Goal: Task Accomplishment & Management: Manage account settings

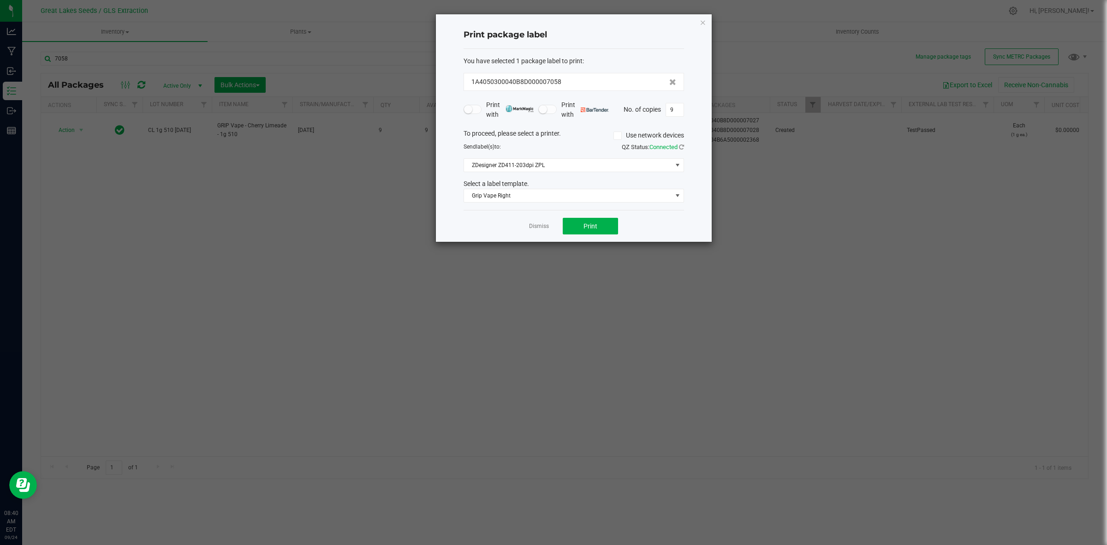
click at [704, 22] on icon "button" at bounding box center [703, 22] width 6 height 11
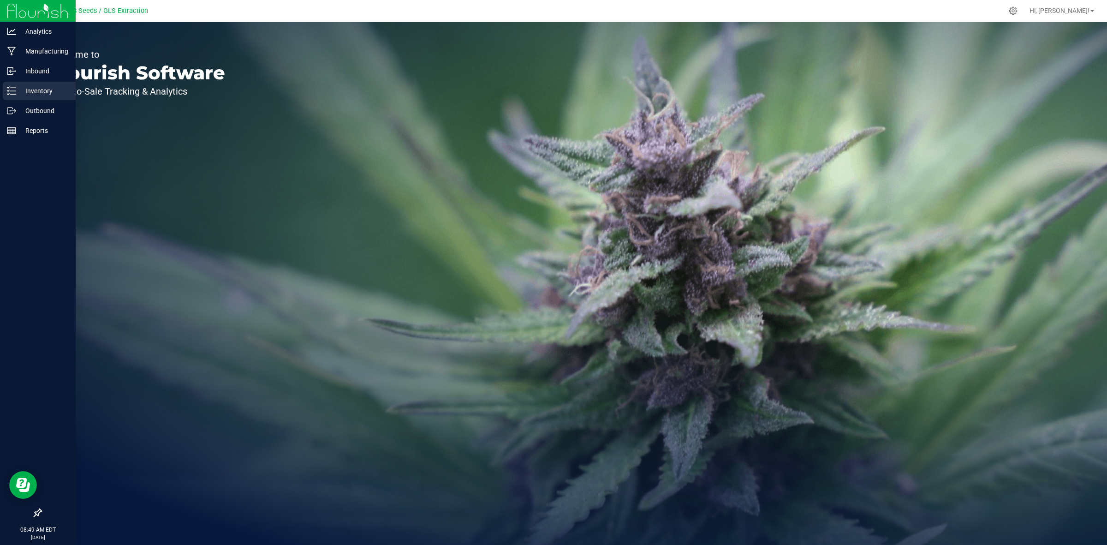
click at [42, 89] on p "Inventory" at bounding box center [43, 90] width 55 height 11
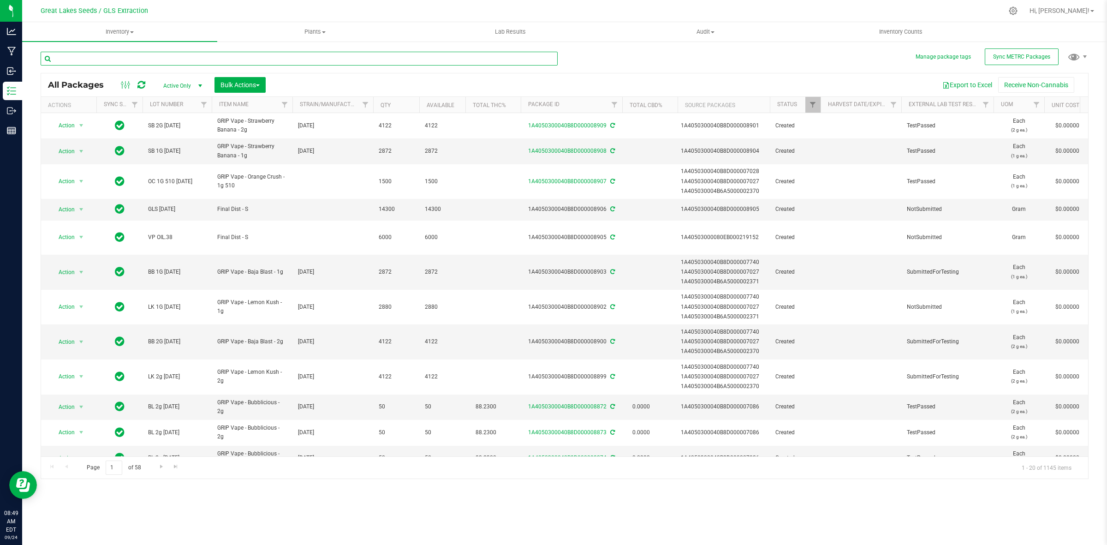
click at [251, 59] on input "text" at bounding box center [299, 59] width 517 height 14
type input "orange"
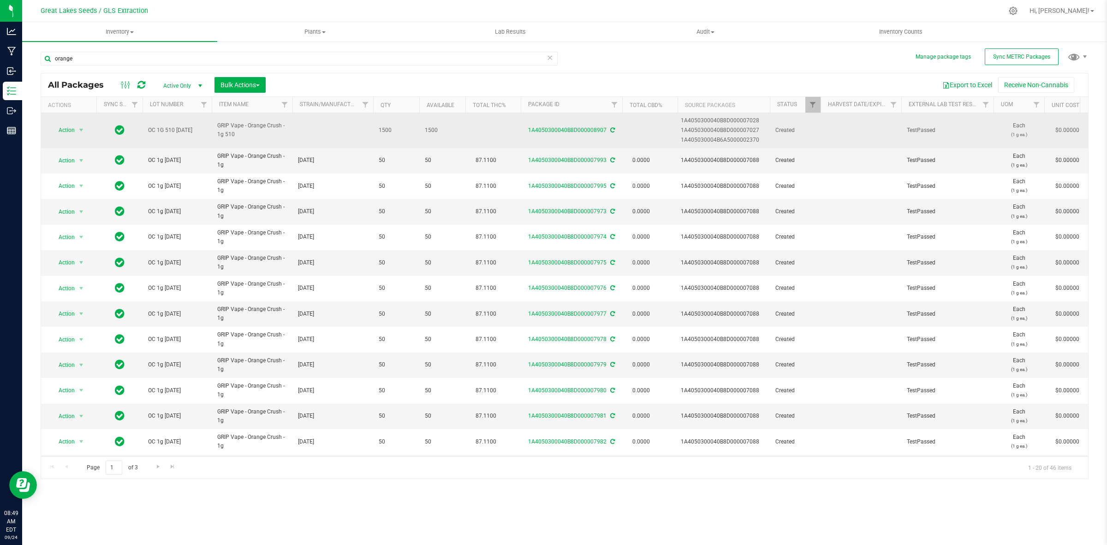
click at [341, 125] on td at bounding box center [332, 130] width 81 height 35
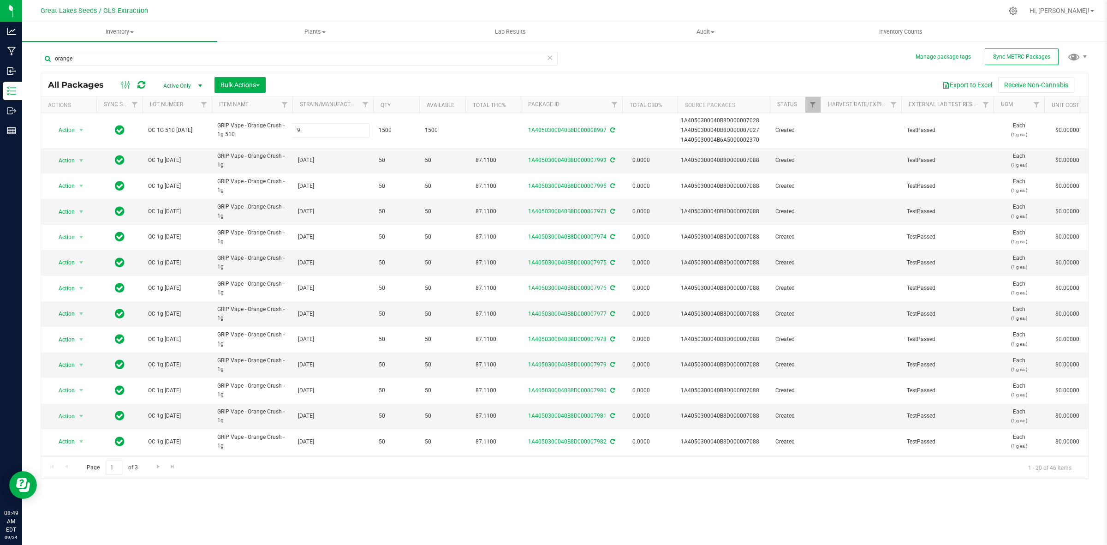
type input "9."
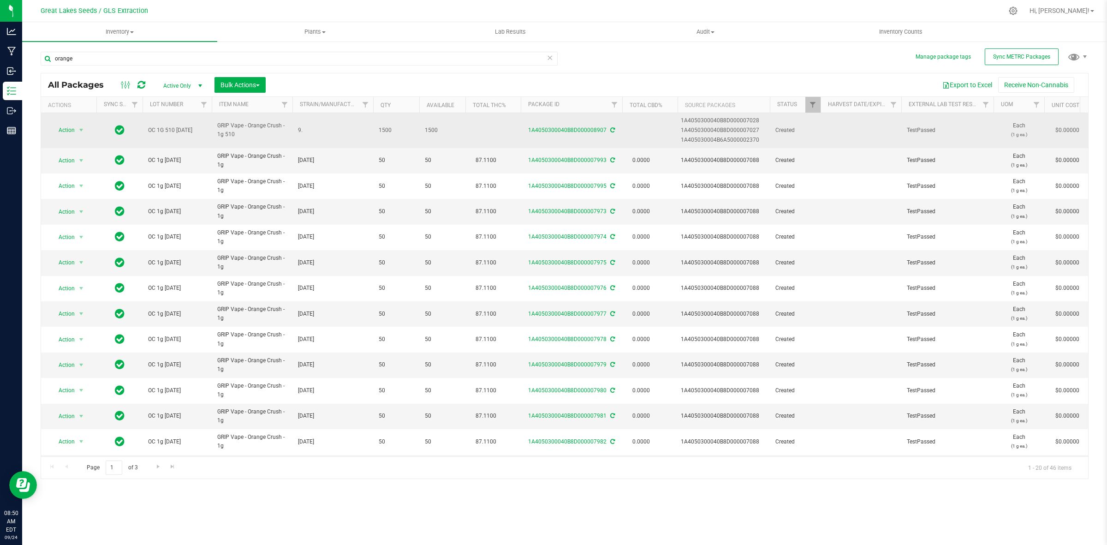
click at [316, 130] on span "9." at bounding box center [333, 130] width 70 height 9
type input "9.18.25"
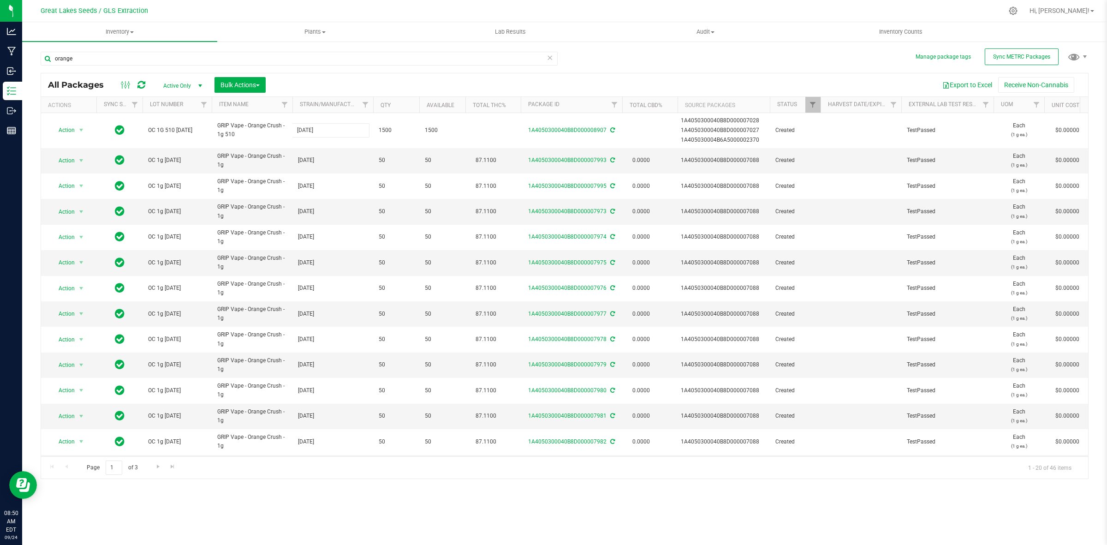
click at [540, 85] on div "All Packages Active Only Active Only Lab Samples Locked All External Internal B…" at bounding box center [565, 276] width 1048 height 406
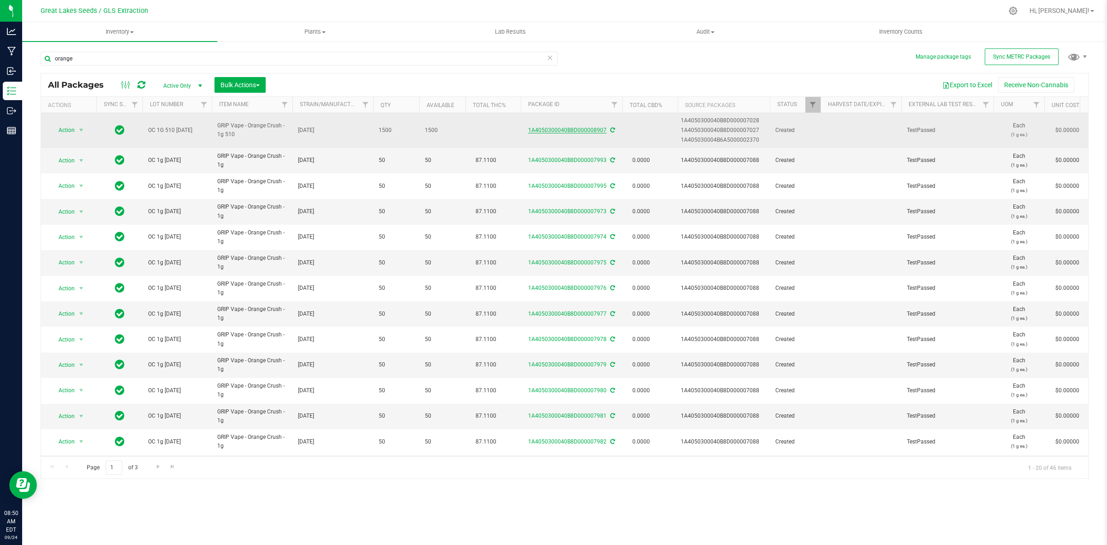
click at [584, 132] on link "1A4050300040B8D000008907" at bounding box center [567, 130] width 78 height 6
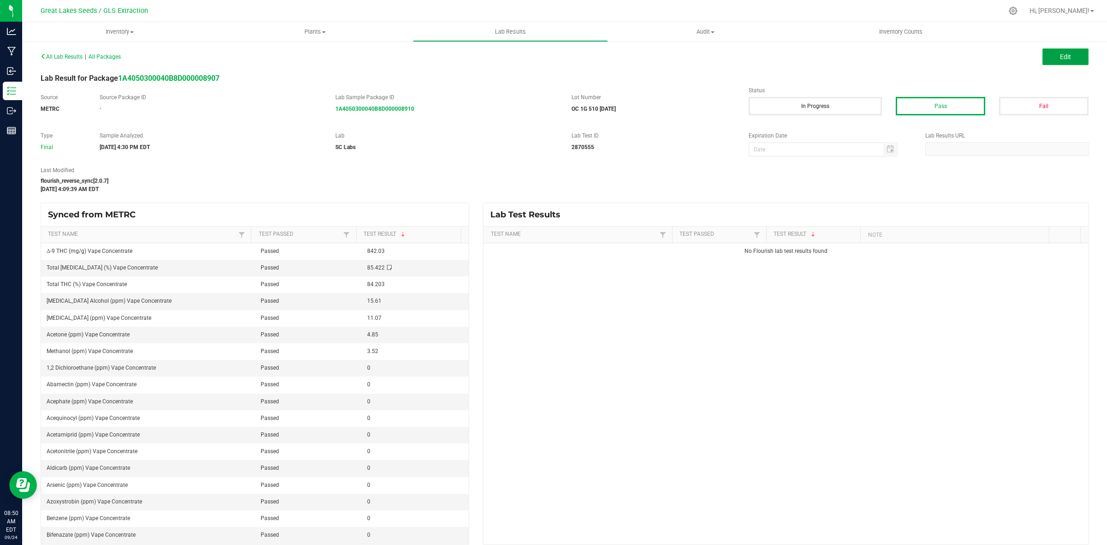
click at [1050, 53] on button "Edit" at bounding box center [1065, 56] width 46 height 17
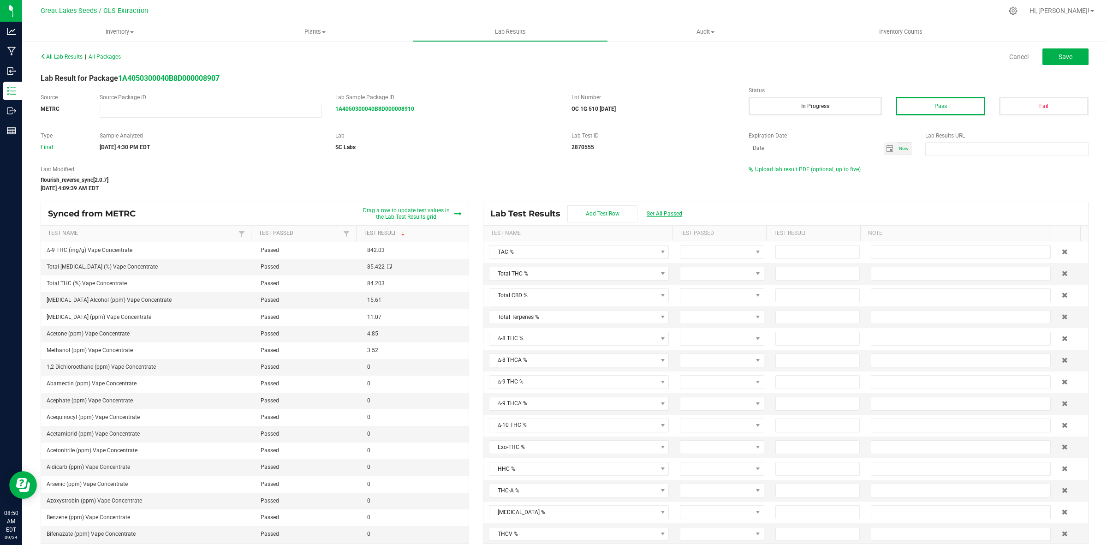
click at [667, 215] on span "Set All Passed" at bounding box center [664, 213] width 36 height 6
click at [778, 277] on input at bounding box center [817, 273] width 83 height 13
type input "84.2000"
click at [789, 296] on input at bounding box center [817, 295] width 83 height 13
type input "0.0000"
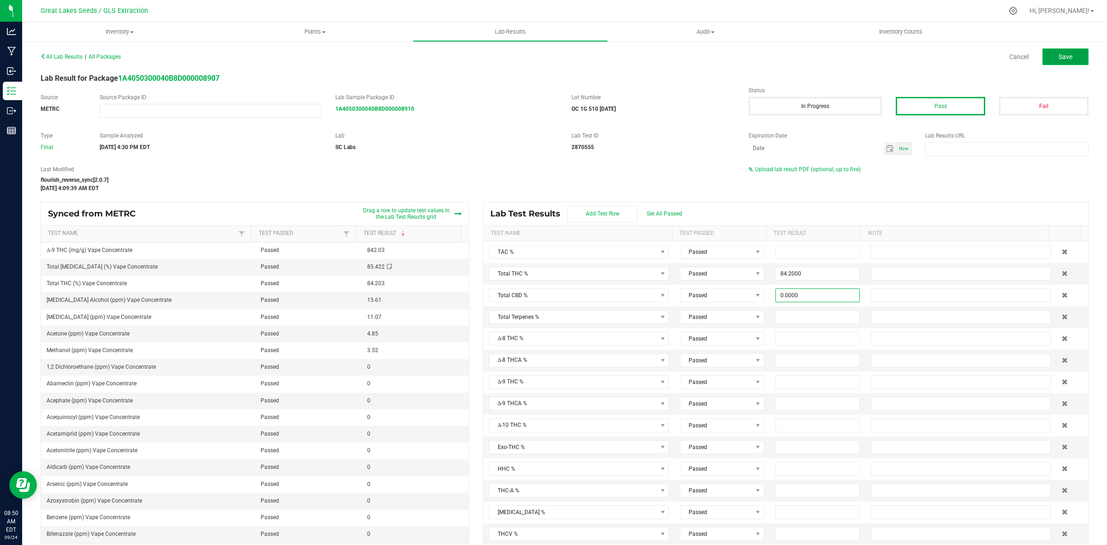
click at [1066, 53] on button "Save" at bounding box center [1065, 56] width 46 height 17
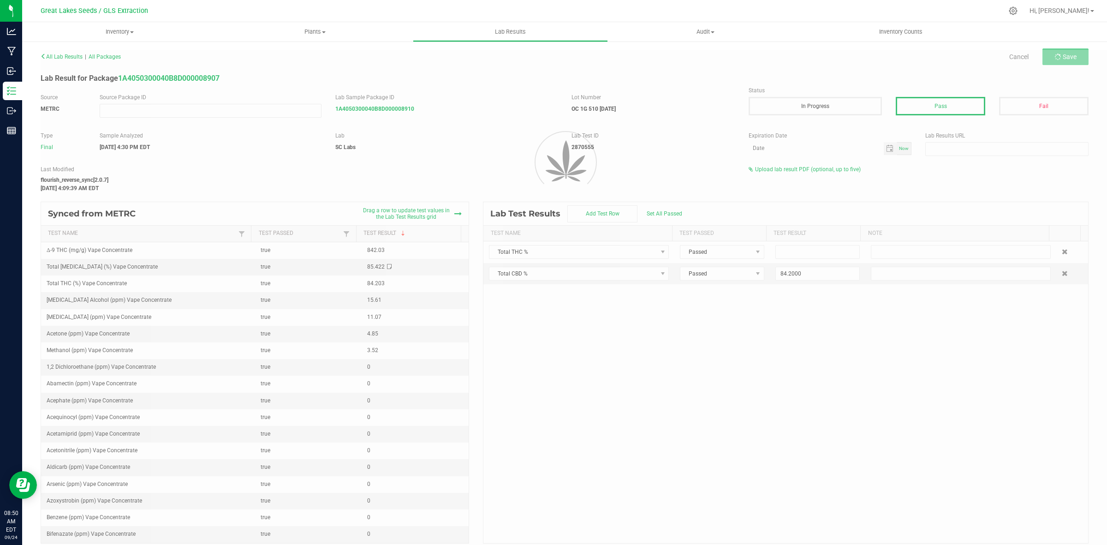
type input "84.2000"
type input "0.0000"
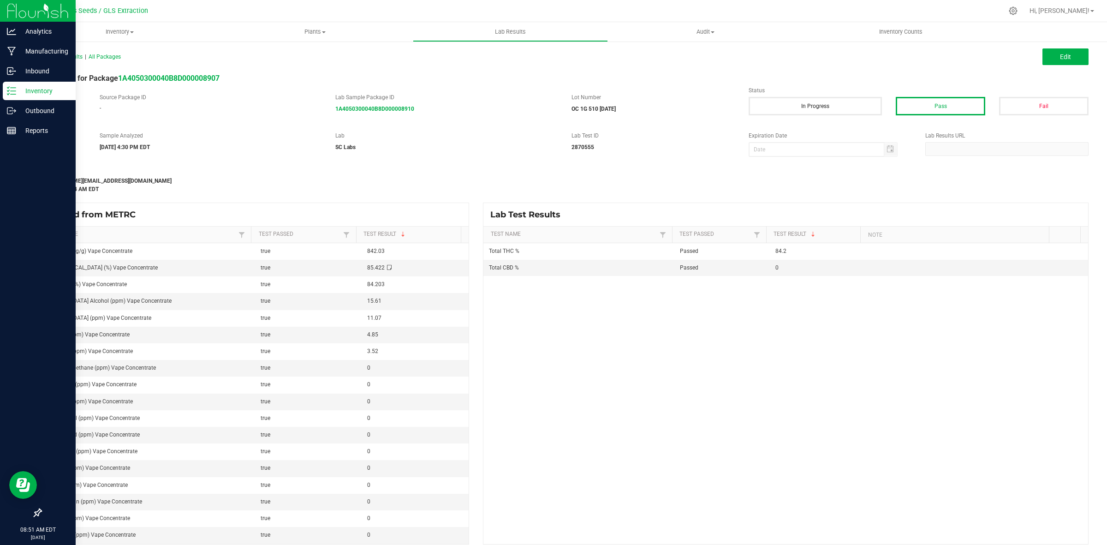
click at [38, 90] on p "Inventory" at bounding box center [43, 90] width 55 height 11
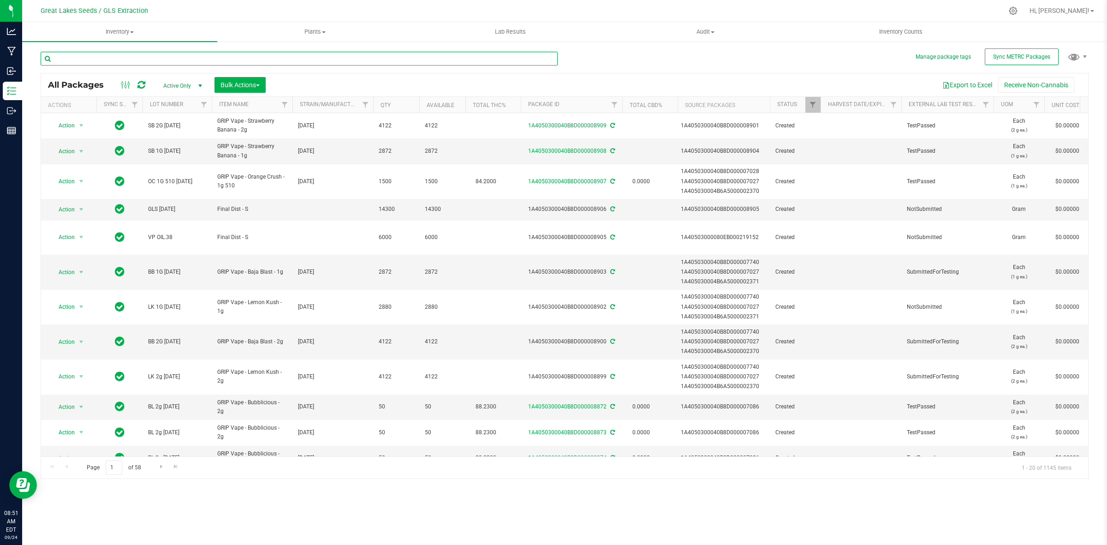
drag, startPoint x: 201, startPoint y: 57, endPoint x: 203, endPoint y: 52, distance: 5.0
click at [203, 56] on input "text" at bounding box center [299, 59] width 517 height 14
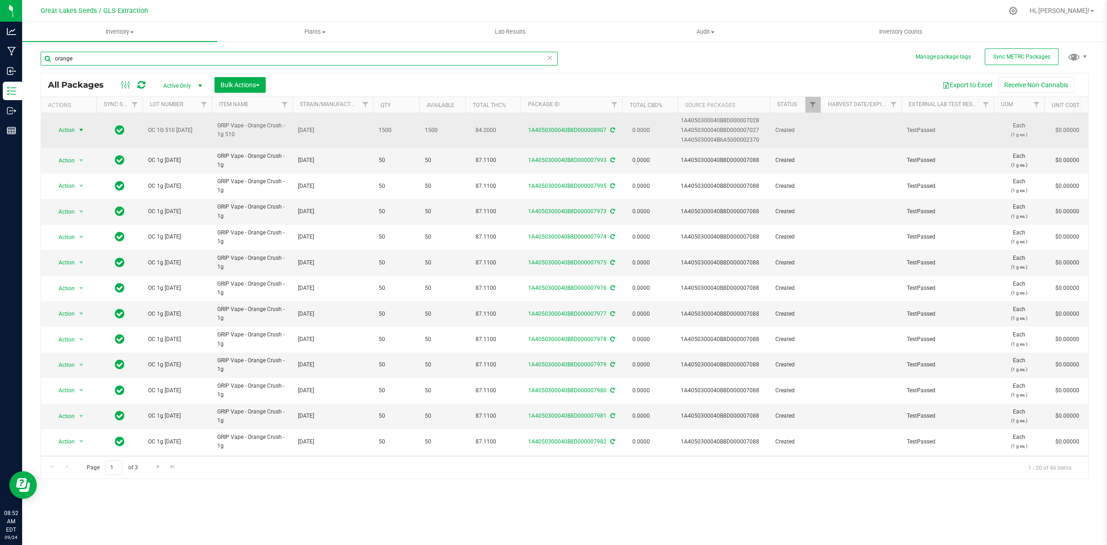
type input "orange"
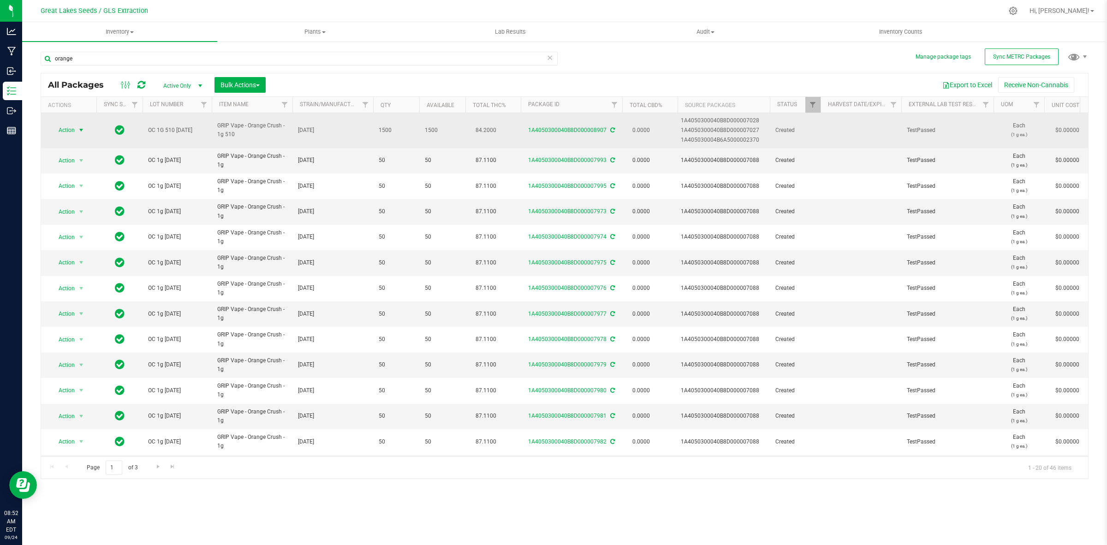
click at [81, 130] on span "select" at bounding box center [80, 129] width 7 height 7
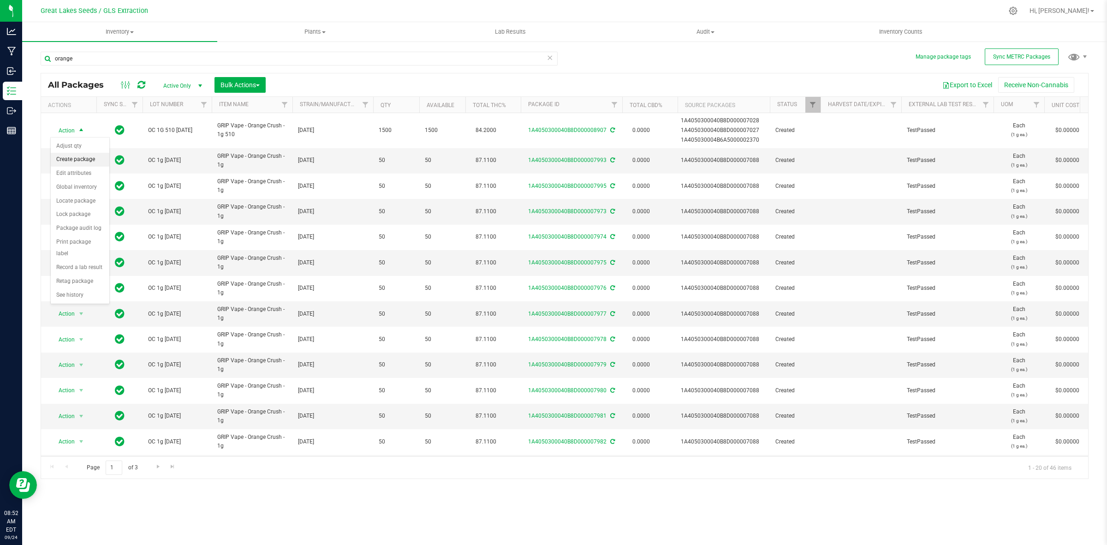
click at [90, 156] on li "Create package" at bounding box center [80, 160] width 59 height 14
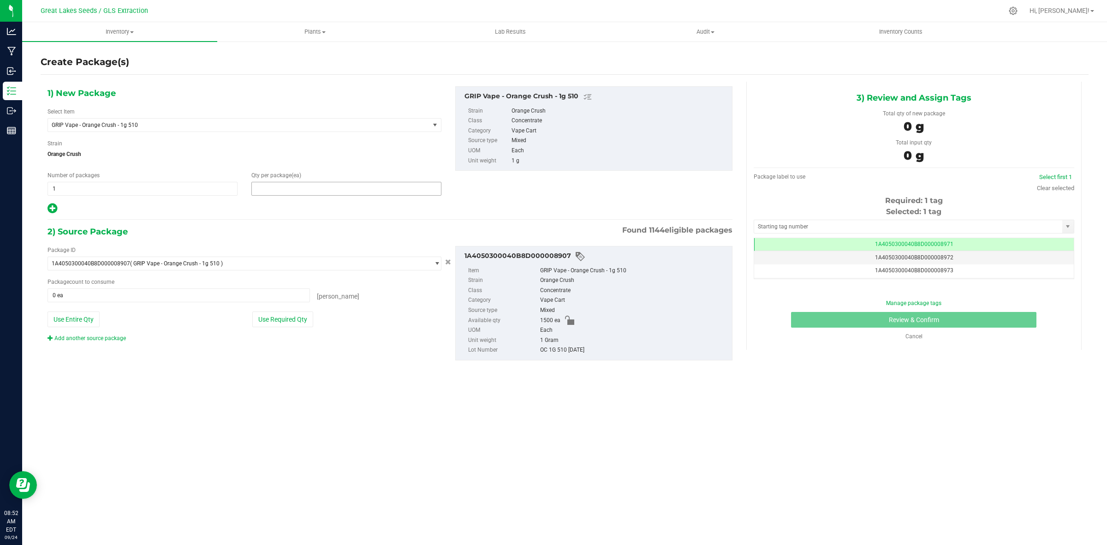
click at [253, 187] on span at bounding box center [346, 189] width 190 height 14
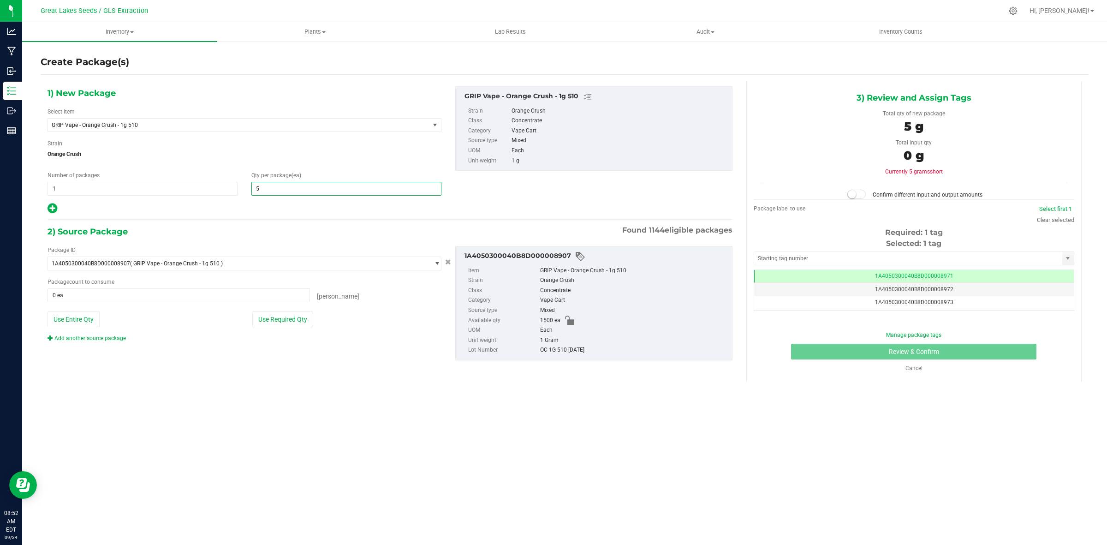
type input "50"
click at [71, 195] on span "1 1" at bounding box center [142, 189] width 190 height 14
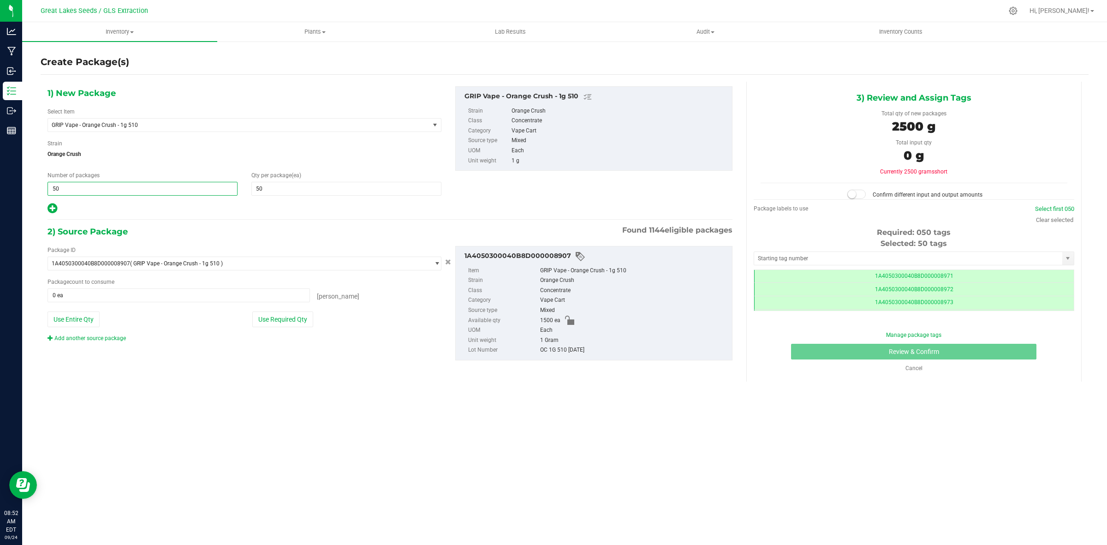
scroll to position [0, 0]
type input "5"
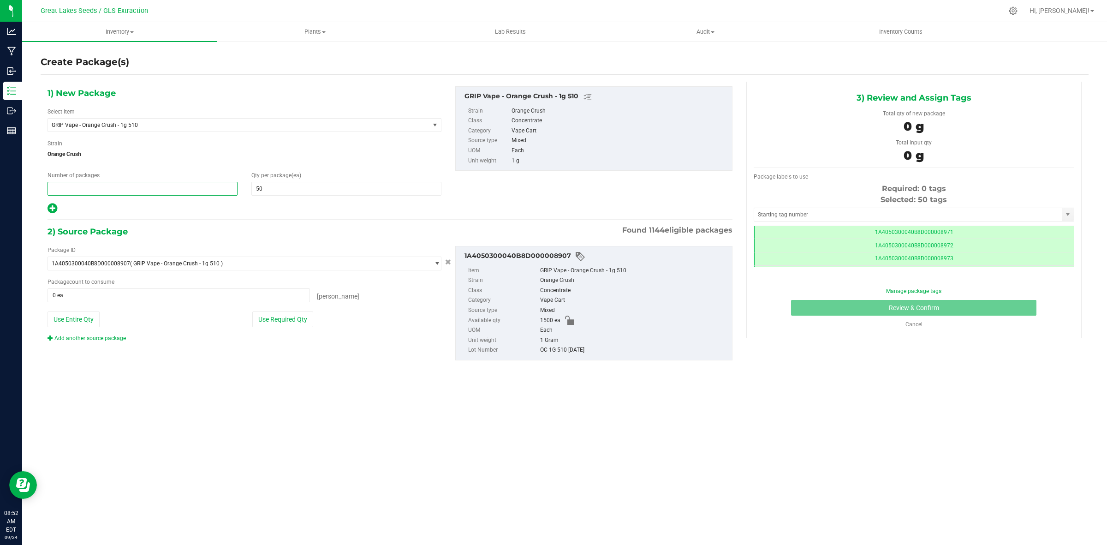
type input "5"
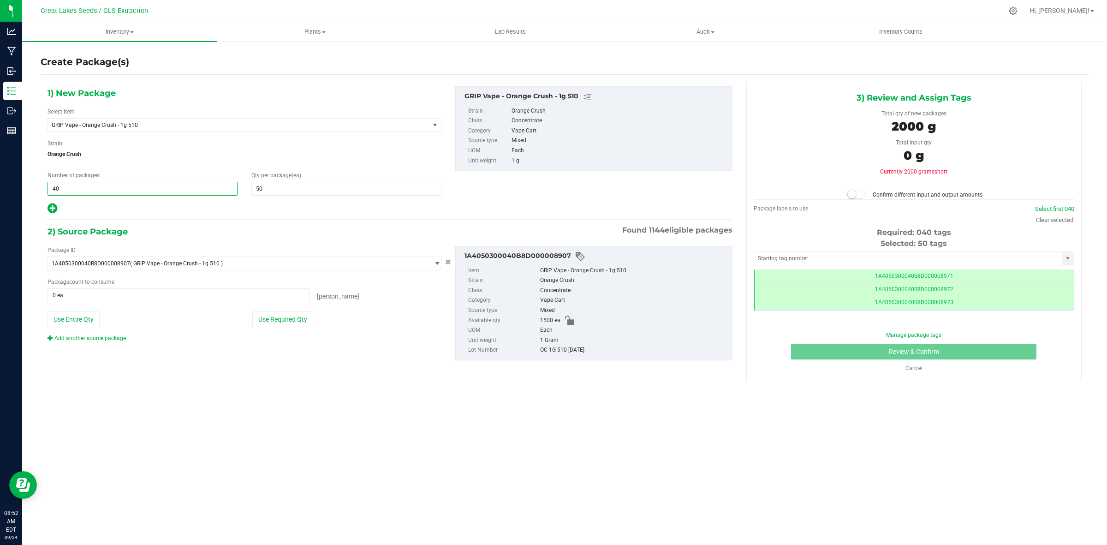
type input "4"
type input "3"
type input "30"
click at [268, 322] on button "Use Required Qty" at bounding box center [282, 319] width 61 height 16
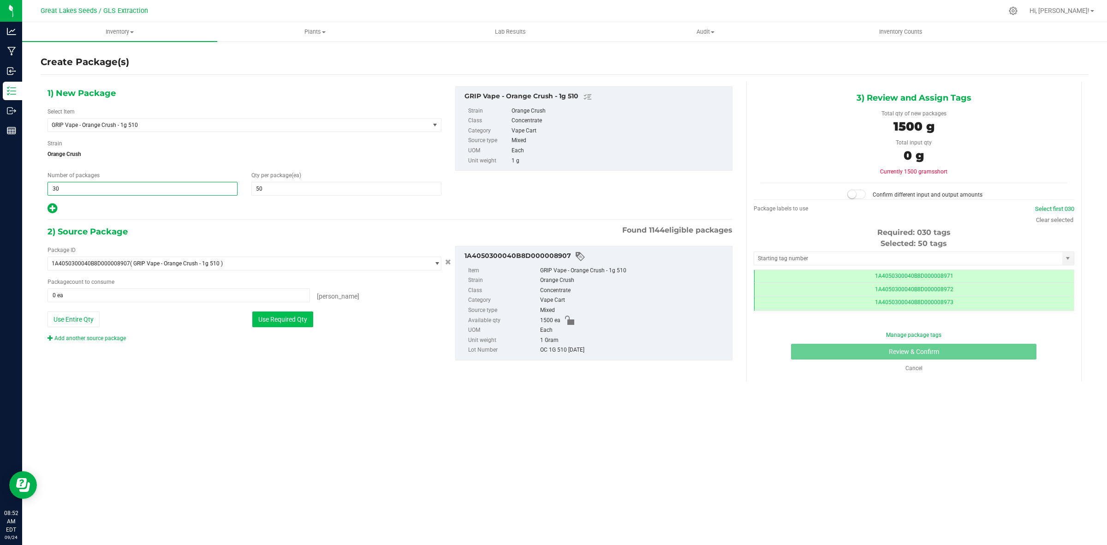
type input "1500 ea"
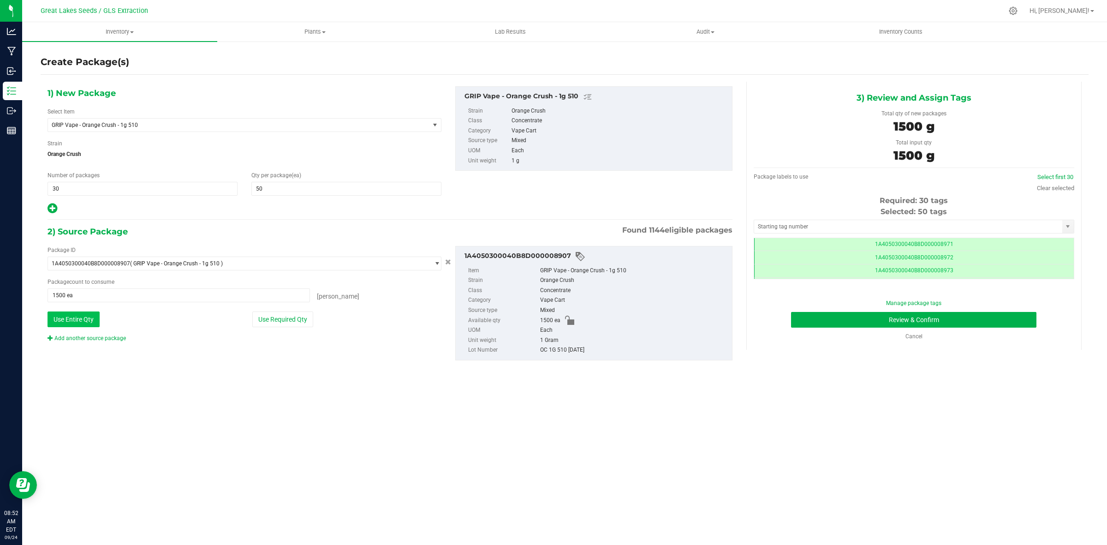
click at [87, 320] on button "Use Entire Qty" at bounding box center [73, 319] width 52 height 16
click at [1050, 177] on link "Select first 30" at bounding box center [1055, 176] width 36 height 7
click at [888, 323] on button "Review & Confirm" at bounding box center [913, 320] width 245 height 16
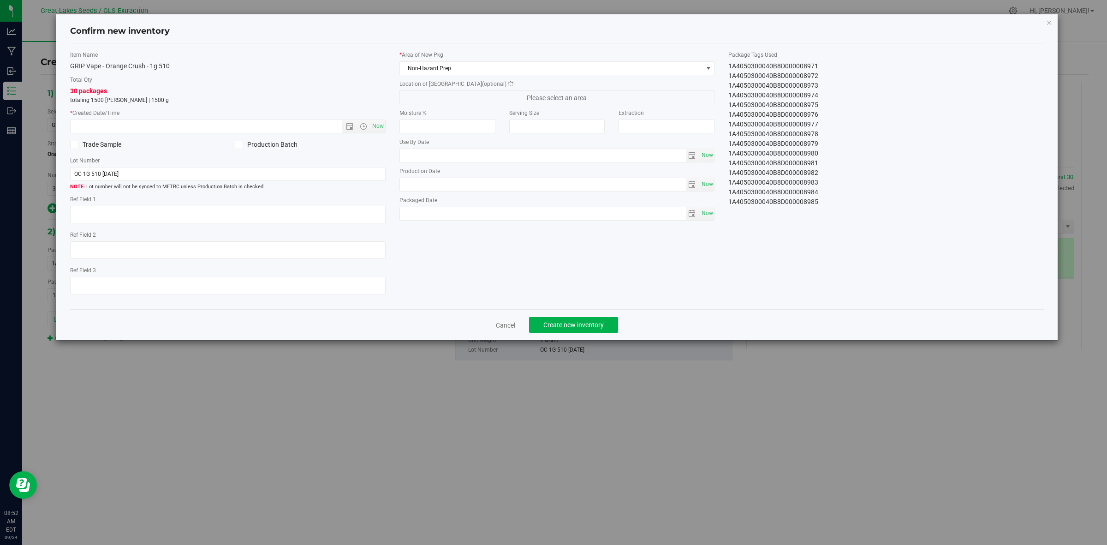
type textarea "[DATE]"
click at [374, 130] on span "Now" at bounding box center [378, 125] width 16 height 13
type input "9/24/2025 8:52 AM"
click at [479, 69] on span "Non-Hazard Prep" at bounding box center [551, 68] width 303 height 13
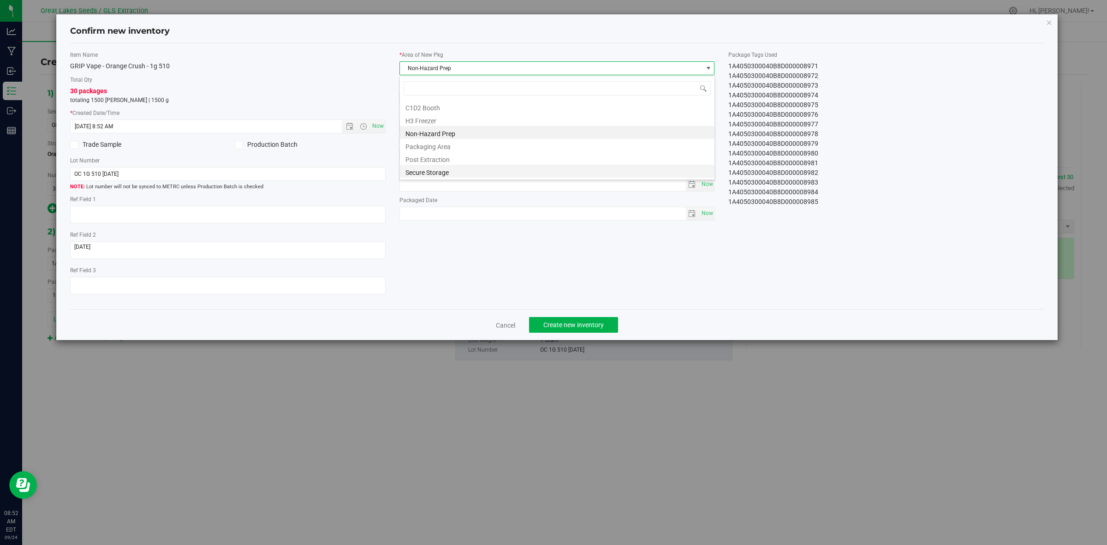
click at [473, 169] on li "Secure Storage" at bounding box center [557, 171] width 314 height 13
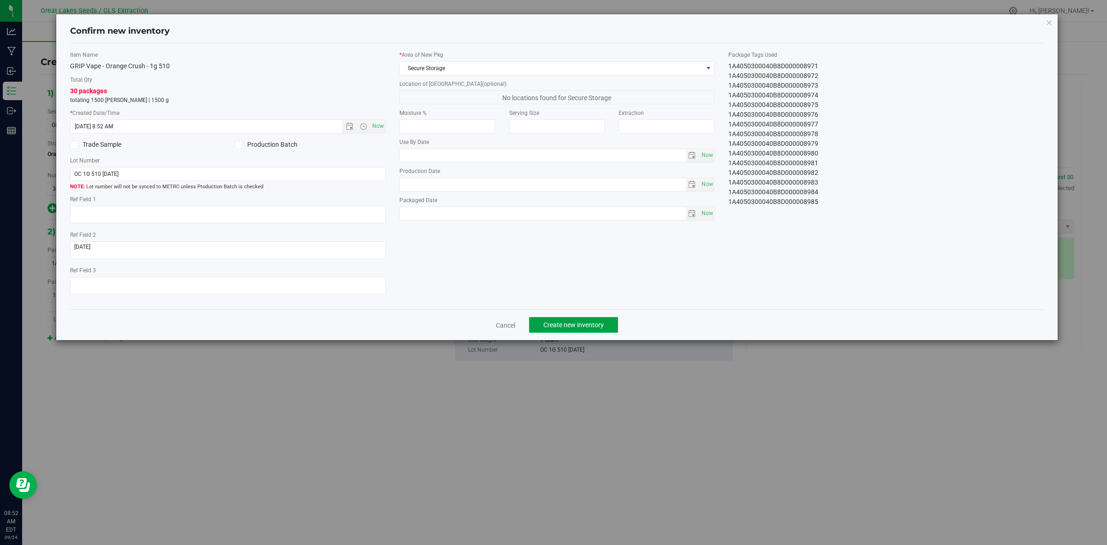
click at [581, 327] on span "Create new inventory" at bounding box center [573, 324] width 60 height 7
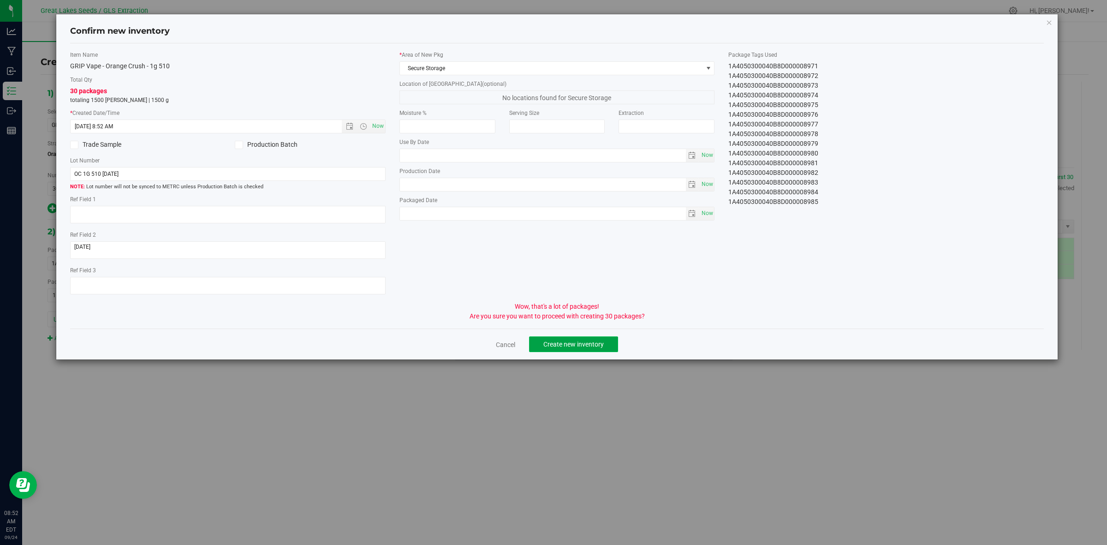
click at [581, 344] on span "Create new inventory" at bounding box center [573, 343] width 60 height 7
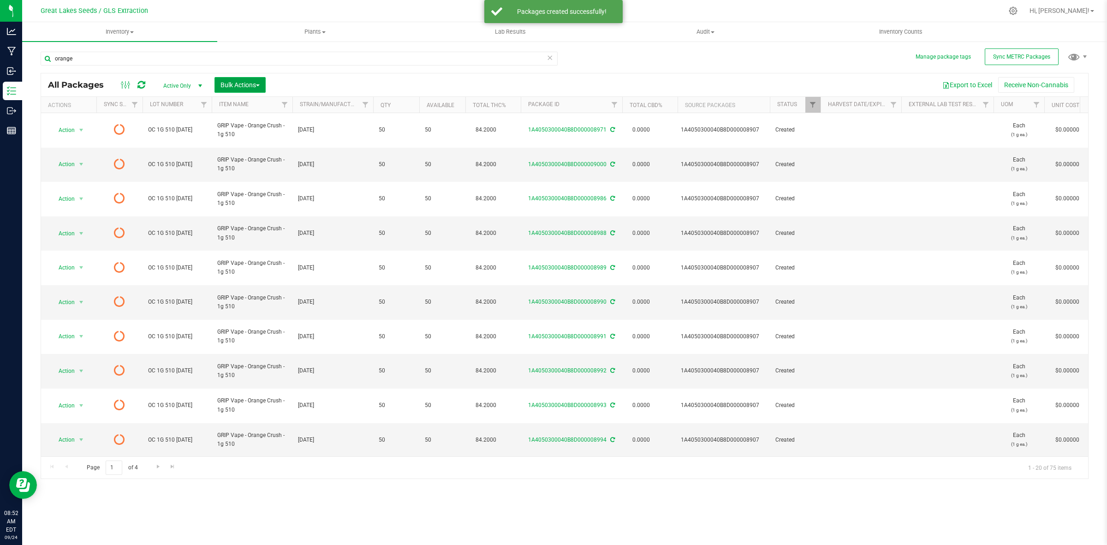
click at [250, 87] on span "Bulk Actions" at bounding box center [239, 84] width 39 height 7
click at [264, 193] on span "Print package labels" at bounding box center [247, 190] width 55 height 7
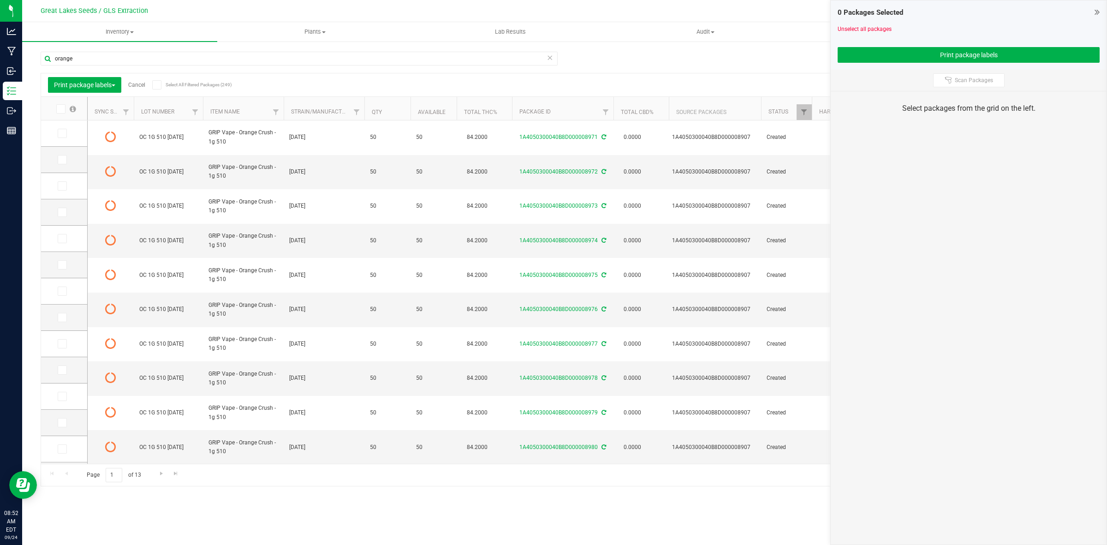
click at [61, 104] on span at bounding box center [60, 108] width 9 height 9
click at [0, 0] on input "checkbox" at bounding box center [0, 0] width 0 height 0
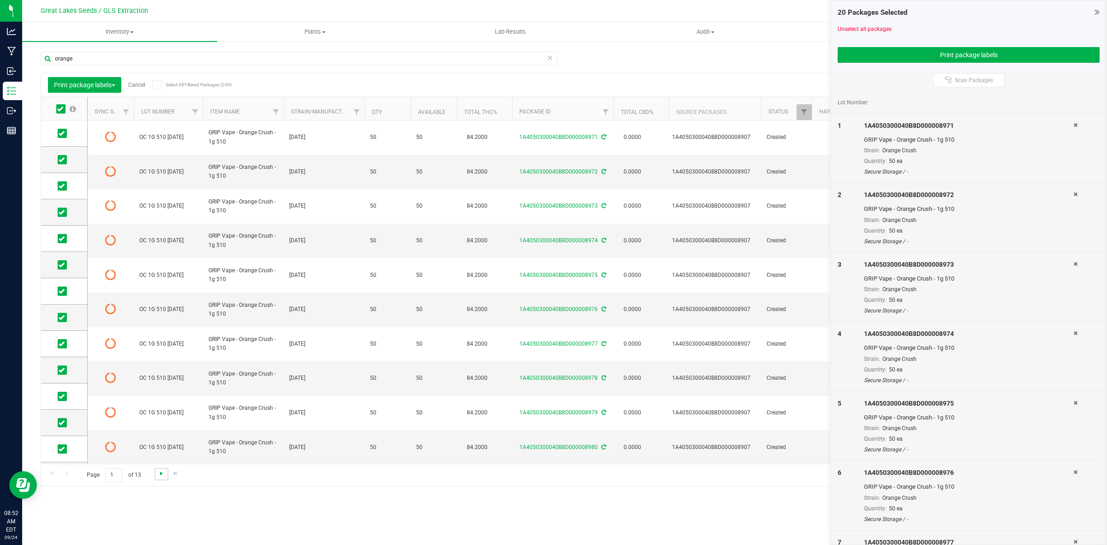
click at [160, 474] on span "Go to the next page" at bounding box center [161, 472] width 7 height 7
drag, startPoint x: 61, startPoint y: 135, endPoint x: 61, endPoint y: 141, distance: 6.0
click at [62, 133] on icon at bounding box center [62, 133] width 6 height 0
click at [0, 0] on input "checkbox" at bounding box center [0, 0] width 0 height 0
click at [62, 160] on icon at bounding box center [62, 160] width 6 height 0
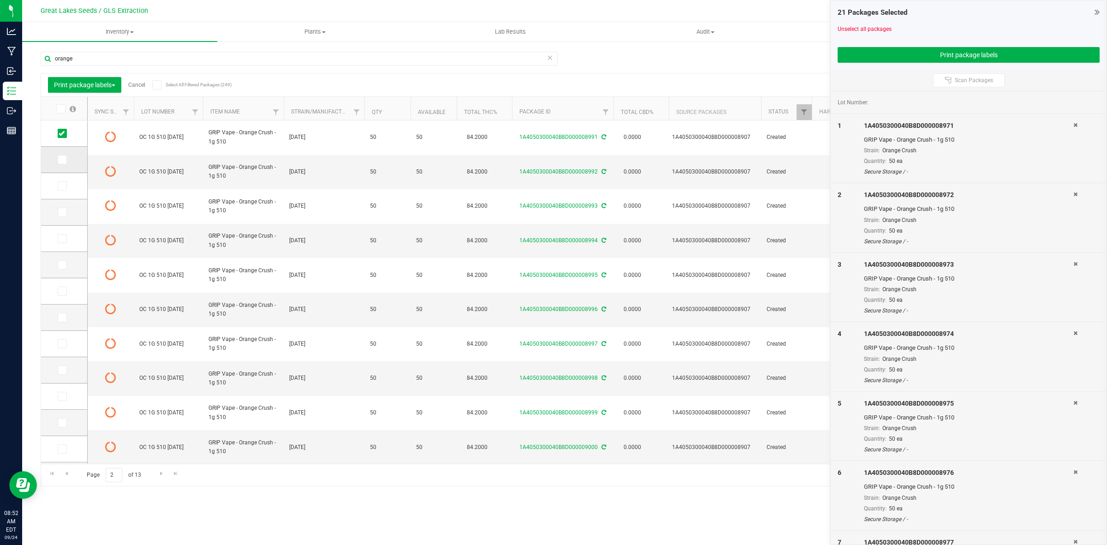
click at [0, 0] on input "checkbox" at bounding box center [0, 0] width 0 height 0
click at [64, 186] on icon at bounding box center [62, 186] width 6 height 0
click at [0, 0] on input "checkbox" at bounding box center [0, 0] width 0 height 0
click at [61, 212] on icon at bounding box center [62, 212] width 6 height 0
click at [0, 0] on input "checkbox" at bounding box center [0, 0] width 0 height 0
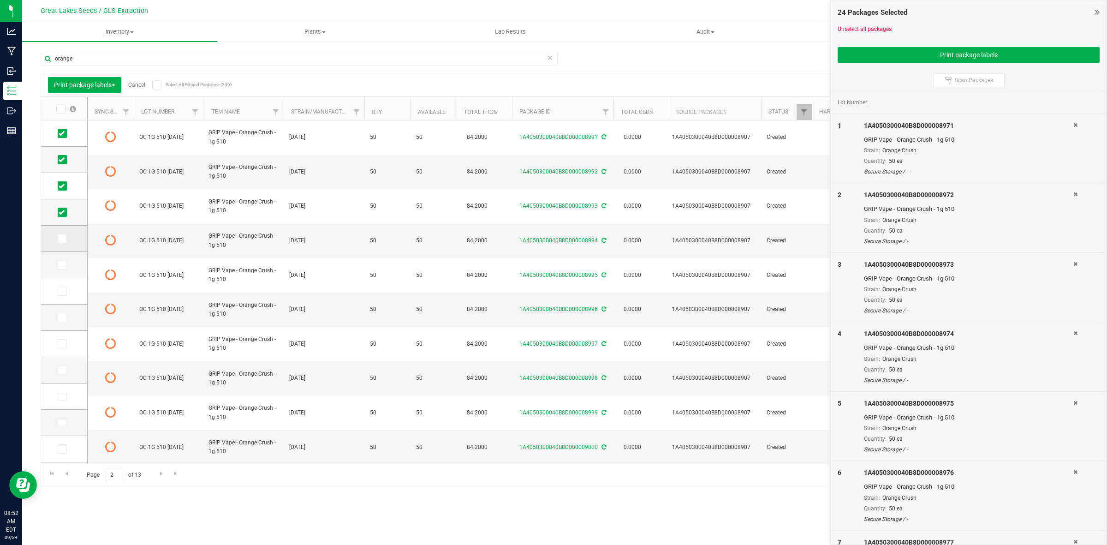
click at [63, 238] on icon at bounding box center [62, 238] width 6 height 0
click at [0, 0] on input "checkbox" at bounding box center [0, 0] width 0 height 0
click at [65, 263] on span at bounding box center [62, 264] width 9 height 9
click at [0, 0] on input "checkbox" at bounding box center [0, 0] width 0 height 0
click at [60, 291] on icon at bounding box center [62, 291] width 6 height 0
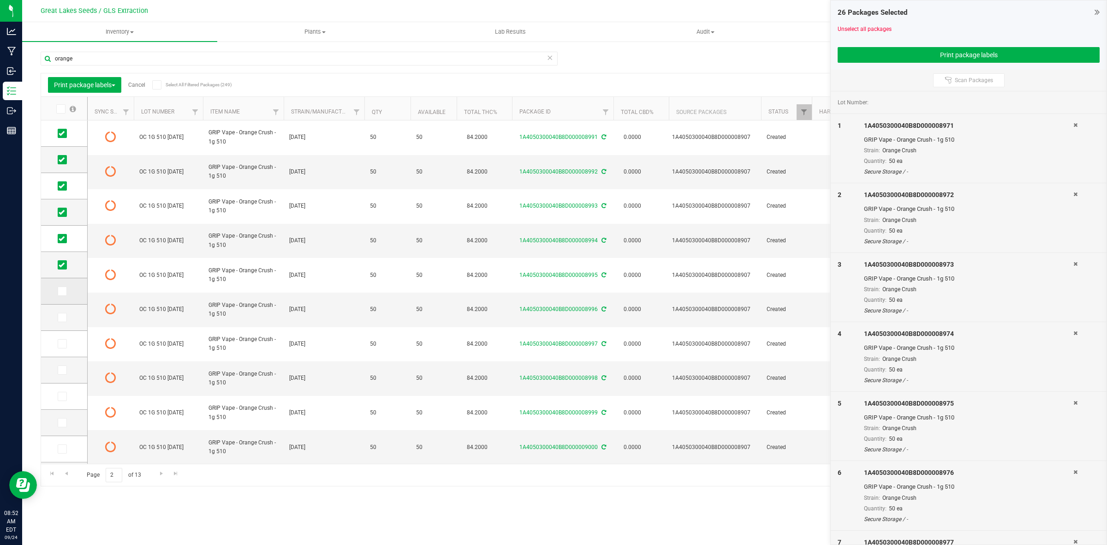
click at [0, 0] on input "checkbox" at bounding box center [0, 0] width 0 height 0
click at [61, 317] on icon at bounding box center [62, 317] width 6 height 0
click at [0, 0] on input "checkbox" at bounding box center [0, 0] width 0 height 0
click at [59, 344] on icon at bounding box center [62, 344] width 6 height 0
click at [0, 0] on input "checkbox" at bounding box center [0, 0] width 0 height 0
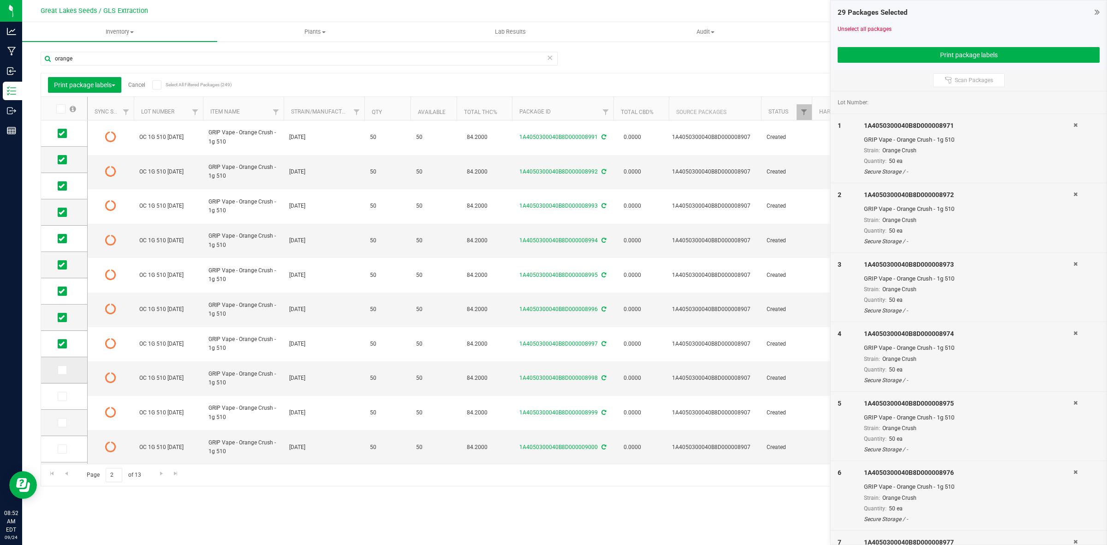
click at [65, 368] on span at bounding box center [62, 369] width 9 height 9
click at [0, 0] on input "checkbox" at bounding box center [0, 0] width 0 height 0
click at [935, 52] on button "Print package labels" at bounding box center [968, 55] width 262 height 16
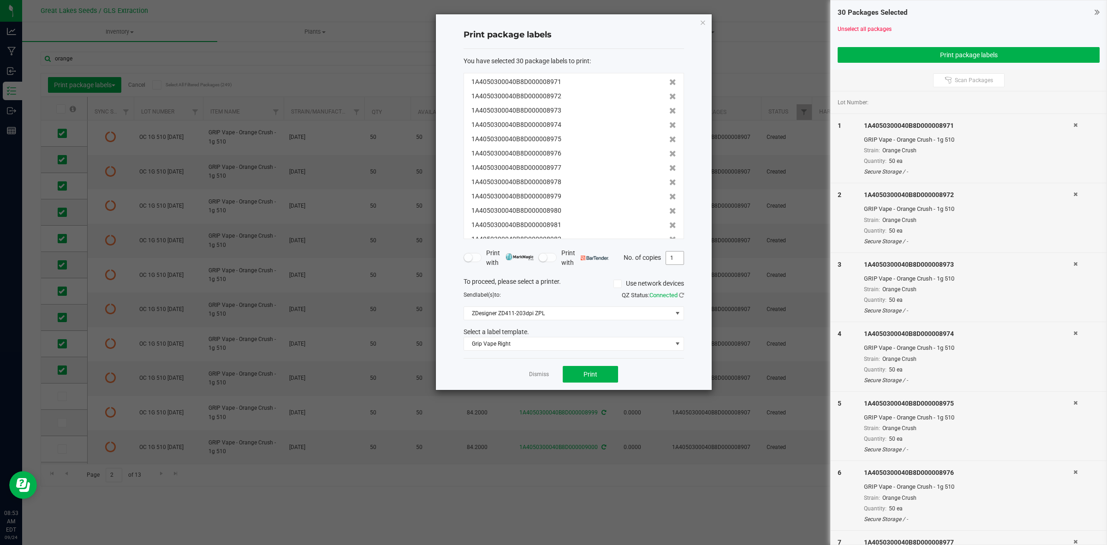
click at [675, 254] on input "1" at bounding box center [675, 257] width 18 height 13
type input "50"
click at [594, 380] on button "Print" at bounding box center [590, 374] width 55 height 17
click at [534, 370] on app-cancel-button "Dismiss" at bounding box center [539, 374] width 20 height 10
click at [538, 376] on link "Dismiss" at bounding box center [539, 374] width 20 height 8
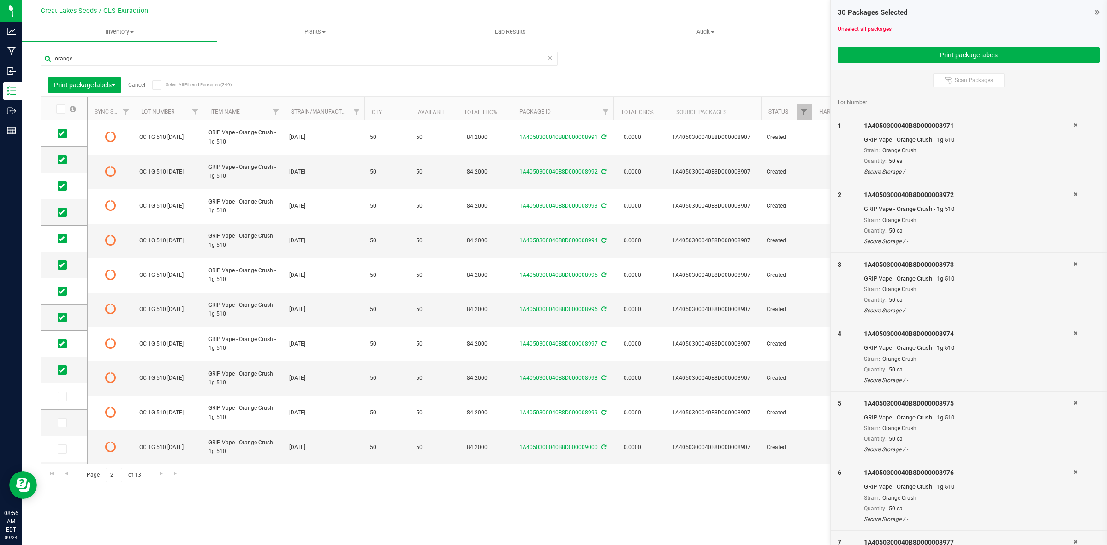
click at [136, 88] on div "Print package labels Cancel Select All Filtered Packages (249)" at bounding box center [130, 85] width 164 height 16
click at [137, 86] on link "Cancel" at bounding box center [136, 85] width 17 height 6
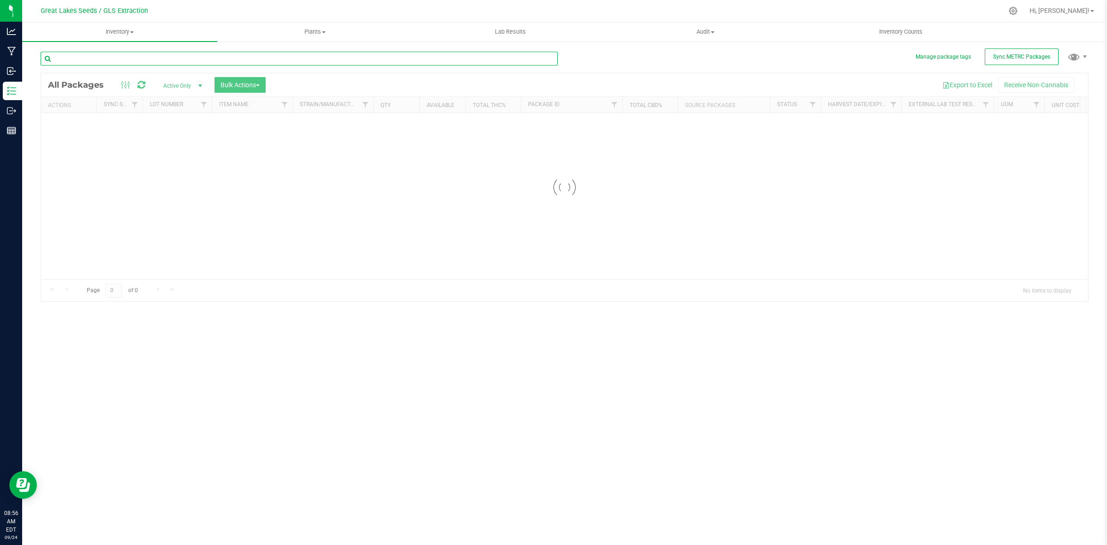
click at [94, 59] on input "text" at bounding box center [299, 59] width 517 height 14
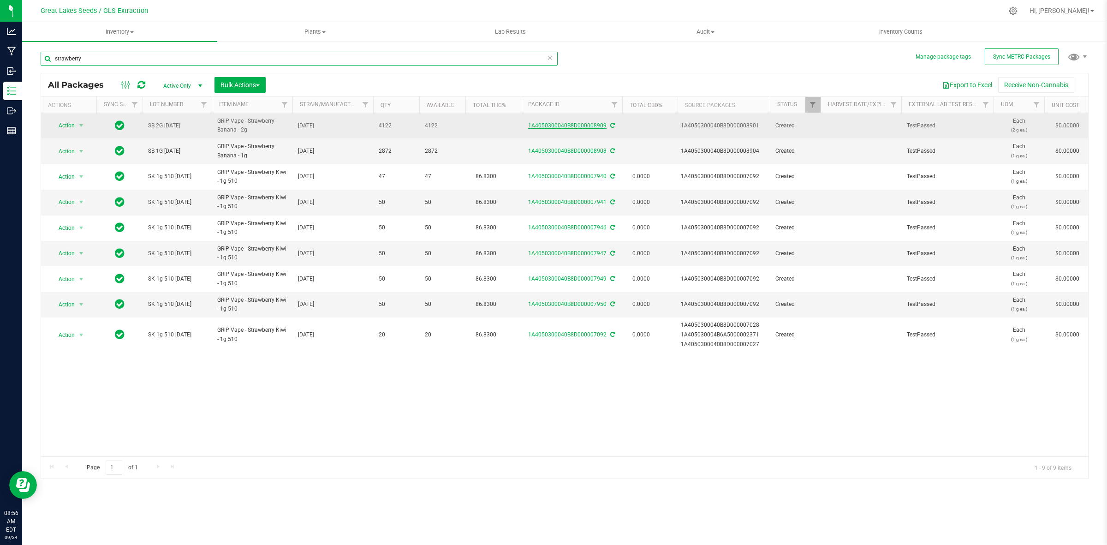
type input "strawberry"
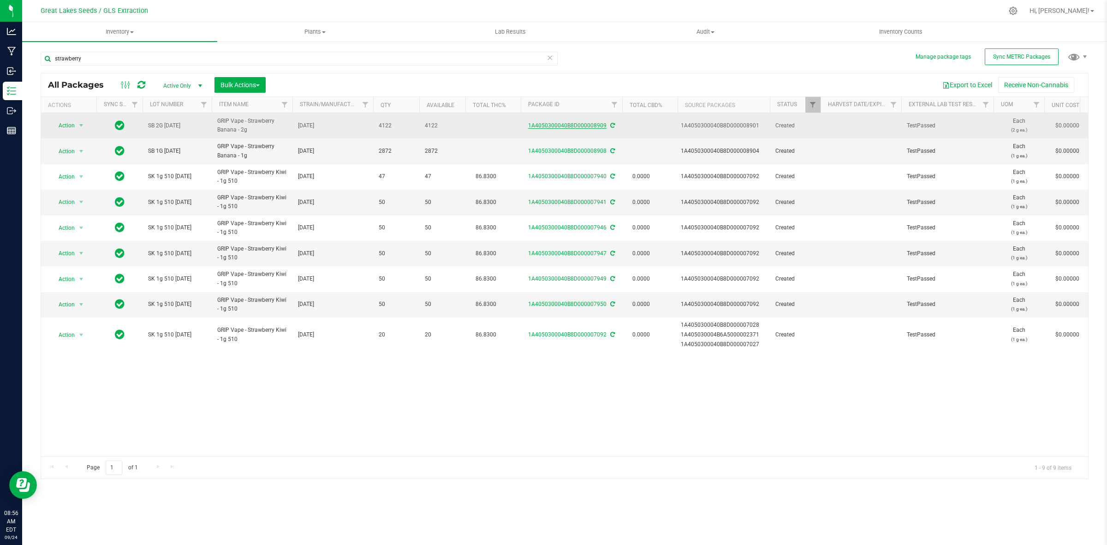
click at [577, 125] on link "1A4050300040B8D000008909" at bounding box center [567, 125] width 78 height 6
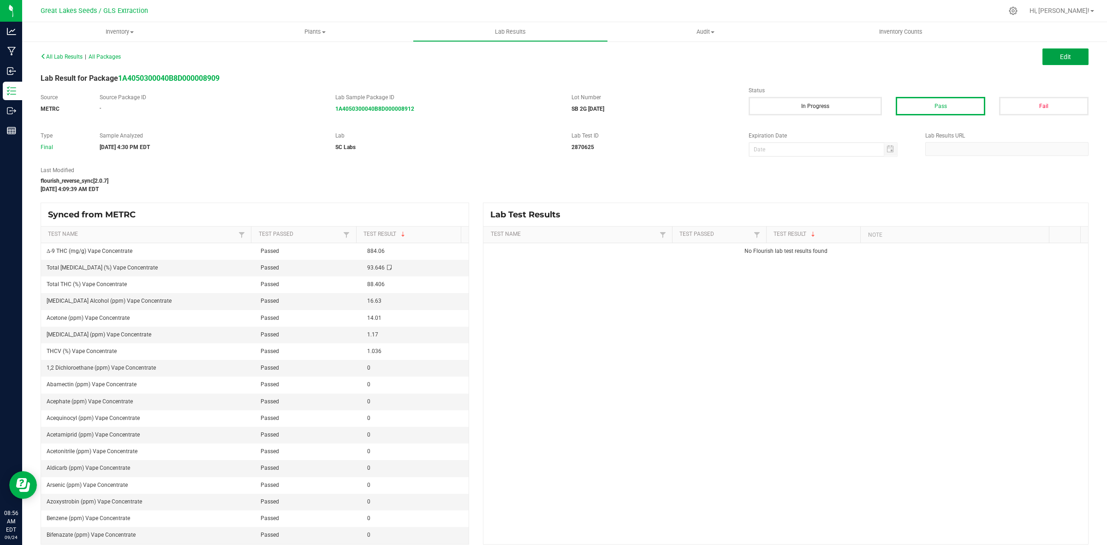
drag, startPoint x: 1047, startPoint y: 52, endPoint x: 1027, endPoint y: 72, distance: 28.4
click at [1047, 52] on button "Edit" at bounding box center [1065, 56] width 46 height 17
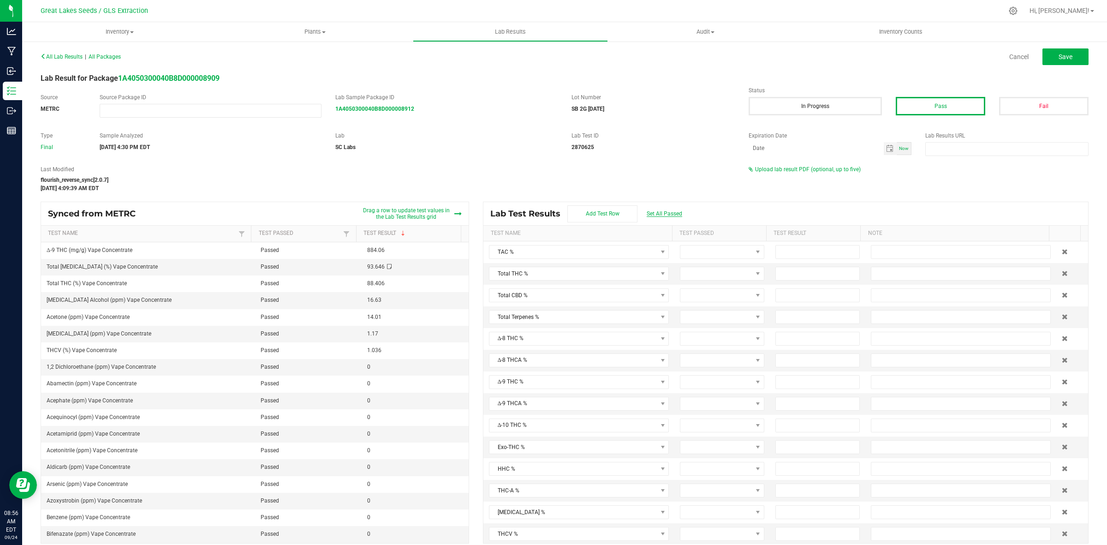
click at [660, 211] on span "Set All Passed" at bounding box center [664, 213] width 36 height 6
click at [799, 279] on input at bounding box center [817, 273] width 83 height 13
type input "88.4100"
click at [796, 294] on input at bounding box center [817, 295] width 83 height 13
type input "0.0000"
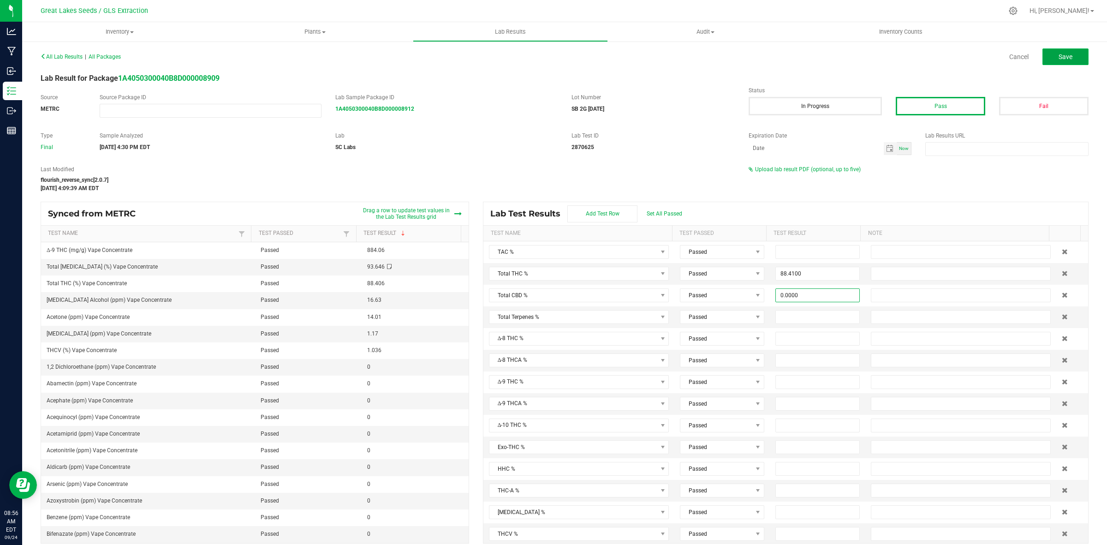
click at [1058, 60] on span "Save" at bounding box center [1065, 56] width 14 height 7
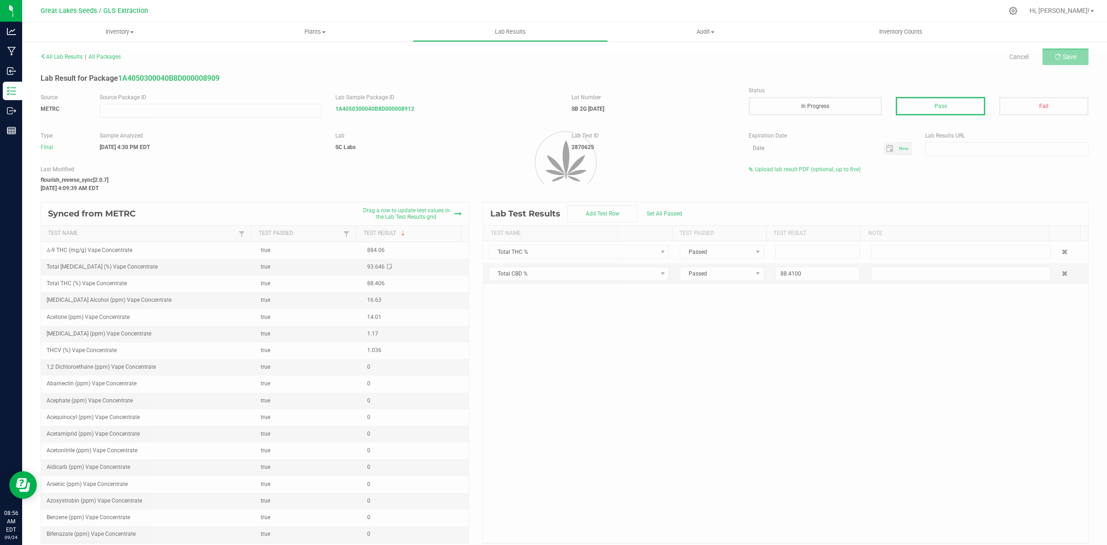
type input "88.4100"
type input "0.0000"
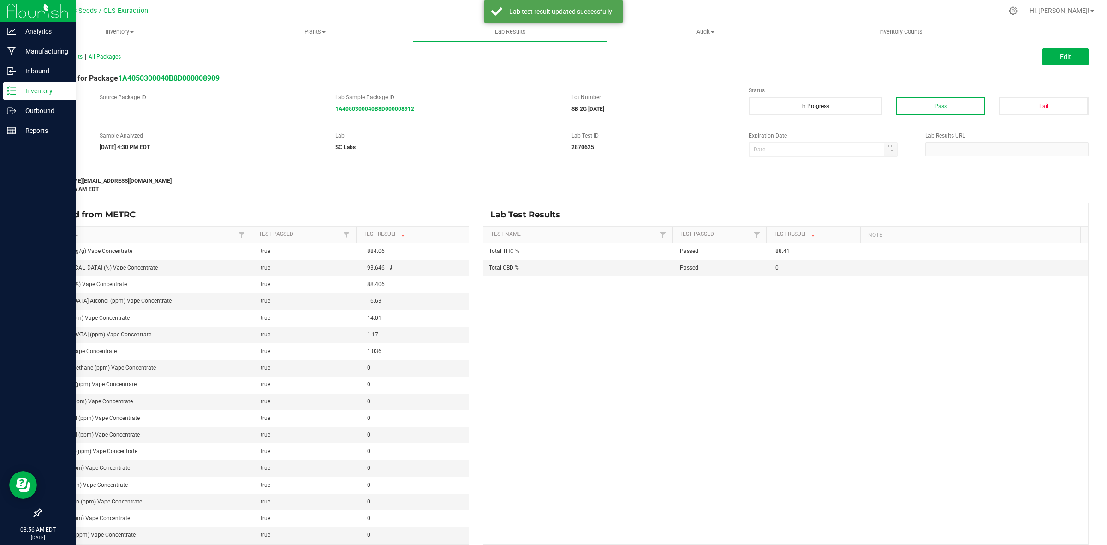
click at [18, 95] on p "Inventory" at bounding box center [43, 90] width 55 height 11
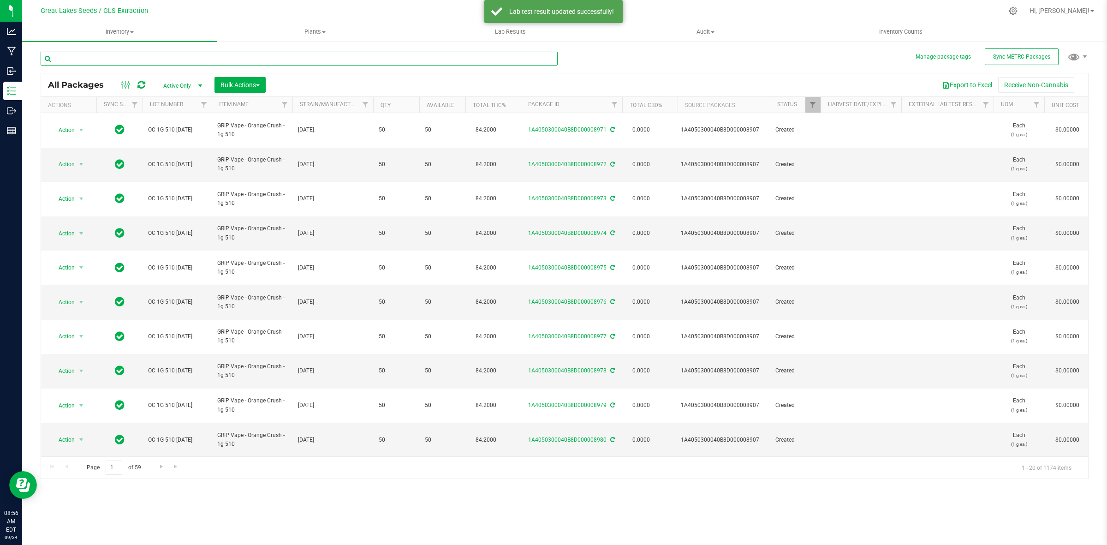
click at [144, 63] on input "text" at bounding box center [299, 59] width 517 height 14
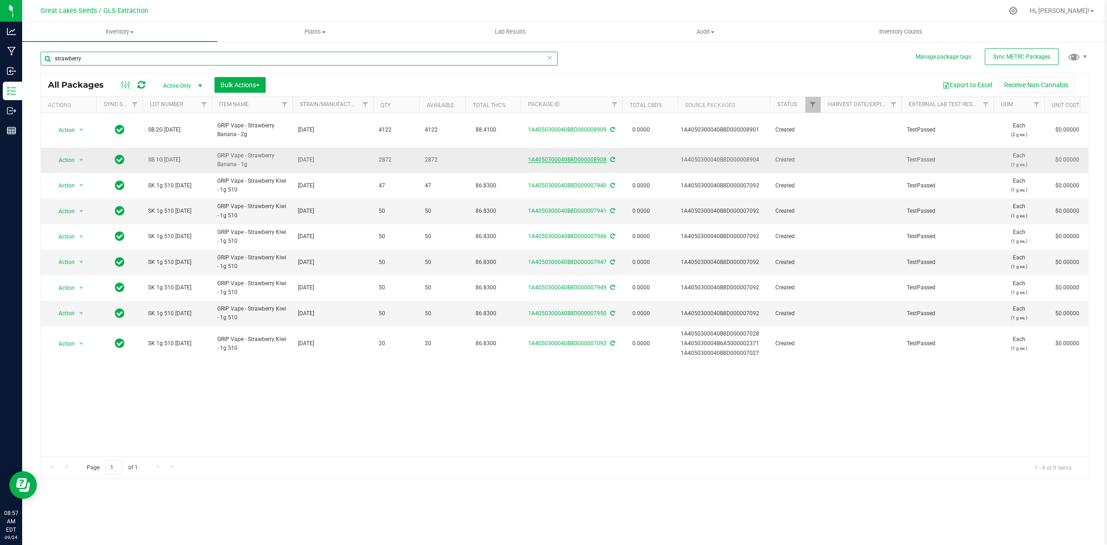
type input "strawberry"
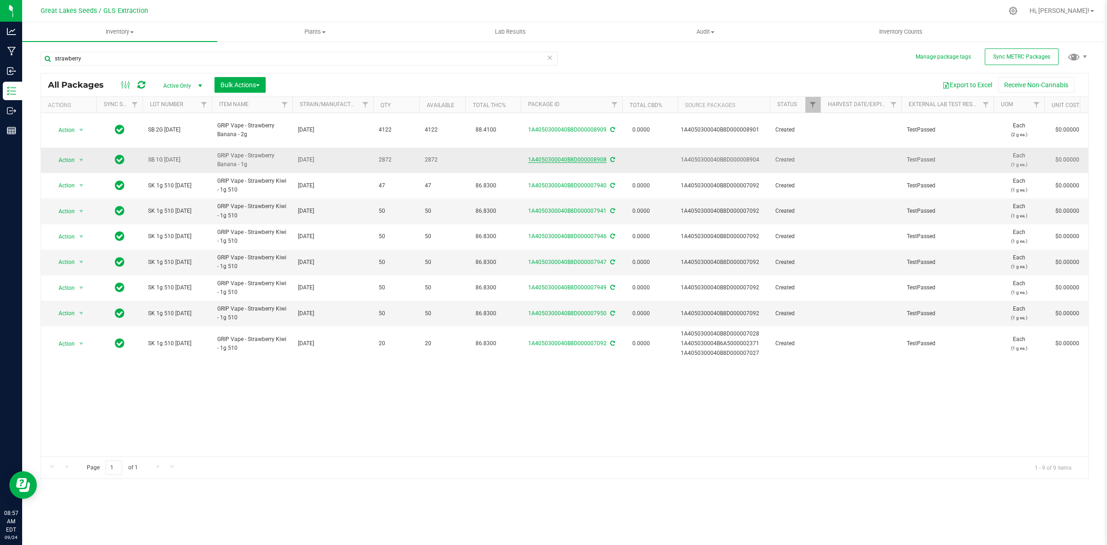
click at [547, 156] on link "1A4050300040B8D000008908" at bounding box center [567, 159] width 78 height 6
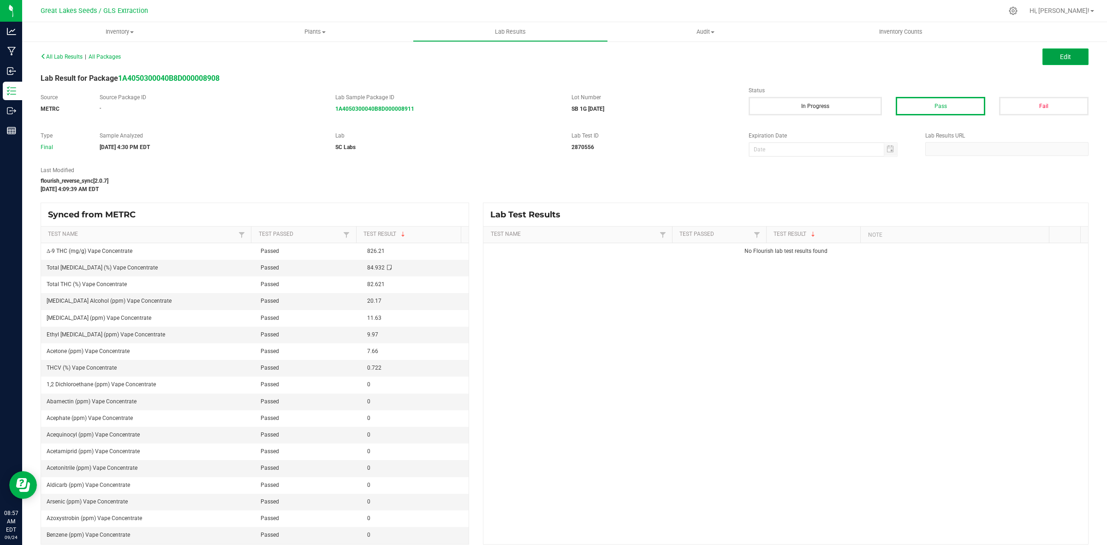
click at [1045, 61] on button "Edit" at bounding box center [1065, 56] width 46 height 17
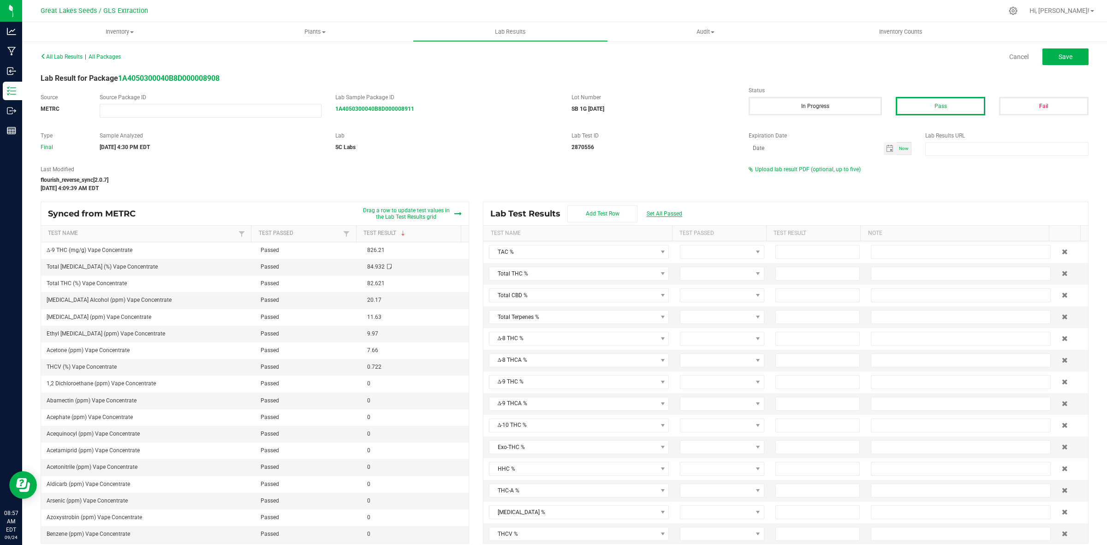
click at [664, 212] on span "Set All Passed" at bounding box center [664, 213] width 36 height 6
click at [812, 296] on input at bounding box center [817, 295] width 83 height 13
type input "0.0000"
click at [822, 275] on input at bounding box center [817, 273] width 83 height 13
type input "82.6200"
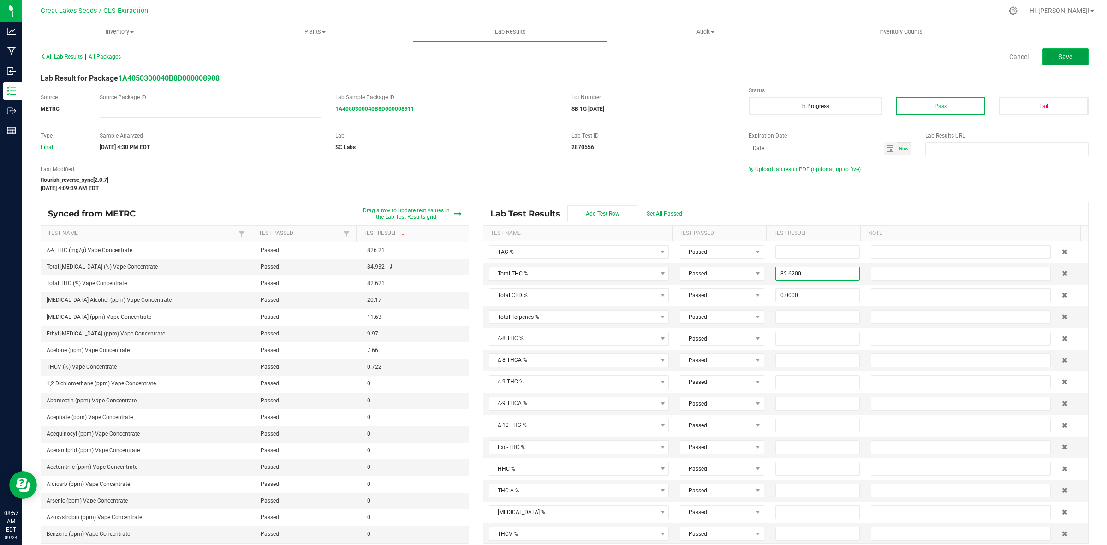
click at [1058, 61] on button "Save" at bounding box center [1065, 56] width 46 height 17
type input "82.6200"
type input "0.0000"
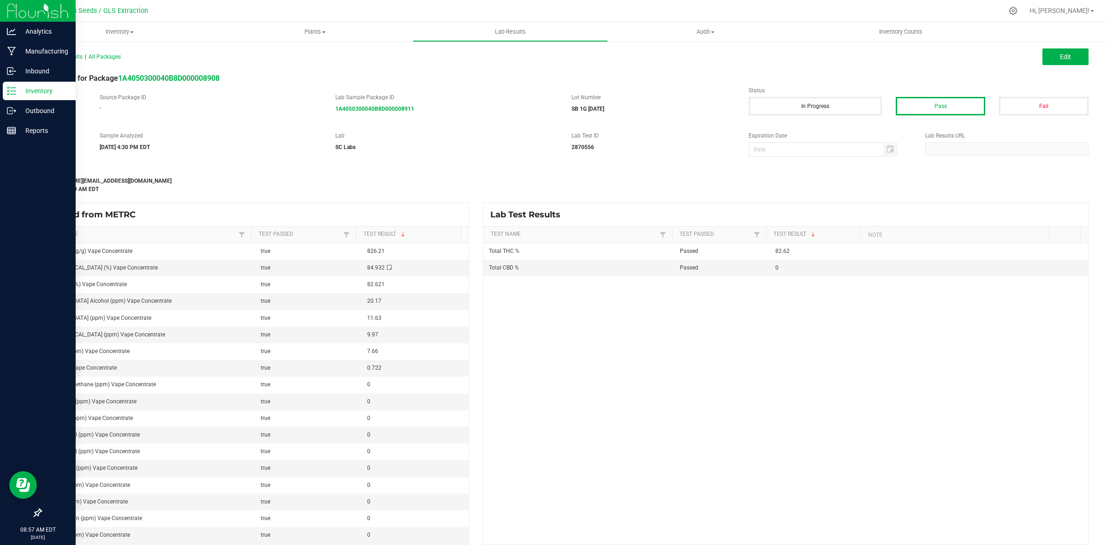
click at [33, 93] on p "Inventory" at bounding box center [43, 90] width 55 height 11
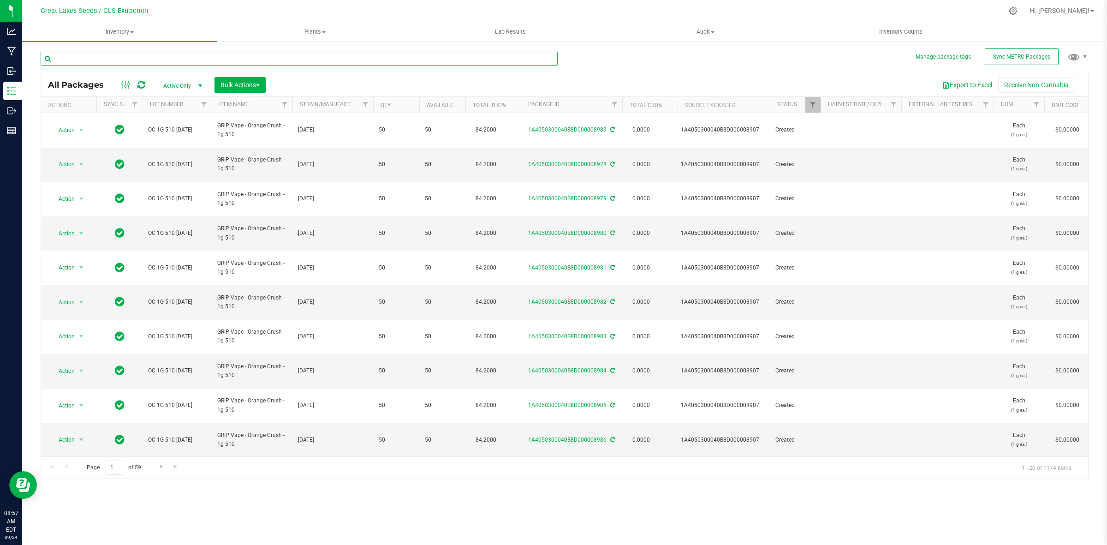
click at [125, 54] on input "text" at bounding box center [299, 59] width 517 height 14
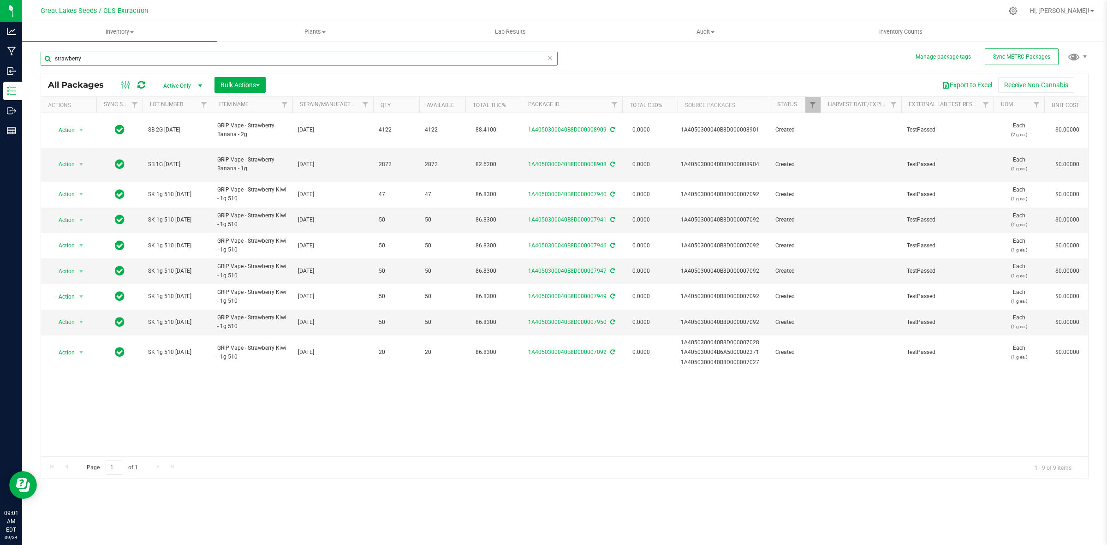
drag, startPoint x: 372, startPoint y: 56, endPoint x: 31, endPoint y: 58, distance: 340.3
click at [31, 58] on div "Manage package tags Sync METRC Packages strawberry All Packages Active Only Act…" at bounding box center [564, 181] width 1085 height 281
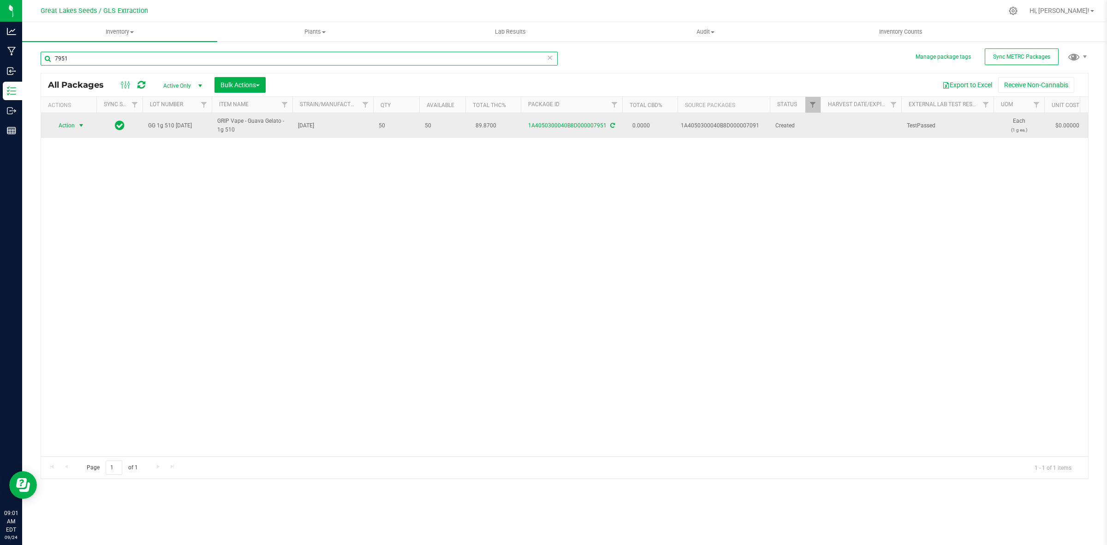
type input "7951"
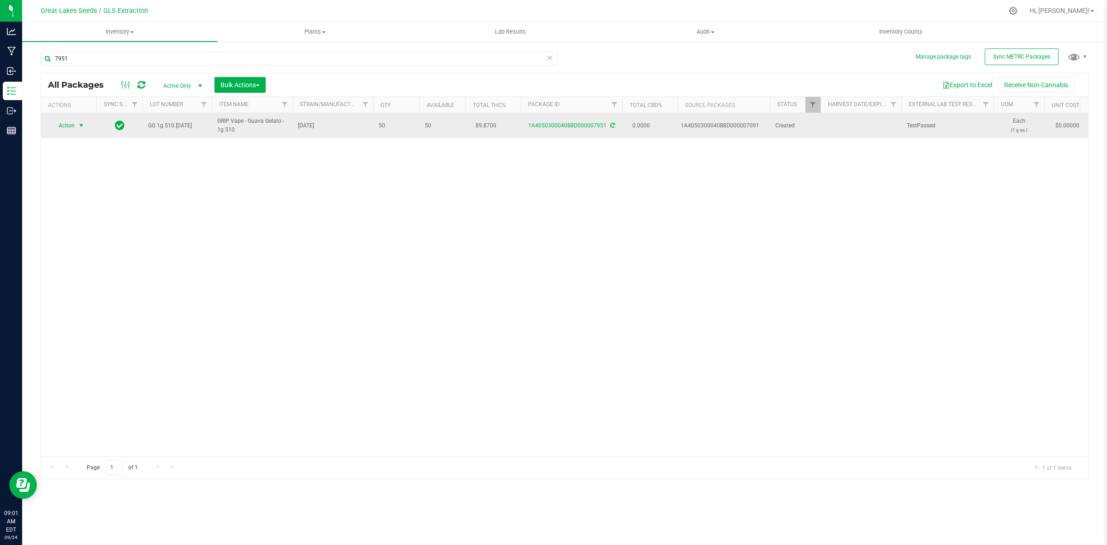
click at [82, 127] on span "select" at bounding box center [80, 125] width 7 height 7
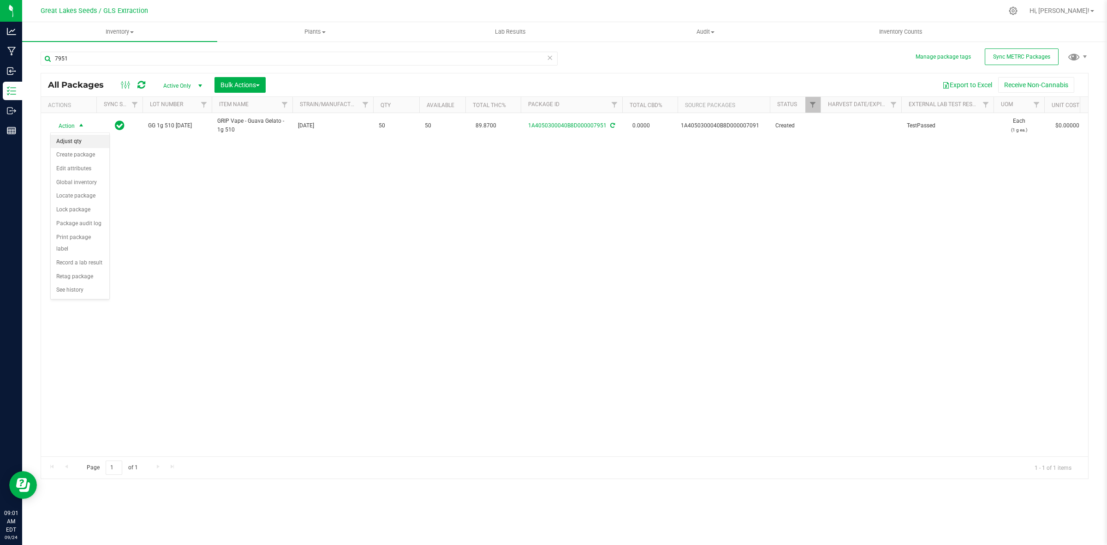
click at [82, 140] on li "Adjust qty" at bounding box center [80, 142] width 59 height 14
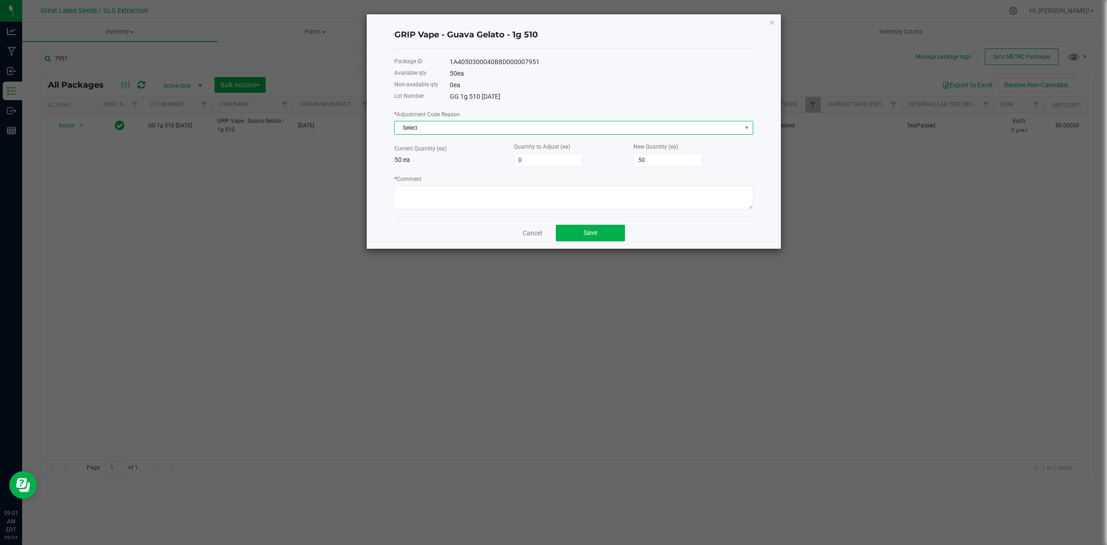
click at [480, 130] on span "Select" at bounding box center [568, 127] width 346 height 13
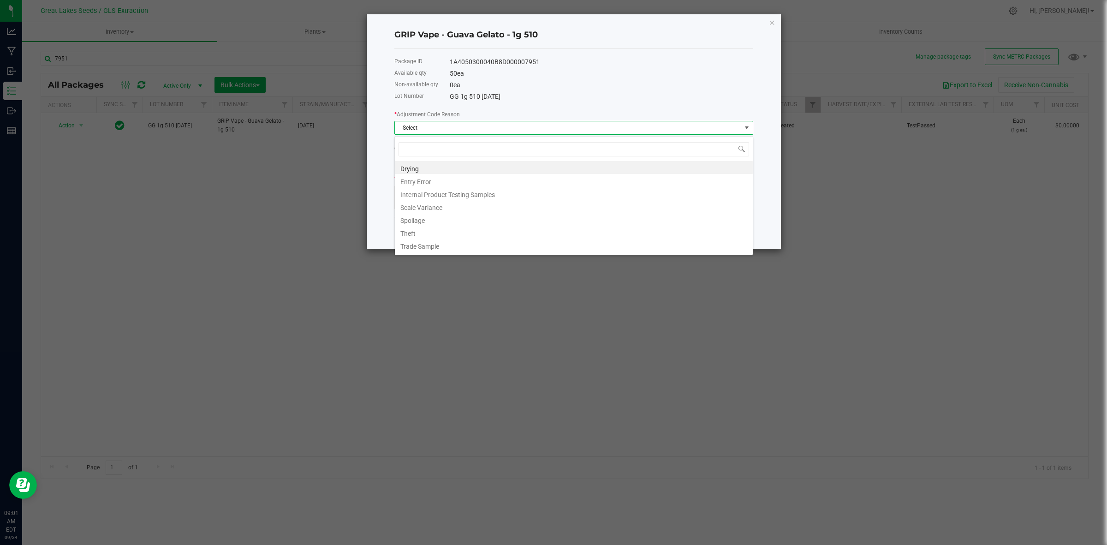
scroll to position [14, 358]
click at [450, 178] on li "Entry Error" at bounding box center [574, 180] width 358 height 13
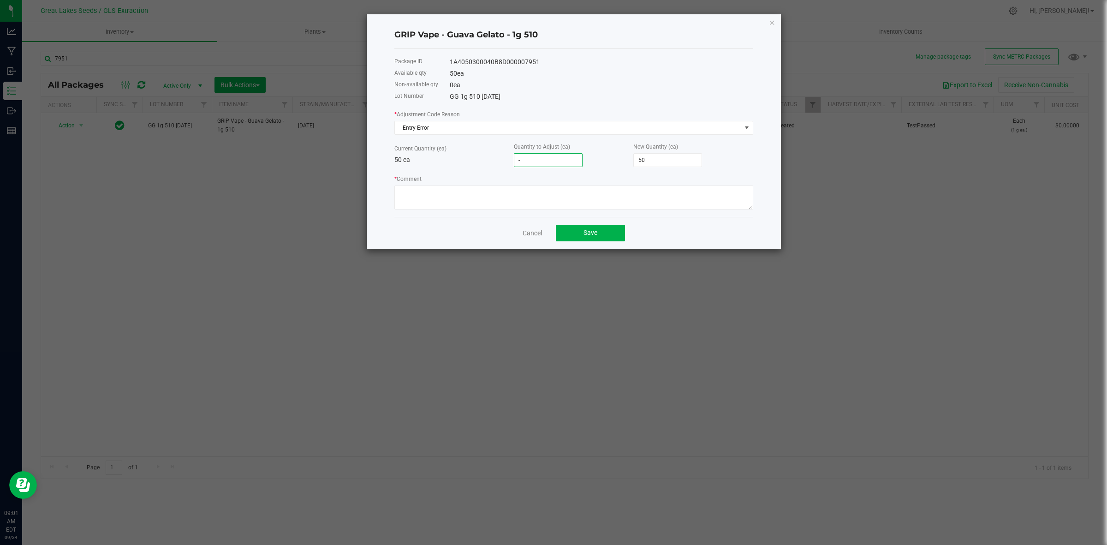
type input "-3"
type input "47"
type input "-3"
click at [519, 195] on textarea "* Comment" at bounding box center [573, 197] width 359 height 24
type textarea "Recount hardware"
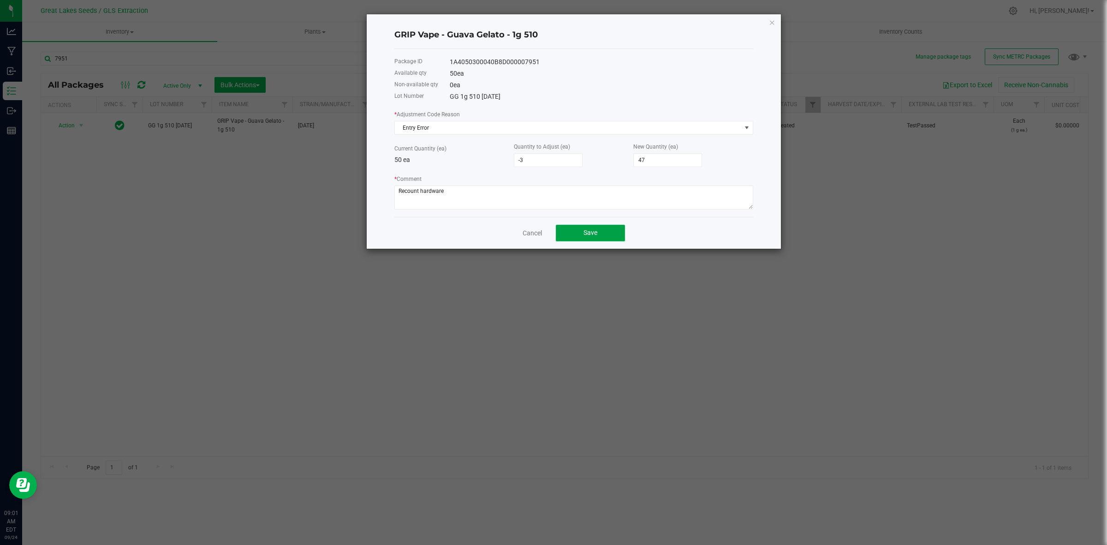
click at [599, 232] on button "Save" at bounding box center [590, 233] width 69 height 17
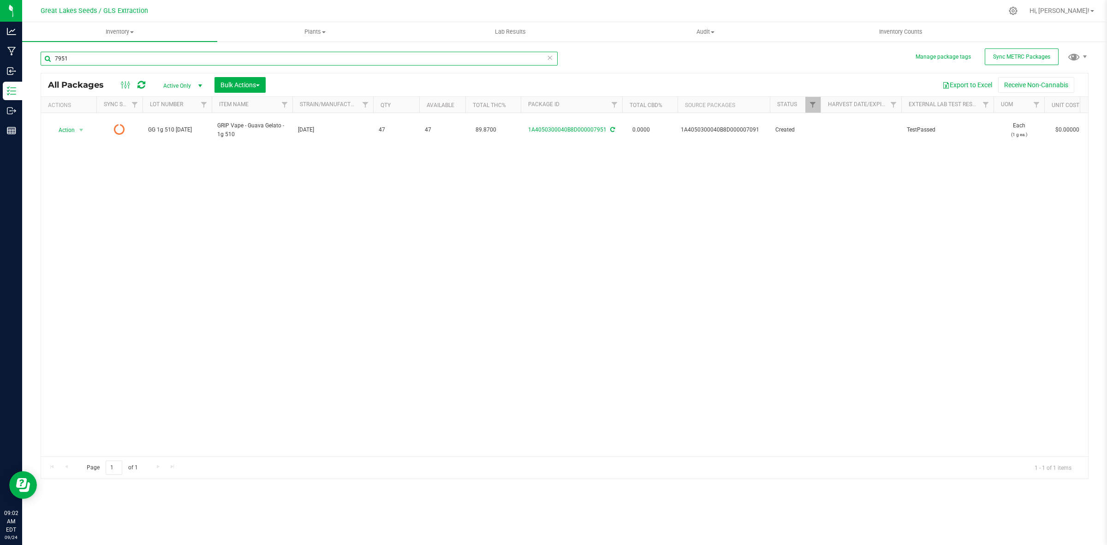
drag, startPoint x: 161, startPoint y: 60, endPoint x: 31, endPoint y: 60, distance: 130.5
click at [31, 60] on div "Manage package tags Sync METRC Packages 7951 All Packages Active Only Active On…" at bounding box center [564, 181] width 1085 height 281
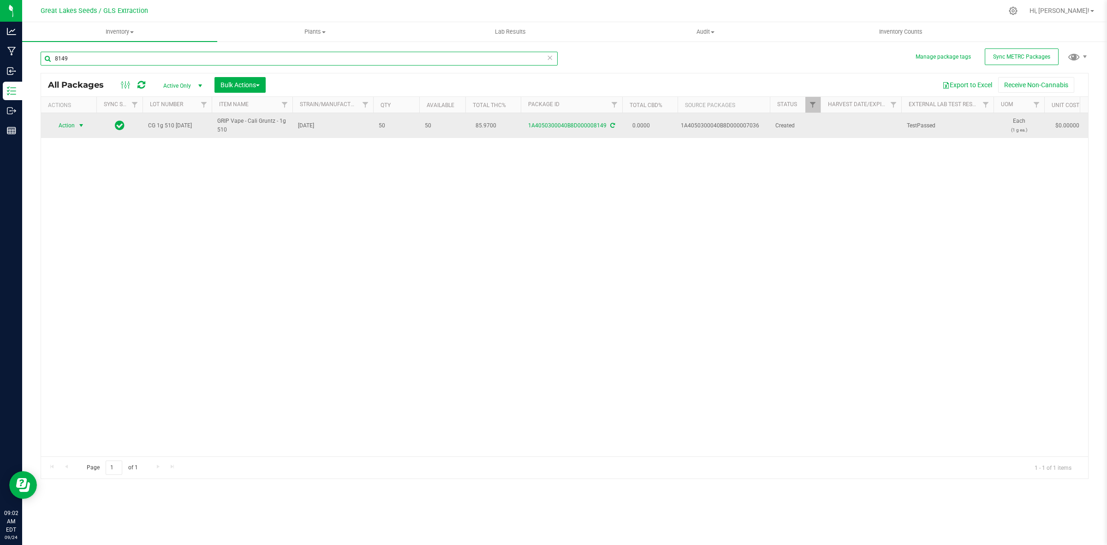
type input "8149"
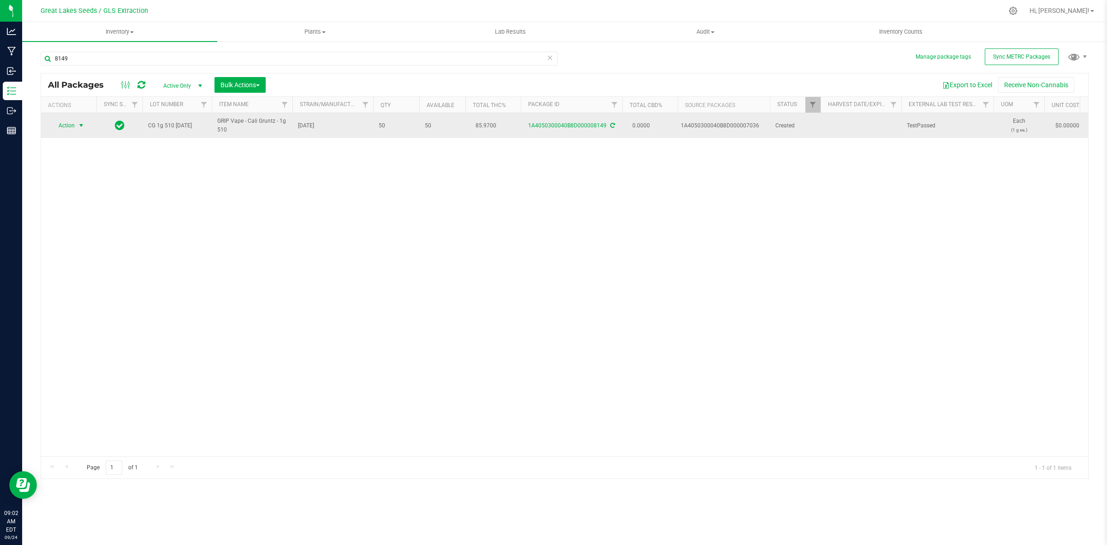
click at [74, 126] on span "Action" at bounding box center [62, 125] width 25 height 13
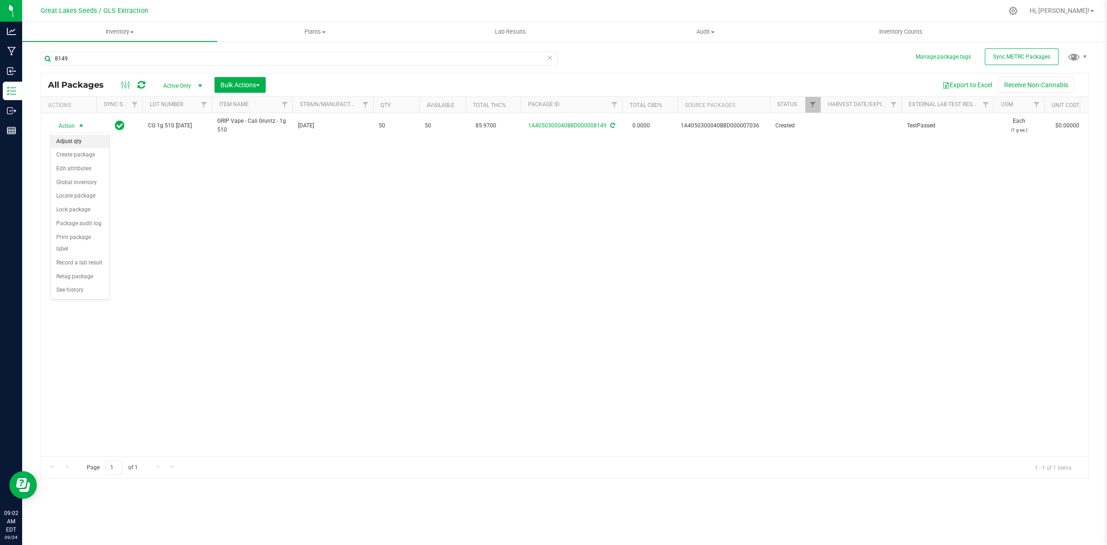
click at [74, 139] on li "Adjust qty" at bounding box center [80, 142] width 59 height 14
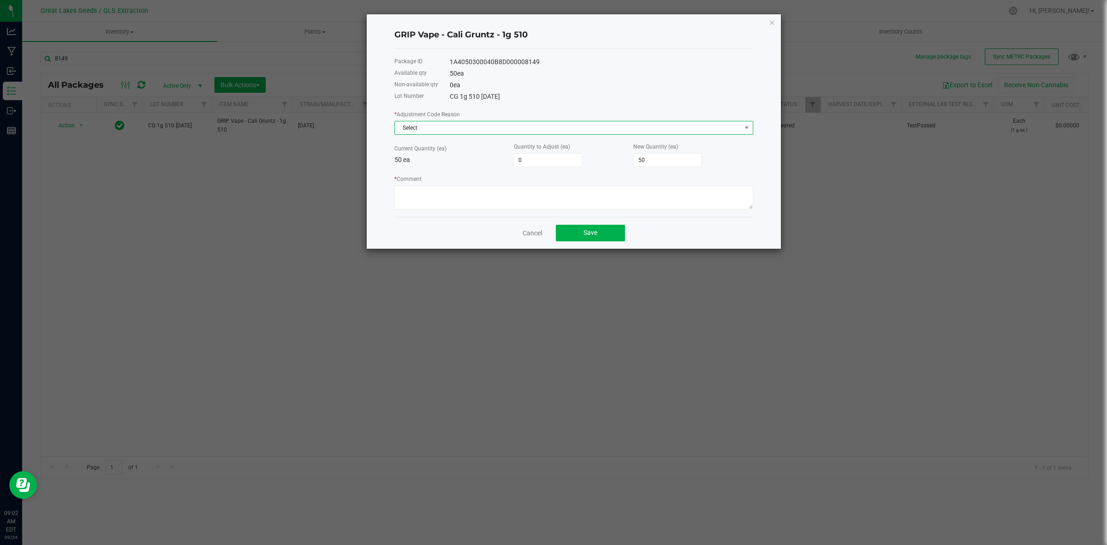
click at [423, 126] on span "Select" at bounding box center [568, 127] width 346 height 13
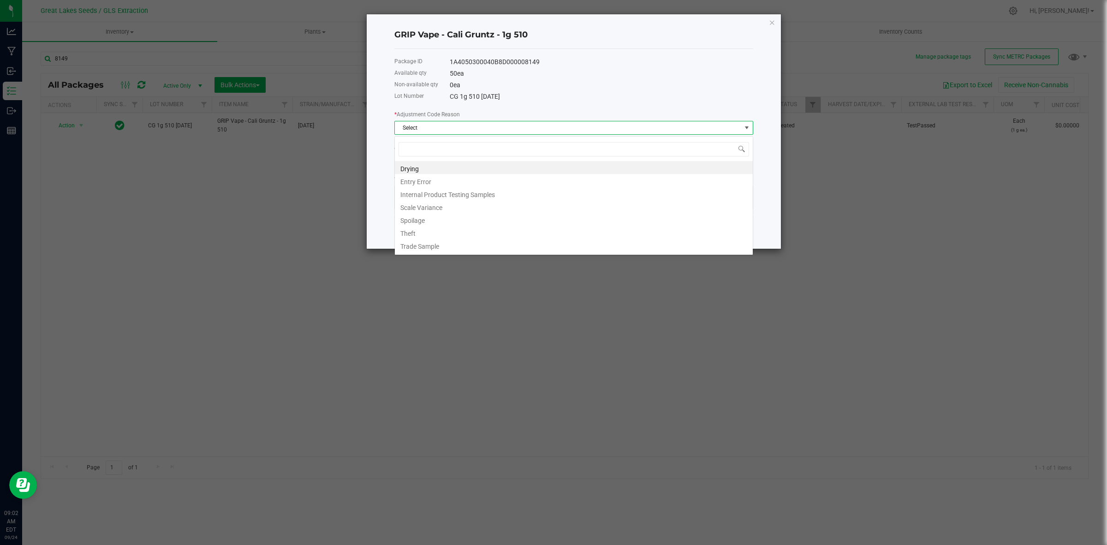
scroll to position [14, 358]
click at [439, 177] on li "Entry Error" at bounding box center [574, 180] width 358 height 13
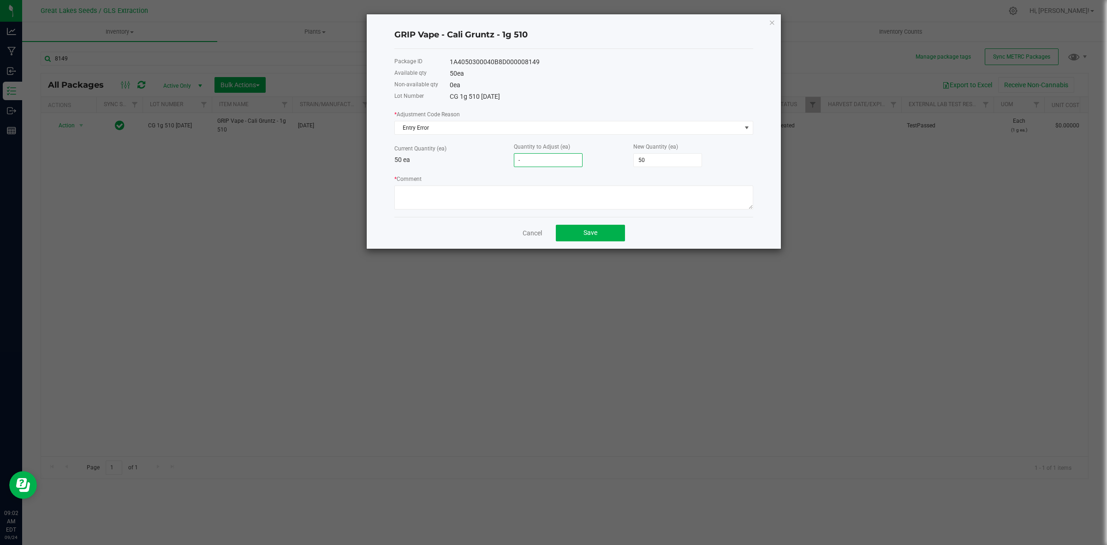
type input "-3"
type input "47"
type input "-3"
click at [487, 201] on textarea "* Comment" at bounding box center [573, 197] width 359 height 24
type textarea "Hardware recount"
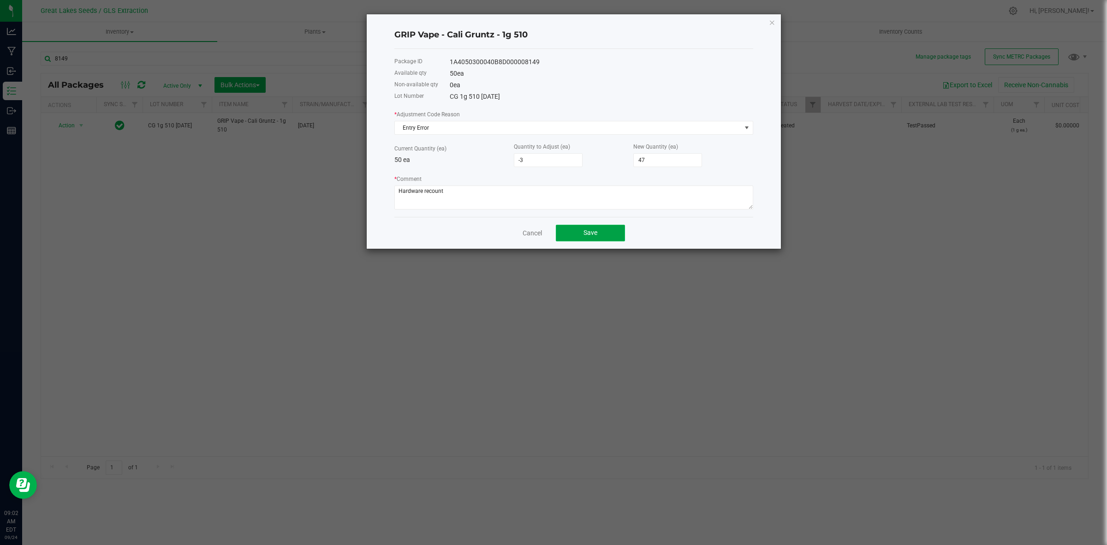
click at [584, 241] on button "Save" at bounding box center [590, 233] width 69 height 17
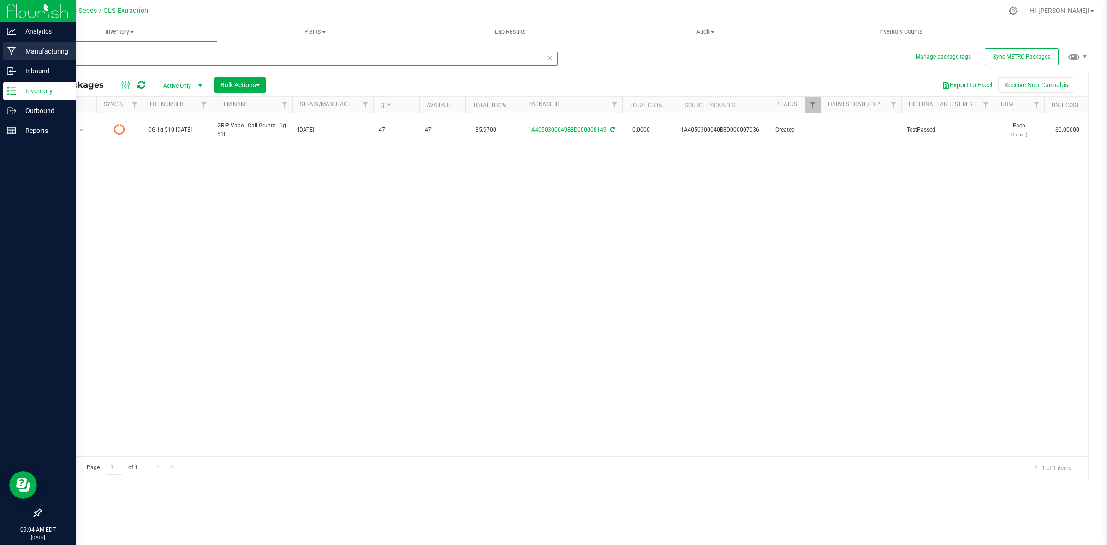
drag, startPoint x: 118, startPoint y: 56, endPoint x: 21, endPoint y: 60, distance: 96.4
click at [21, 60] on div "Analytics Manufacturing Inbound Inventory Outbound Reports 09:04 AM EDT 09/24/2…" at bounding box center [553, 272] width 1107 height 545
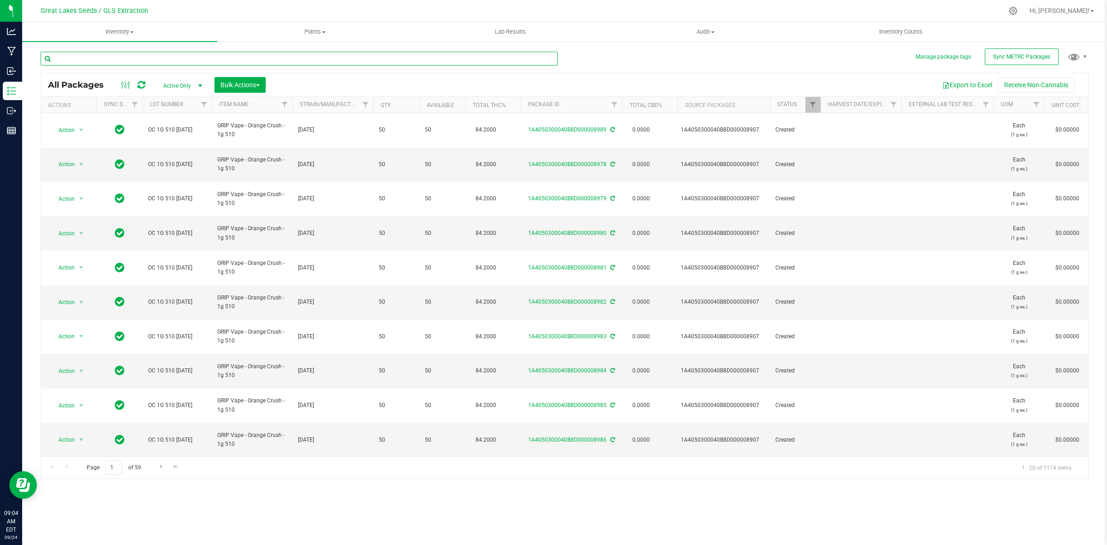
click at [107, 53] on input "text" at bounding box center [299, 59] width 517 height 14
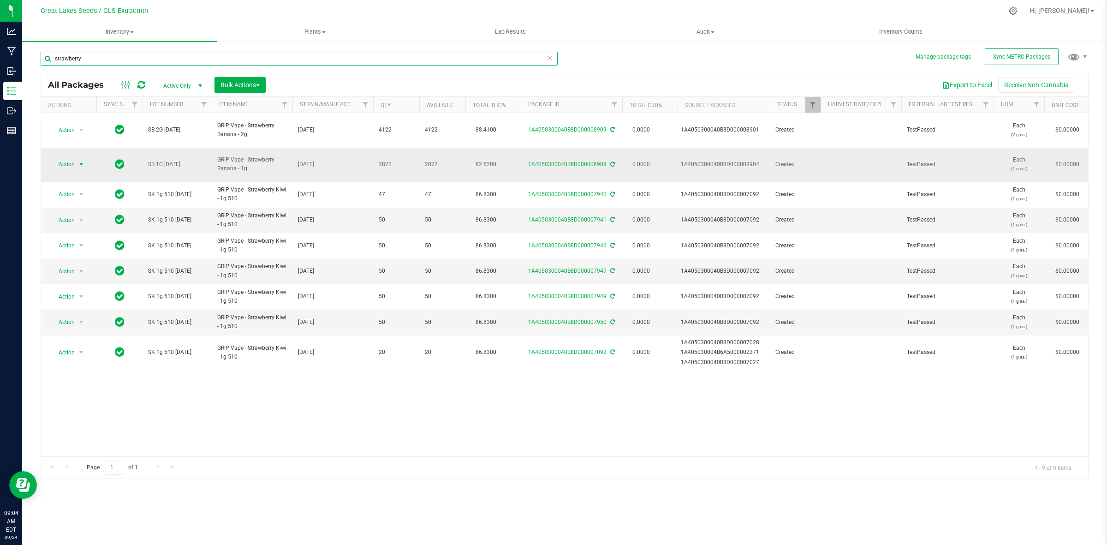
type input "strawberry"
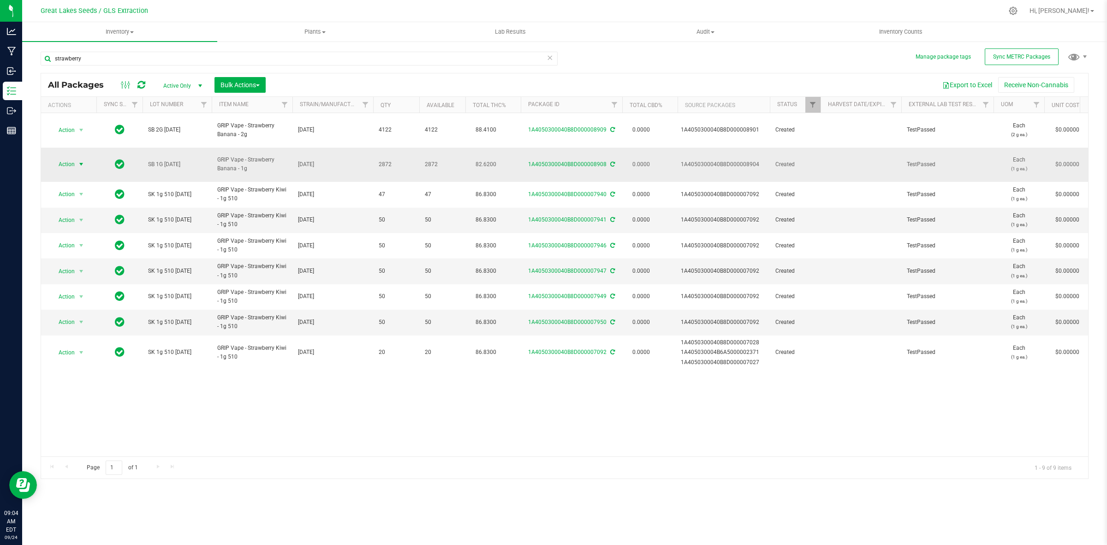
click at [77, 160] on span "select" at bounding box center [80, 163] width 7 height 7
click at [81, 178] on li "Create package" at bounding box center [80, 181] width 59 height 14
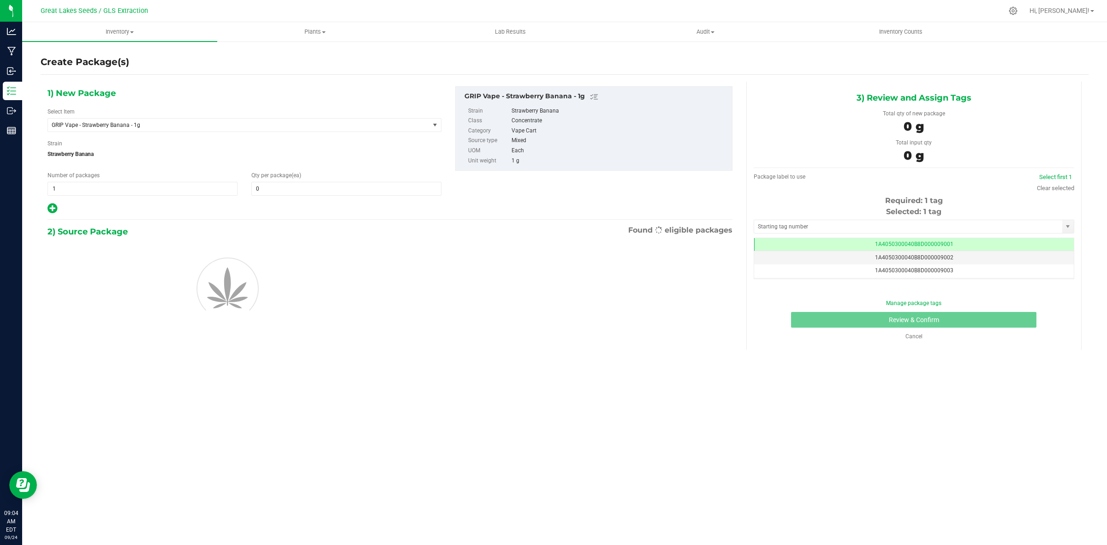
scroll to position [0, 0]
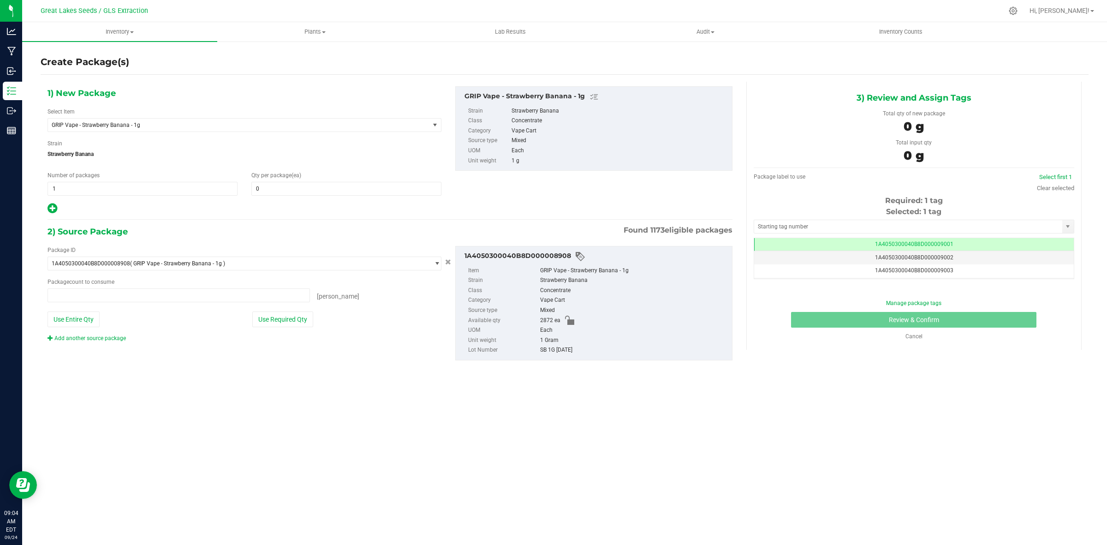
type input "0 ea"
drag, startPoint x: 122, startPoint y: 189, endPoint x: 55, endPoint y: 188, distance: 66.9
click at [55, 188] on span "1 1" at bounding box center [142, 189] width 190 height 14
drag, startPoint x: 92, startPoint y: 187, endPoint x: 40, endPoint y: 192, distance: 52.8
click at [40, 192] on div "Create Package(s) 1) New Package Select Item GRIP Vape - Strawberry Banana - 1g…" at bounding box center [564, 185] width 1085 height 288
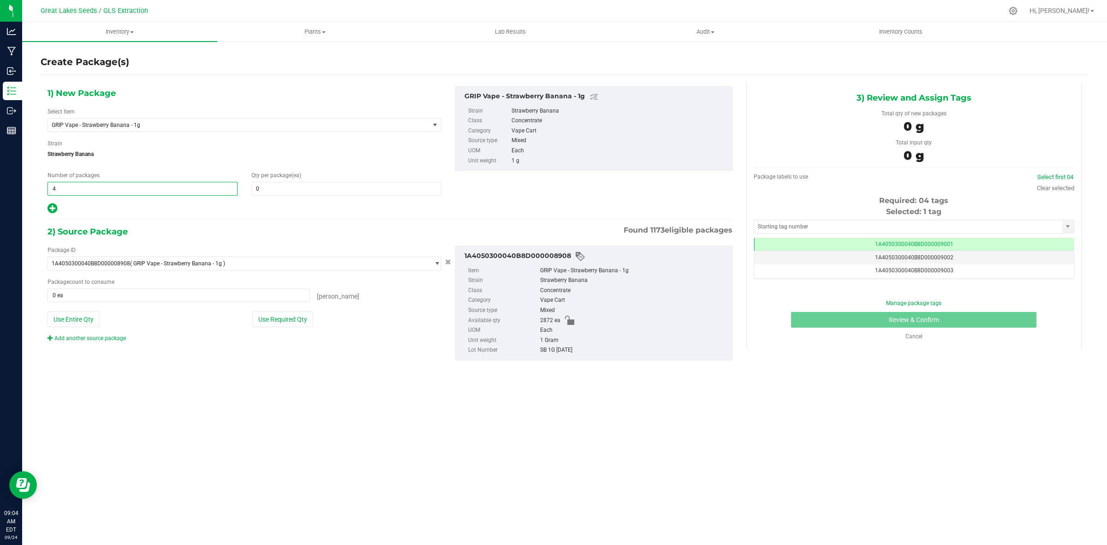
type input "40"
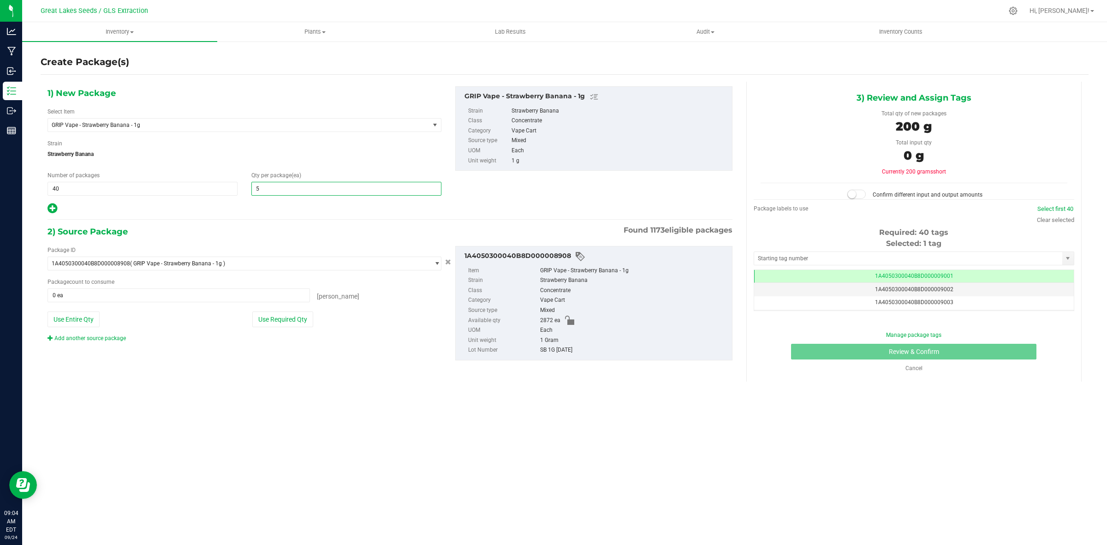
type input "50"
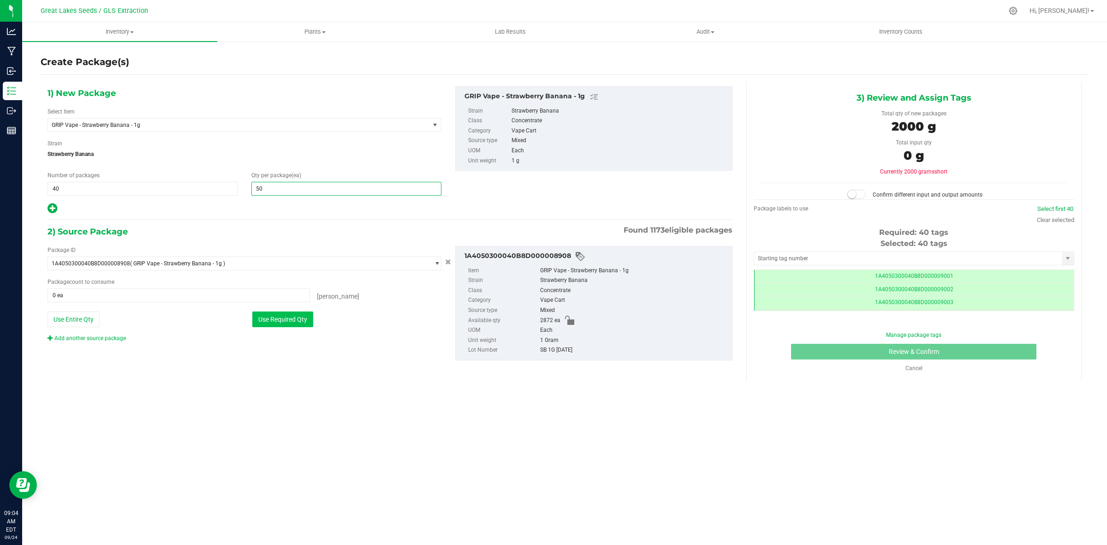
type input "50"
click at [274, 319] on button "Use Required Qty" at bounding box center [282, 319] width 61 height 16
type input "2000 ea"
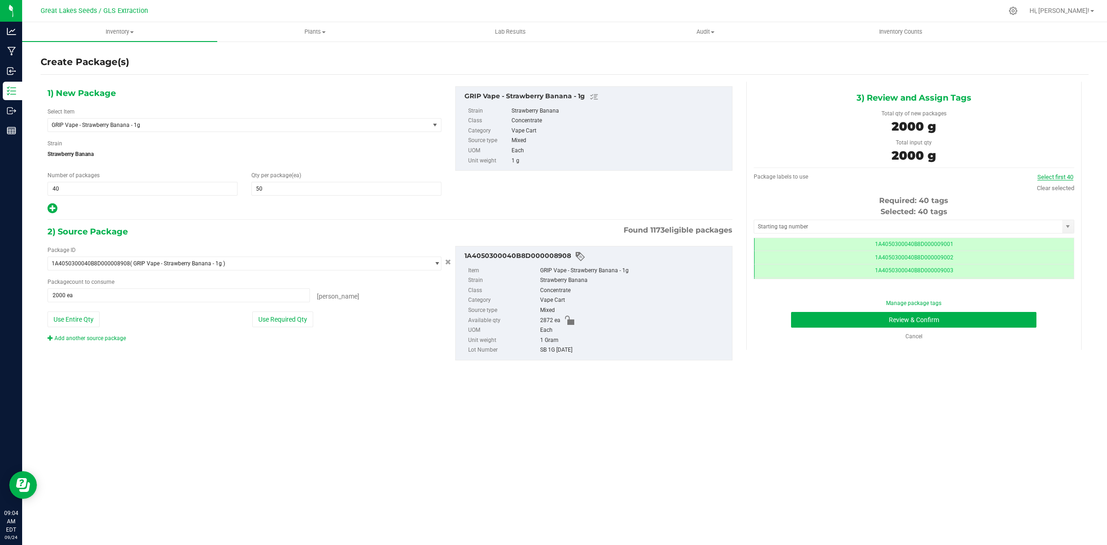
click at [1045, 176] on link "Select first 40" at bounding box center [1055, 176] width 36 height 7
click at [1063, 174] on link "Select first 40" at bounding box center [1055, 176] width 36 height 7
click at [1011, 320] on button "Review & Confirm" at bounding box center [913, 320] width 245 height 16
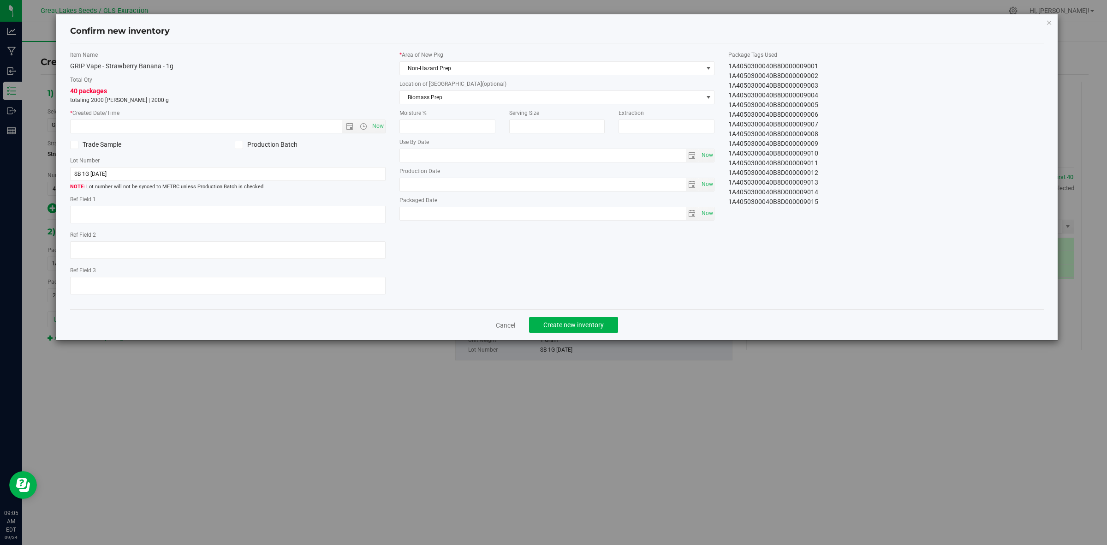
type textarea "[DATE]"
click at [379, 124] on span "Now" at bounding box center [378, 125] width 16 height 13
type input "9/24/2025 9:05 AM"
click at [575, 323] on span "Create new inventory" at bounding box center [573, 324] width 60 height 7
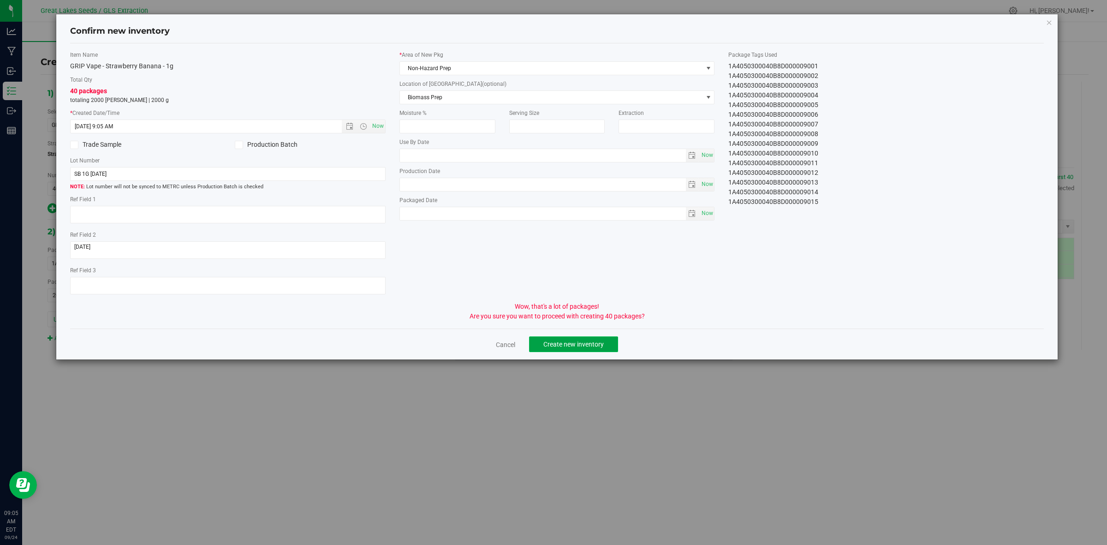
click at [578, 344] on span "Create new inventory" at bounding box center [573, 343] width 60 height 7
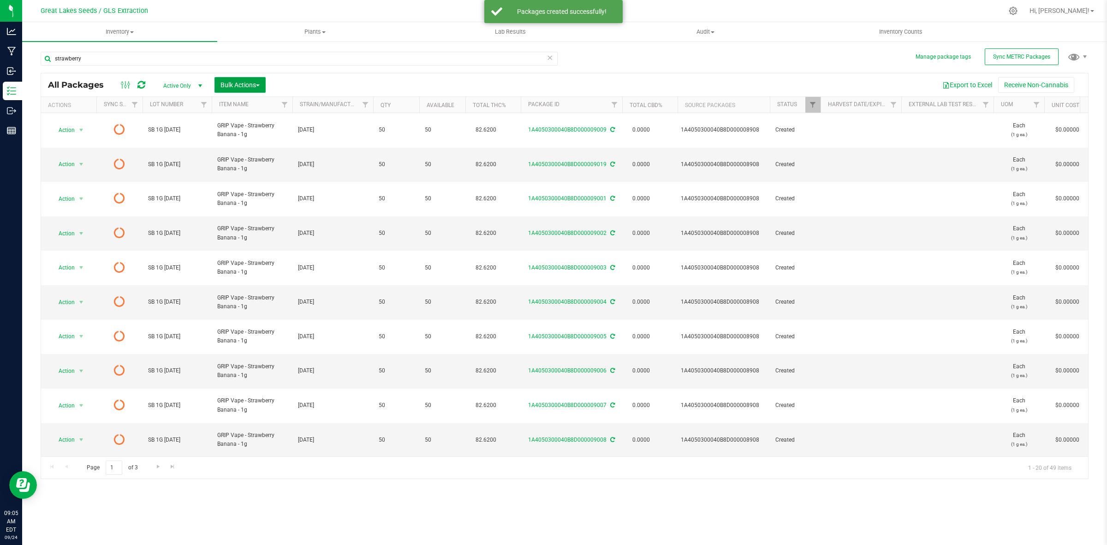
click at [248, 81] on span "Bulk Actions" at bounding box center [239, 84] width 39 height 7
click at [265, 194] on span "Print package labels" at bounding box center [247, 190] width 55 height 7
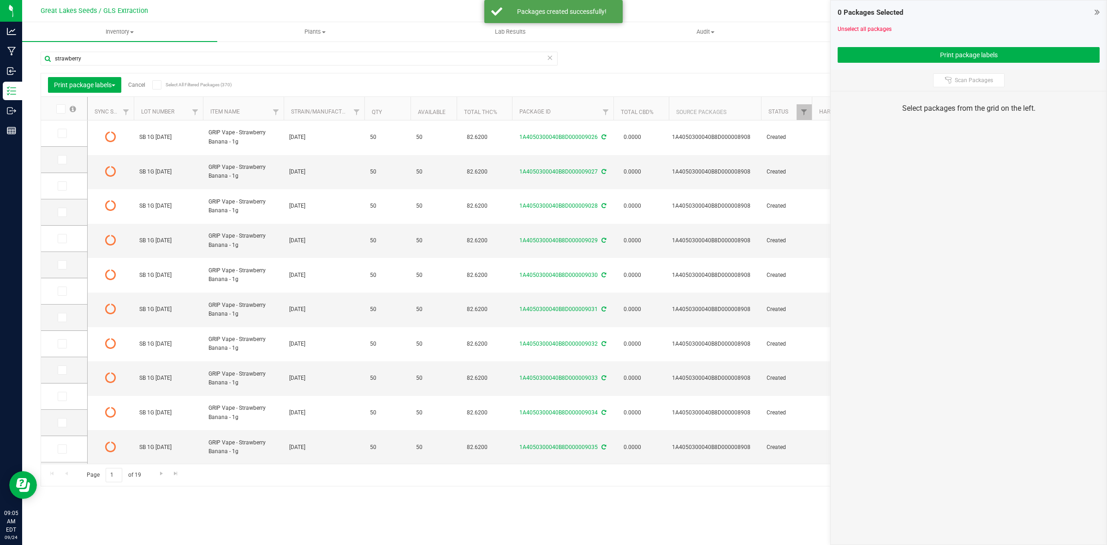
click at [65, 109] on span at bounding box center [60, 108] width 9 height 9
click at [0, 0] on input "checkbox" at bounding box center [0, 0] width 0 height 0
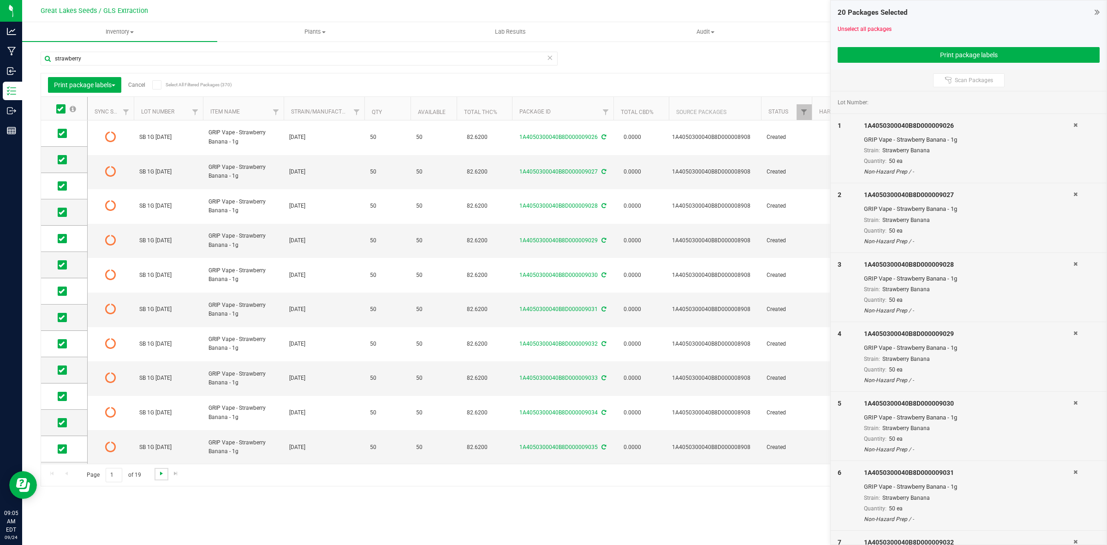
click at [162, 472] on span "Go to the next page" at bounding box center [161, 472] width 7 height 7
click at [60, 109] on icon at bounding box center [60, 109] width 6 height 0
click at [0, 0] on input "checkbox" at bounding box center [0, 0] width 0 height 0
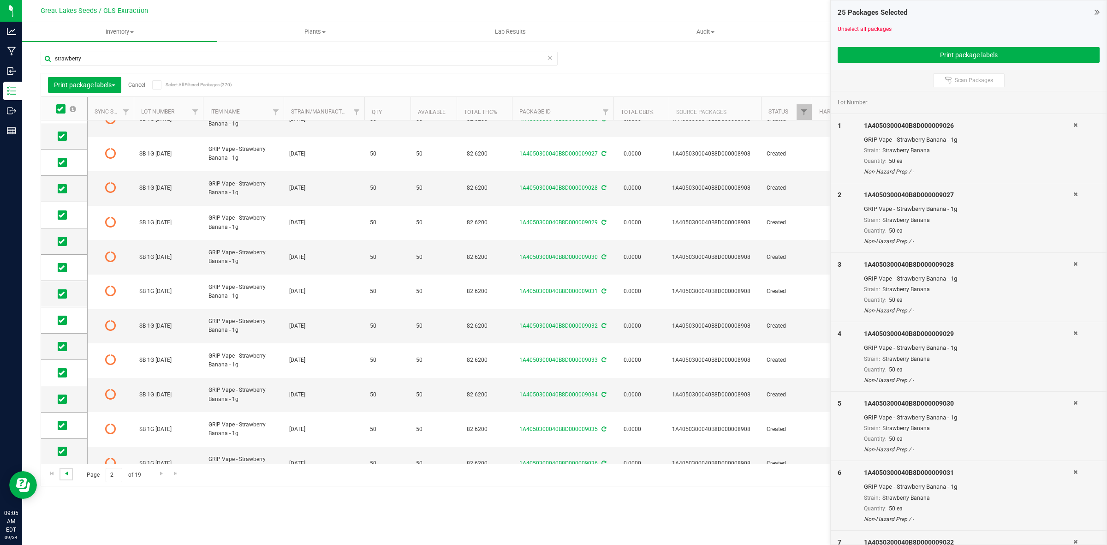
click at [68, 474] on span "Go to the previous page" at bounding box center [66, 472] width 7 height 7
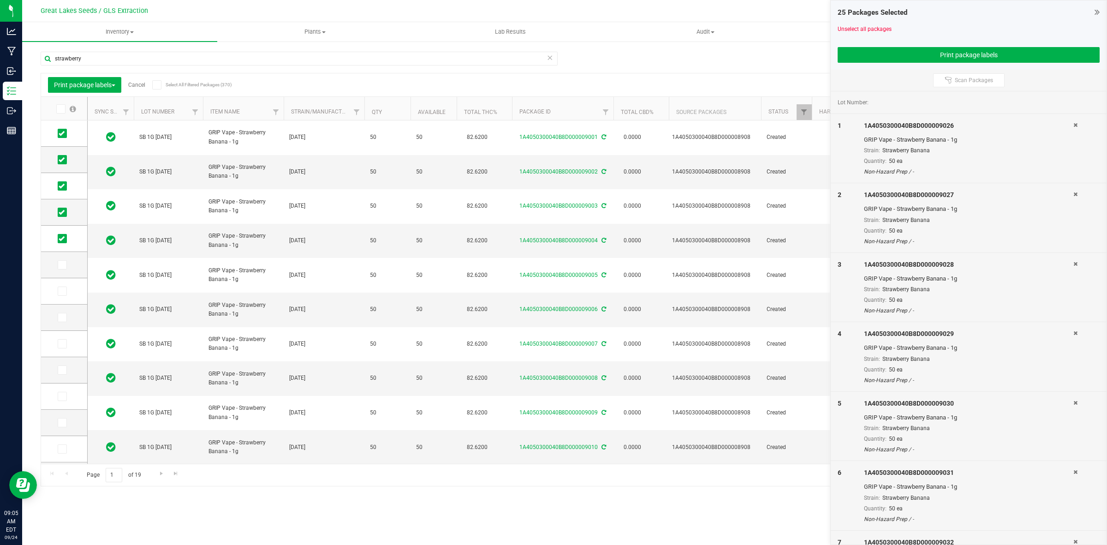
click at [57, 108] on span at bounding box center [60, 108] width 9 height 9
click at [0, 0] on input "checkbox" at bounding box center [0, 0] width 0 height 0
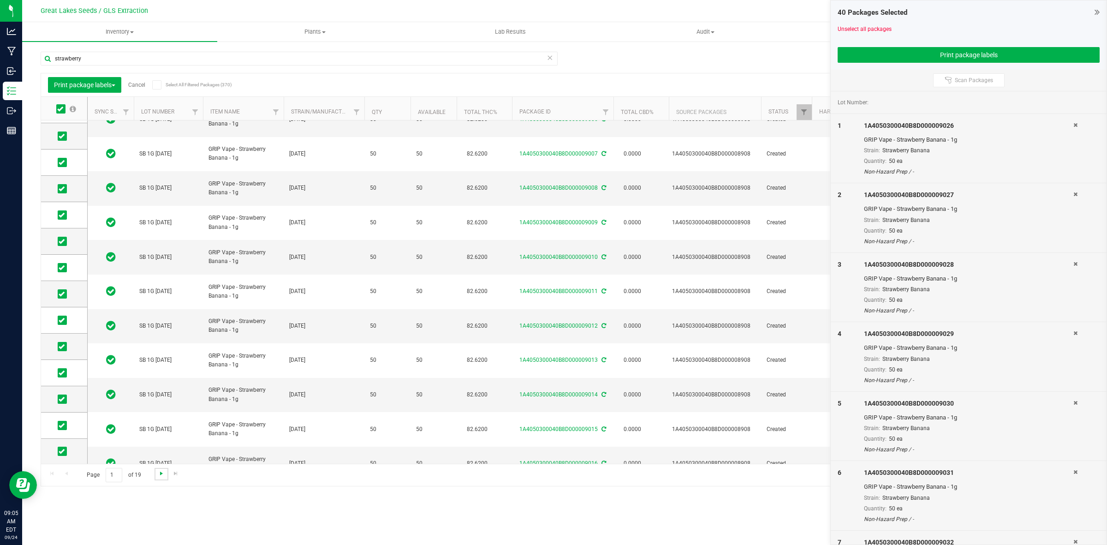
click at [161, 475] on span "Go to the next page" at bounding box center [161, 472] width 7 height 7
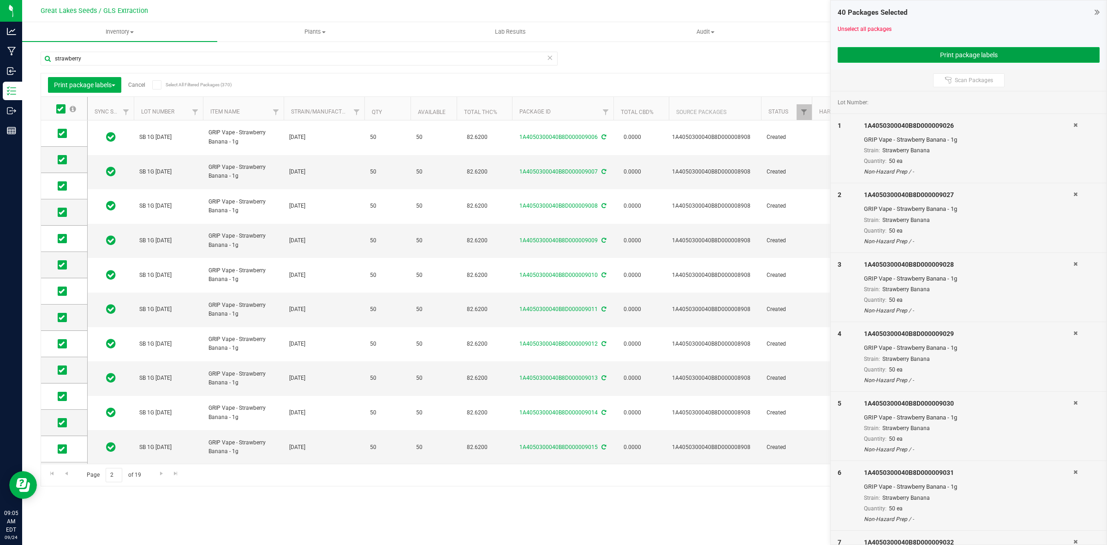
click at [980, 53] on button "Print package labels" at bounding box center [968, 55] width 262 height 16
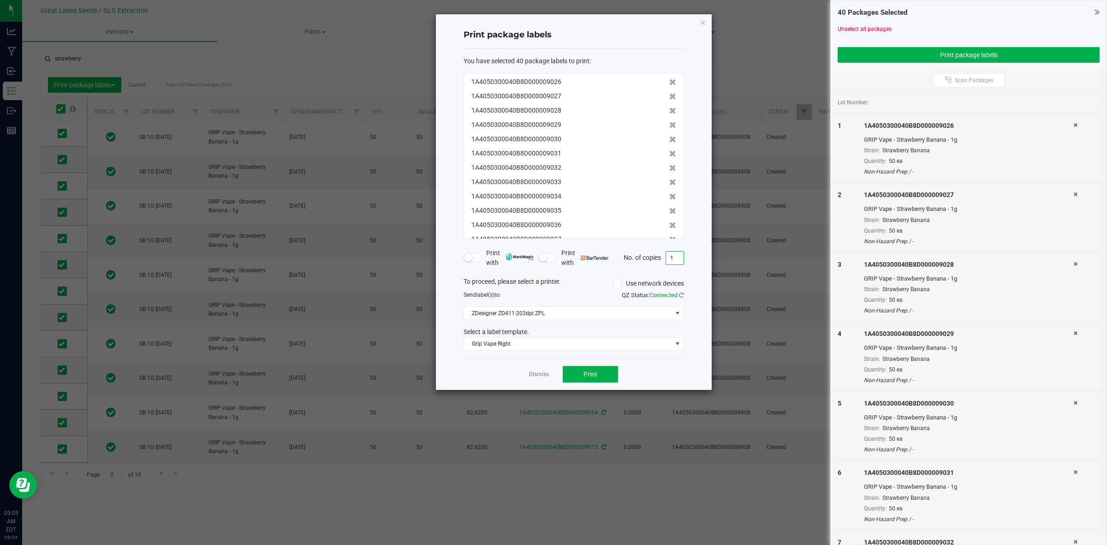
click at [676, 259] on input "1" at bounding box center [675, 257] width 18 height 13
type input "50"
click at [598, 368] on button "Print" at bounding box center [590, 374] width 55 height 17
click at [535, 374] on link "Dismiss" at bounding box center [539, 374] width 20 height 8
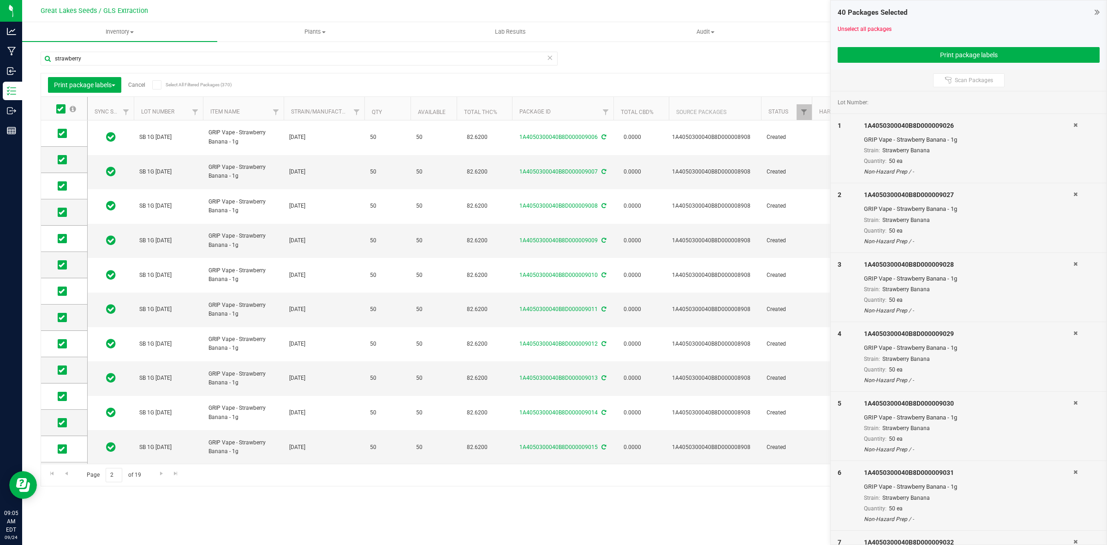
click at [139, 86] on link "Cancel" at bounding box center [136, 85] width 17 height 6
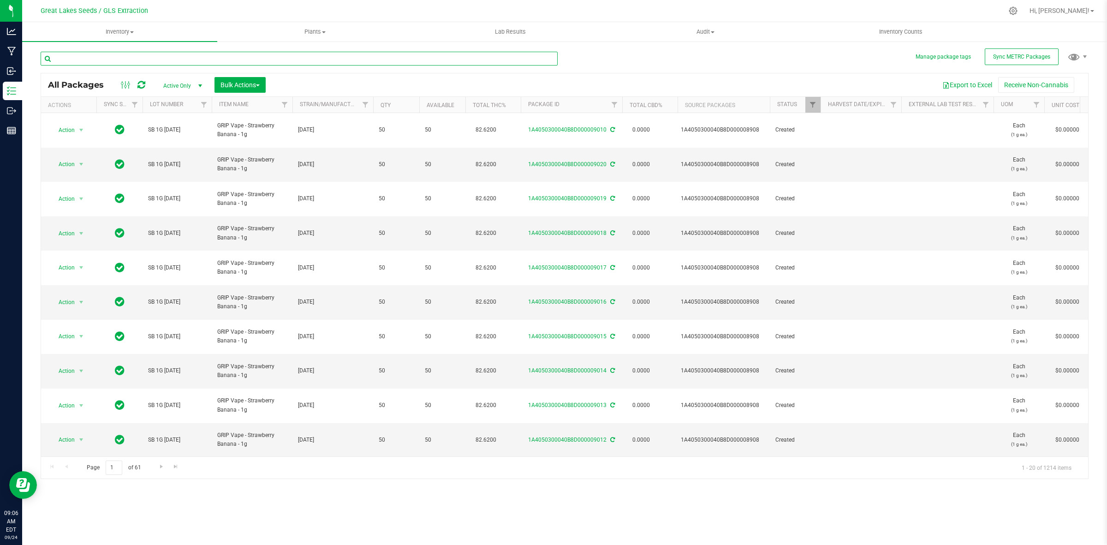
click at [106, 63] on input "text" at bounding box center [299, 59] width 517 height 14
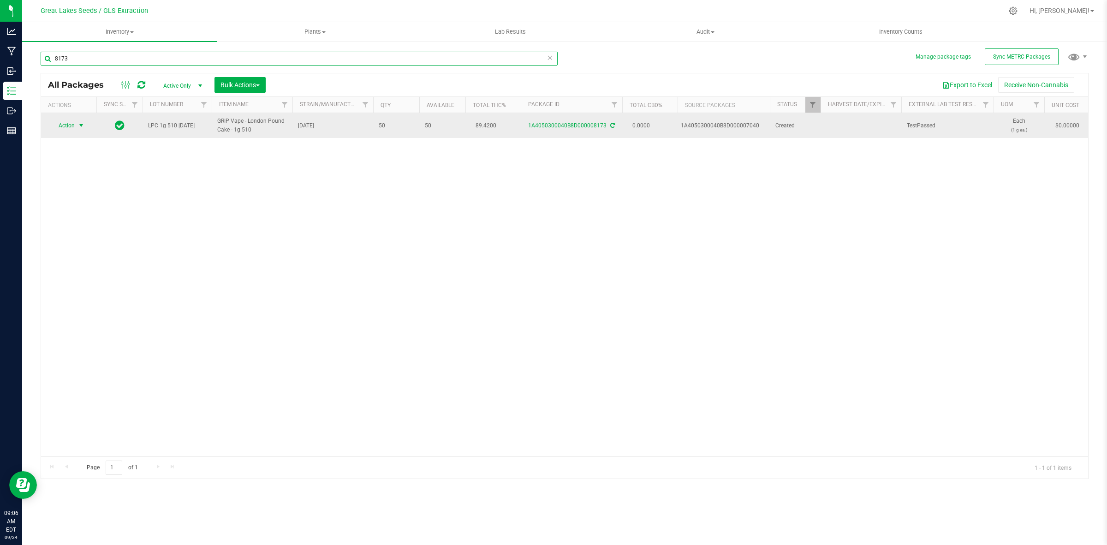
type input "8173"
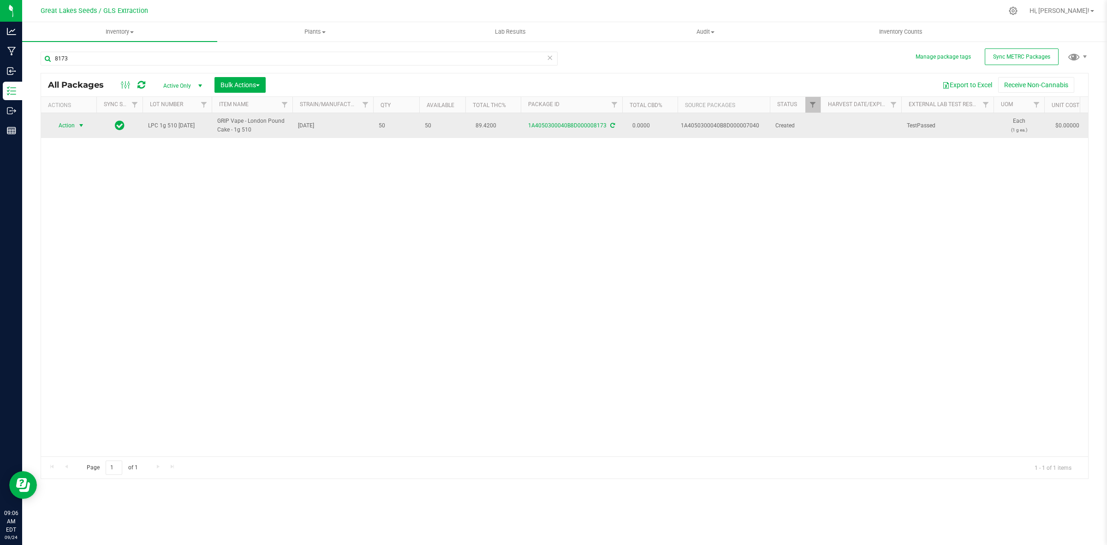
click at [77, 125] on span "select" at bounding box center [80, 125] width 7 height 7
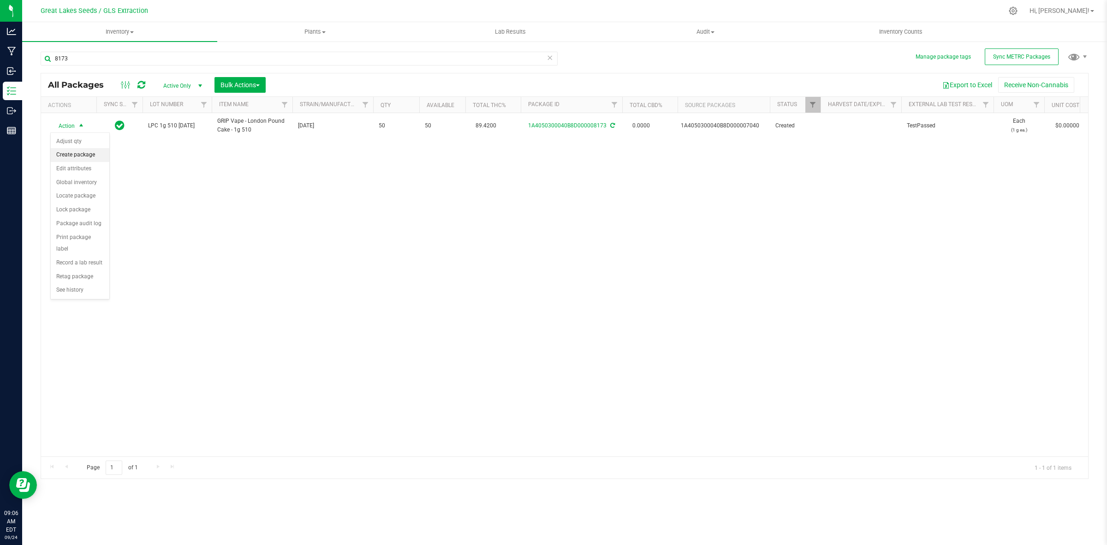
click at [76, 156] on li "Create package" at bounding box center [80, 155] width 59 height 14
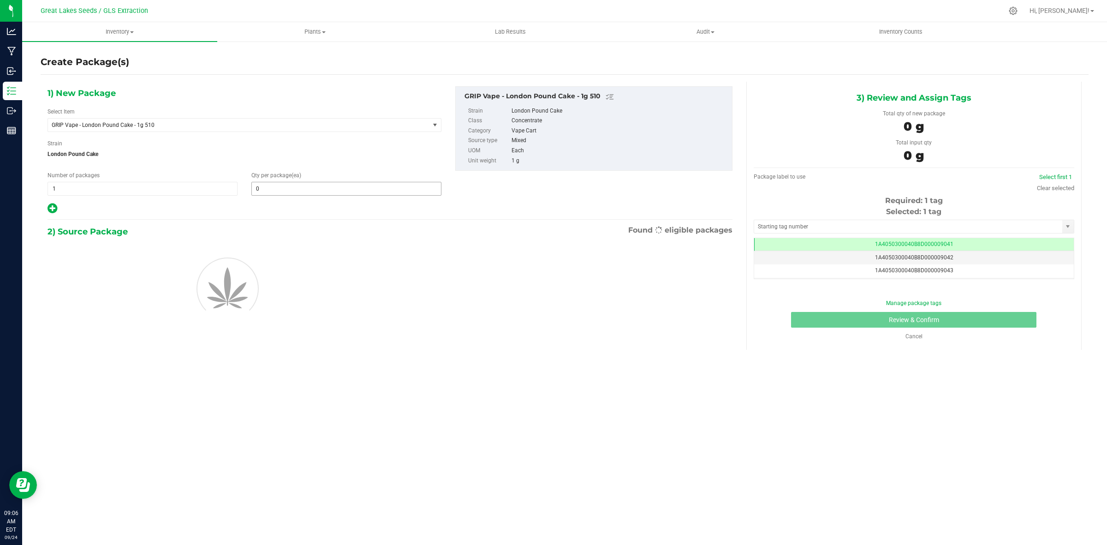
scroll to position [0, 0]
click at [302, 184] on span at bounding box center [346, 189] width 190 height 14
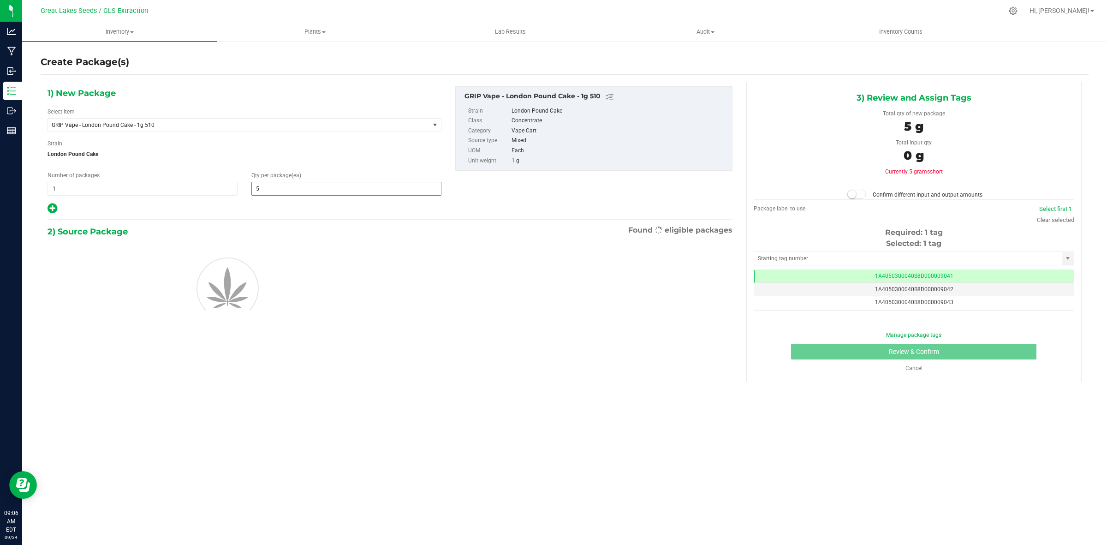
type input "50"
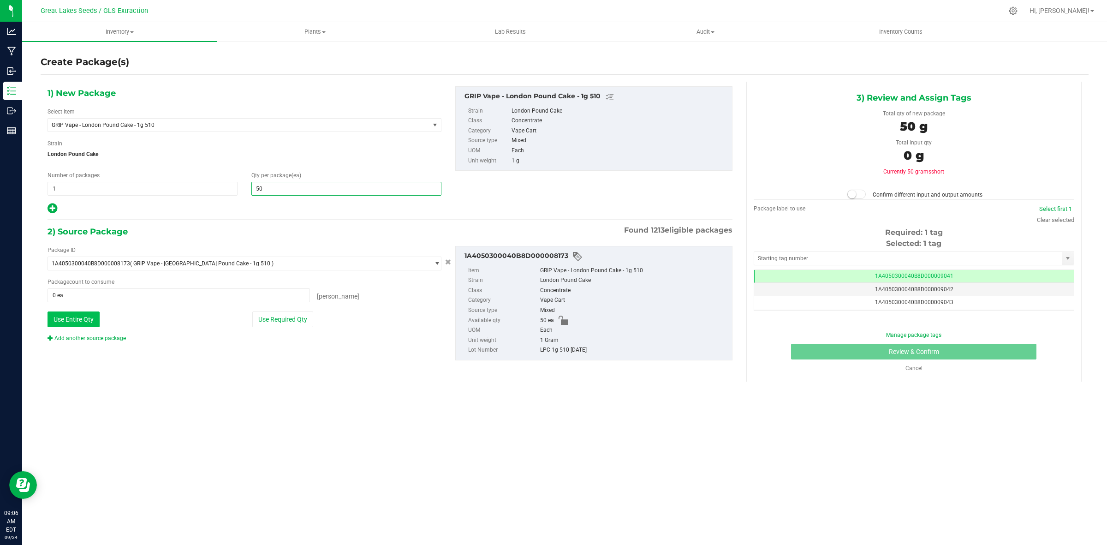
type input "50"
click at [82, 314] on button "Use Entire Qty" at bounding box center [73, 319] width 52 height 16
type input "50 ea"
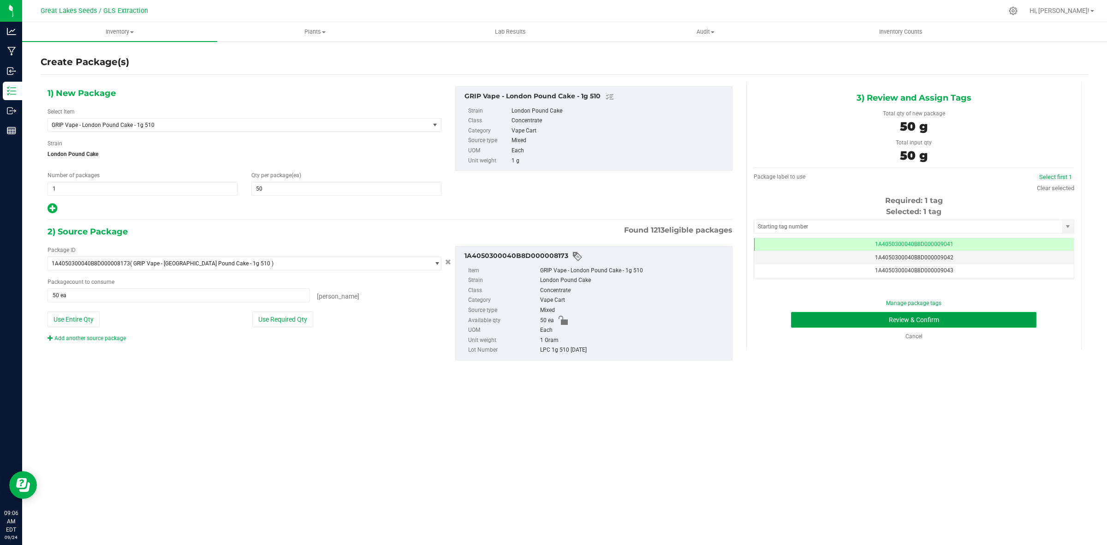
click at [992, 316] on button "Review & Confirm" at bounding box center [913, 320] width 245 height 16
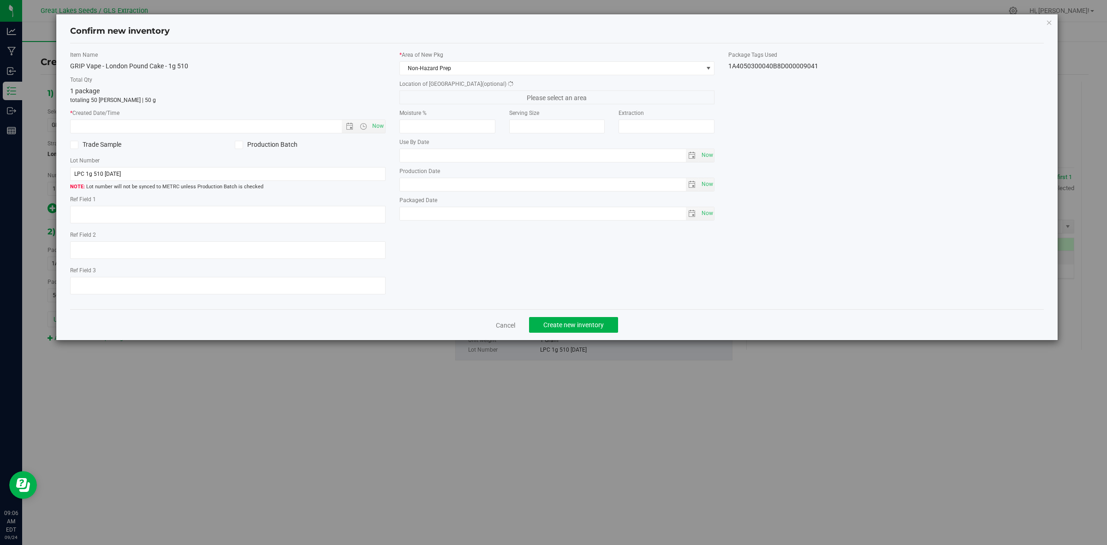
type textarea "[DATE]"
click at [381, 125] on span "Now" at bounding box center [378, 125] width 16 height 13
type input "9/24/2025 9:06 AM"
click at [580, 325] on span "Create new inventory" at bounding box center [573, 324] width 60 height 7
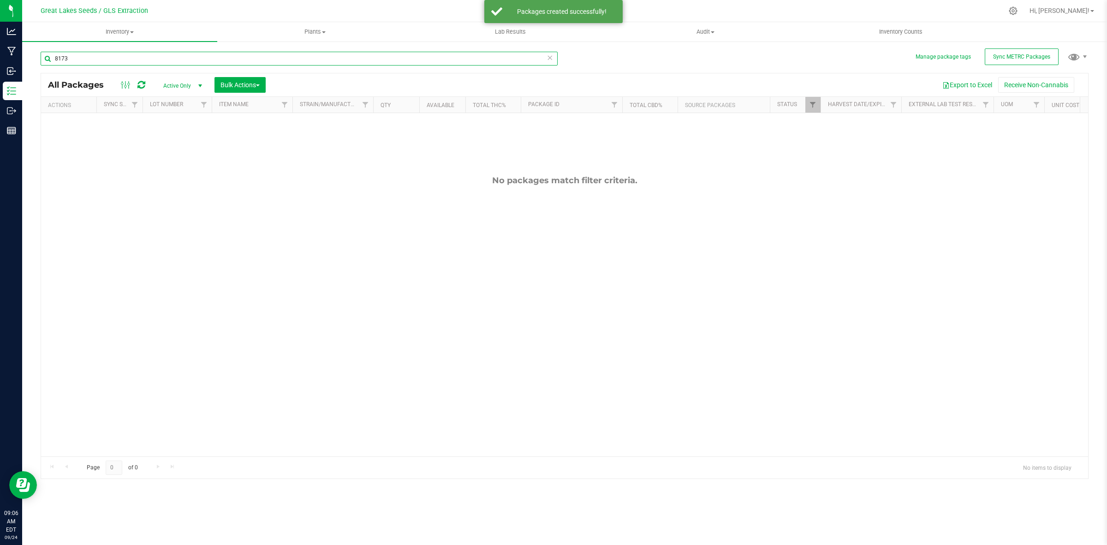
drag, startPoint x: 90, startPoint y: 52, endPoint x: 44, endPoint y: 52, distance: 46.1
click at [44, 52] on input "8173" at bounding box center [299, 59] width 517 height 14
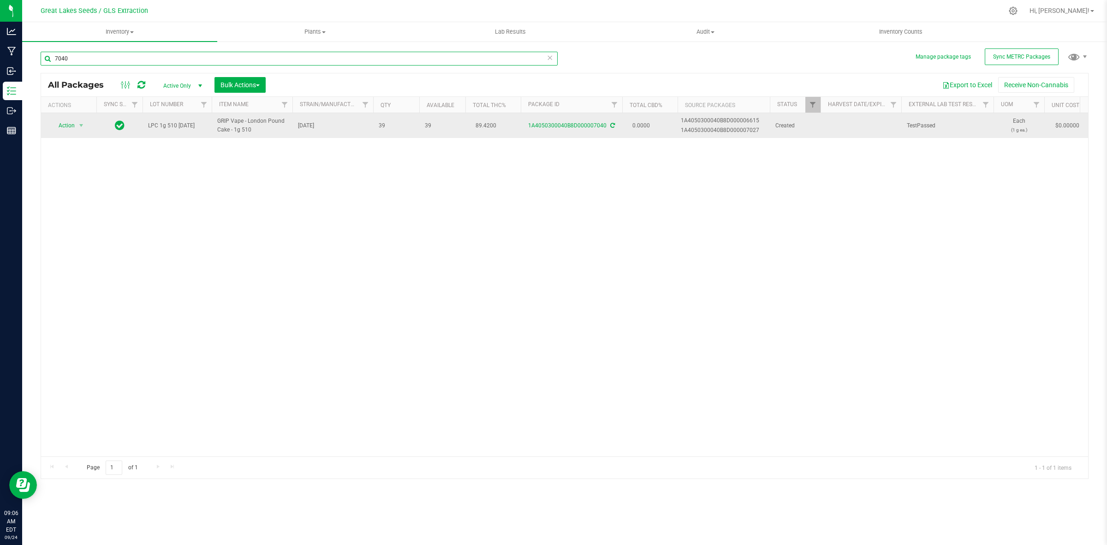
type input "7040"
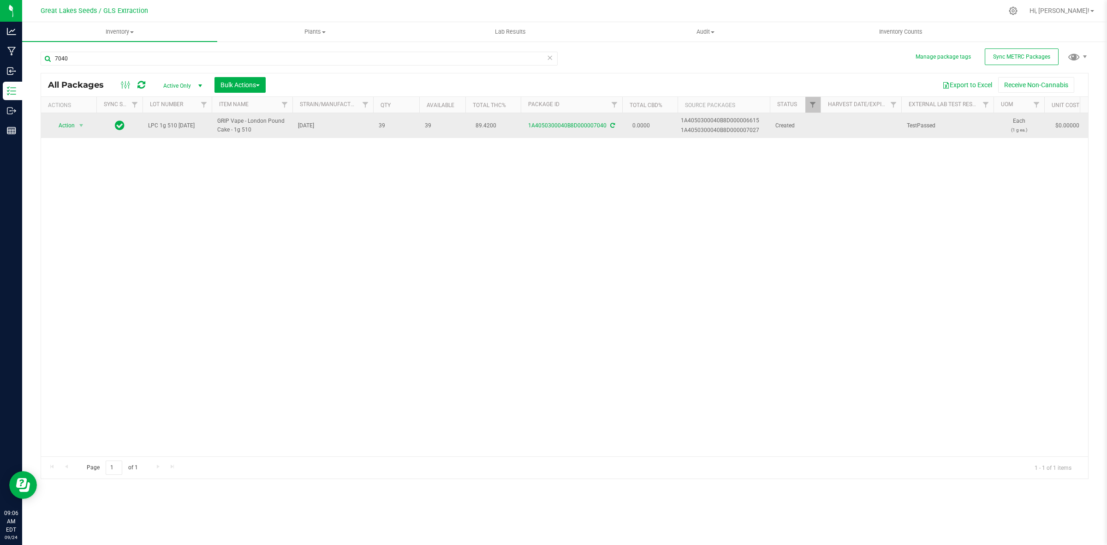
click at [74, 132] on td "Action Action Adjust qty Create package Edit attributes Global inventory Locate…" at bounding box center [68, 125] width 55 height 25
click at [75, 130] on span "Action" at bounding box center [62, 125] width 25 height 13
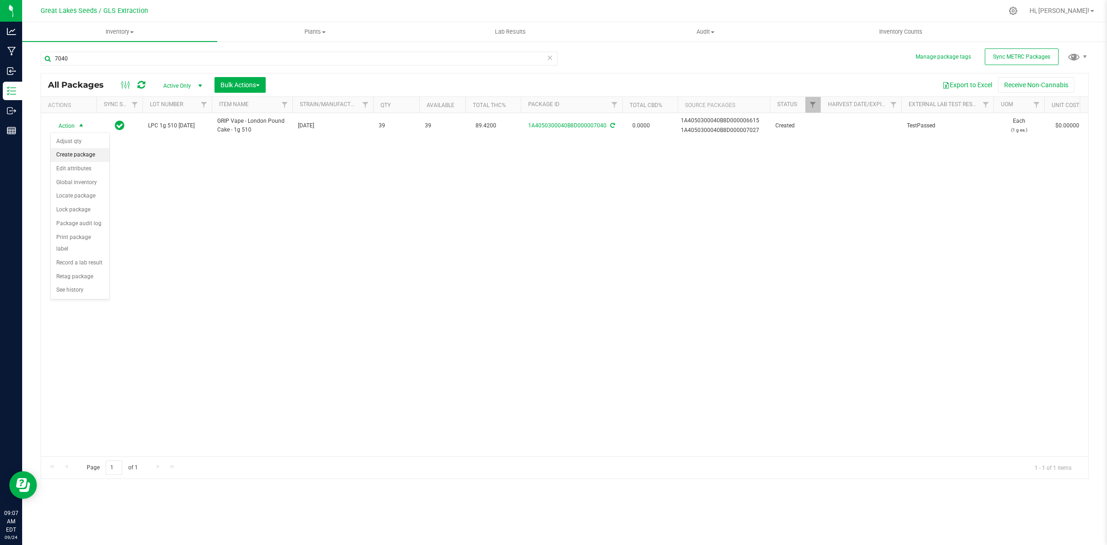
click at [77, 160] on li "Create package" at bounding box center [80, 155] width 59 height 14
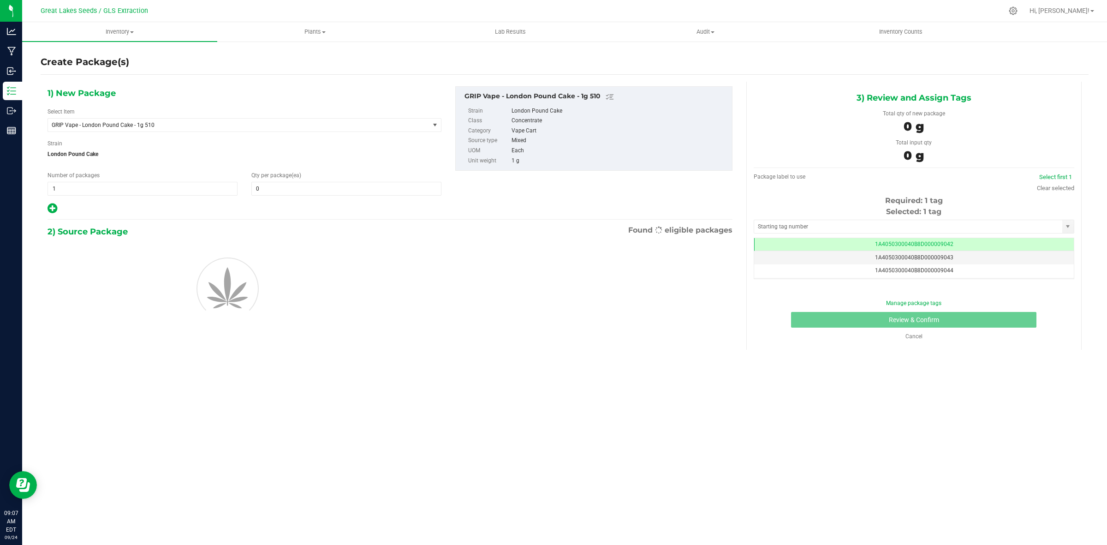
scroll to position [0, 0]
click at [297, 188] on span at bounding box center [346, 189] width 190 height 14
type input "50"
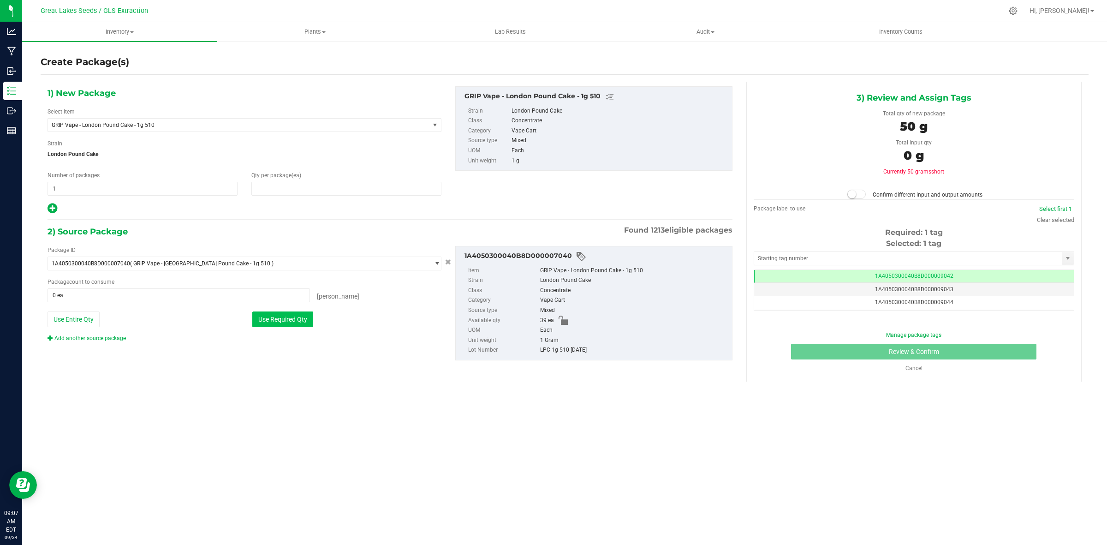
type input "50"
click at [287, 316] on button "Use Required Qty" at bounding box center [282, 319] width 61 height 16
type input "39 ea"
drag, startPoint x: 272, startPoint y: 184, endPoint x: 253, endPoint y: 186, distance: 19.5
click at [253, 186] on span "50 50" at bounding box center [346, 189] width 190 height 14
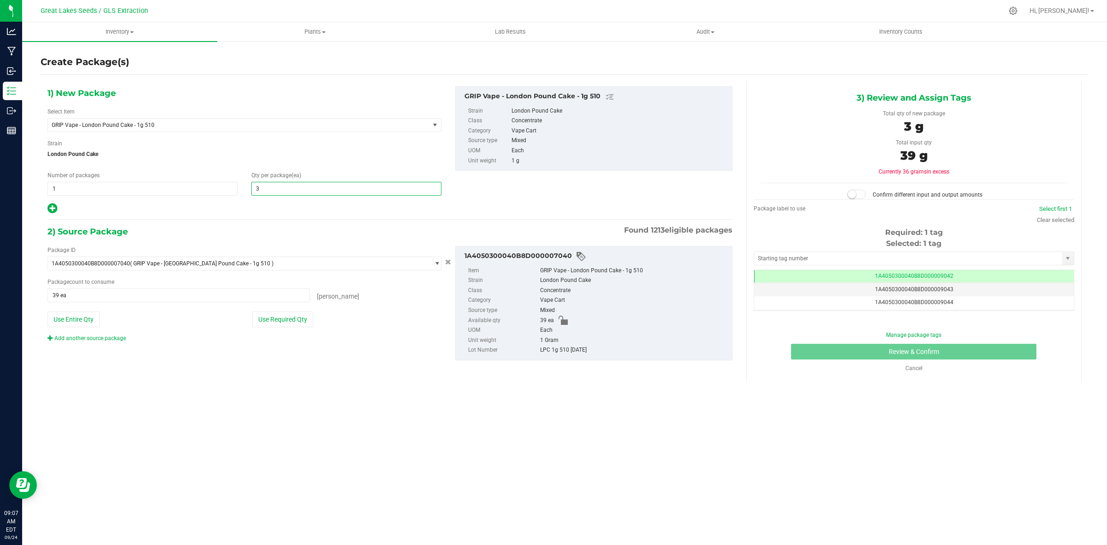
type input "39"
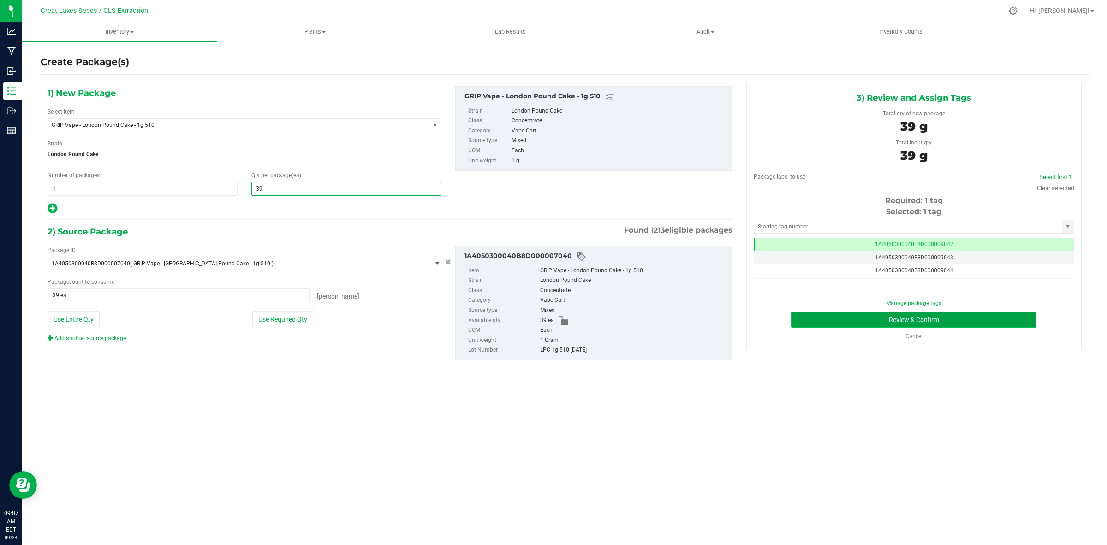
type input "39"
click at [840, 321] on button "Review & Confirm" at bounding box center [913, 320] width 245 height 16
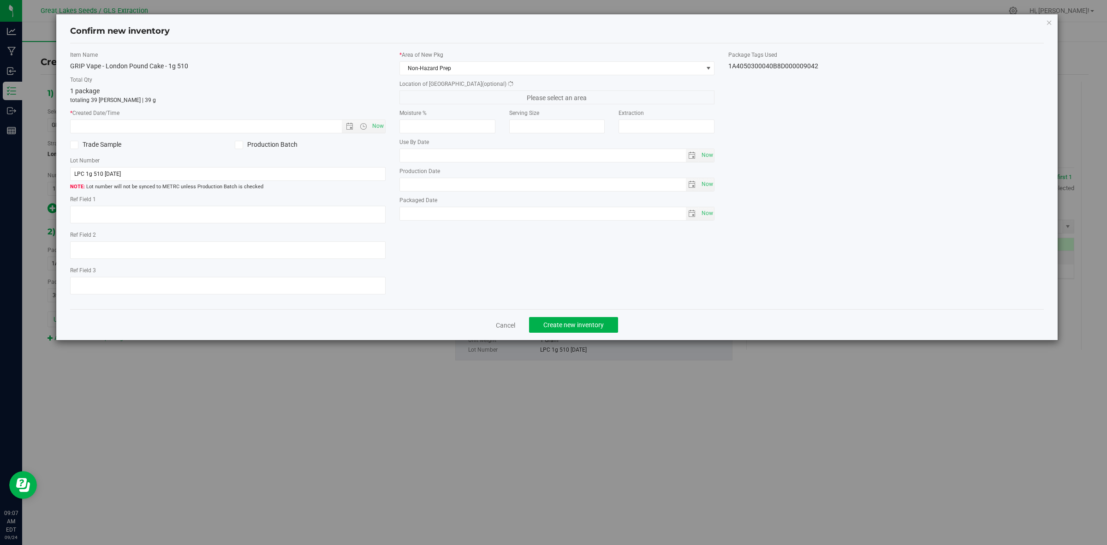
type textarea "[DATE]"
click at [384, 126] on span "Now" at bounding box center [378, 125] width 16 height 13
type input "9/24/2025 9:07 AM"
click at [578, 323] on span "Create new inventory" at bounding box center [573, 324] width 60 height 7
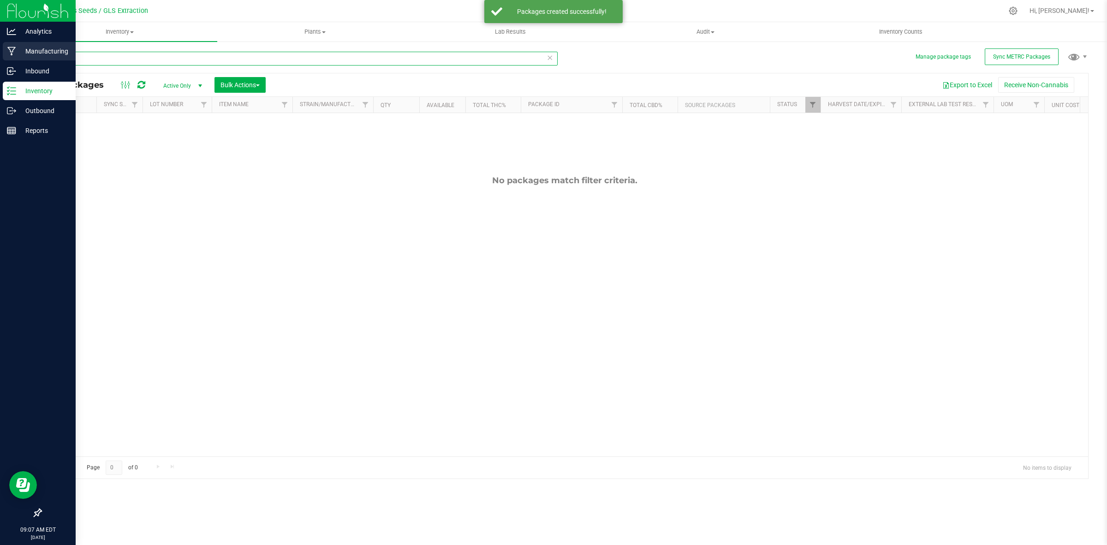
drag, startPoint x: 86, startPoint y: 58, endPoint x: 9, endPoint y: 53, distance: 77.1
click at [9, 53] on div "Analytics Manufacturing Inbound Inventory Outbound Reports 09:07 AM EDT 09/24/2…" at bounding box center [553, 272] width 1107 height 545
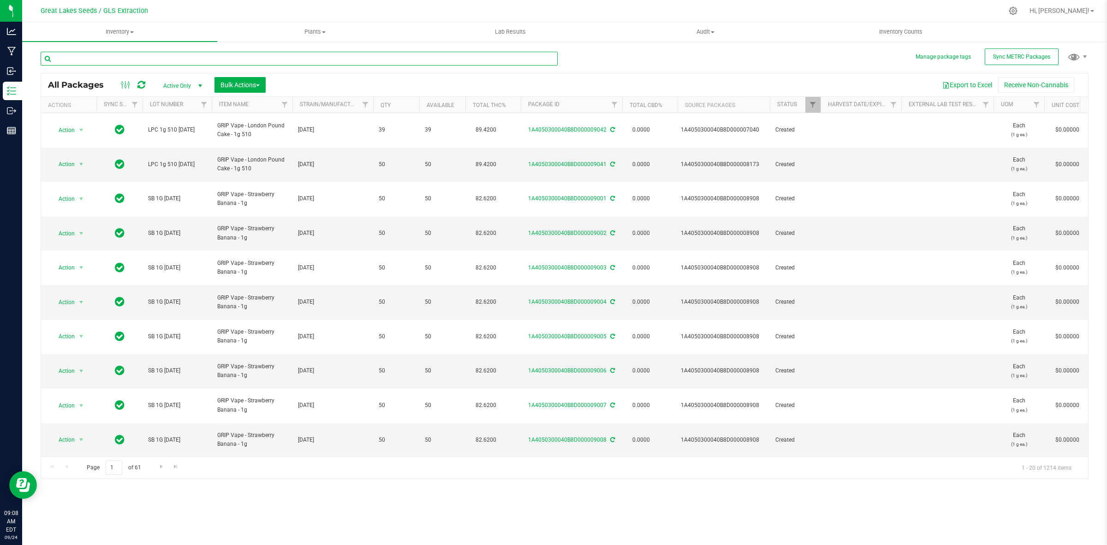
click at [167, 56] on input "text" at bounding box center [299, 59] width 517 height 14
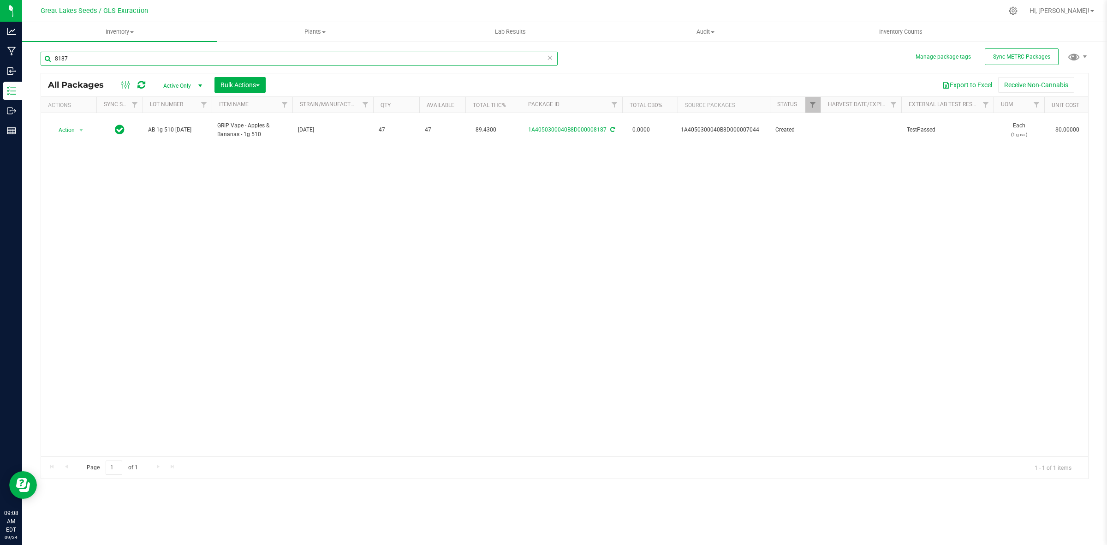
drag, startPoint x: 91, startPoint y: 59, endPoint x: 22, endPoint y: 59, distance: 69.2
click at [22, 59] on div "Manage package tags Sync METRC Packages 8187 All Packages Active Only Active On…" at bounding box center [564, 181] width 1085 height 281
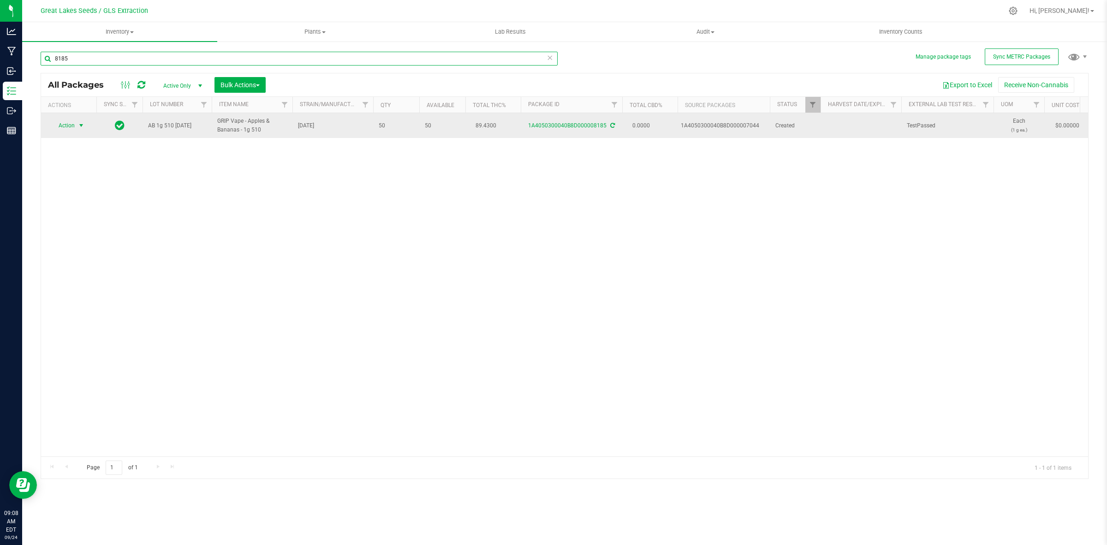
type input "8185"
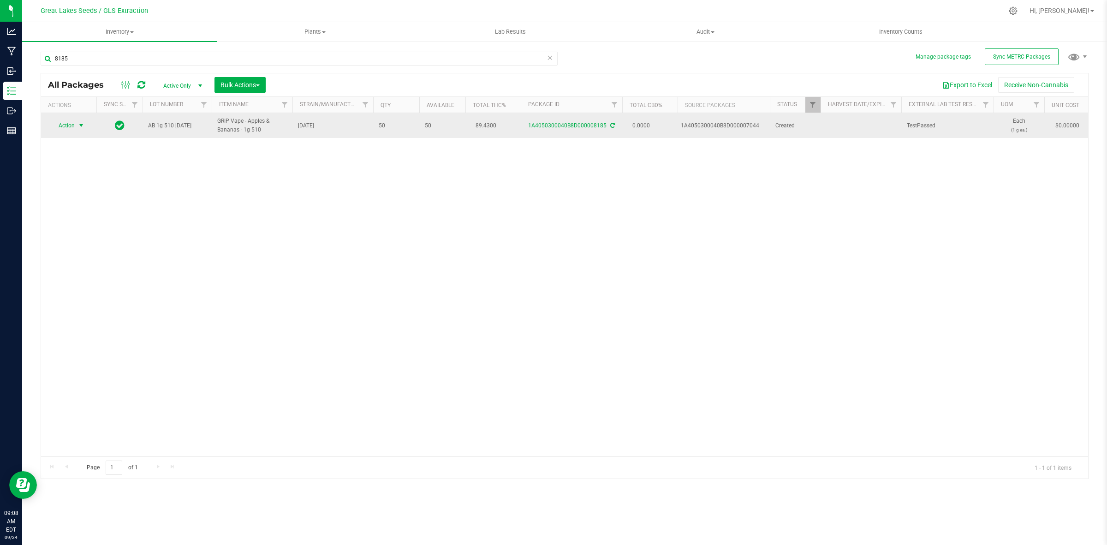
click at [74, 127] on span "Action" at bounding box center [62, 125] width 25 height 13
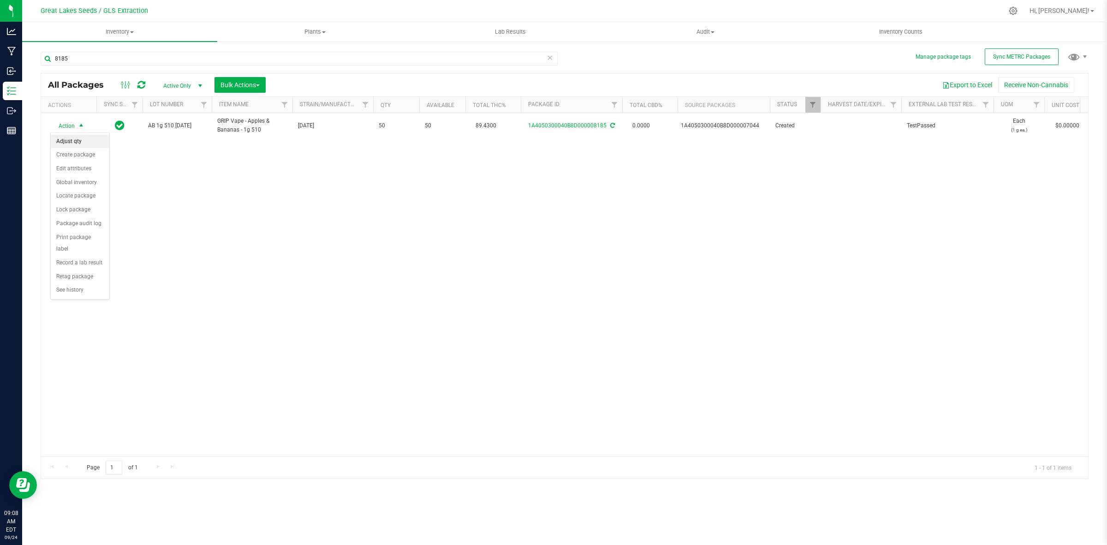
click at [77, 147] on li "Adjust qty" at bounding box center [80, 142] width 59 height 14
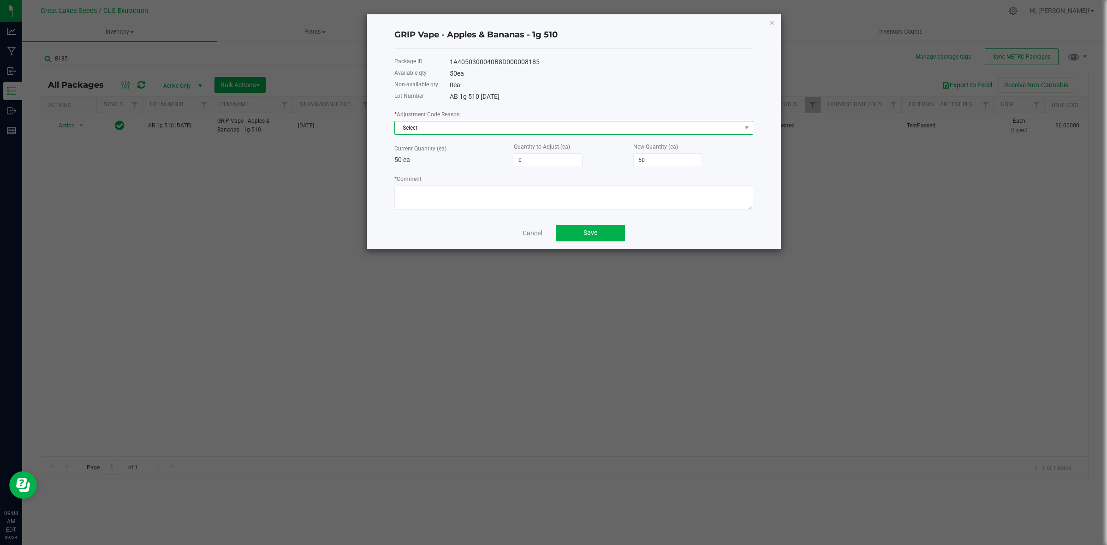
click at [476, 131] on span "Select" at bounding box center [568, 127] width 346 height 13
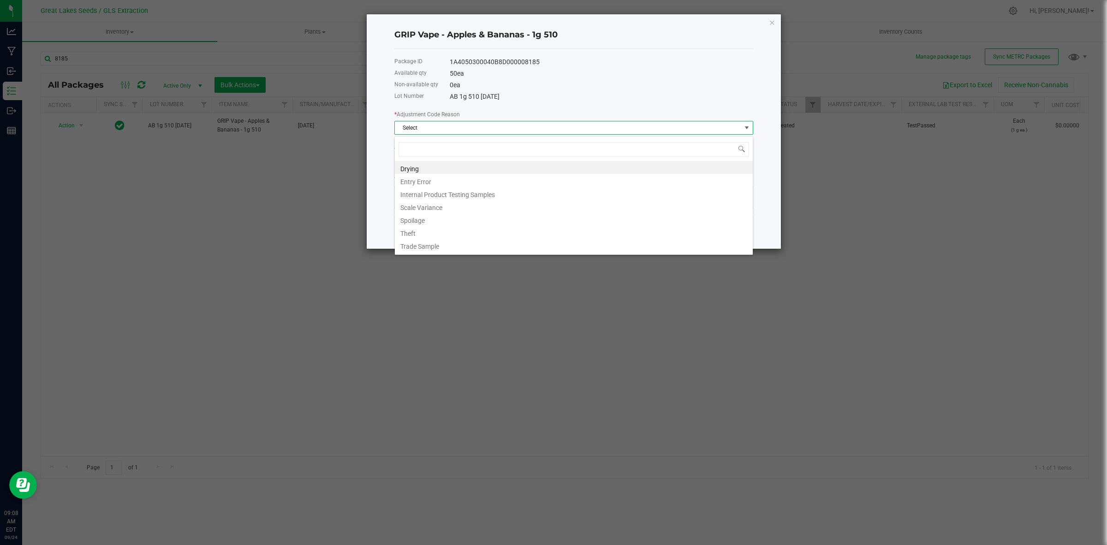
scroll to position [14, 358]
click at [433, 219] on li "Spoilage" at bounding box center [574, 219] width 358 height 13
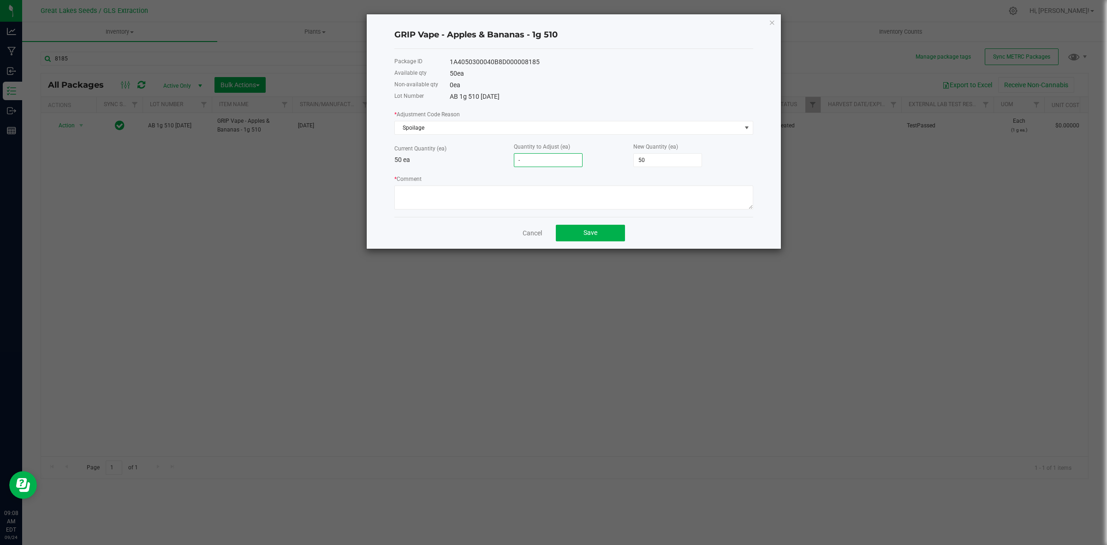
type input "-5"
type input "45"
type input "-50"
type input "0"
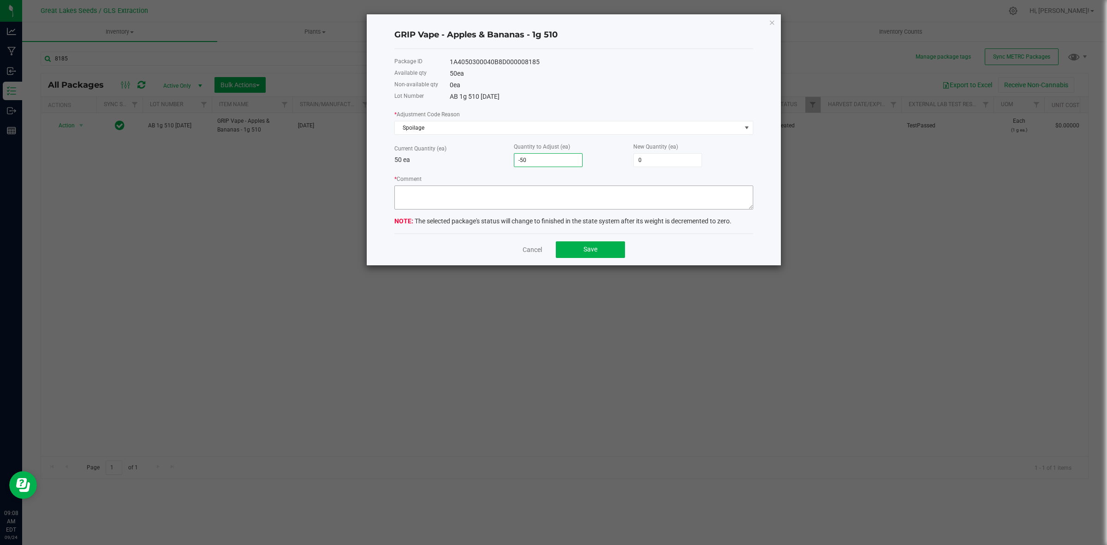
type input "-50"
click at [516, 193] on textarea "* Comment" at bounding box center [573, 197] width 359 height 24
drag, startPoint x: 478, startPoint y: 198, endPoint x: 432, endPoint y: 191, distance: 46.6
click at [432, 191] on textarea "* Comment" at bounding box center [573, 197] width 359 height 24
drag, startPoint x: 453, startPoint y: 188, endPoint x: 395, endPoint y: 192, distance: 58.7
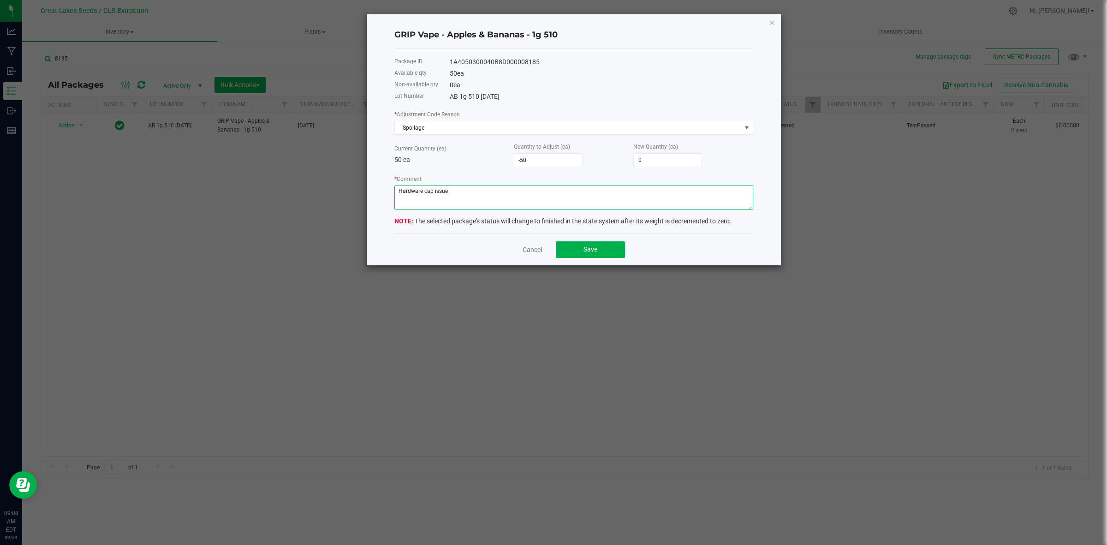
click at [395, 192] on textarea "* Comment" at bounding box center [573, 197] width 359 height 24
type textarea "Hardware cap issue"
click at [596, 256] on button "Save" at bounding box center [590, 249] width 69 height 17
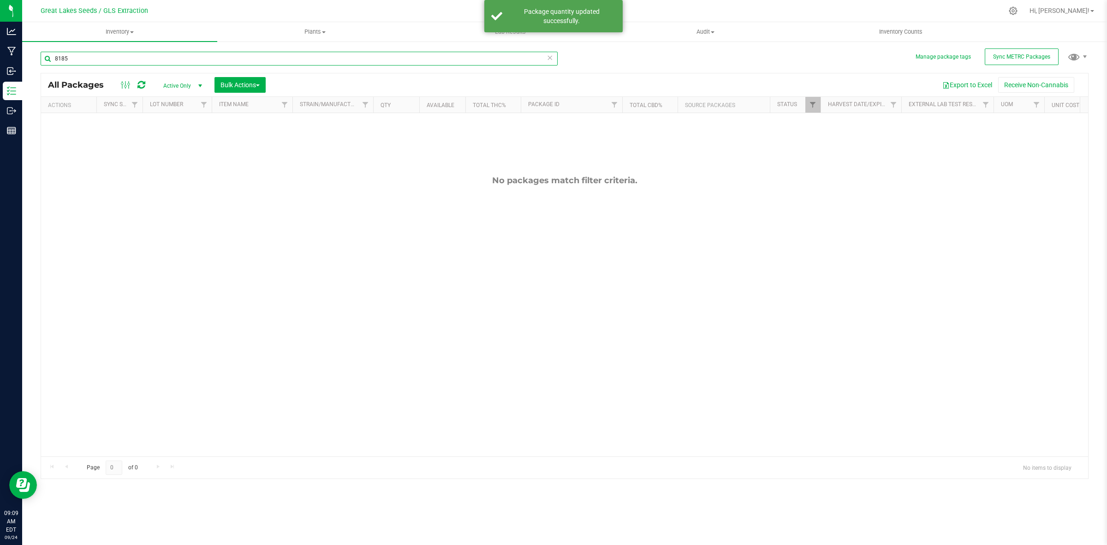
drag, startPoint x: 97, startPoint y: 59, endPoint x: 49, endPoint y: 56, distance: 48.5
click at [49, 56] on input "8185" at bounding box center [299, 59] width 517 height 14
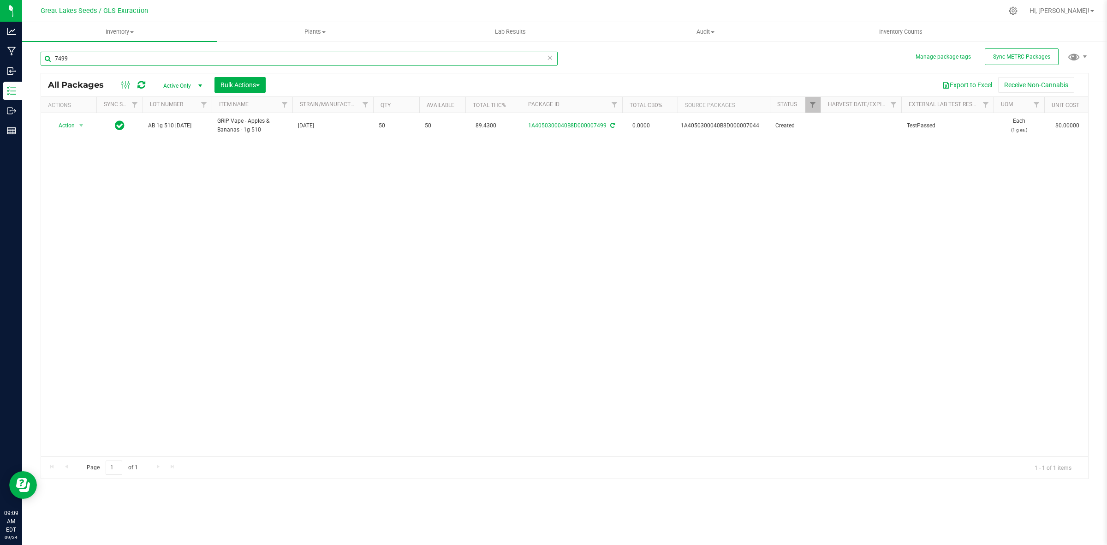
drag, startPoint x: 74, startPoint y: 57, endPoint x: 49, endPoint y: 61, distance: 24.9
click at [49, 61] on input "7499" at bounding box center [299, 59] width 517 height 14
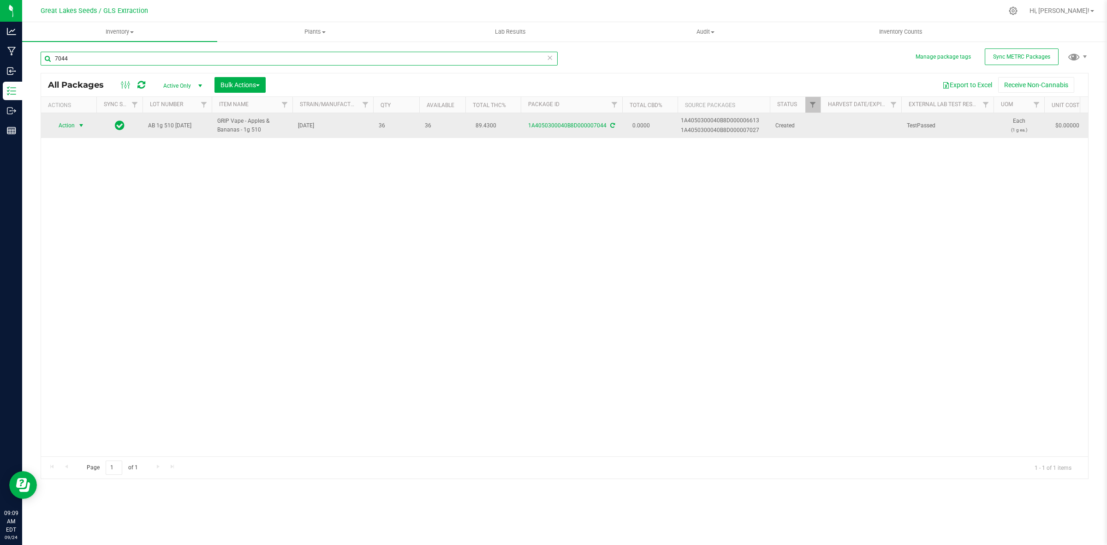
type input "7044"
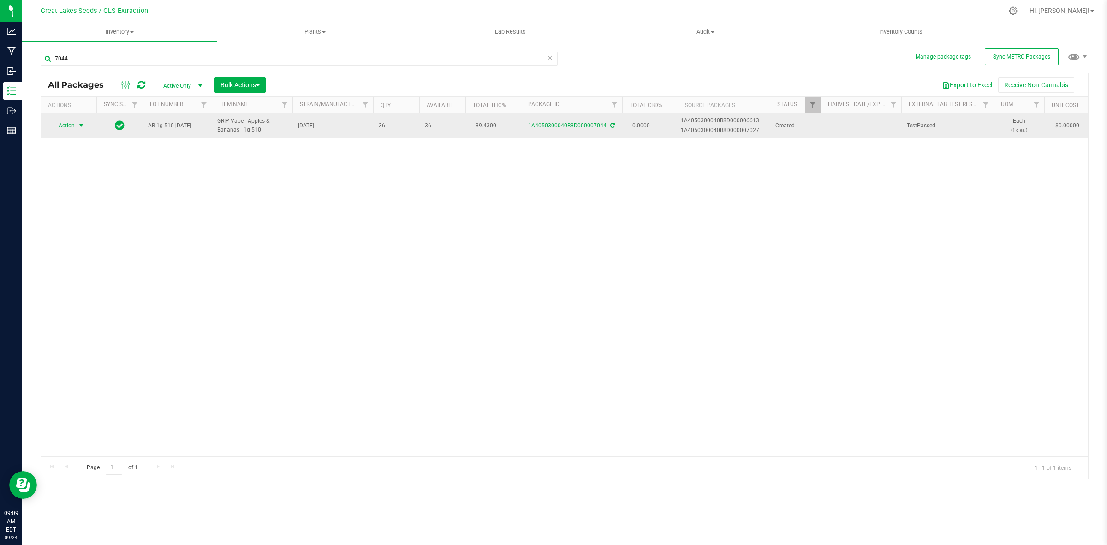
click at [74, 124] on span "Action" at bounding box center [62, 125] width 25 height 13
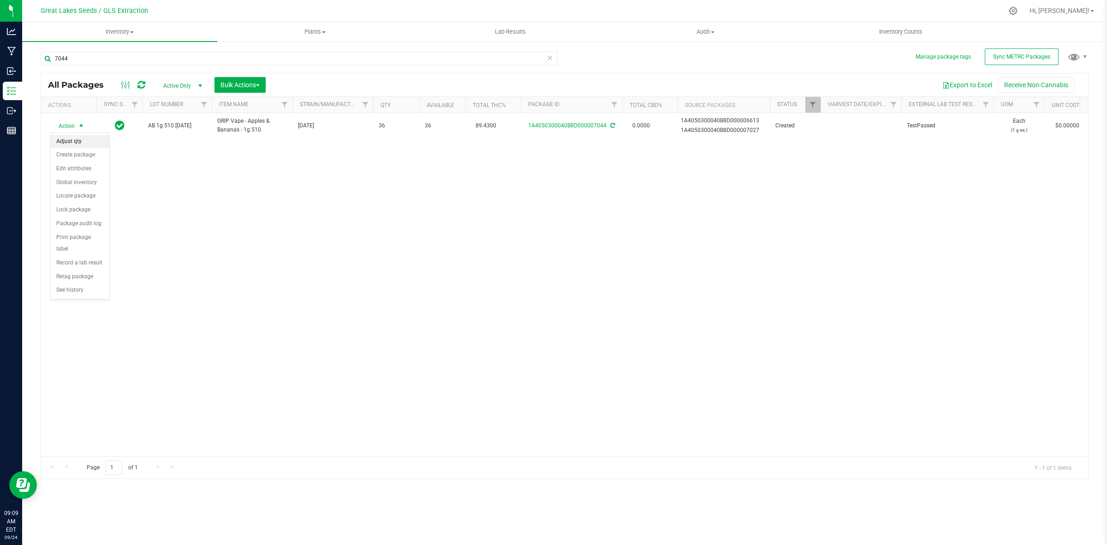
click at [78, 143] on li "Adjust qty" at bounding box center [80, 142] width 59 height 14
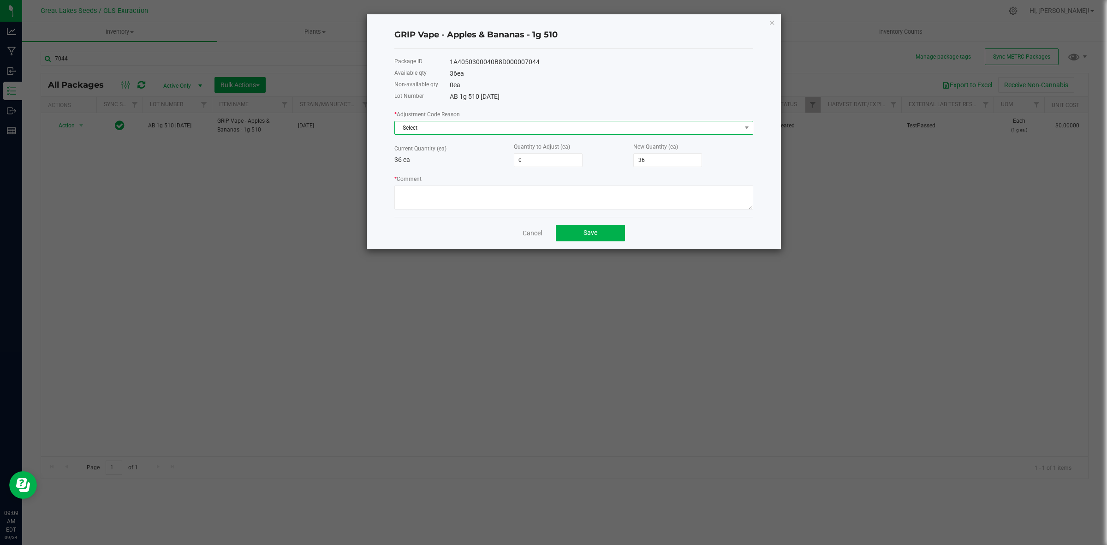
click at [538, 134] on span "Select" at bounding box center [568, 127] width 346 height 13
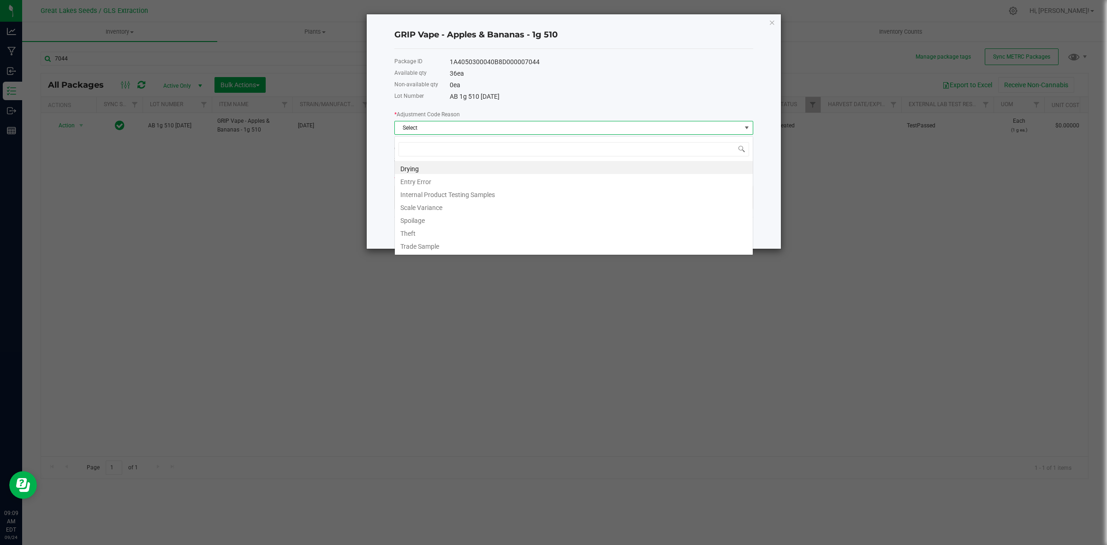
scroll to position [14, 358]
click at [446, 222] on li "Spoilage" at bounding box center [574, 219] width 358 height 13
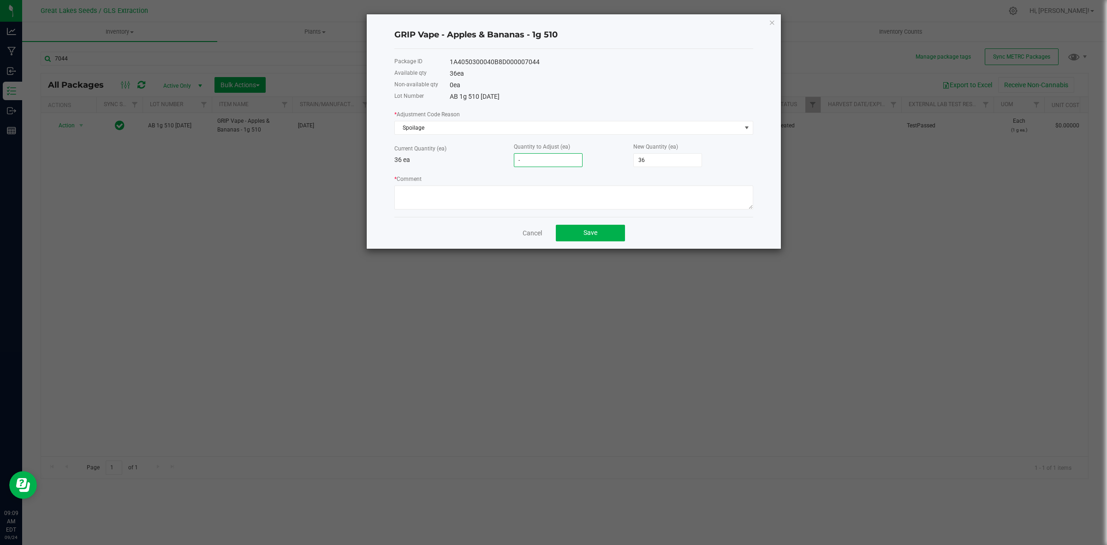
type input "-3"
type input "33"
type input "-36"
type input "0"
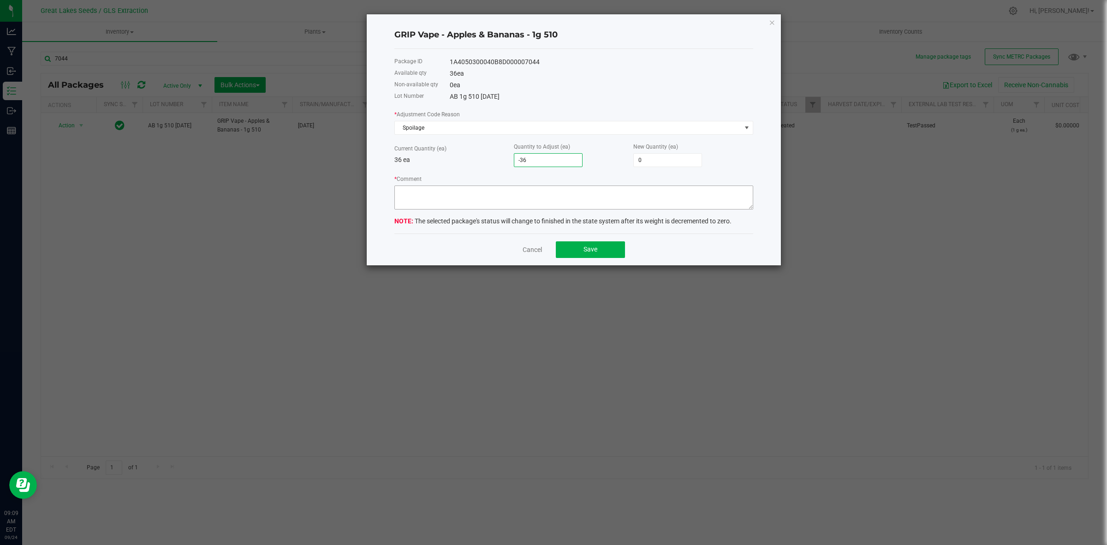
type input "-36"
click at [572, 204] on textarea "* Comment" at bounding box center [573, 197] width 359 height 24
paste textarea "Hardware cap issue"
type textarea "Hardware cap issue"
click at [591, 253] on span "Save" at bounding box center [590, 248] width 14 height 7
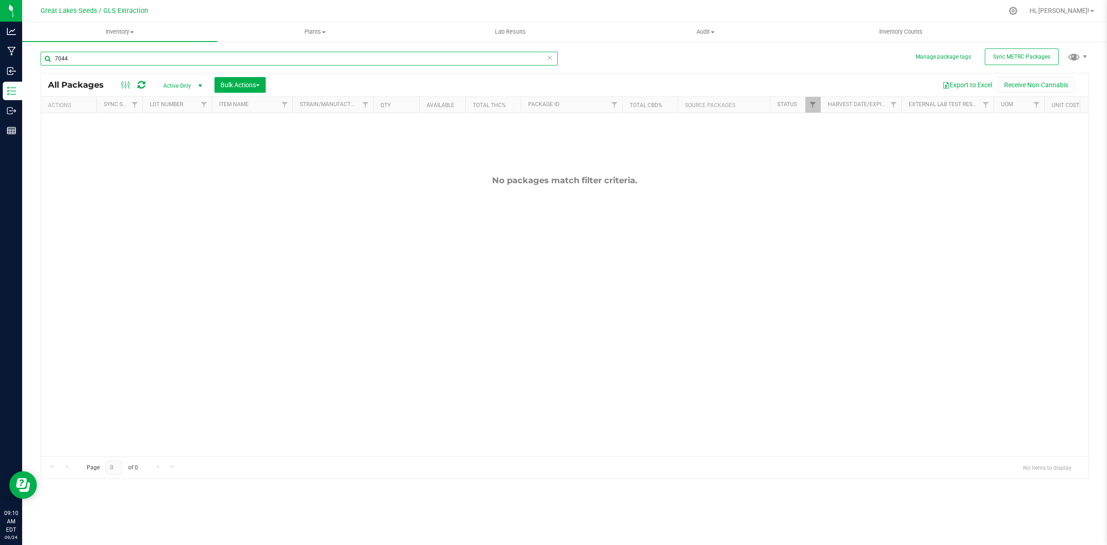
drag, startPoint x: 75, startPoint y: 54, endPoint x: 44, endPoint y: 52, distance: 31.4
click at [44, 52] on input "7044" at bounding box center [299, 59] width 517 height 14
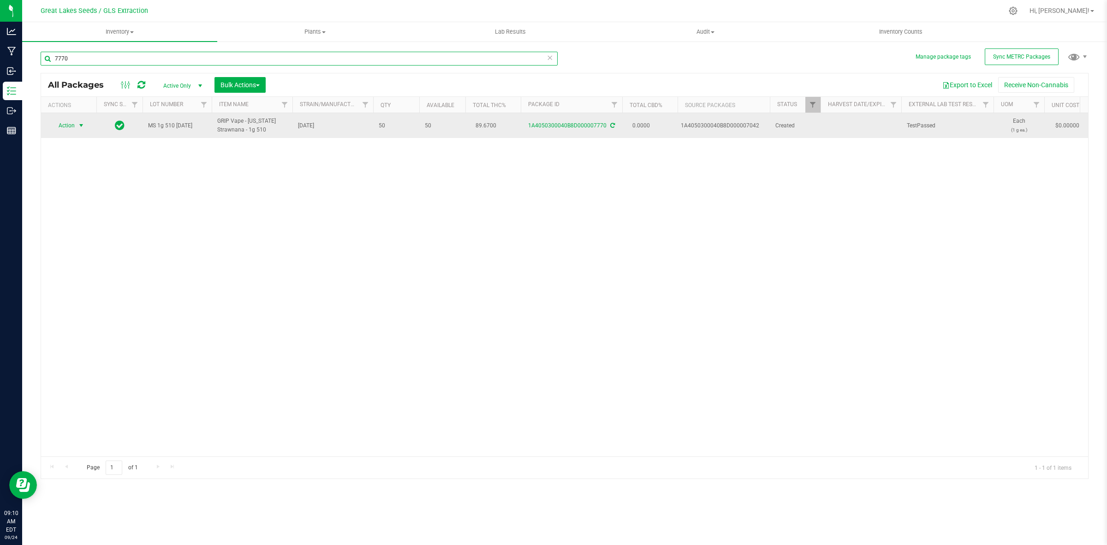
type input "7770"
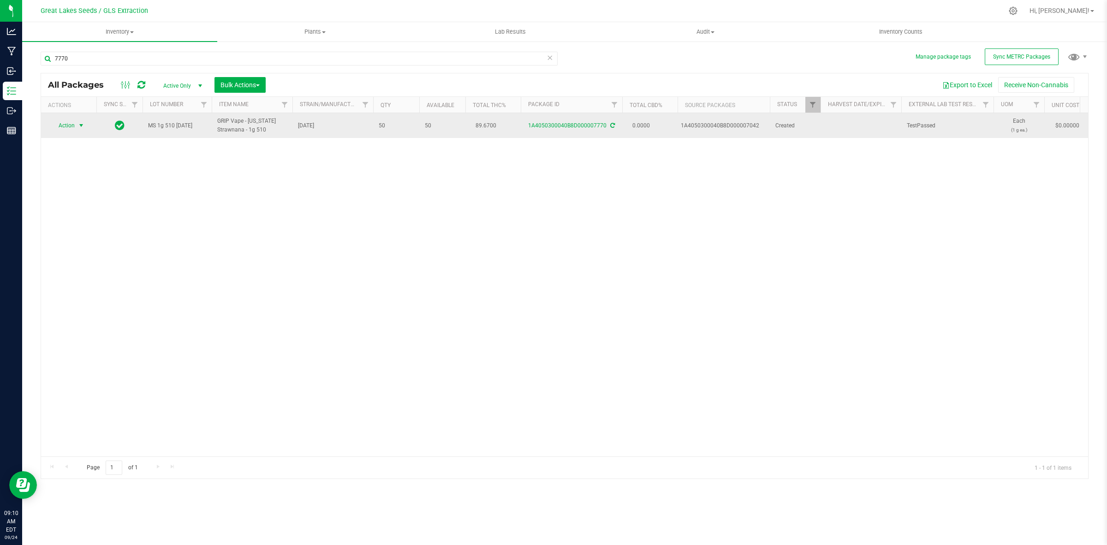
click at [80, 126] on span "select" at bounding box center [80, 125] width 7 height 7
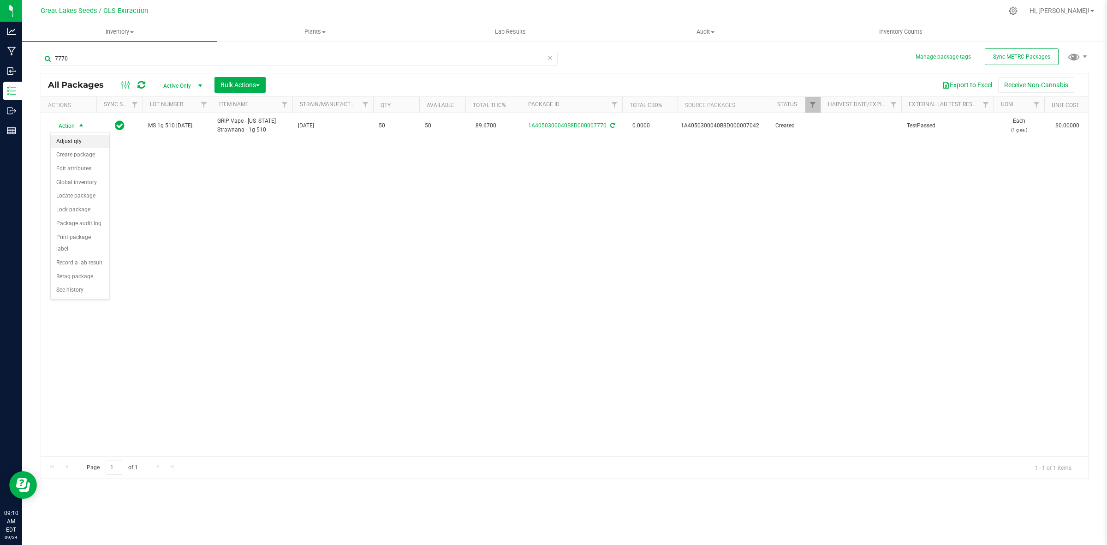
click at [82, 140] on li "Adjust qty" at bounding box center [80, 142] width 59 height 14
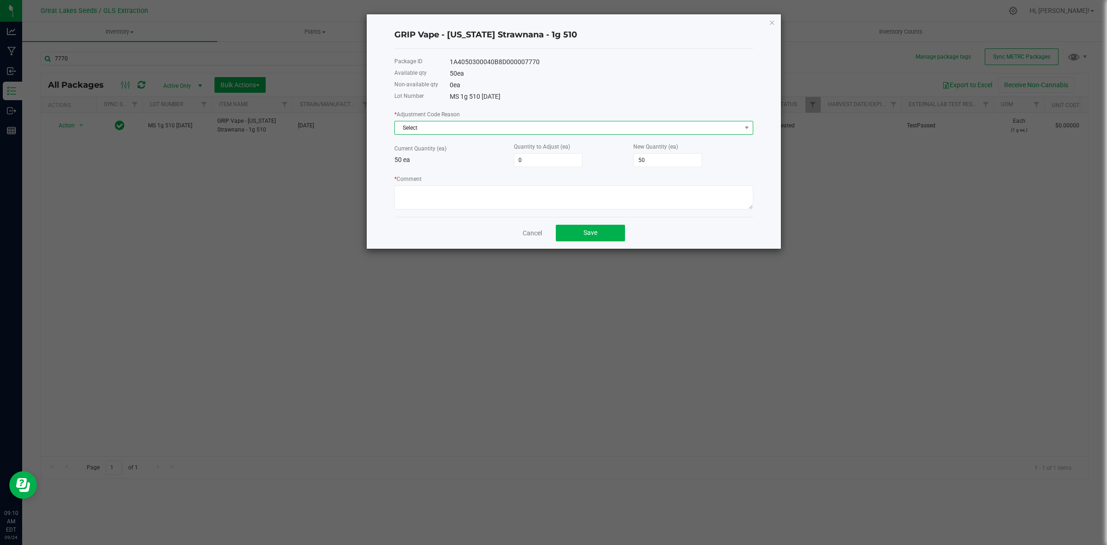
click at [506, 125] on span "Select" at bounding box center [568, 127] width 346 height 13
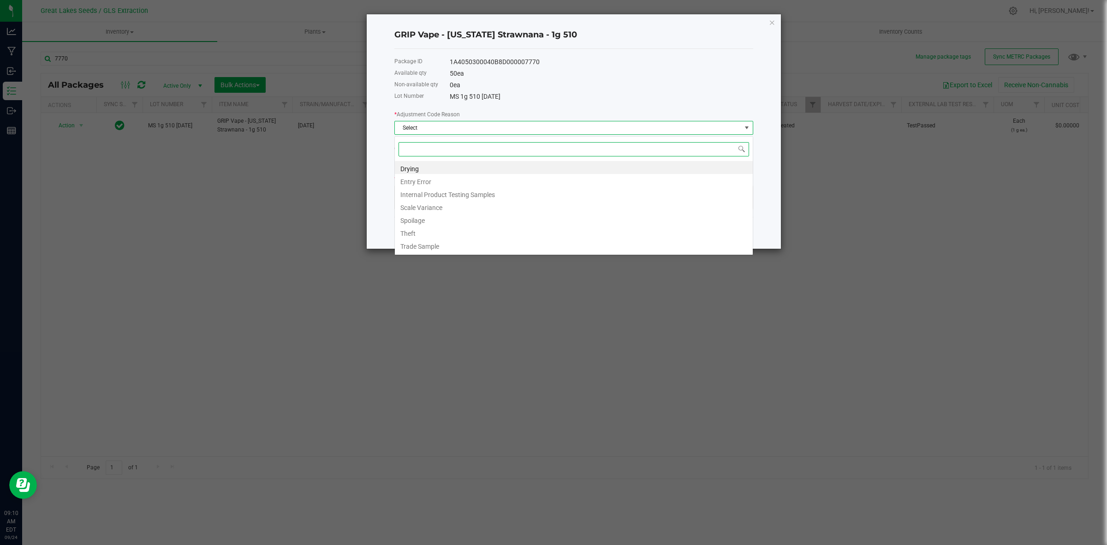
scroll to position [14, 358]
click at [437, 219] on li "Spoilage" at bounding box center [574, 219] width 358 height 13
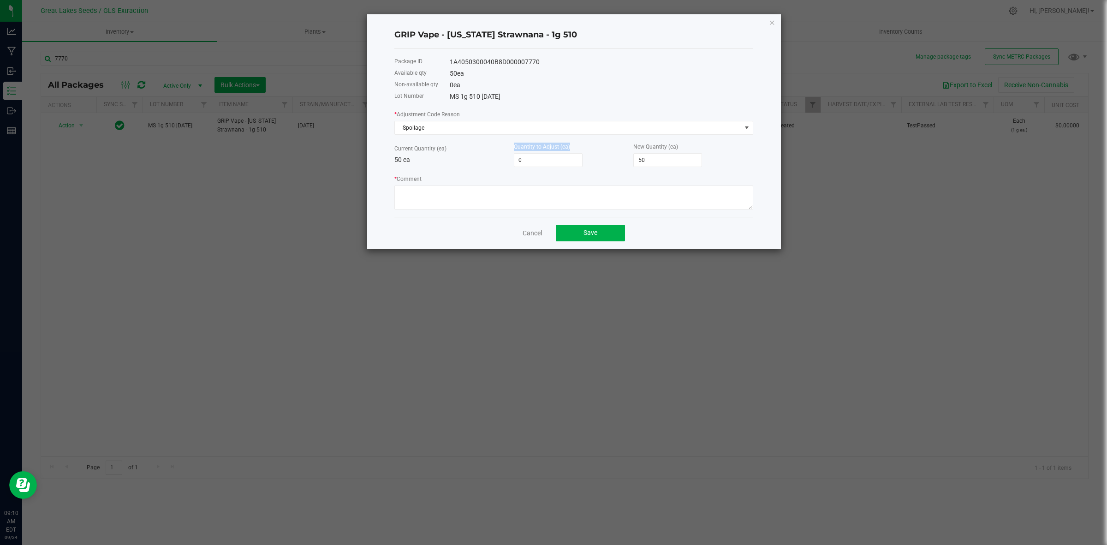
drag, startPoint x: 551, startPoint y: 154, endPoint x: 507, endPoint y: 160, distance: 44.2
click at [507, 160] on div "Current Quantity (ea) 50 ea Quantity to Adjust (ea) 0 New Quantity (ea) 50" at bounding box center [573, 154] width 359 height 25
click at [547, 160] on input "0" at bounding box center [548, 160] width 68 height 13
click at [548, 158] on input "0" at bounding box center [548, 160] width 68 height 13
type input "-5"
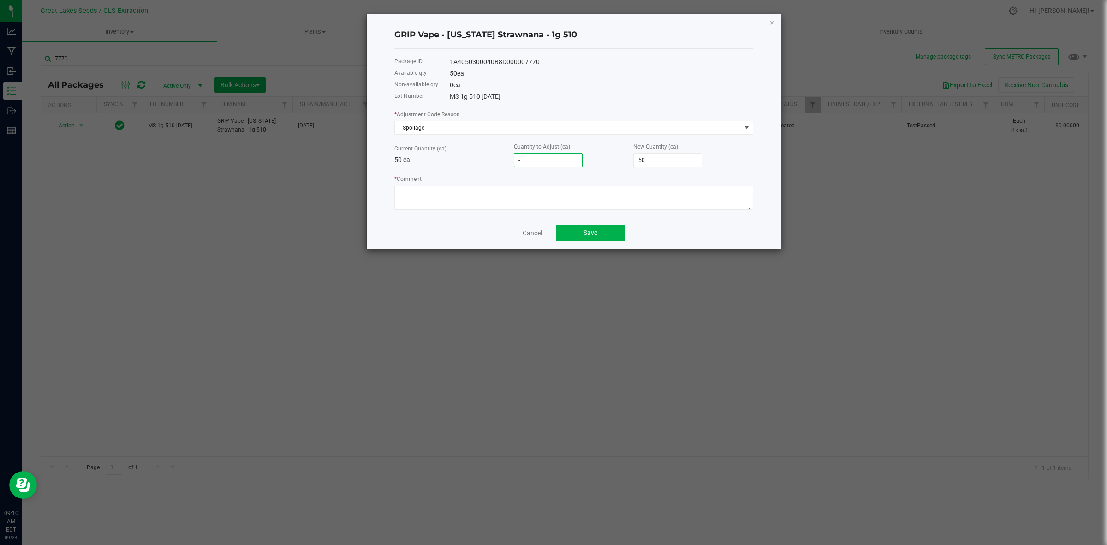
type input "45"
type input "-50"
type input "0"
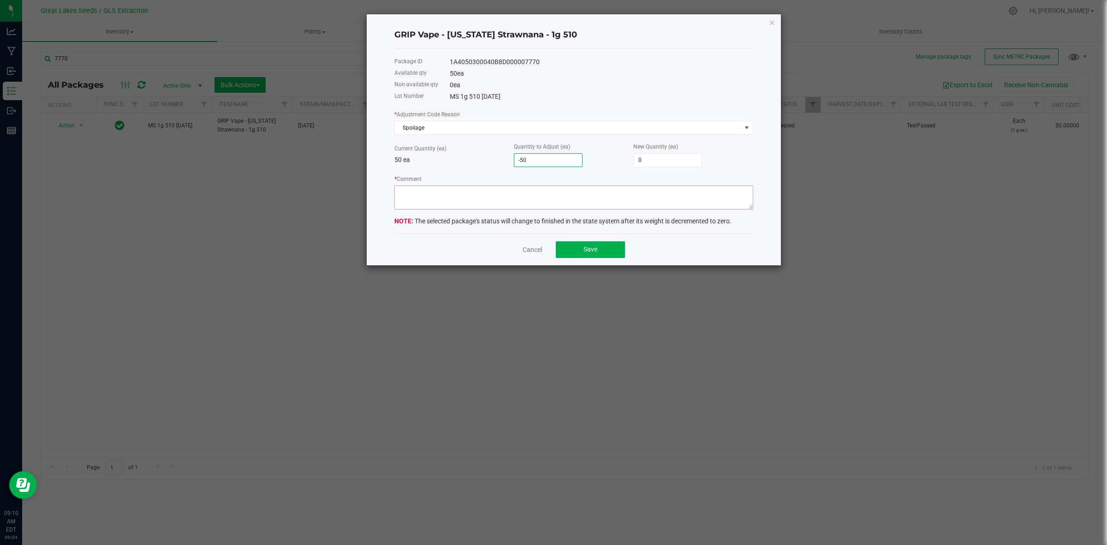
type input "-50"
click at [557, 208] on textarea "* Comment" at bounding box center [573, 197] width 359 height 24
paste textarea "Hardware cap issue"
type textarea "Hardware cap issue"
click at [590, 251] on span "Save" at bounding box center [590, 248] width 14 height 7
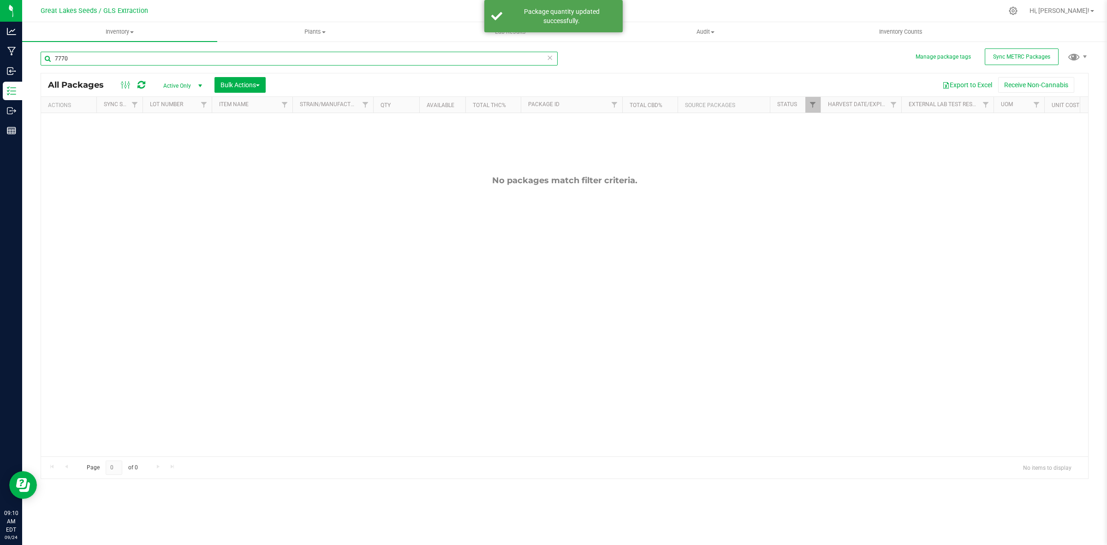
click at [76, 58] on input "7770" at bounding box center [299, 59] width 517 height 14
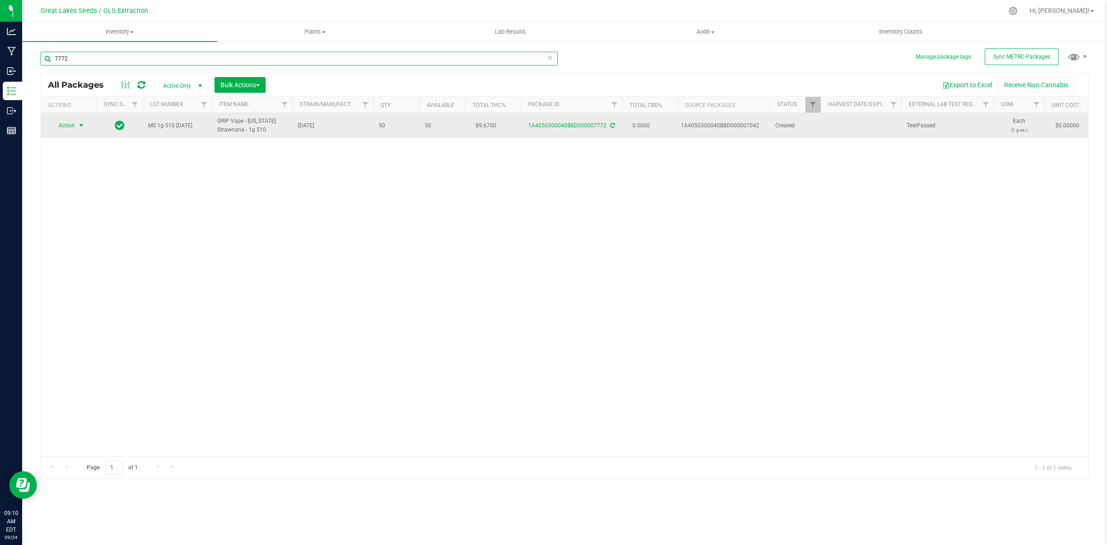
type input "7772"
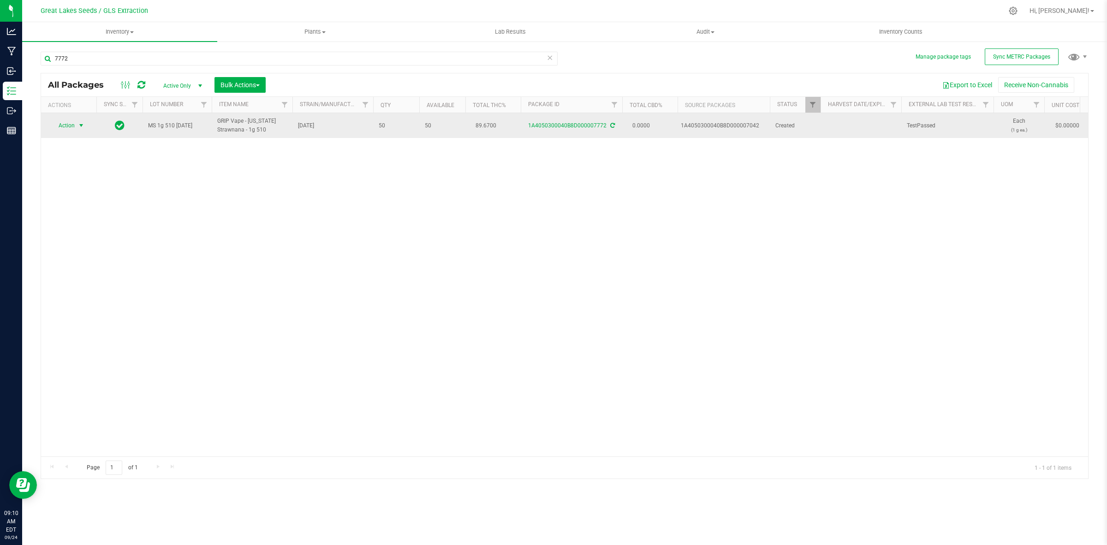
click at [68, 122] on span "Action" at bounding box center [62, 125] width 25 height 13
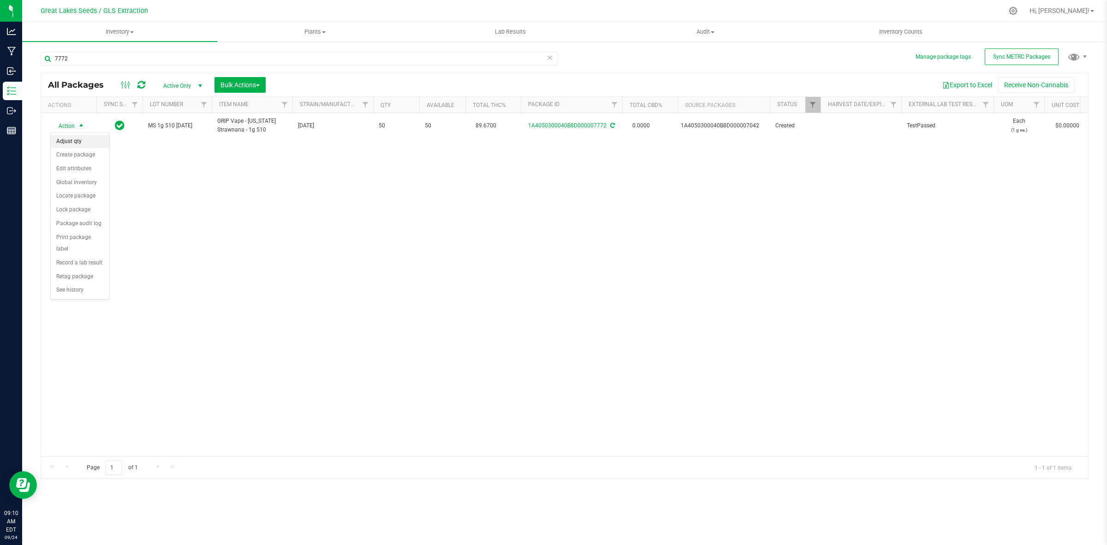
click at [73, 143] on li "Adjust qty" at bounding box center [80, 142] width 59 height 14
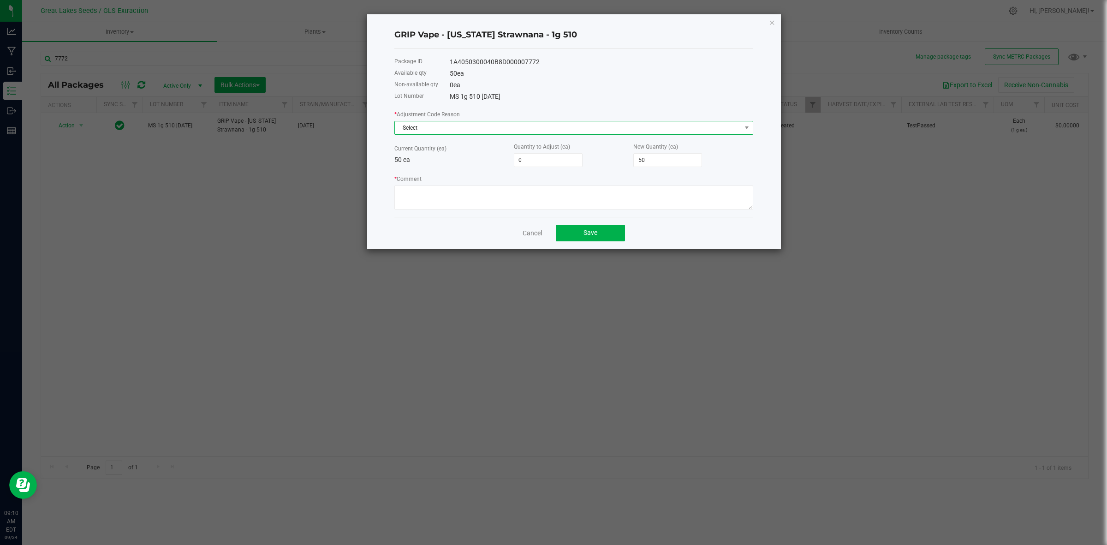
click at [467, 130] on span "Select" at bounding box center [568, 127] width 346 height 13
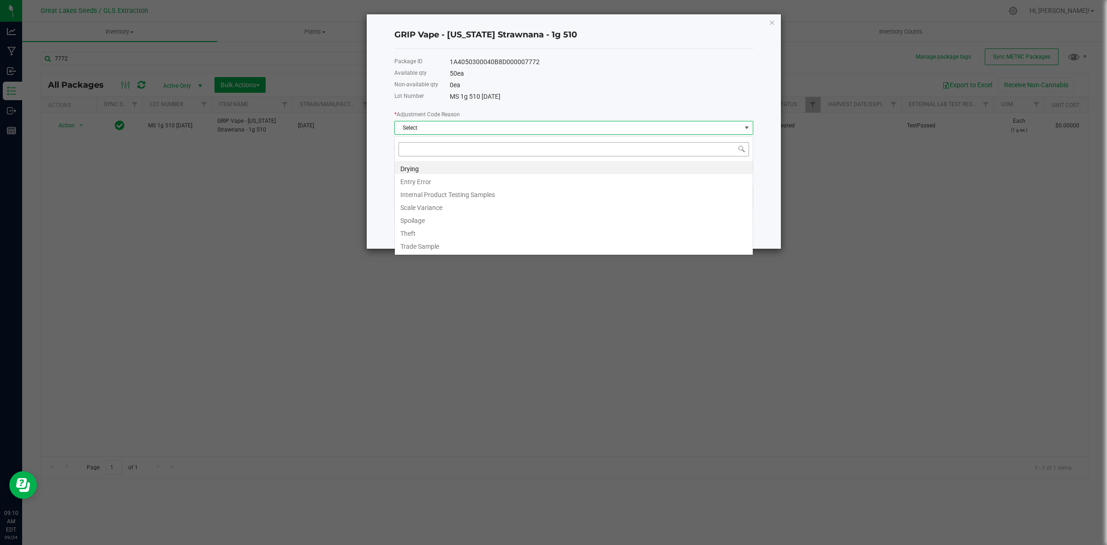
scroll to position [14, 358]
click at [421, 219] on li "Spoilage" at bounding box center [574, 219] width 358 height 13
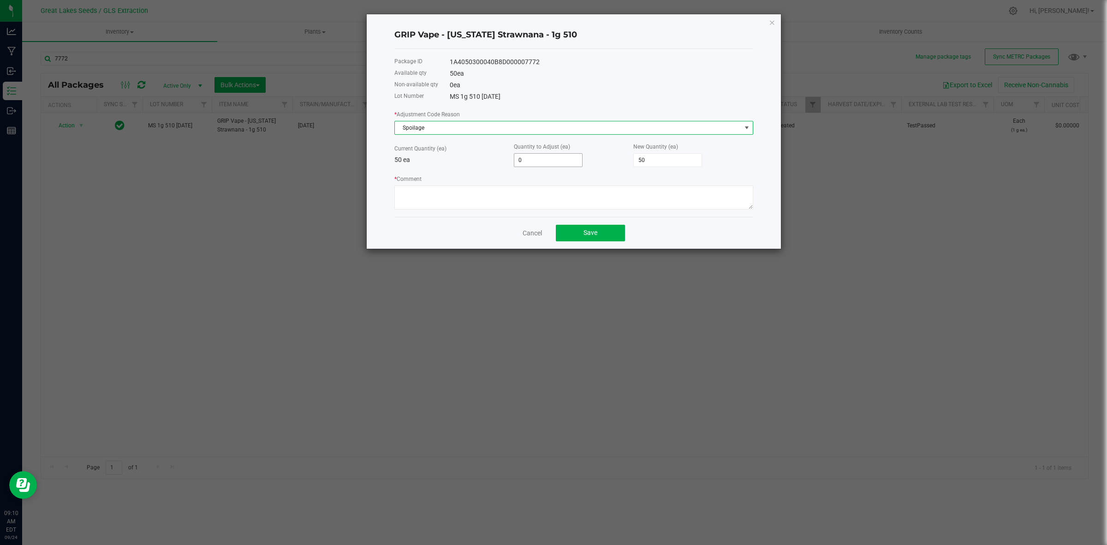
click at [536, 162] on input "0" at bounding box center [548, 160] width 68 height 13
type input "-5"
type input "45"
type input "-50"
type input "0"
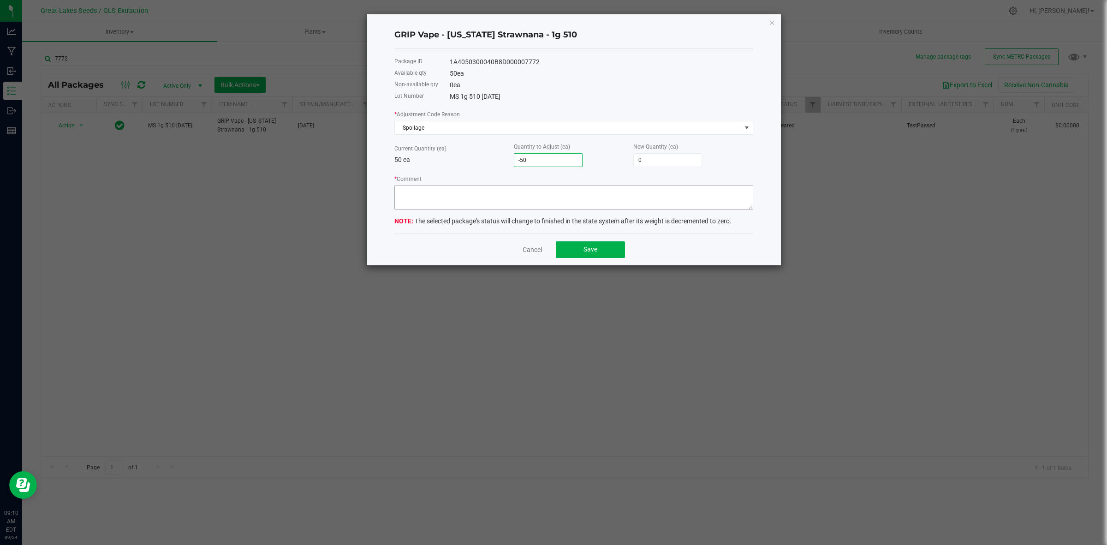
type input "-50"
click at [528, 196] on textarea "* Comment" at bounding box center [573, 197] width 359 height 24
paste textarea "Hardware cap issue"
type textarea "Hardware cap issue"
click at [595, 248] on span "Save" at bounding box center [590, 248] width 14 height 7
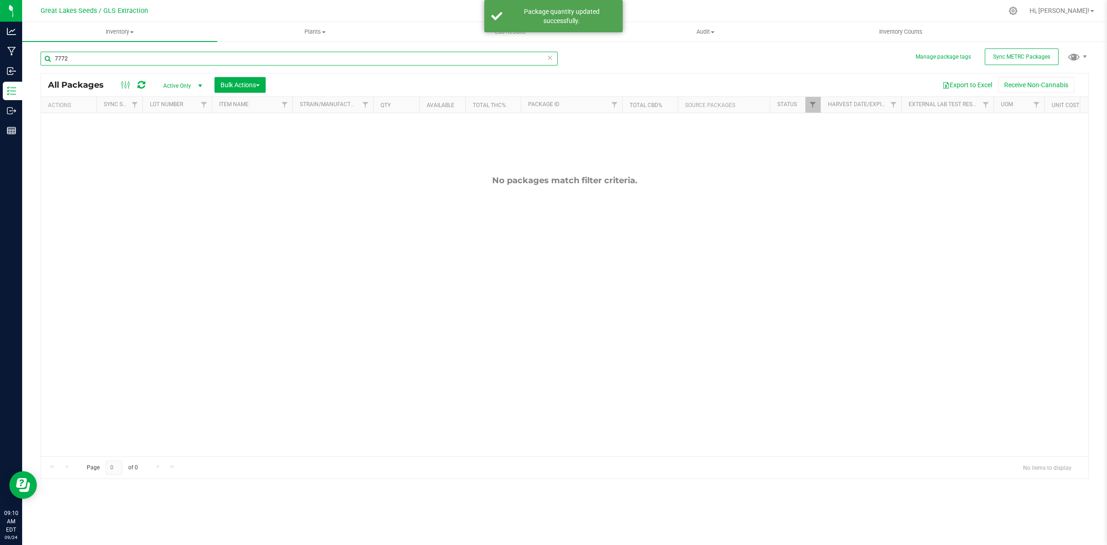
drag, startPoint x: 76, startPoint y: 55, endPoint x: 48, endPoint y: 58, distance: 27.8
click at [48, 58] on input "7772" at bounding box center [299, 59] width 517 height 14
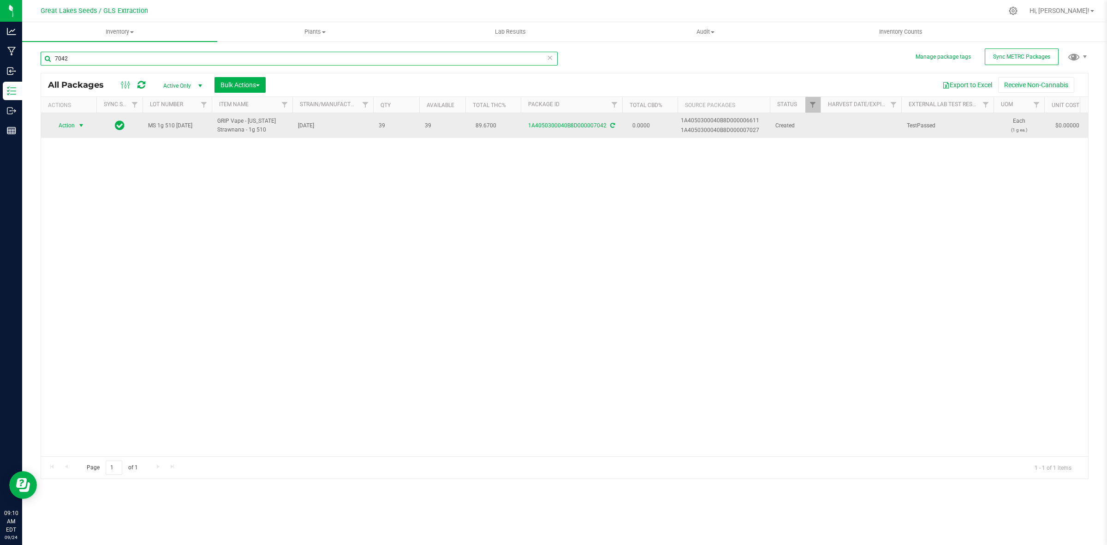
type input "7042"
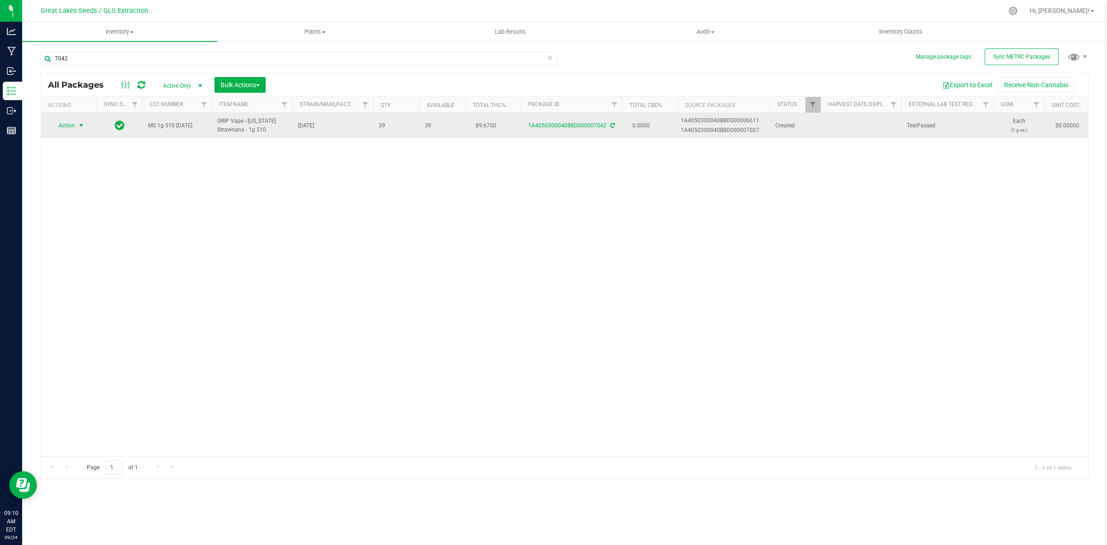
click at [71, 127] on span "Action" at bounding box center [62, 125] width 25 height 13
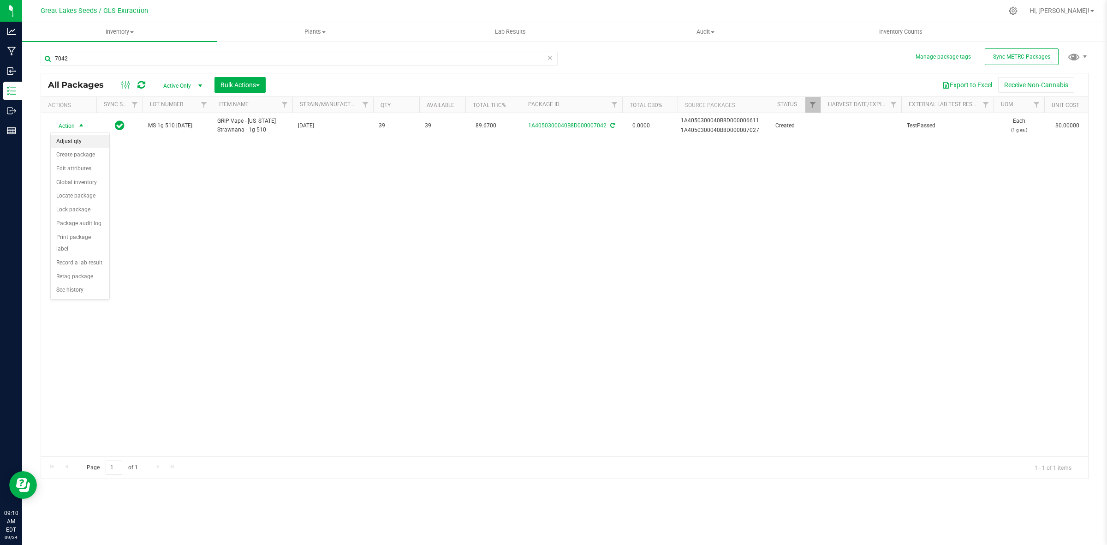
click at [75, 141] on li "Adjust qty" at bounding box center [80, 142] width 59 height 14
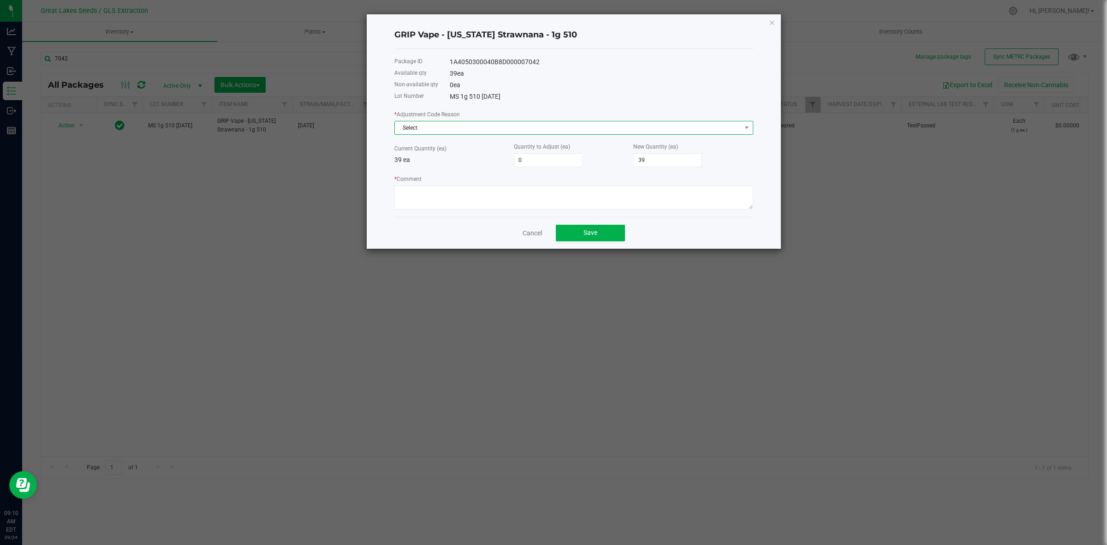
click at [501, 130] on span "Select" at bounding box center [568, 127] width 346 height 13
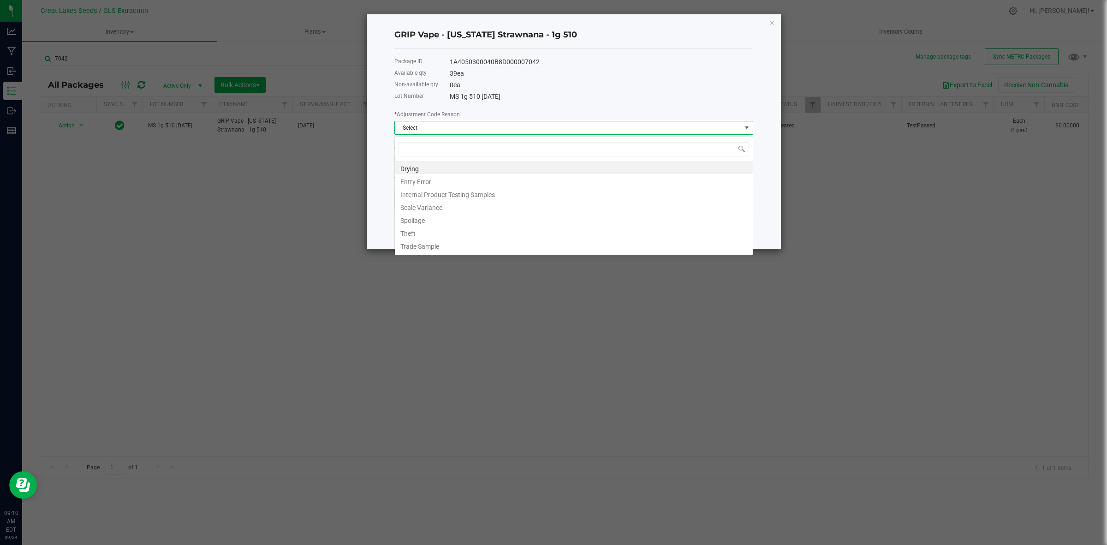
scroll to position [14, 358]
click at [448, 219] on li "Spoilage" at bounding box center [574, 219] width 358 height 13
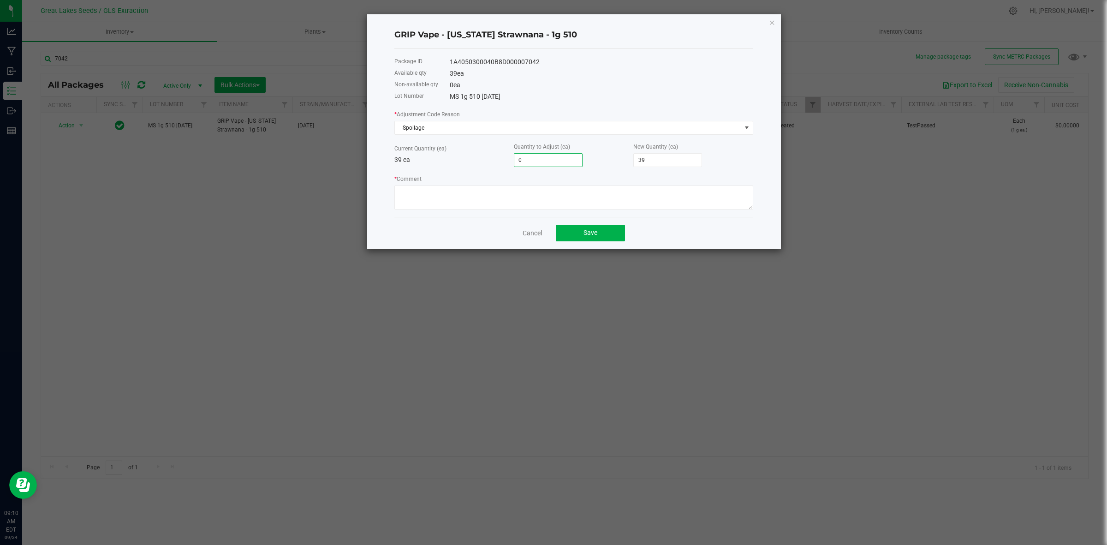
click at [523, 163] on input "0" at bounding box center [548, 160] width 68 height 13
type input "-3"
type input "36"
type input "-39"
type input "0"
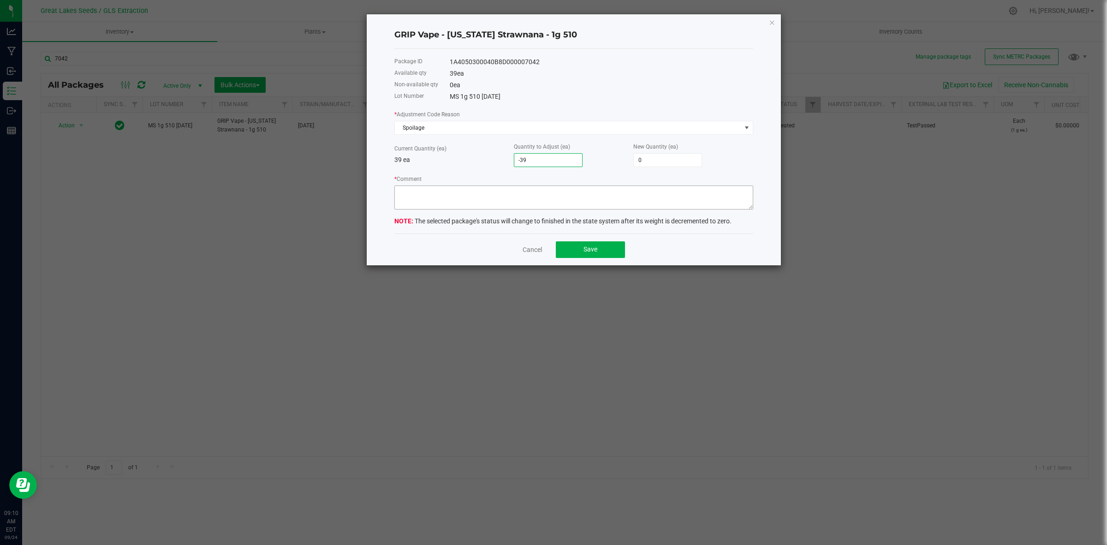
type input "-39"
click at [536, 197] on textarea "* Comment" at bounding box center [573, 197] width 359 height 24
paste textarea "Hardware cap issue"
type textarea "Hardware cap issue"
click at [597, 255] on button "Save" at bounding box center [590, 249] width 69 height 17
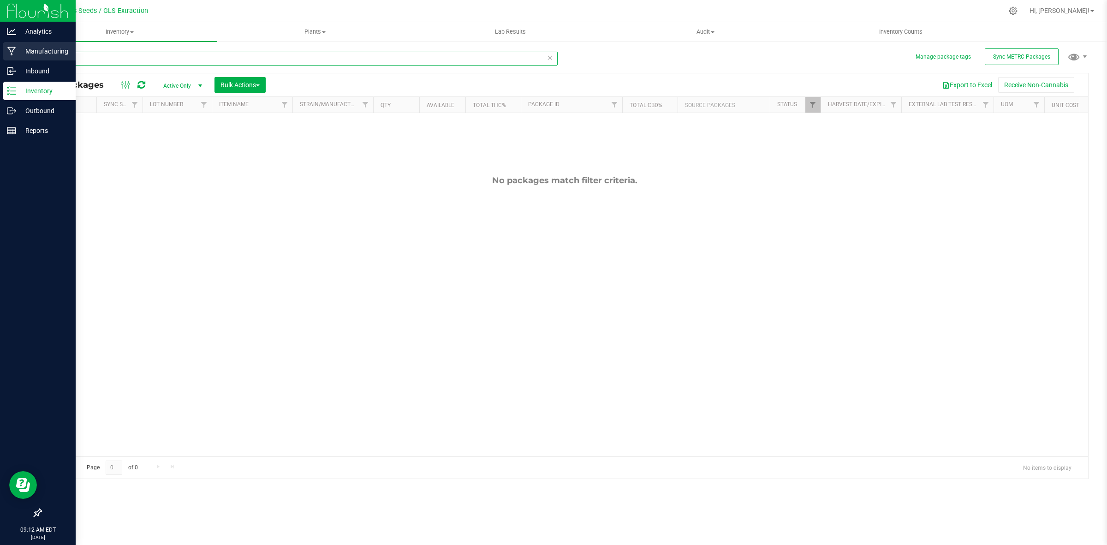
drag, startPoint x: 140, startPoint y: 60, endPoint x: 5, endPoint y: 56, distance: 135.2
click at [0, 59] on div "Analytics Manufacturing Inbound Inventory Outbound Reports 09:12 AM EDT 09/24/2…" at bounding box center [553, 272] width 1107 height 545
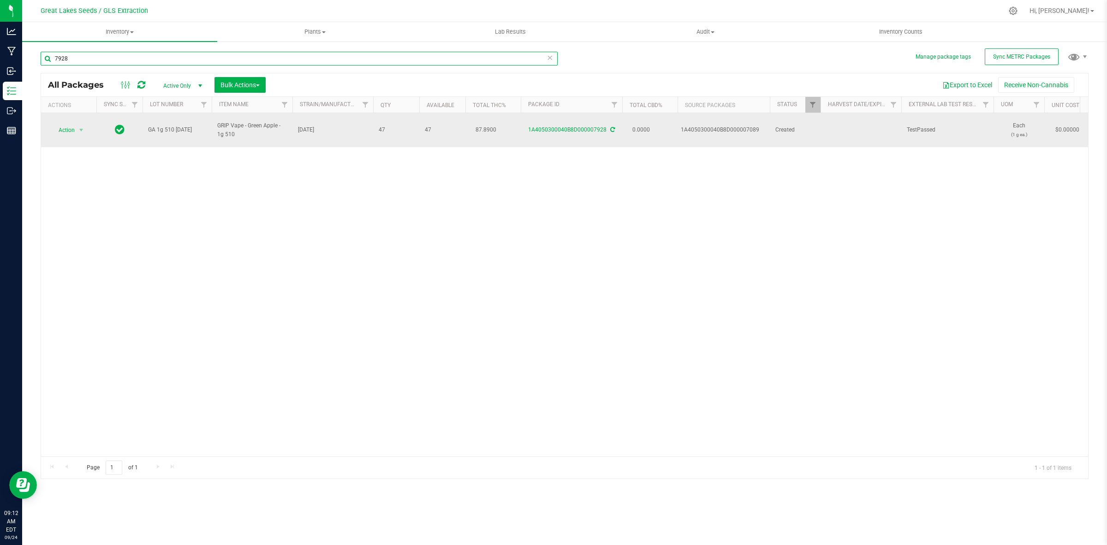
type input "7928"
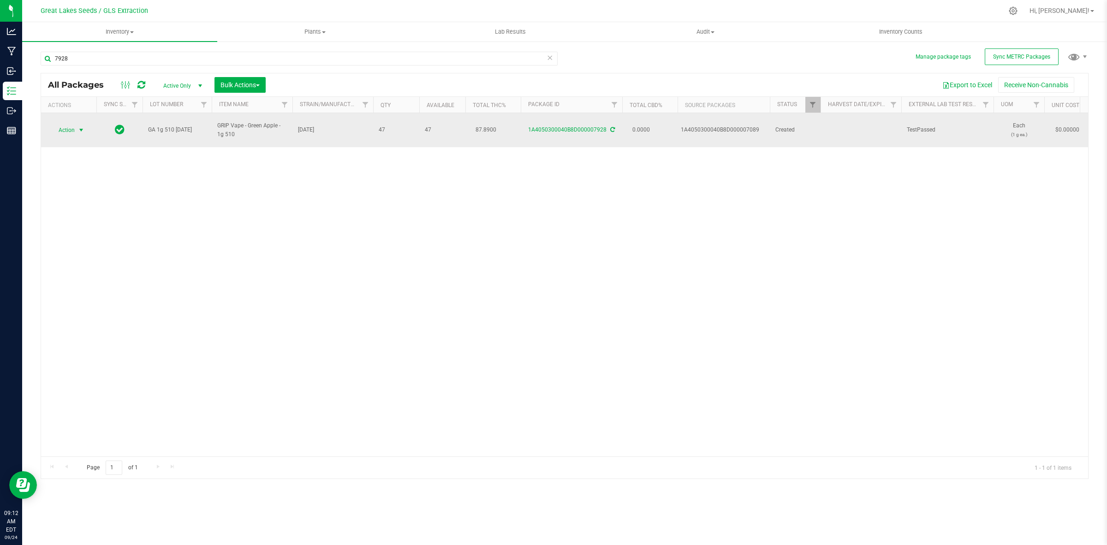
click at [76, 126] on span "select" at bounding box center [82, 130] width 12 height 13
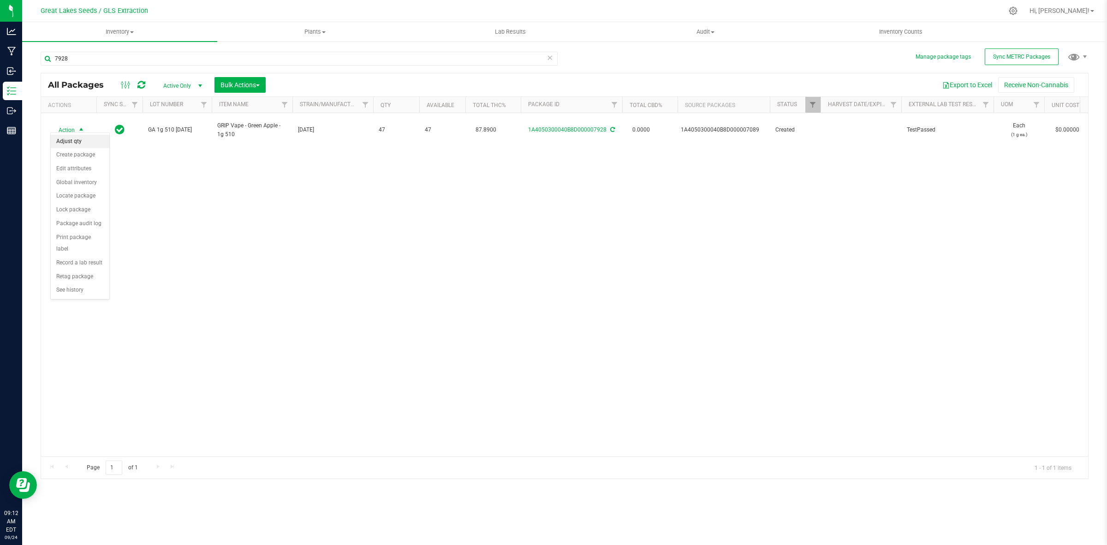
click at [83, 144] on li "Adjust qty" at bounding box center [80, 142] width 59 height 14
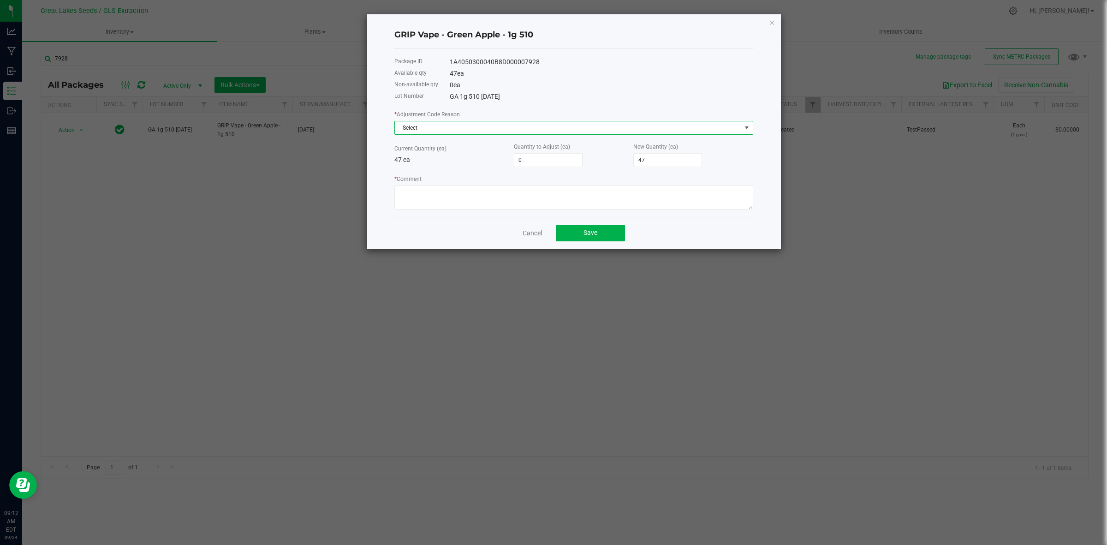
click at [482, 125] on span "Select" at bounding box center [568, 127] width 346 height 13
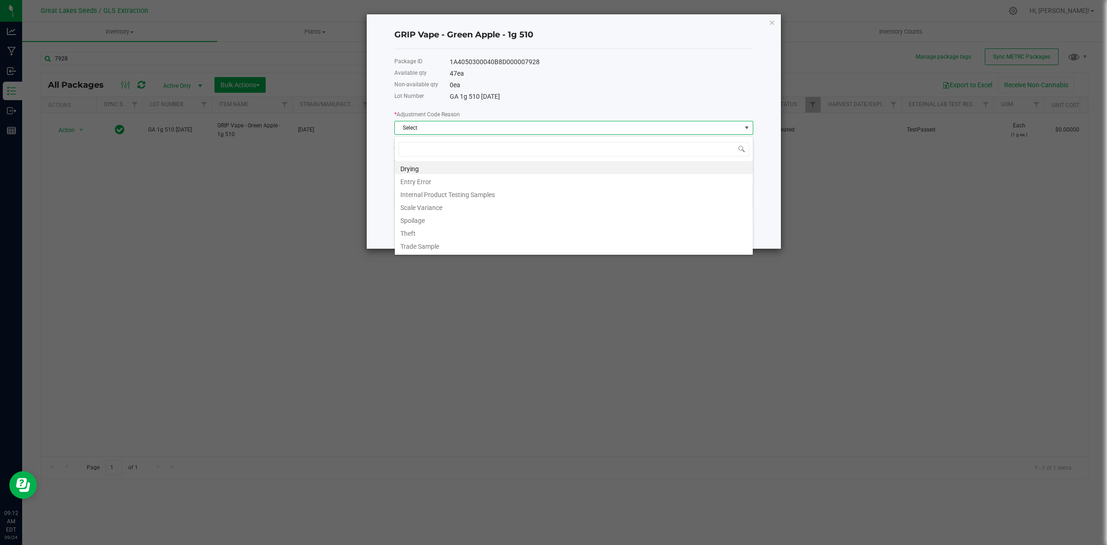
scroll to position [14, 358]
click at [459, 177] on li "Entry Error" at bounding box center [574, 180] width 358 height 13
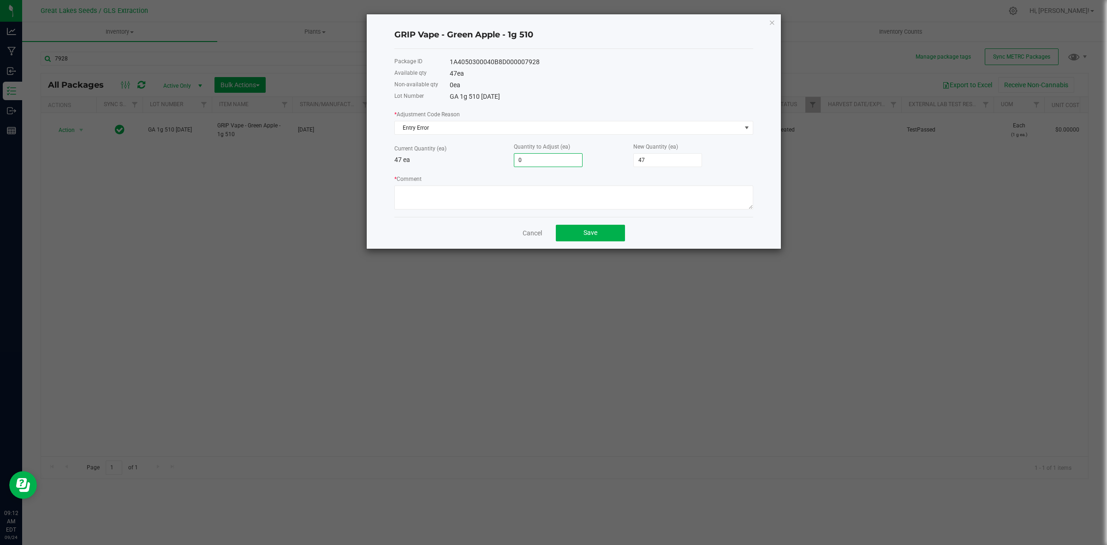
type input "3"
type input "50"
type input "3"
click at [724, 194] on textarea "* Comment" at bounding box center [573, 197] width 359 height 24
type textarea "Should not have been adjusted"
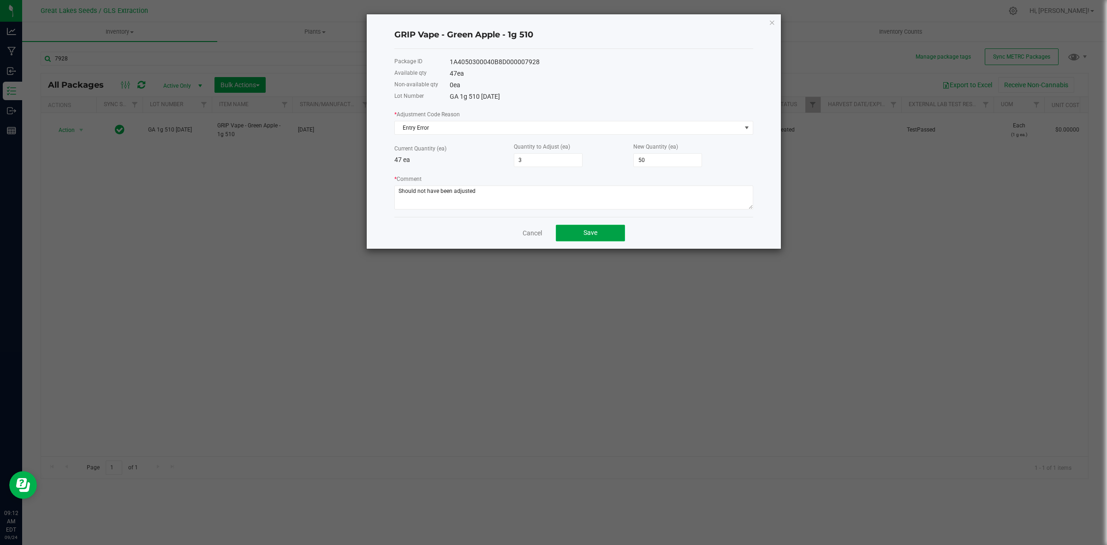
click at [587, 234] on span "Save" at bounding box center [590, 232] width 14 height 7
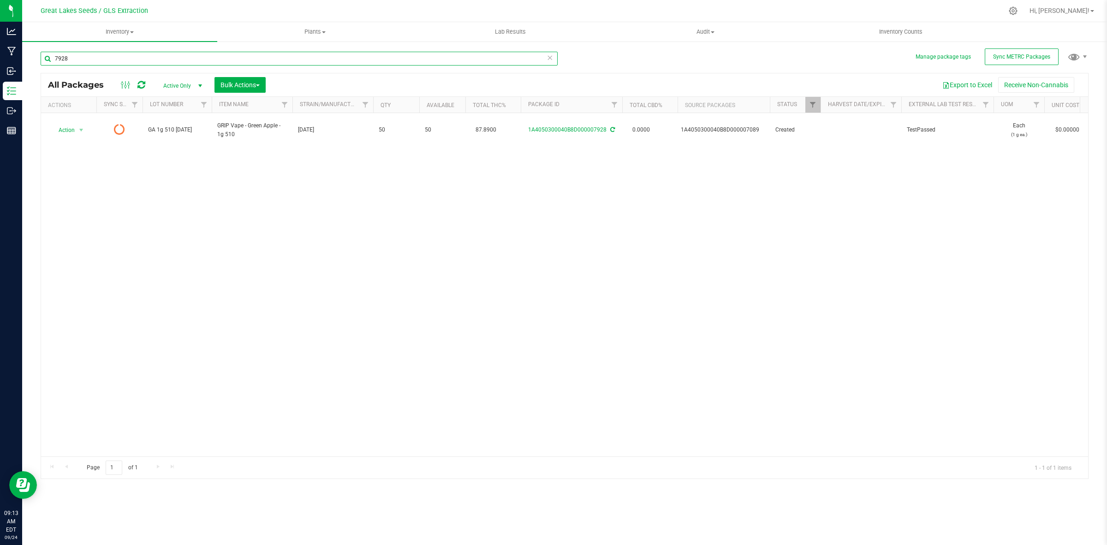
drag, startPoint x: 148, startPoint y: 60, endPoint x: 33, endPoint y: 61, distance: 115.3
click at [33, 61] on div "Manage package tags Sync METRC Packages 7928 All Packages Active Only Active On…" at bounding box center [564, 181] width 1085 height 281
type input "7940"
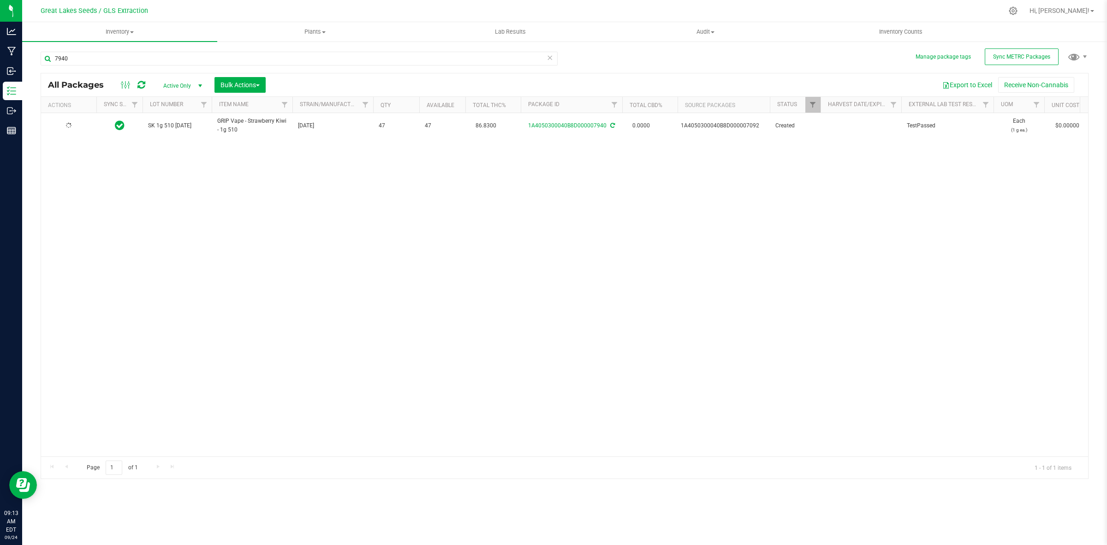
click at [77, 126] on div at bounding box center [69, 125] width 44 height 9
click at [77, 126] on span "select" at bounding box center [82, 125] width 12 height 13
click at [84, 144] on li "Adjust qty" at bounding box center [80, 142] width 59 height 14
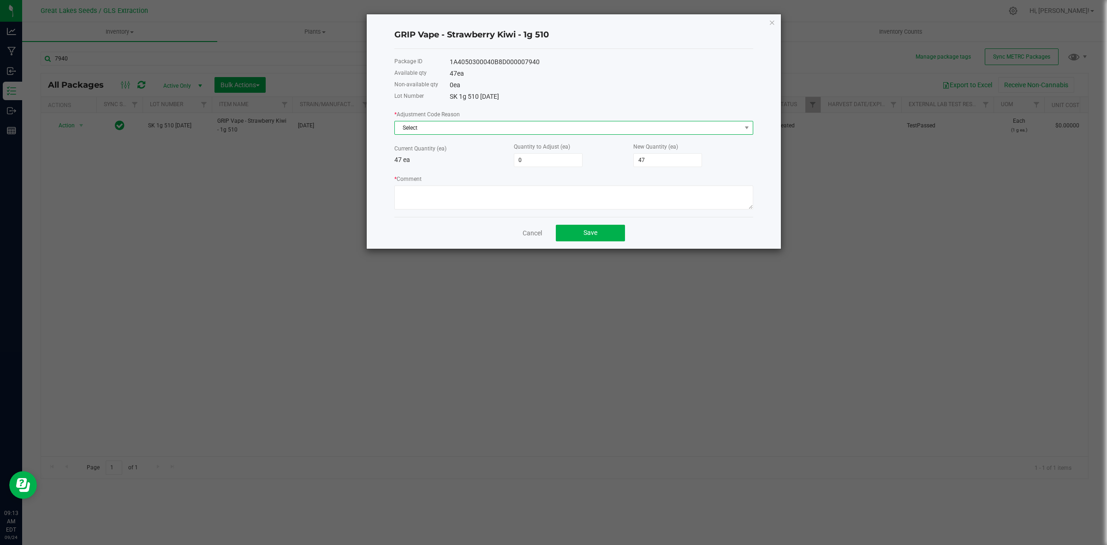
click at [436, 127] on span "Select" at bounding box center [568, 127] width 346 height 13
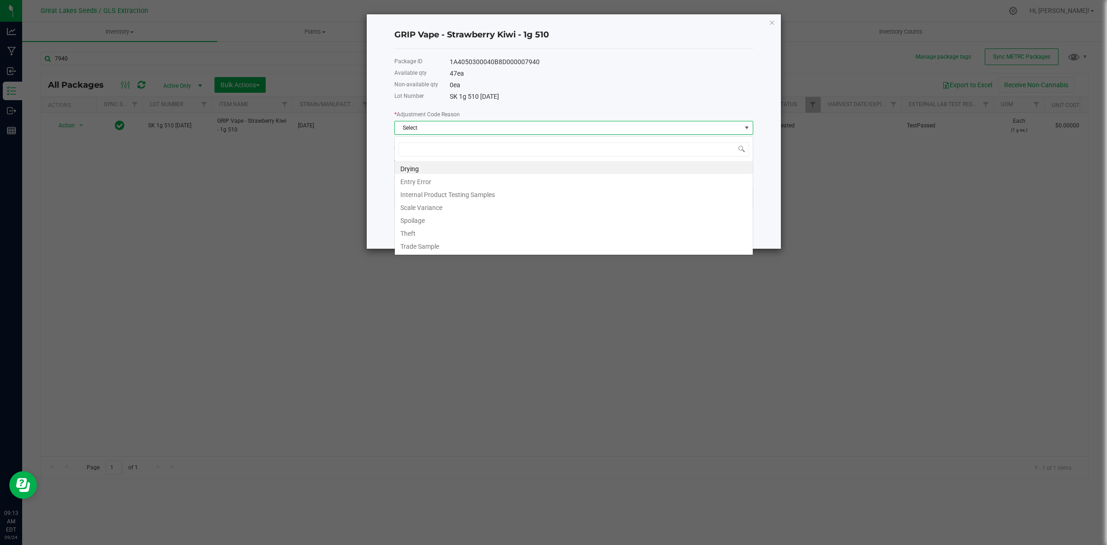
scroll to position [14, 358]
click at [439, 187] on li "Internal Product Testing Samples" at bounding box center [574, 193] width 358 height 13
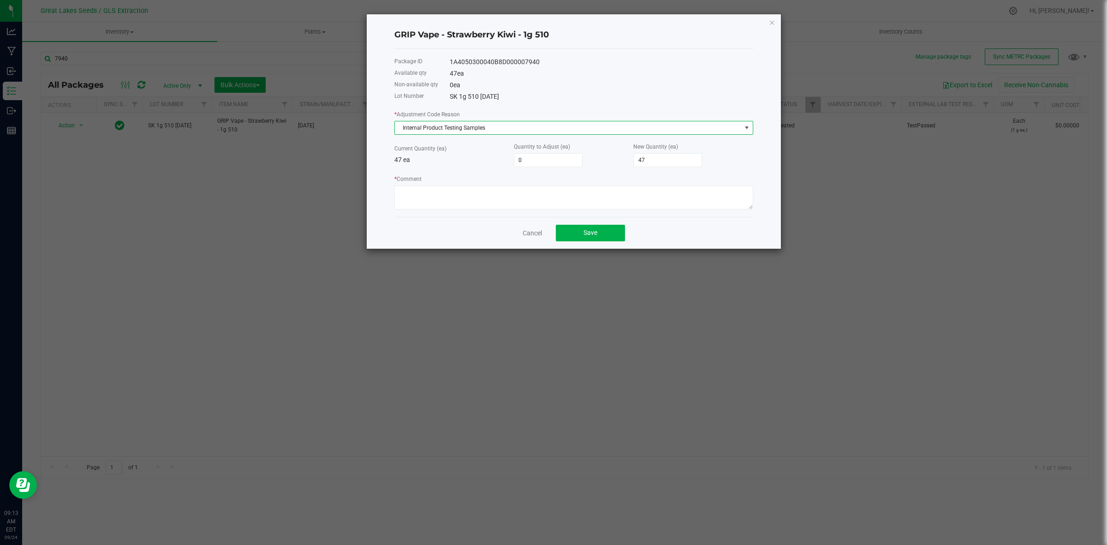
click at [429, 127] on span "Internal Product Testing Samples" at bounding box center [568, 127] width 346 height 13
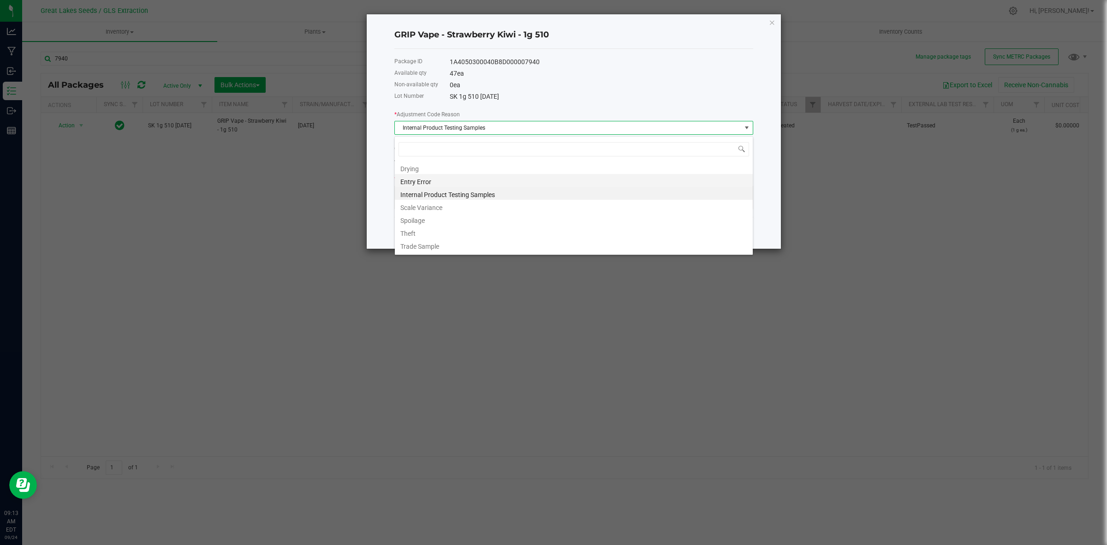
click at [435, 176] on li "Entry Error" at bounding box center [574, 180] width 358 height 13
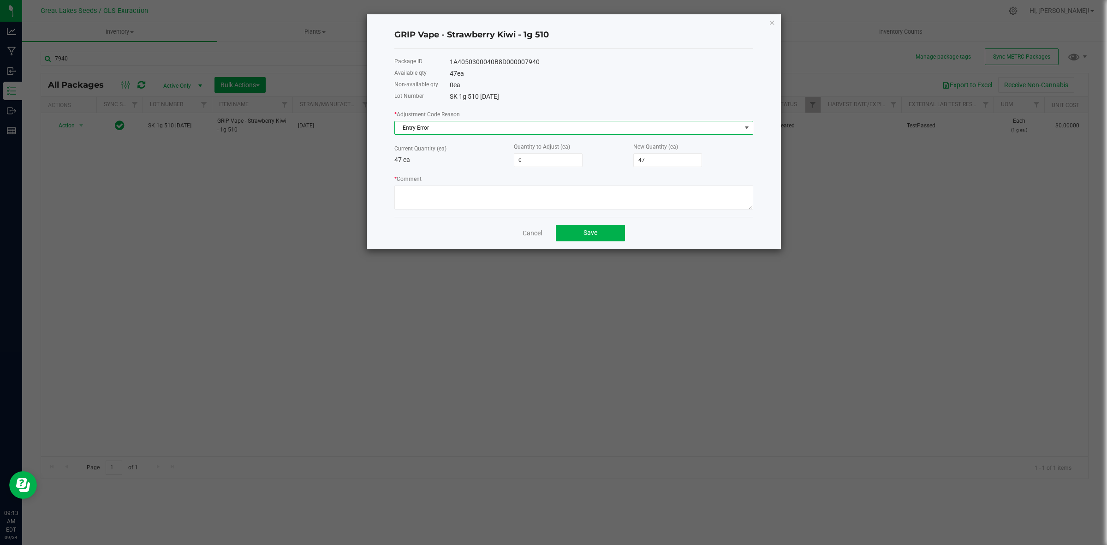
click at [512, 165] on p "47 ea" at bounding box center [453, 160] width 119 height 10
click at [524, 160] on input "0" at bounding box center [548, 160] width 68 height 13
type input "3"
type input "50"
type input "3"
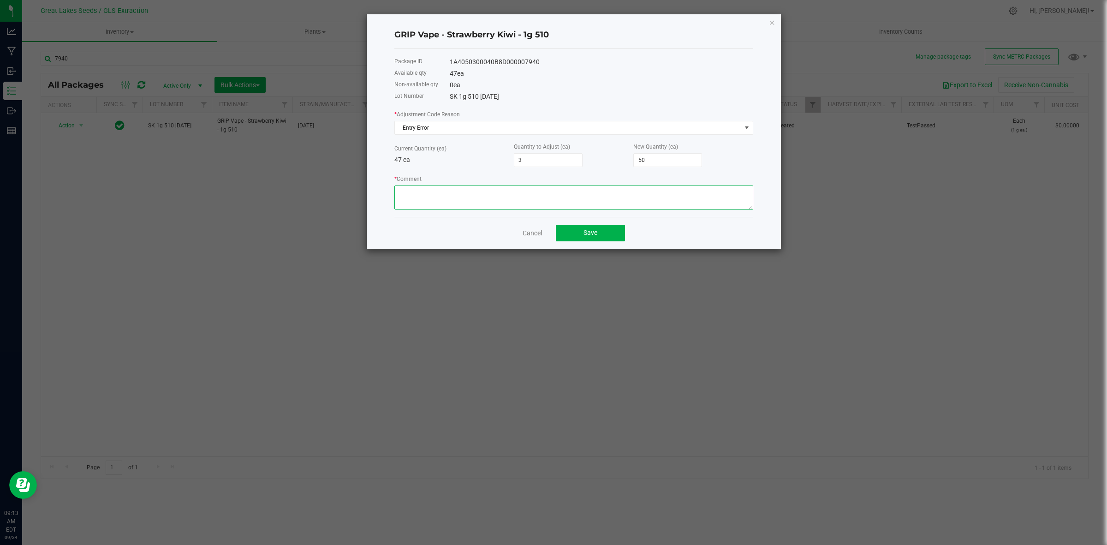
click at [563, 204] on textarea "* Comment" at bounding box center [573, 197] width 359 height 24
type textarea "Should not have been adjusted down. 7092"
click at [603, 234] on button "Save" at bounding box center [590, 233] width 69 height 17
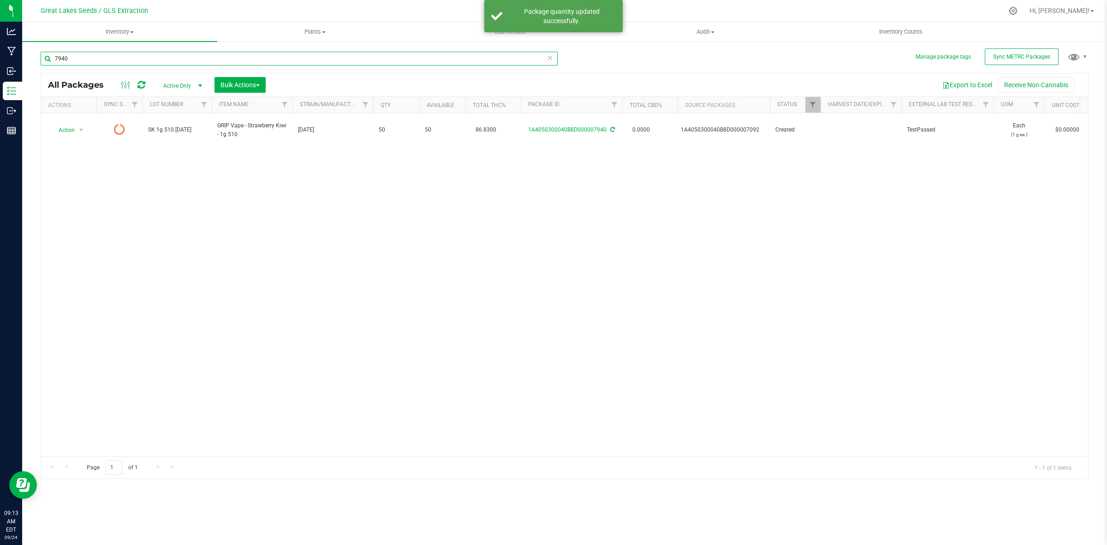
drag, startPoint x: 83, startPoint y: 56, endPoint x: 26, endPoint y: 54, distance: 57.7
click at [26, 54] on div "Manage package tags Sync METRC Packages 7940 All Packages Active Only Active On…" at bounding box center [564, 181] width 1085 height 281
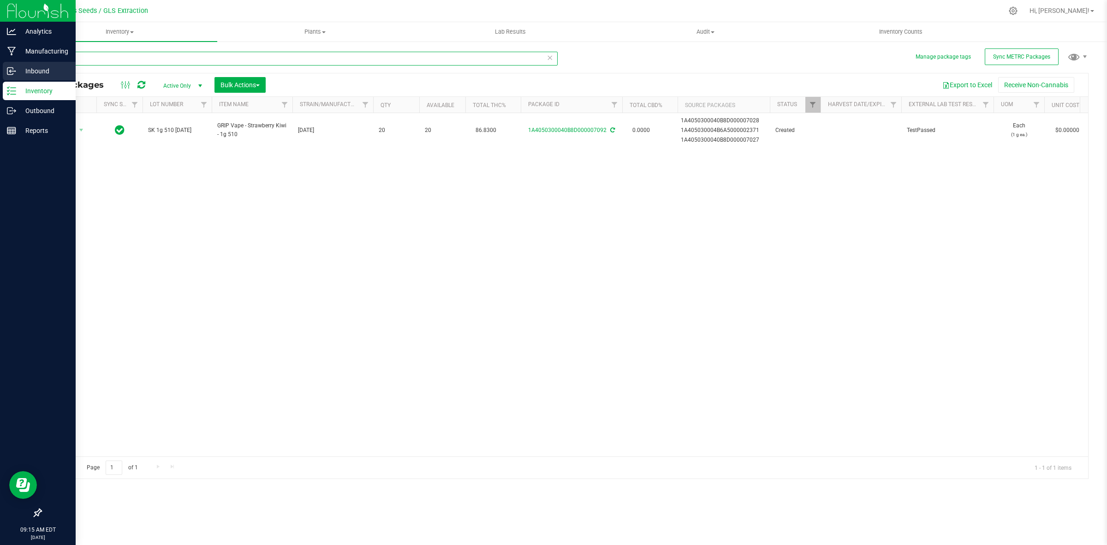
drag, startPoint x: 137, startPoint y: 61, endPoint x: 0, endPoint y: 63, distance: 137.0
click at [0, 63] on div "Analytics Manufacturing Inbound Inventory Outbound Reports 09:15 AM EDT 09/24/2…" at bounding box center [553, 272] width 1107 height 545
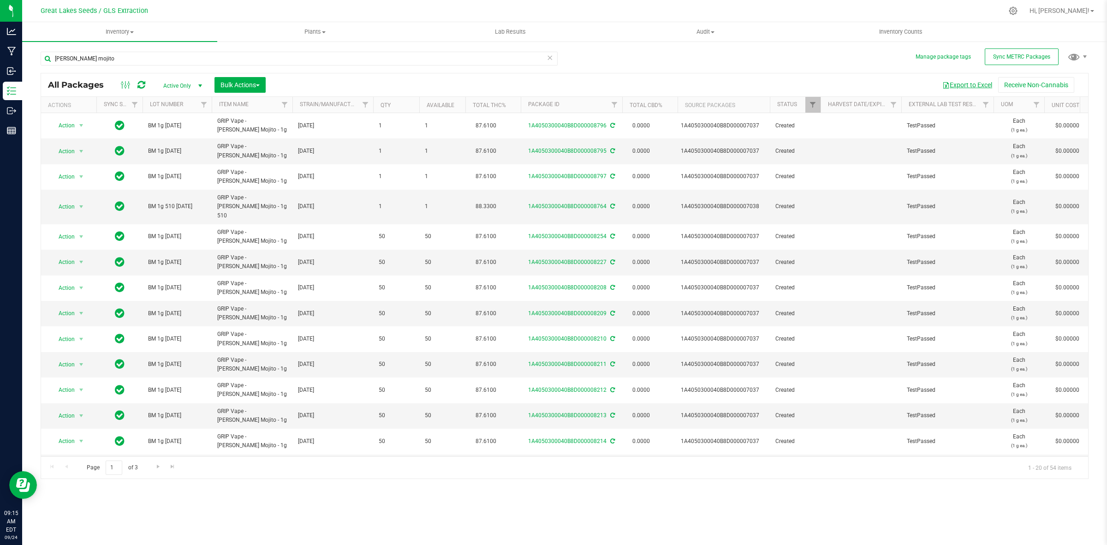
click at [966, 85] on button "Export to Excel" at bounding box center [967, 85] width 62 height 16
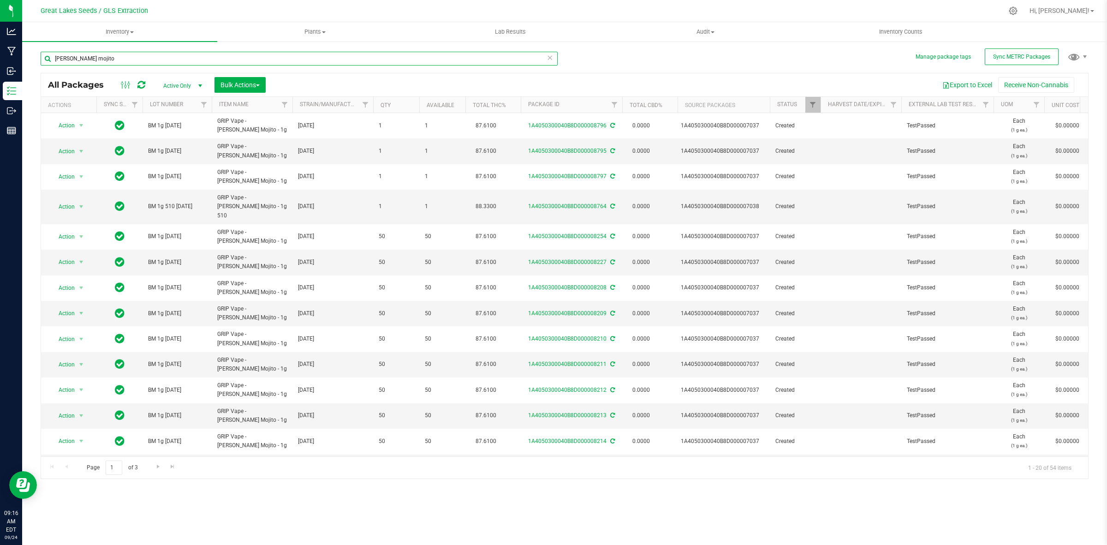
drag, startPoint x: 118, startPoint y: 54, endPoint x: 89, endPoint y: 53, distance: 29.1
click at [89, 53] on input "[PERSON_NAME] mojito" at bounding box center [299, 59] width 517 height 14
drag, startPoint x: 87, startPoint y: 53, endPoint x: 82, endPoint y: 56, distance: 5.6
click at [82, 56] on input "[PERSON_NAME] mojito" at bounding box center [299, 59] width 517 height 14
click at [101, 64] on input "[PERSON_NAME] mojito" at bounding box center [299, 59] width 517 height 14
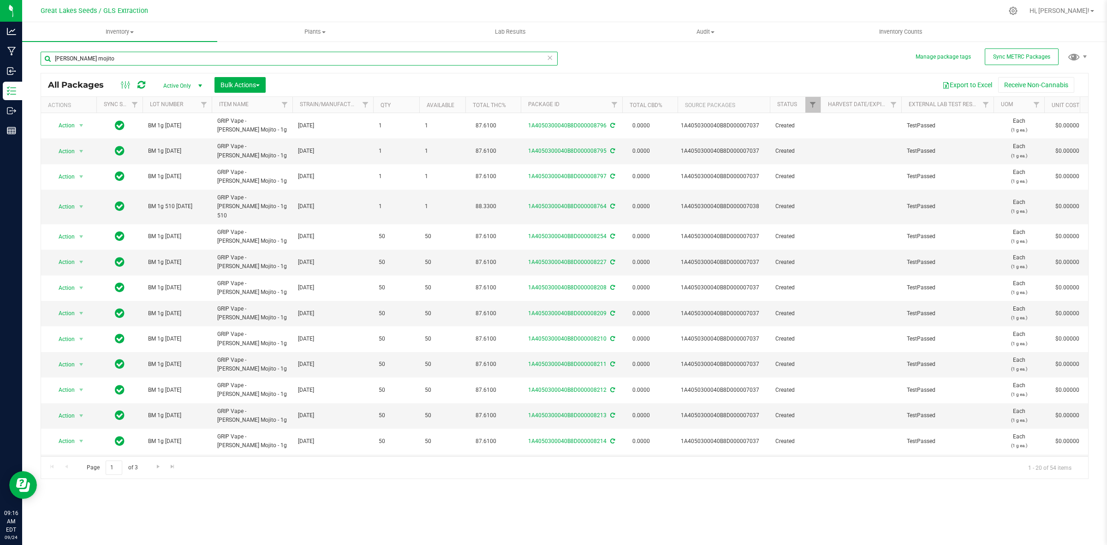
click at [96, 58] on input "[PERSON_NAME] mojito" at bounding box center [299, 59] width 517 height 14
type input "b"
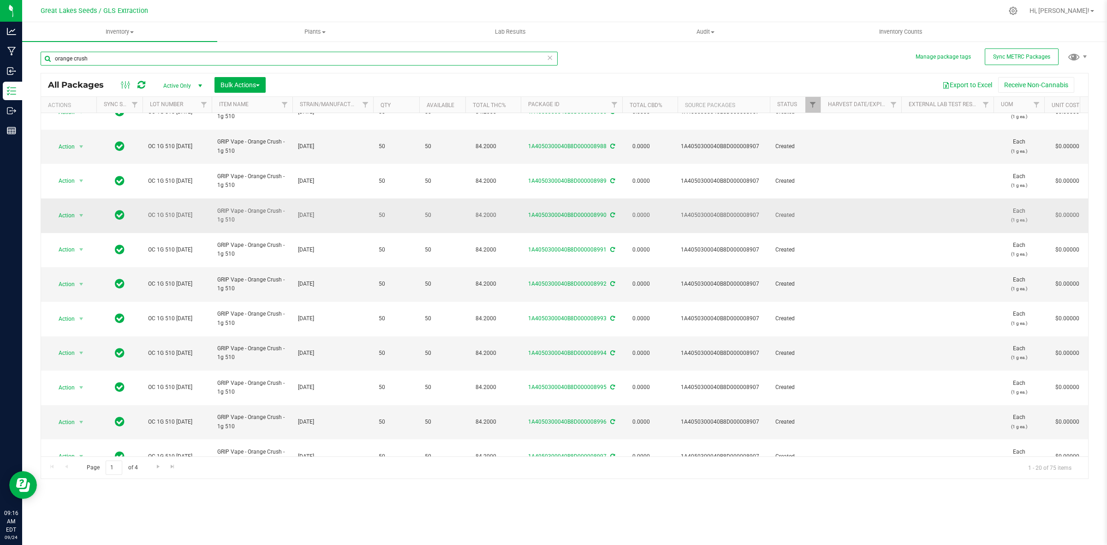
scroll to position [178, 0]
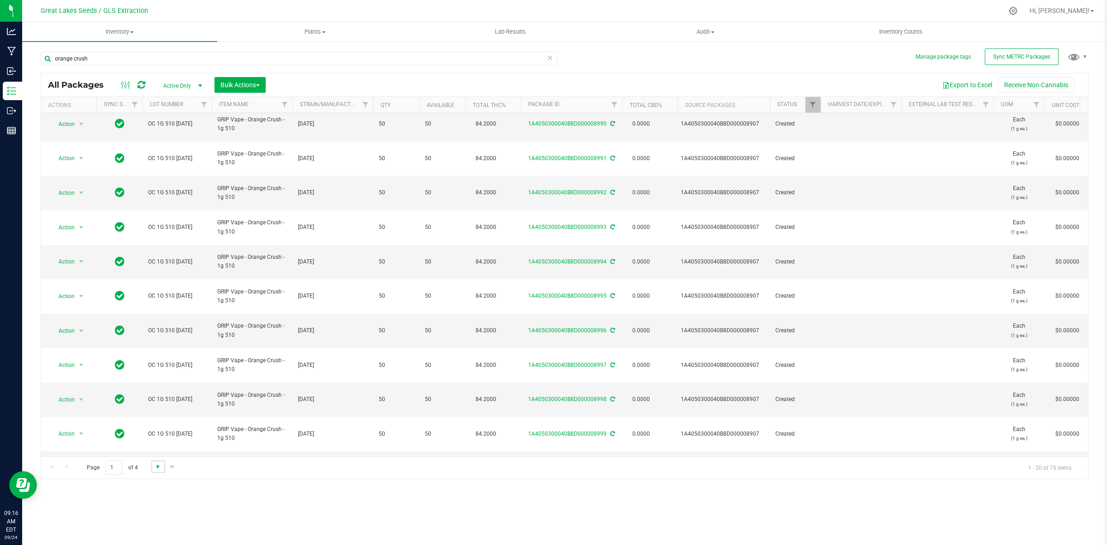
click at [154, 467] on span "Go to the next page" at bounding box center [157, 466] width 7 height 7
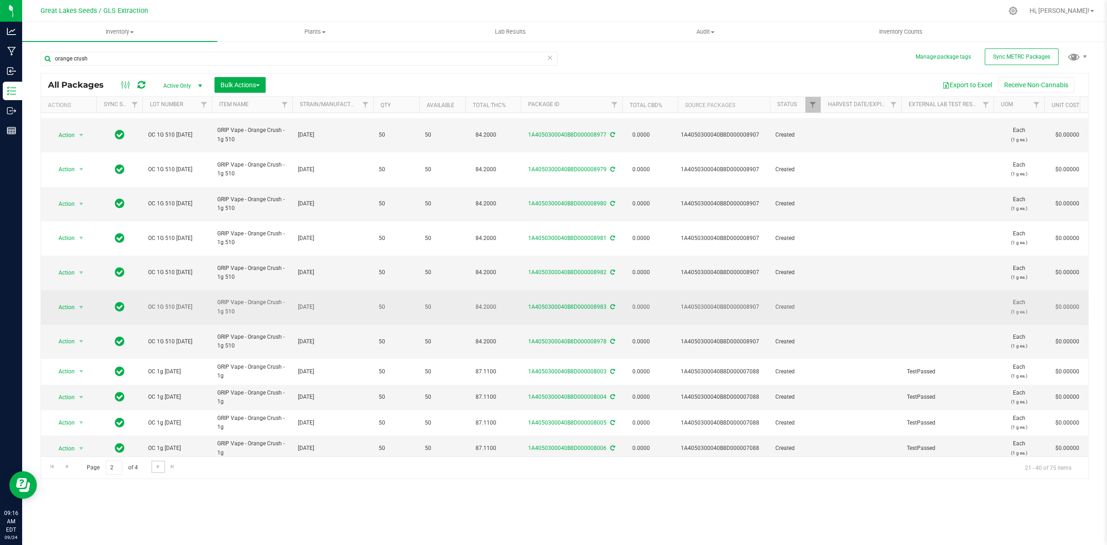
scroll to position [178, 0]
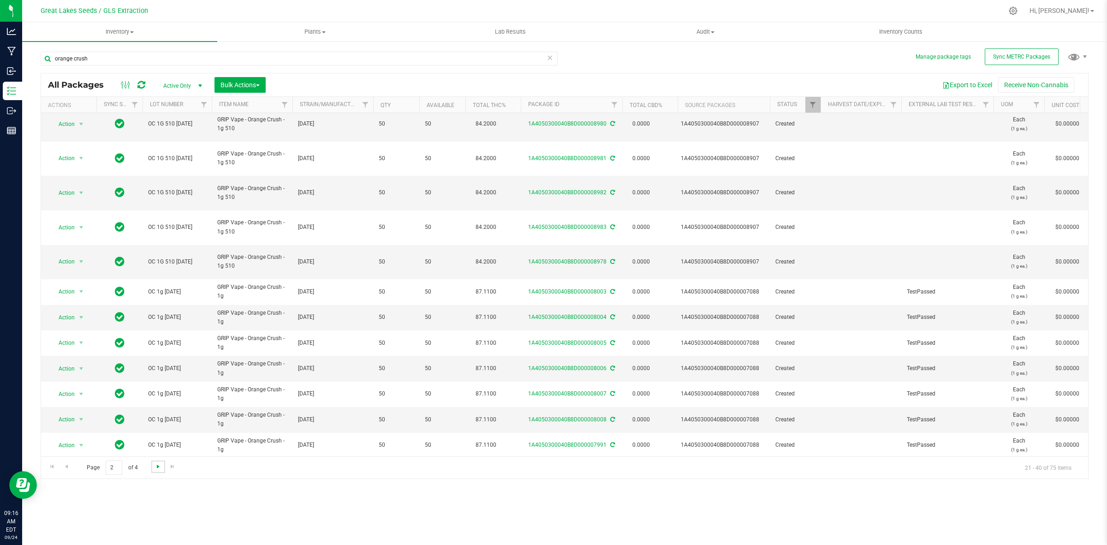
click at [157, 465] on span "Go to the next page" at bounding box center [157, 466] width 7 height 7
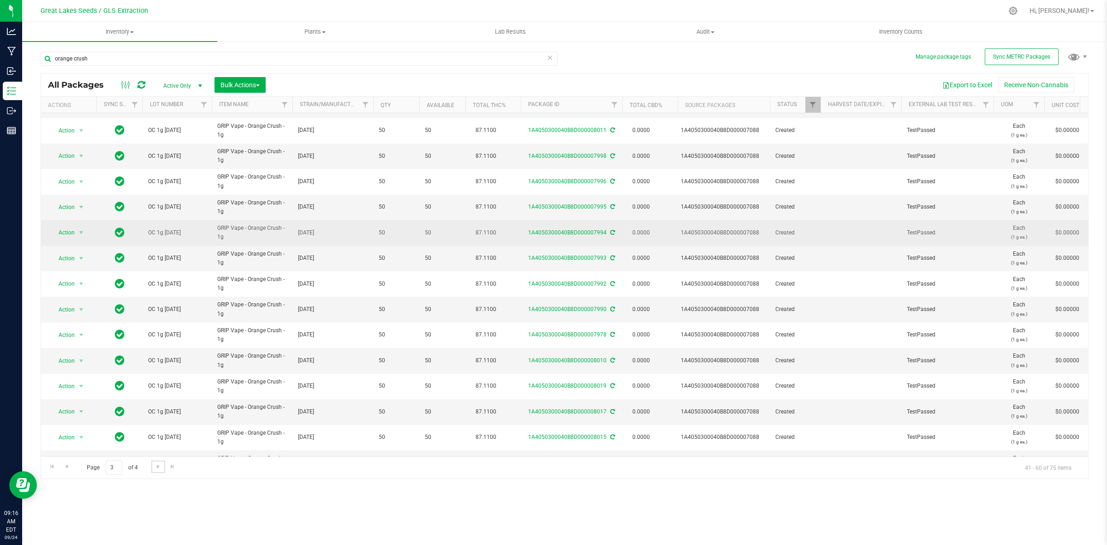
scroll to position [178, 0]
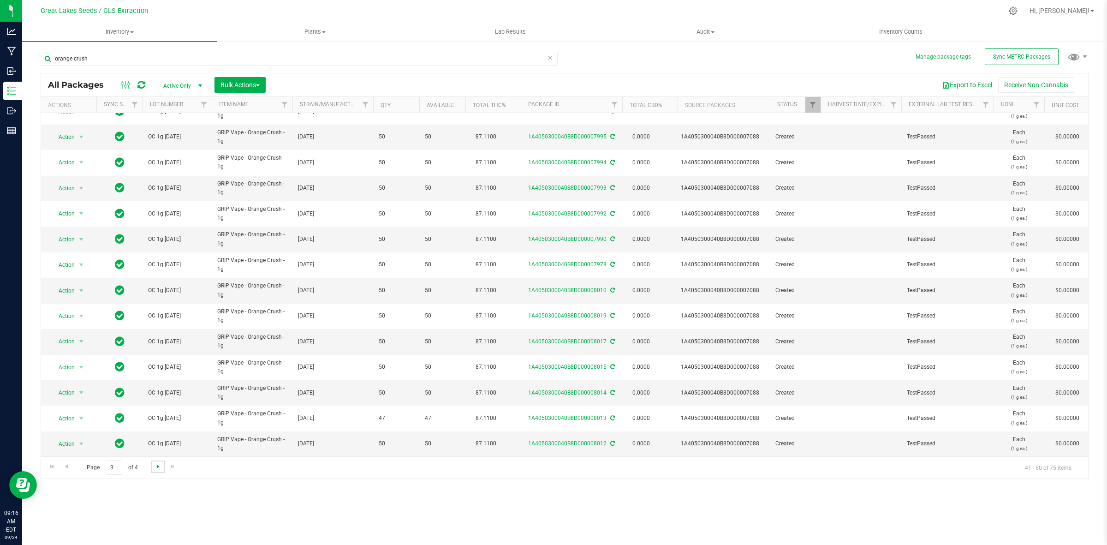
click at [157, 467] on span "Go to the next page" at bounding box center [157, 466] width 7 height 7
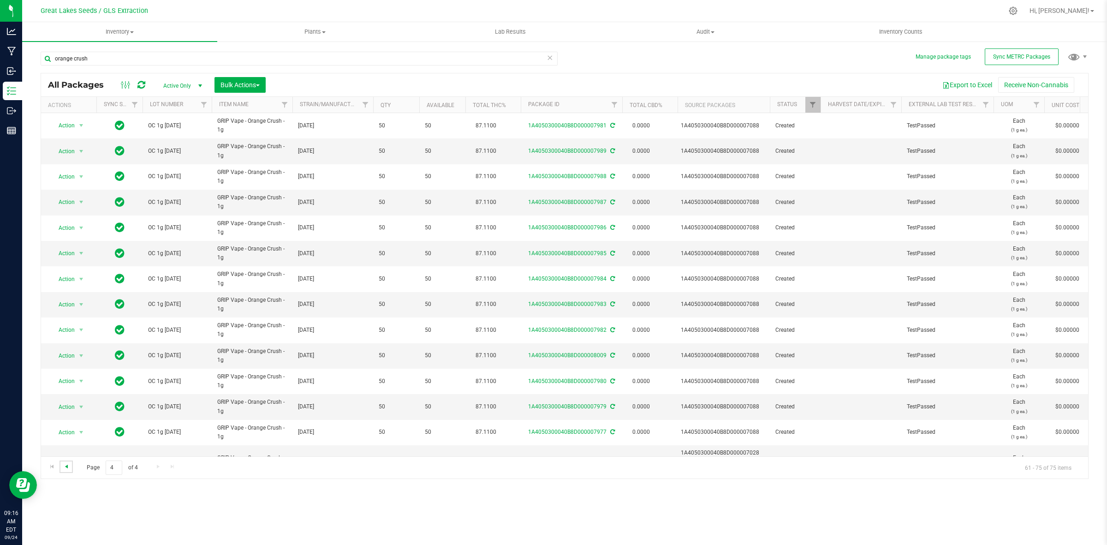
click at [70, 466] on span "Go to the previous page" at bounding box center [66, 466] width 7 height 7
click at [69, 466] on span "Go to the previous page" at bounding box center [66, 466] width 7 height 7
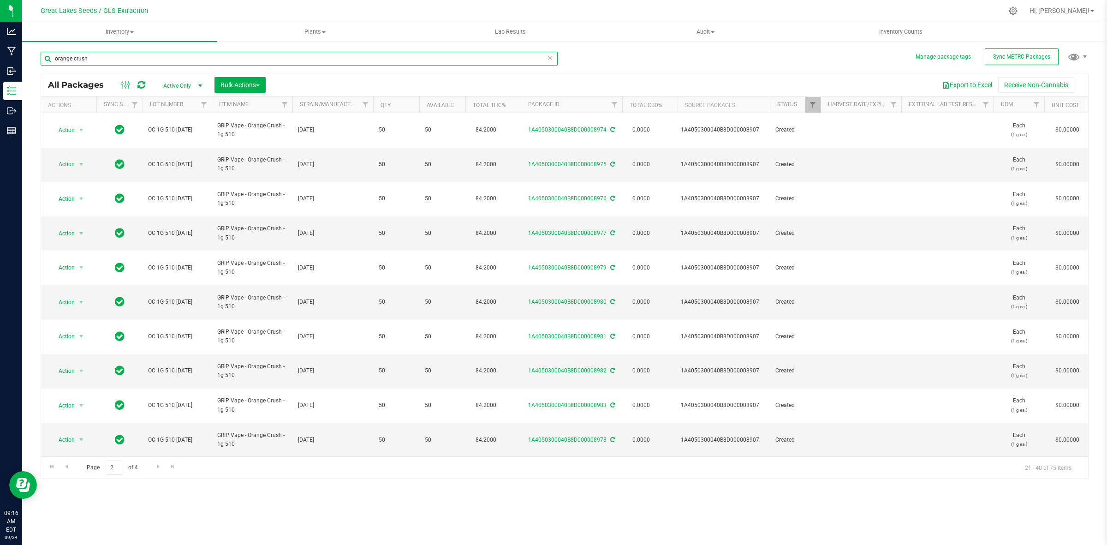
drag, startPoint x: 121, startPoint y: 51, endPoint x: 30, endPoint y: 56, distance: 91.4
click at [30, 56] on div "Manage package tags Sync METRC Packages orange crush All Packages Active Only A…" at bounding box center [564, 181] width 1085 height 281
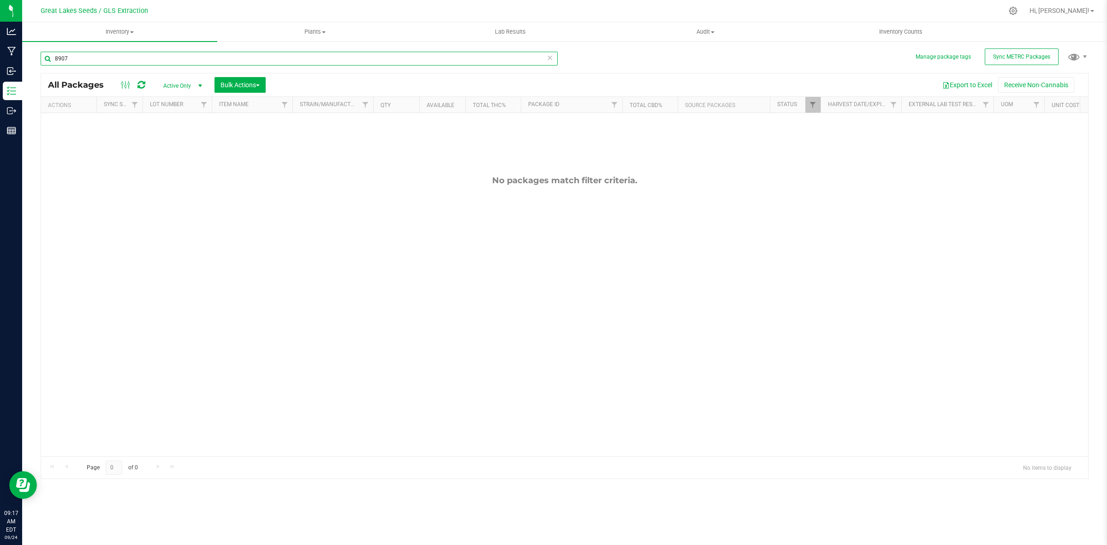
type input "8907"
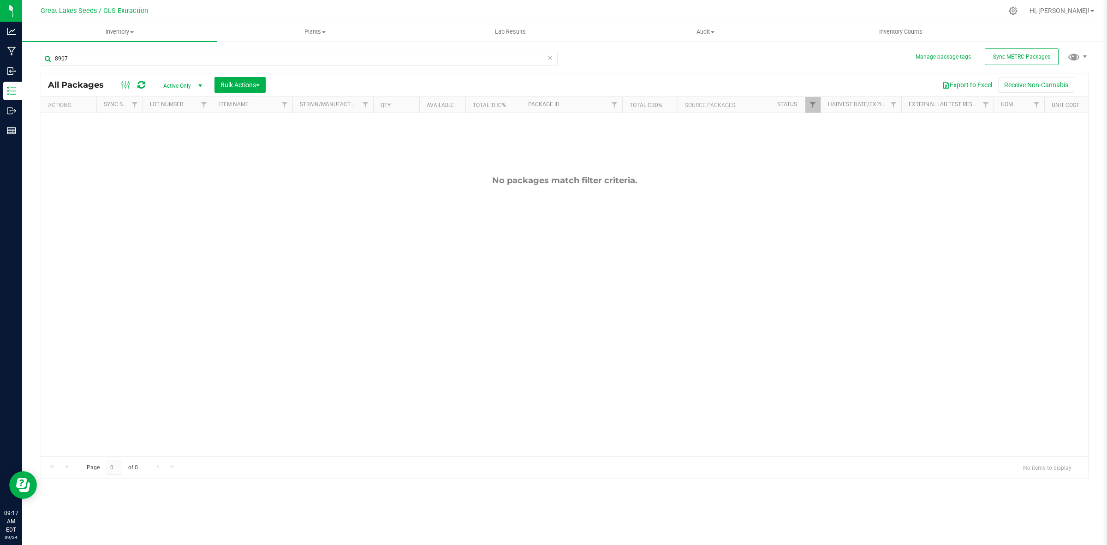
click at [191, 88] on span "Active Only" at bounding box center [180, 85] width 51 height 13
click at [178, 142] on li "All" at bounding box center [181, 143] width 50 height 14
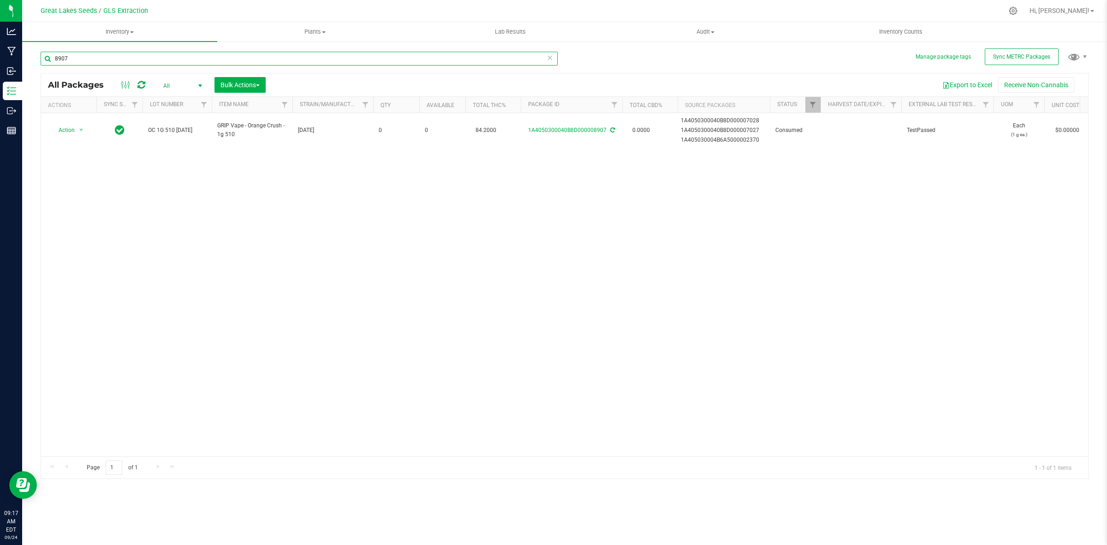
drag, startPoint x: 86, startPoint y: 56, endPoint x: 42, endPoint y: 59, distance: 43.9
click at [42, 59] on input "8907" at bounding box center [299, 59] width 517 height 14
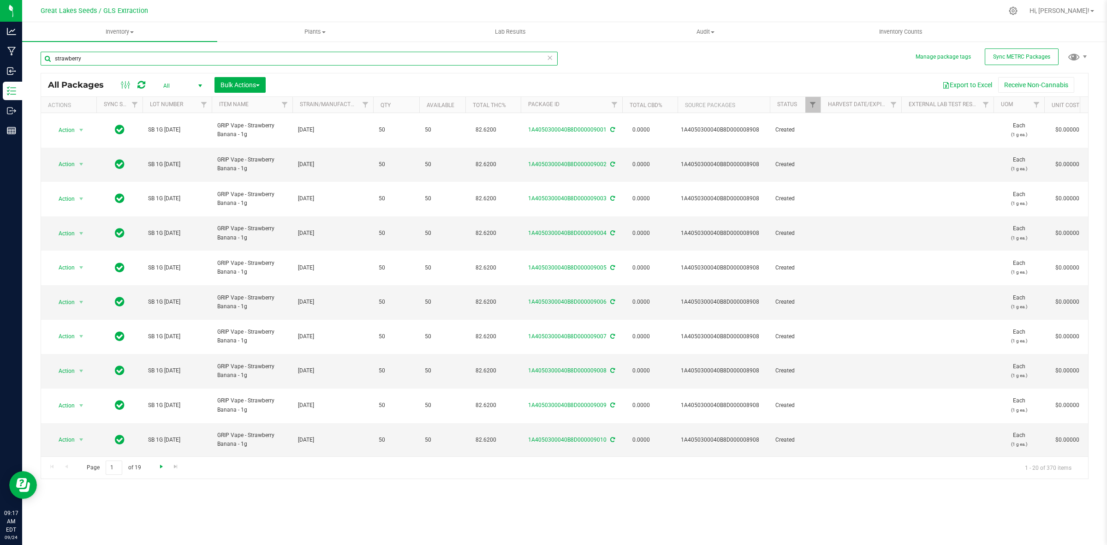
type input "strawberry"
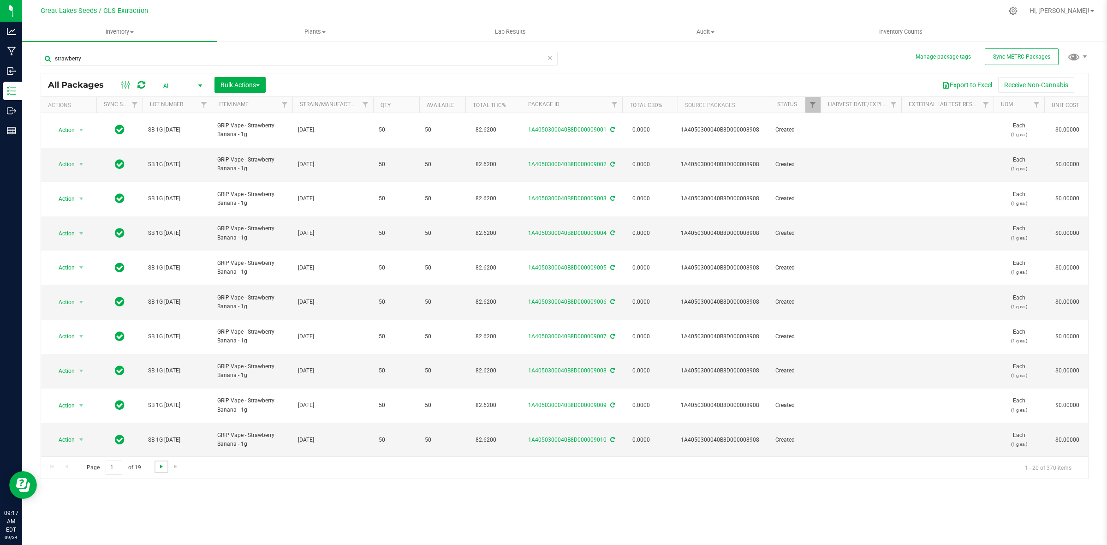
click at [160, 466] on span "Go to the next page" at bounding box center [161, 466] width 7 height 7
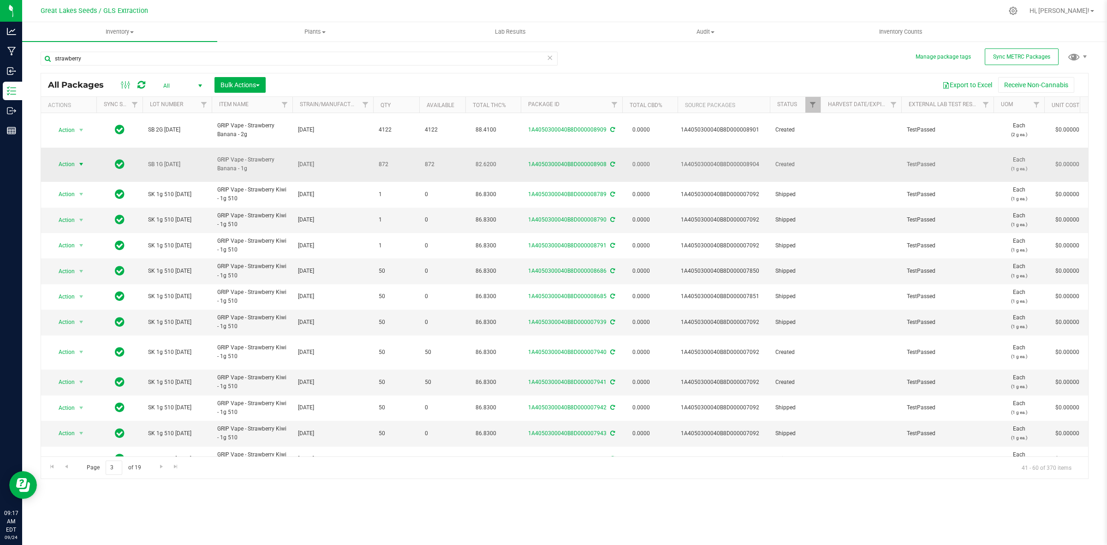
click at [76, 158] on span "select" at bounding box center [82, 164] width 12 height 13
click at [81, 180] on li "Create package" at bounding box center [80, 181] width 59 height 14
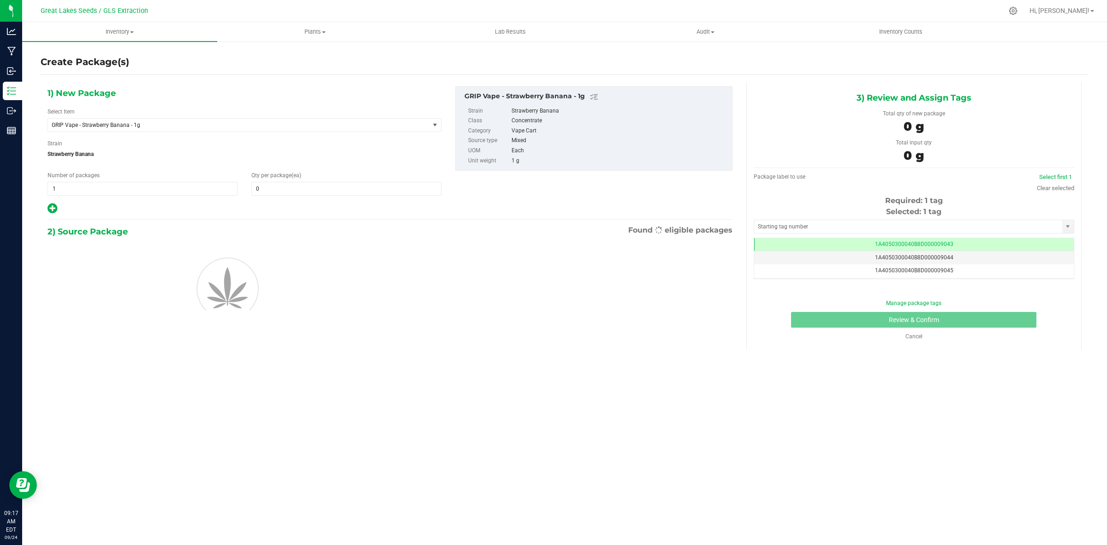
scroll to position [0, 0]
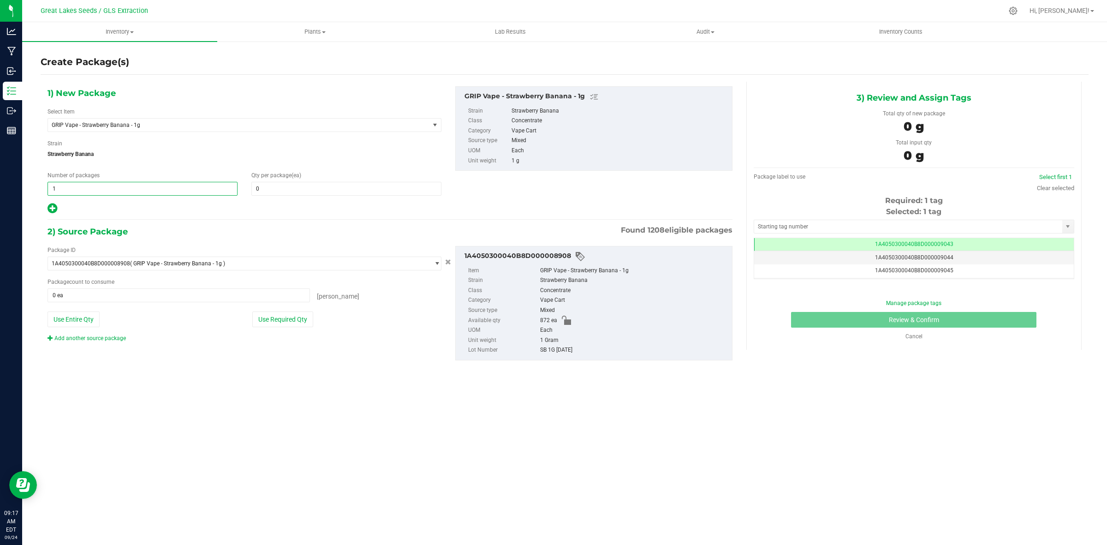
drag, startPoint x: 118, startPoint y: 190, endPoint x: 42, endPoint y: 191, distance: 75.6
click at [42, 191] on div "Number of packages 1 1" at bounding box center [143, 183] width 204 height 24
type input "50"
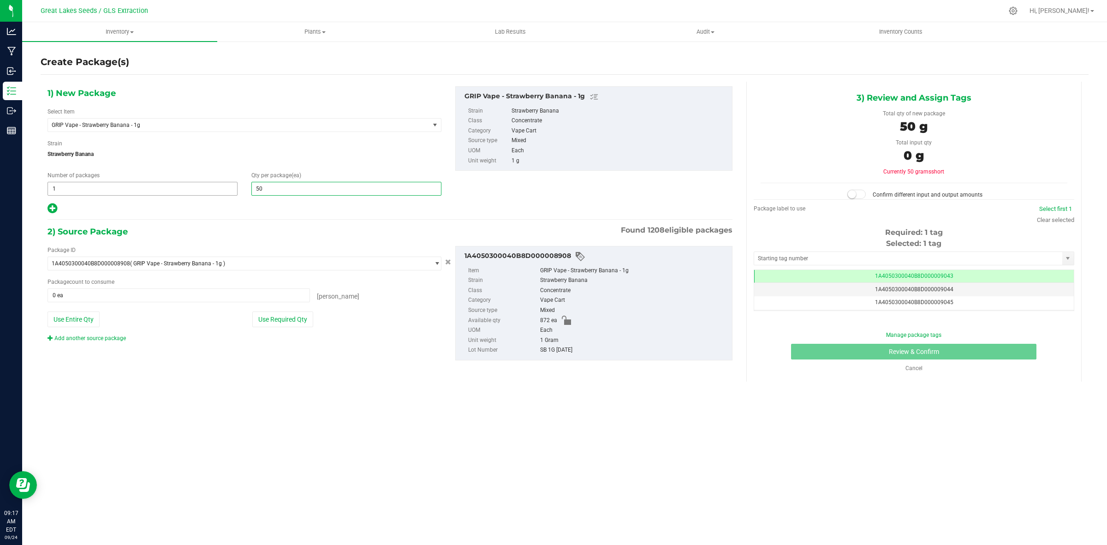
type input "50"
drag, startPoint x: 59, startPoint y: 187, endPoint x: 50, endPoint y: 190, distance: 9.1
click at [50, 190] on span "1 1" at bounding box center [142, 189] width 190 height 14
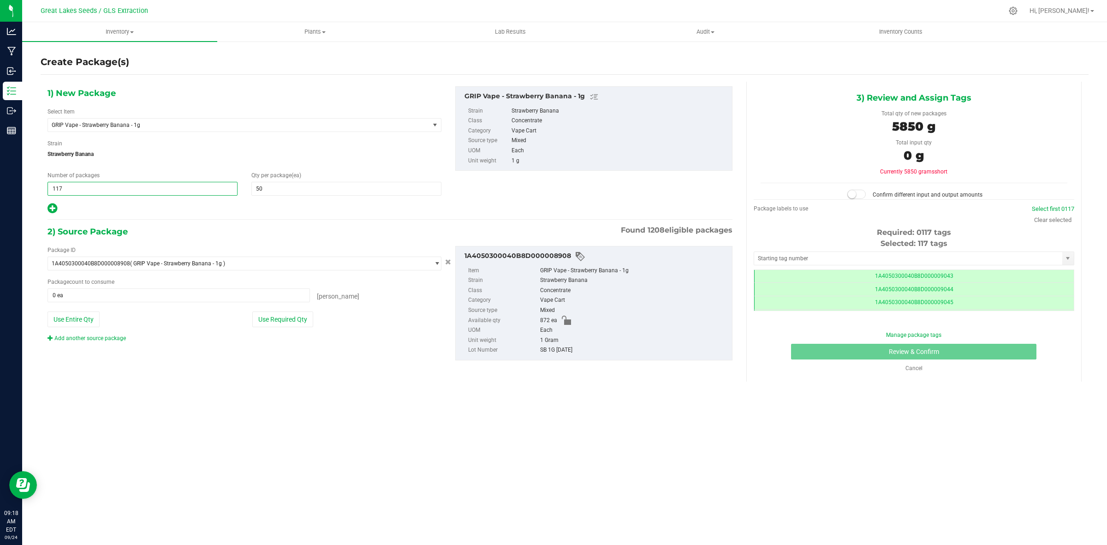
drag, startPoint x: 75, startPoint y: 186, endPoint x: 52, endPoint y: 190, distance: 23.4
click at [52, 190] on input "117" at bounding box center [142, 188] width 189 height 13
type input "17"
click at [273, 324] on button "Use Required Qty" at bounding box center [282, 319] width 61 height 16
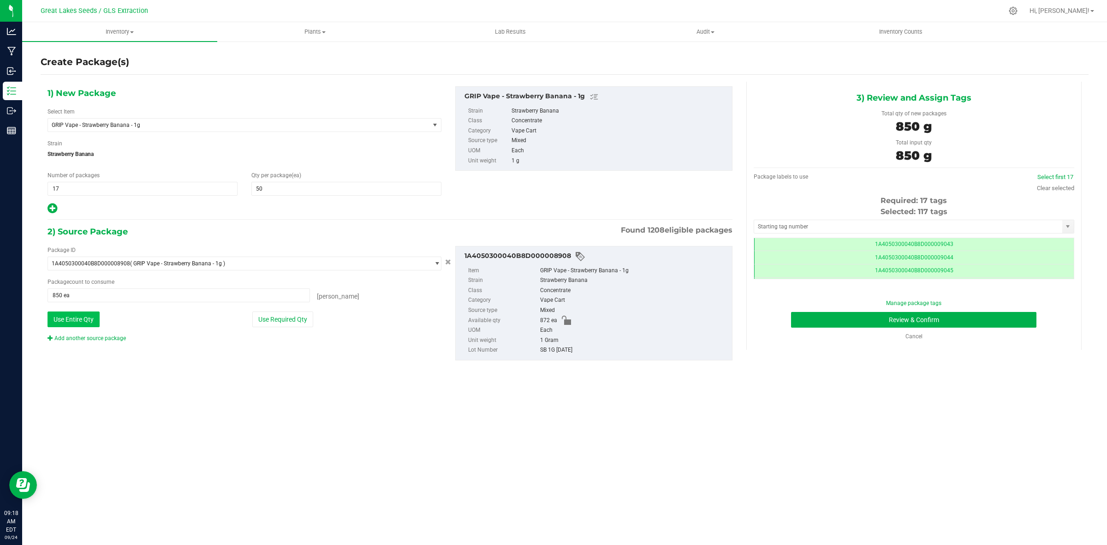
click at [91, 320] on button "Use Entire Qty" at bounding box center [73, 319] width 52 height 16
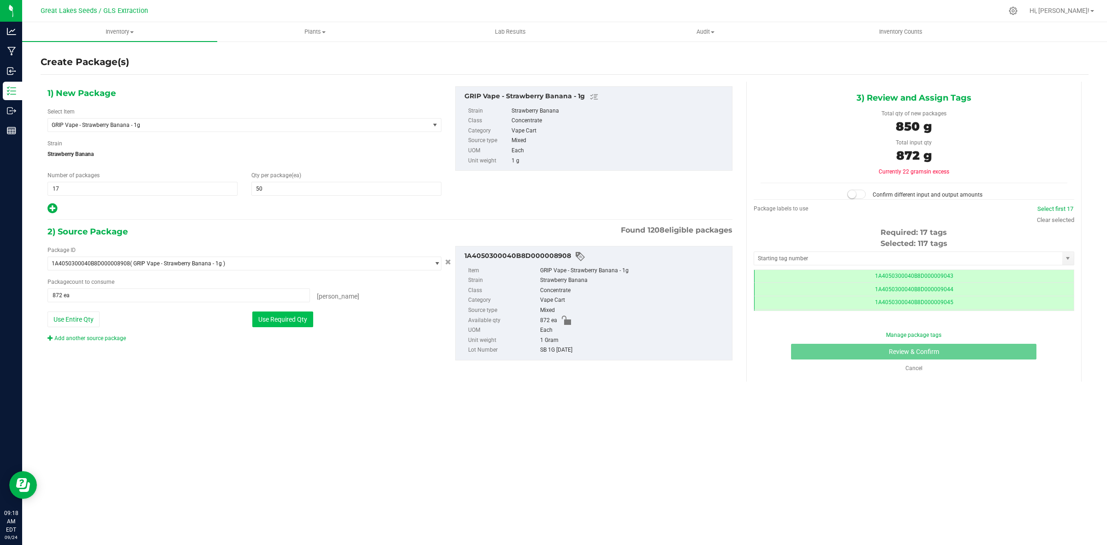
click at [270, 323] on button "Use Required Qty" at bounding box center [282, 319] width 61 height 16
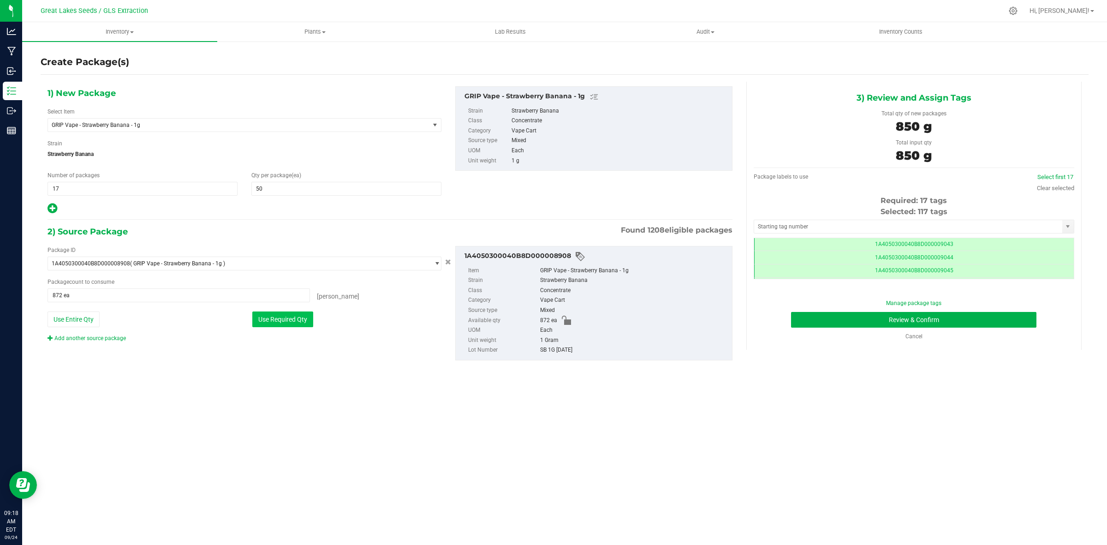
type input "850 ea"
click at [1055, 176] on link "Select first 17" at bounding box center [1055, 176] width 36 height 7
click at [992, 313] on button "Review & Confirm" at bounding box center [913, 320] width 245 height 16
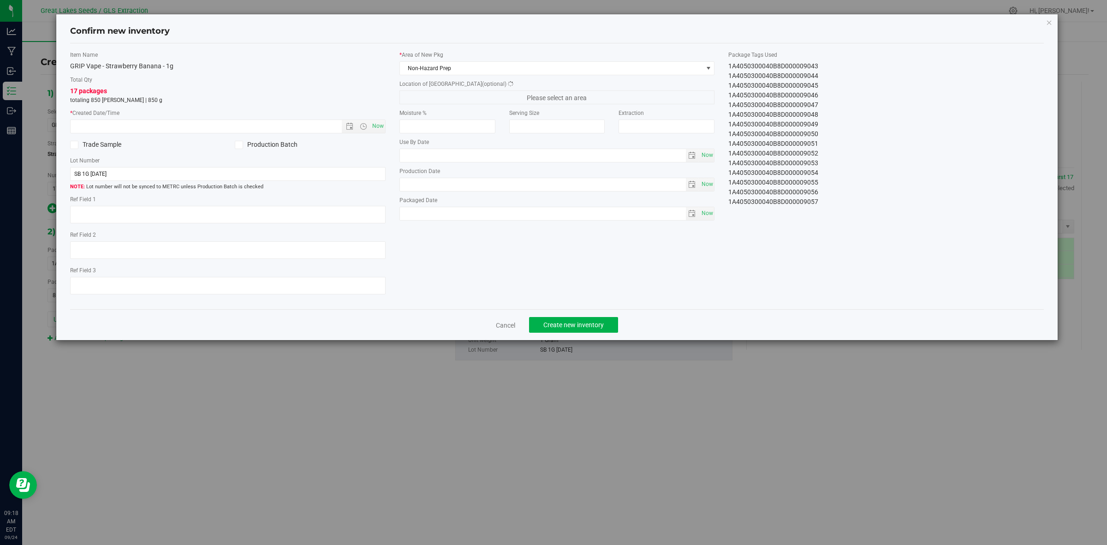
type textarea "[DATE]"
click at [379, 123] on span "Now" at bounding box center [378, 125] width 16 height 13
type input "9/24/2025 9:18 AM"
click at [436, 69] on span "Non-Hazard Prep" at bounding box center [551, 68] width 303 height 13
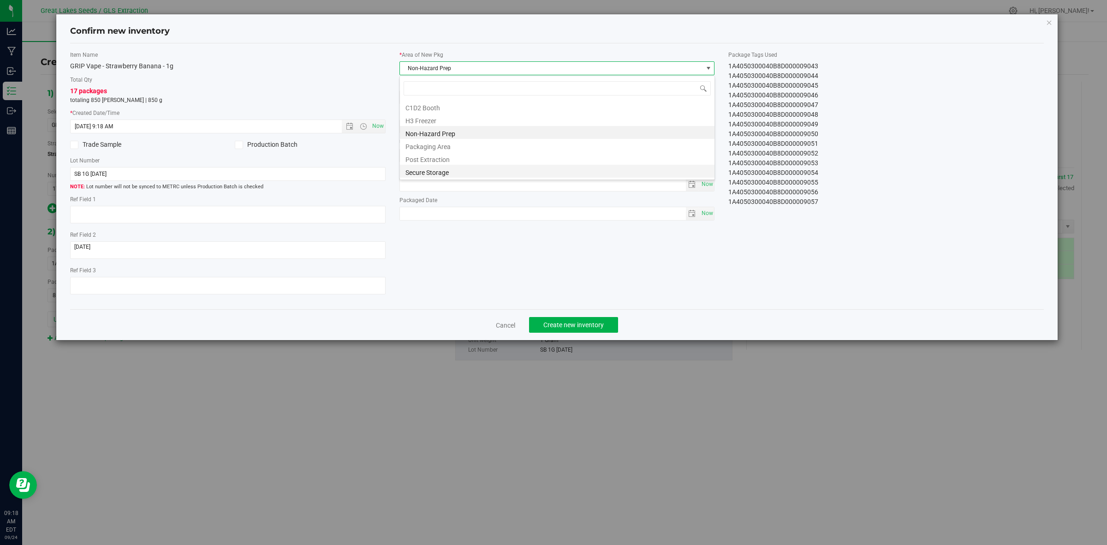
click at [452, 171] on li "Secure Storage" at bounding box center [557, 171] width 314 height 13
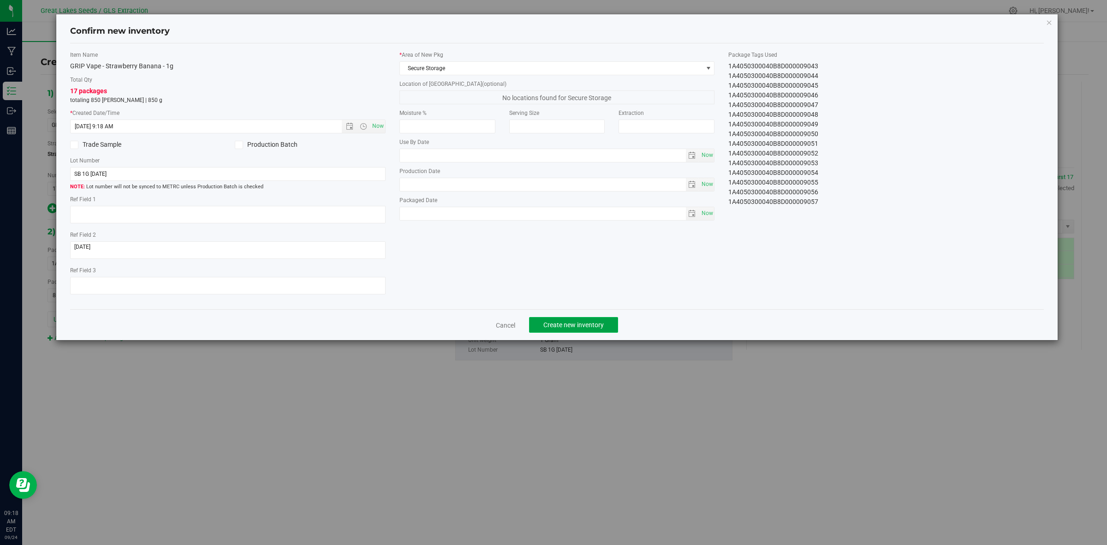
click at [568, 323] on span "Create new inventory" at bounding box center [573, 324] width 60 height 7
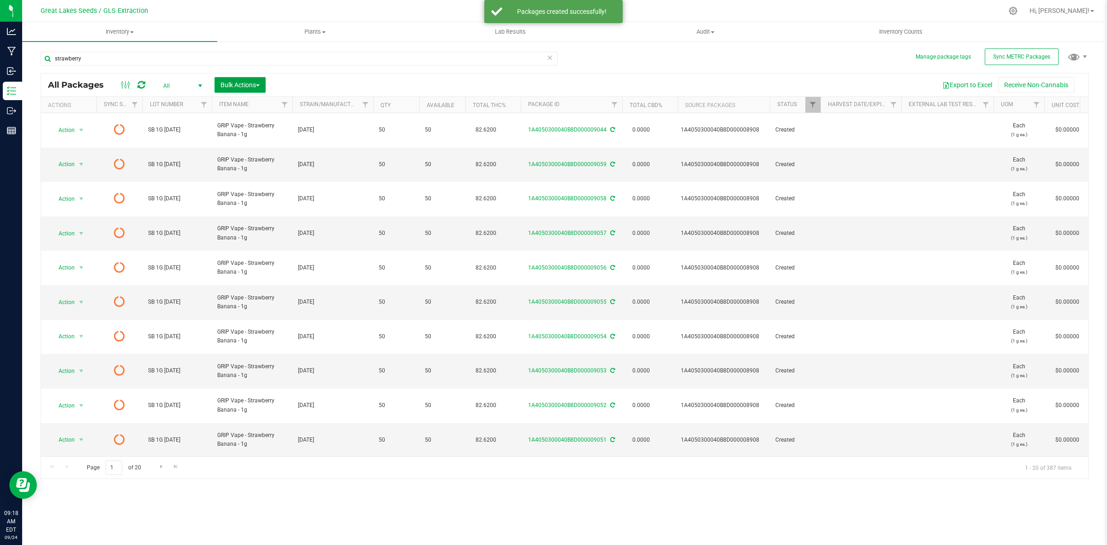
click at [225, 92] on button "Bulk Actions" at bounding box center [239, 85] width 51 height 16
click at [261, 191] on span "Print package labels" at bounding box center [247, 190] width 55 height 7
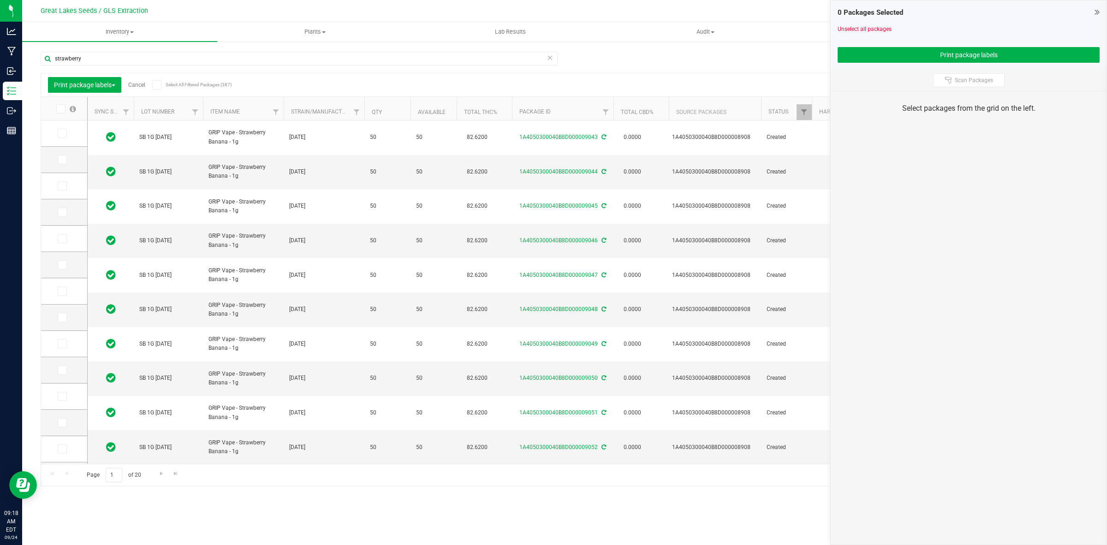
click at [61, 109] on icon at bounding box center [60, 109] width 6 height 0
click at [0, 0] on input "checkbox" at bounding box center [0, 0] width 0 height 0
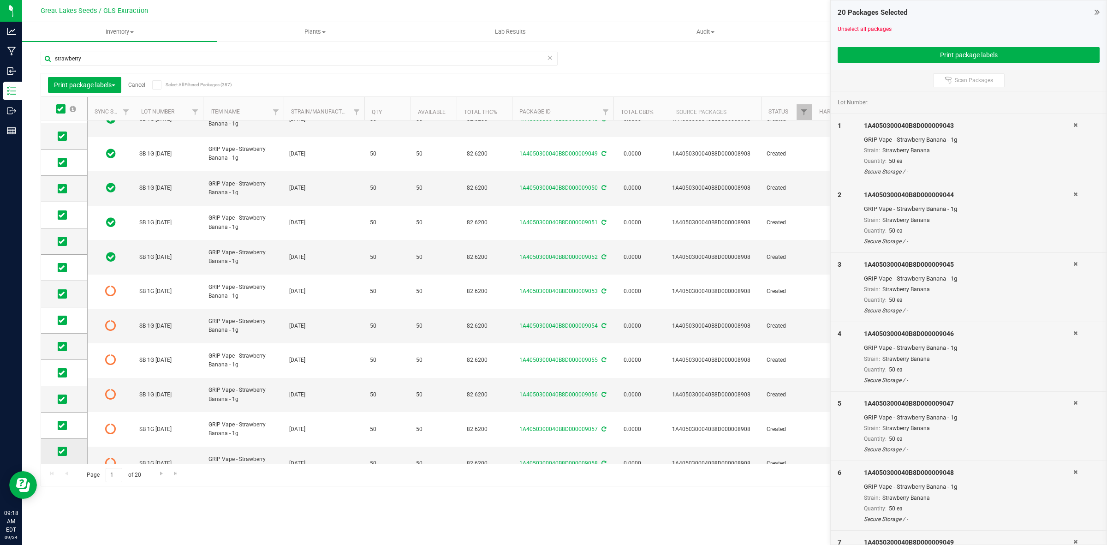
click at [61, 451] on icon at bounding box center [62, 451] width 6 height 0
click at [0, 0] on input "checkbox" at bounding box center [0, 0] width 0 height 0
click at [61, 425] on icon at bounding box center [62, 425] width 6 height 0
click at [0, 0] on input "checkbox" at bounding box center [0, 0] width 0 height 0
click at [65, 397] on span at bounding box center [62, 398] width 9 height 9
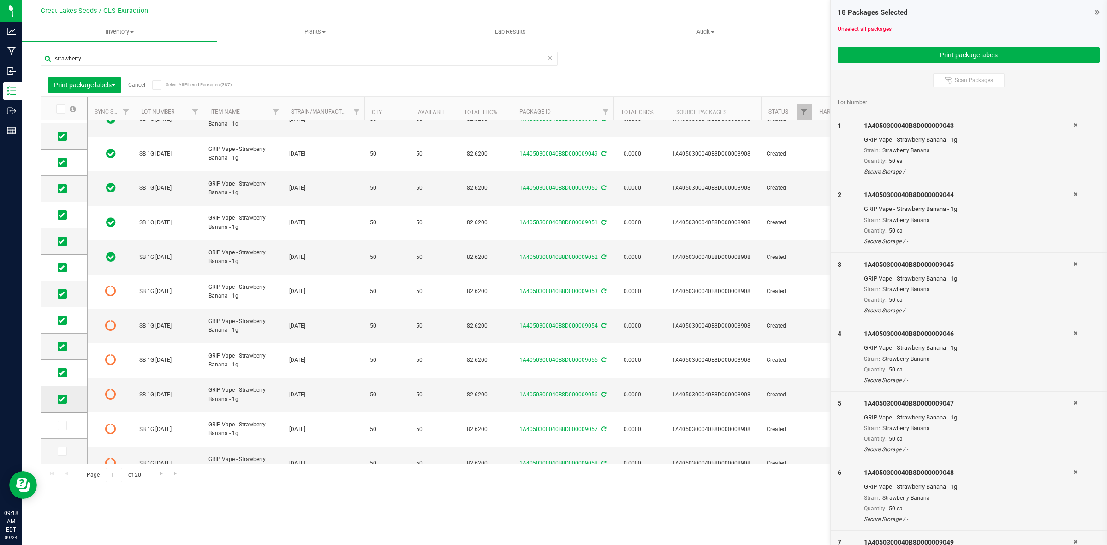
click at [0, 0] on input "checkbox" at bounding box center [0, 0] width 0 height 0
drag, startPoint x: 975, startPoint y: 56, endPoint x: 1037, endPoint y: 89, distance: 69.3
click at [1037, 89] on div "17 Packages Selected Unselect all packages Print package labels Scan Packages L…" at bounding box center [968, 272] width 277 height 545
click at [985, 52] on button "Print package labels" at bounding box center [968, 55] width 262 height 16
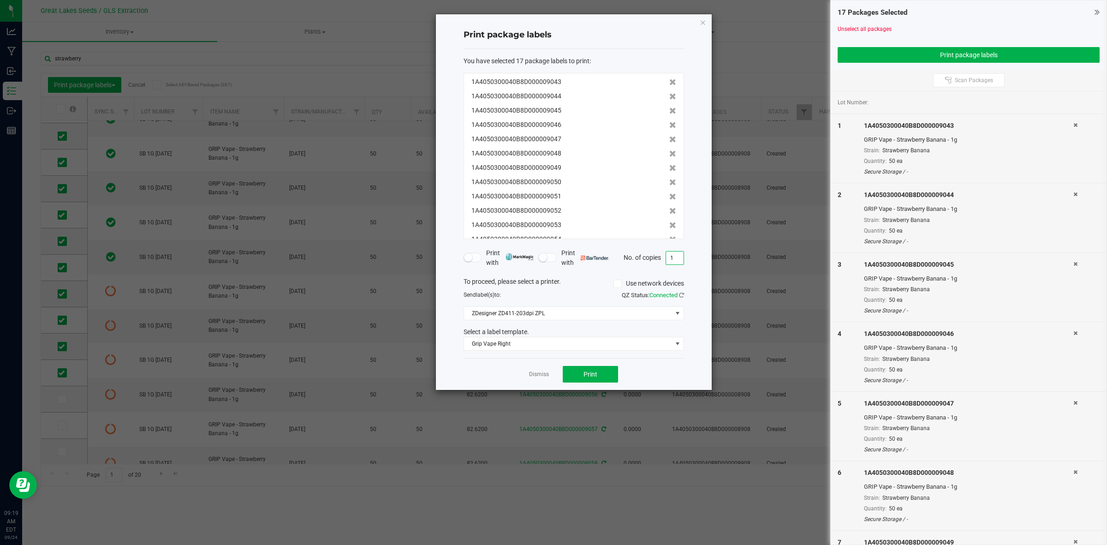
click at [678, 256] on input "1" at bounding box center [675, 257] width 18 height 13
type input "50"
click at [591, 376] on span "Print" at bounding box center [590, 373] width 14 height 7
click at [536, 370] on app-cancel-button "Dismiss" at bounding box center [539, 374] width 20 height 10
click at [537, 375] on link "Dismiss" at bounding box center [539, 374] width 20 height 8
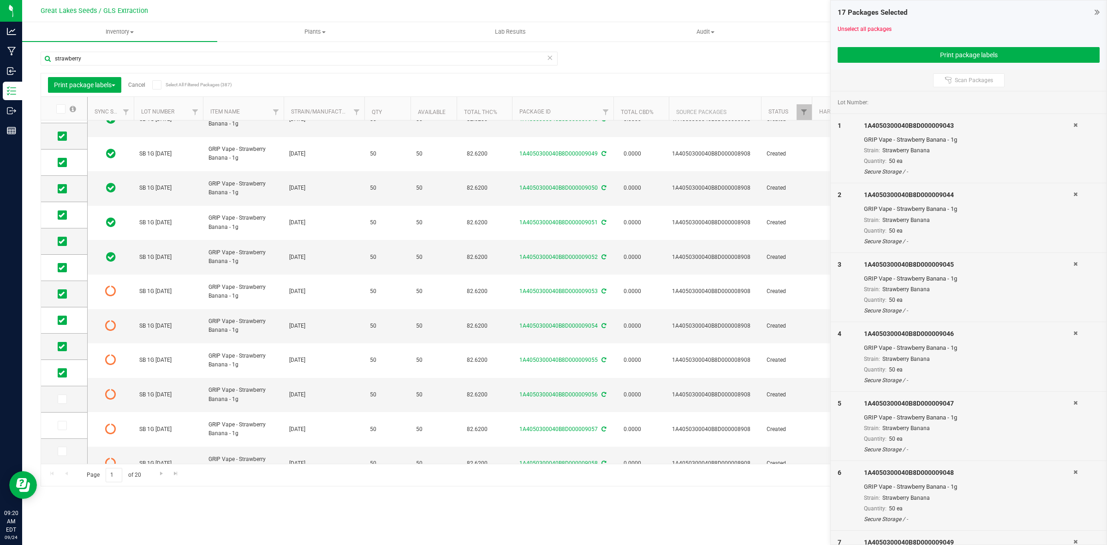
click at [137, 86] on link "Cancel" at bounding box center [136, 85] width 17 height 6
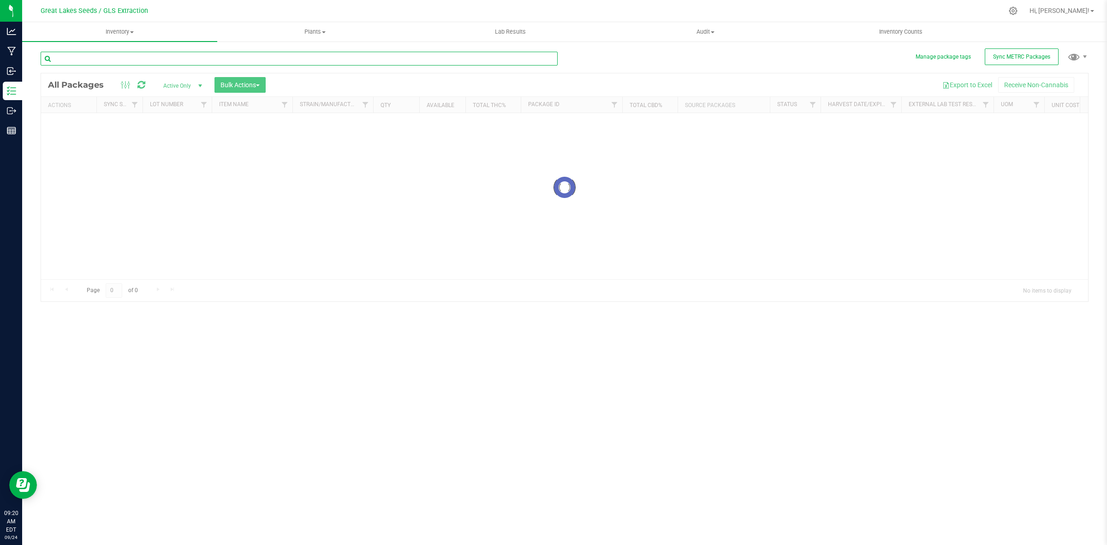
click at [127, 61] on input "text" at bounding box center [299, 59] width 517 height 14
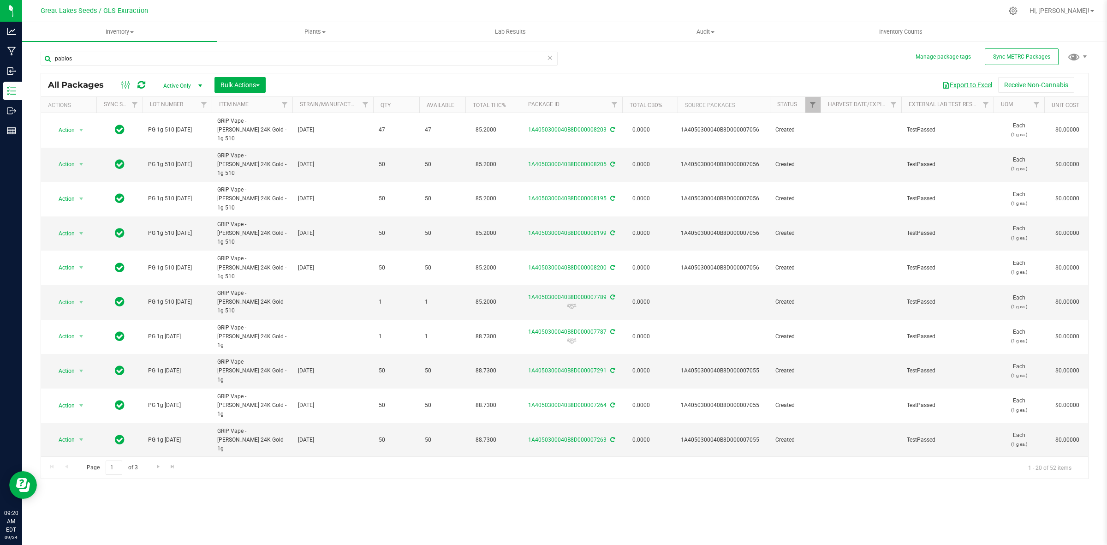
click at [974, 84] on button "Export to Excel" at bounding box center [967, 85] width 62 height 16
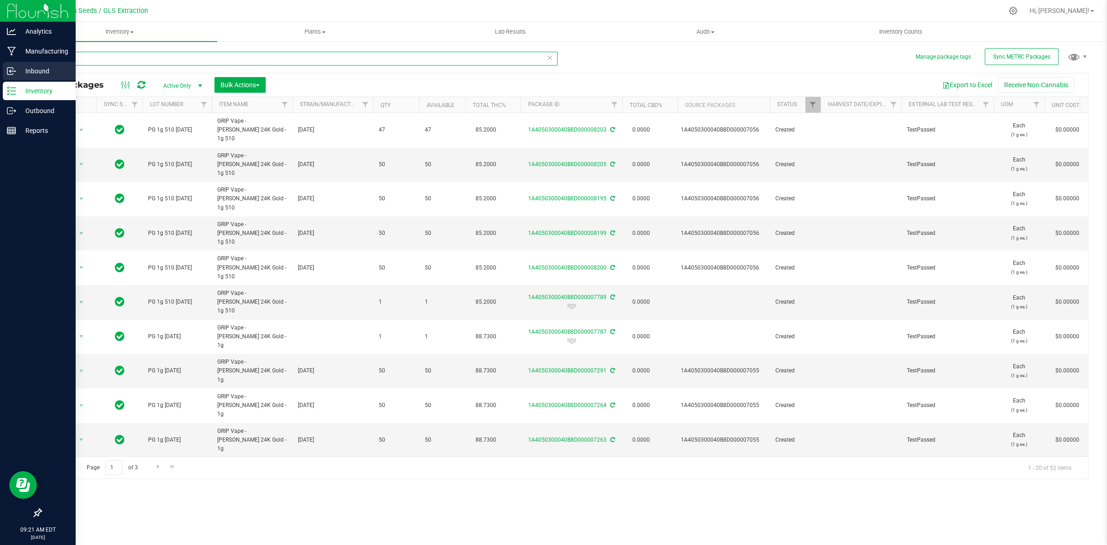
drag, startPoint x: 210, startPoint y: 61, endPoint x: 0, endPoint y: 63, distance: 209.8
click at [0, 63] on div "Analytics Manufacturing Inbound Inventory Outbound Reports 09:21 AM EDT 09/24/2…" at bounding box center [553, 272] width 1107 height 545
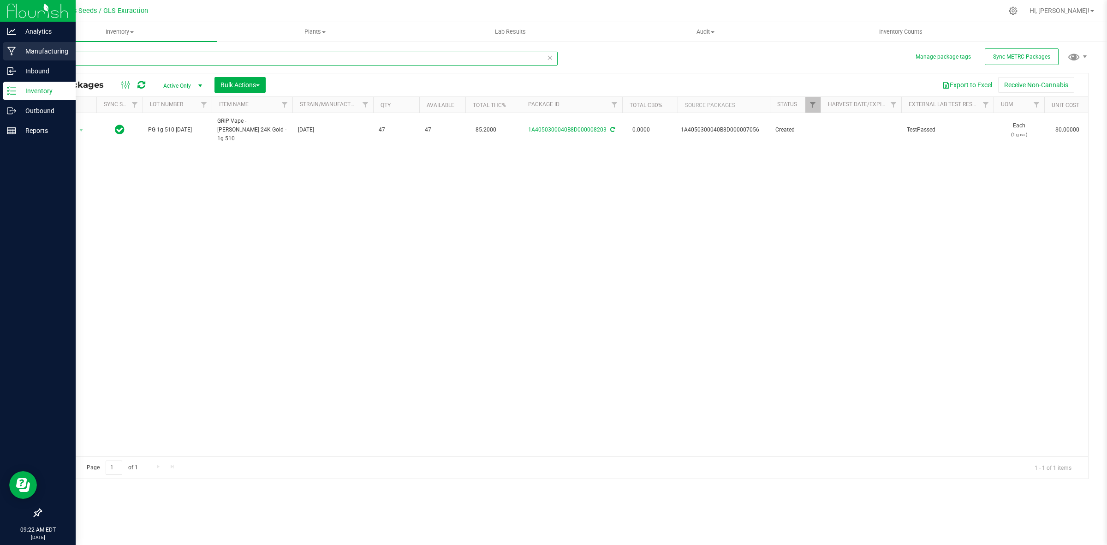
drag, startPoint x: 142, startPoint y: 63, endPoint x: 21, endPoint y: 55, distance: 121.0
click at [21, 55] on div "Analytics Manufacturing Inbound Inventory Outbound Reports 09:22 AM EDT 09/24/2…" at bounding box center [553, 272] width 1107 height 545
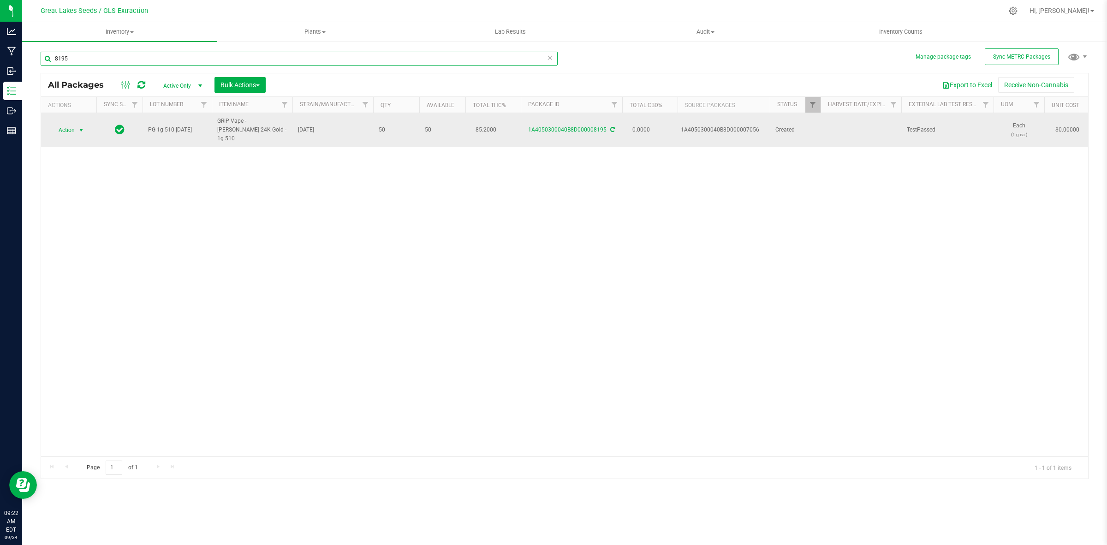
type input "8195"
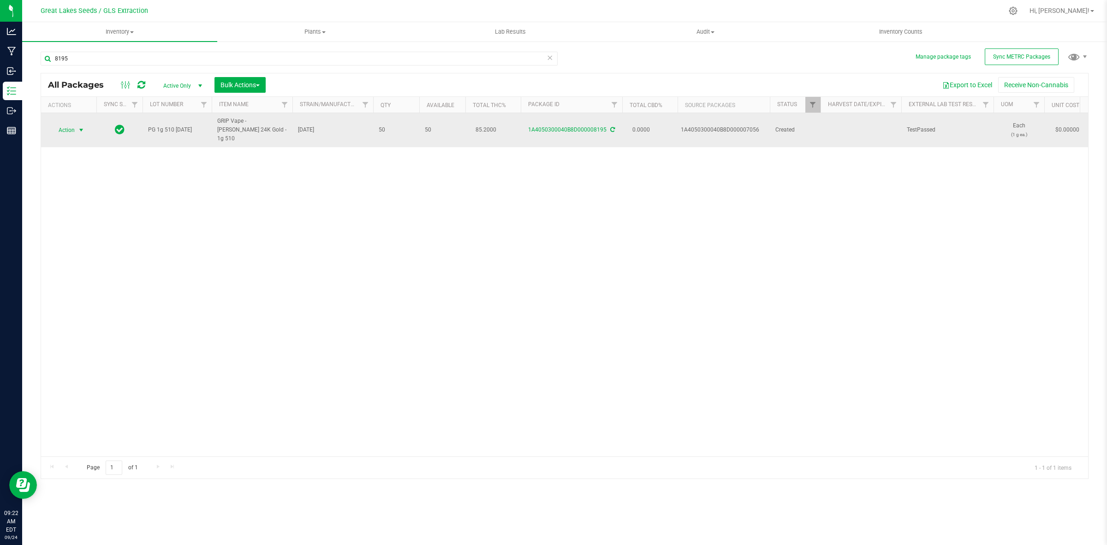
click at [79, 126] on span "select" at bounding box center [80, 129] width 7 height 7
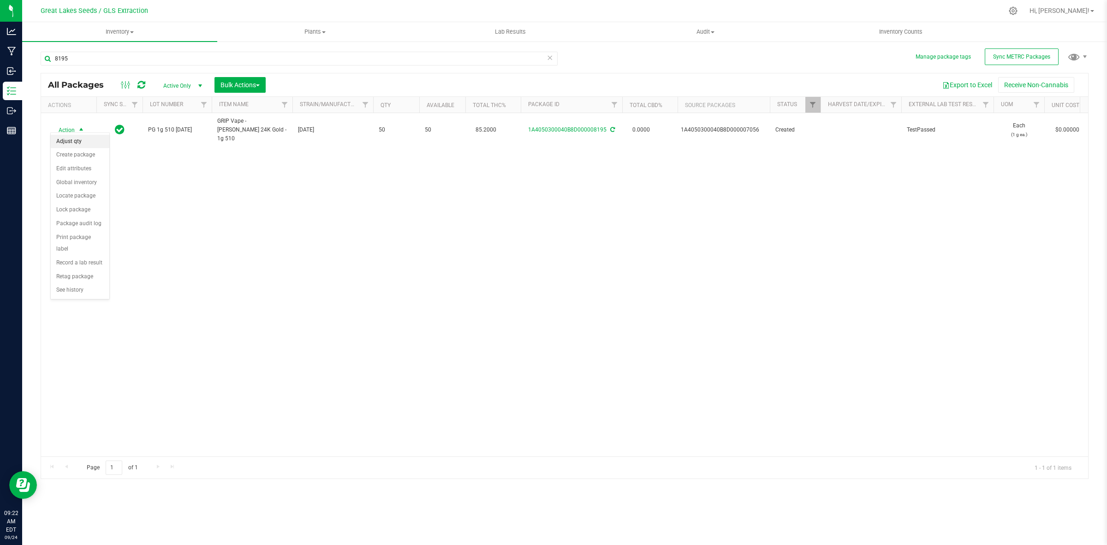
click at [72, 140] on li "Adjust qty" at bounding box center [80, 142] width 59 height 14
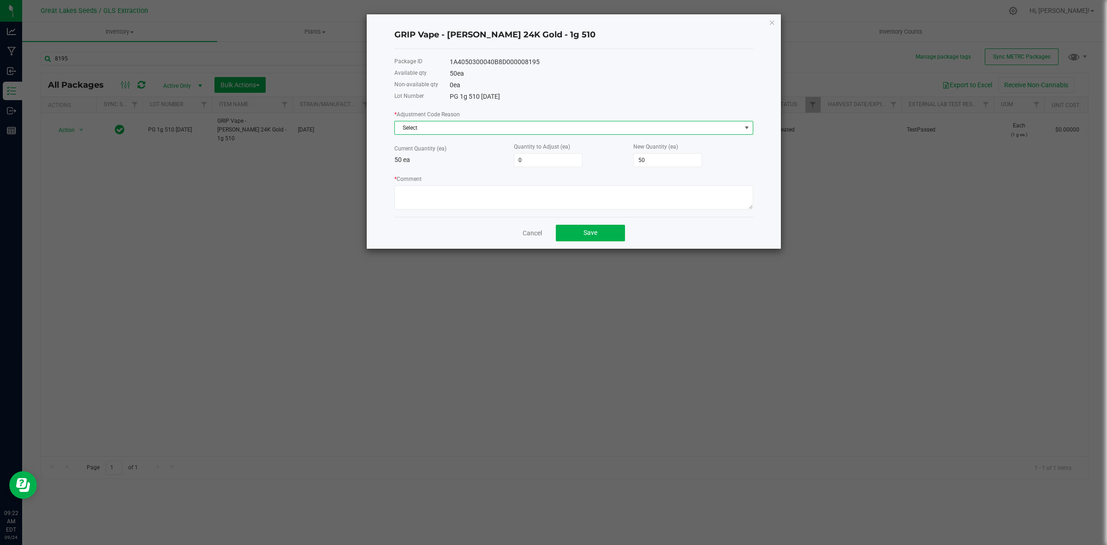
click at [432, 123] on span "Select" at bounding box center [568, 127] width 346 height 13
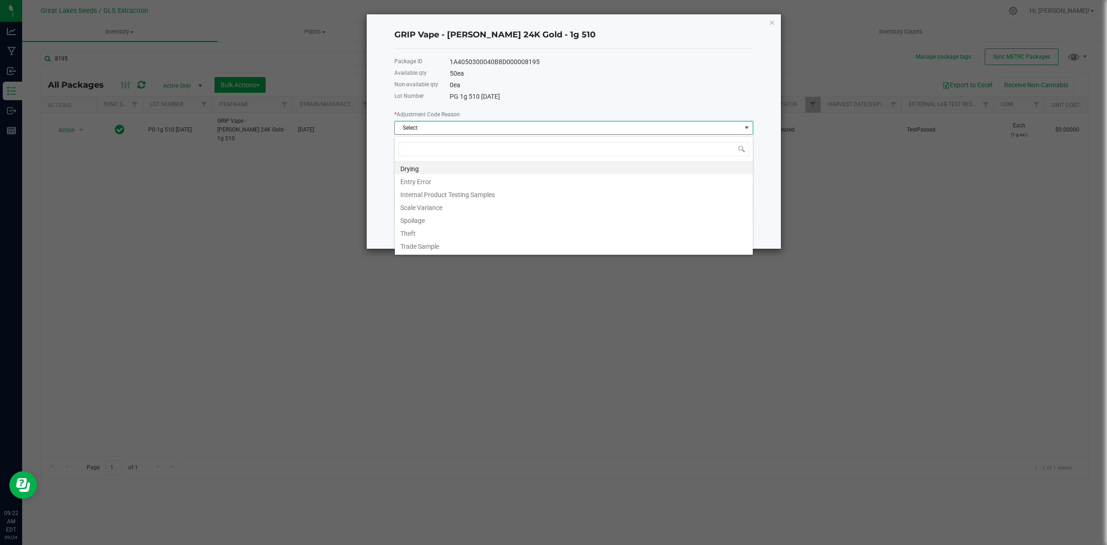
scroll to position [14, 358]
click at [427, 179] on li "Entry Error" at bounding box center [574, 180] width 358 height 13
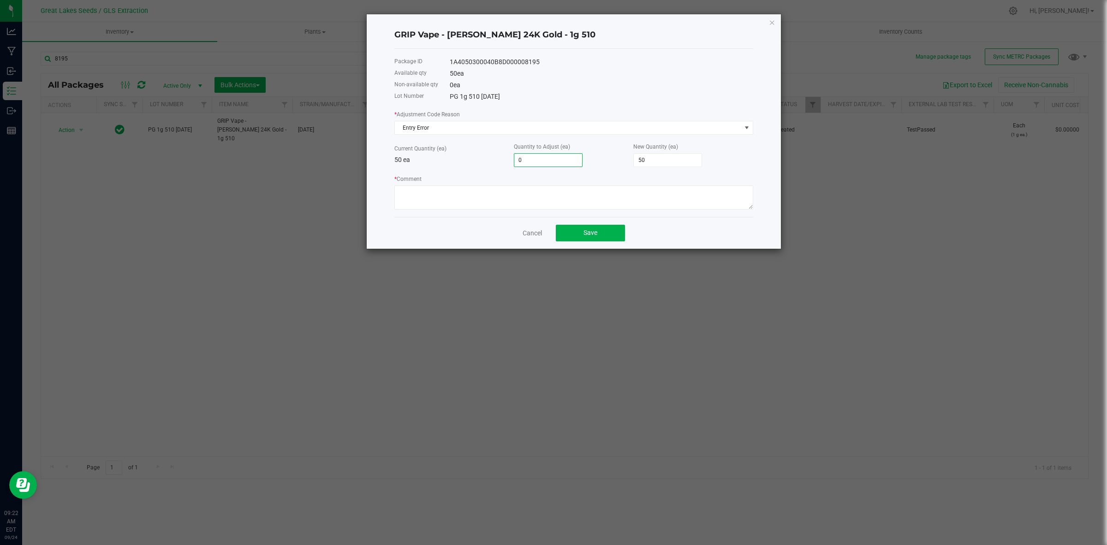
type input "5"
type input "55"
type input "50"
type input "100"
type input "50"
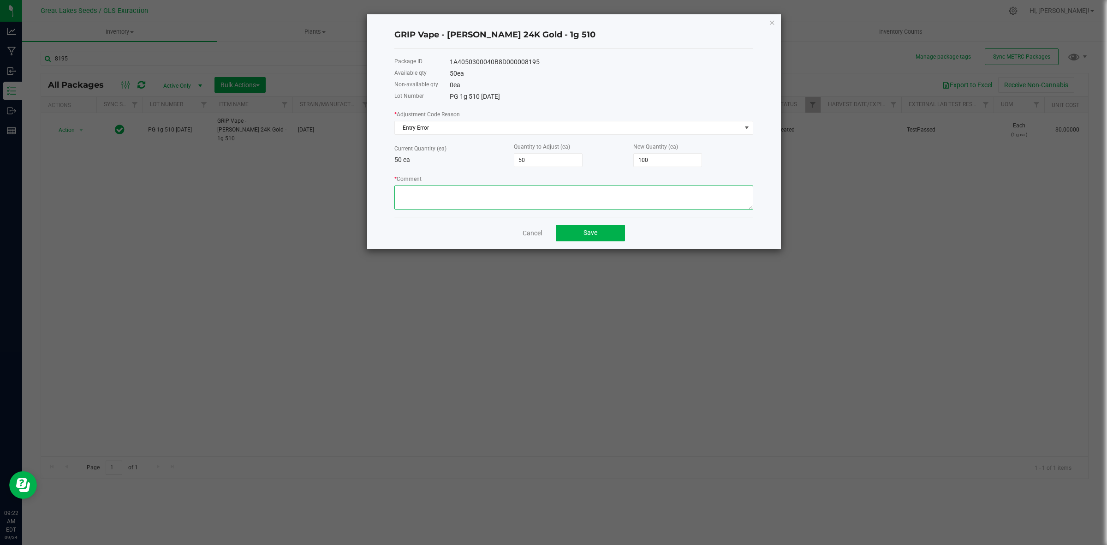
click at [506, 192] on textarea "* Comment" at bounding box center [573, 197] width 359 height 24
type textarea "Count error. Adjust to make new case"
click at [611, 229] on button "Save" at bounding box center [590, 233] width 69 height 17
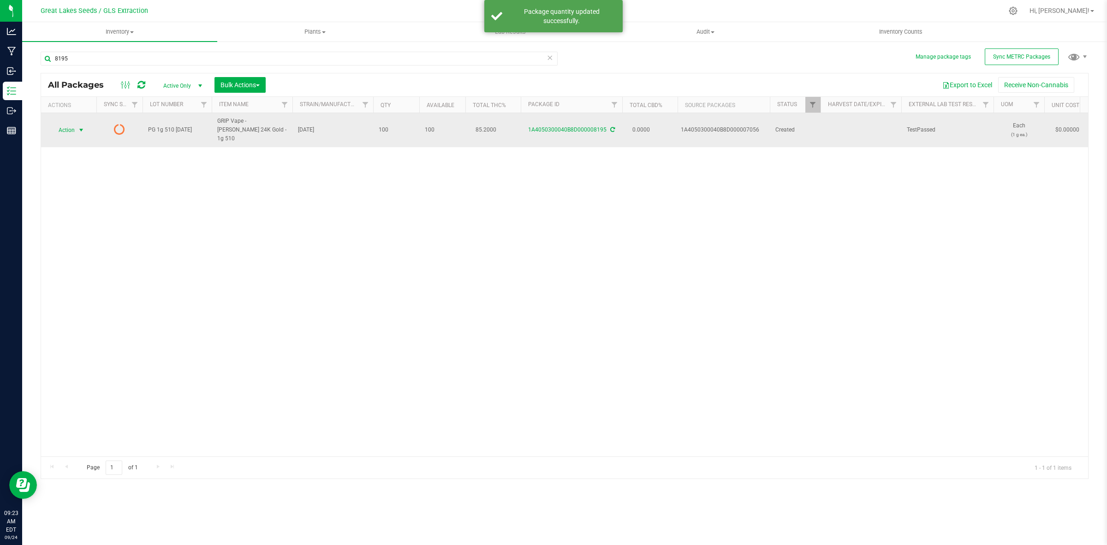
click at [72, 124] on span "Action" at bounding box center [62, 130] width 25 height 13
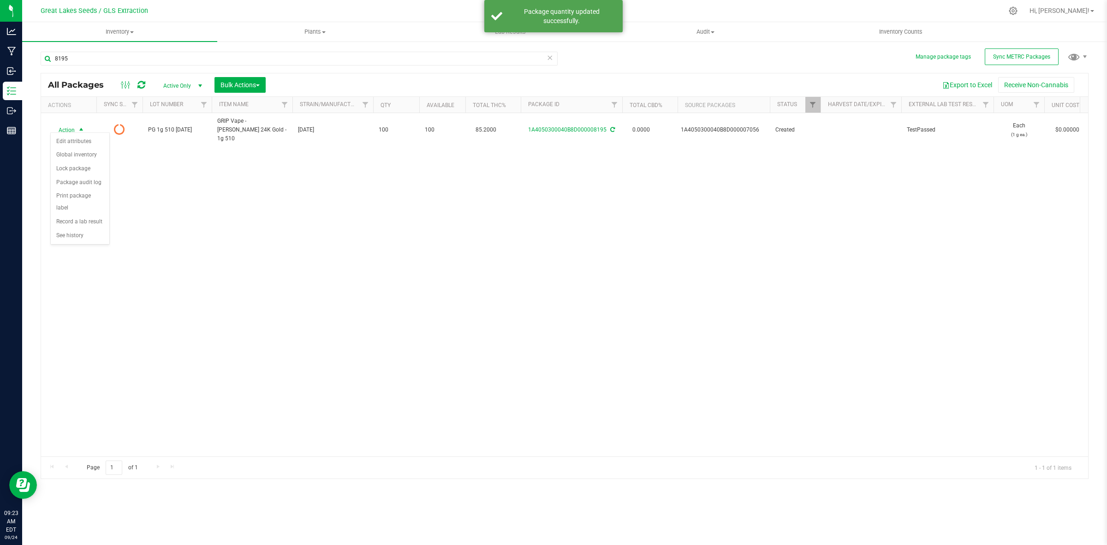
click at [263, 167] on div "Action Action Edit attributes Global inventory Lock package Package audit log P…" at bounding box center [564, 284] width 1047 height 343
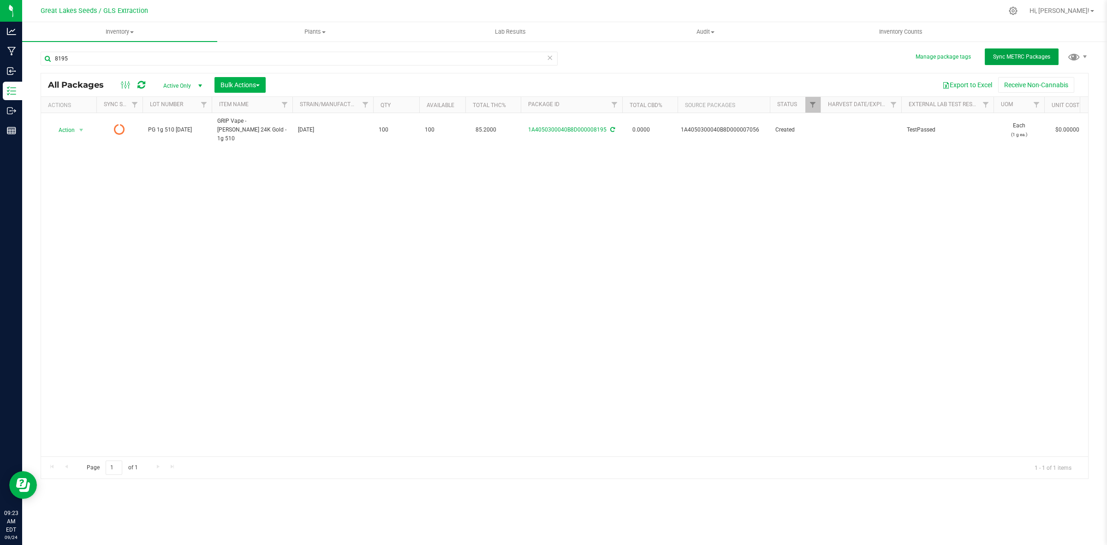
drag, startPoint x: 1008, startPoint y: 58, endPoint x: 954, endPoint y: 65, distance: 55.3
click at [1008, 58] on span "Sync METRC Packages" at bounding box center [1021, 56] width 57 height 6
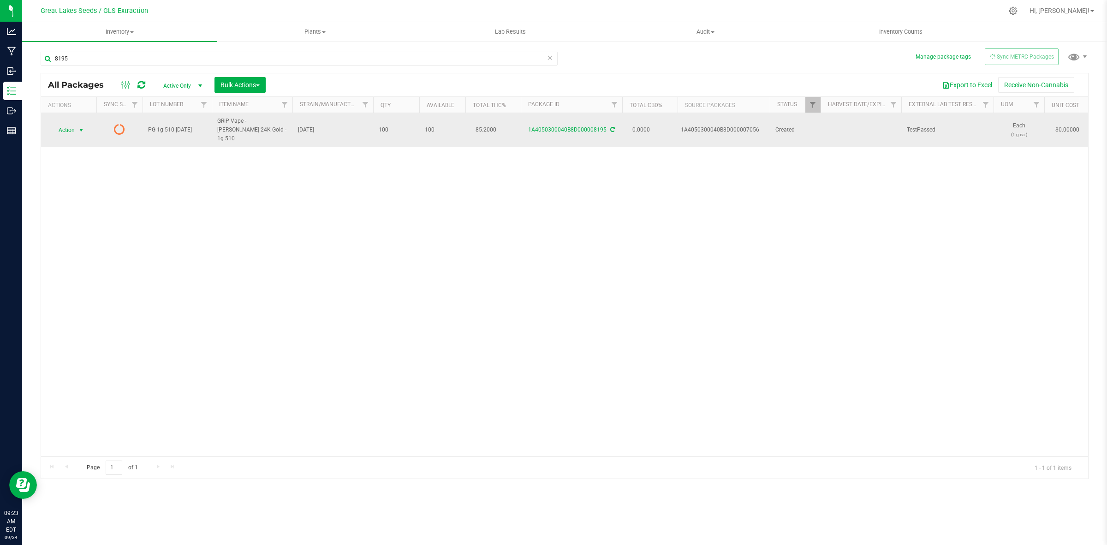
click at [70, 128] on span "Action" at bounding box center [62, 130] width 25 height 13
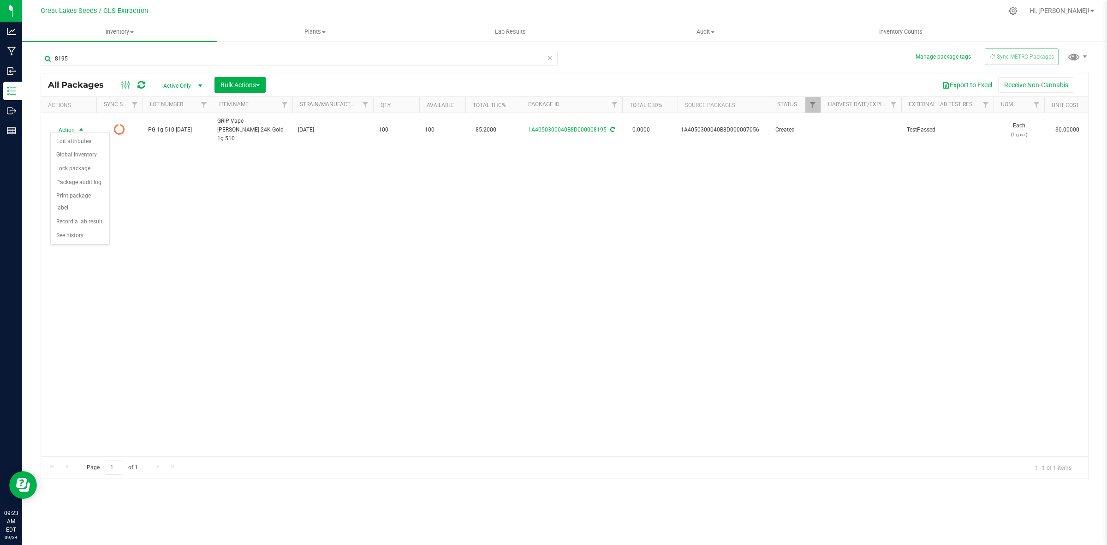
click at [330, 202] on div "Action Action Edit attributes Global inventory Lock package Package audit log P…" at bounding box center [564, 284] width 1047 height 343
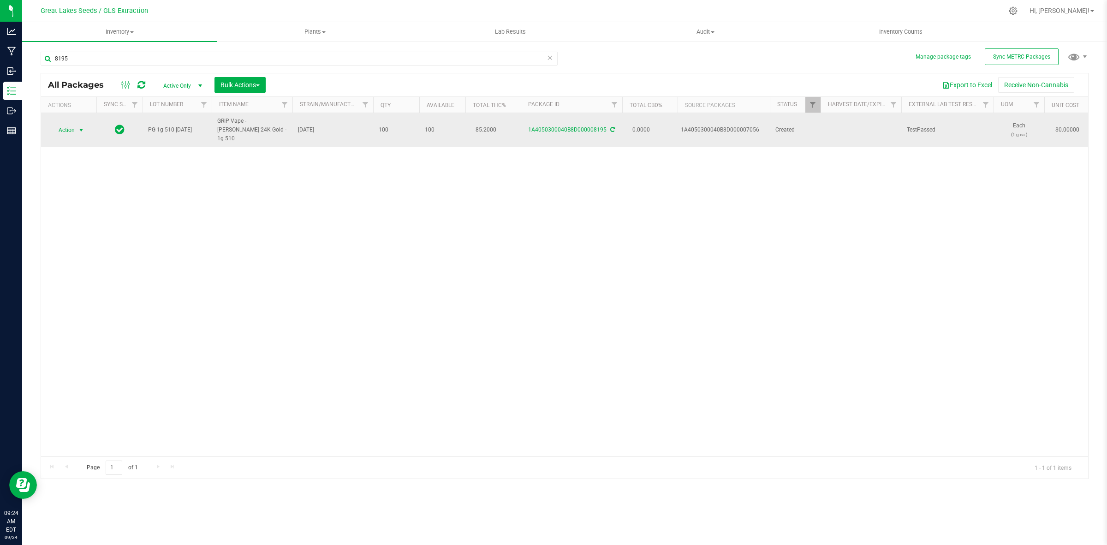
click at [77, 126] on span "select" at bounding box center [80, 129] width 7 height 7
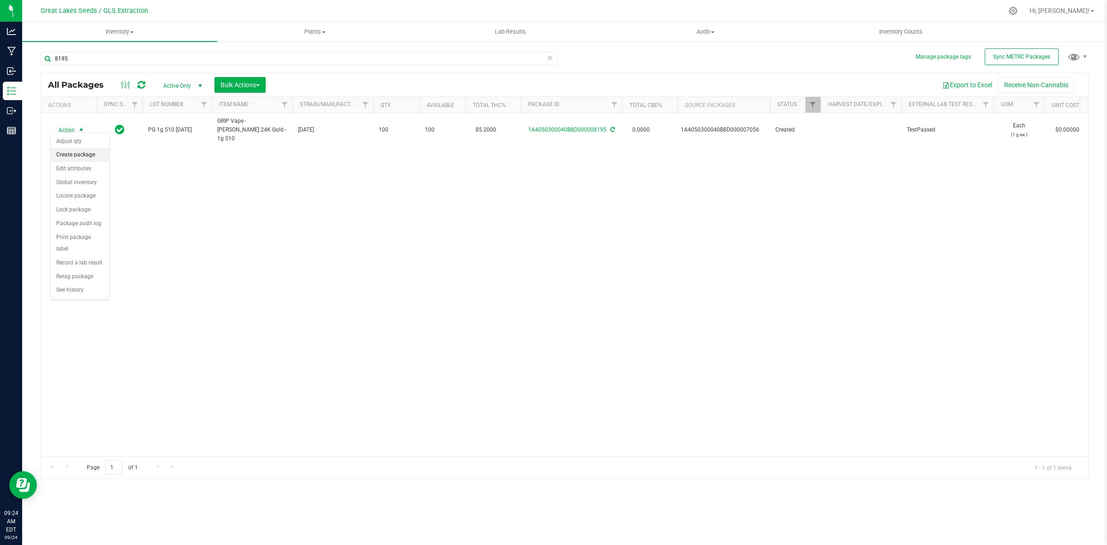
click at [77, 157] on li "Create package" at bounding box center [80, 155] width 59 height 14
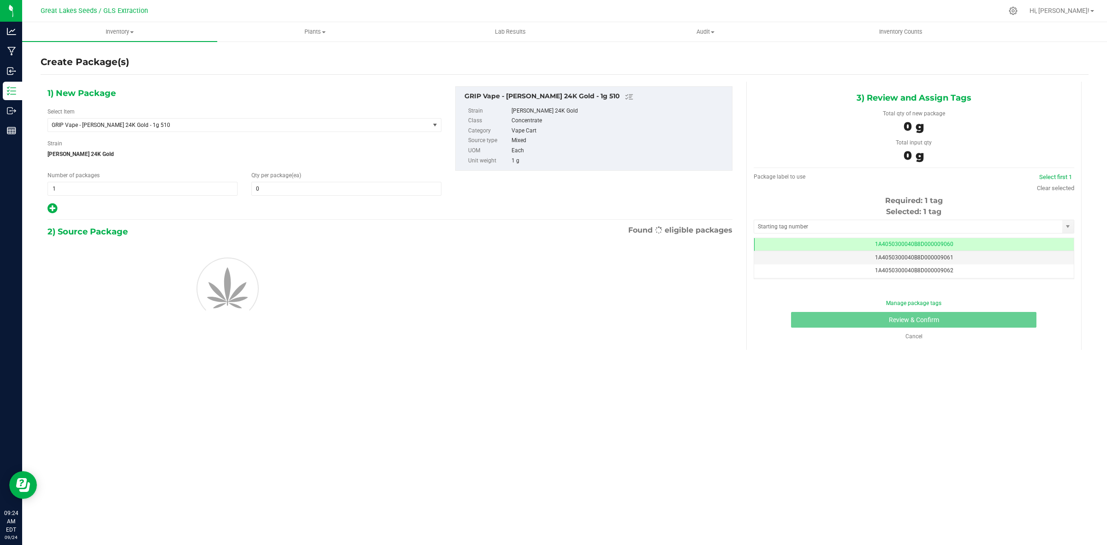
scroll to position [0, 0]
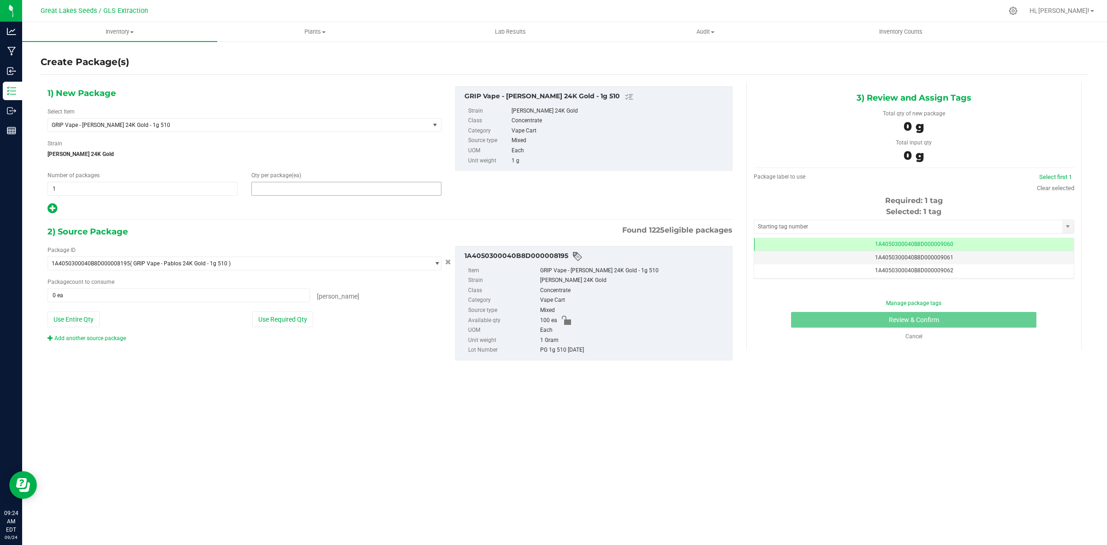
click at [300, 188] on span at bounding box center [346, 189] width 190 height 14
type input "50"
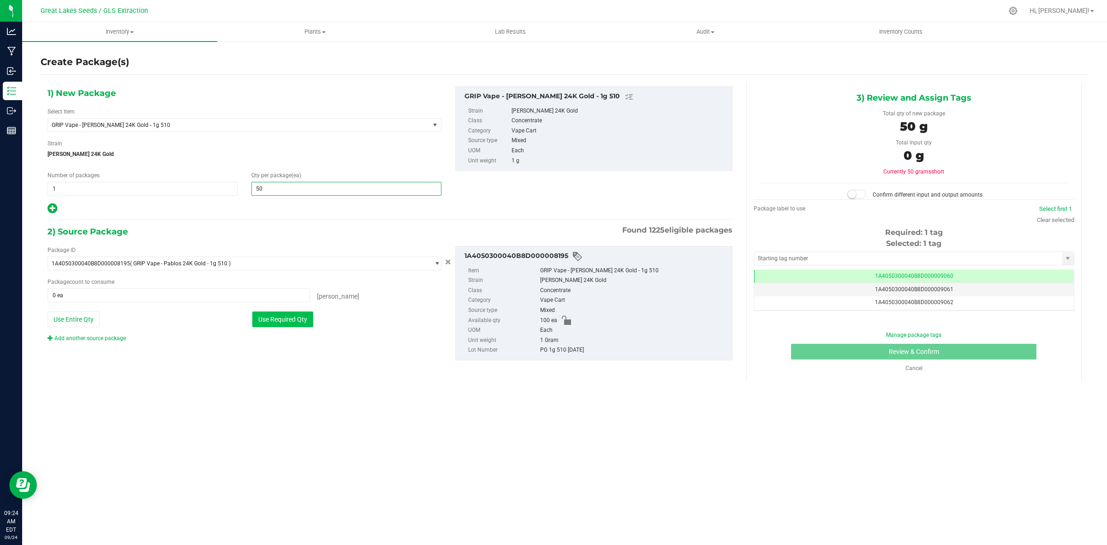
type input "50"
click at [276, 320] on button "Use Required Qty" at bounding box center [282, 319] width 61 height 16
type input "50 ea"
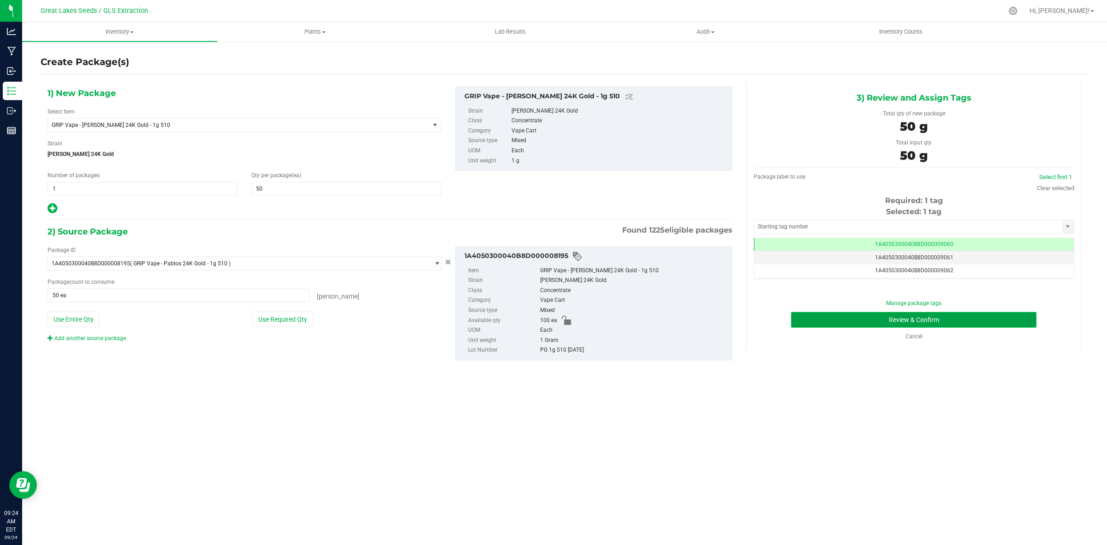
click at [925, 318] on button "Review & Confirm" at bounding box center [913, 320] width 245 height 16
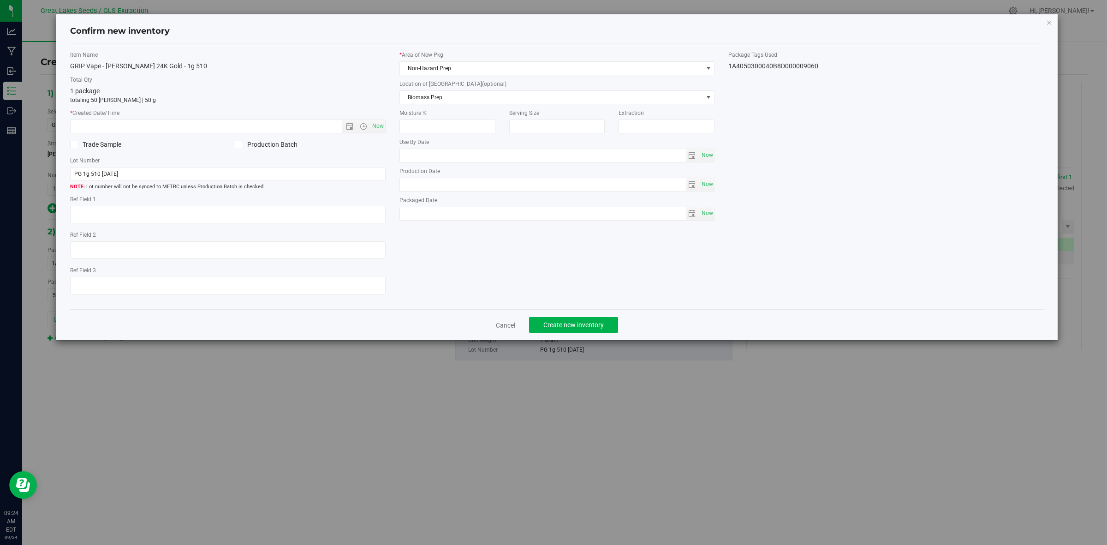
type textarea "[DATE]"
click at [376, 124] on span "Now" at bounding box center [378, 125] width 16 height 13
type input "9/24/2025 9:24 AM"
click at [576, 324] on span "Create new inventory" at bounding box center [573, 324] width 60 height 7
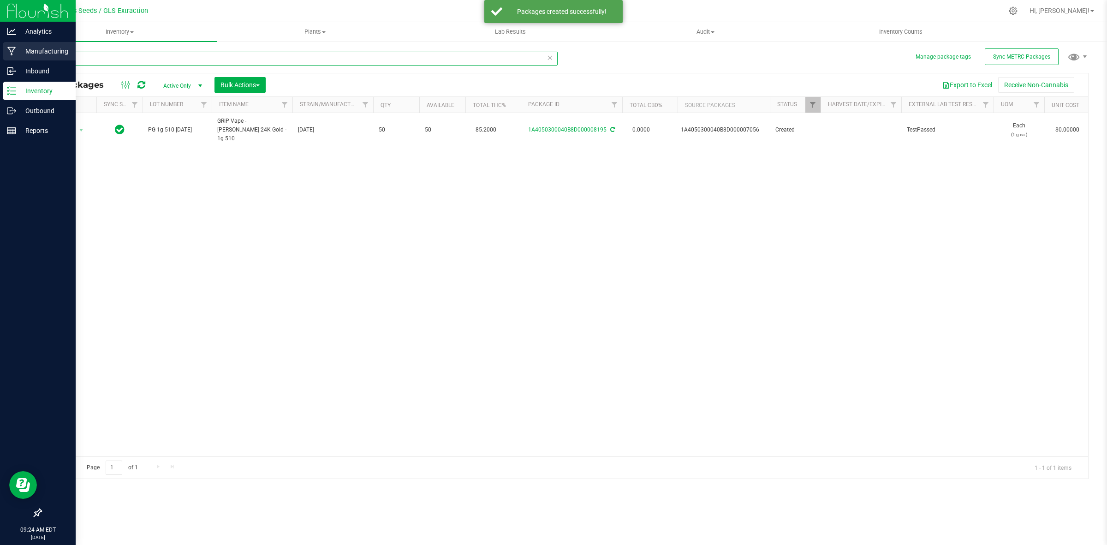
drag, startPoint x: 91, startPoint y: 58, endPoint x: 17, endPoint y: 54, distance: 74.3
click at [17, 54] on div "Analytics Manufacturing Inbound Inventory Outbound Reports 09:24 AM EDT 09/24/2…" at bounding box center [553, 272] width 1107 height 545
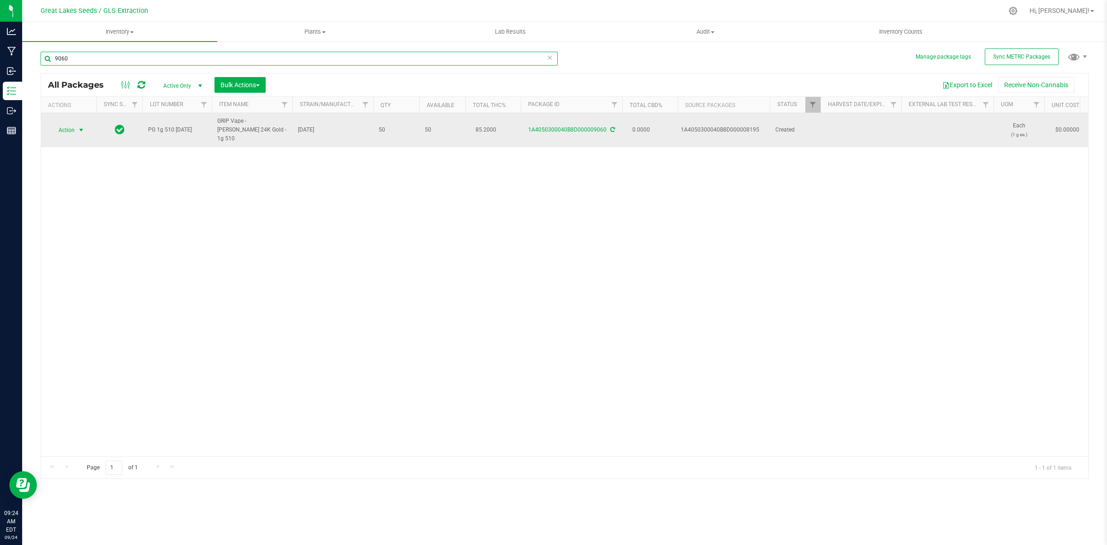
type input "9060"
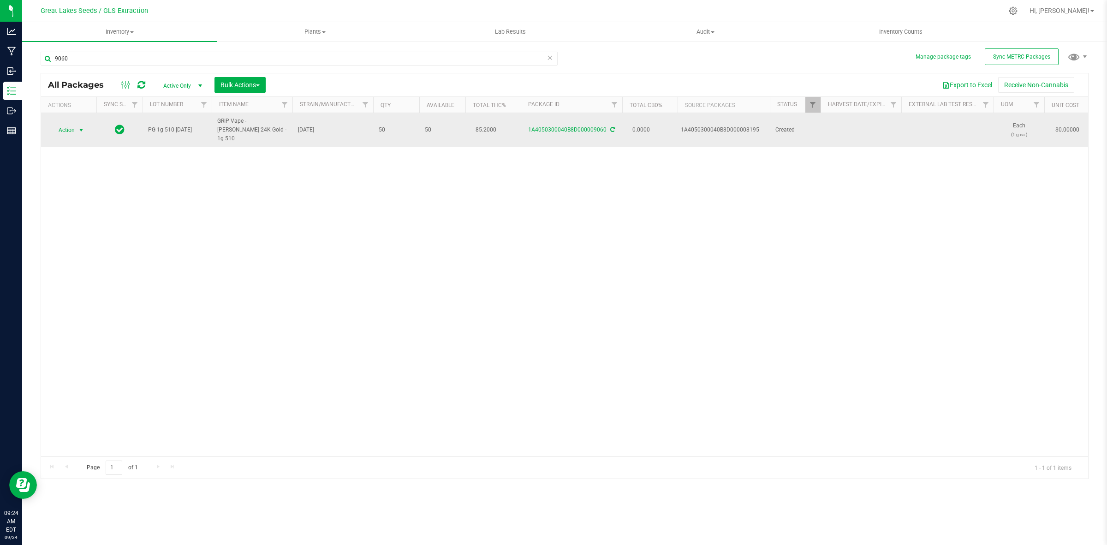
click at [82, 126] on span "select" at bounding box center [80, 129] width 7 height 7
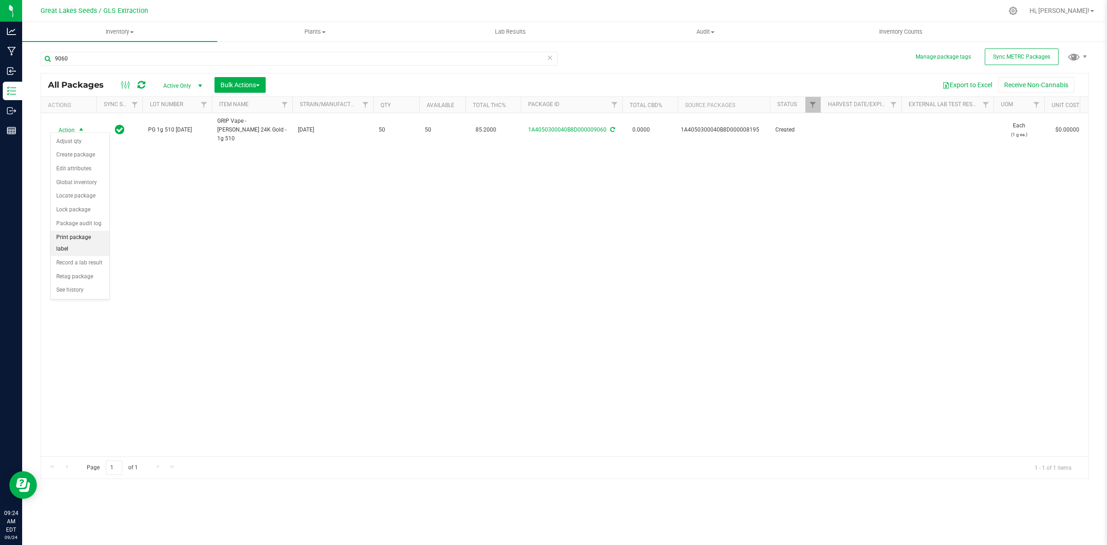
click at [89, 235] on li "Print package label" at bounding box center [80, 243] width 59 height 25
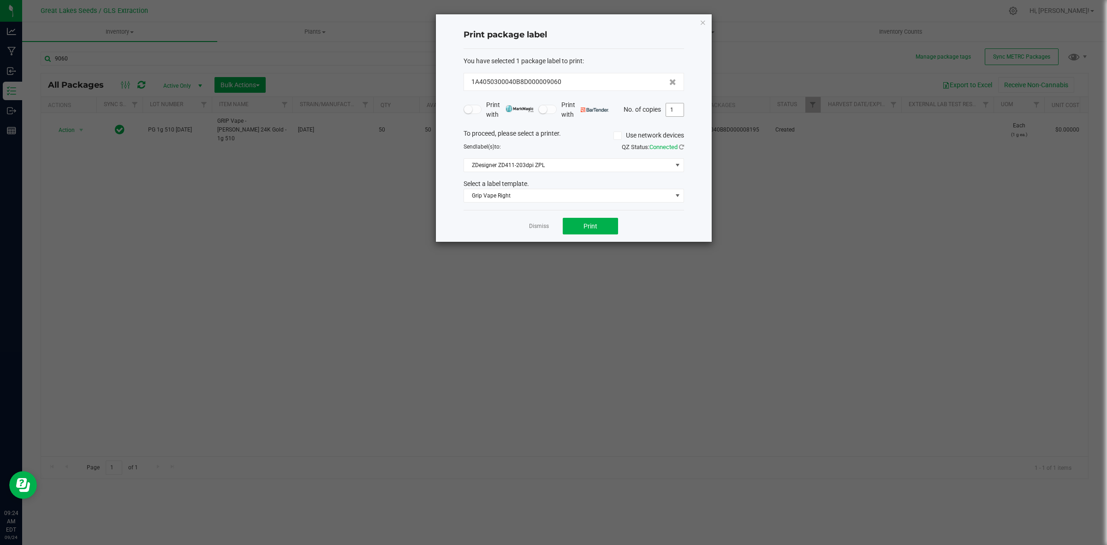
click at [674, 112] on input "1" at bounding box center [675, 109] width 18 height 13
type input "50"
click at [592, 230] on span "Print" at bounding box center [590, 225] width 14 height 7
drag, startPoint x: 548, startPoint y: 226, endPoint x: 463, endPoint y: 188, distance: 93.5
click at [547, 226] on link "Dismiss" at bounding box center [539, 226] width 20 height 8
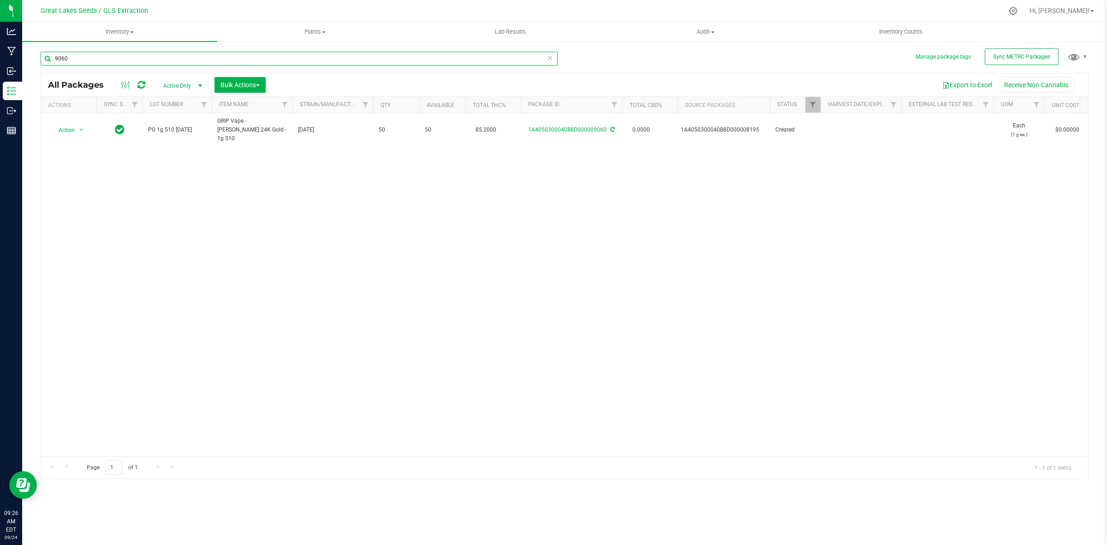
drag, startPoint x: 110, startPoint y: 55, endPoint x: 24, endPoint y: 51, distance: 85.9
click at [24, 51] on div "Manage package tags Sync METRC Packages 9060 All Packages Active Only Active On…" at bounding box center [564, 181] width 1085 height 281
type input "8195"
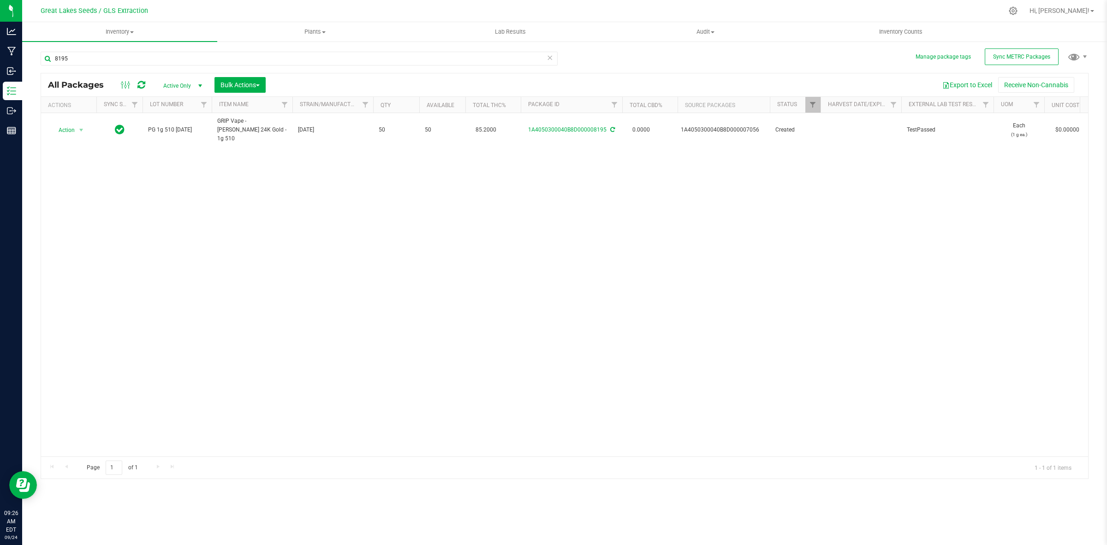
click at [143, 84] on icon at bounding box center [141, 84] width 8 height 9
click at [143, 92] on div "All Packages Active Only Active Only Lab Samples Locked All External Internal B…" at bounding box center [564, 84] width 1047 height 23
click at [142, 84] on icon at bounding box center [141, 84] width 8 height 9
click at [1020, 47] on div "8195 All Packages Active Only Active Only Lab Samples Locked All External Inter…" at bounding box center [565, 261] width 1048 height 436
click at [1020, 55] on span "Sync METRC Packages" at bounding box center [1021, 56] width 57 height 6
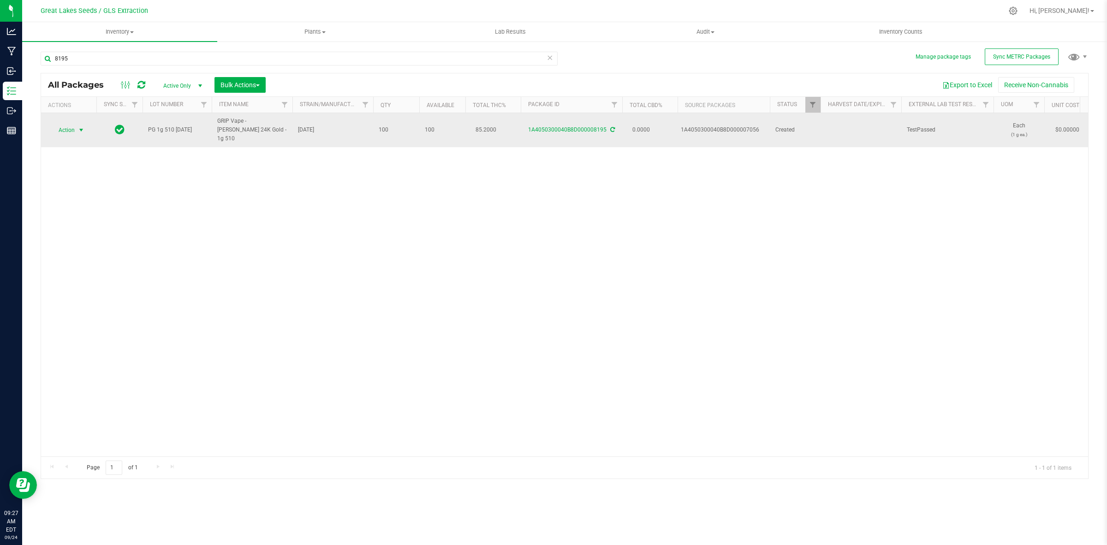
click at [71, 125] on span "Action" at bounding box center [62, 130] width 25 height 13
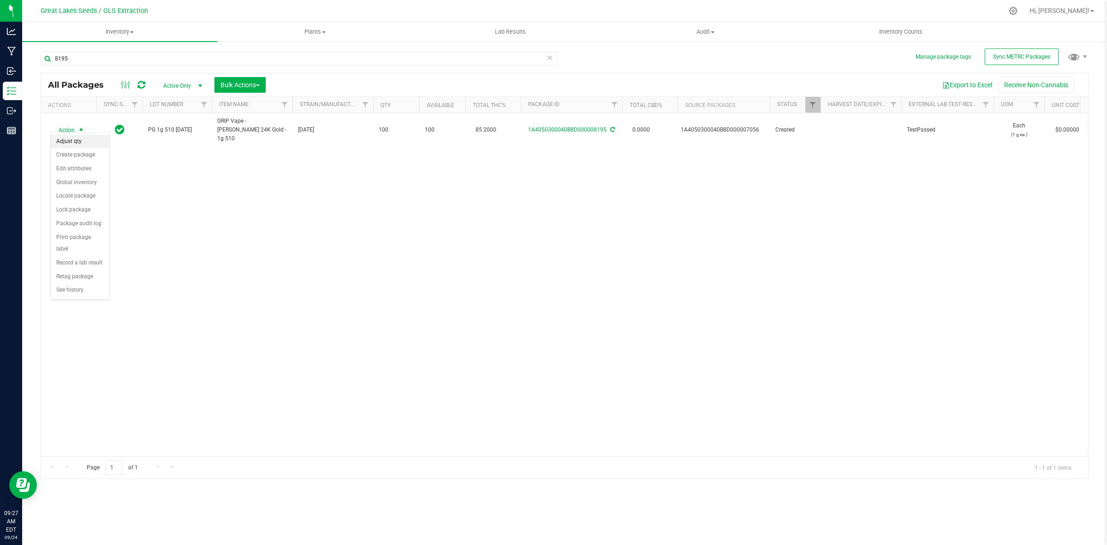
click at [81, 141] on li "Adjust qty" at bounding box center [80, 142] width 59 height 14
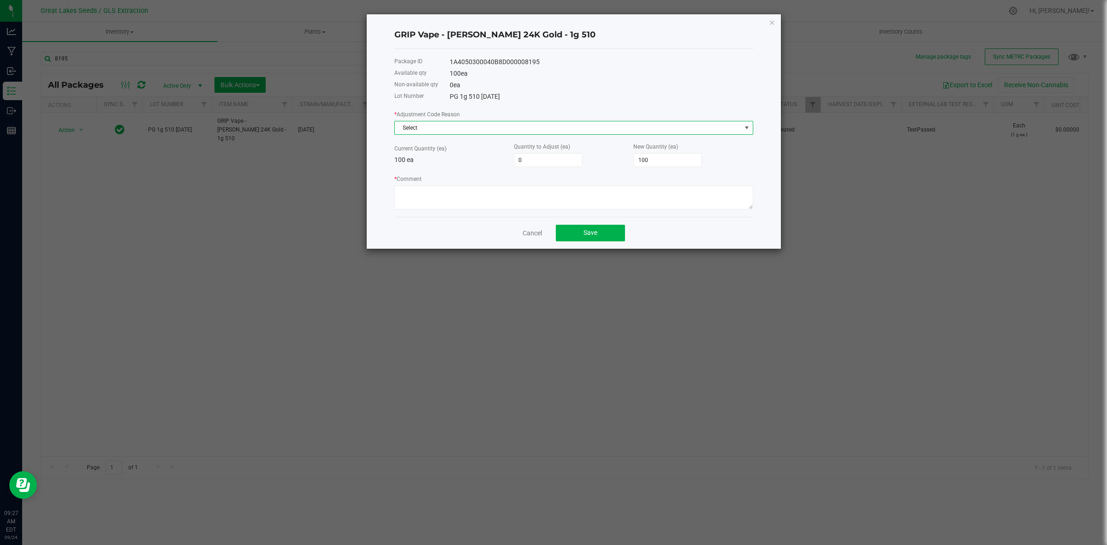
click at [429, 125] on span "Select" at bounding box center [568, 127] width 346 height 13
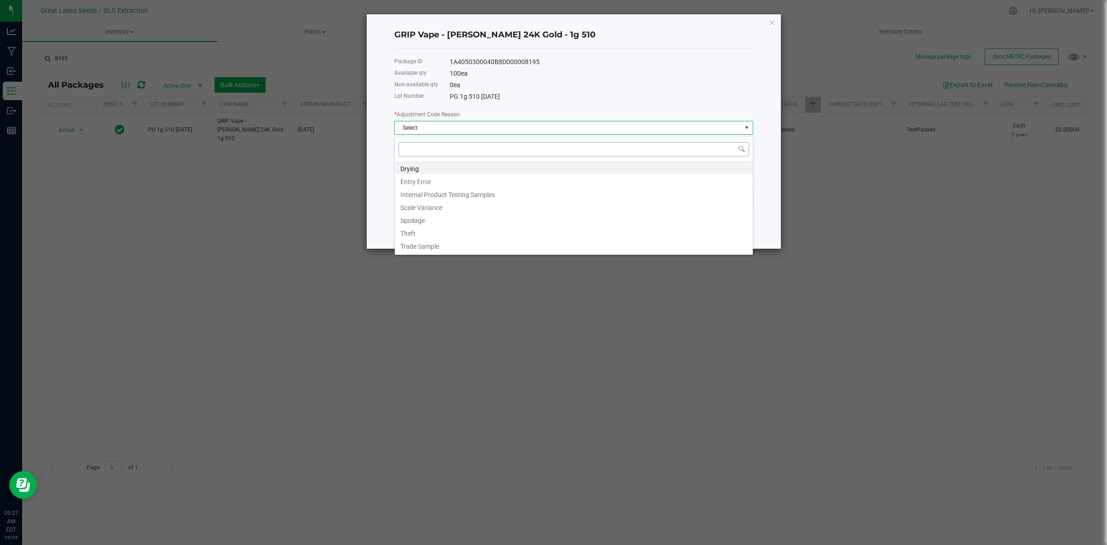
scroll to position [14, 358]
click at [432, 183] on li "Entry Error" at bounding box center [574, 180] width 358 height 13
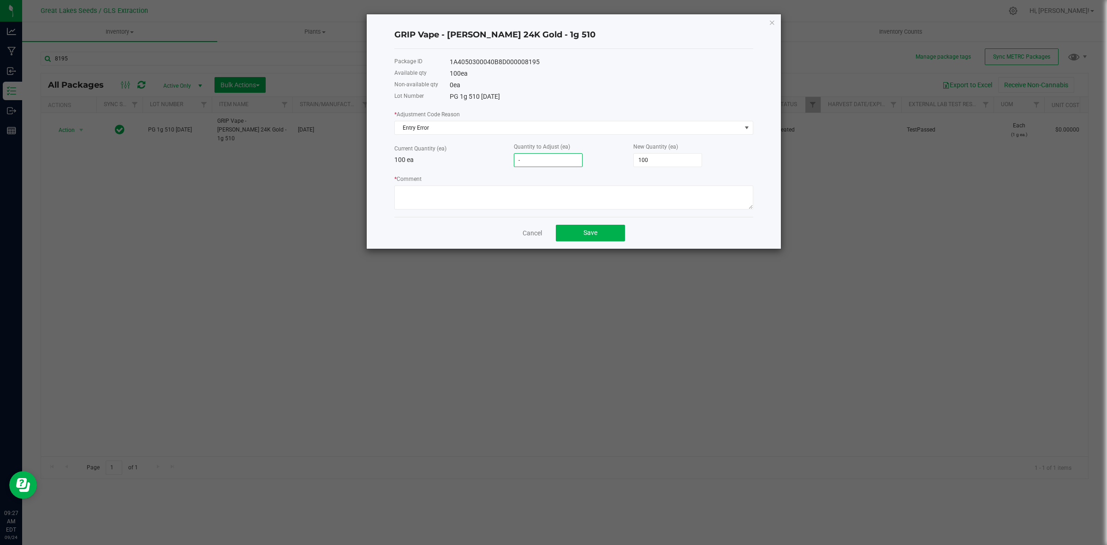
type input "-5"
type input "95"
type input "-50"
type input "50"
type input "-50"
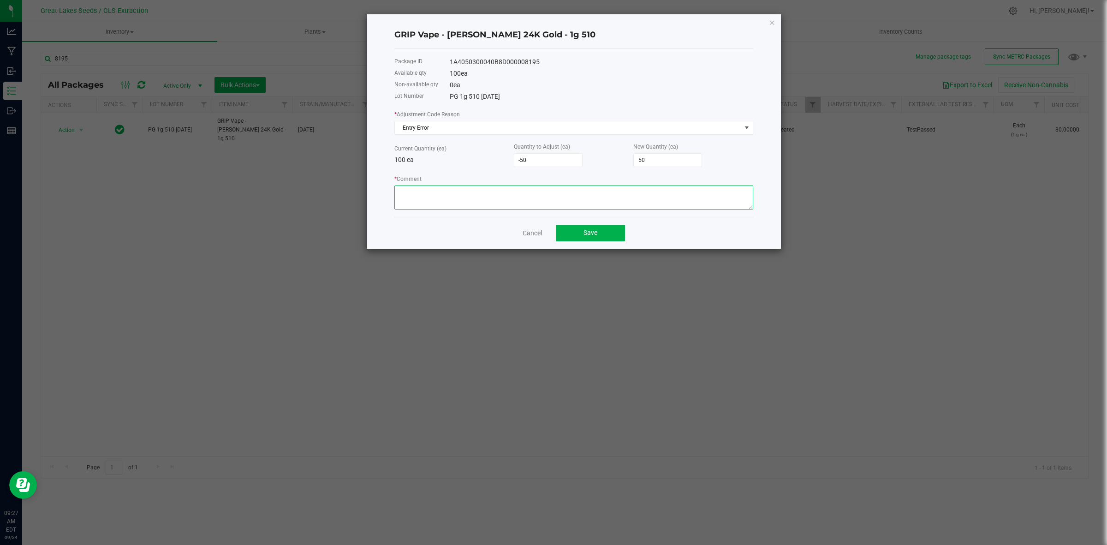
click at [561, 195] on textarea "* Comment" at bounding box center [573, 197] width 359 height 24
type textarea "Adjusted wrong package."
click at [579, 237] on button "Save" at bounding box center [590, 233] width 69 height 17
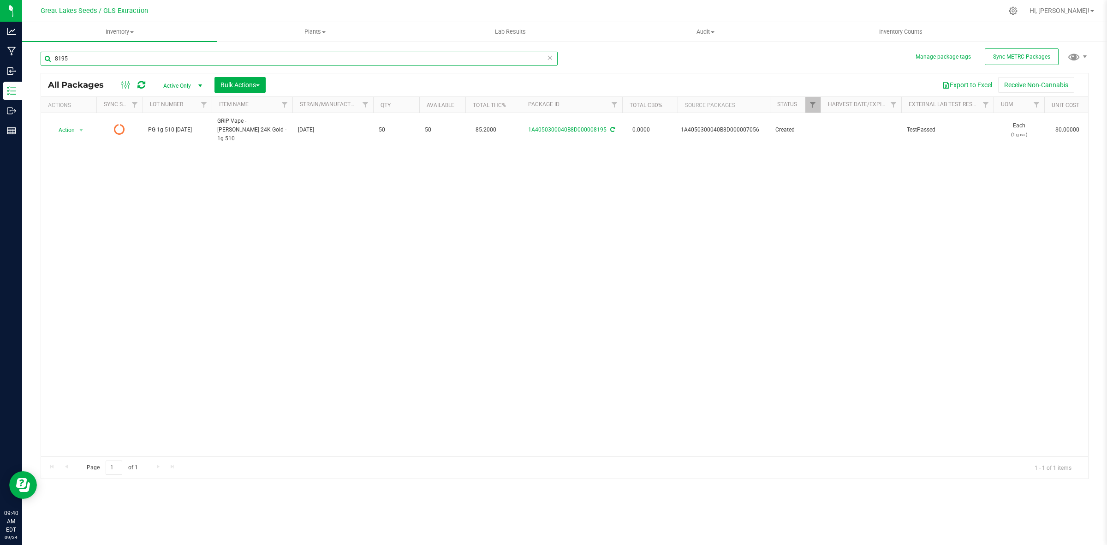
drag, startPoint x: 130, startPoint y: 61, endPoint x: 30, endPoint y: 57, distance: 100.6
click at [31, 60] on div "Manage package tags Sync METRC Packages 8195 All Packages Active Only Active On…" at bounding box center [564, 181] width 1085 height 281
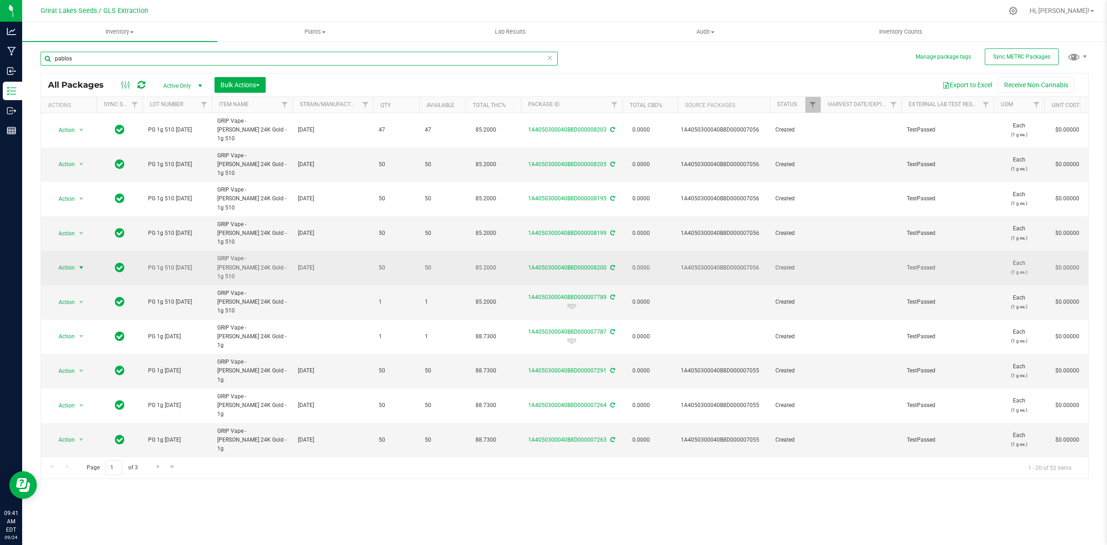
type input "pablos"
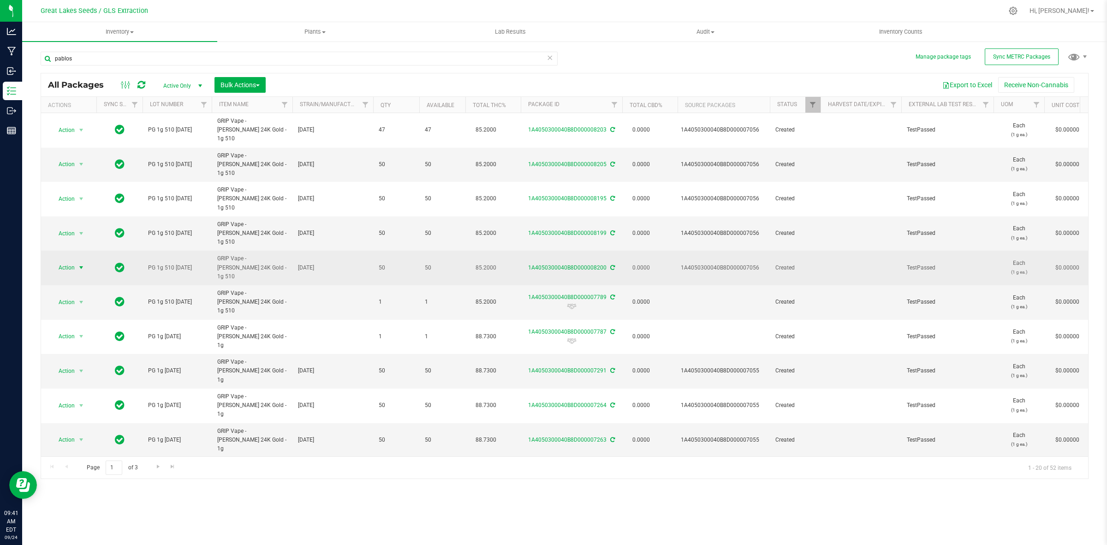
click at [70, 261] on span "Action" at bounding box center [62, 267] width 25 height 13
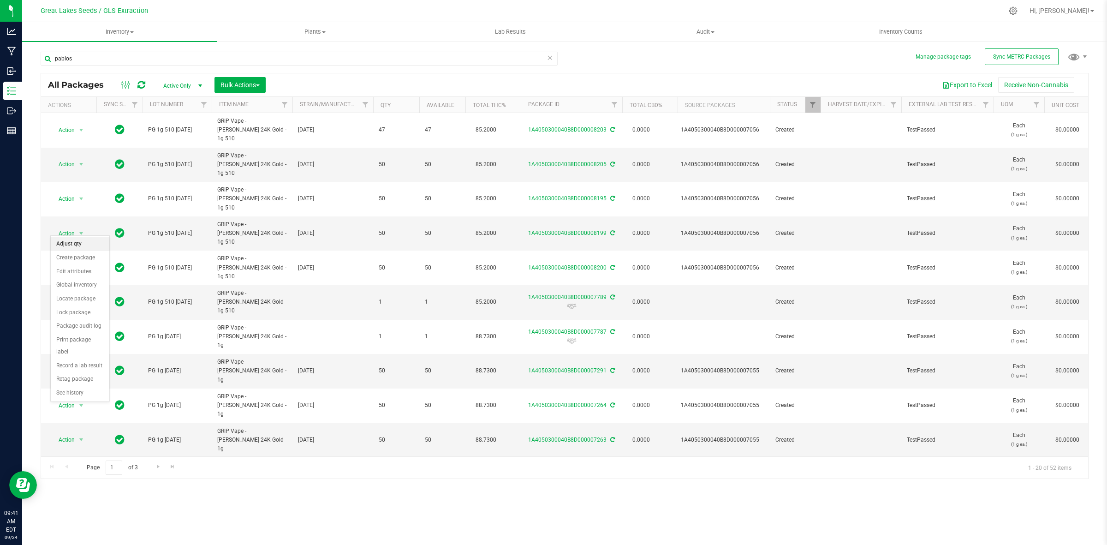
click at [74, 247] on li "Adjust qty" at bounding box center [80, 244] width 59 height 14
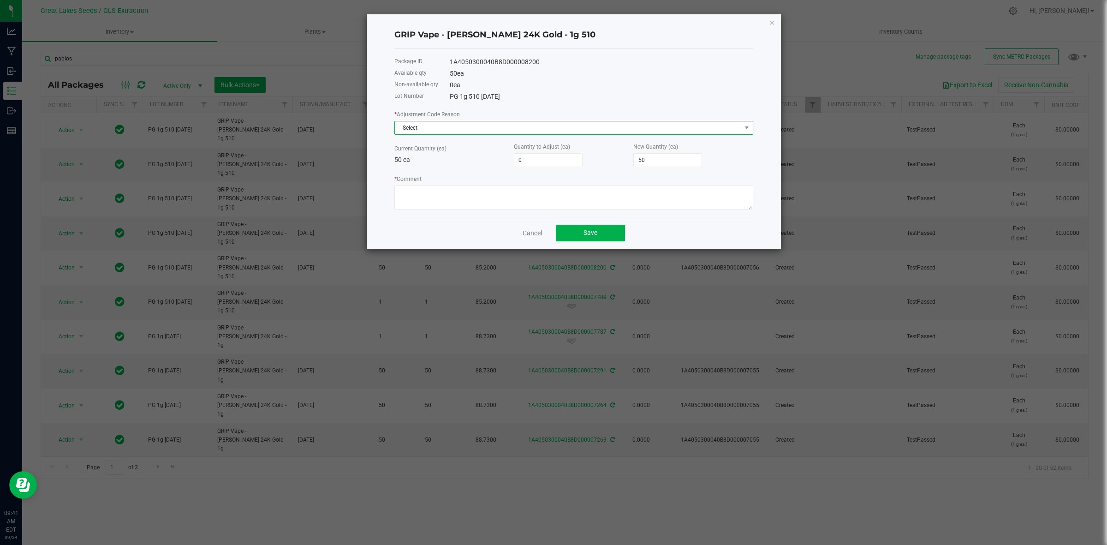
click at [533, 132] on span "Select" at bounding box center [568, 127] width 346 height 13
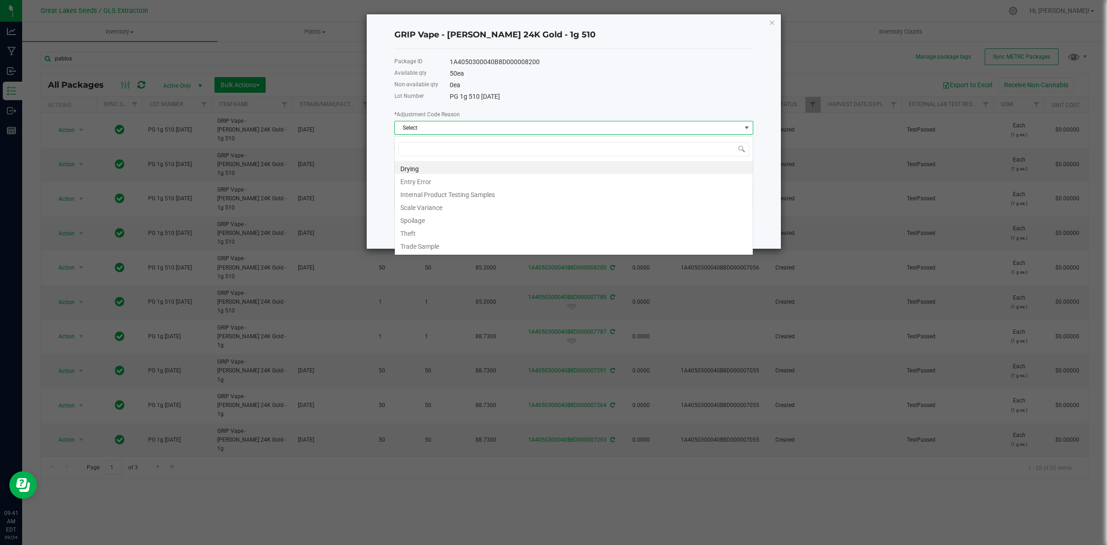
scroll to position [14, 358]
click at [468, 183] on li "Entry Error" at bounding box center [574, 180] width 358 height 13
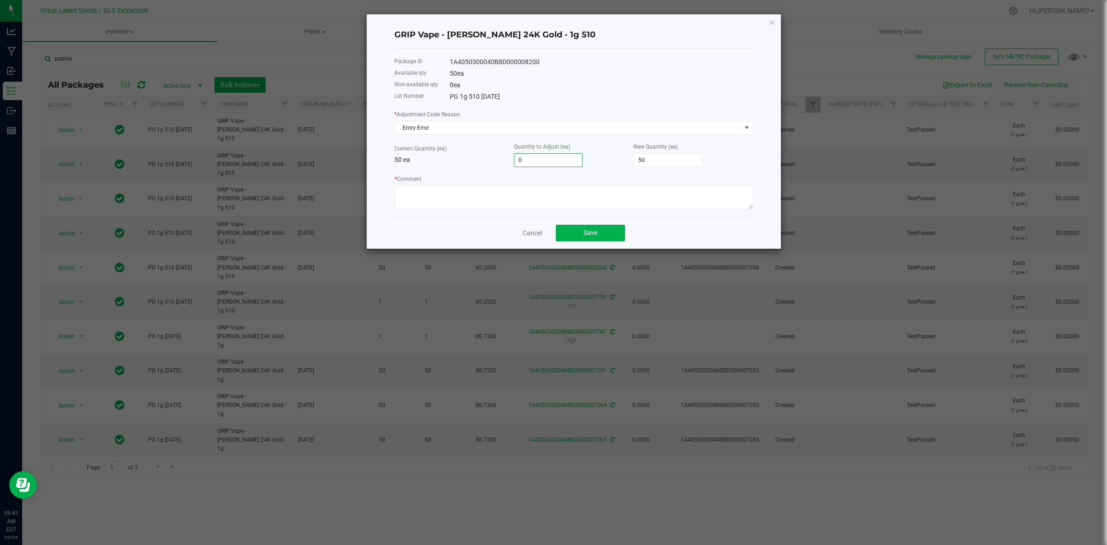
click at [554, 162] on input "0" at bounding box center [548, 160] width 68 height 13
type input "1"
type input "51"
type input "10"
type input "60"
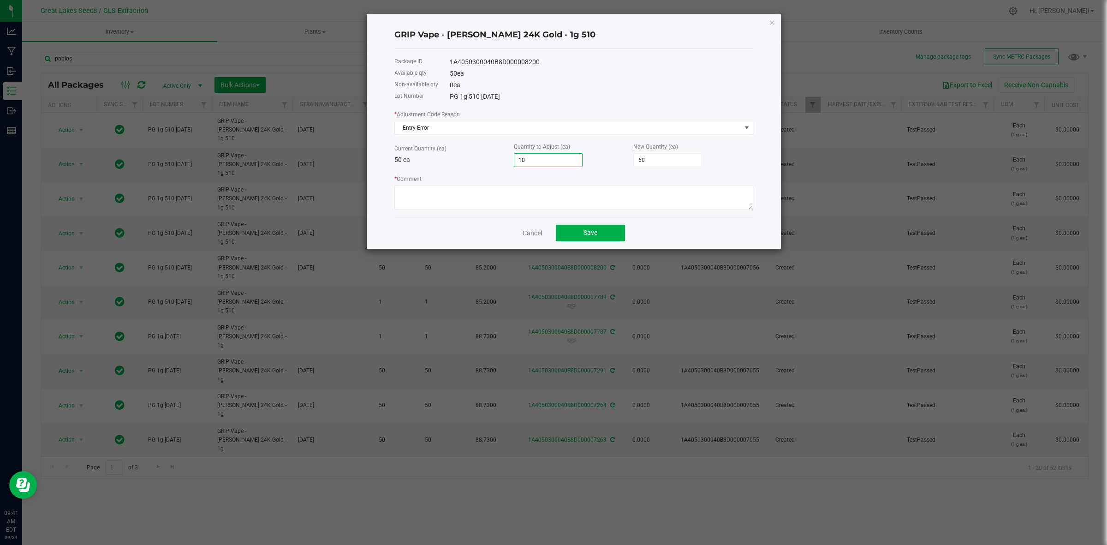
type input "100"
type input "150"
type input "100"
click at [641, 190] on textarea "* Comment" at bounding box center [573, 197] width 359 height 24
type textarea "Hardware recount"
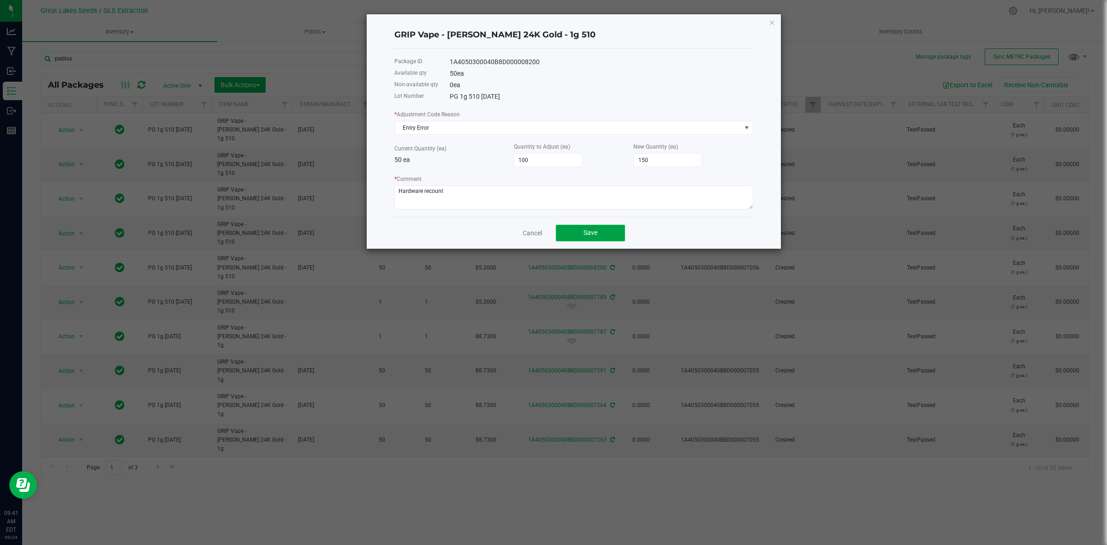
click at [596, 228] on button "Save" at bounding box center [590, 233] width 69 height 17
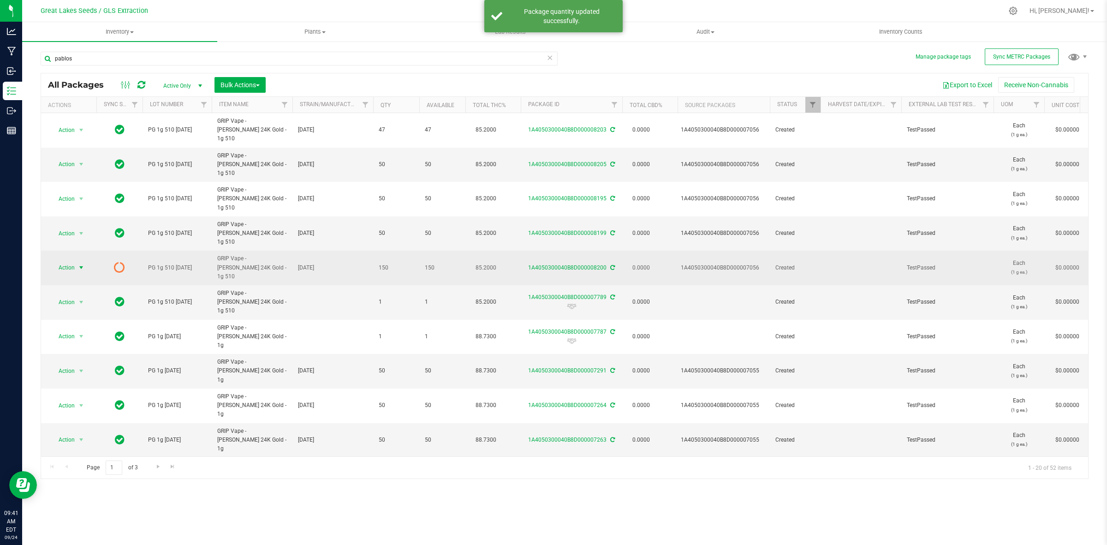
click at [72, 261] on span "Action" at bounding box center [62, 267] width 25 height 13
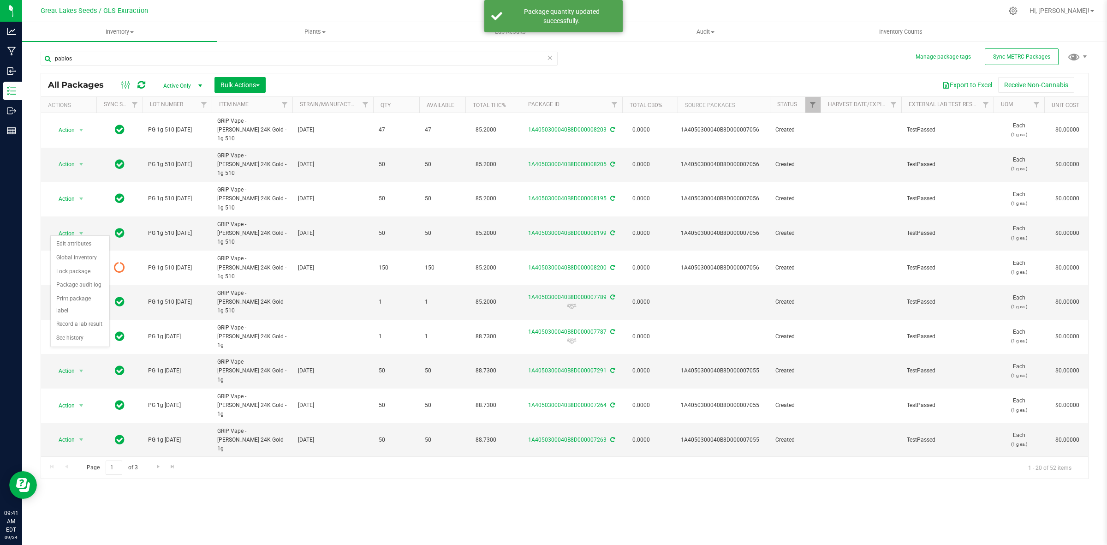
click at [284, 79] on div "Export to Excel Receive Non-Cannabis" at bounding box center [677, 85] width 808 height 16
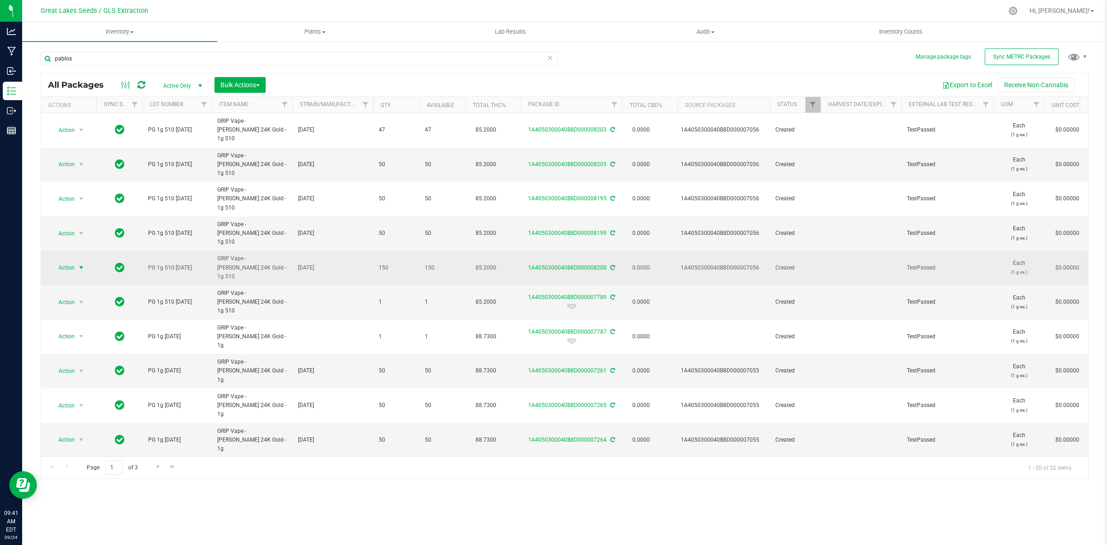
click at [79, 264] on span "select" at bounding box center [80, 267] width 7 height 7
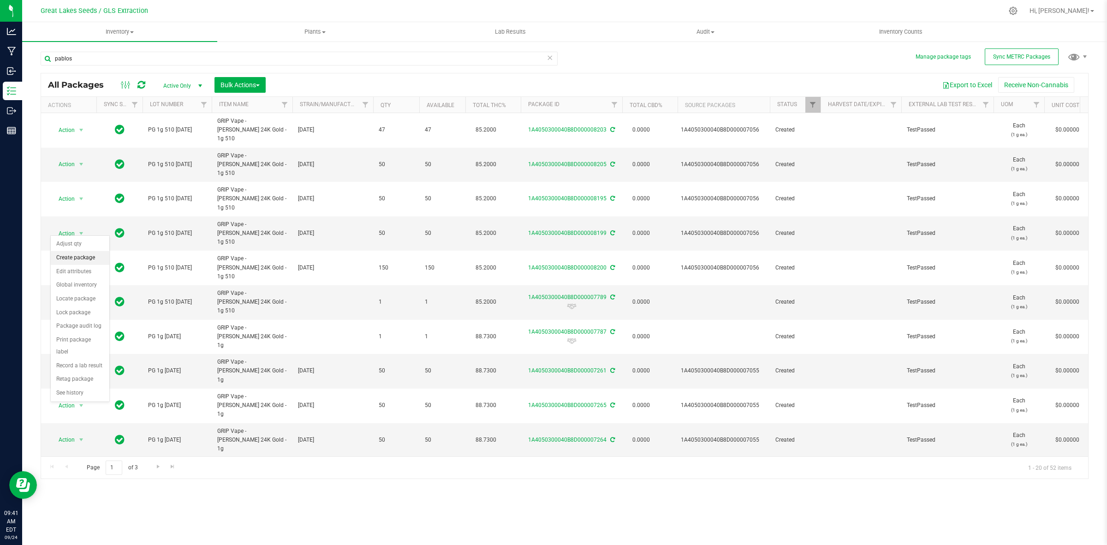
click at [83, 257] on li "Create package" at bounding box center [80, 258] width 59 height 14
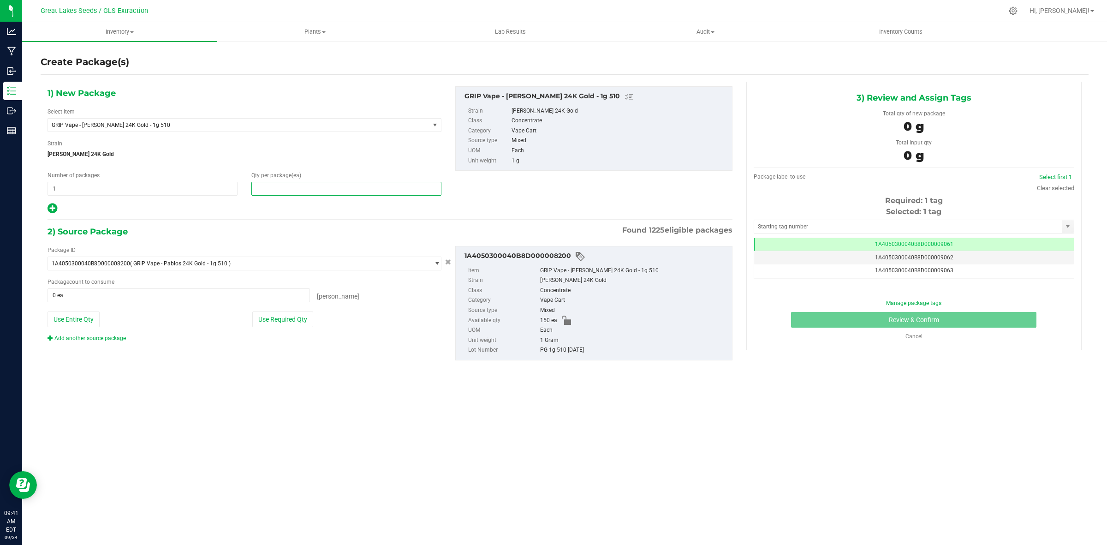
click at [271, 184] on span at bounding box center [346, 189] width 190 height 14
type input "0"
drag, startPoint x: 97, startPoint y: 185, endPoint x: 60, endPoint y: 190, distance: 37.1
click at [60, 190] on span "1 1" at bounding box center [142, 189] width 190 height 14
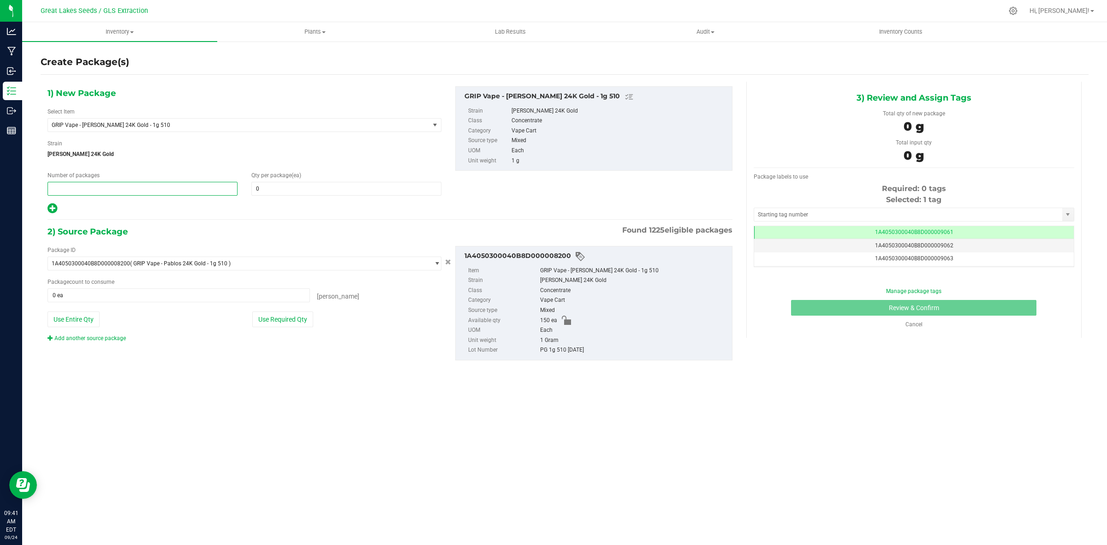
type input "2"
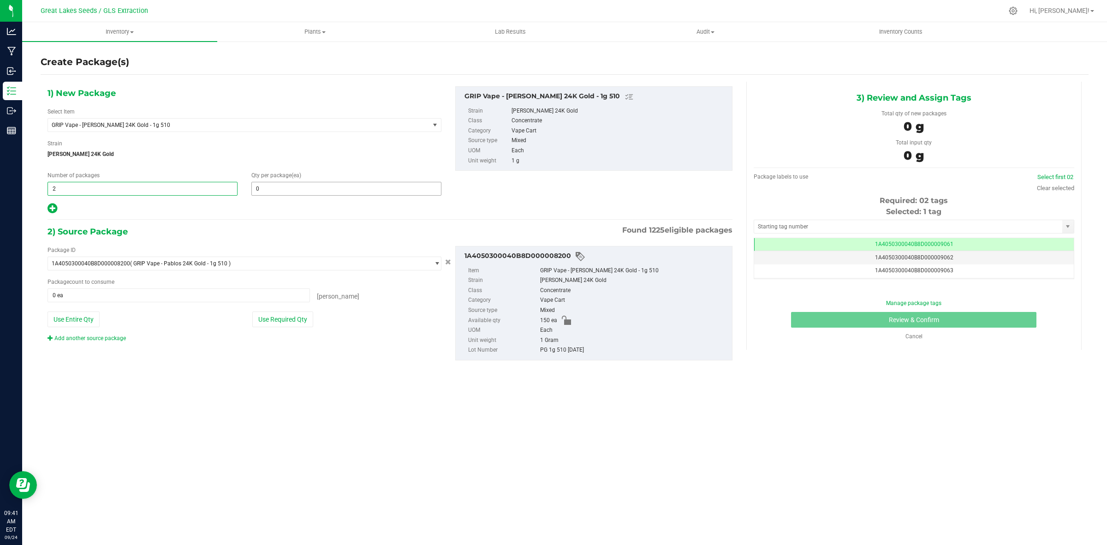
type input "2"
click at [266, 190] on span at bounding box center [346, 189] width 190 height 14
click at [0, 0] on input "text" at bounding box center [0, 0] width 0 height 0
type input "50"
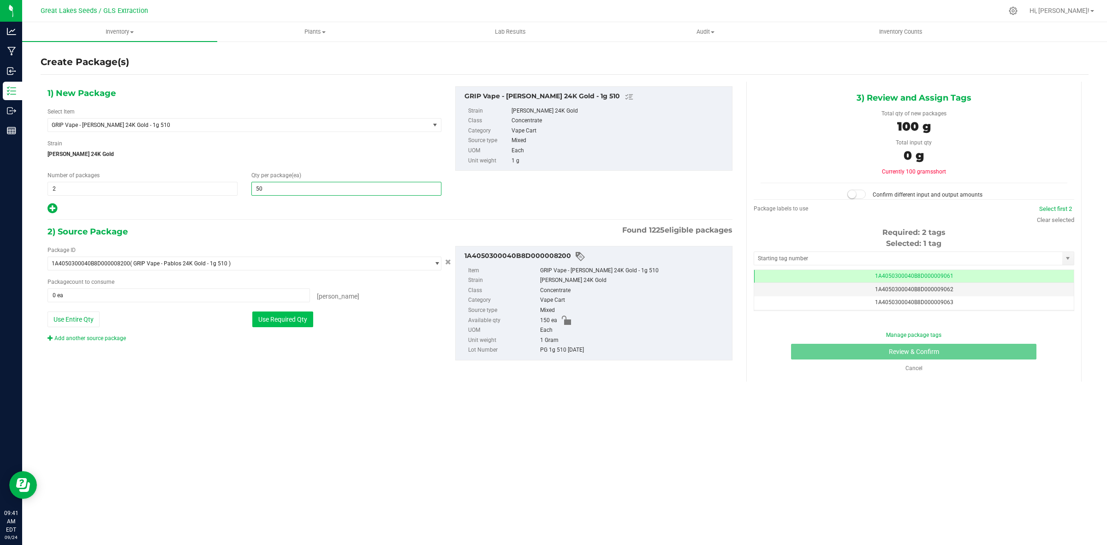
type input "50"
click at [261, 319] on button "Use Required Qty" at bounding box center [282, 319] width 61 height 16
type input "100 ea"
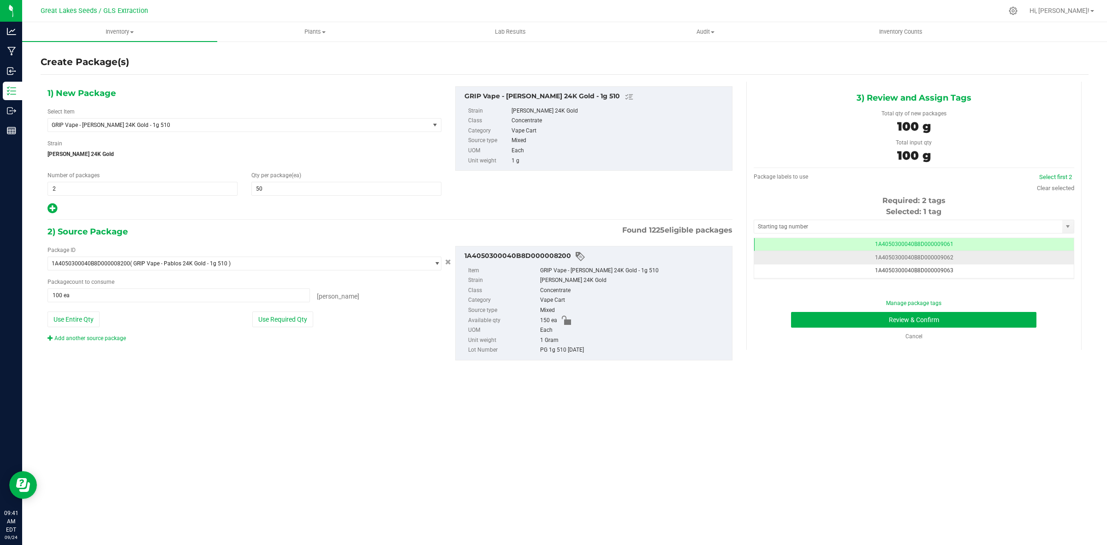
click at [941, 257] on span "1A4050300040B8D000009062" at bounding box center [914, 257] width 78 height 6
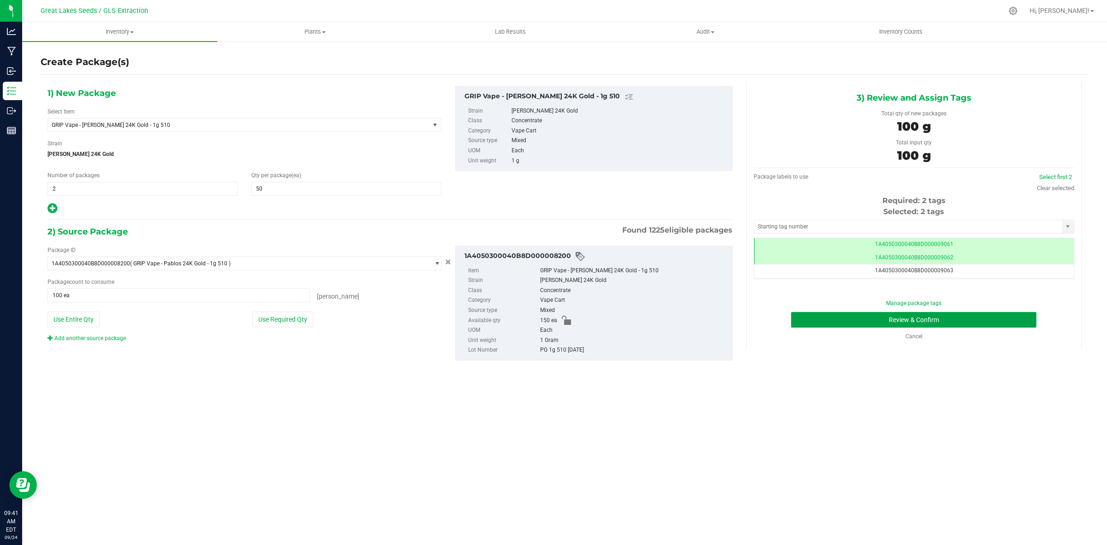
click at [934, 316] on button "Review & Confirm" at bounding box center [913, 320] width 245 height 16
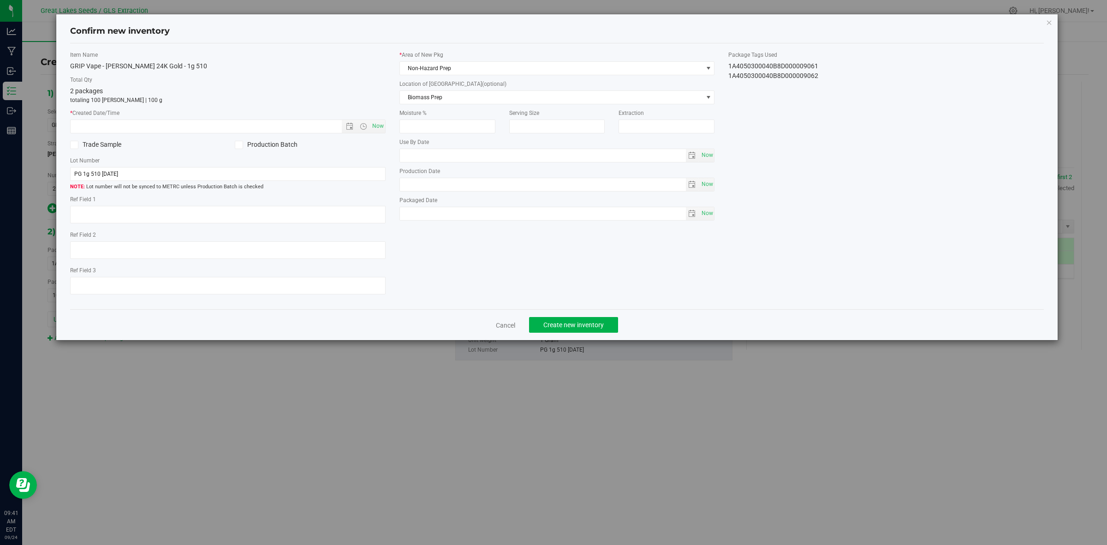
type textarea "[DATE]"
click at [379, 127] on span "Now" at bounding box center [378, 125] width 16 height 13
type input "9/24/2025 9:41 AM"
click at [439, 67] on span "Non-Hazard Prep" at bounding box center [551, 68] width 303 height 13
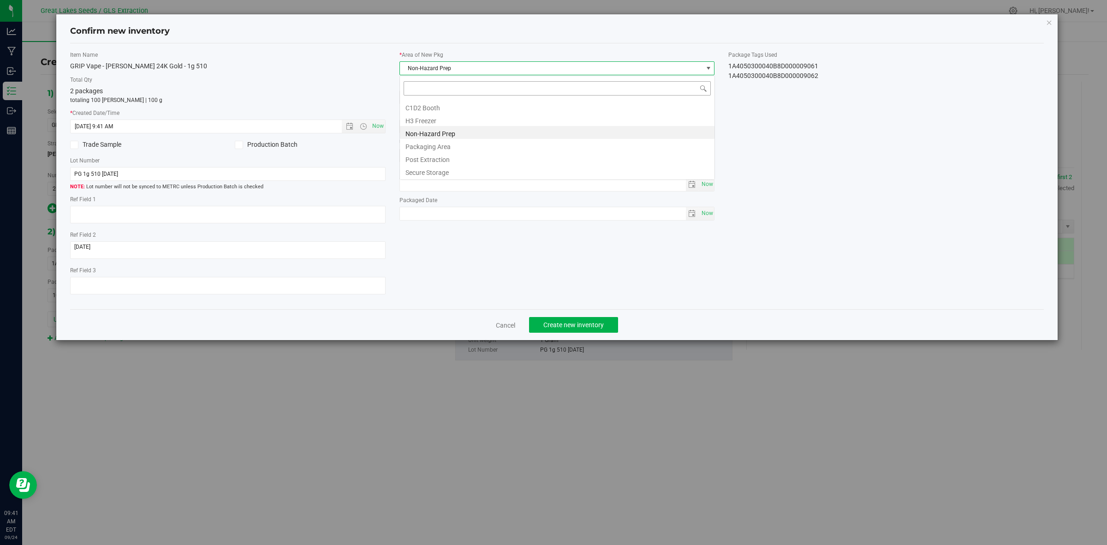
scroll to position [14, 315]
click at [437, 173] on li "Secure Storage" at bounding box center [557, 171] width 314 height 13
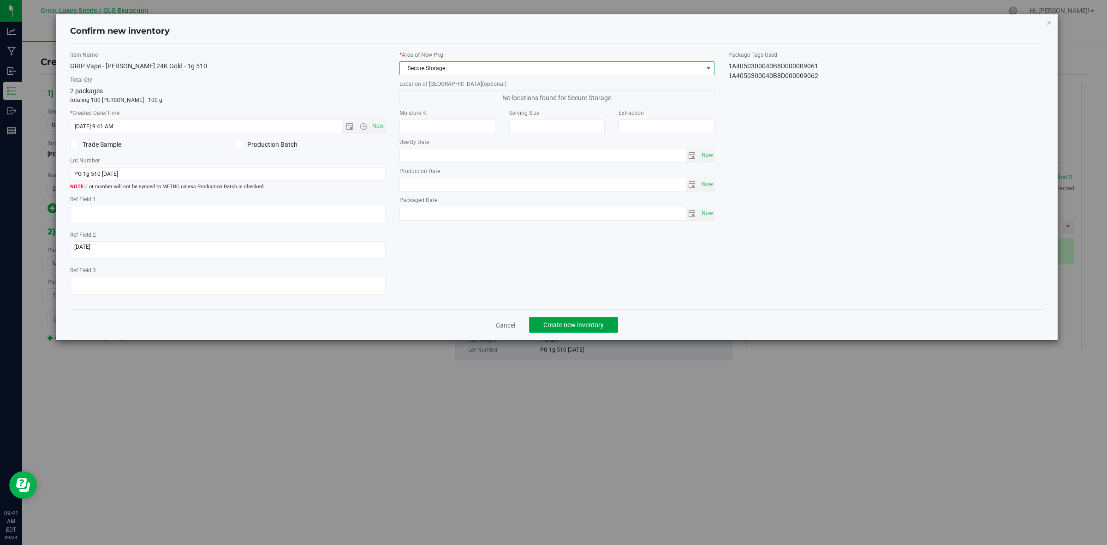
click at [561, 320] on button "Create new inventory" at bounding box center [573, 325] width 89 height 16
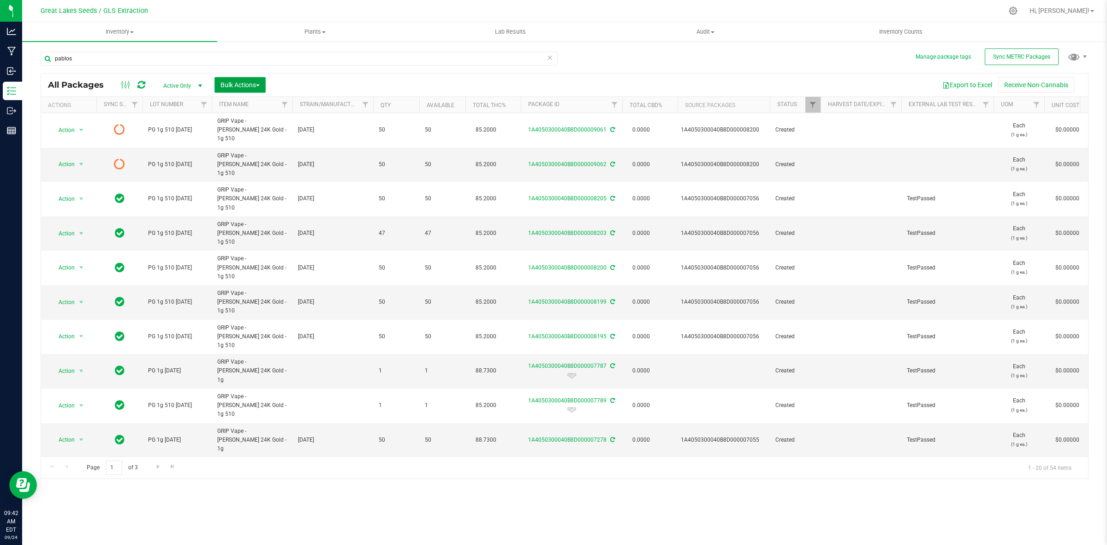
click at [226, 83] on span "Bulk Actions" at bounding box center [239, 84] width 39 height 7
click at [248, 192] on span "Print package labels" at bounding box center [247, 190] width 55 height 7
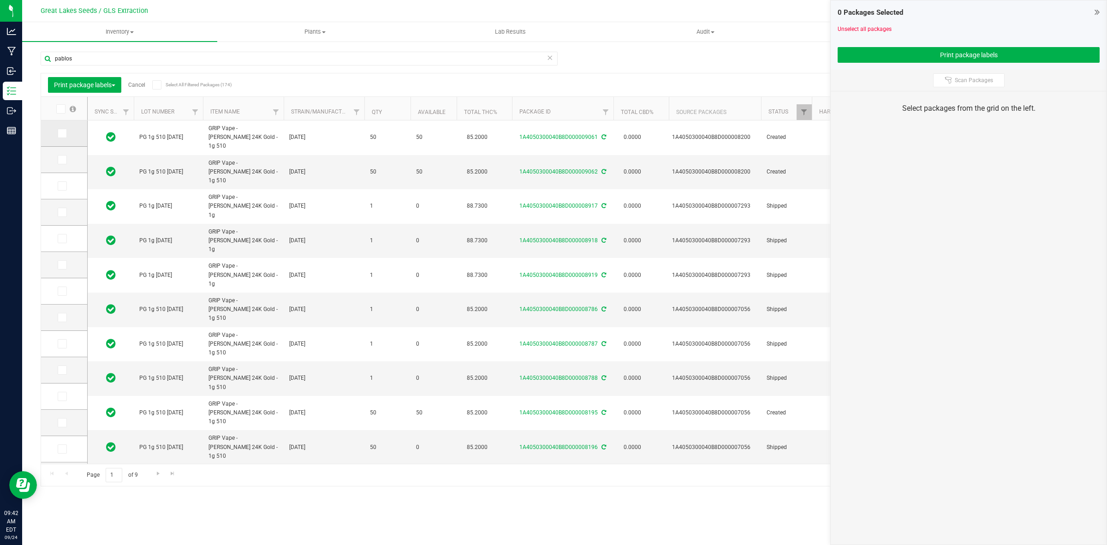
click at [64, 133] on icon at bounding box center [62, 133] width 6 height 0
click at [0, 0] on input "checkbox" at bounding box center [0, 0] width 0 height 0
click at [63, 152] on td at bounding box center [64, 160] width 46 height 26
click at [65, 162] on span at bounding box center [62, 159] width 9 height 9
click at [0, 0] on input "checkbox" at bounding box center [0, 0] width 0 height 0
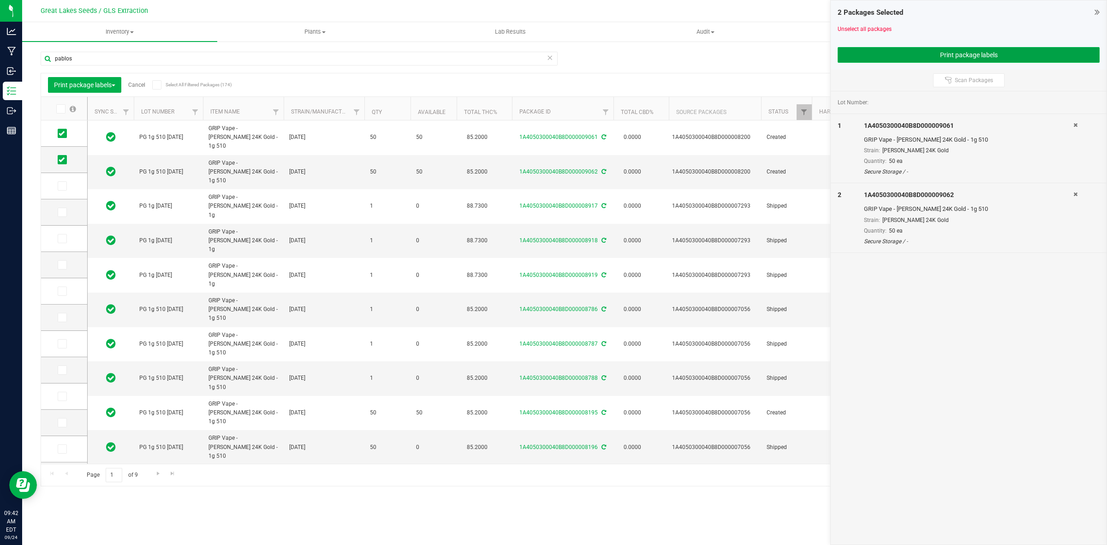
click at [988, 53] on button "Print package labels" at bounding box center [968, 55] width 262 height 16
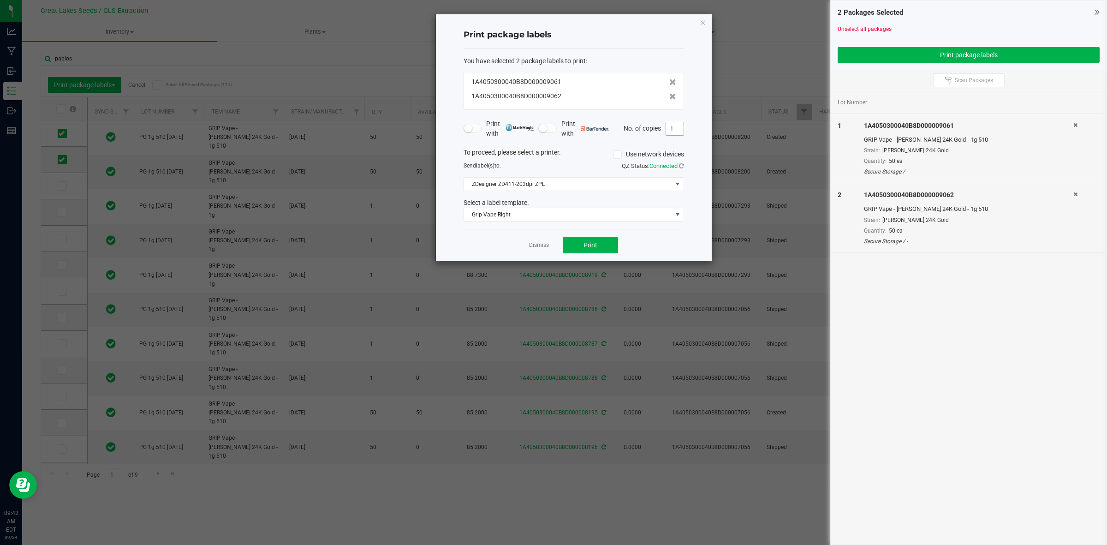
click at [671, 123] on input "1" at bounding box center [675, 128] width 18 height 13
type input "50"
click at [600, 243] on button "Print" at bounding box center [590, 245] width 55 height 17
click at [537, 234] on div "Dismiss Print" at bounding box center [573, 245] width 220 height 32
click at [540, 247] on link "Dismiss" at bounding box center [539, 245] width 20 height 8
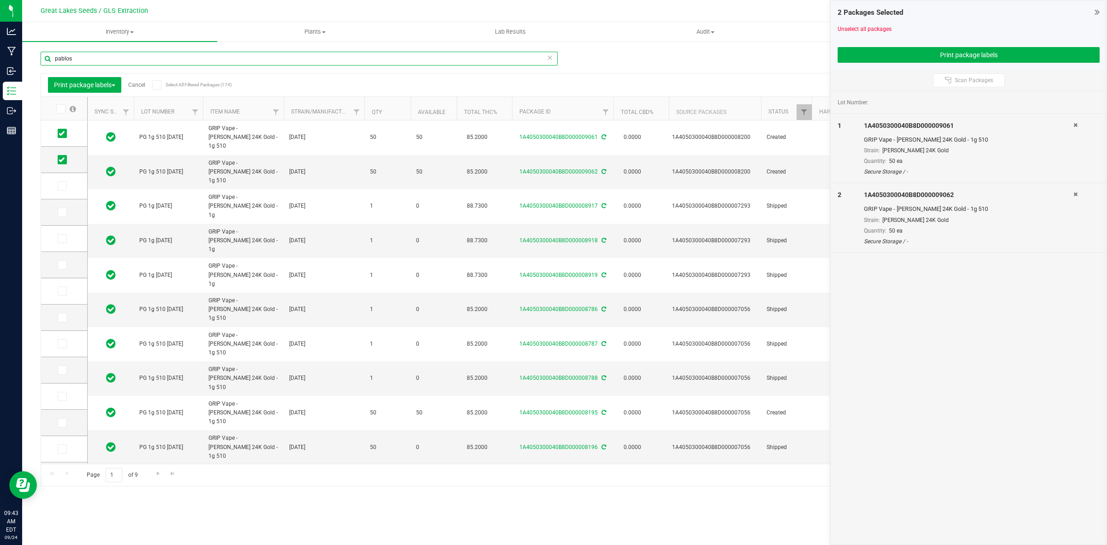
drag, startPoint x: 109, startPoint y: 62, endPoint x: 33, endPoint y: 60, distance: 75.7
click at [33, 60] on div "Manage package tags Sync METRC Packages pablos Print package labels Cancel Sele…" at bounding box center [564, 181] width 1085 height 281
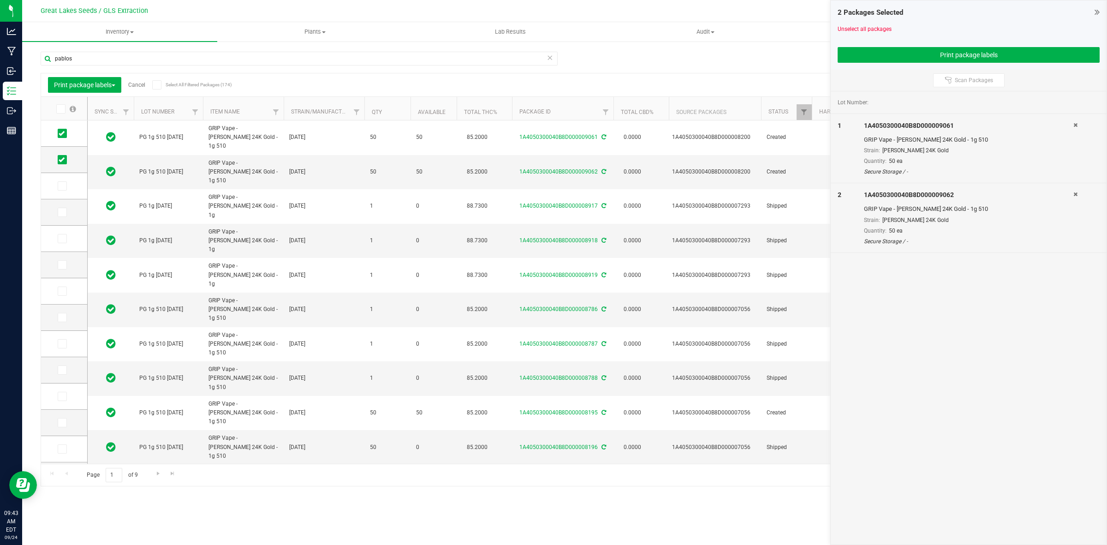
click at [548, 59] on icon at bounding box center [549, 57] width 6 height 11
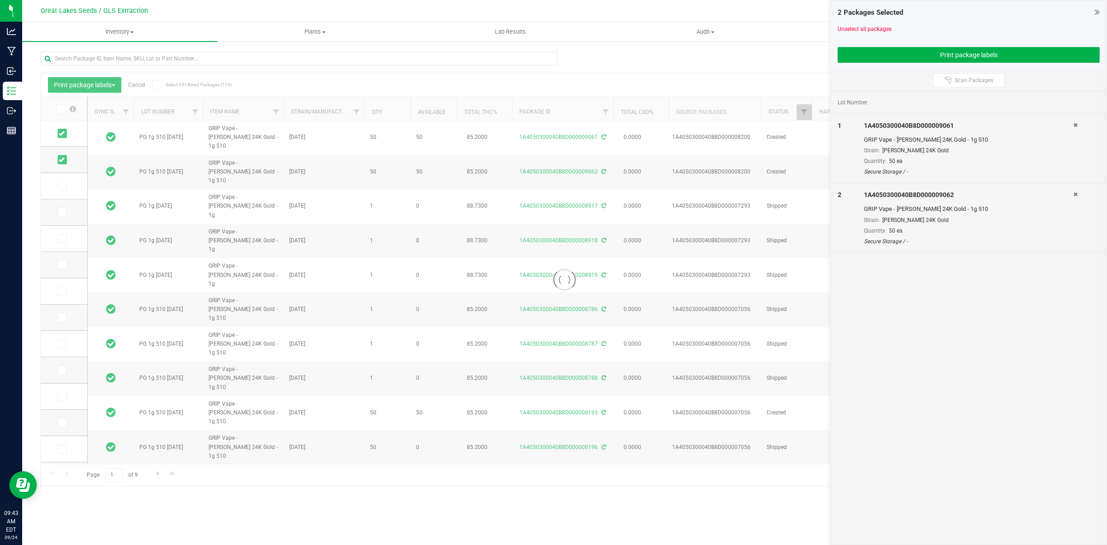
click at [141, 85] on div at bounding box center [564, 279] width 1047 height 412
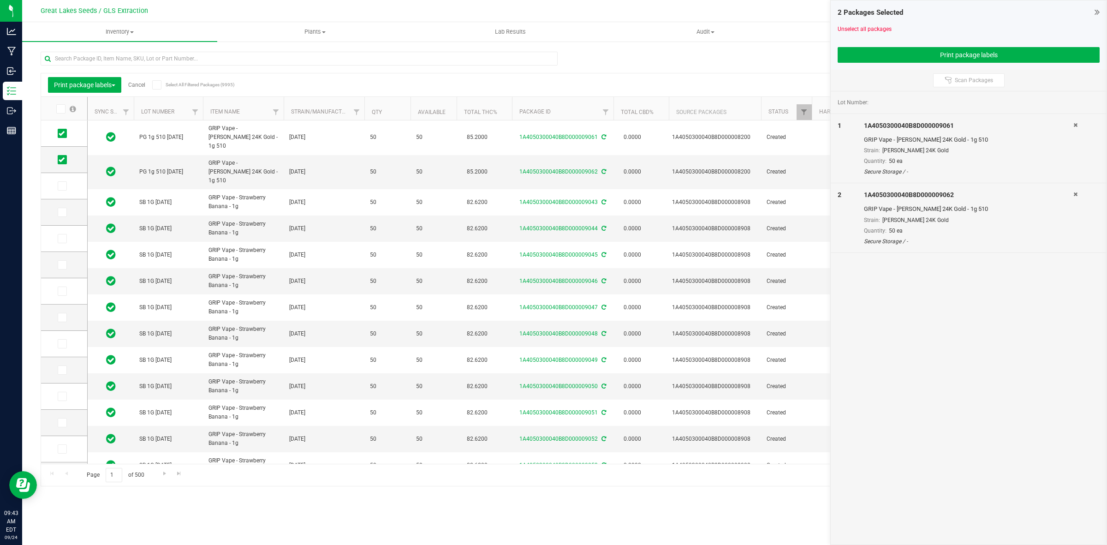
click at [139, 86] on link "Cancel" at bounding box center [136, 85] width 17 height 6
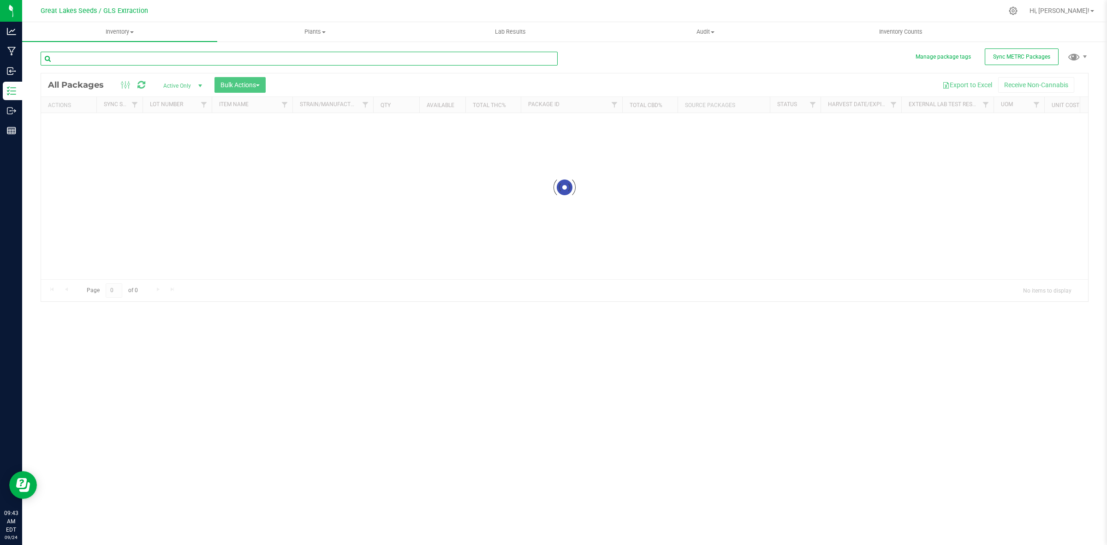
click at [134, 60] on input "text" at bounding box center [299, 59] width 517 height 14
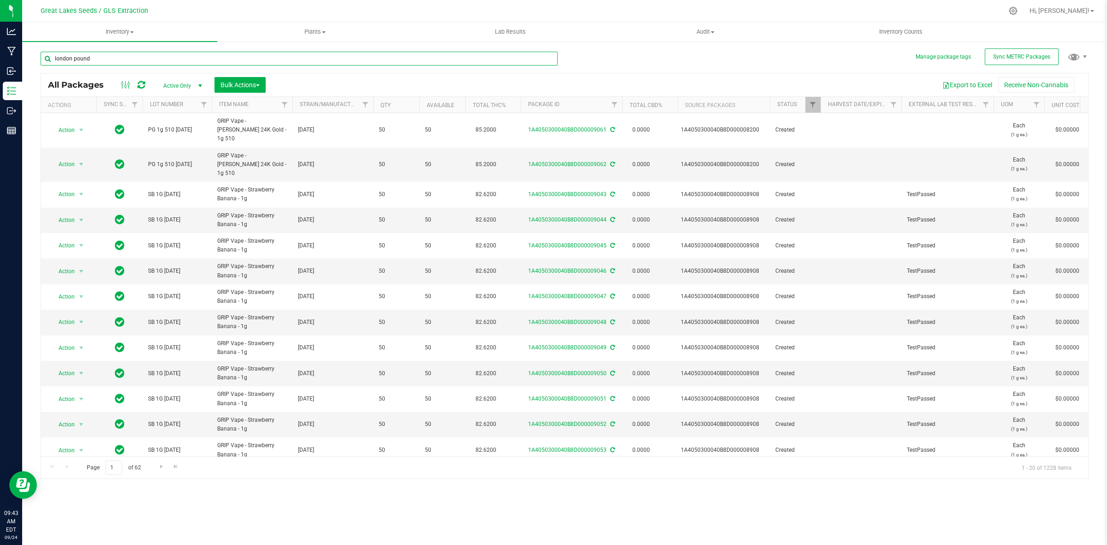
type input "london pound"
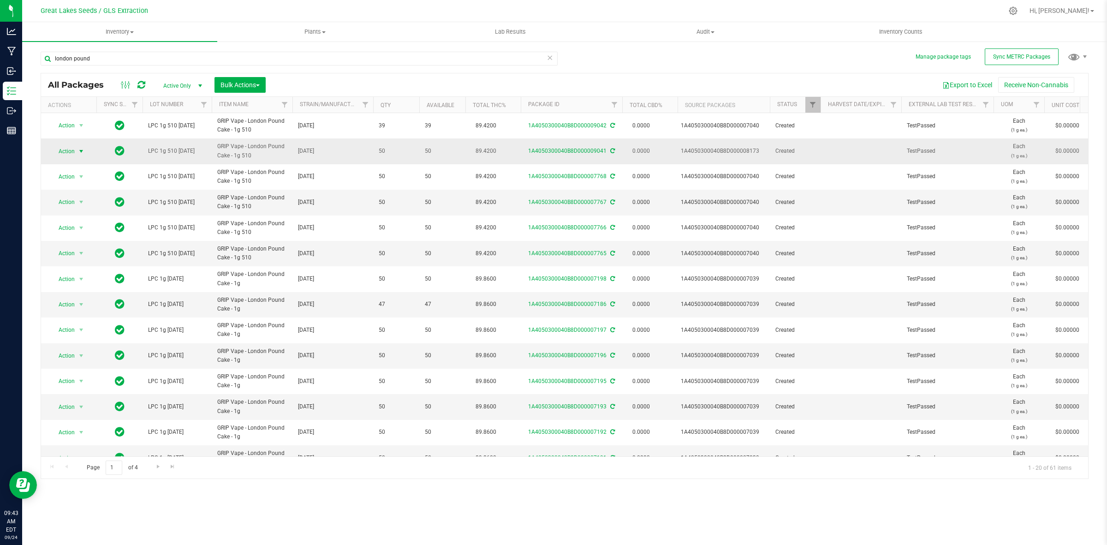
click at [77, 150] on span "select" at bounding box center [82, 151] width 12 height 13
click at [82, 170] on li "Adjust qty" at bounding box center [80, 167] width 59 height 14
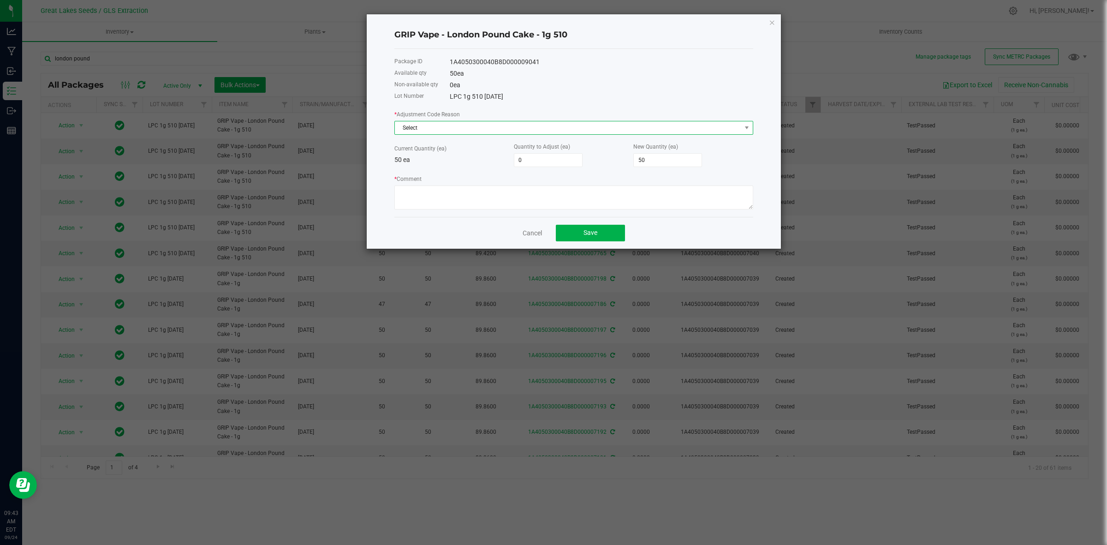
click at [401, 127] on span "Select" at bounding box center [568, 127] width 346 height 13
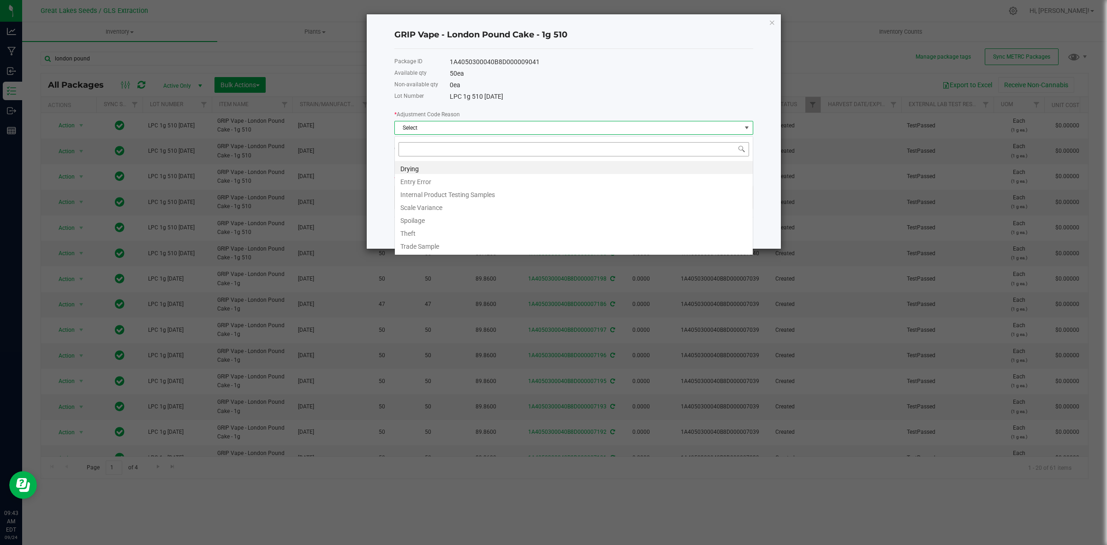
scroll to position [14, 358]
click at [422, 183] on li "Entry Error" at bounding box center [574, 180] width 358 height 13
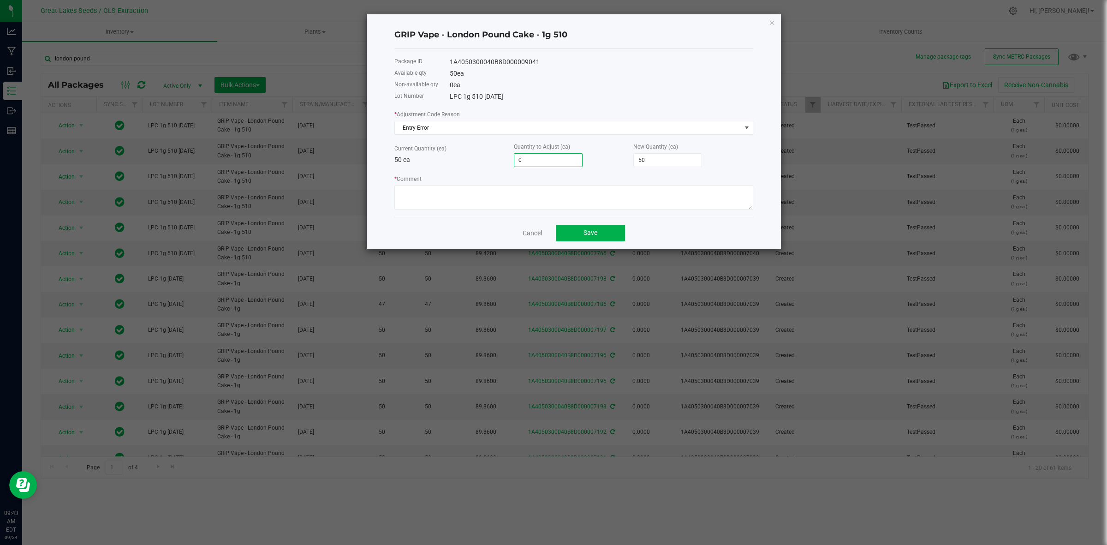
click at [536, 165] on input "0" at bounding box center [548, 160] width 68 height 13
type input "1"
type input "51"
type input "10"
type input "60"
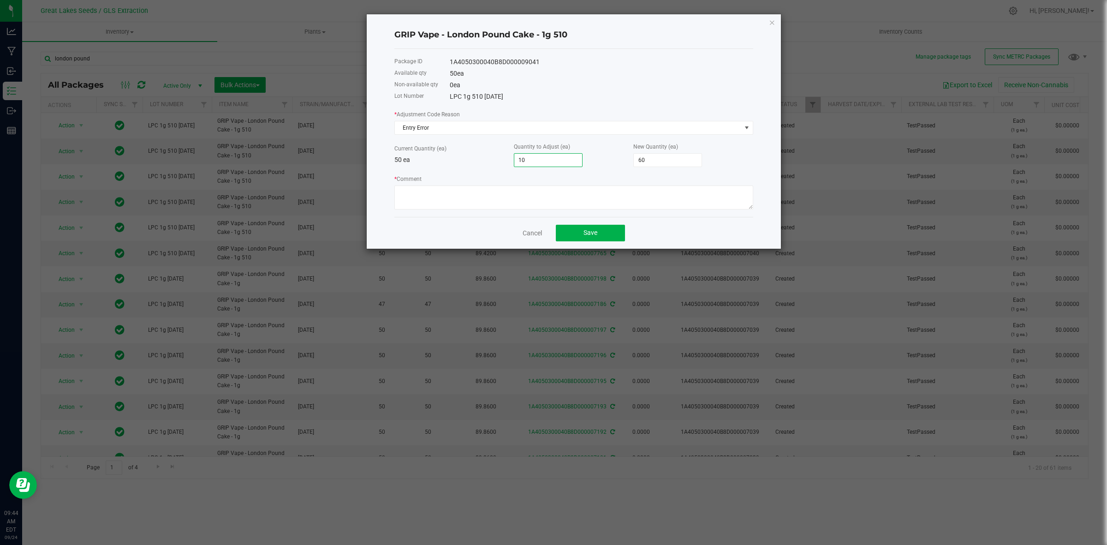
type input "100"
type input "150"
type input "100"
click at [424, 206] on textarea "* Comment" at bounding box center [573, 197] width 359 height 24
type textarea "hardware recount"
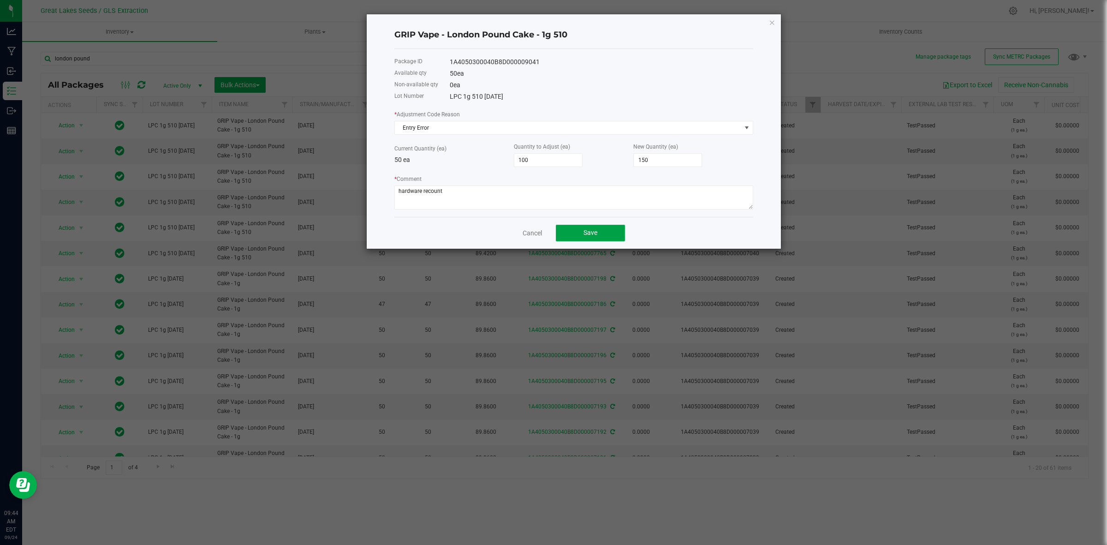
click at [612, 233] on button "Save" at bounding box center [590, 233] width 69 height 17
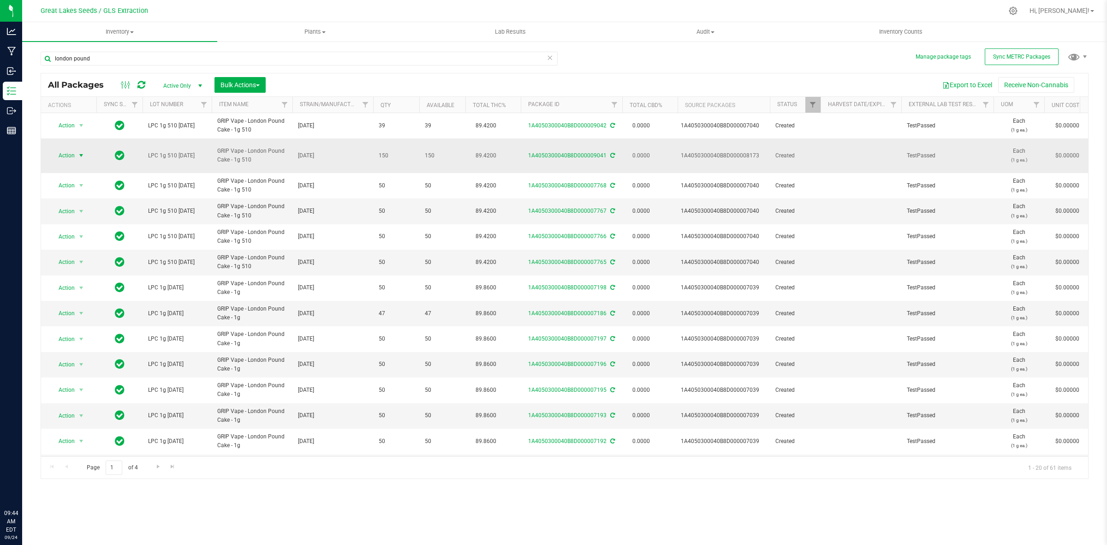
click at [64, 149] on span "Action" at bounding box center [62, 155] width 25 height 13
click at [77, 178] on li "Create package" at bounding box center [80, 181] width 59 height 14
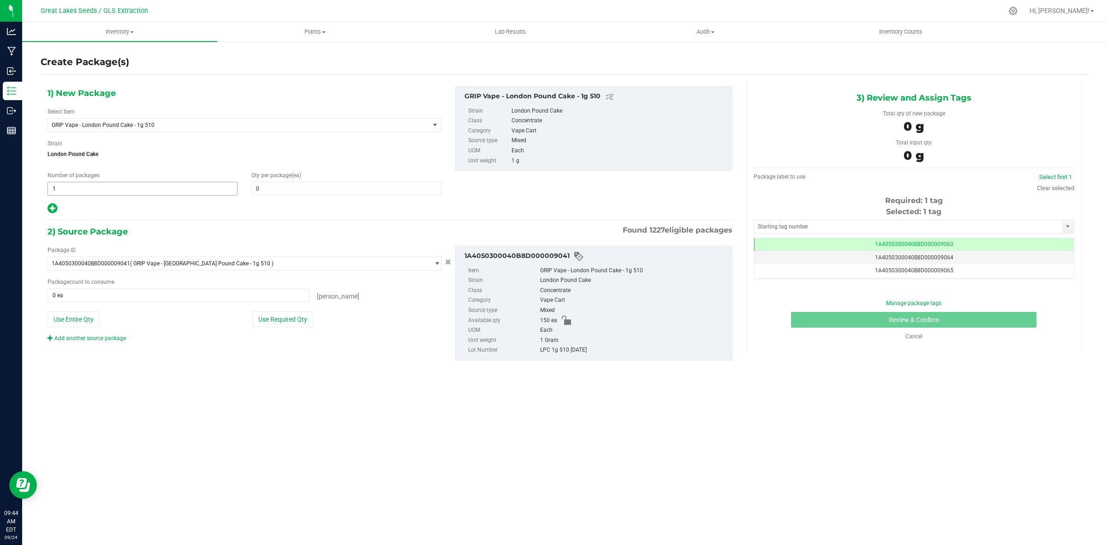
click at [198, 192] on span "1 1" at bounding box center [142, 189] width 190 height 14
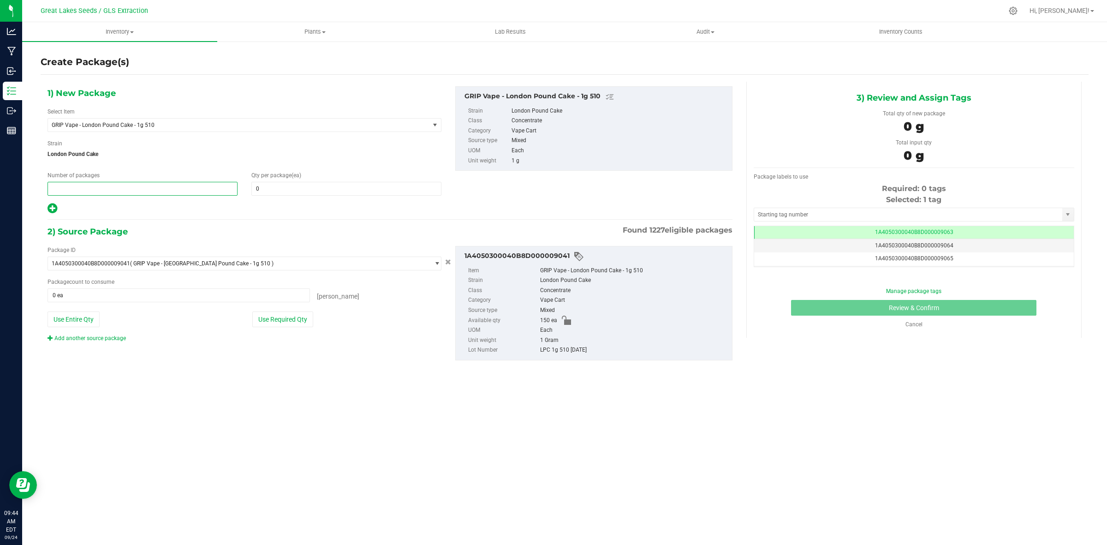
type input "2"
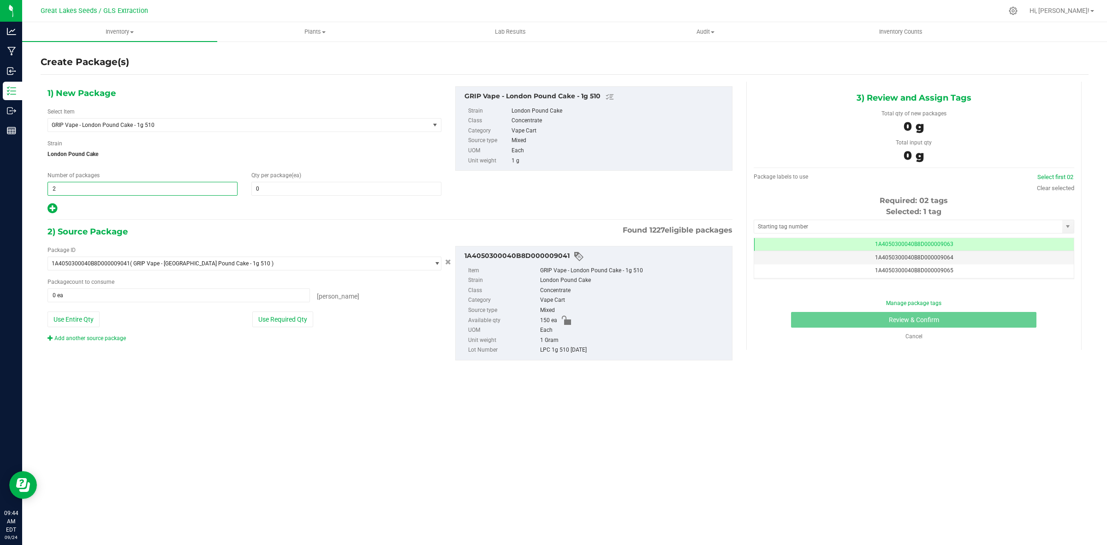
type input "2"
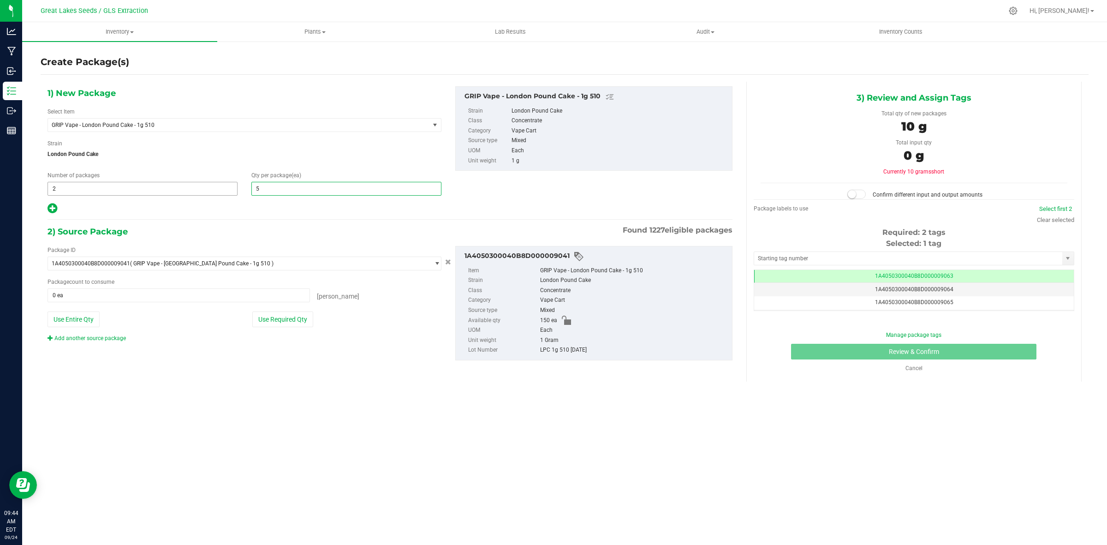
type input "50"
click at [268, 322] on button "Use Required Qty" at bounding box center [282, 319] width 61 height 16
type input "100 ea"
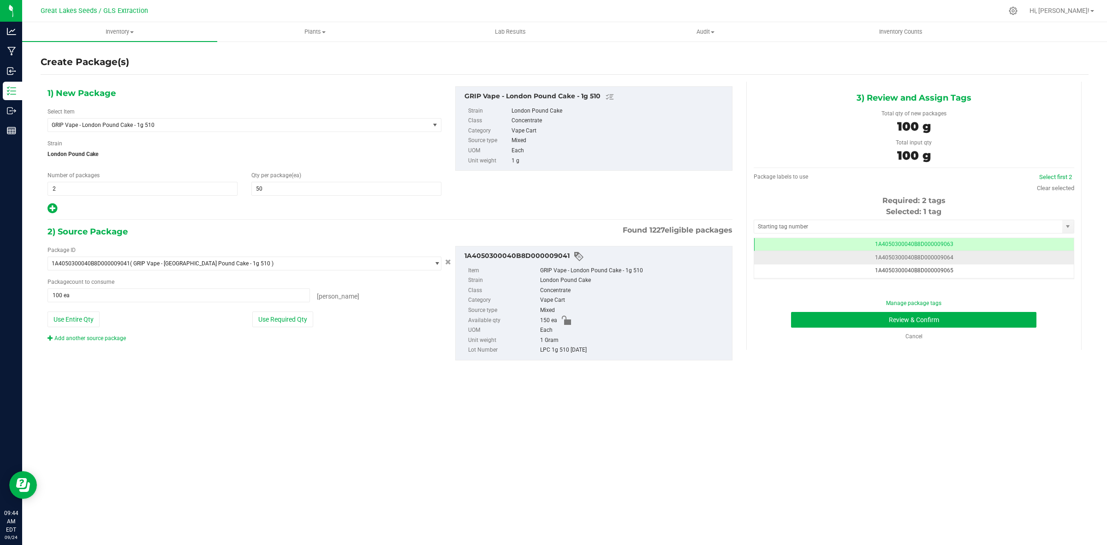
click at [937, 257] on span "1A4050300040B8D000009064" at bounding box center [914, 257] width 78 height 6
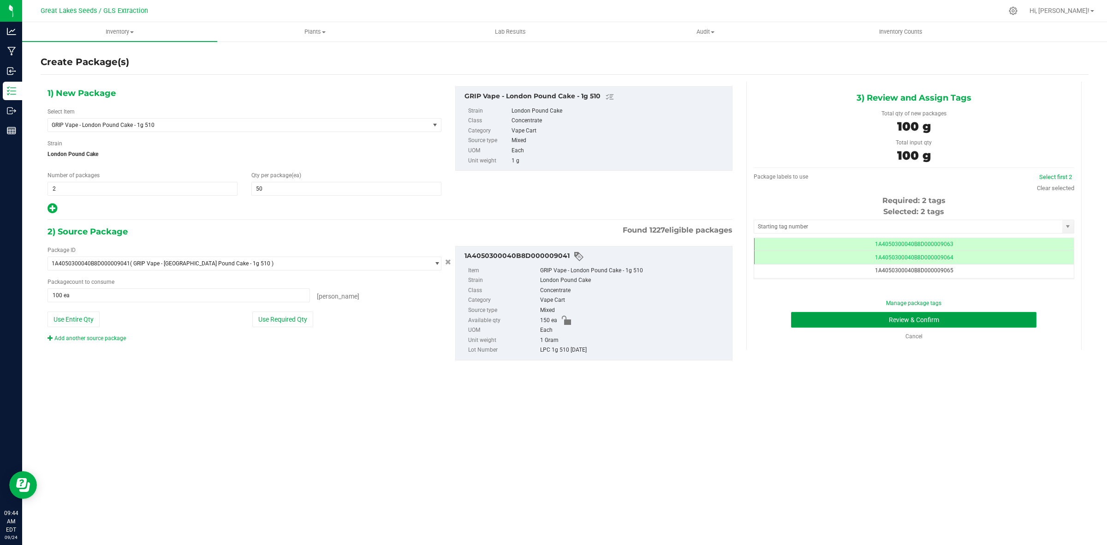
click at [951, 317] on button "Review & Confirm" at bounding box center [913, 320] width 245 height 16
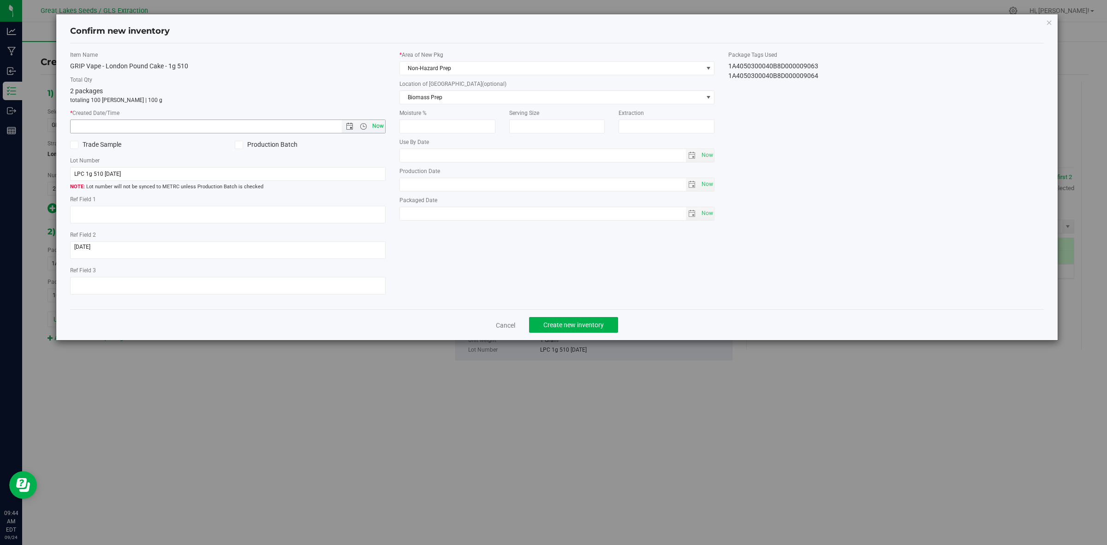
click at [377, 128] on span "Now" at bounding box center [378, 125] width 16 height 13
type input "9/24/2025 9:44 AM"
click at [419, 65] on span "Non-Hazard Prep" at bounding box center [551, 68] width 303 height 13
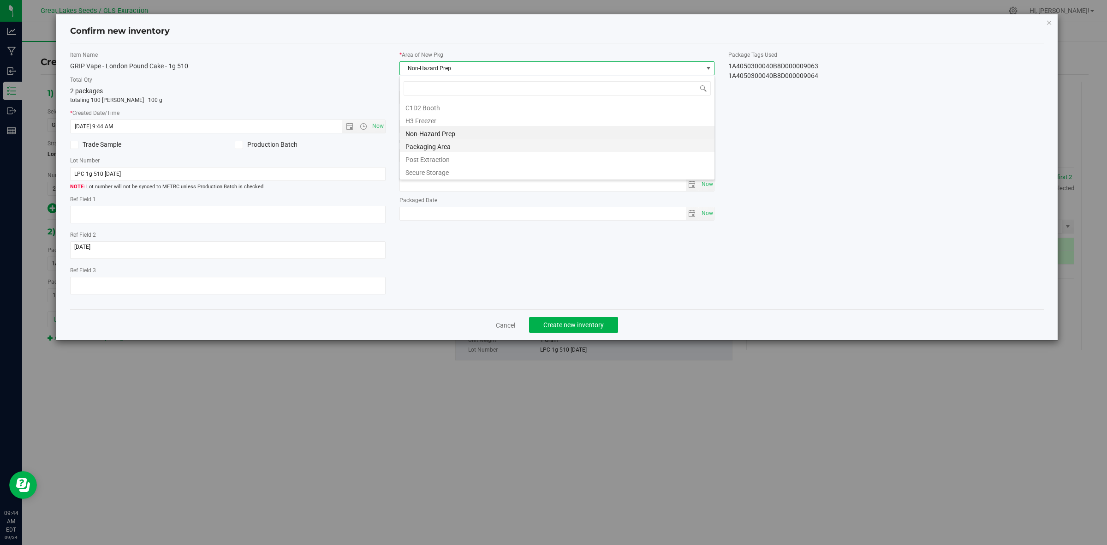
scroll to position [14, 315]
click at [433, 170] on li "Secure Storage" at bounding box center [557, 171] width 314 height 13
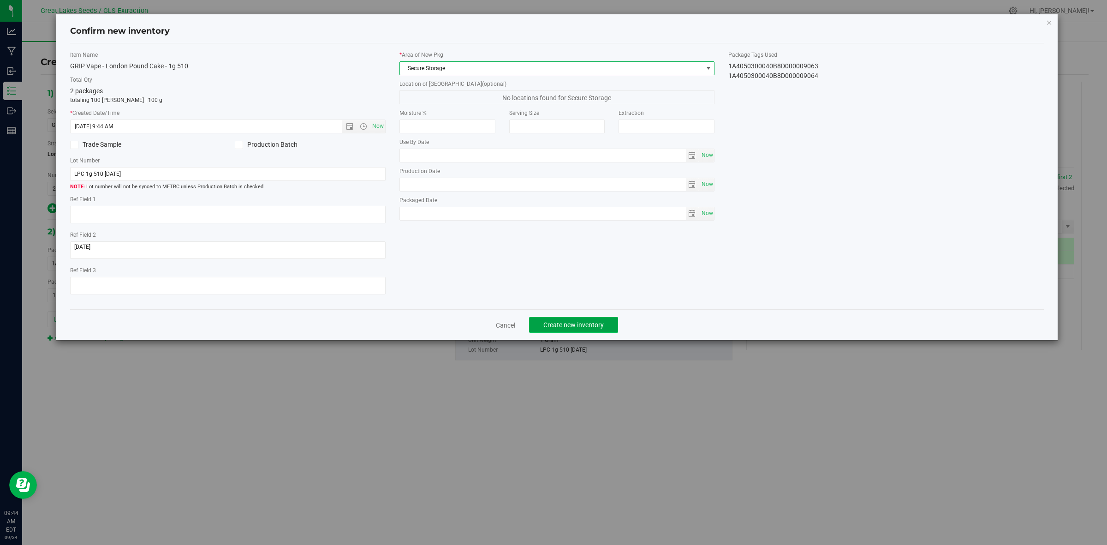
click at [570, 326] on span "Create new inventory" at bounding box center [573, 324] width 60 height 7
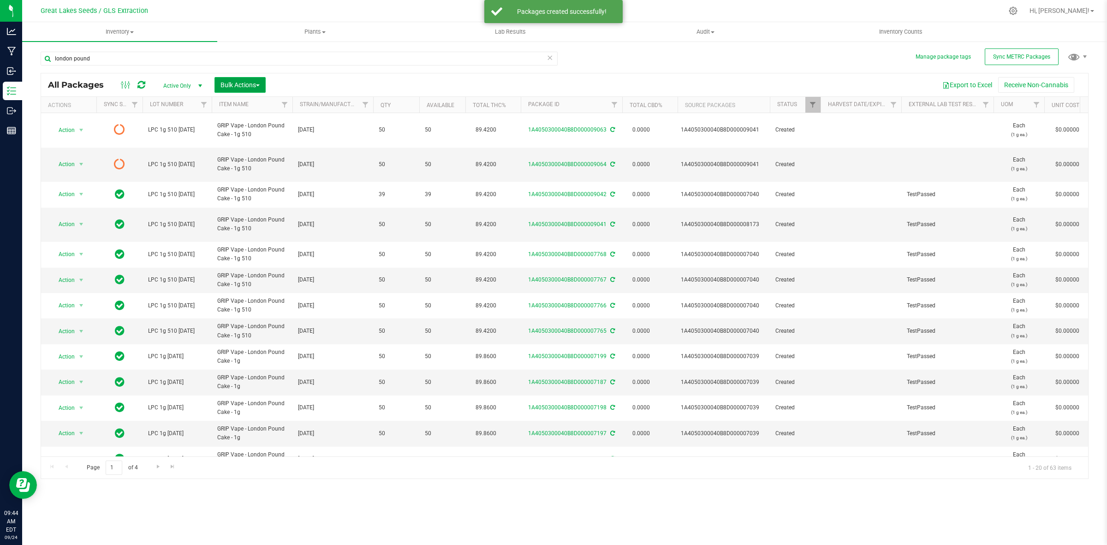
click at [249, 82] on span "Bulk Actions" at bounding box center [239, 84] width 39 height 7
click at [262, 184] on div "Print package labels" at bounding box center [254, 191] width 68 height 15
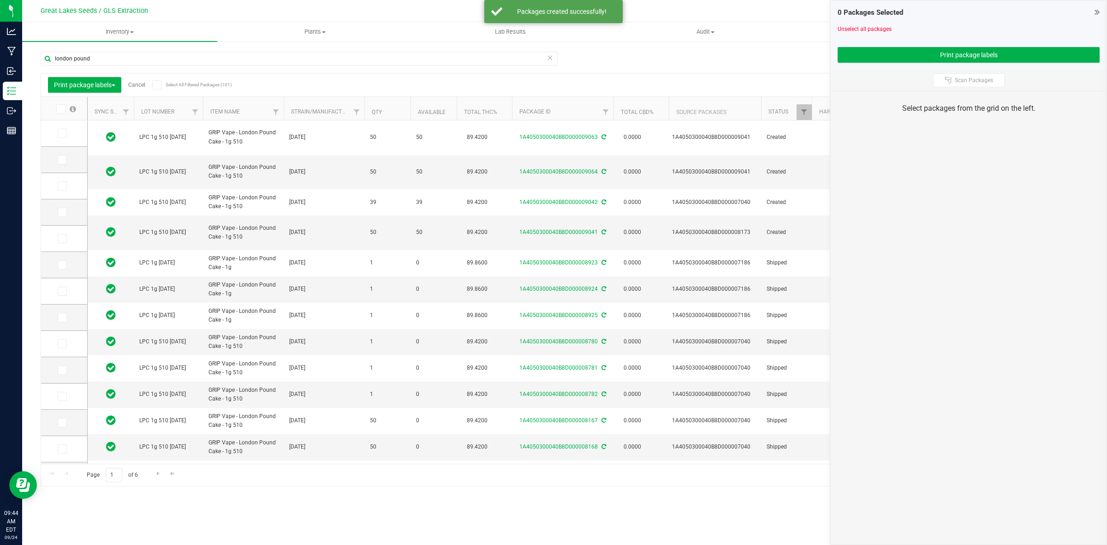
click at [63, 133] on icon at bounding box center [62, 133] width 6 height 0
click at [0, 0] on input "checkbox" at bounding box center [0, 0] width 0 height 0
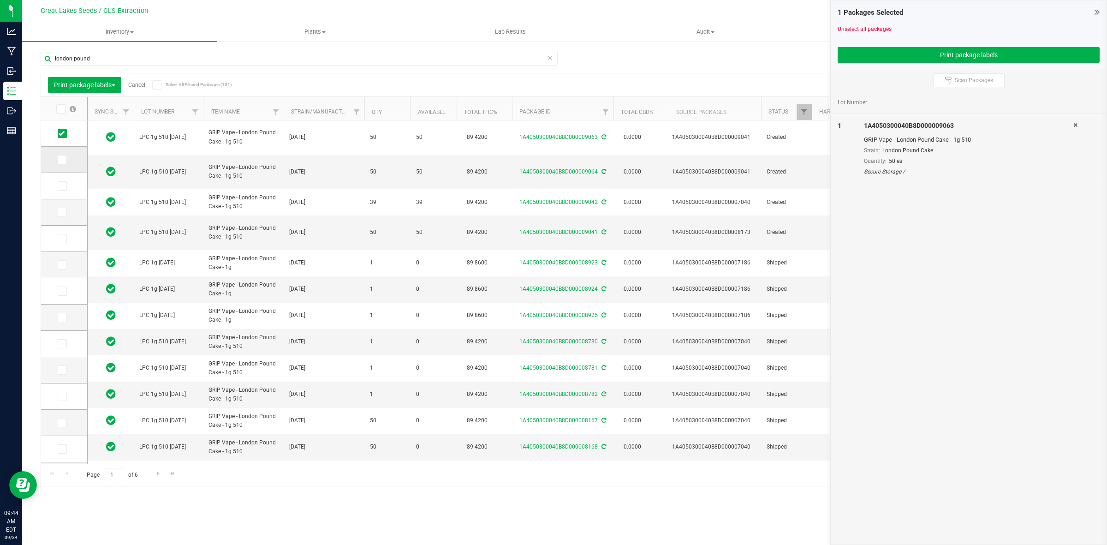
click at [63, 160] on icon at bounding box center [62, 160] width 6 height 0
click at [0, 0] on input "checkbox" at bounding box center [0, 0] width 0 height 0
click at [891, 58] on button "Print package labels" at bounding box center [968, 55] width 262 height 16
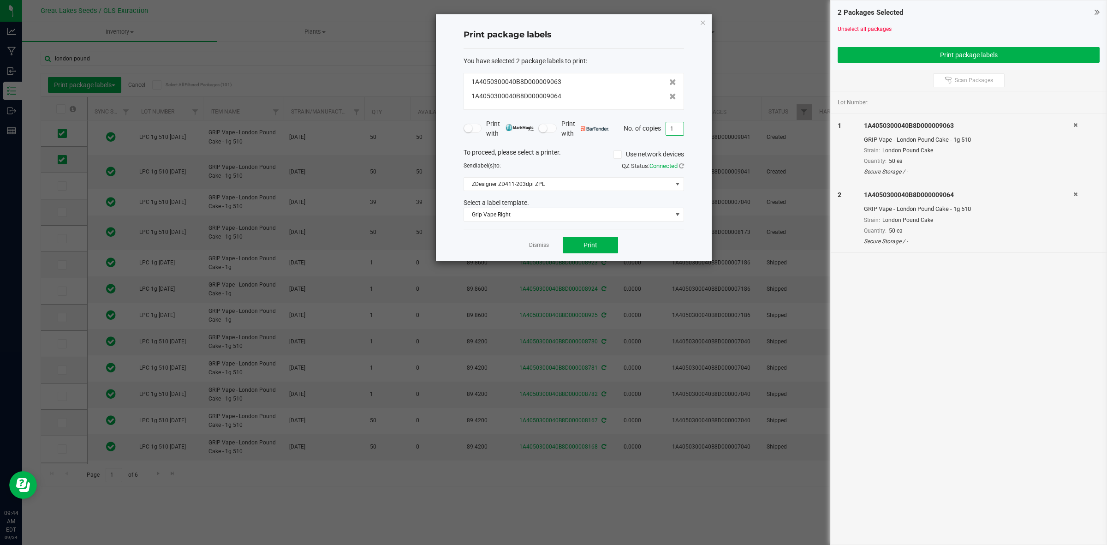
click at [674, 127] on input "1" at bounding box center [675, 128] width 18 height 13
type input "50"
click at [593, 250] on button "Print" at bounding box center [590, 245] width 55 height 17
click at [545, 247] on link "Dismiss" at bounding box center [539, 245] width 20 height 8
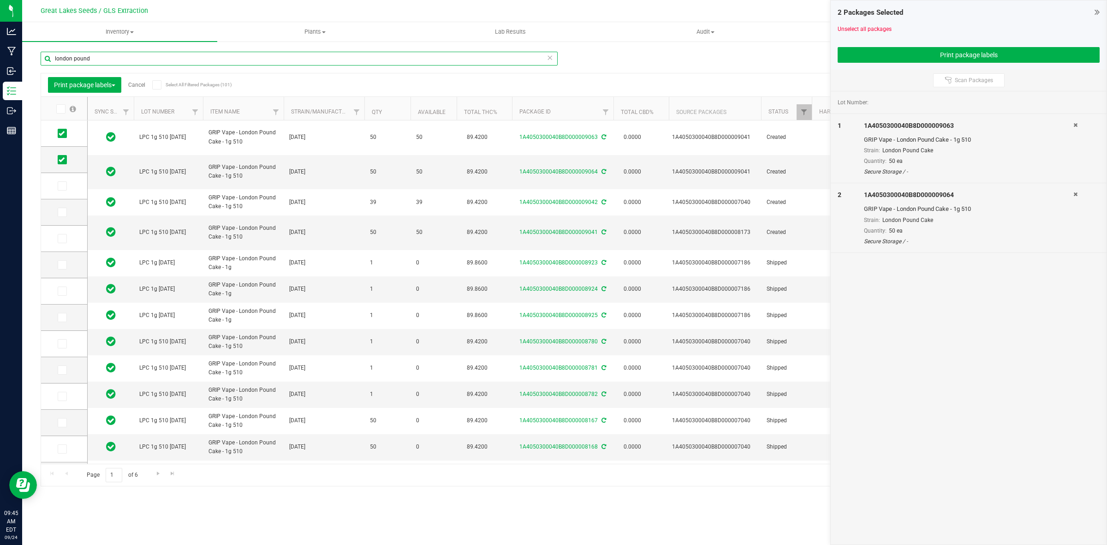
drag, startPoint x: 92, startPoint y: 60, endPoint x: 46, endPoint y: 61, distance: 46.1
click at [46, 61] on input "london pound" at bounding box center [299, 59] width 517 height 14
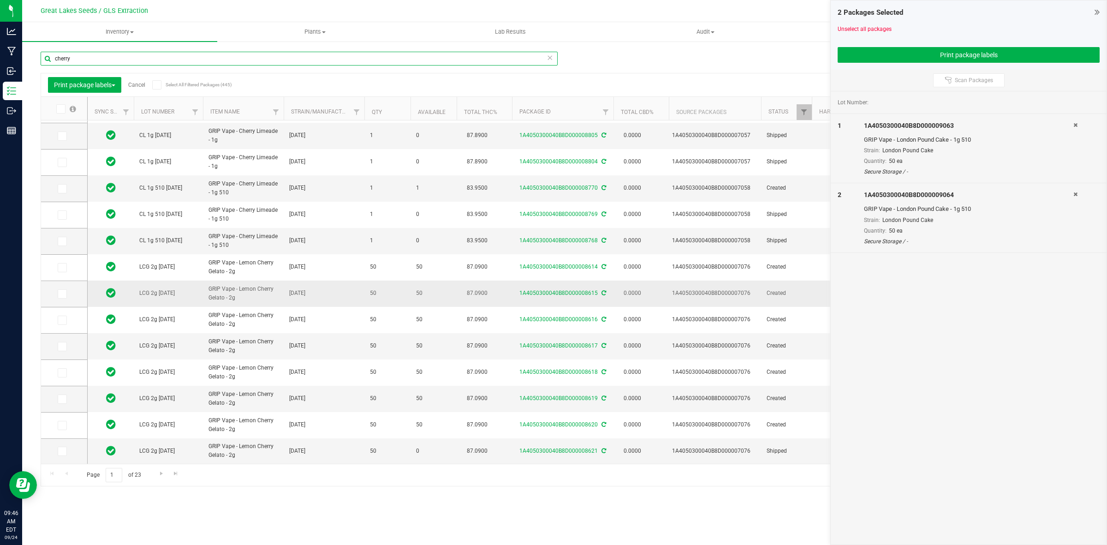
scroll to position [190, 0]
type input "cherry"
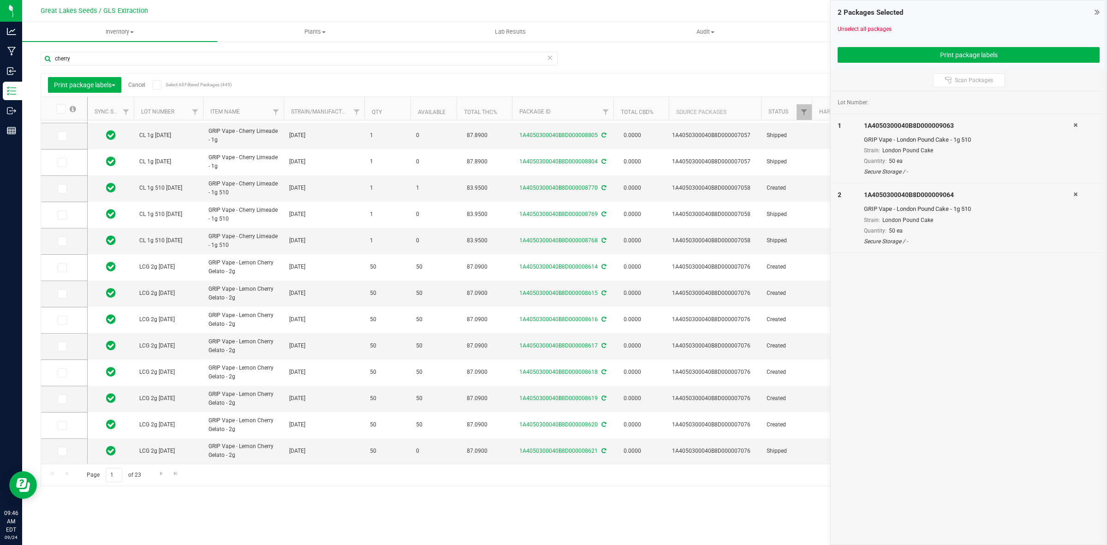
click at [141, 84] on link "Cancel" at bounding box center [136, 85] width 17 height 6
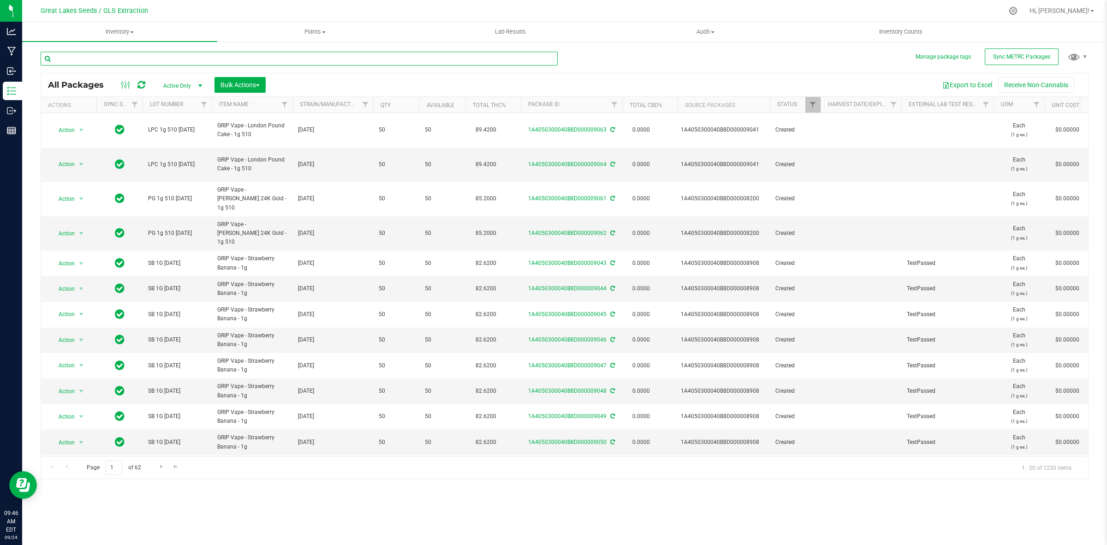
drag, startPoint x: 102, startPoint y: 56, endPoint x: 106, endPoint y: 58, distance: 4.7
click at [106, 58] on input "text" at bounding box center [299, 59] width 517 height 14
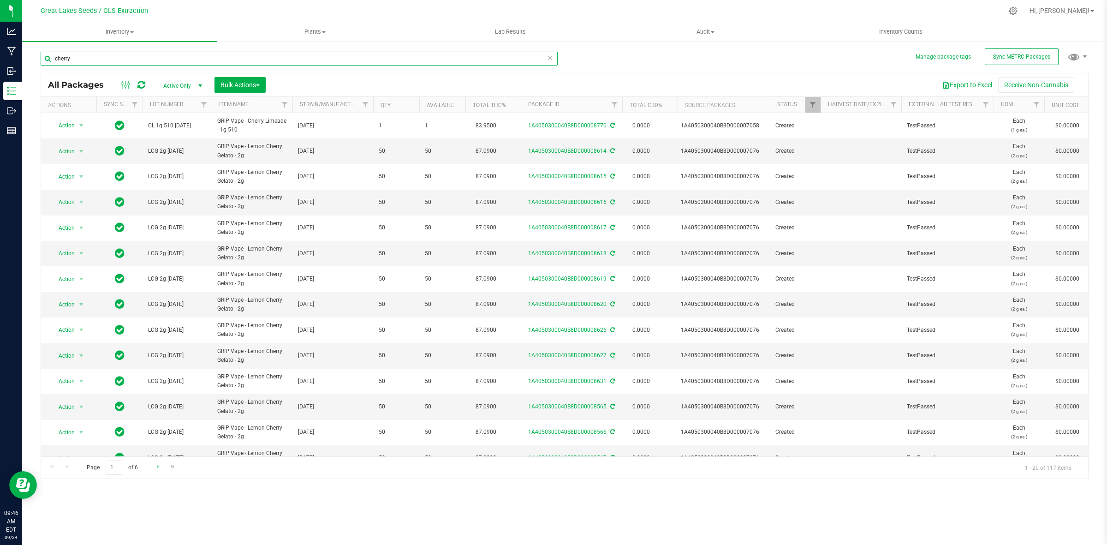
type input "cherry"
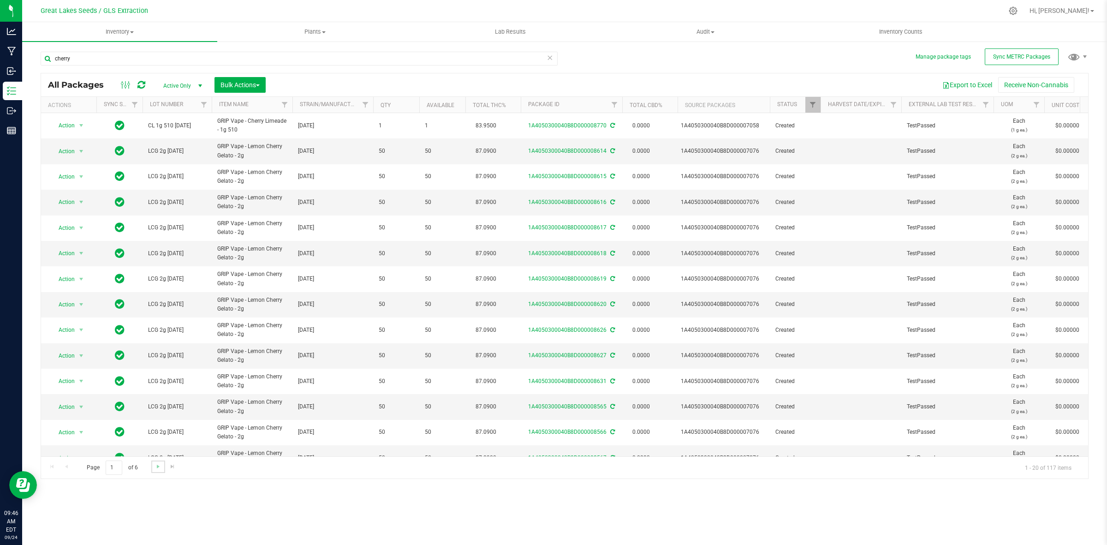
click at [153, 464] on link "Go to the next page" at bounding box center [157, 466] width 13 height 12
click at [153, 465] on link "Go to the next page" at bounding box center [157, 466] width 13 height 12
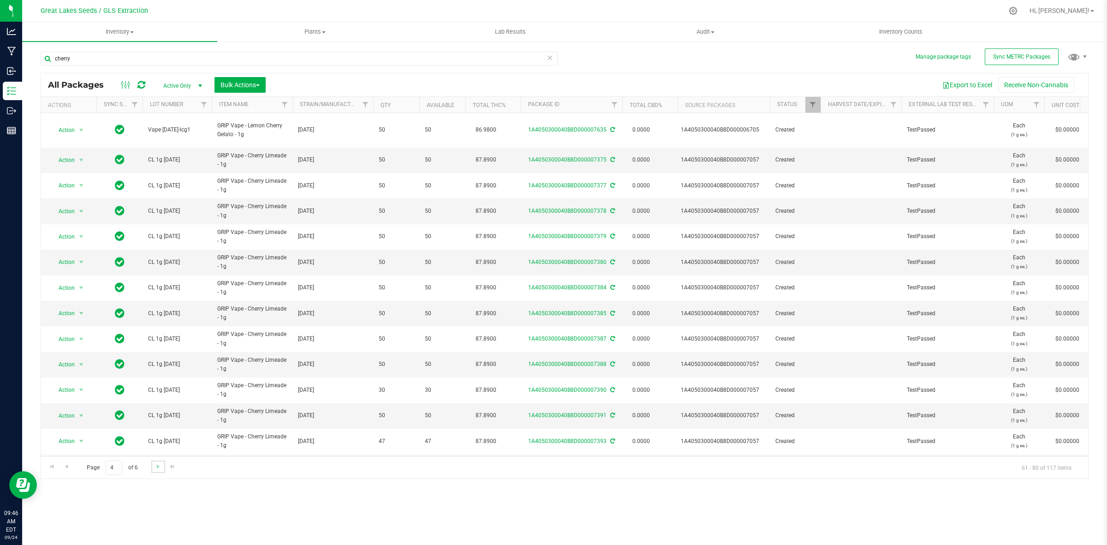
click at [153, 466] on link "Go to the next page" at bounding box center [157, 466] width 13 height 12
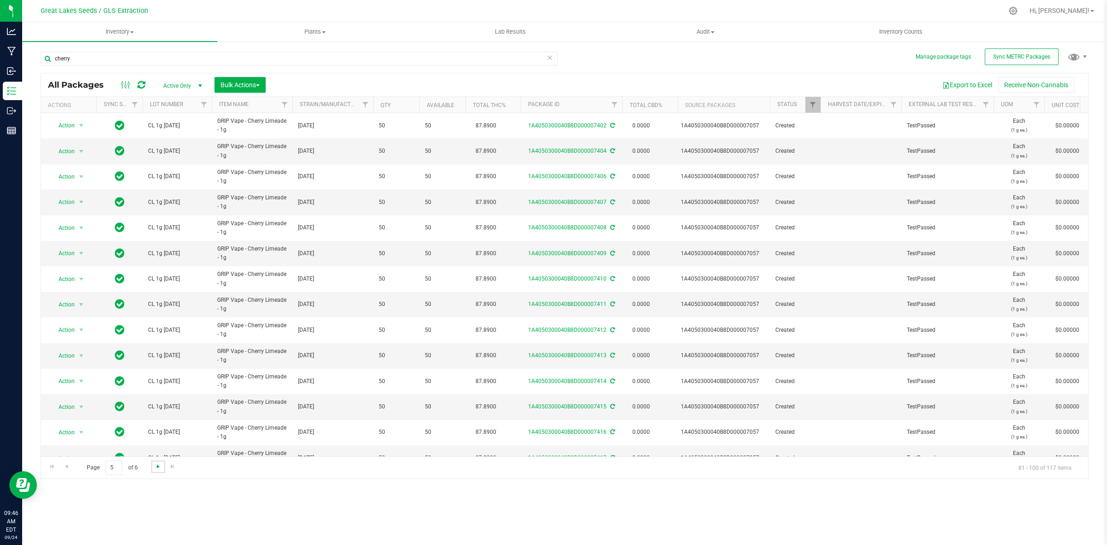
click at [154, 466] on link "Go to the next page" at bounding box center [157, 466] width 13 height 12
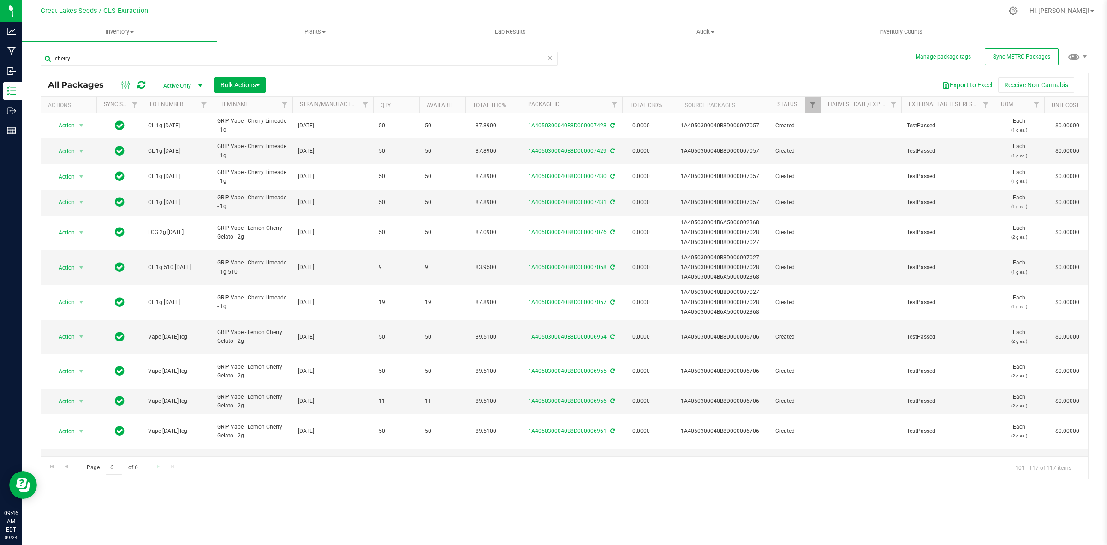
click at [154, 466] on div "Page 6 of 6 101 - 117 of 117 items" at bounding box center [564, 467] width 1047 height 22
click at [66, 464] on span "Go to the previous page" at bounding box center [66, 466] width 7 height 7
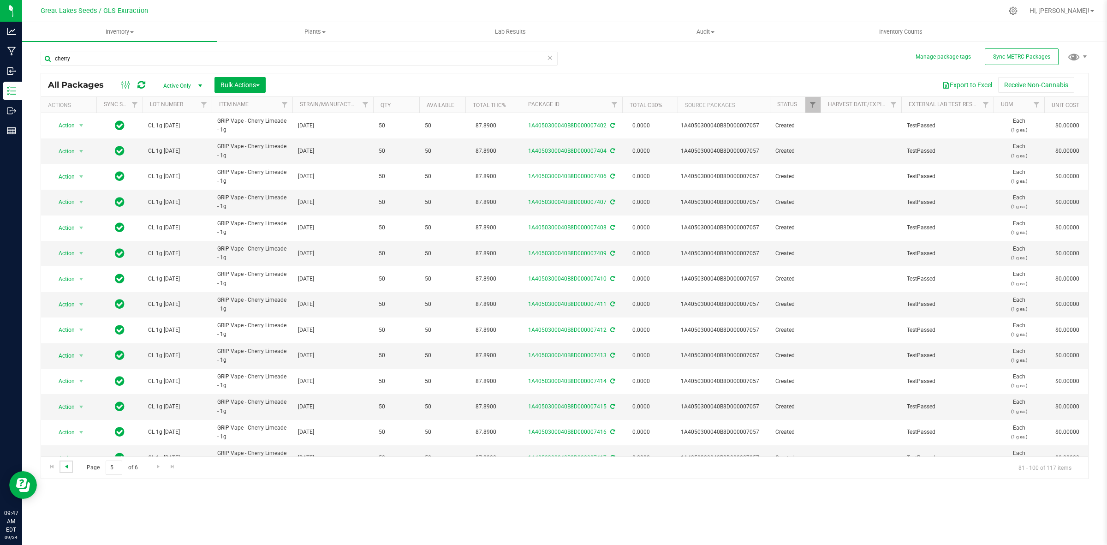
click at [66, 464] on span "Go to the previous page" at bounding box center [66, 466] width 7 height 7
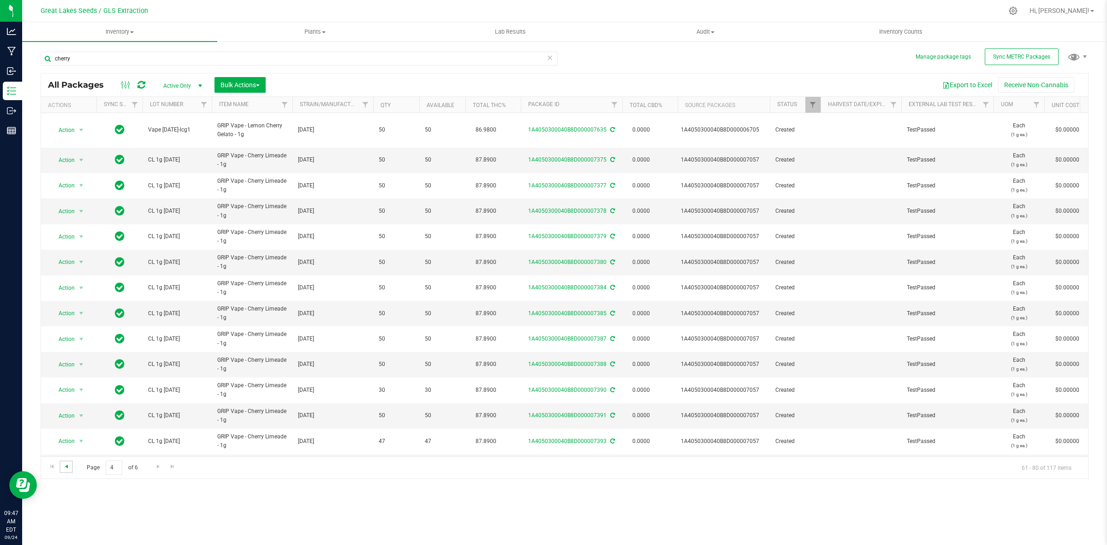
click at [66, 464] on span "Go to the previous page" at bounding box center [66, 466] width 7 height 7
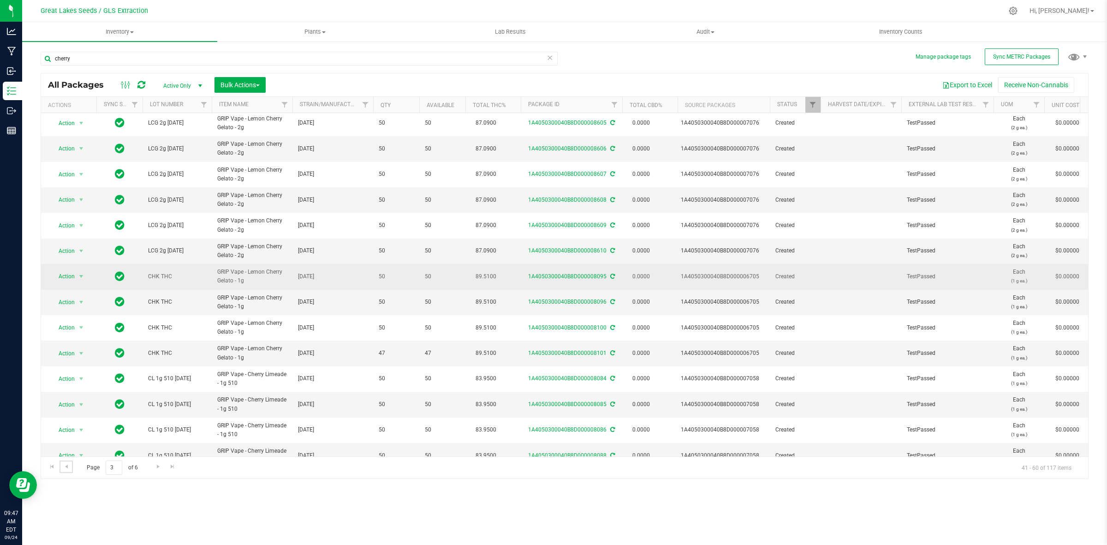
scroll to position [115, 0]
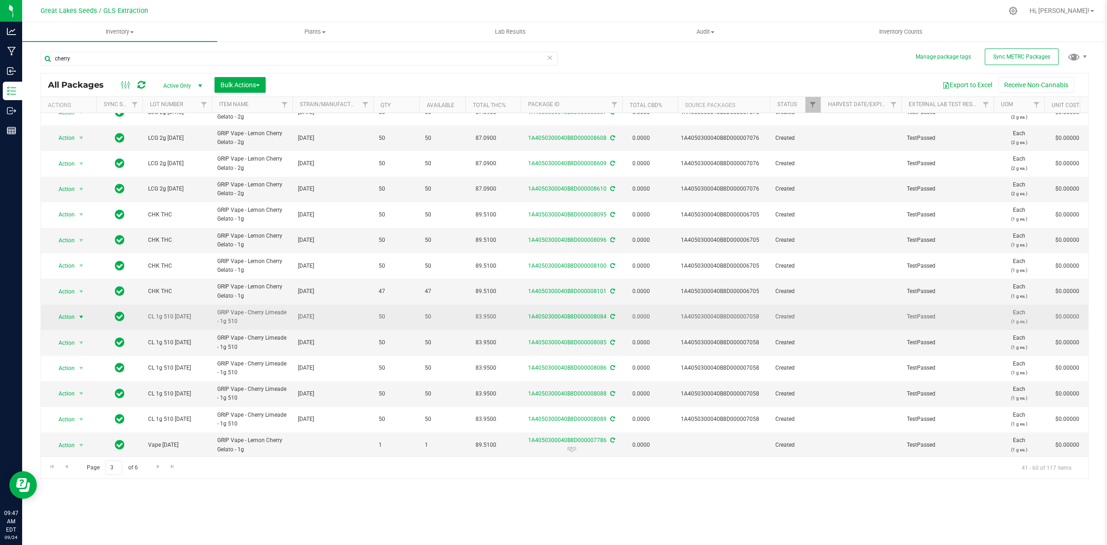
click at [75, 319] on span "Action" at bounding box center [62, 316] width 25 height 13
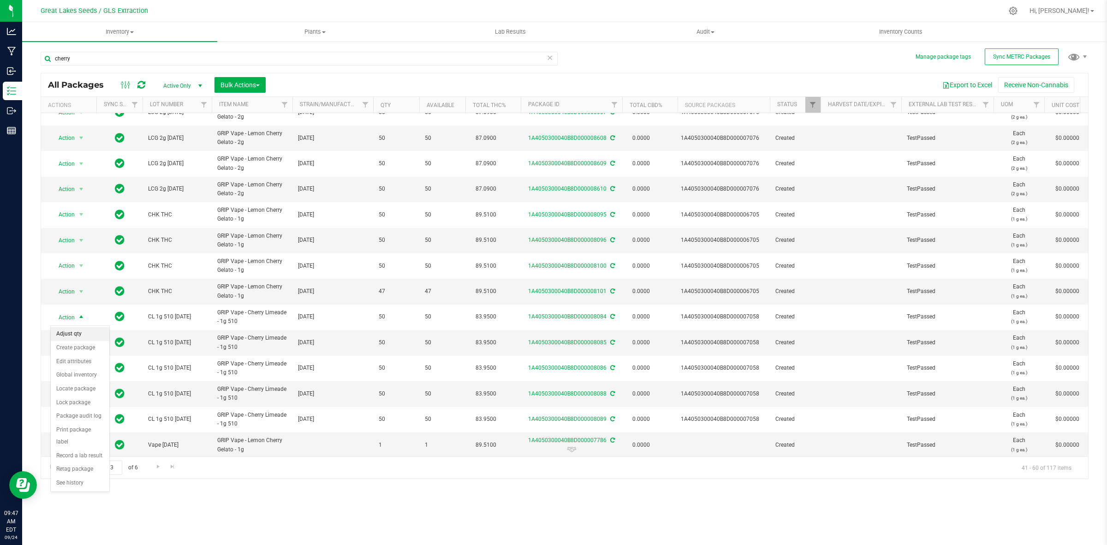
click at [77, 330] on li "Adjust qty" at bounding box center [80, 334] width 59 height 14
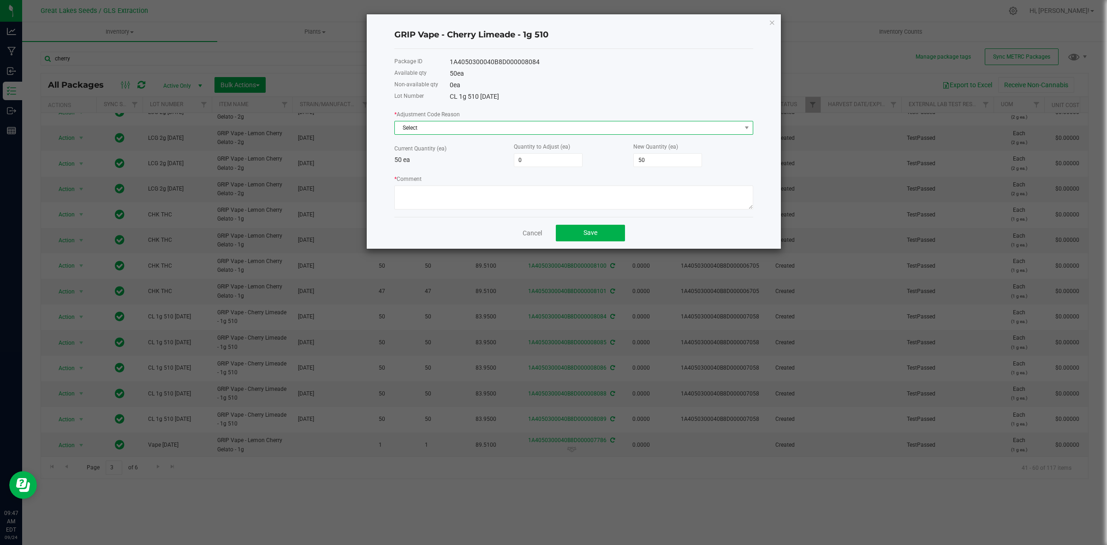
click at [535, 132] on span "Select" at bounding box center [568, 127] width 346 height 13
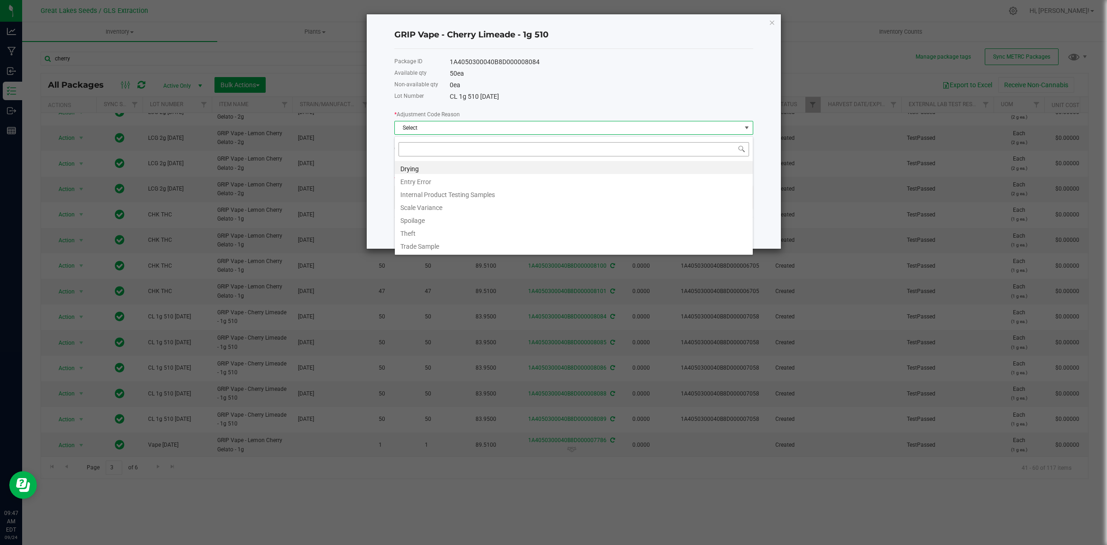
scroll to position [14, 358]
click at [471, 178] on li "Entry Error" at bounding box center [574, 180] width 358 height 13
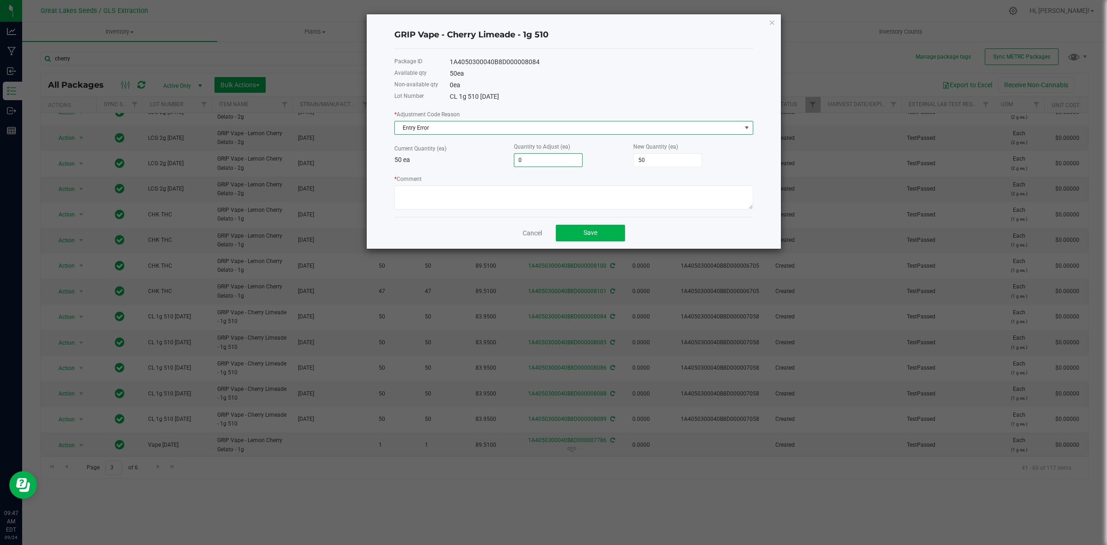
click at [538, 160] on input "0" at bounding box center [548, 160] width 68 height 13
type input "5"
type input "55"
type input "50"
type input "100"
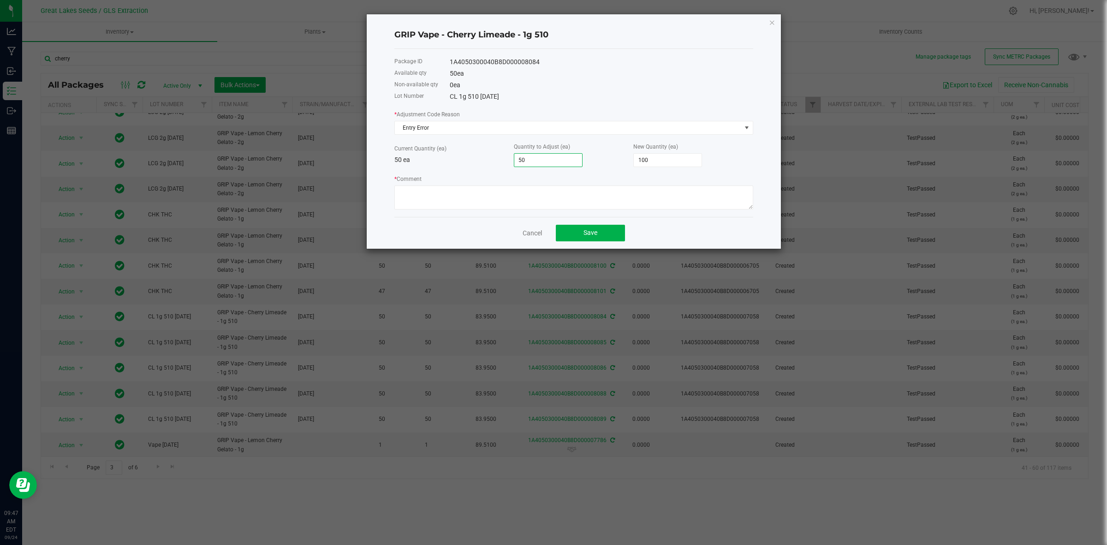
type input "50"
type textarea "Hardware recount"
click at [582, 236] on button "Save" at bounding box center [590, 233] width 69 height 17
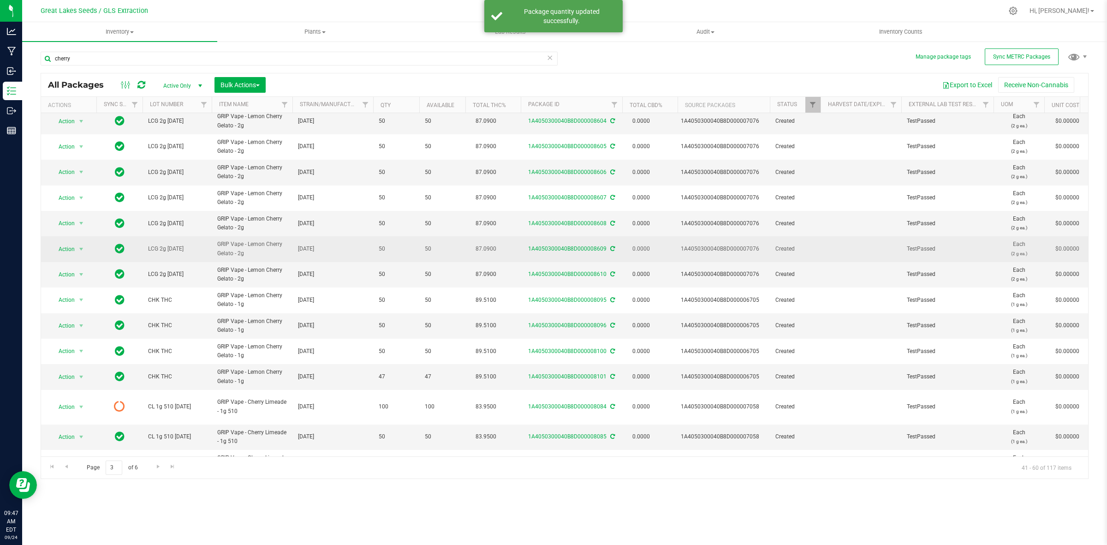
scroll to position [58, 0]
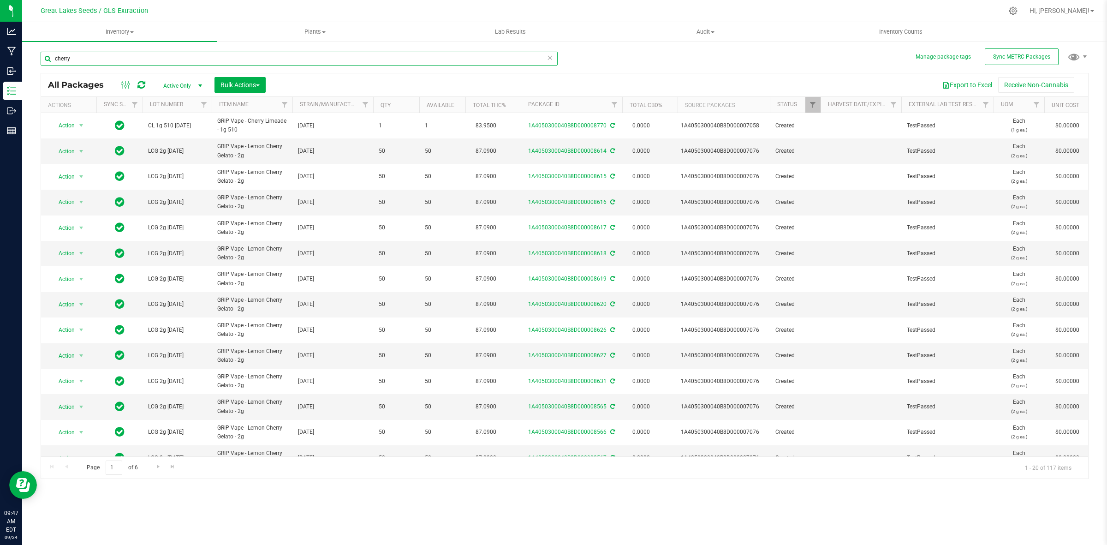
click at [92, 58] on input "cherry" at bounding box center [299, 59] width 517 height 14
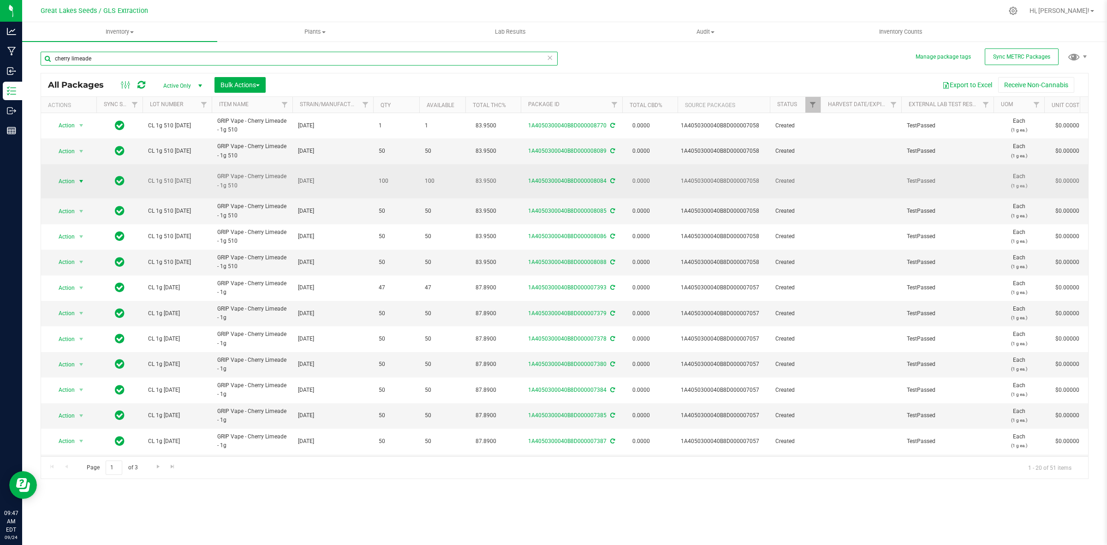
type input "cherry limeade"
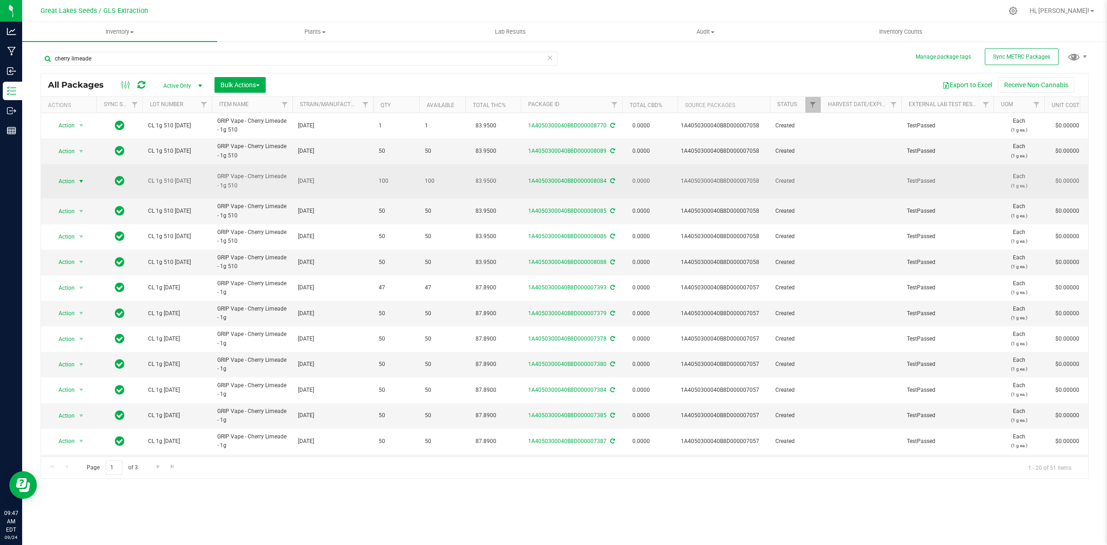
click at [74, 175] on span "Action" at bounding box center [62, 181] width 25 height 13
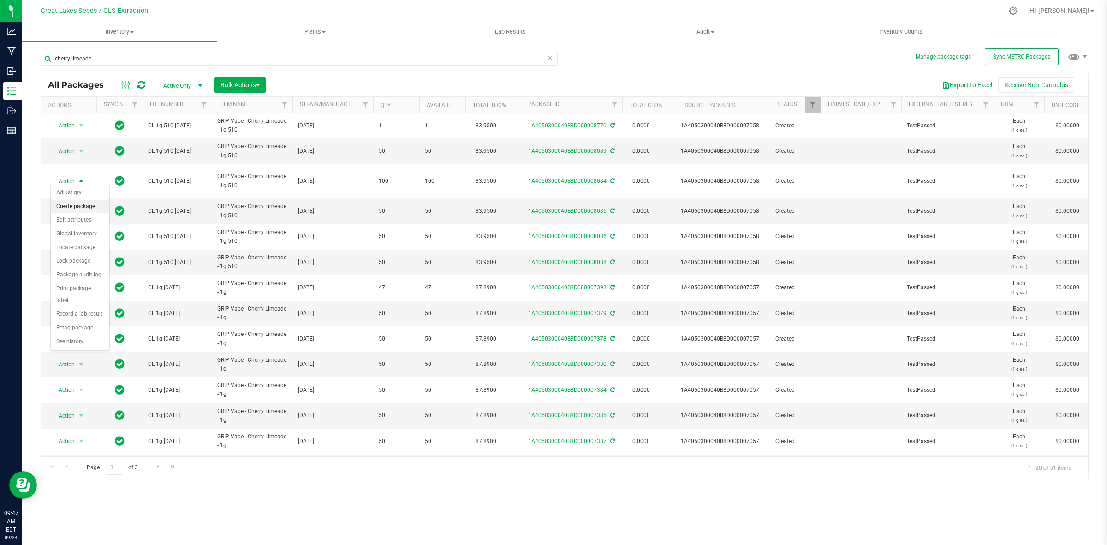
click at [72, 208] on li "Create package" at bounding box center [80, 207] width 59 height 14
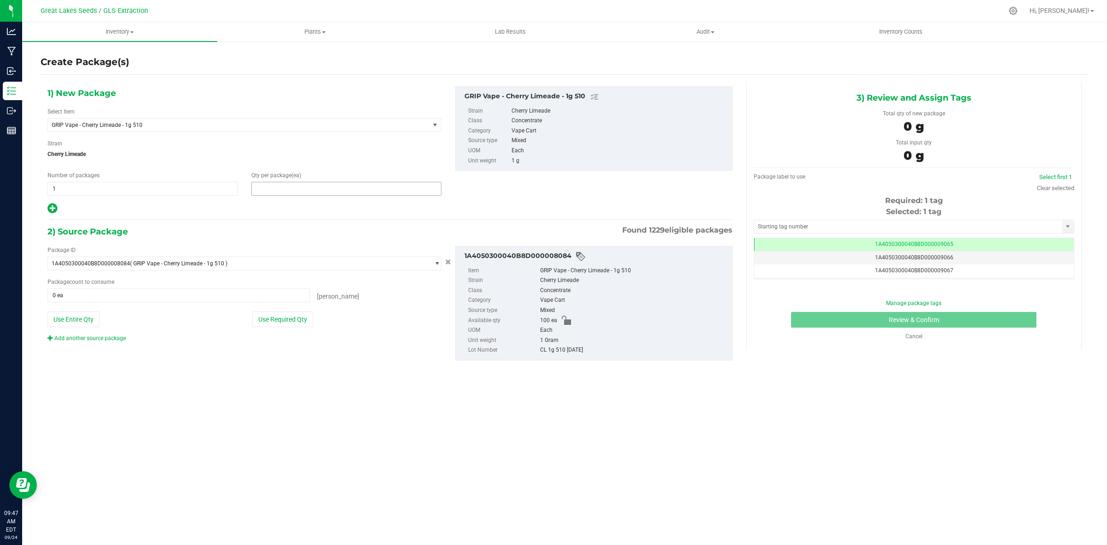
click at [261, 190] on span at bounding box center [346, 189] width 190 height 14
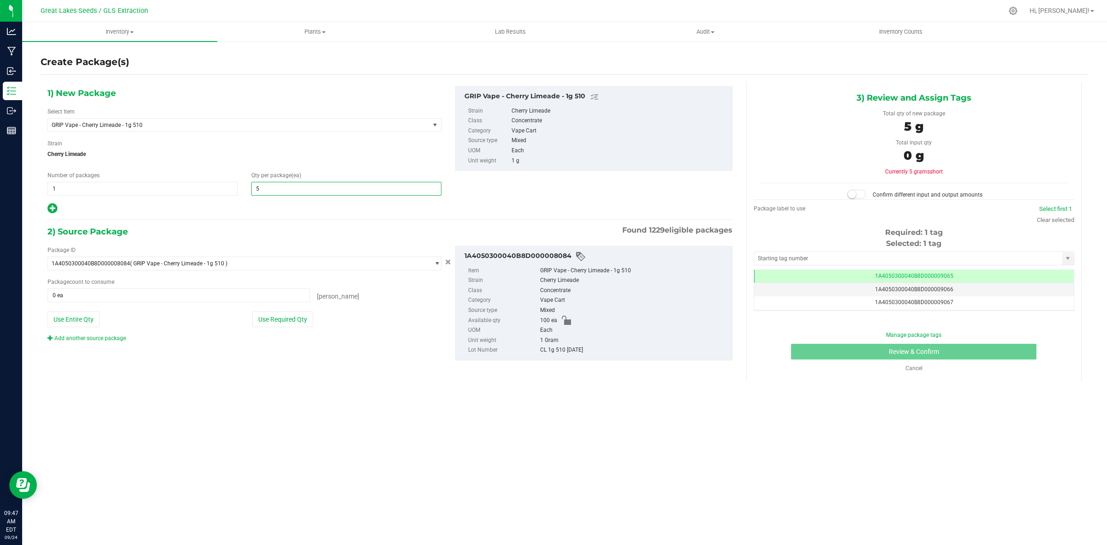
type input "50"
click at [301, 321] on button "Use Required Qty" at bounding box center [282, 319] width 61 height 16
type input "50 ea"
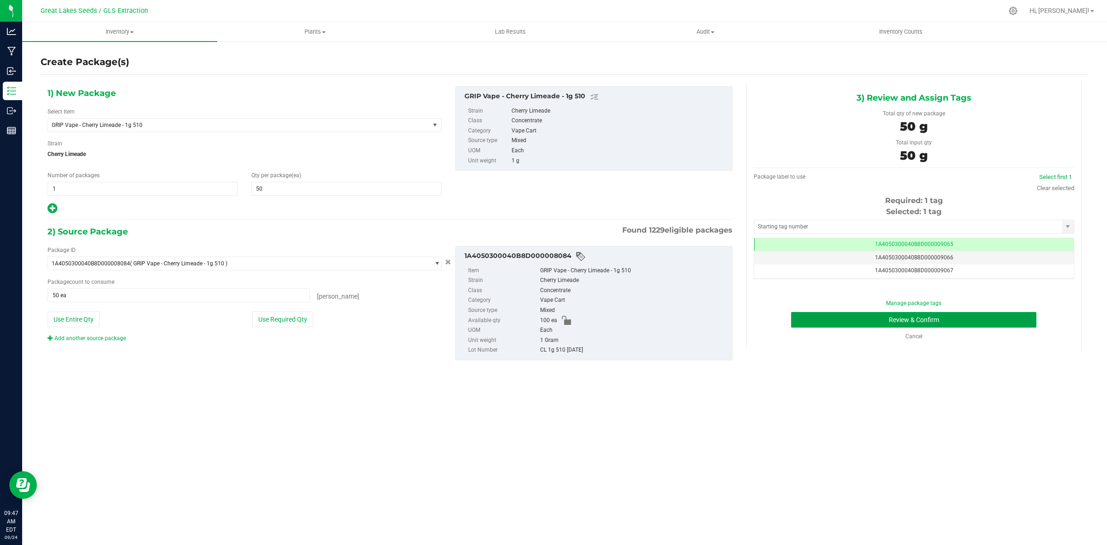
click at [950, 317] on button "Review & Confirm" at bounding box center [913, 320] width 245 height 16
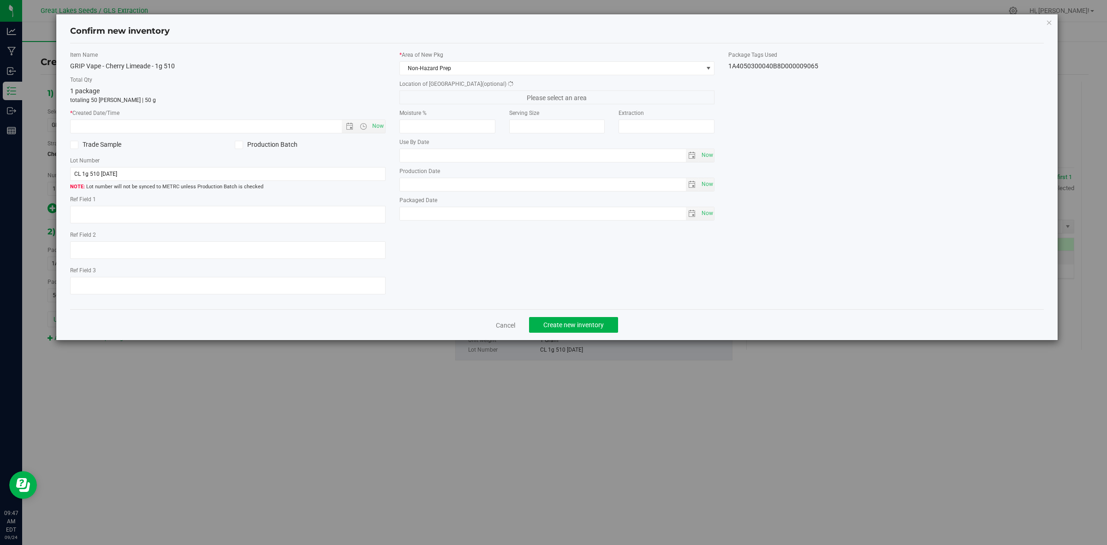
type textarea "[DATE]"
click at [378, 128] on span "Now" at bounding box center [378, 125] width 16 height 13
type input "[DATE] 9:47 AM"
click at [570, 325] on span "Create new inventory" at bounding box center [573, 324] width 60 height 7
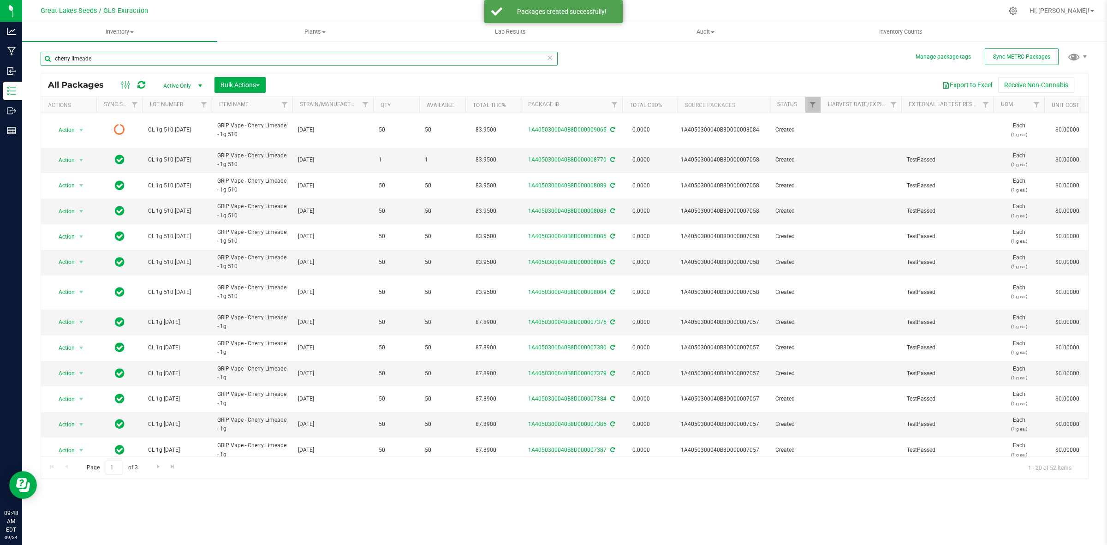
drag, startPoint x: 101, startPoint y: 57, endPoint x: 35, endPoint y: 56, distance: 65.5
click at [35, 56] on div "Manage package tags Sync METRC Packages cherry limeade All Packages Active Only…" at bounding box center [564, 181] width 1085 height 281
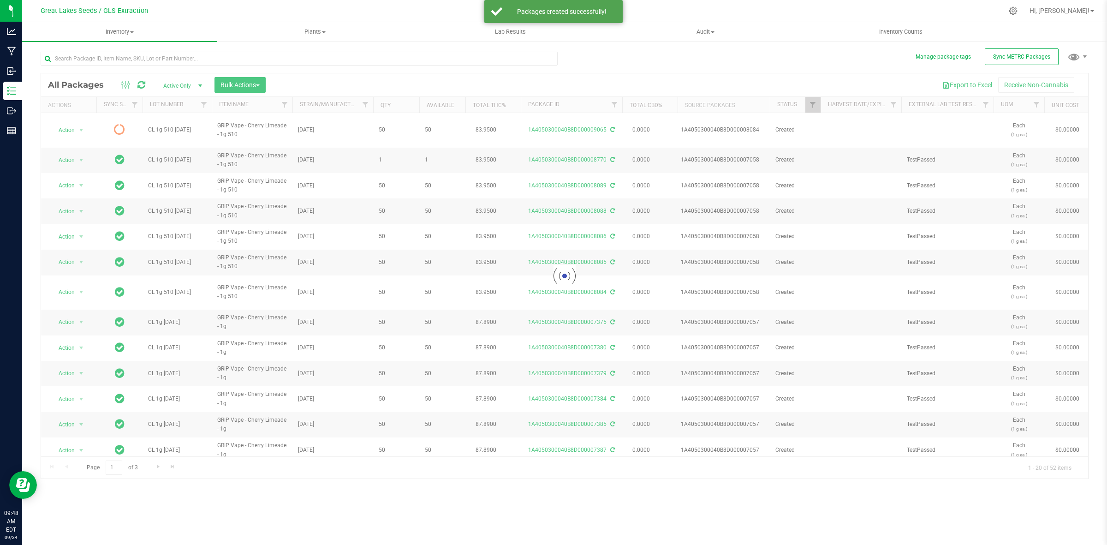
click at [75, 120] on div at bounding box center [564, 275] width 1047 height 405
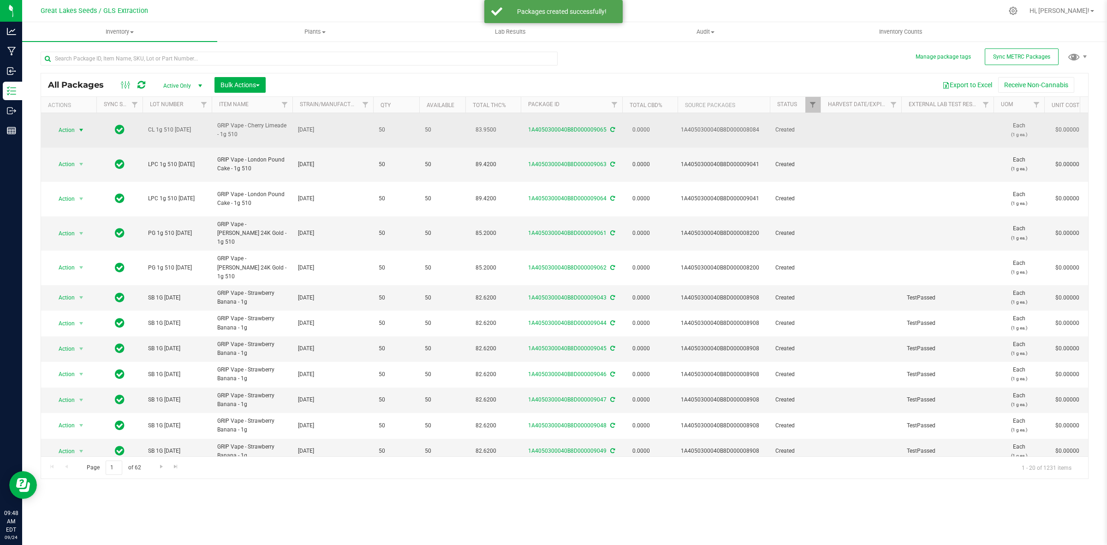
click at [76, 125] on span "select" at bounding box center [82, 130] width 12 height 13
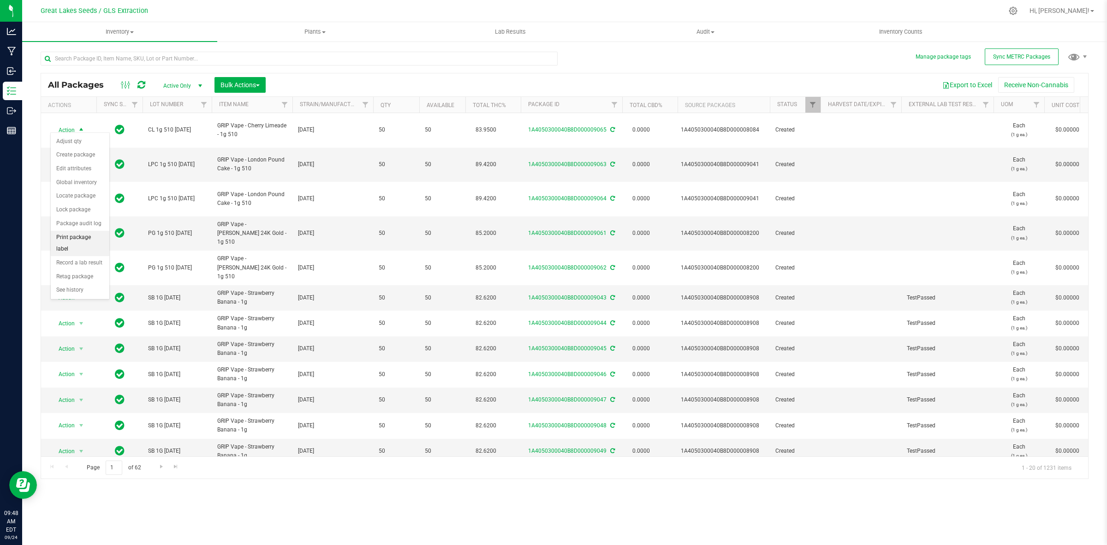
click at [75, 238] on li "Print package label" at bounding box center [80, 243] width 59 height 25
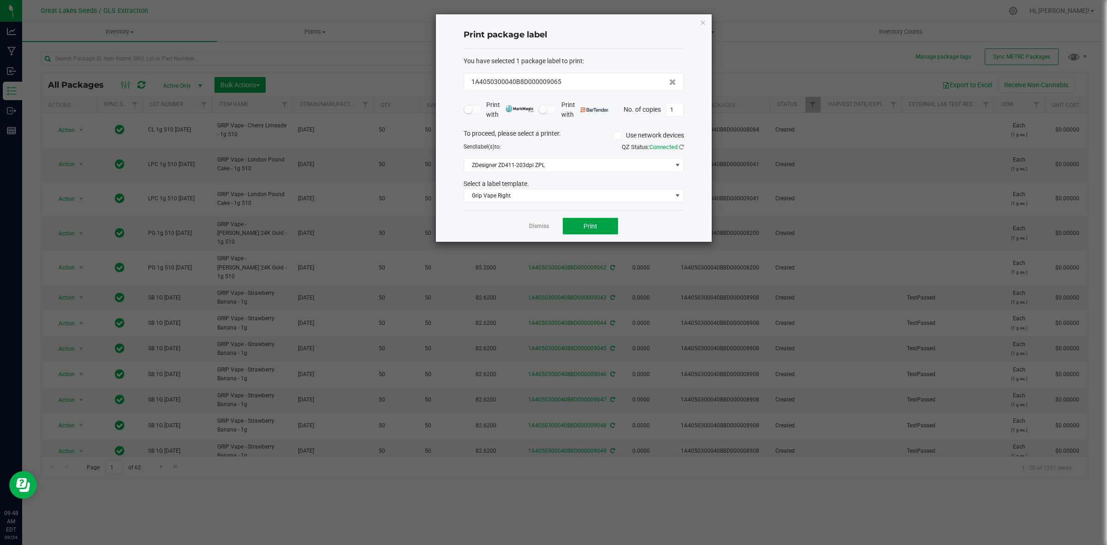
click at [580, 231] on button "Print" at bounding box center [590, 226] width 55 height 17
click at [673, 111] on input "1" at bounding box center [675, 109] width 18 height 13
type input "49"
click at [603, 228] on button "Print" at bounding box center [590, 226] width 55 height 17
click at [537, 228] on link "Dismiss" at bounding box center [539, 226] width 20 height 8
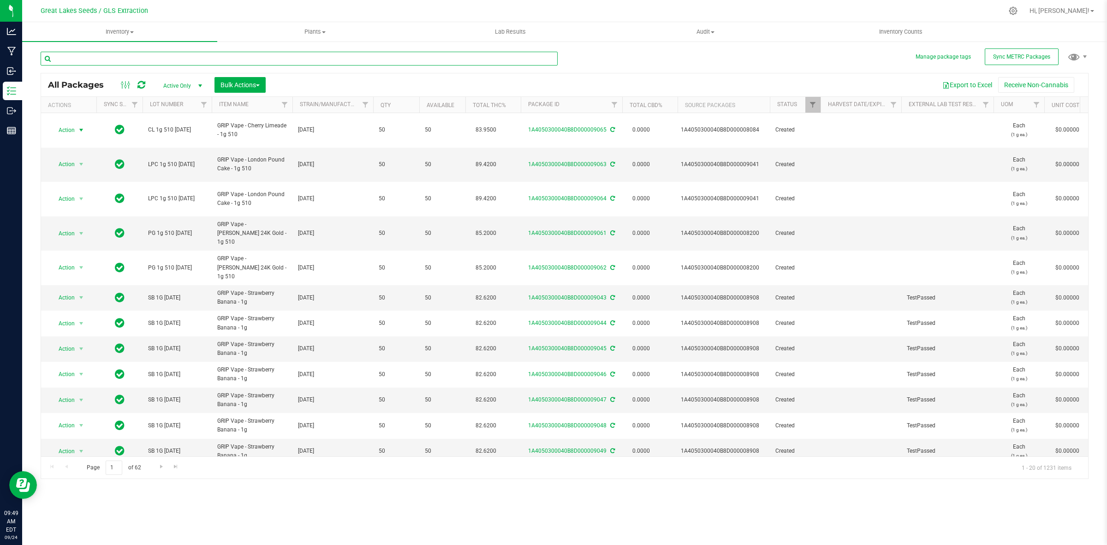
click at [148, 63] on input "text" at bounding box center [299, 59] width 517 height 14
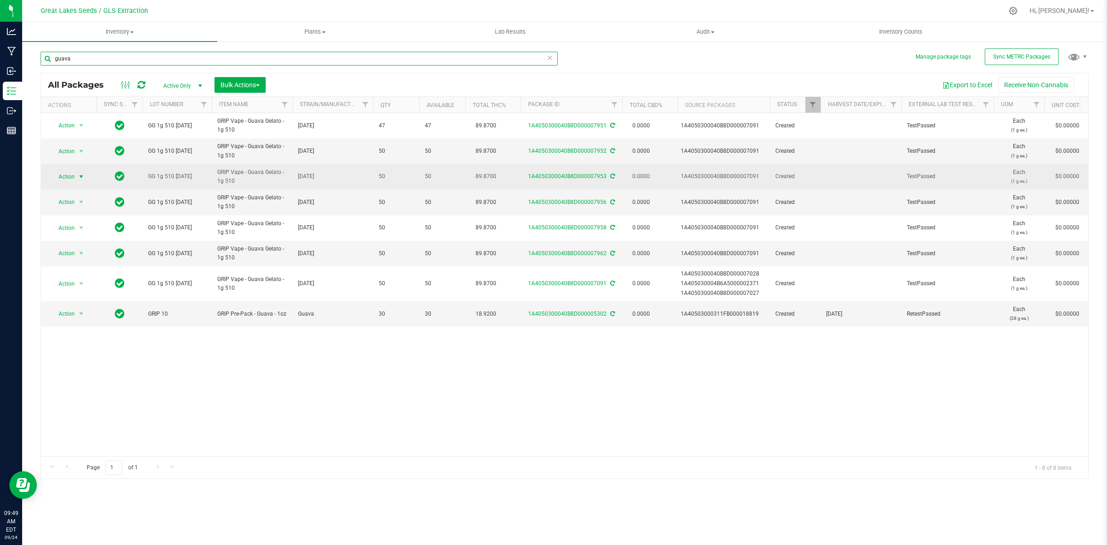
type input "guava"
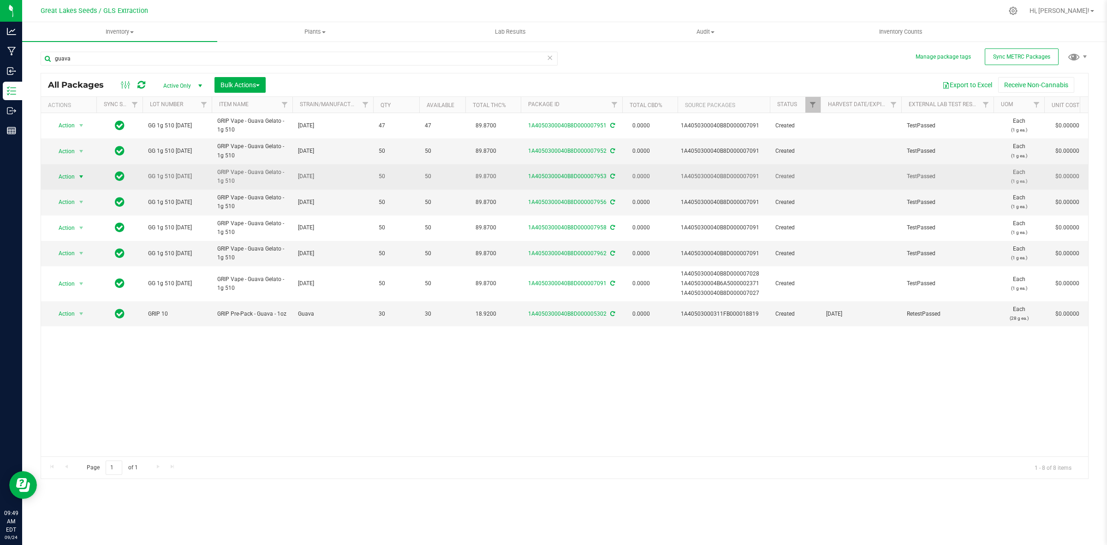
click at [67, 174] on span "Action" at bounding box center [62, 176] width 25 height 13
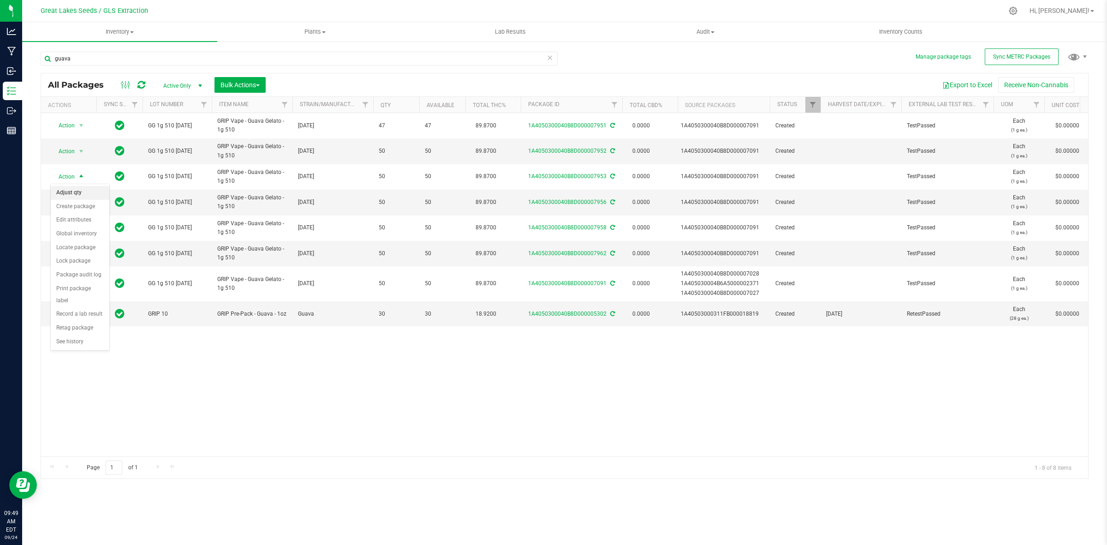
click at [71, 193] on li "Adjust qty" at bounding box center [80, 193] width 59 height 14
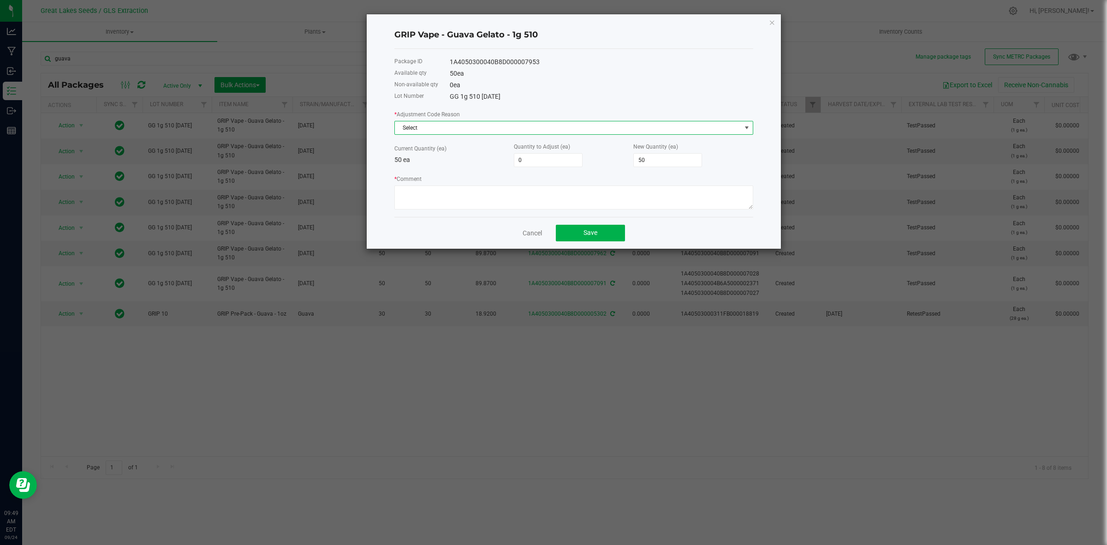
click at [475, 127] on span "Select" at bounding box center [568, 127] width 346 height 13
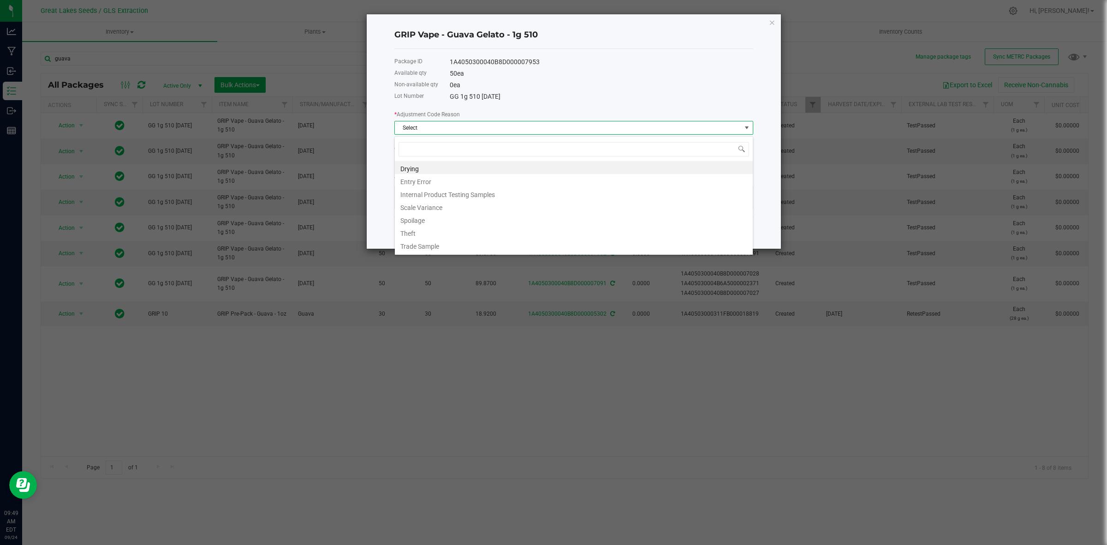
scroll to position [14, 358]
click at [458, 178] on li "Entry Error" at bounding box center [574, 180] width 358 height 13
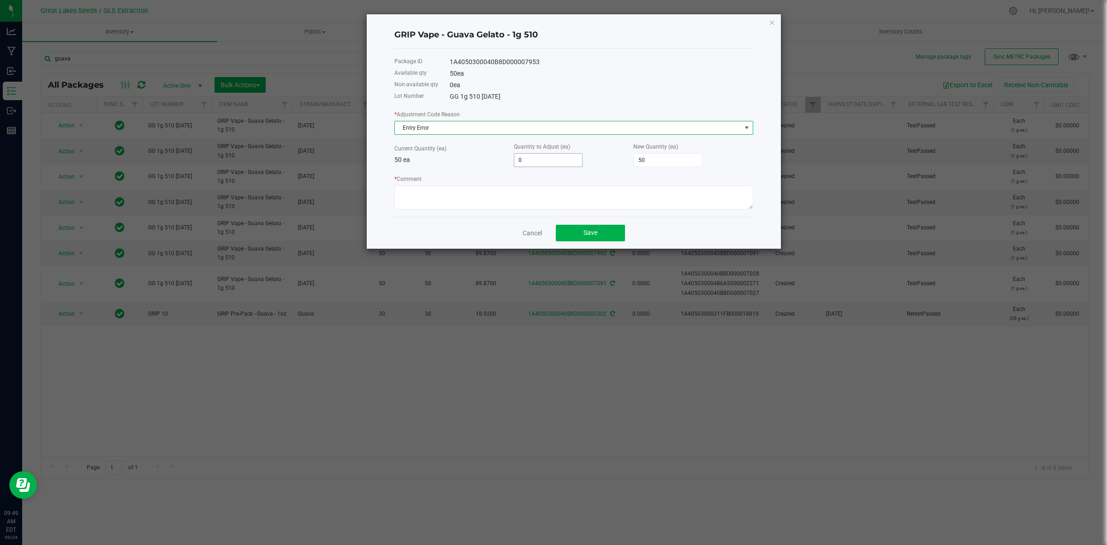
click at [556, 165] on input "0" at bounding box center [548, 160] width 68 height 13
type input "5"
type input "55"
type input "50"
type input "100"
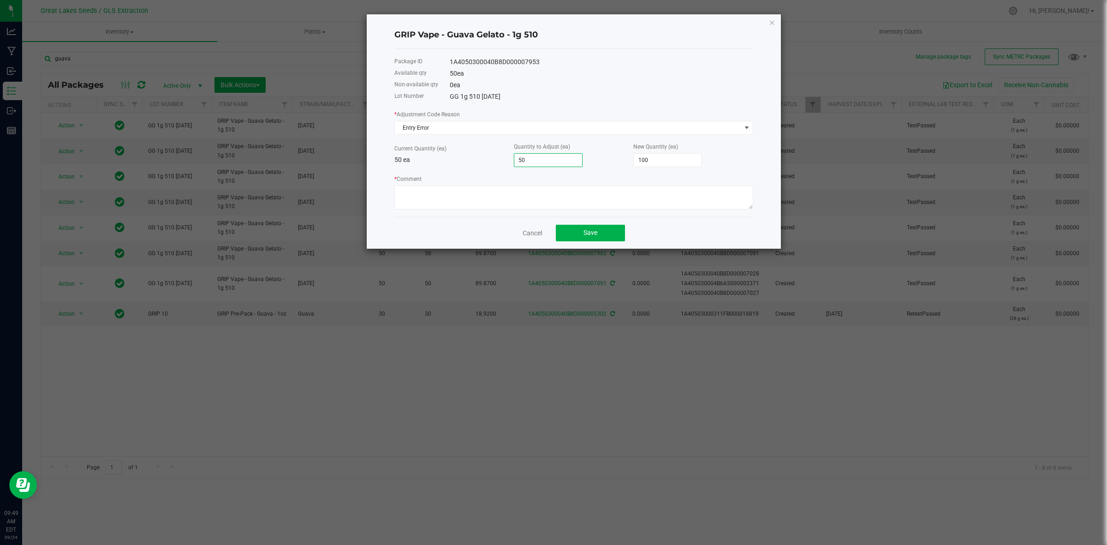
type input "50"
type textarea "HArdware recount"
click at [592, 240] on button "Save" at bounding box center [590, 233] width 69 height 17
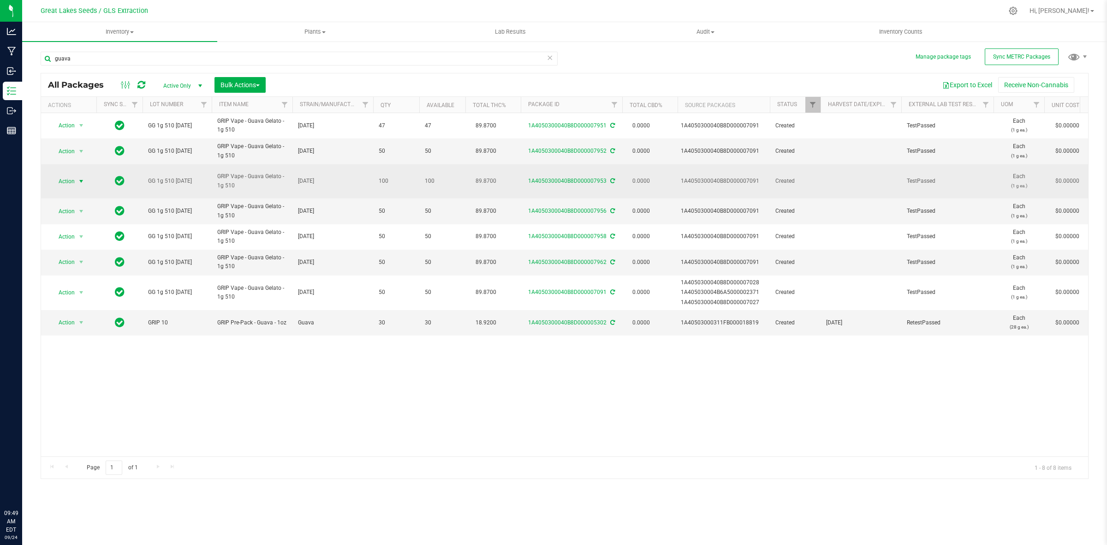
click at [81, 178] on span "select" at bounding box center [80, 181] width 7 height 7
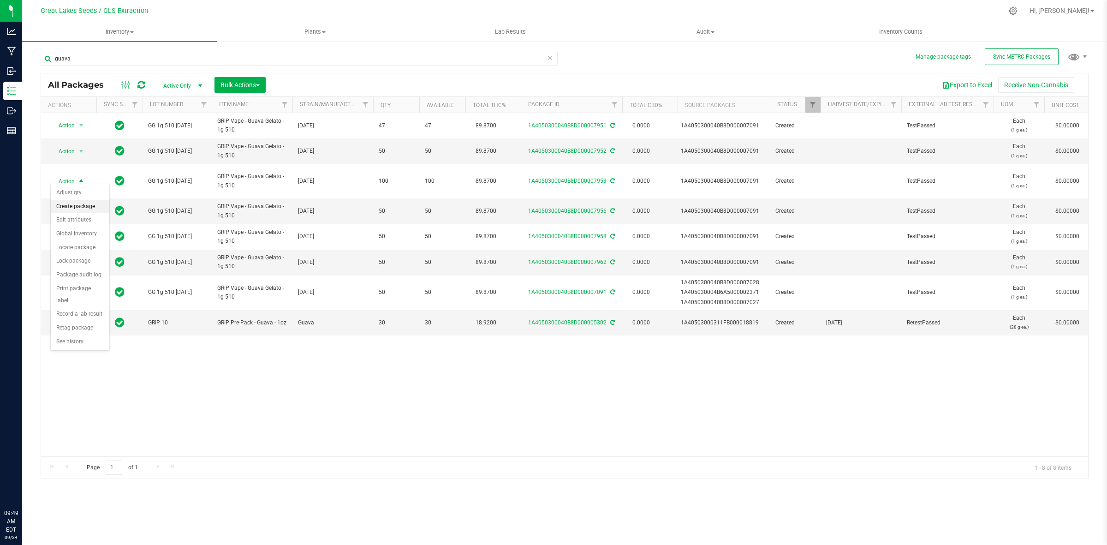
click at [81, 208] on li "Create package" at bounding box center [80, 207] width 59 height 14
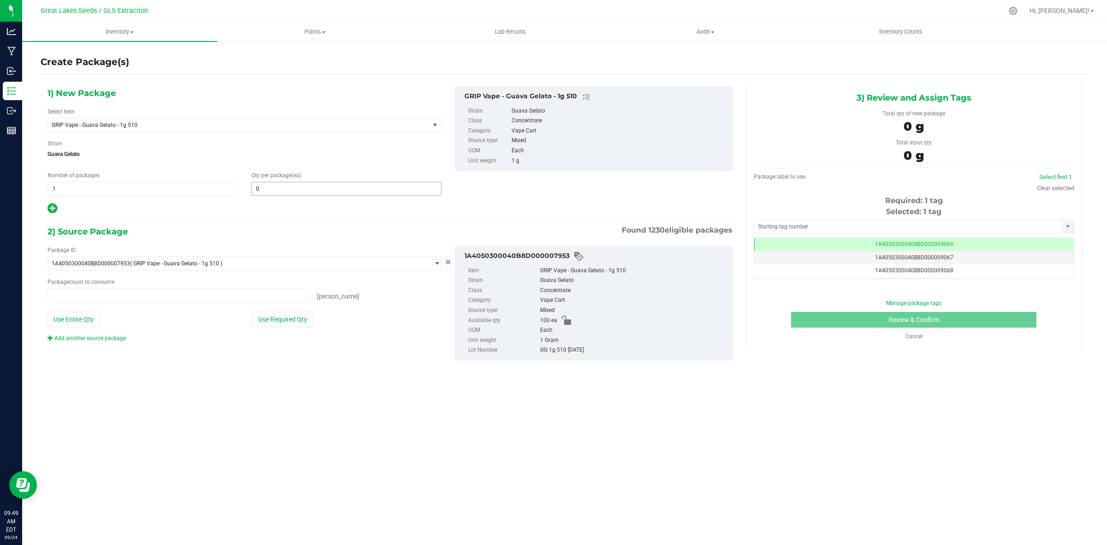
type input "0 ea"
click at [259, 187] on span at bounding box center [346, 189] width 190 height 14
type input "50"
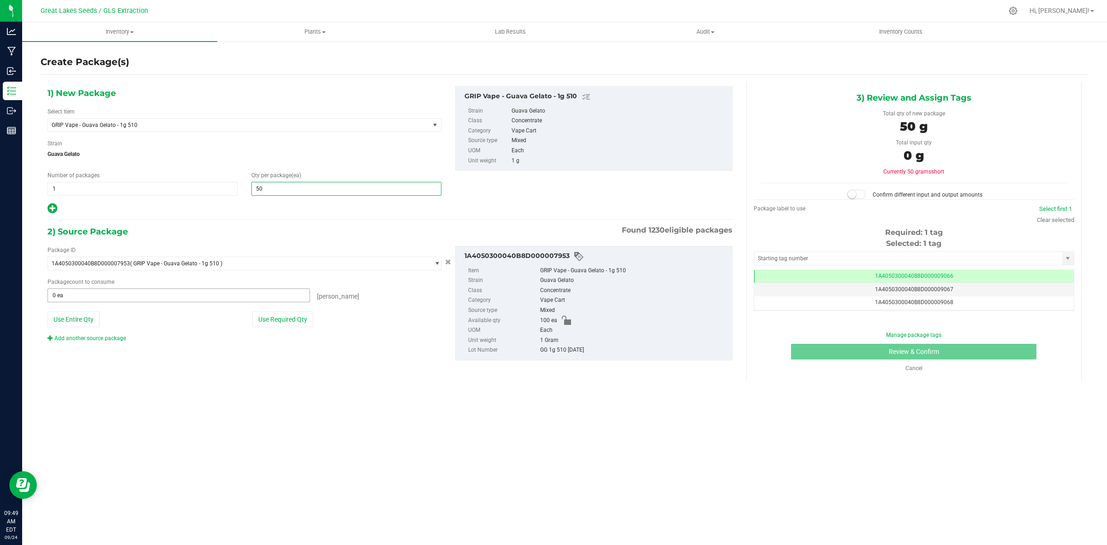
type input "50"
click at [150, 297] on span at bounding box center [178, 295] width 262 height 14
click at [295, 326] on button "Use Required Qty" at bounding box center [282, 319] width 61 height 16
type input "50 ea"
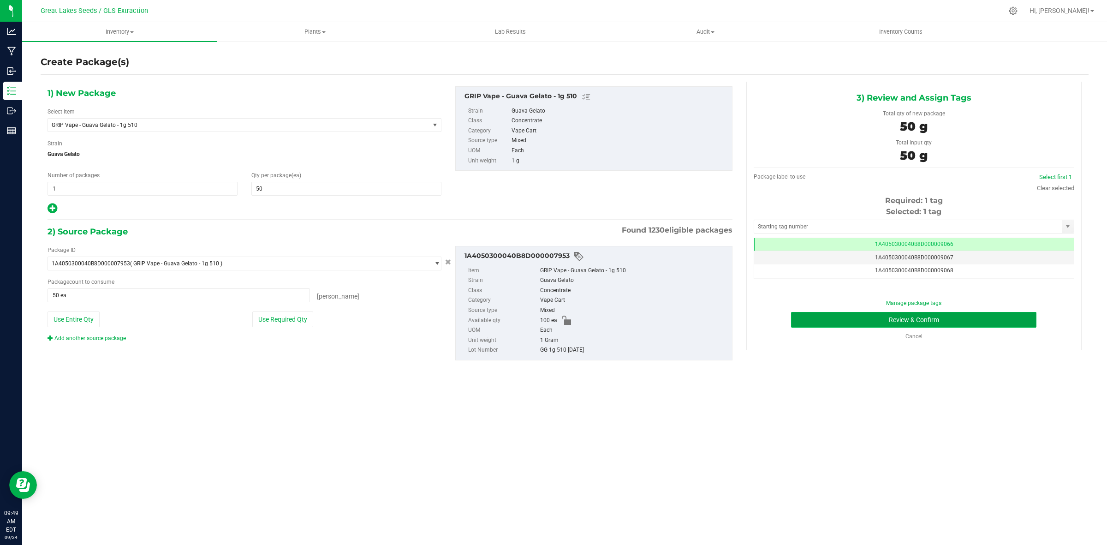
click at [944, 317] on button "Review & Confirm" at bounding box center [913, 320] width 245 height 16
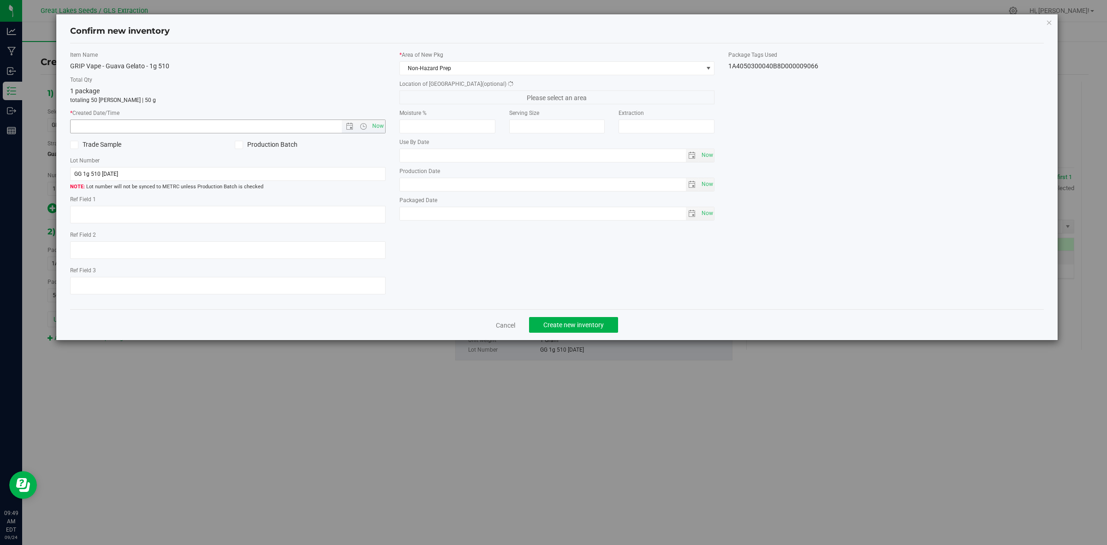
type textarea "[DATE]"
click at [377, 125] on span "Now" at bounding box center [378, 125] width 16 height 13
type input "9/24/2025 9:49 AM"
click at [486, 68] on span "Non-Hazard Prep" at bounding box center [551, 68] width 303 height 13
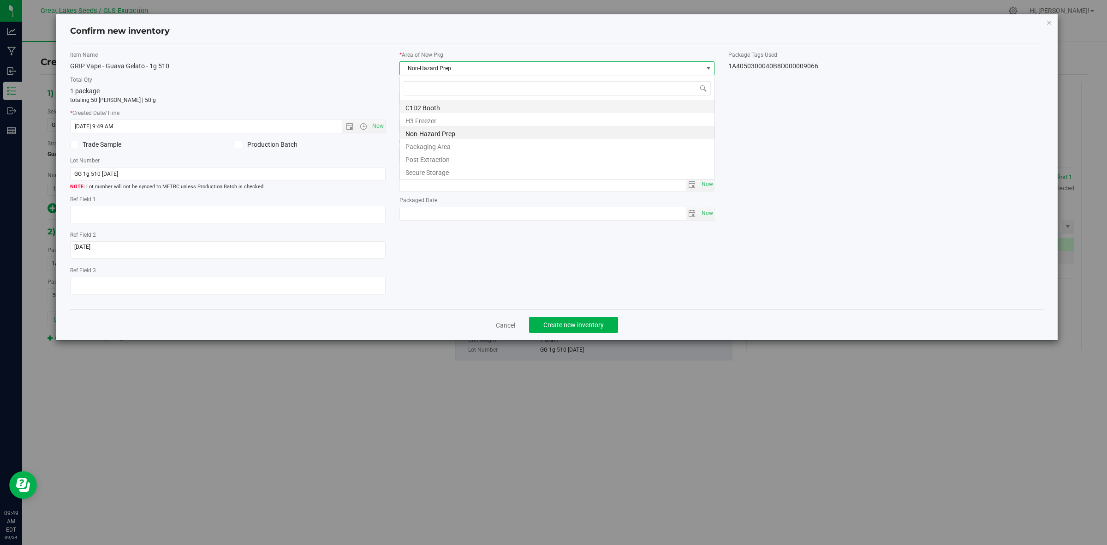
scroll to position [14, 315]
click at [457, 167] on li "Secure Storage" at bounding box center [557, 171] width 314 height 13
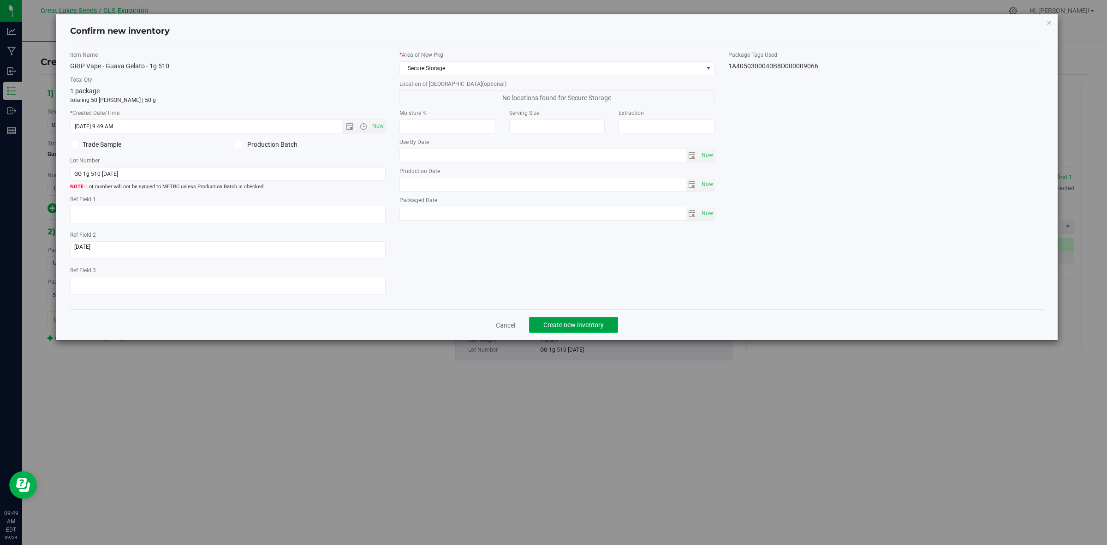
click at [573, 319] on button "Create new inventory" at bounding box center [573, 325] width 89 height 16
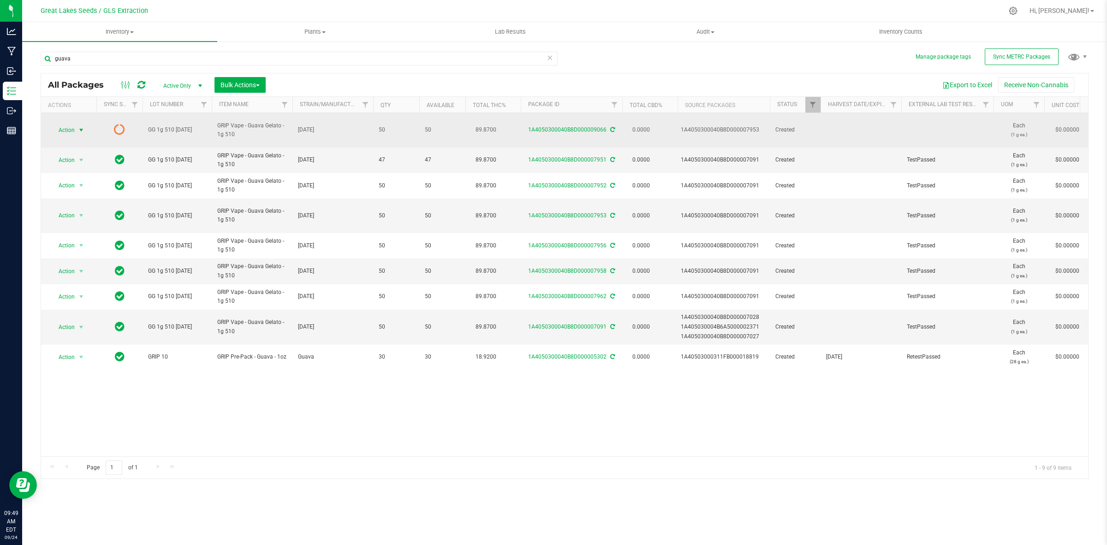
click at [70, 128] on span "Action" at bounding box center [62, 130] width 25 height 13
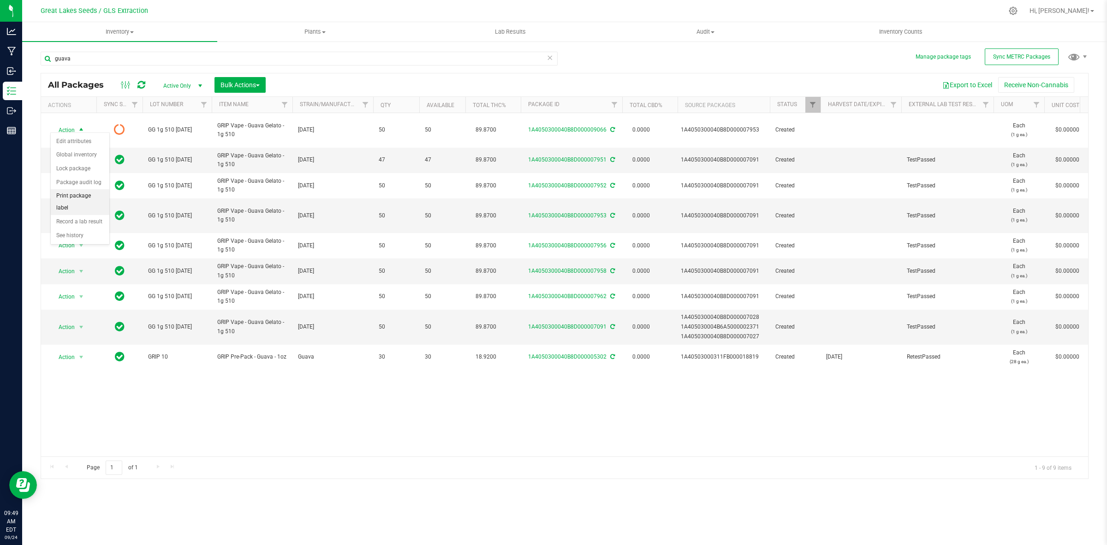
click at [77, 193] on li "Print package label" at bounding box center [80, 201] width 59 height 25
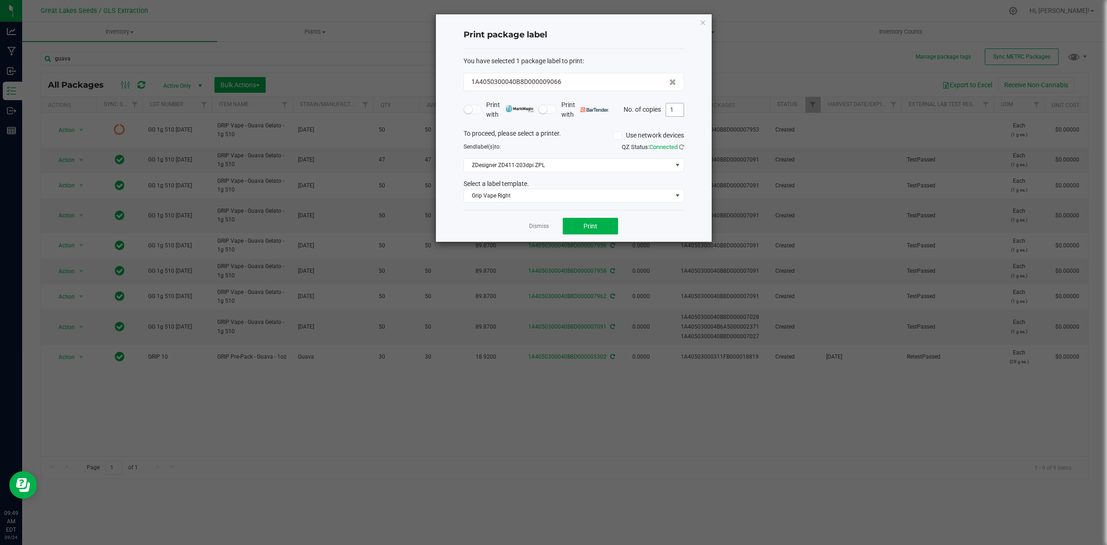
click at [677, 114] on input "1" at bounding box center [675, 109] width 18 height 13
type input "50"
click at [581, 223] on button "Print" at bounding box center [590, 226] width 55 height 17
click at [542, 227] on link "Dismiss" at bounding box center [539, 226] width 20 height 8
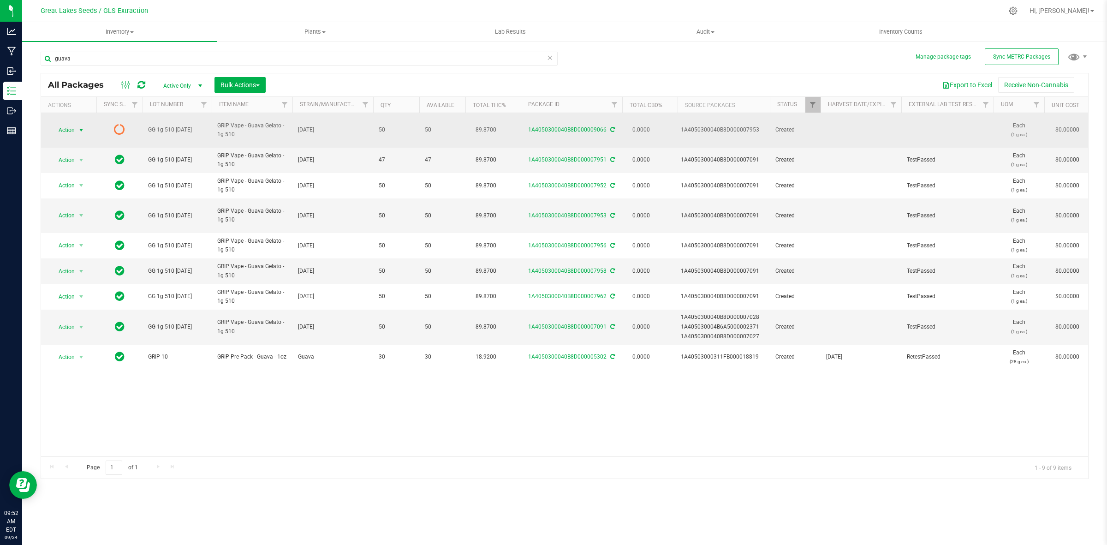
click at [74, 126] on span "Action" at bounding box center [62, 130] width 25 height 13
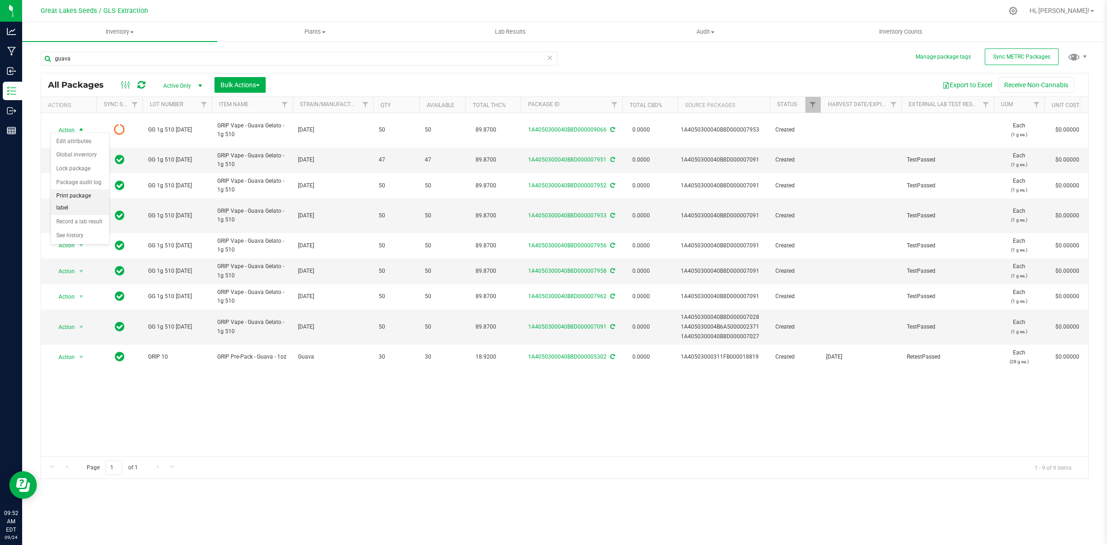
click at [90, 194] on li "Print package label" at bounding box center [80, 201] width 59 height 25
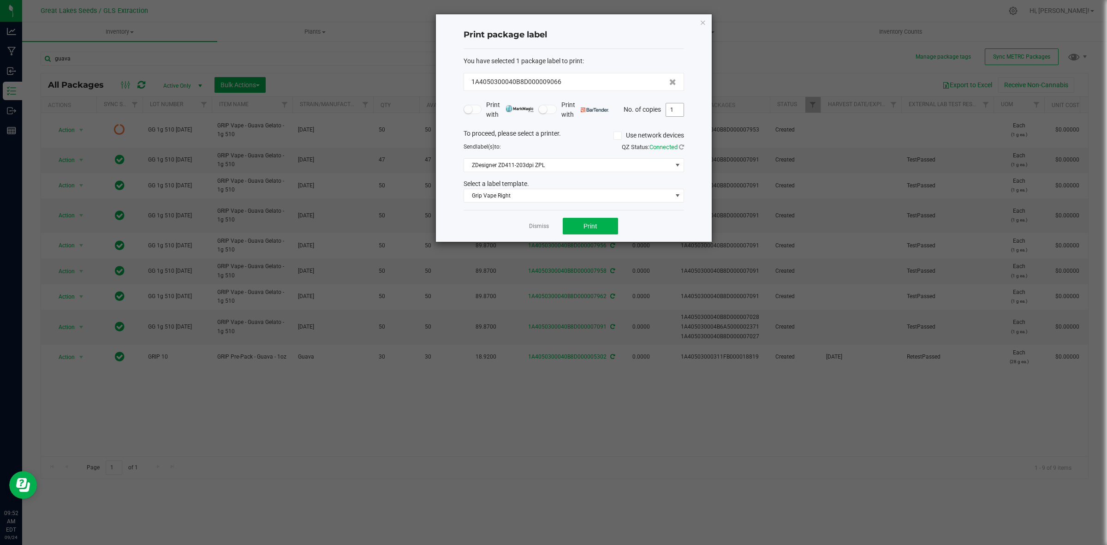
click at [677, 112] on input "1" at bounding box center [675, 109] width 18 height 13
type input "4"
click at [605, 227] on button "Print" at bounding box center [590, 226] width 55 height 17
click at [542, 229] on link "Dismiss" at bounding box center [539, 226] width 20 height 8
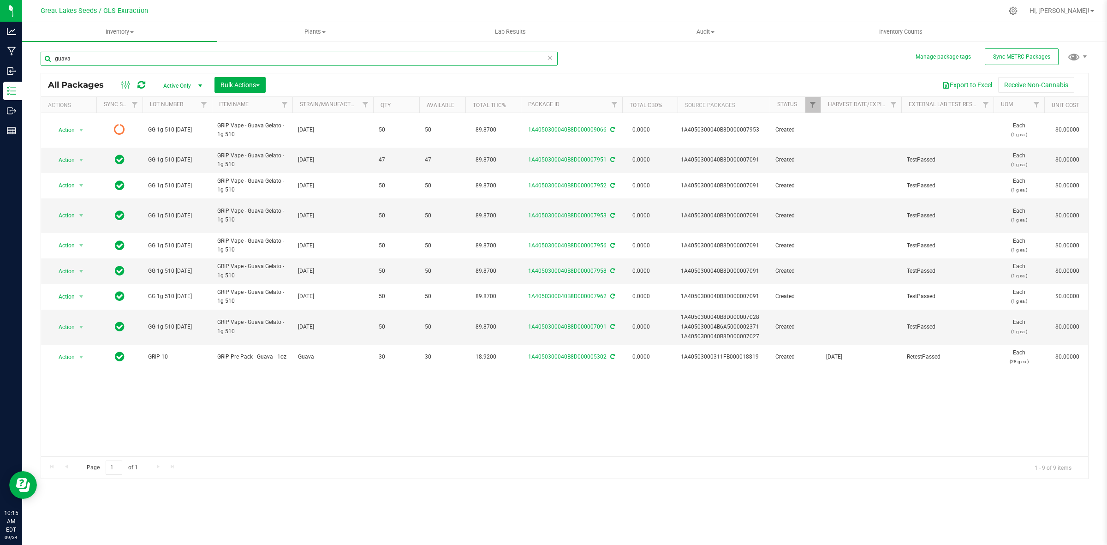
click at [30, 60] on div "Manage package tags Sync METRC Packages guava All Packages Active Only Active O…" at bounding box center [564, 181] width 1085 height 281
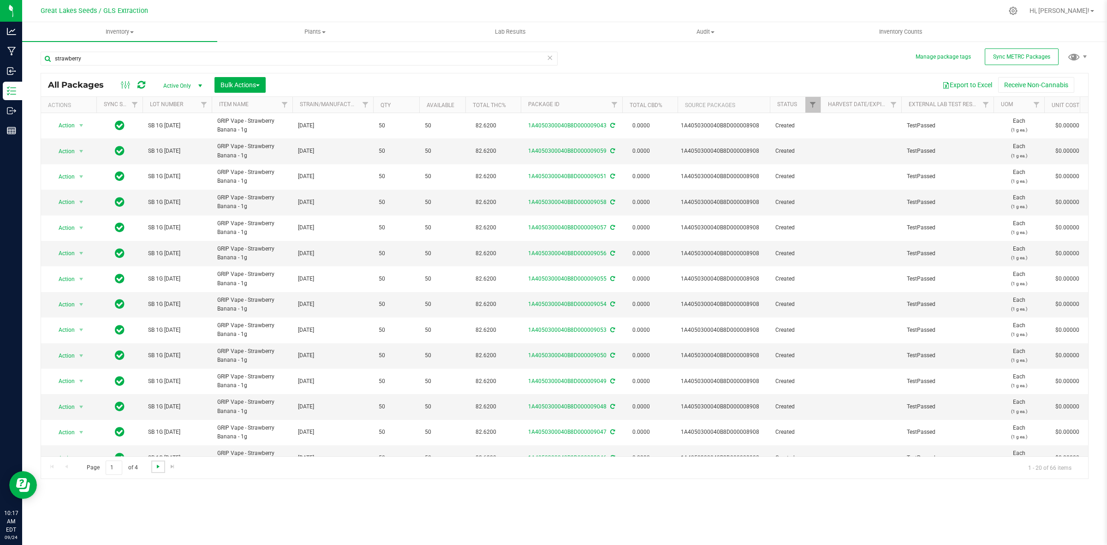
click at [160, 467] on span "Go to the next page" at bounding box center [157, 466] width 7 height 7
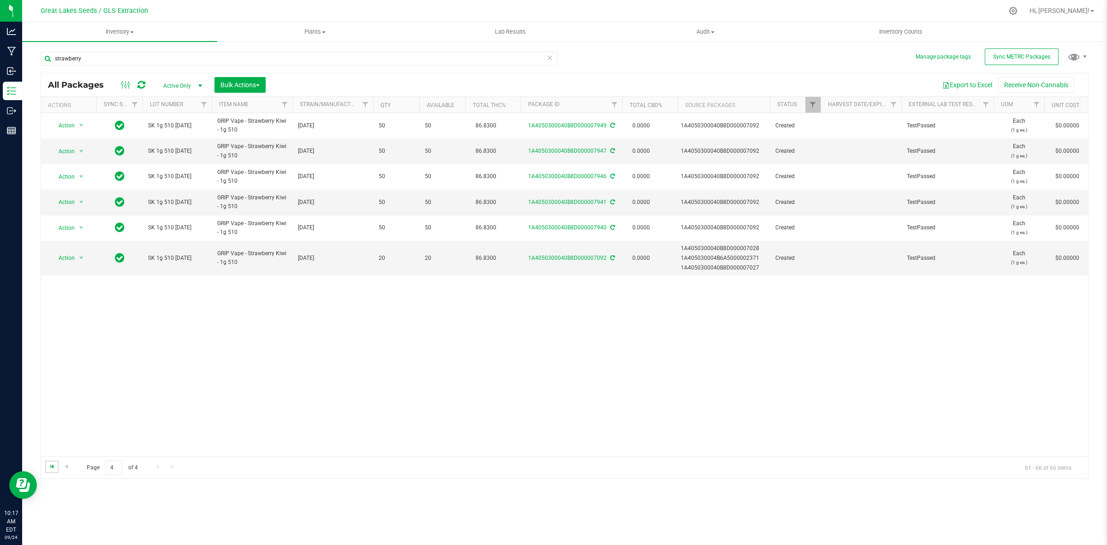
click at [53, 464] on span "Go to the first page" at bounding box center [51, 466] width 7 height 7
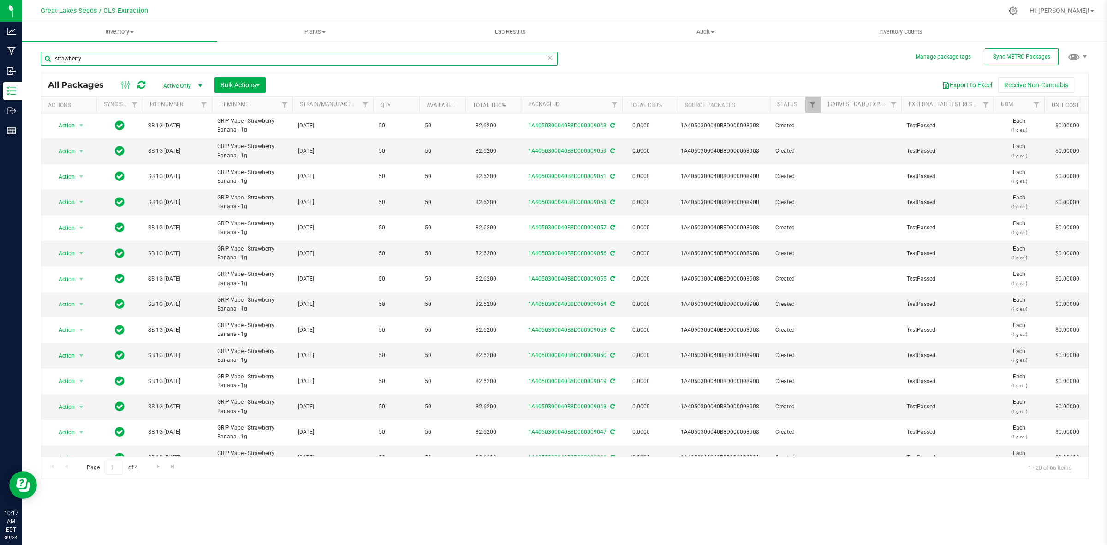
click at [128, 60] on input "strawberry" at bounding box center [299, 59] width 517 height 14
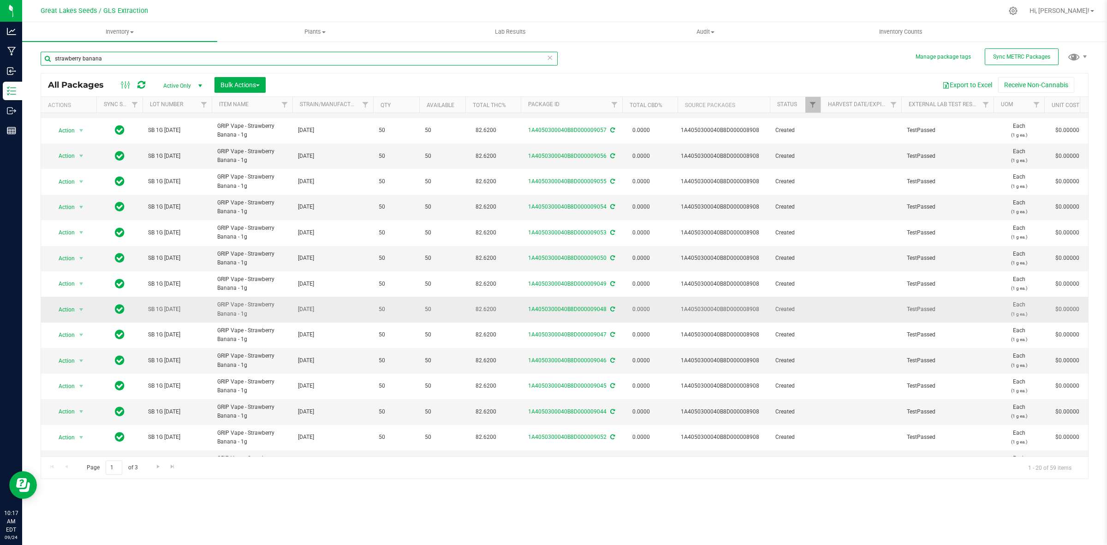
scroll to position [178, 0]
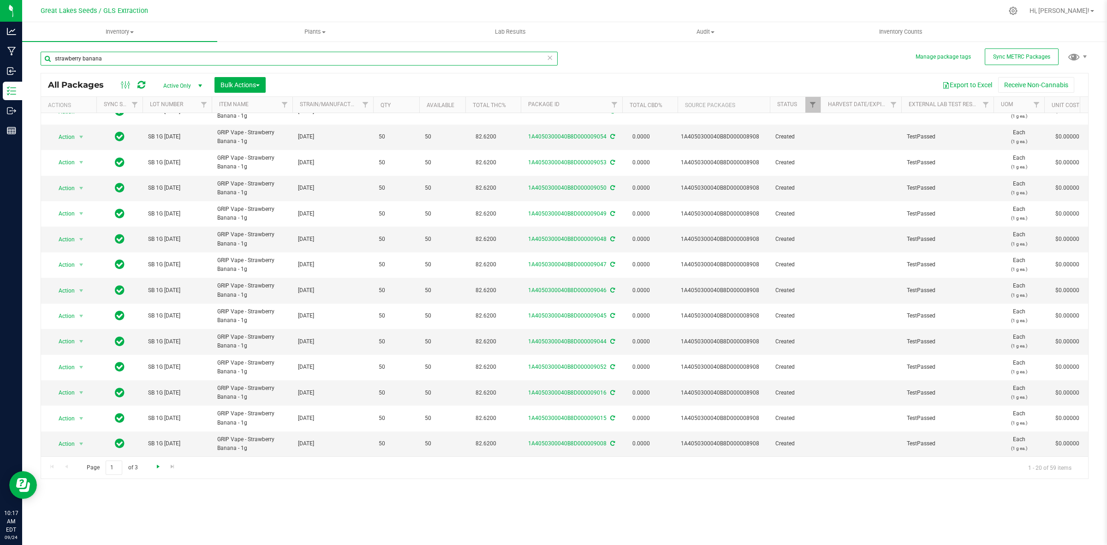
type input "strawberry banana"
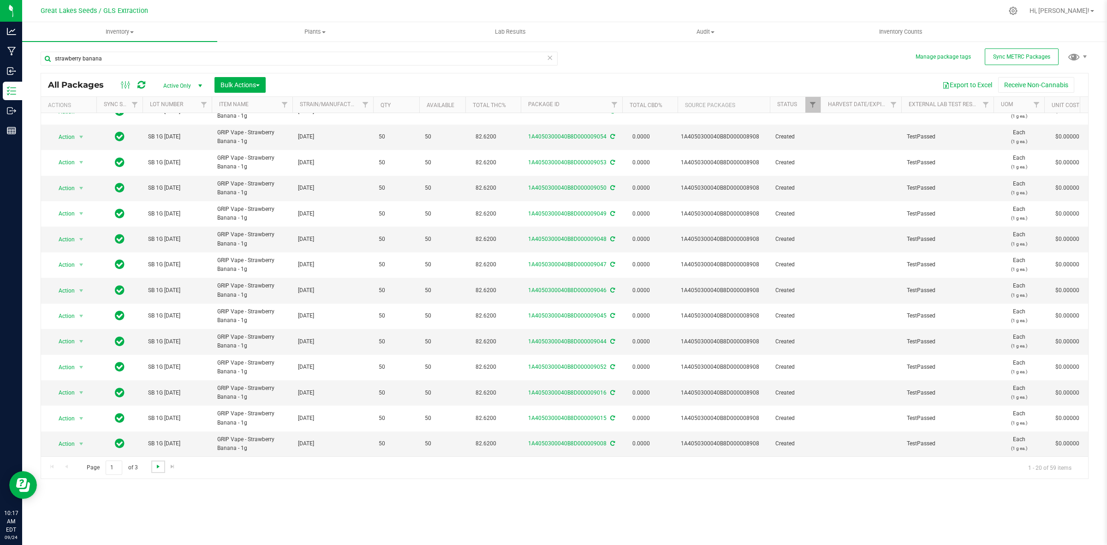
click at [157, 469] on span "Go to the next page" at bounding box center [157, 466] width 7 height 7
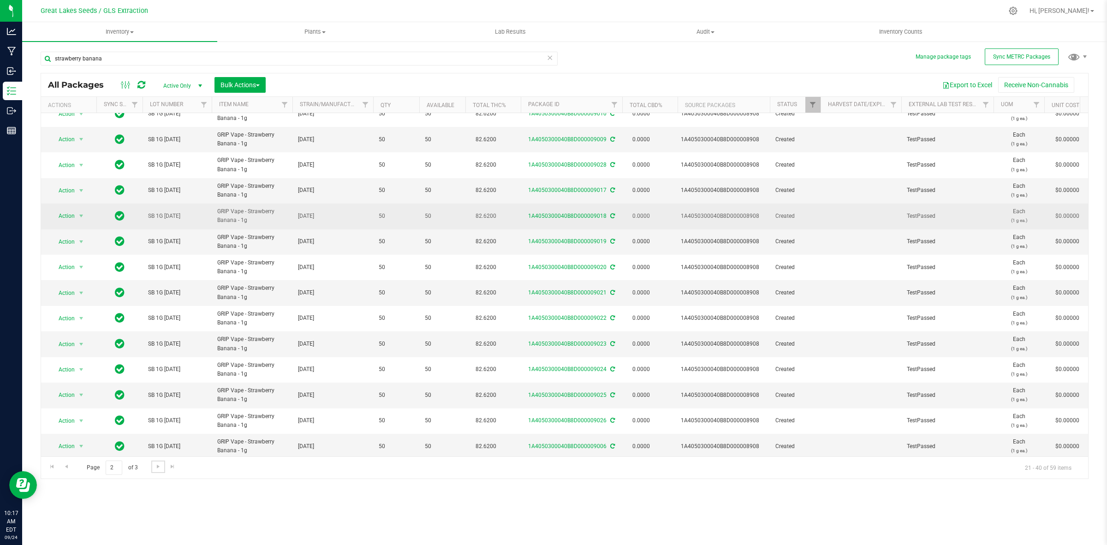
scroll to position [178, 0]
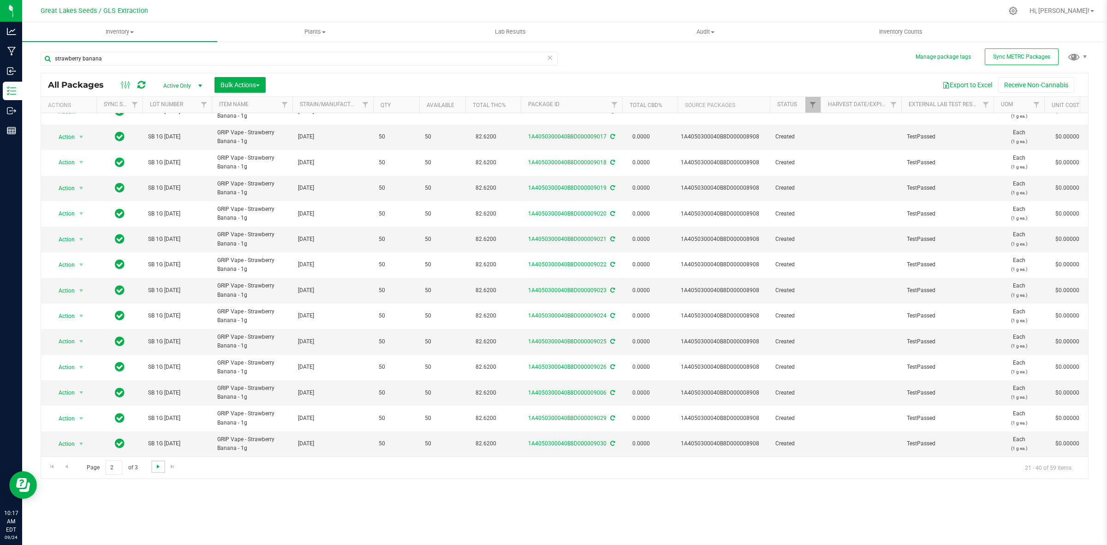
click at [158, 463] on span "Go to the next page" at bounding box center [157, 466] width 7 height 7
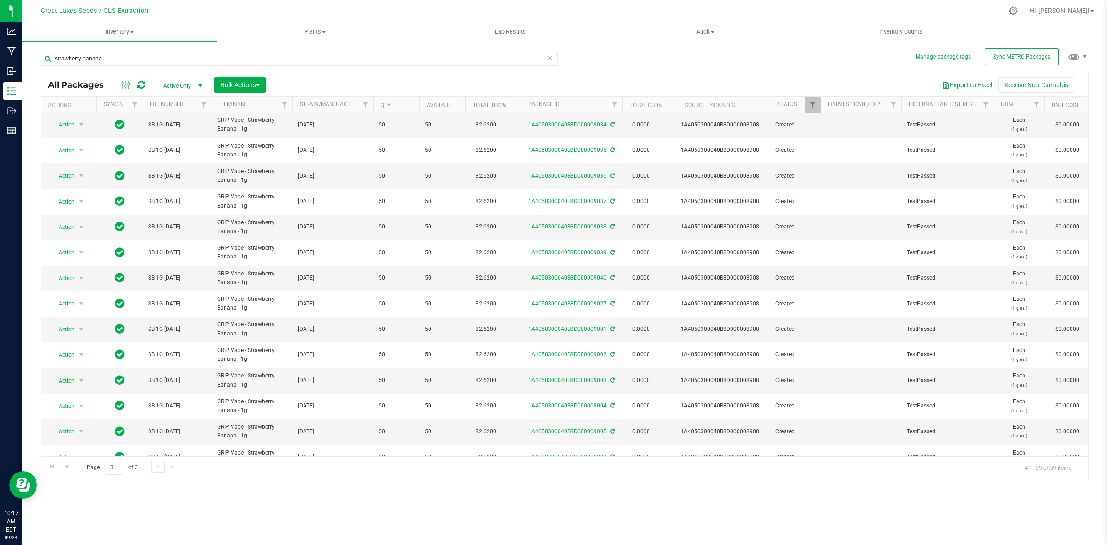
scroll to position [152, 0]
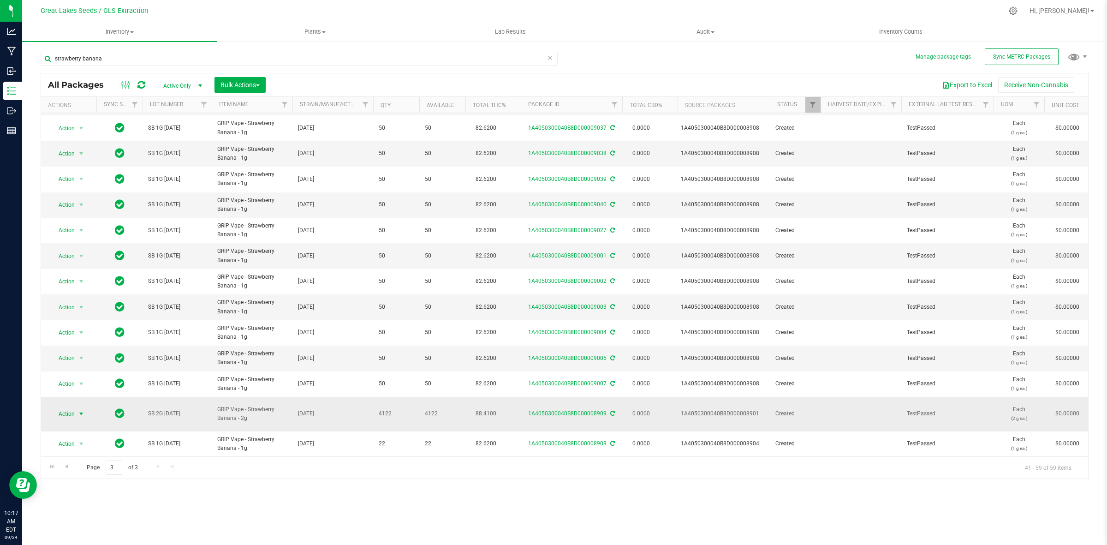
click at [70, 412] on span "Action" at bounding box center [62, 413] width 25 height 13
click at [84, 271] on li "Create package" at bounding box center [80, 268] width 59 height 14
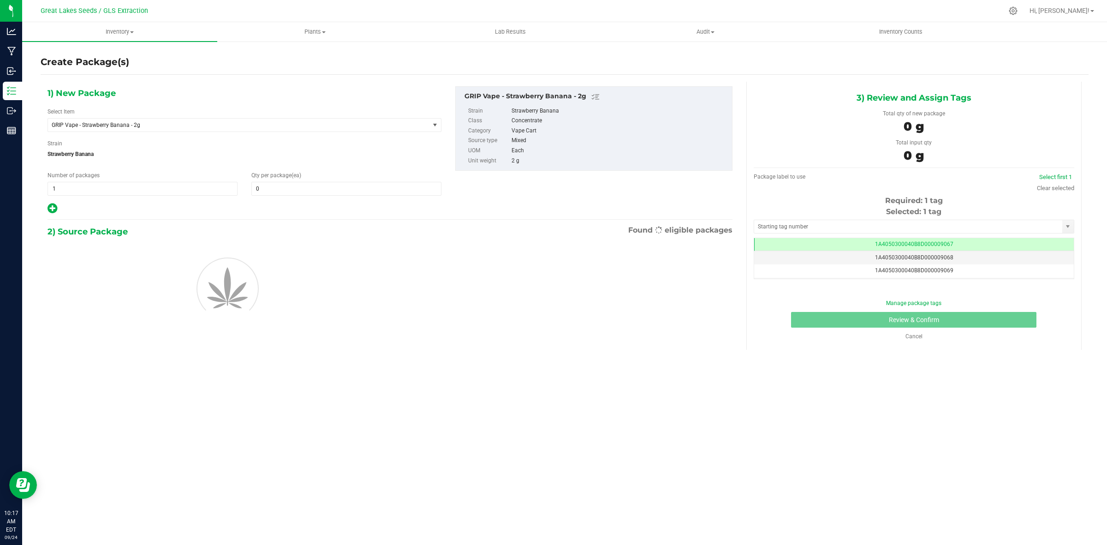
scroll to position [0, 0]
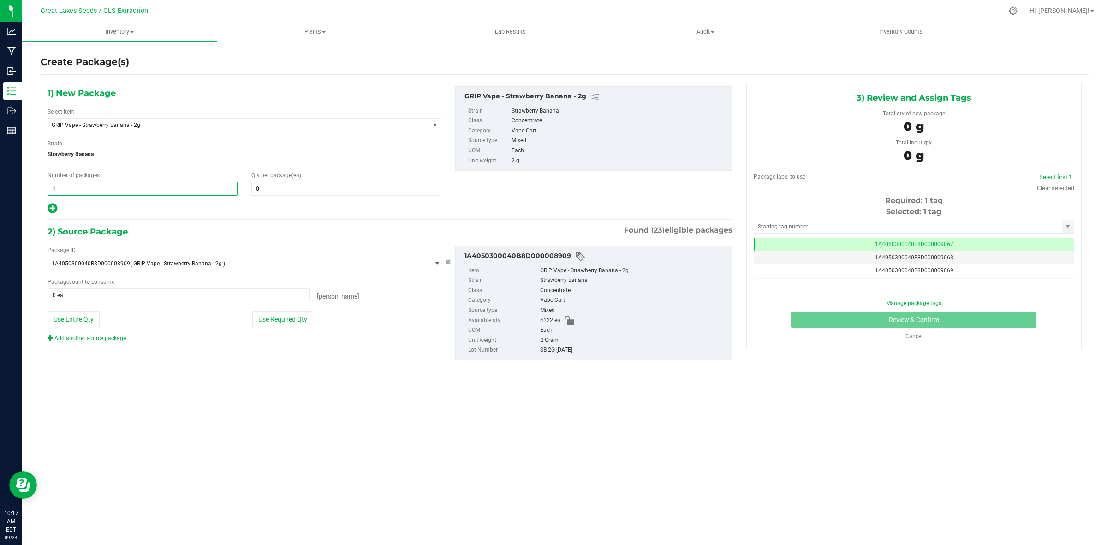
drag, startPoint x: 174, startPoint y: 189, endPoint x: 51, endPoint y: 190, distance: 123.6
click at [51, 190] on span "1 1" at bounding box center [142, 189] width 190 height 14
type input "40"
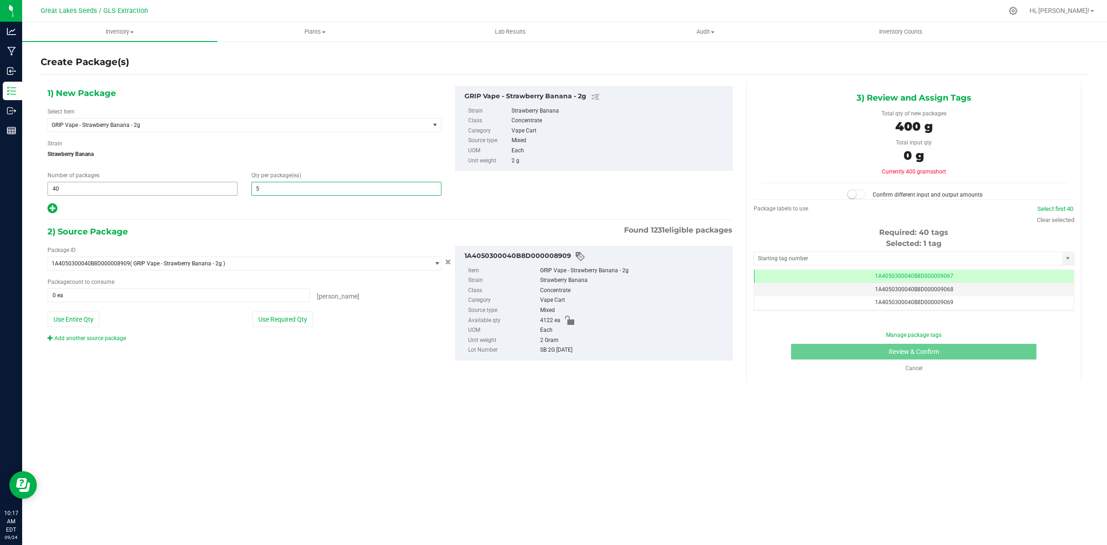
type input "50"
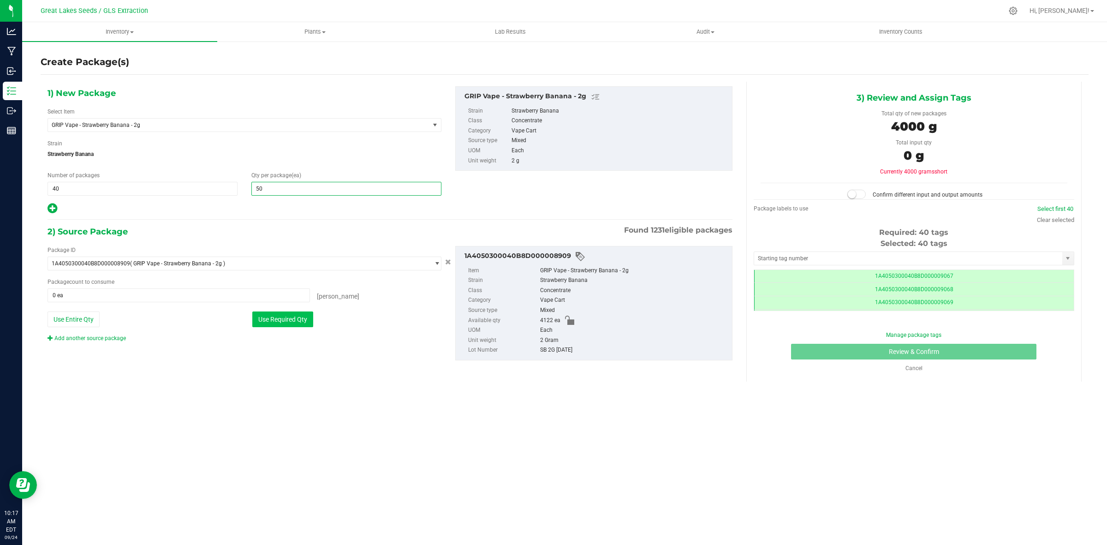
type input "50"
click at [270, 321] on button "Use Required Qty" at bounding box center [282, 319] width 61 height 16
type input "2000 ea"
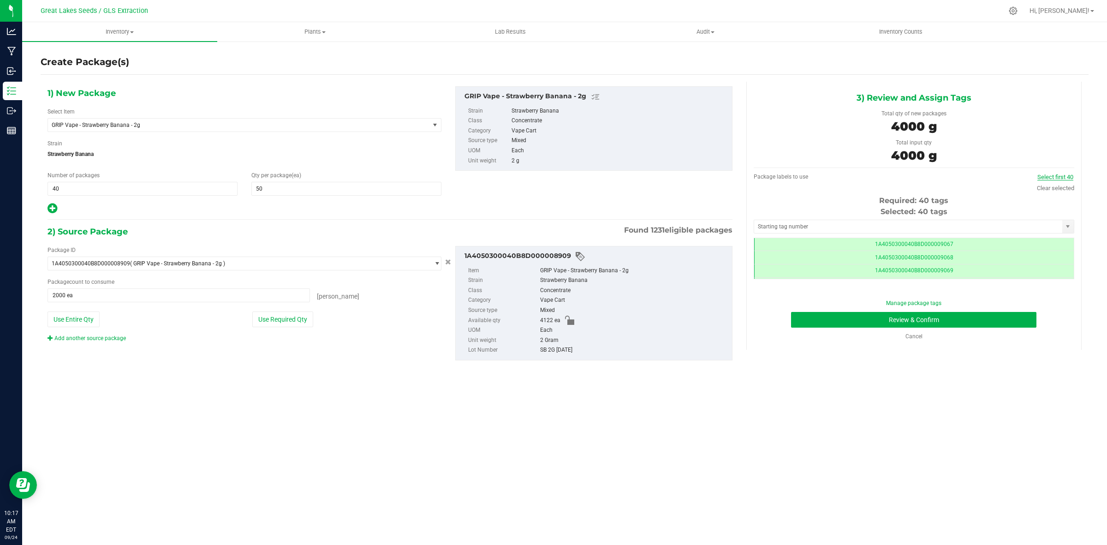
click at [1051, 175] on link "Select first 40" at bounding box center [1055, 176] width 36 height 7
click at [1004, 316] on button "Review & Confirm" at bounding box center [913, 320] width 245 height 16
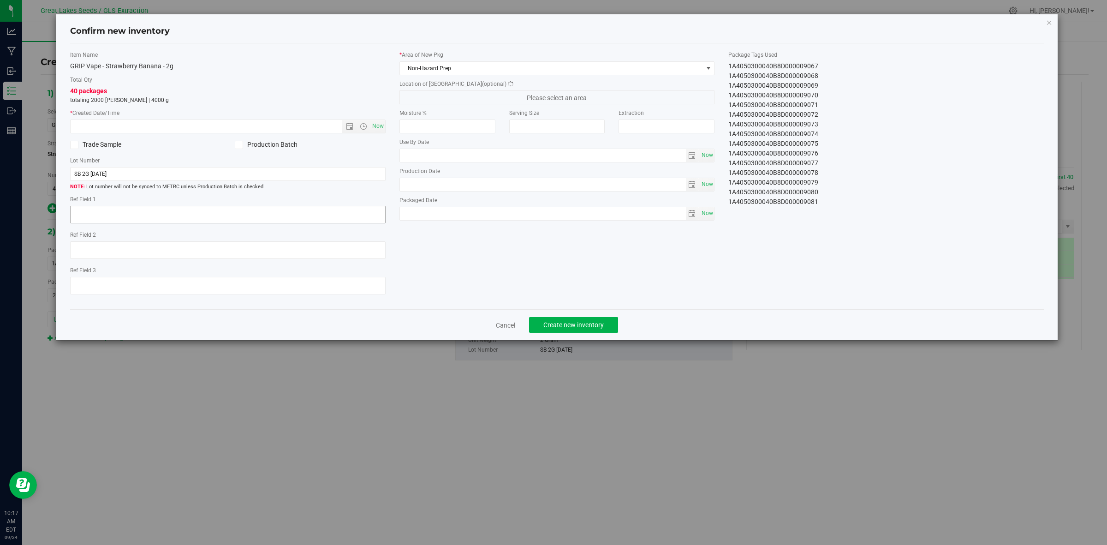
type textarea "[DATE]"
click at [381, 125] on span "Now" at bounding box center [378, 125] width 16 height 13
type input "9/24/2025 10:17 AM"
click at [628, 70] on span "Non-Hazard Prep" at bounding box center [551, 68] width 303 height 13
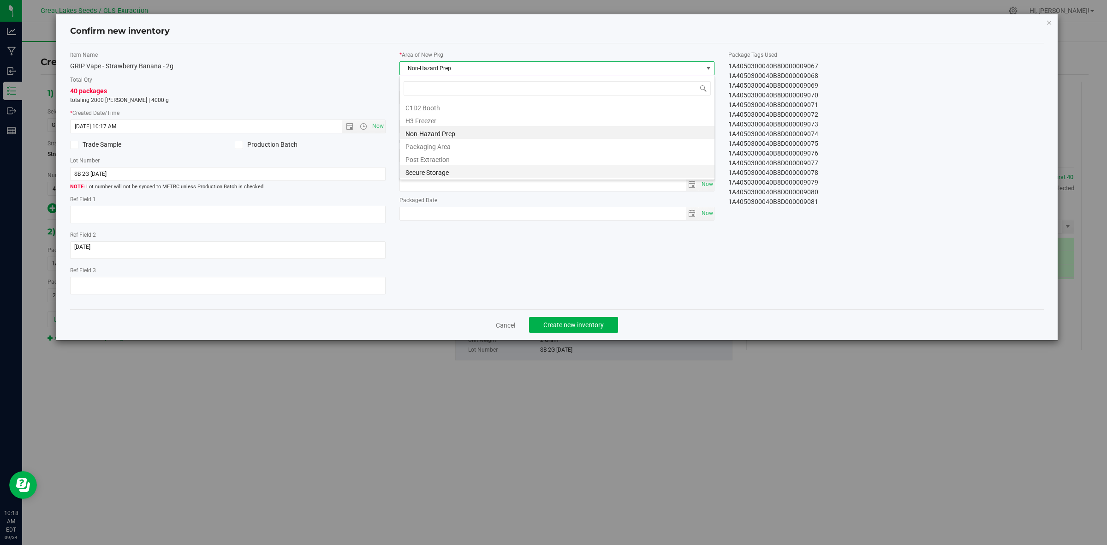
click at [531, 168] on li "Secure Storage" at bounding box center [557, 171] width 314 height 13
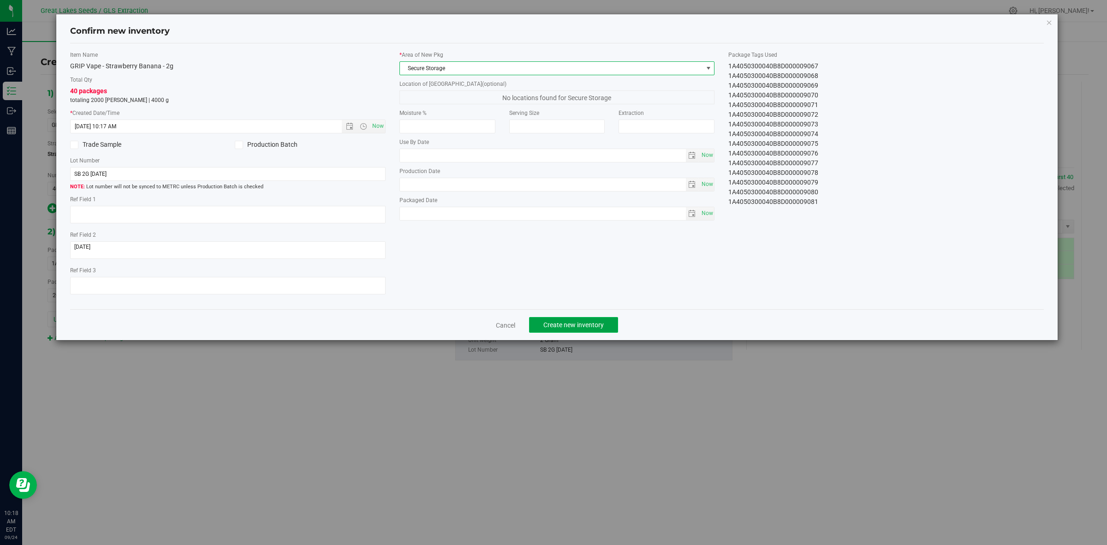
click at [575, 320] on button "Create new inventory" at bounding box center [573, 325] width 89 height 16
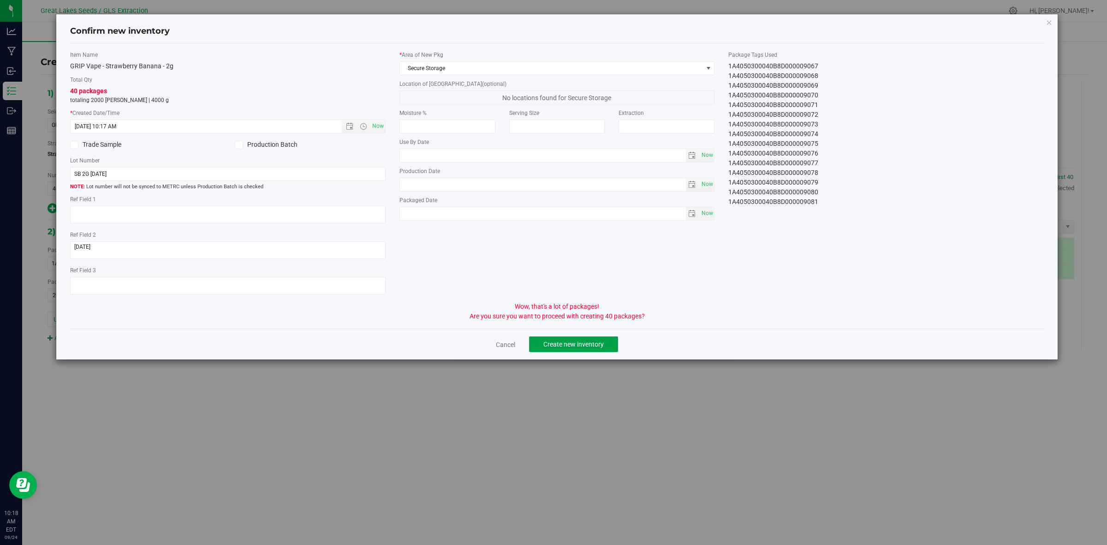
click at [572, 344] on span "Create new inventory" at bounding box center [573, 343] width 60 height 7
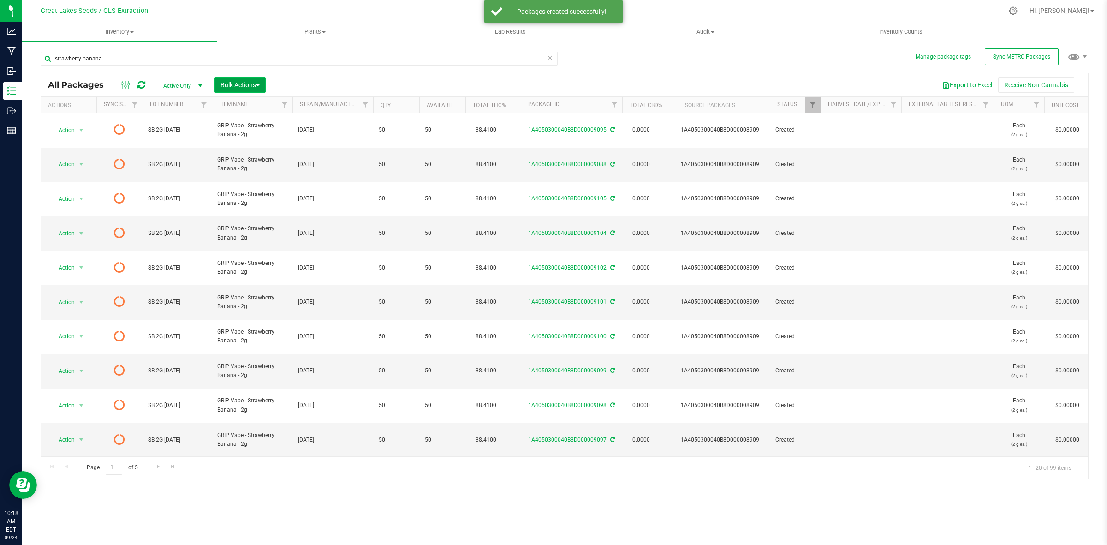
click at [237, 85] on span "Bulk Actions" at bounding box center [239, 84] width 39 height 7
click at [250, 187] on span "Print package labels" at bounding box center [247, 190] width 55 height 7
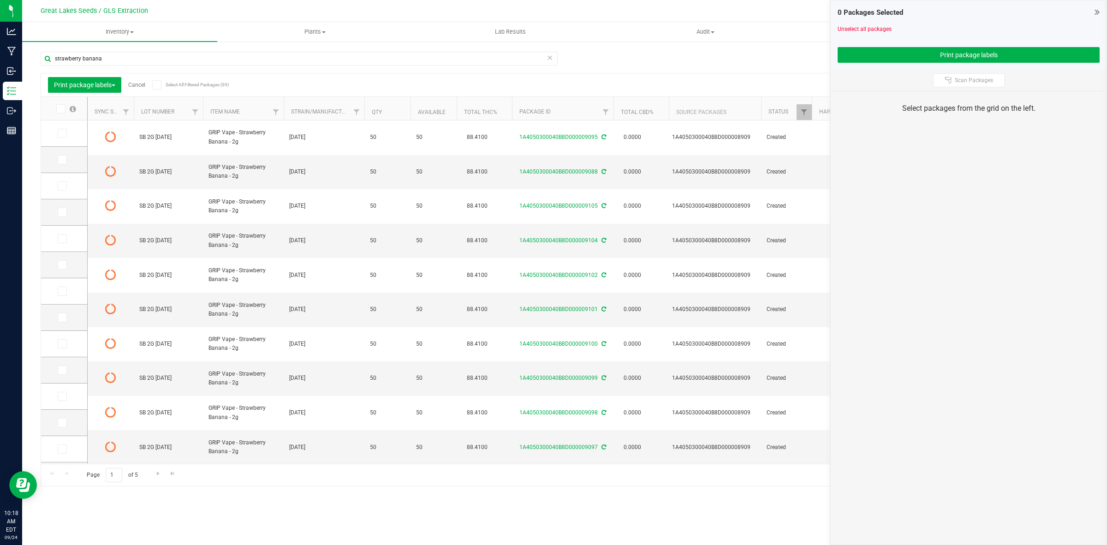
click at [60, 109] on icon at bounding box center [60, 109] width 6 height 0
click at [0, 0] on input "checkbox" at bounding box center [0, 0] width 0 height 0
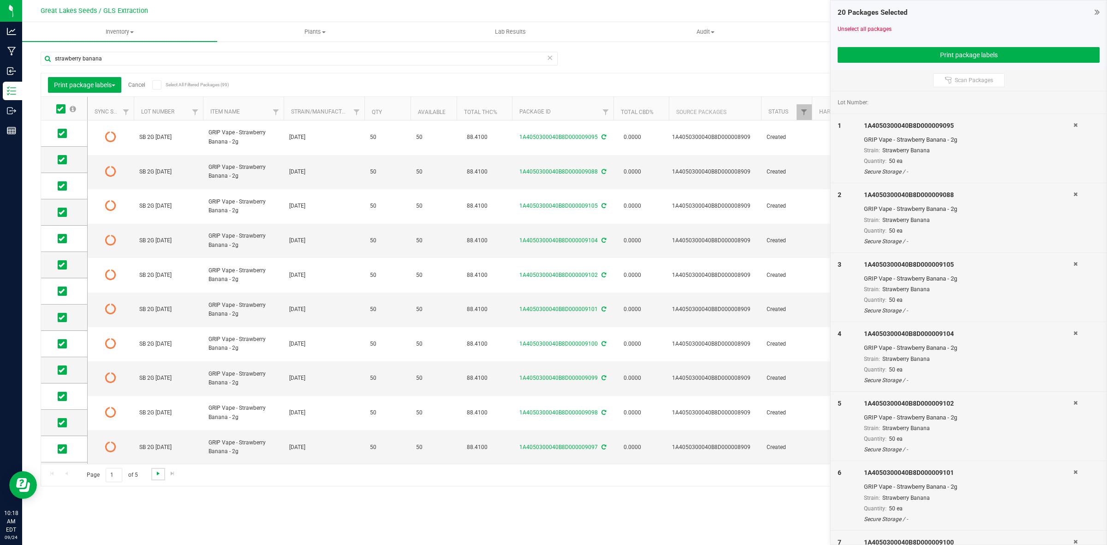
click at [160, 475] on span "Go to the next page" at bounding box center [157, 472] width 7 height 7
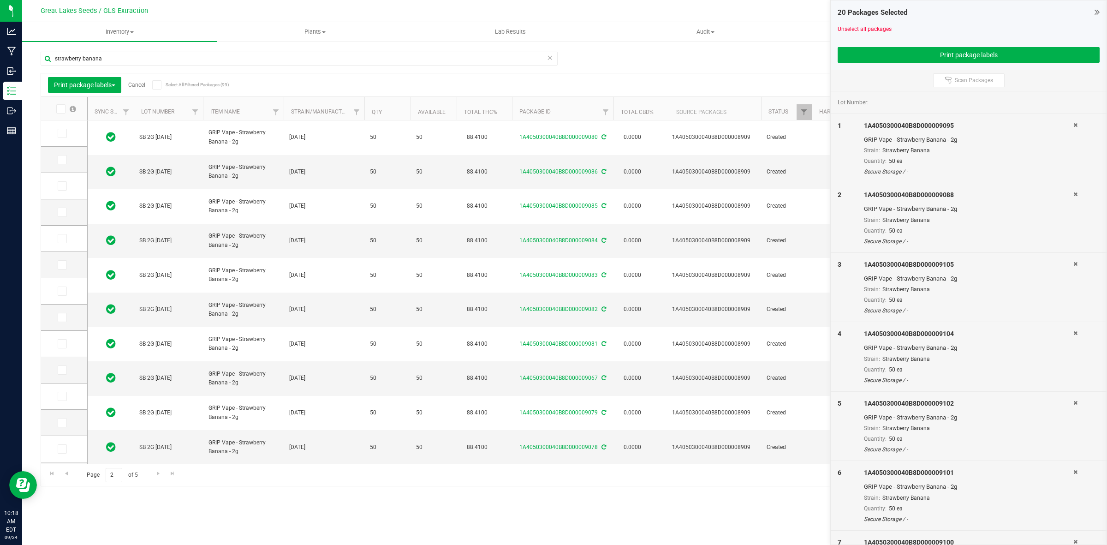
click at [60, 109] on icon at bounding box center [60, 109] width 6 height 0
click at [0, 0] on input "checkbox" at bounding box center [0, 0] width 0 height 0
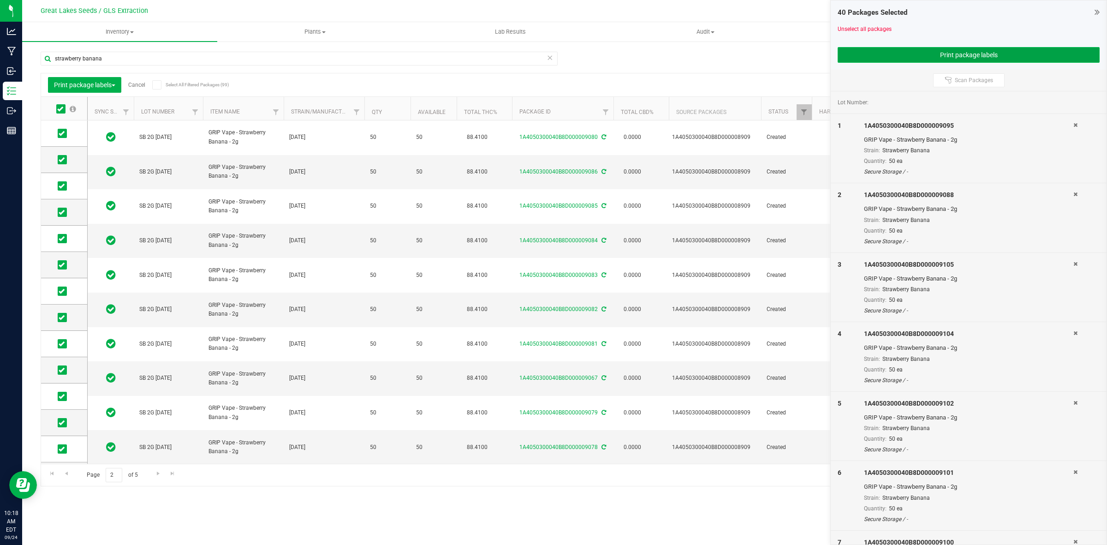
click at [911, 56] on button "Print package labels" at bounding box center [968, 55] width 262 height 16
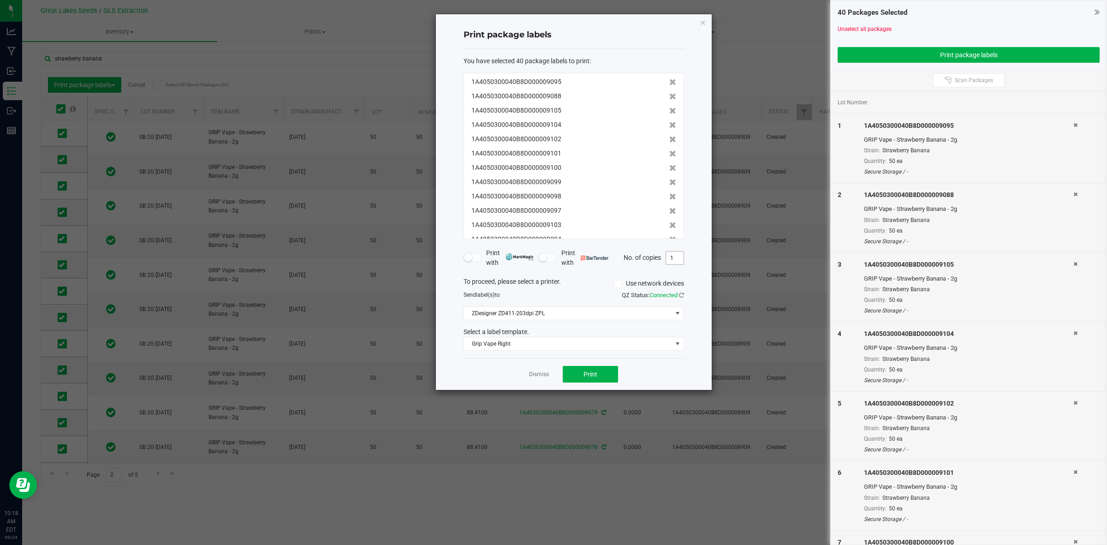
click at [676, 257] on input "1" at bounding box center [675, 257] width 18 height 13
type input "50"
click at [591, 372] on span "Print" at bounding box center [590, 373] width 14 height 7
drag, startPoint x: 531, startPoint y: 373, endPoint x: 551, endPoint y: 369, distance: 20.5
click at [531, 371] on link "Dismiss" at bounding box center [539, 374] width 20 height 8
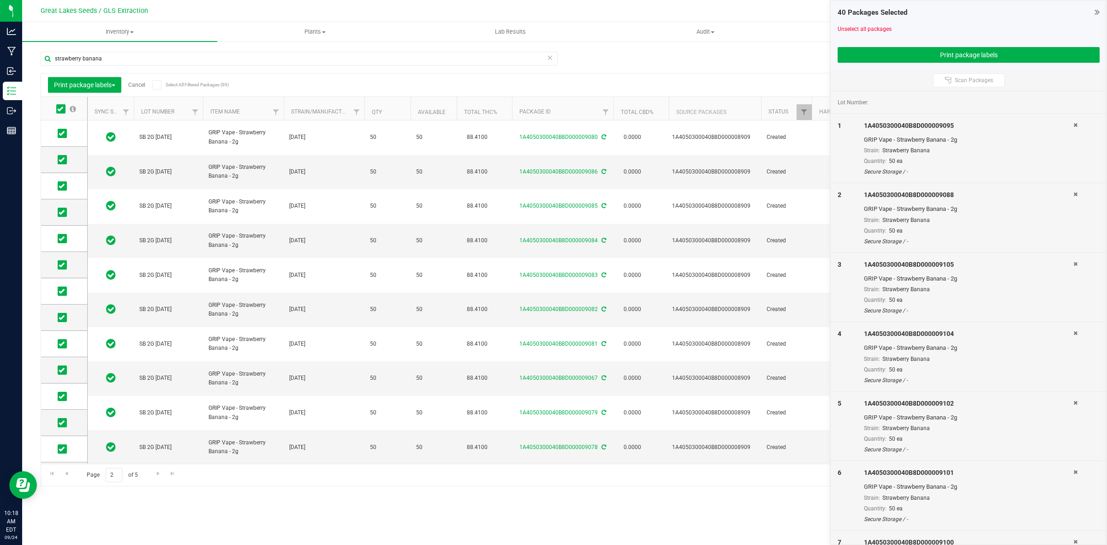
click at [143, 83] on link "Cancel" at bounding box center [136, 85] width 17 height 6
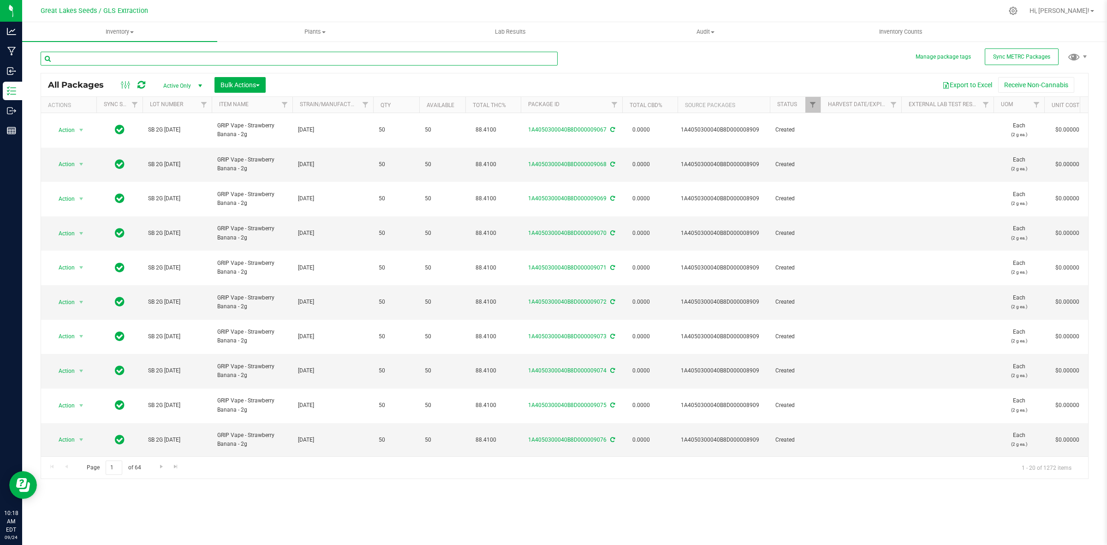
click at [109, 59] on input "text" at bounding box center [299, 59] width 517 height 14
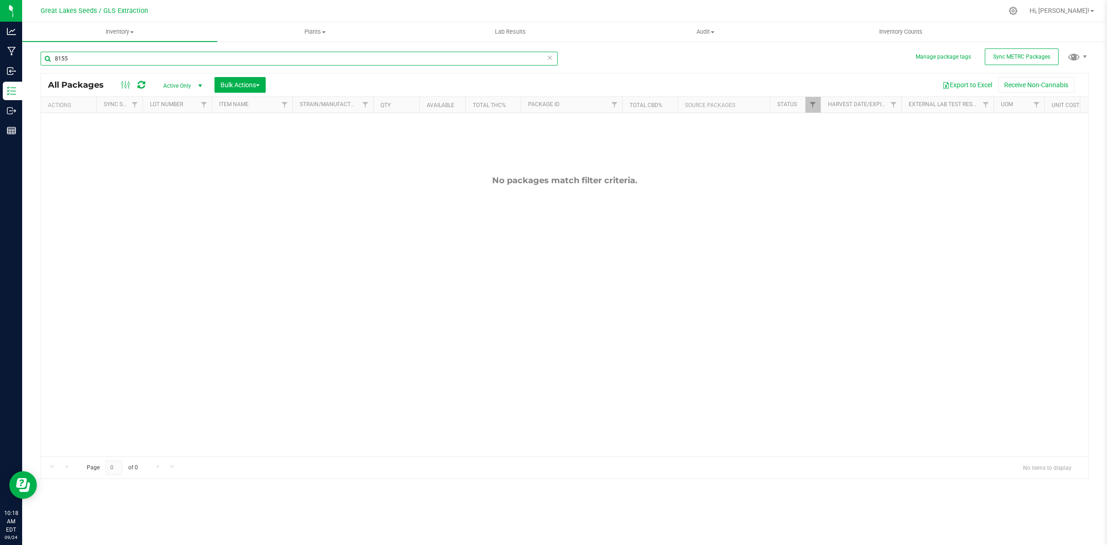
type input "8155"
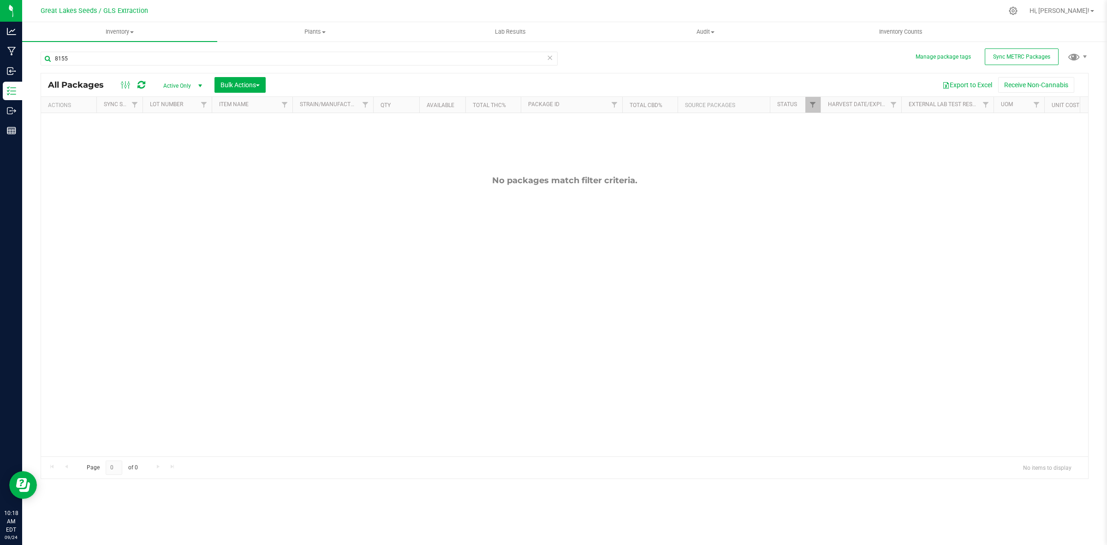
click at [183, 84] on span "Active Only" at bounding box center [180, 85] width 51 height 13
click at [182, 139] on li "All" at bounding box center [181, 143] width 50 height 14
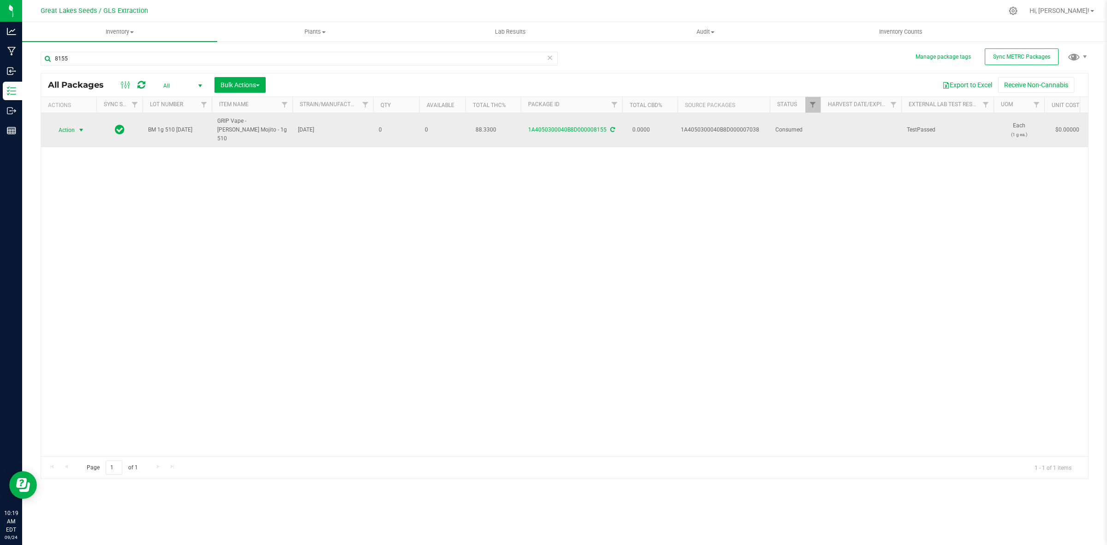
click at [82, 126] on span "select" at bounding box center [80, 129] width 7 height 7
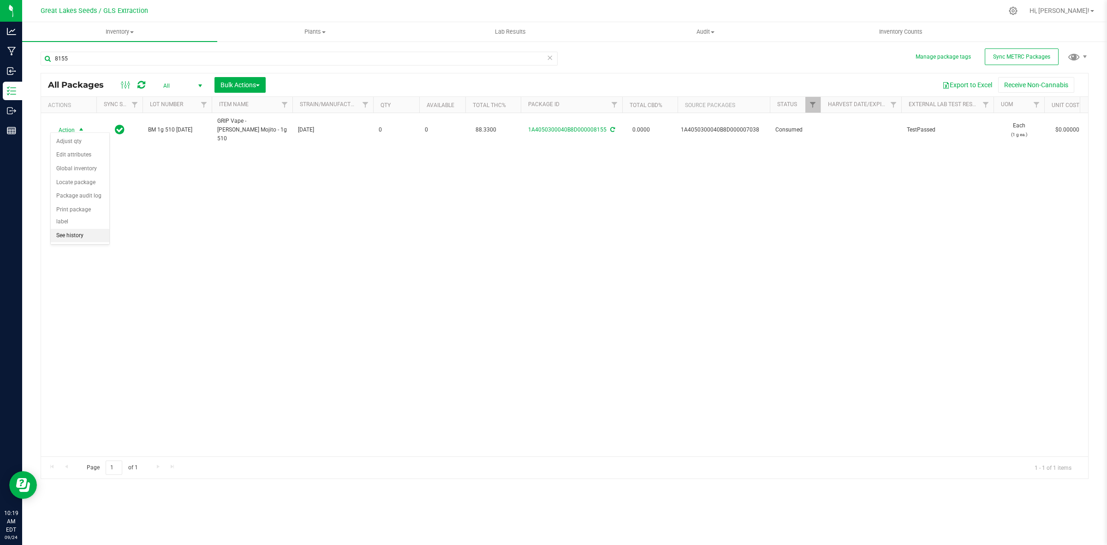
click at [75, 229] on li "See history" at bounding box center [80, 236] width 59 height 14
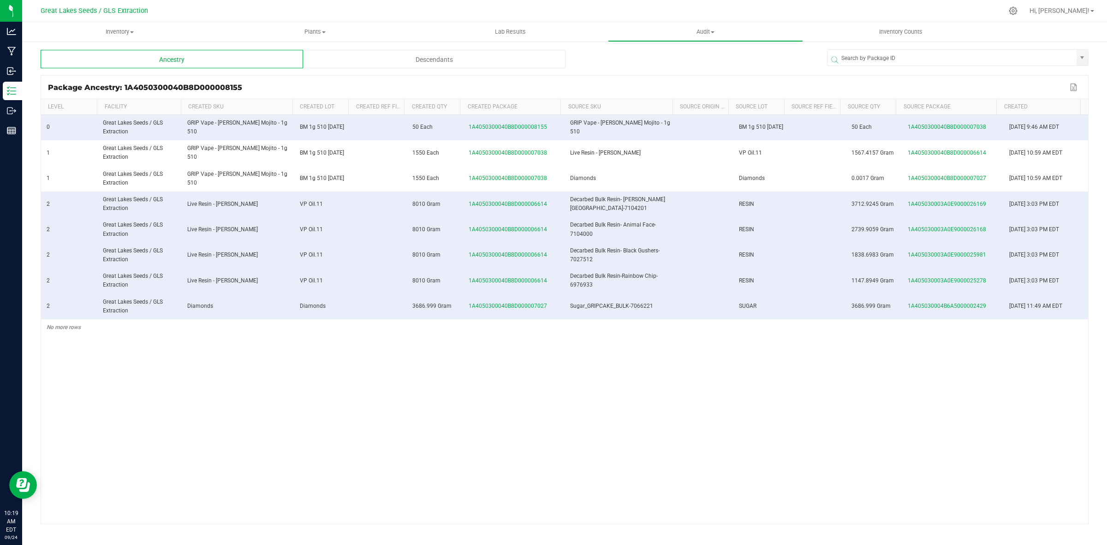
click at [386, 57] on div "Descendants" at bounding box center [434, 59] width 262 height 18
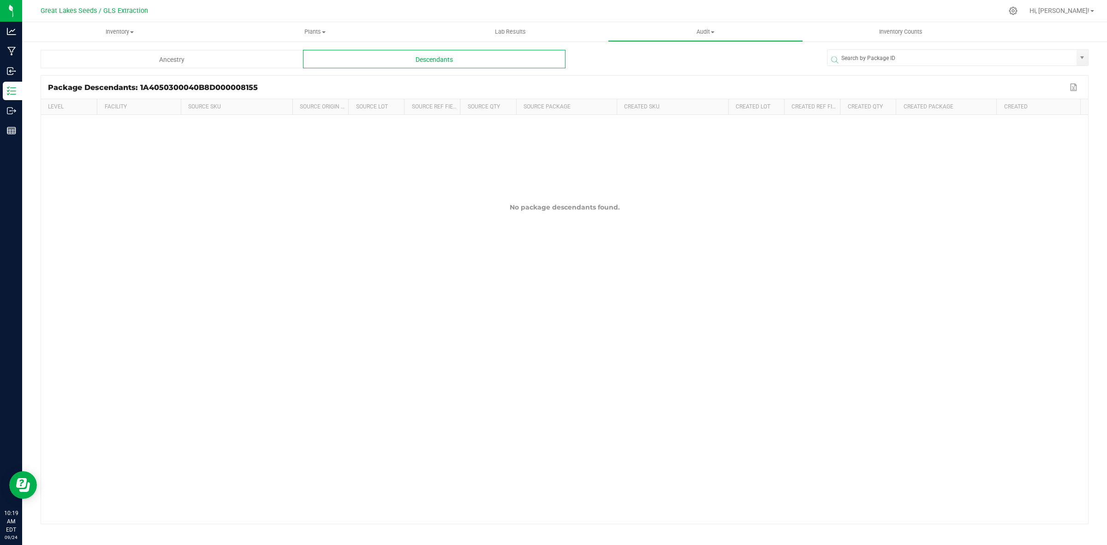
click at [231, 56] on div "Ancestry" at bounding box center [172, 59] width 262 height 18
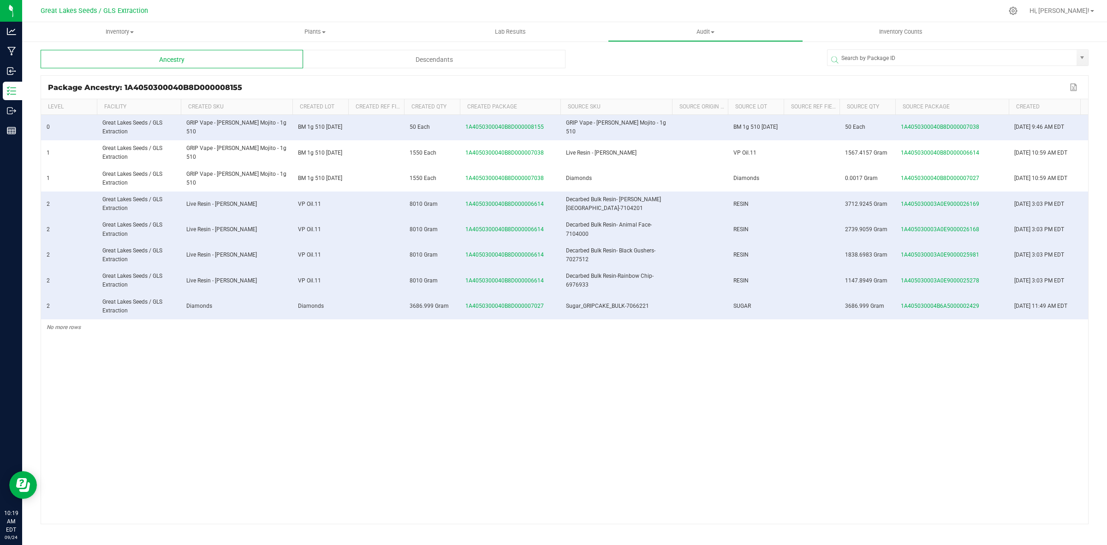
click at [1006, 106] on span at bounding box center [1007, 174] width 3 height 151
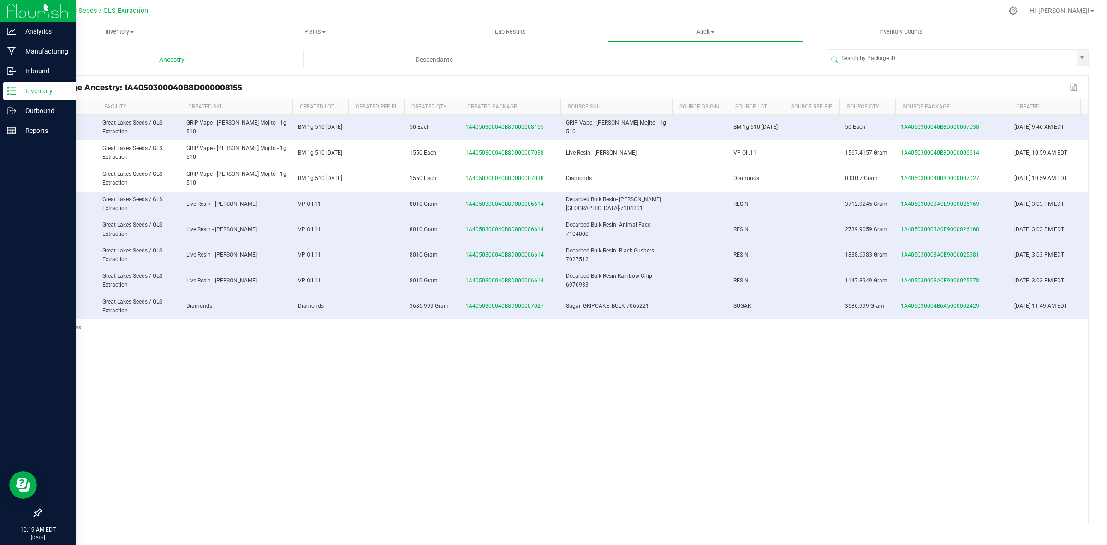
click at [36, 91] on p "Inventory" at bounding box center [43, 90] width 55 height 11
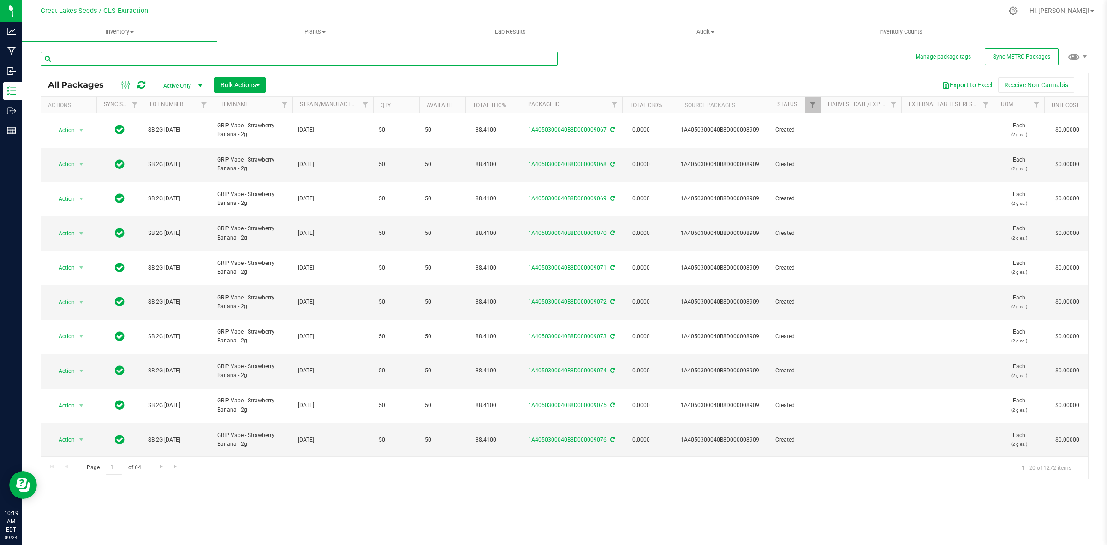
click at [130, 58] on input "text" at bounding box center [299, 59] width 517 height 14
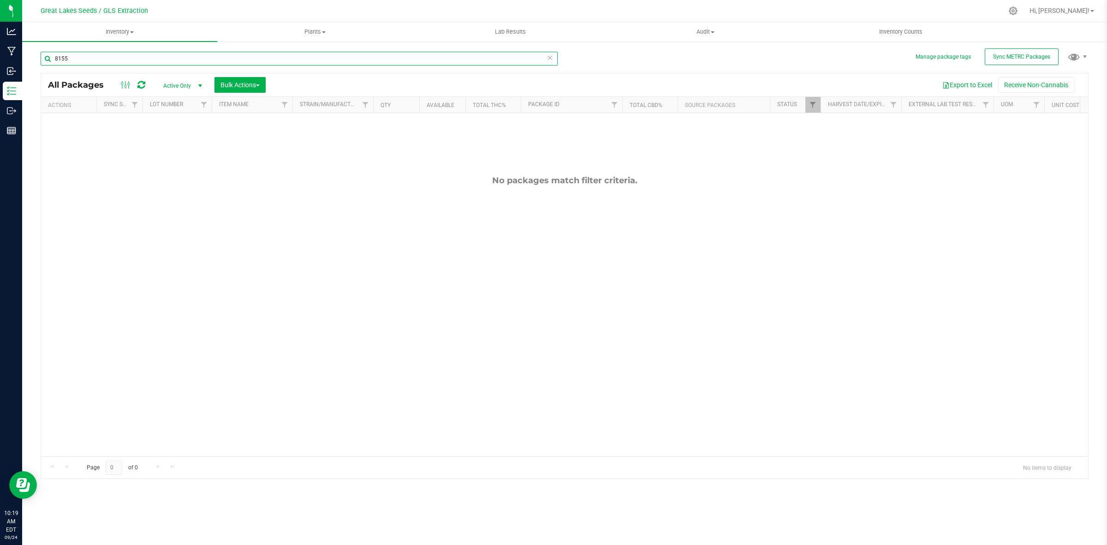
type input "8155"
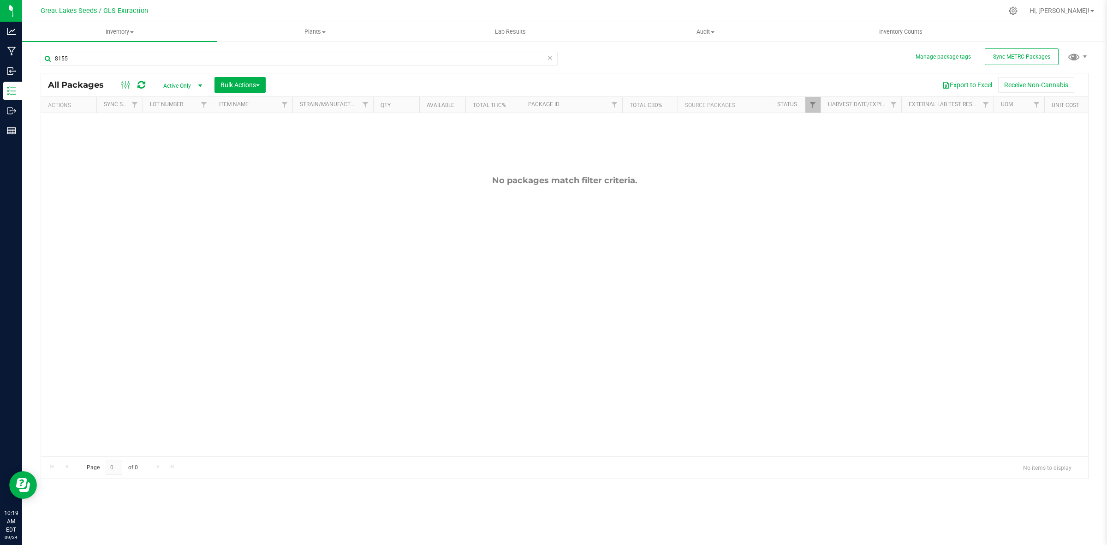
click at [190, 86] on span "Active Only" at bounding box center [180, 85] width 51 height 13
click at [180, 139] on li "All" at bounding box center [181, 143] width 50 height 14
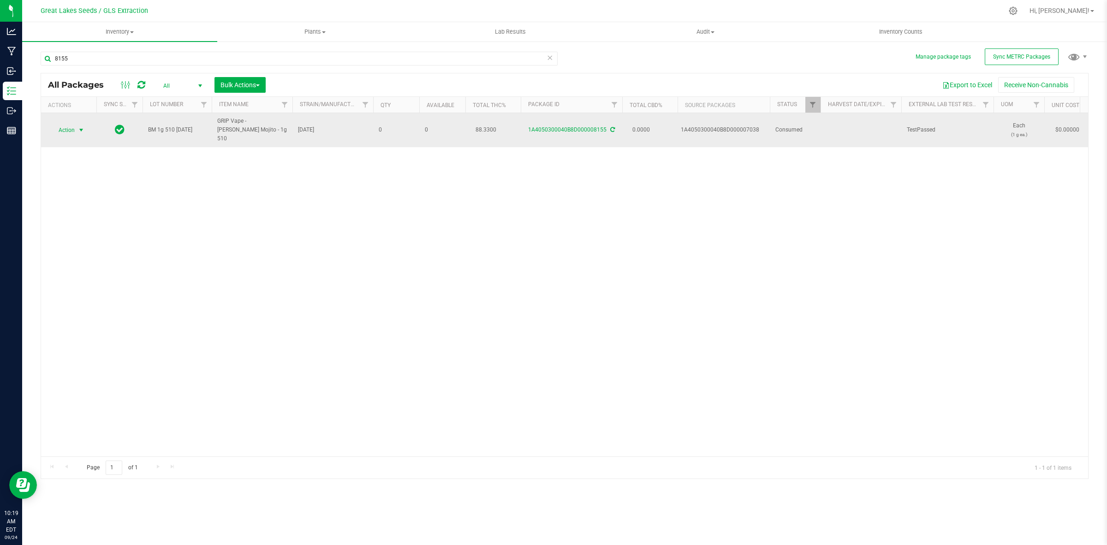
click at [72, 128] on span "Action" at bounding box center [62, 130] width 25 height 13
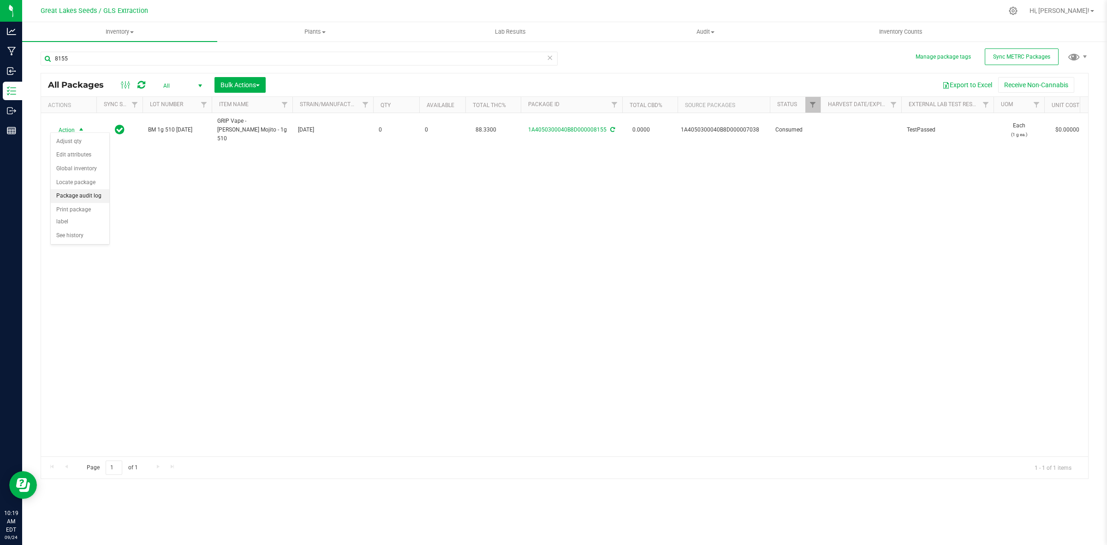
click at [89, 194] on li "Package audit log" at bounding box center [80, 196] width 59 height 14
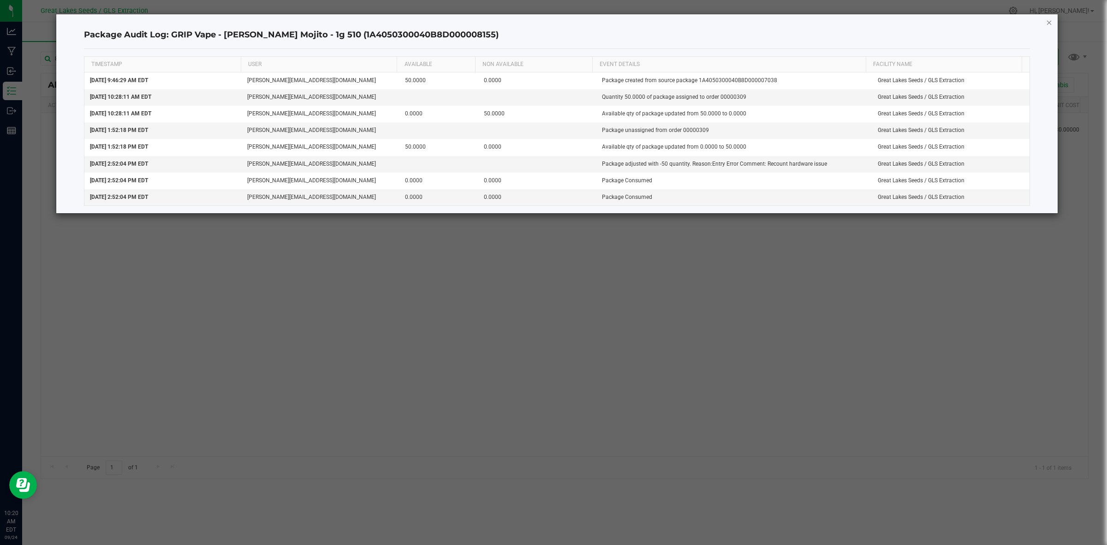
click at [1050, 19] on icon "button" at bounding box center [1049, 22] width 6 height 11
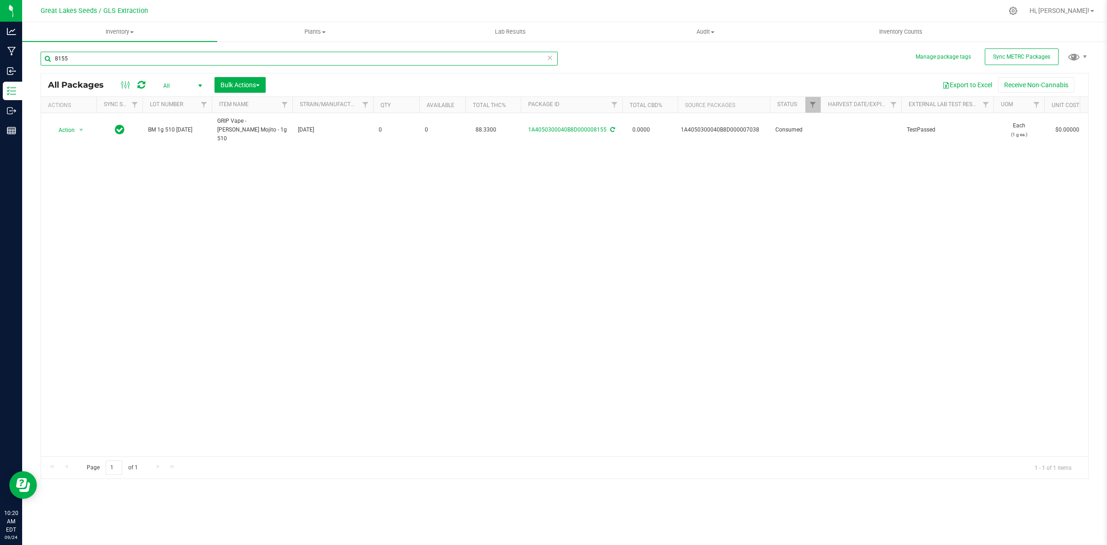
drag, startPoint x: 70, startPoint y: 57, endPoint x: 34, endPoint y: 58, distance: 36.4
click at [34, 58] on div "Manage package tags Sync METRC Packages 8155 All Packages All Active Only Lab S…" at bounding box center [564, 181] width 1085 height 281
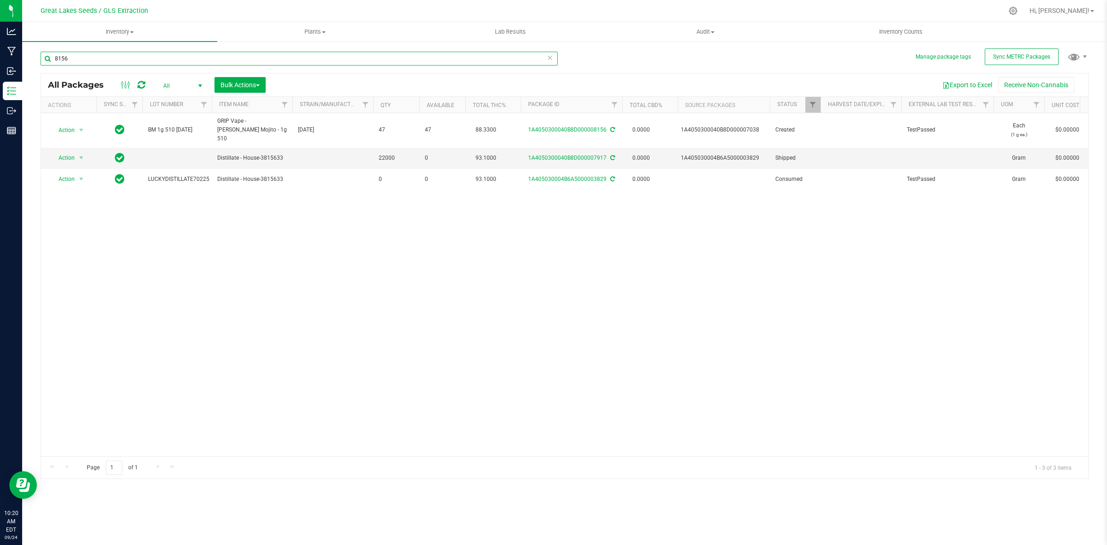
drag, startPoint x: 73, startPoint y: 59, endPoint x: 52, endPoint y: 60, distance: 21.3
click at [52, 60] on input "8156" at bounding box center [299, 59] width 517 height 14
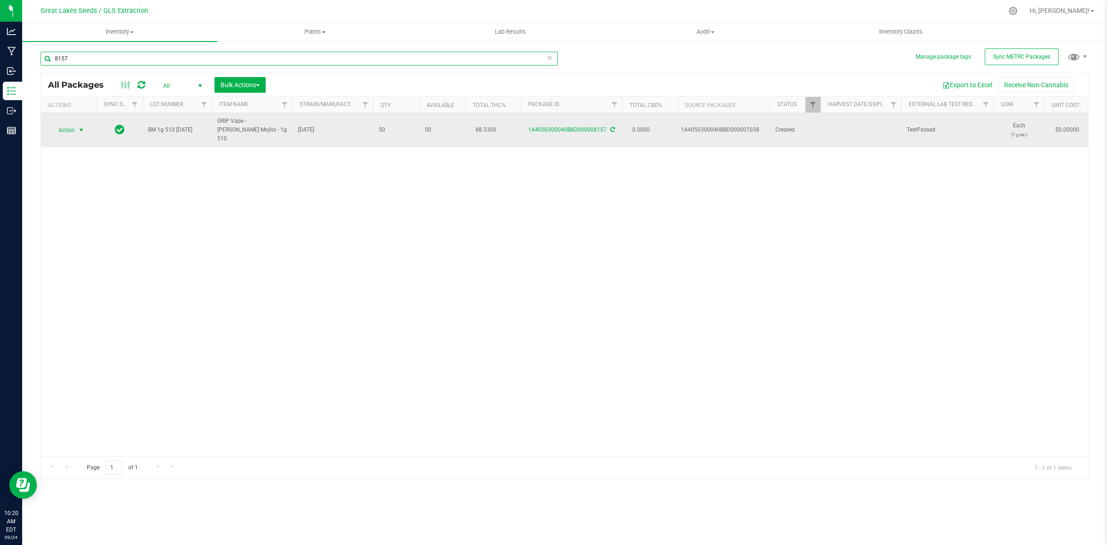
type input "8157"
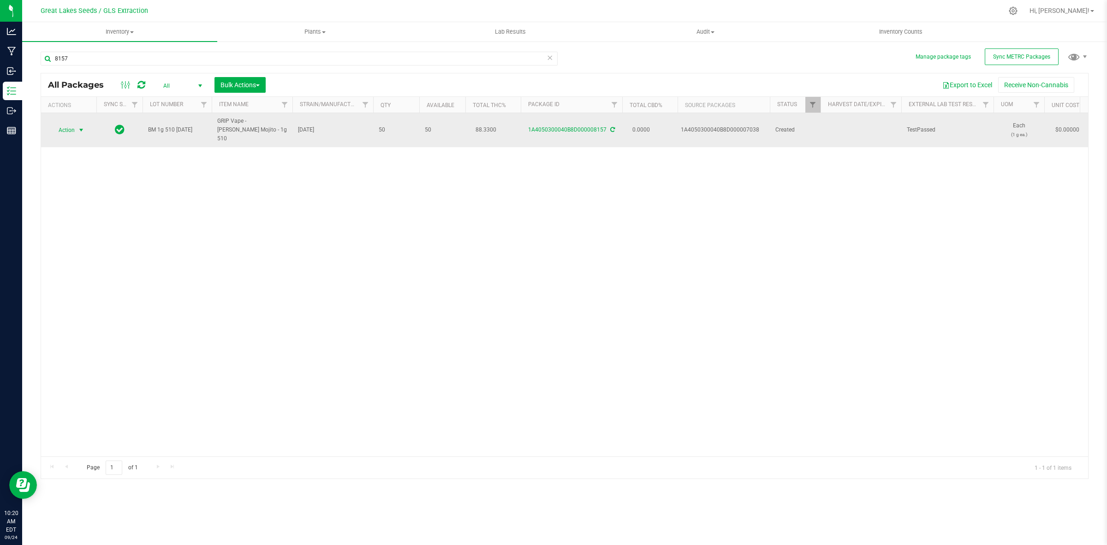
click at [77, 127] on span "select" at bounding box center [80, 129] width 7 height 7
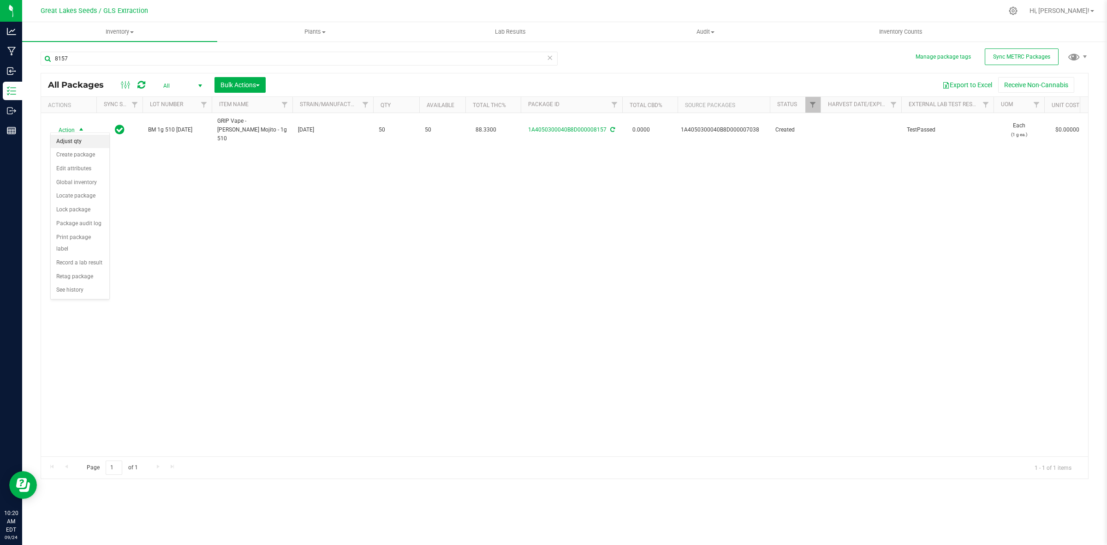
click at [79, 143] on li "Adjust qty" at bounding box center [80, 142] width 59 height 14
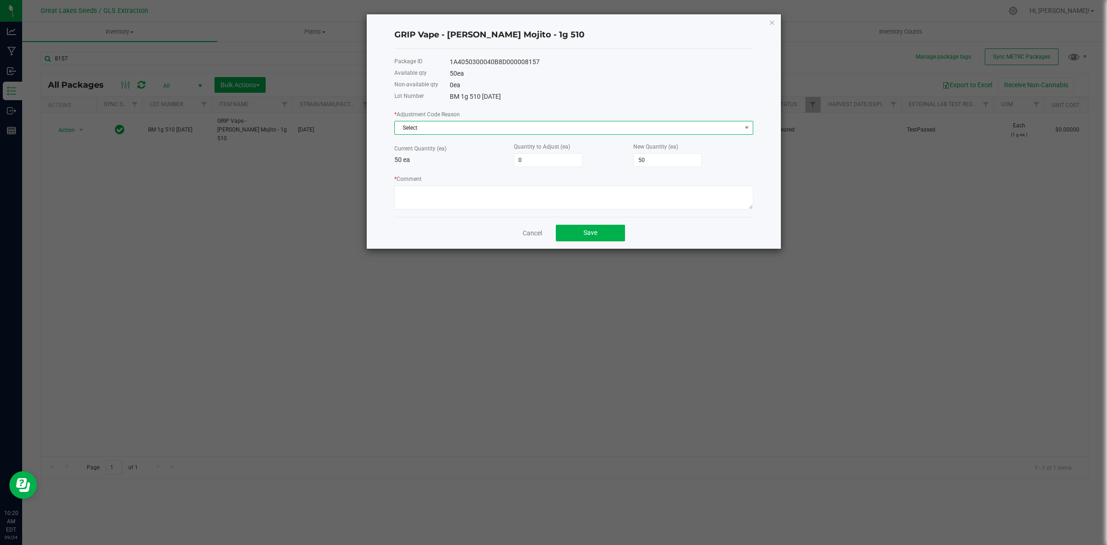
click at [499, 130] on span "Select" at bounding box center [568, 127] width 346 height 13
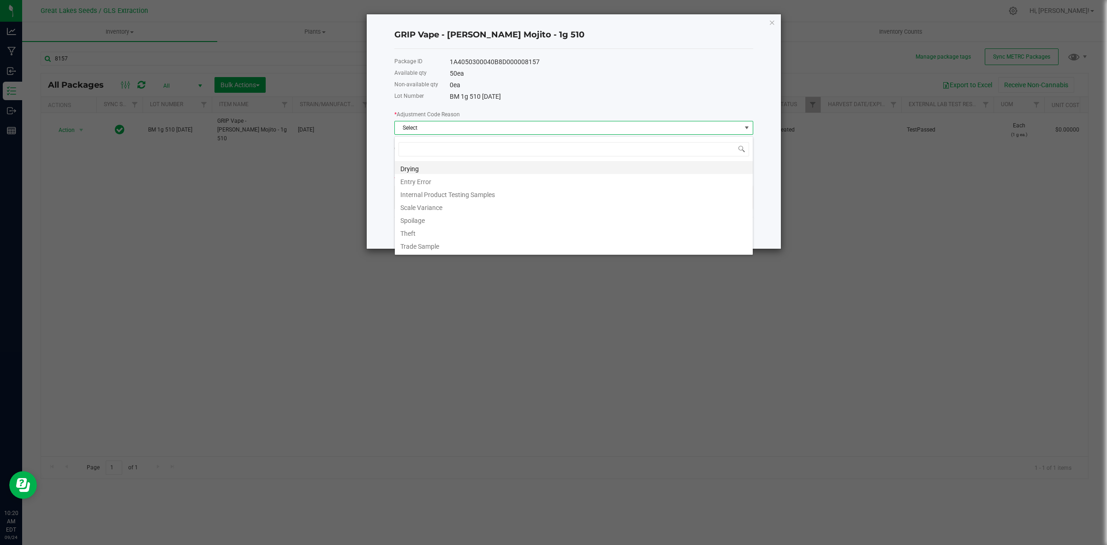
scroll to position [14, 358]
click at [465, 180] on li "Entry Error" at bounding box center [574, 180] width 358 height 13
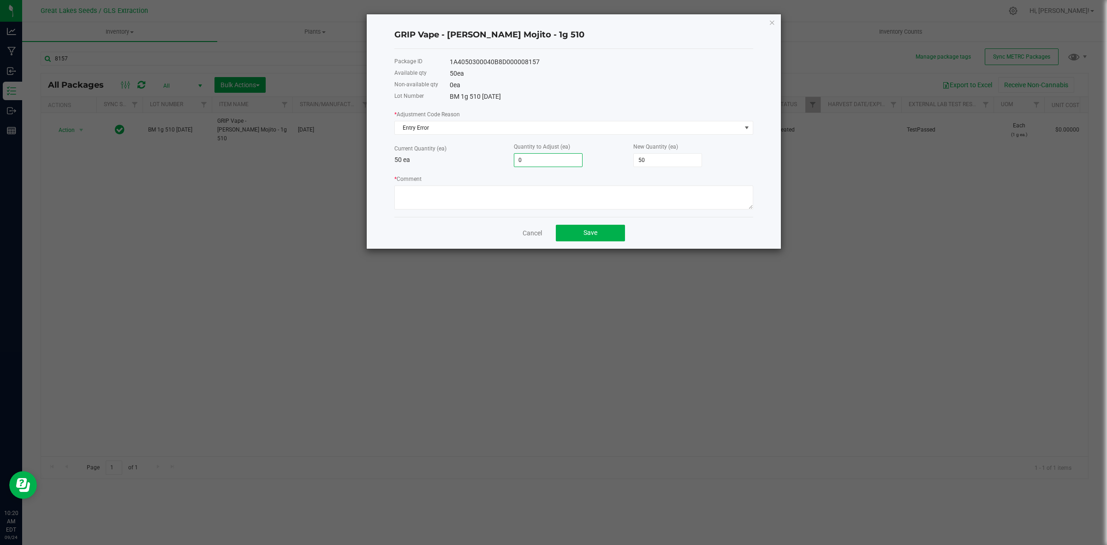
click at [533, 160] on input "0" at bounding box center [548, 160] width 68 height 13
type input "5"
type input "55"
type input "50"
type input "100"
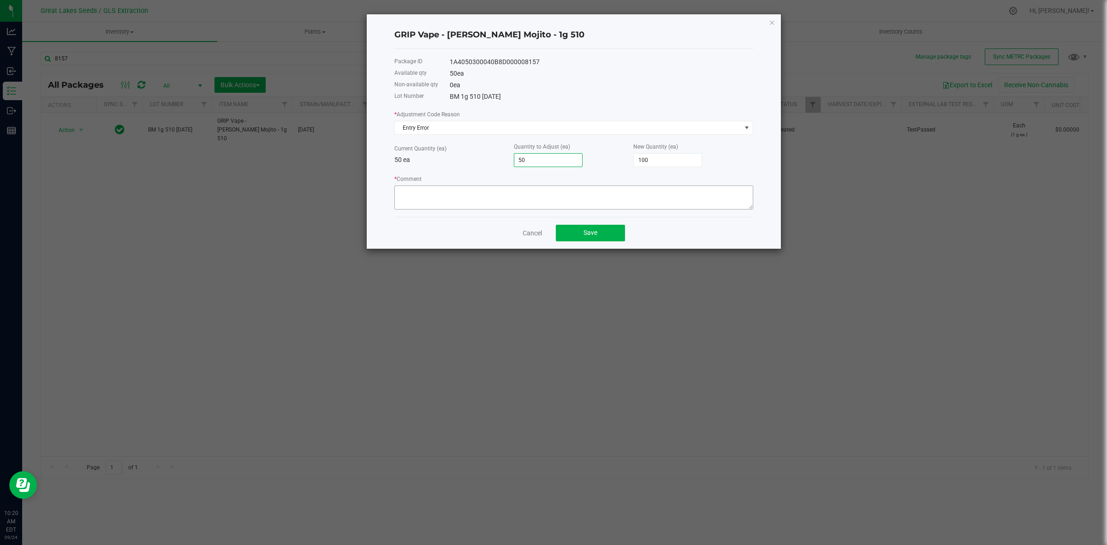
type input "50"
click at [460, 199] on textarea "* Comment" at bounding box center [573, 197] width 359 height 24
type textarea "8155 should not have been adjusted. need to fix package"
click at [614, 227] on button "Save" at bounding box center [590, 233] width 69 height 17
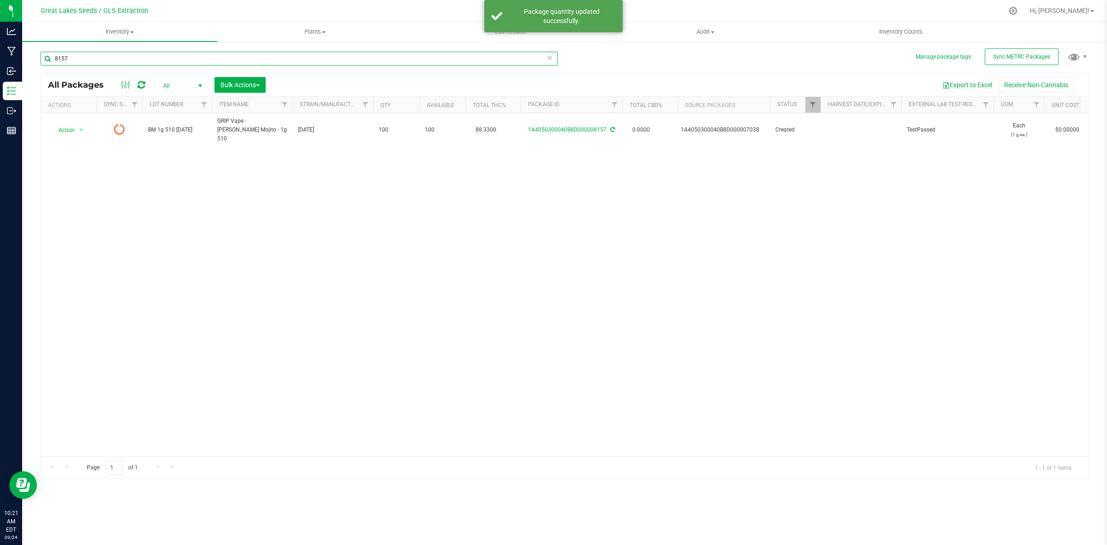
drag, startPoint x: 78, startPoint y: 53, endPoint x: 40, endPoint y: 61, distance: 39.5
click at [40, 61] on div "Manage package tags Sync METRC Packages 8157 All Packages All Active Only Lab S…" at bounding box center [564, 181] width 1085 height 281
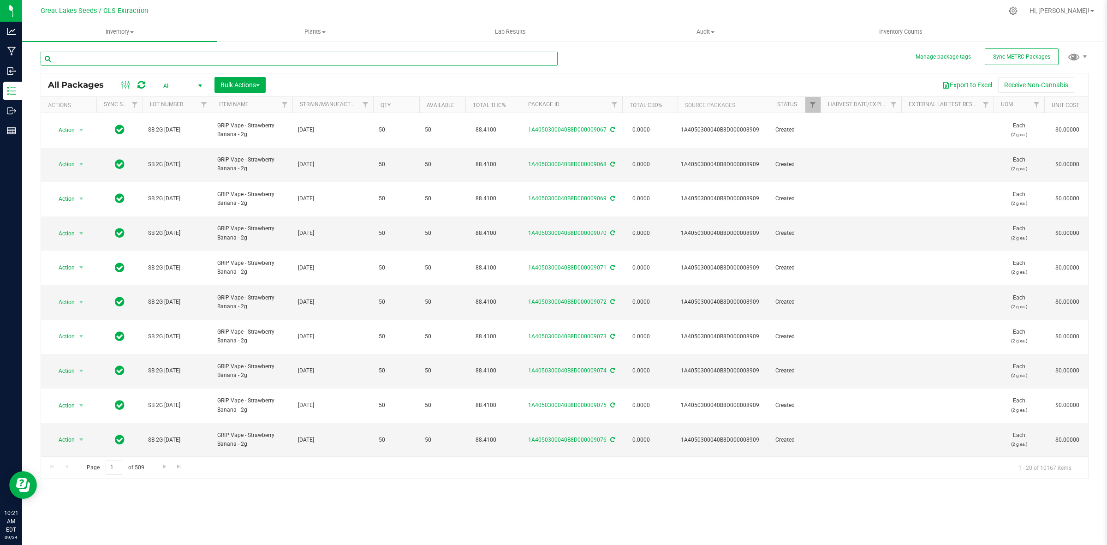
click at [136, 62] on input "text" at bounding box center [299, 59] width 517 height 14
type input "8157"
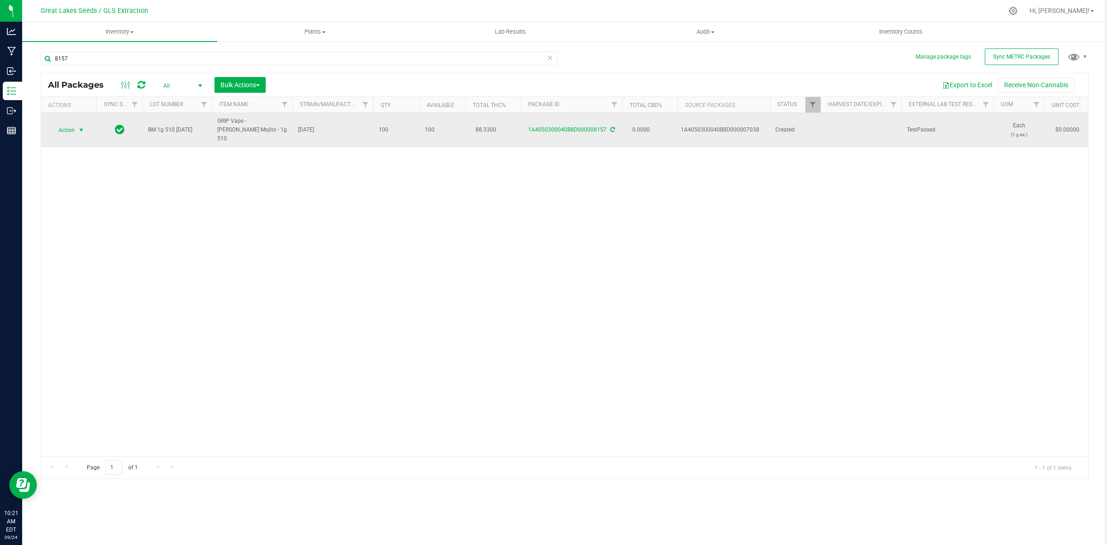
click at [61, 129] on span "Action" at bounding box center [62, 130] width 25 height 13
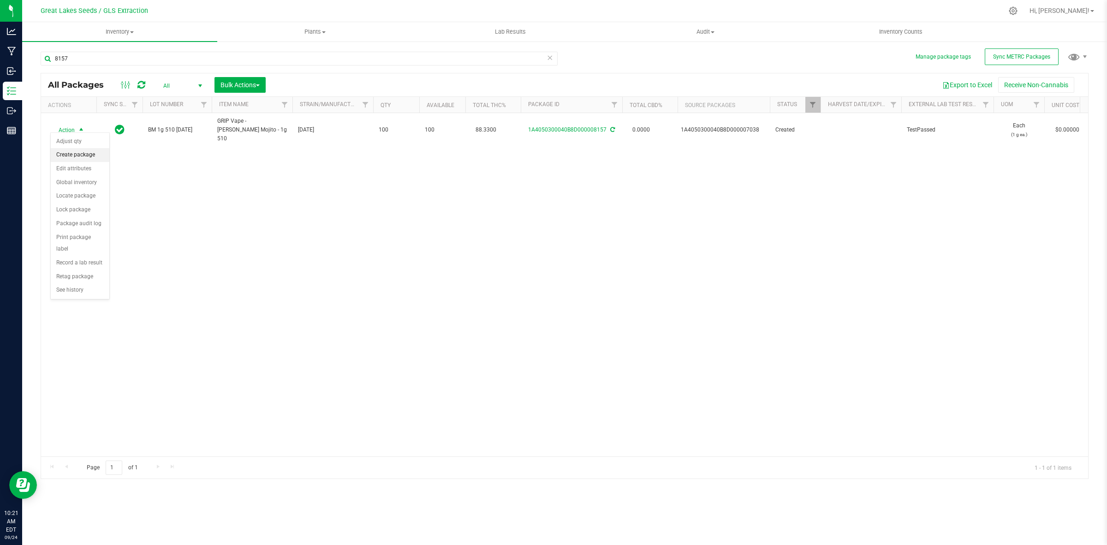
click at [76, 155] on li "Create package" at bounding box center [80, 155] width 59 height 14
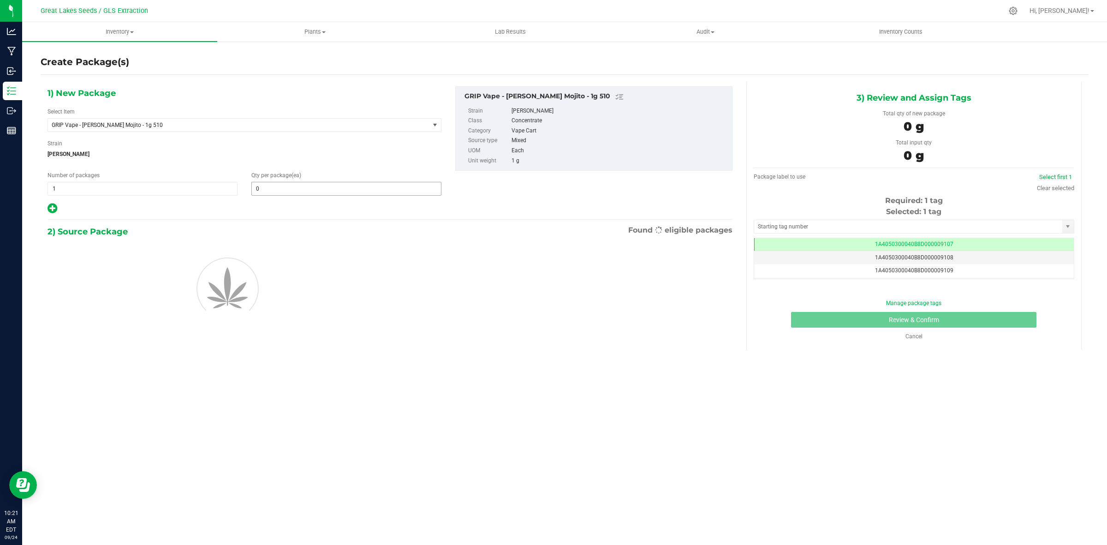
scroll to position [0, 0]
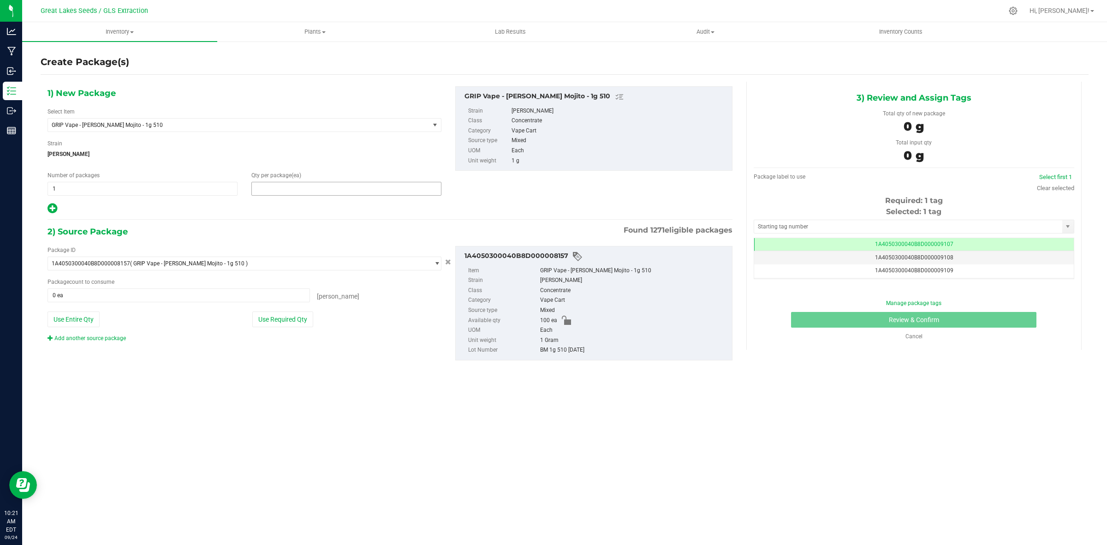
click at [287, 187] on span at bounding box center [346, 189] width 190 height 14
type input "50"
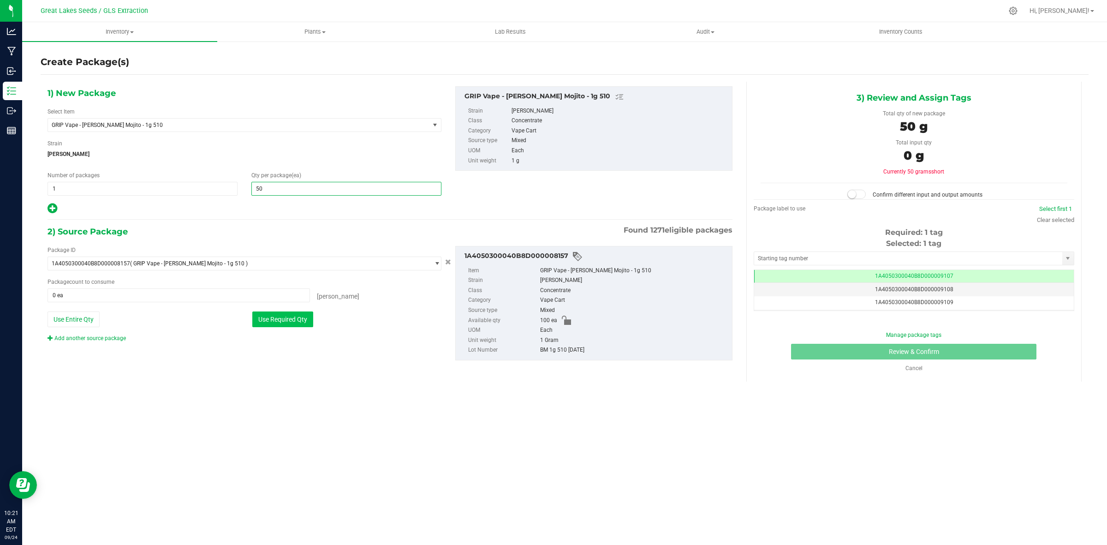
type input "50"
drag, startPoint x: 299, startPoint y: 325, endPoint x: 312, endPoint y: 320, distance: 13.7
click at [300, 326] on button "Use Required Qty" at bounding box center [282, 319] width 61 height 16
type input "50 ea"
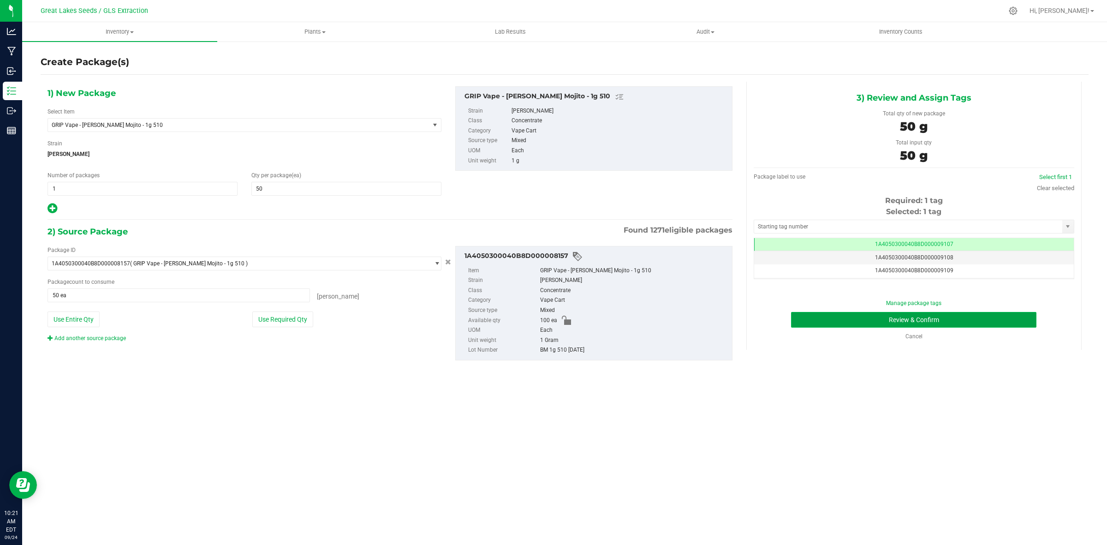
click at [1003, 317] on button "Review & Confirm" at bounding box center [913, 320] width 245 height 16
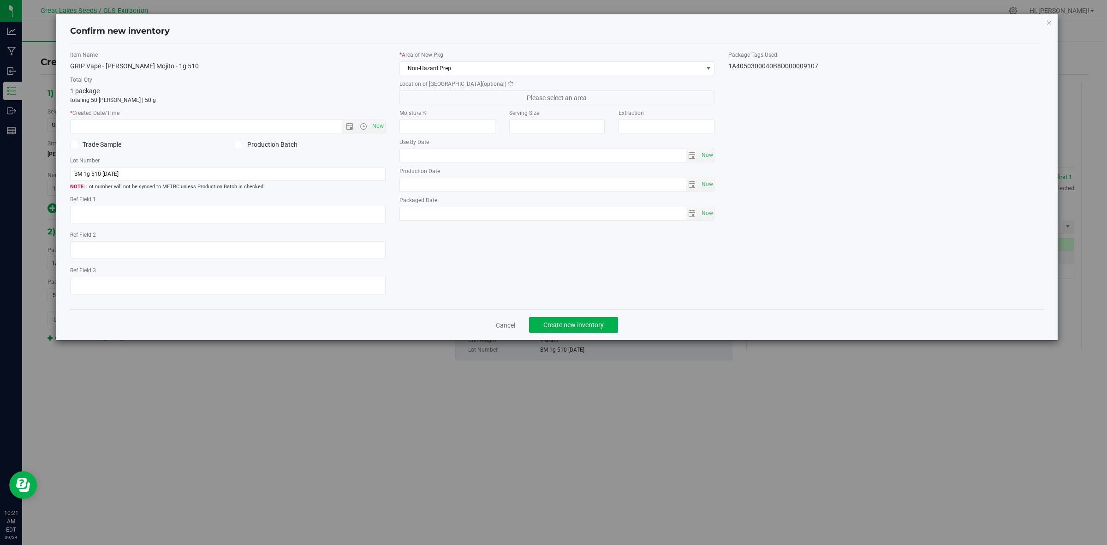
type textarea "[DATE]"
click at [376, 126] on span "Now" at bounding box center [378, 125] width 16 height 13
type input "9/24/2025 10:21 AM"
click at [610, 326] on button "Create new inventory" at bounding box center [573, 325] width 89 height 16
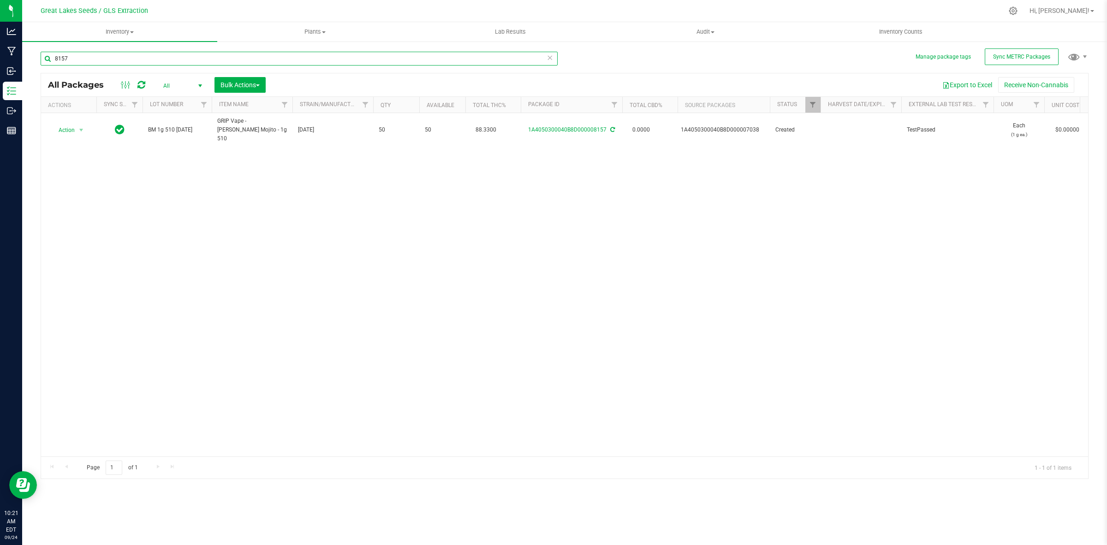
drag, startPoint x: 79, startPoint y: 52, endPoint x: 43, endPoint y: 59, distance: 37.1
click at [43, 59] on input "8157" at bounding box center [299, 59] width 517 height 14
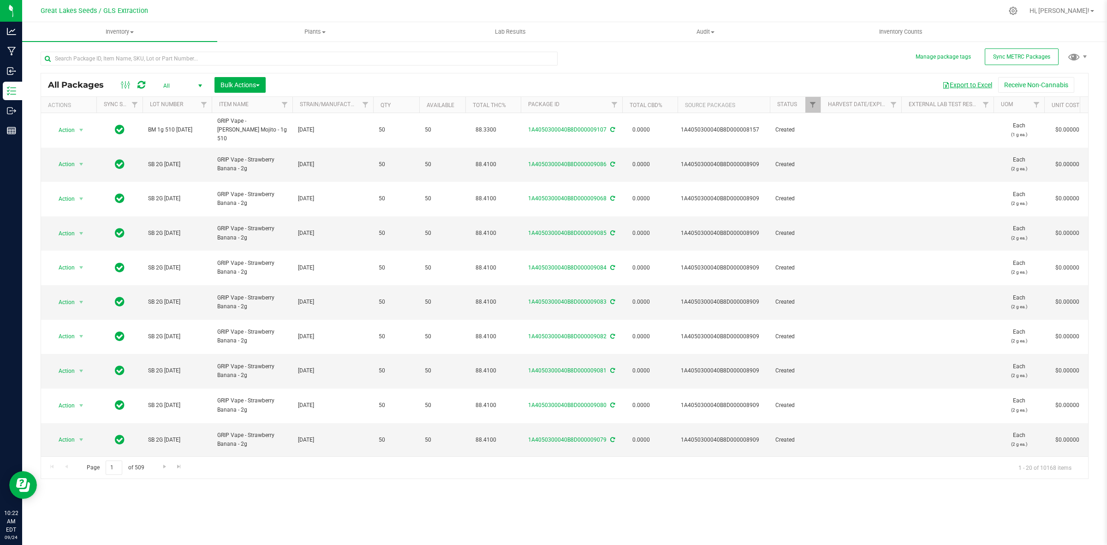
click at [969, 77] on button "Export to Excel" at bounding box center [967, 85] width 62 height 16
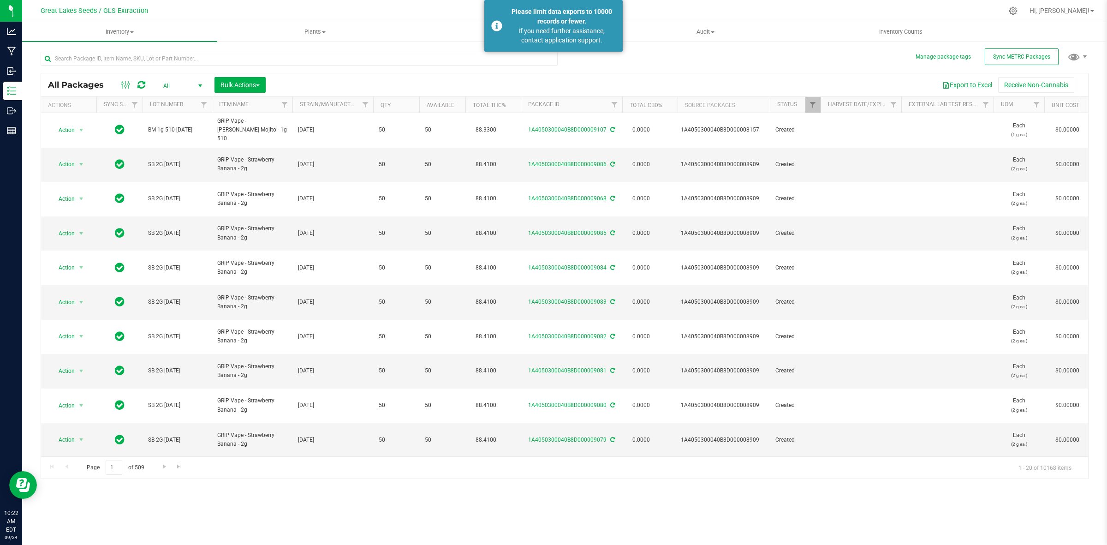
click at [842, 71] on div "All Packages All Active Only Lab Samples Locked All External Internal Bulk Acti…" at bounding box center [565, 261] width 1048 height 436
click at [153, 63] on input "text" at bounding box center [299, 59] width 517 height 14
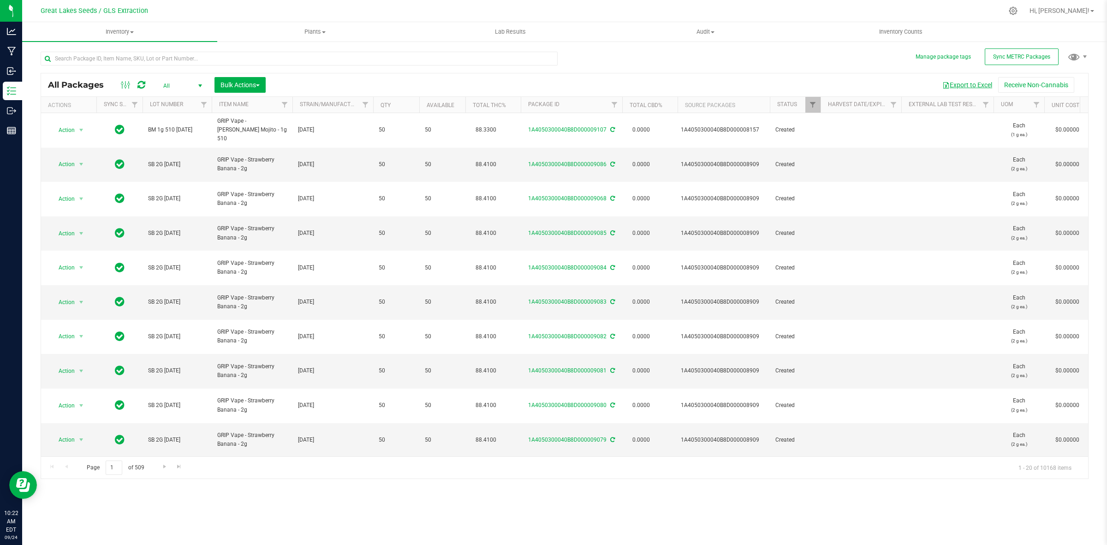
click at [969, 89] on button "Export to Excel" at bounding box center [967, 85] width 62 height 16
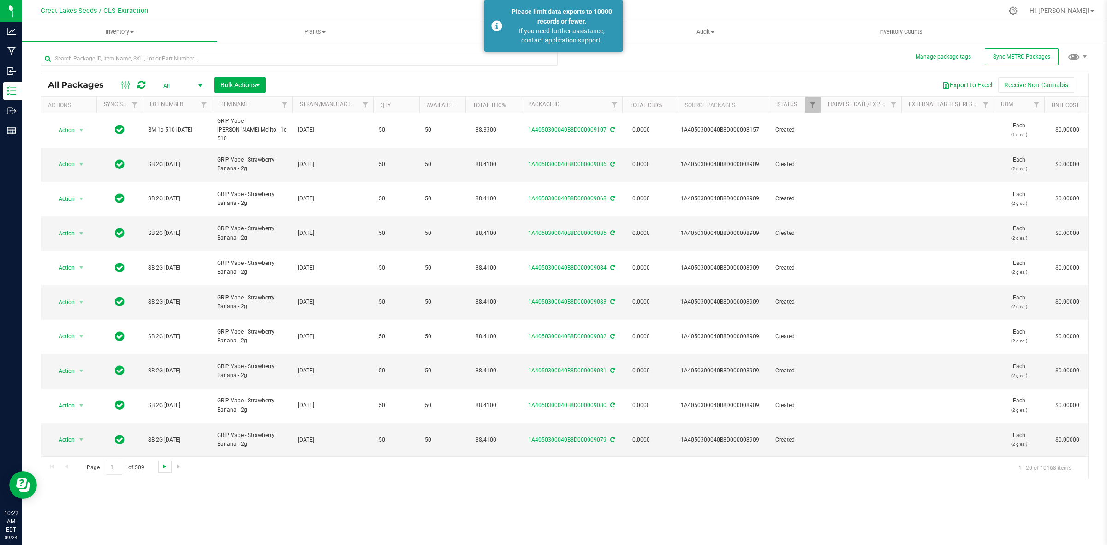
click at [164, 467] on span "Go to the next page" at bounding box center [164, 466] width 7 height 7
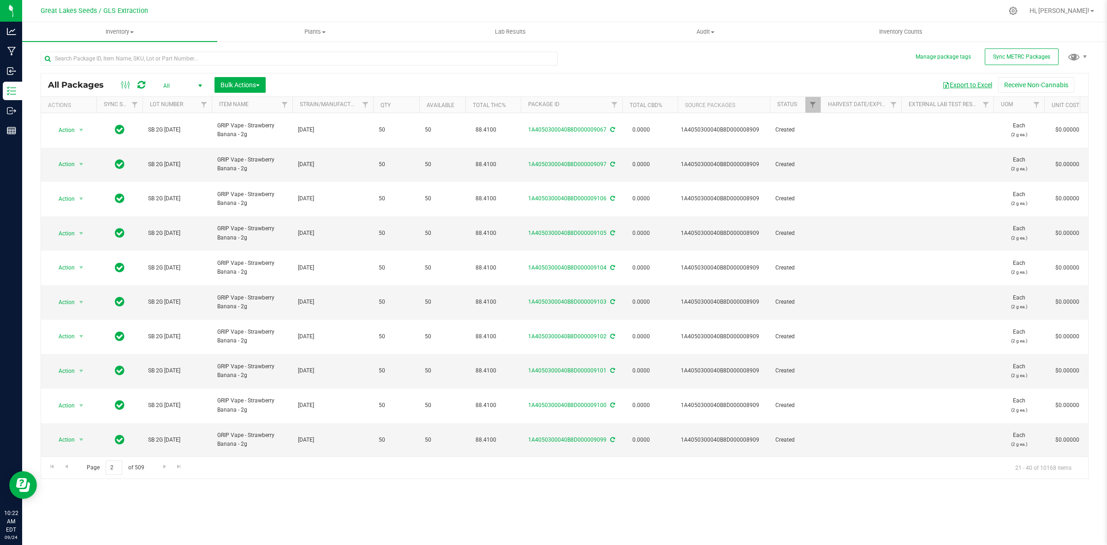
click at [965, 84] on button "Export to Excel" at bounding box center [967, 85] width 62 height 16
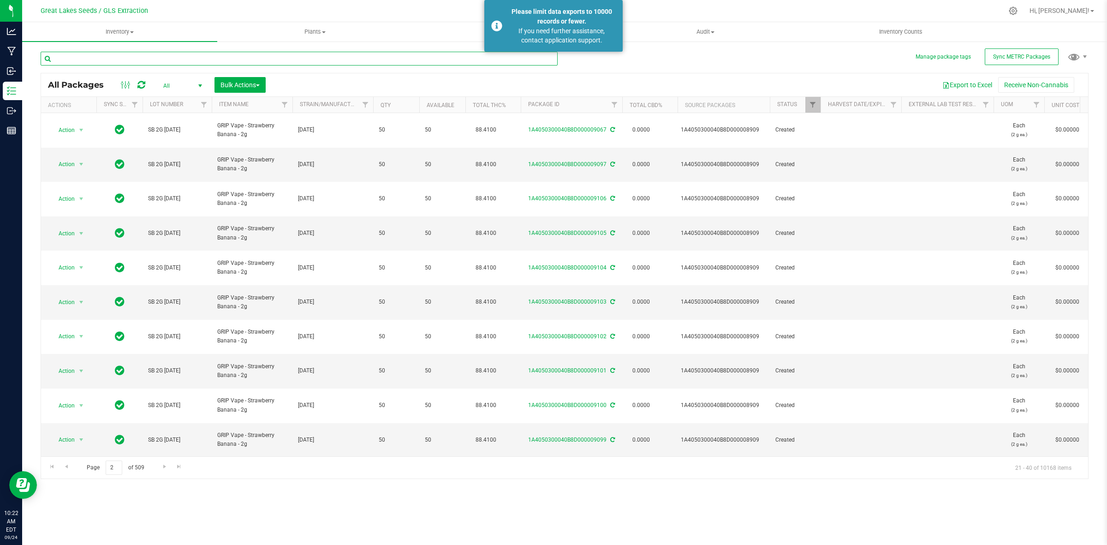
click at [178, 64] on input "text" at bounding box center [299, 59] width 517 height 14
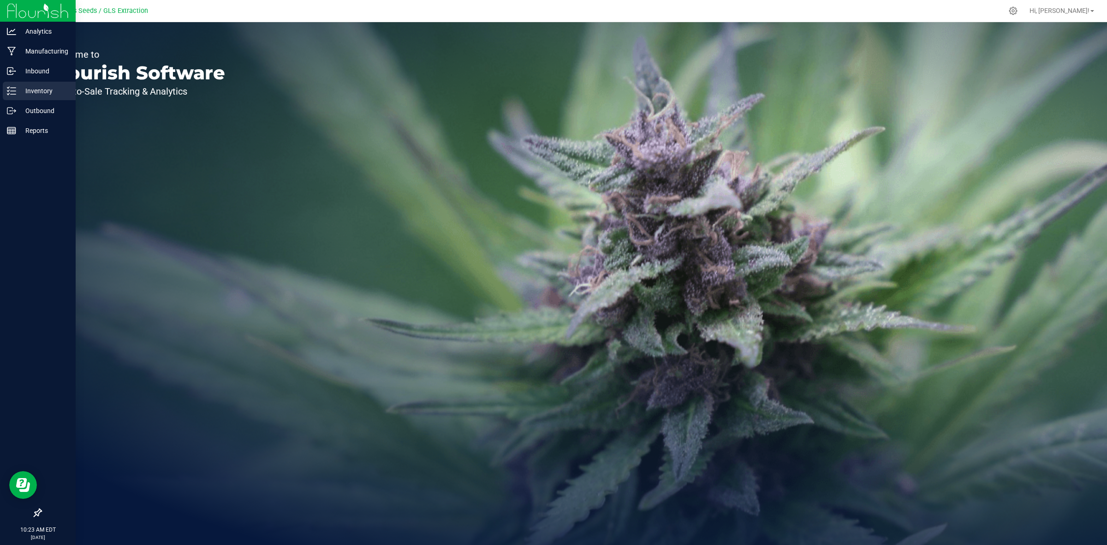
click at [35, 93] on p "Inventory" at bounding box center [43, 90] width 55 height 11
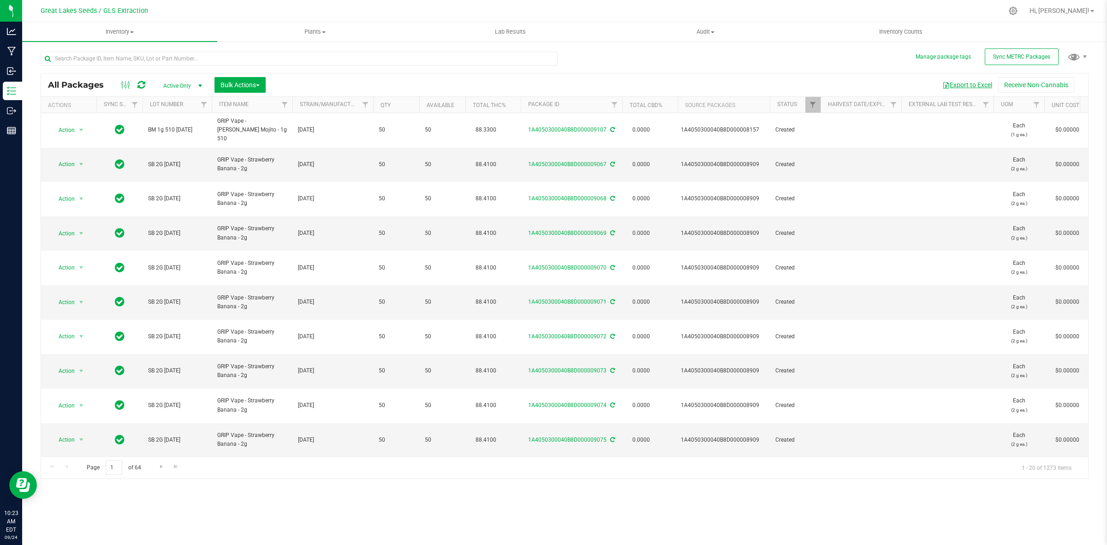
click at [964, 82] on button "Export to Excel" at bounding box center [967, 85] width 62 height 16
click at [186, 58] on input "text" at bounding box center [299, 59] width 517 height 14
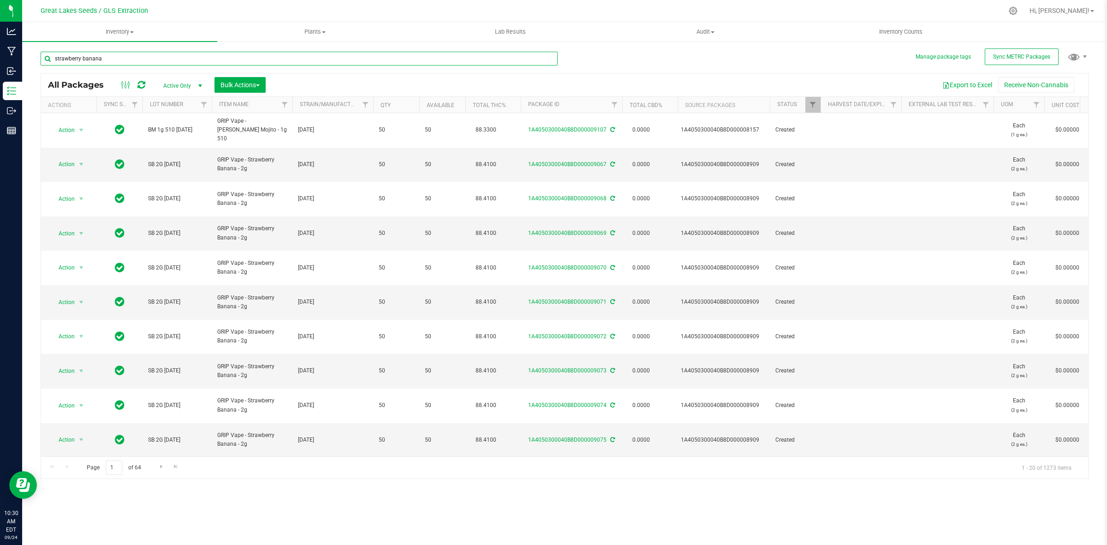
type input "strawberry banana"
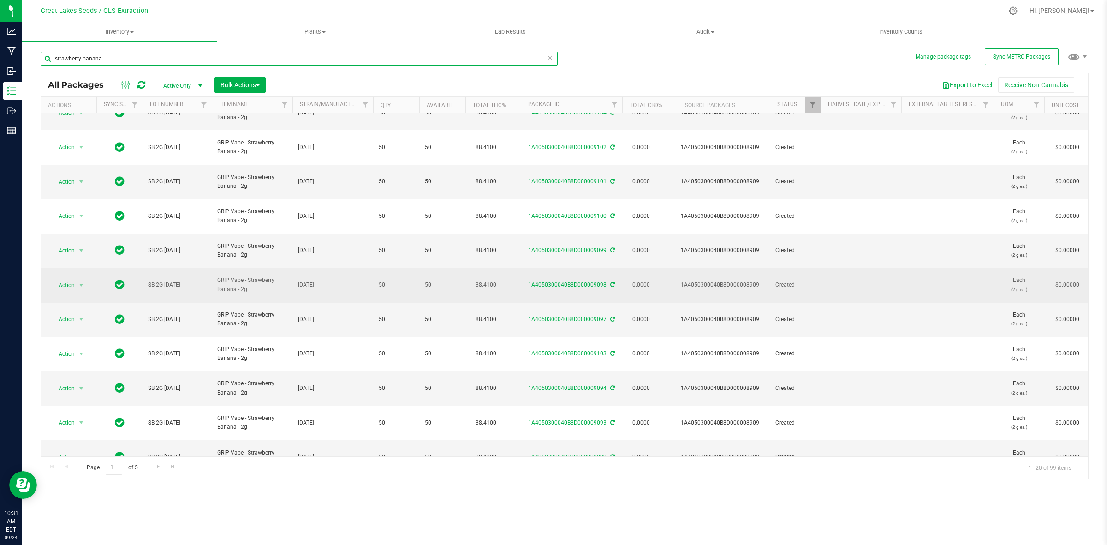
scroll to position [178, 0]
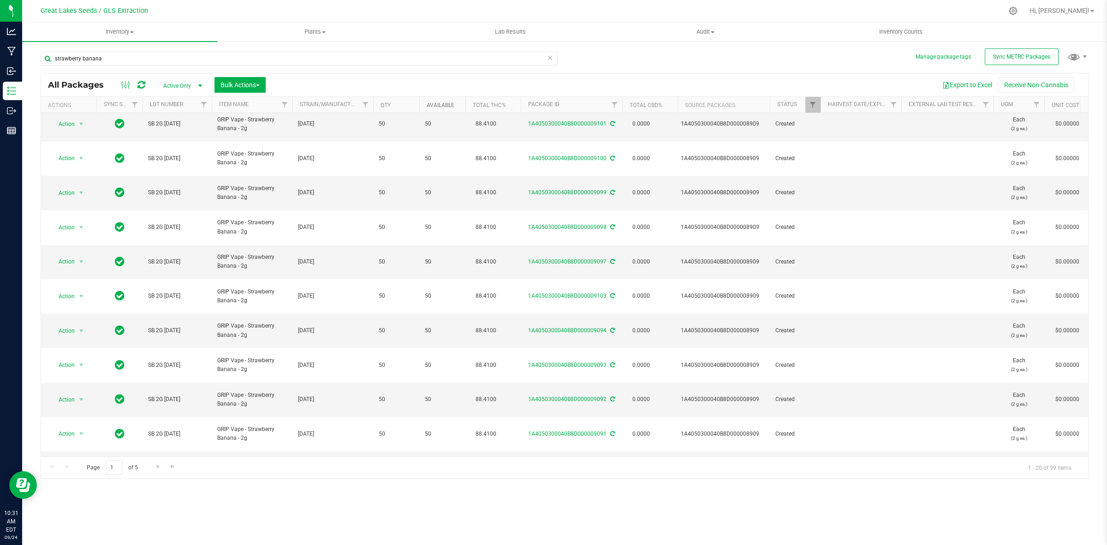
click at [435, 102] on link "Available" at bounding box center [441, 105] width 28 height 6
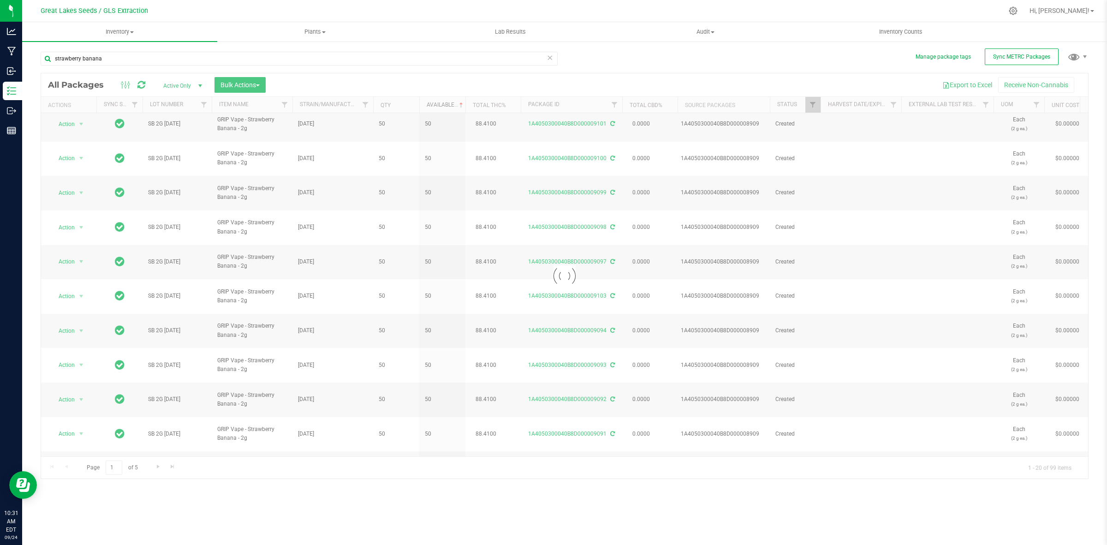
scroll to position [0, 0]
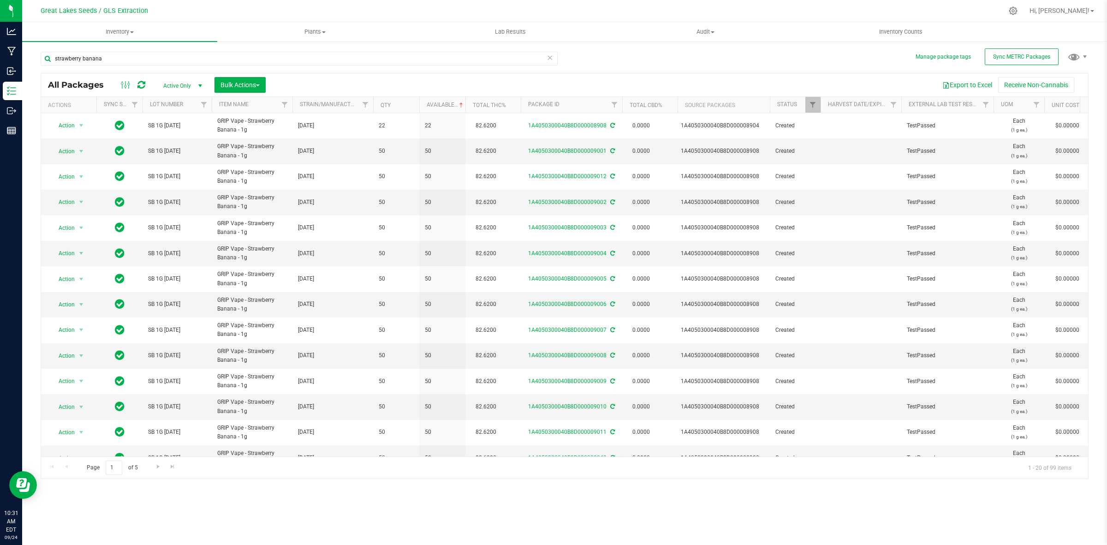
click at [440, 107] on th "Available" at bounding box center [442, 105] width 46 height 16
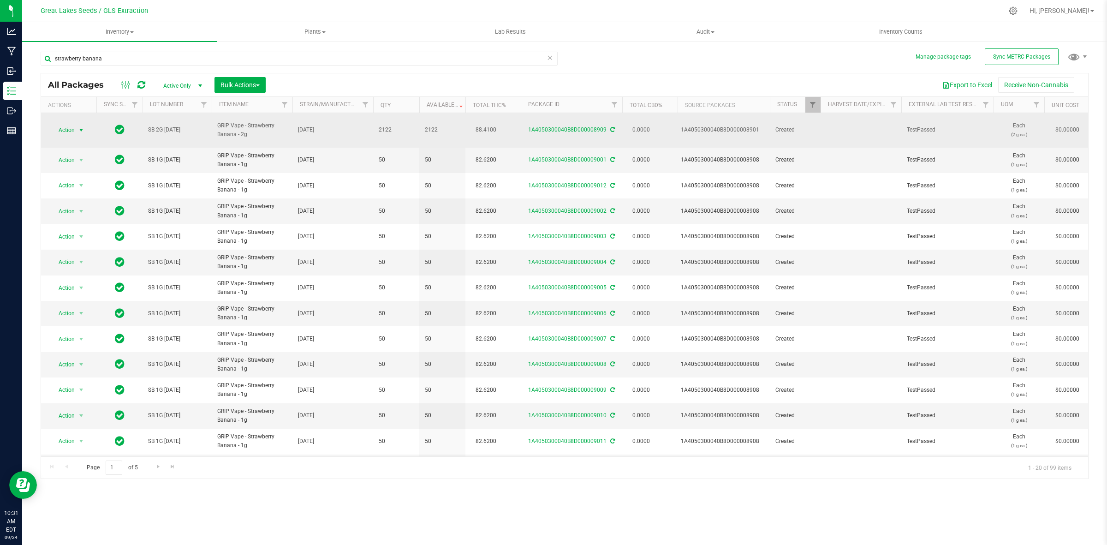
click at [70, 125] on span "Action" at bounding box center [62, 130] width 25 height 13
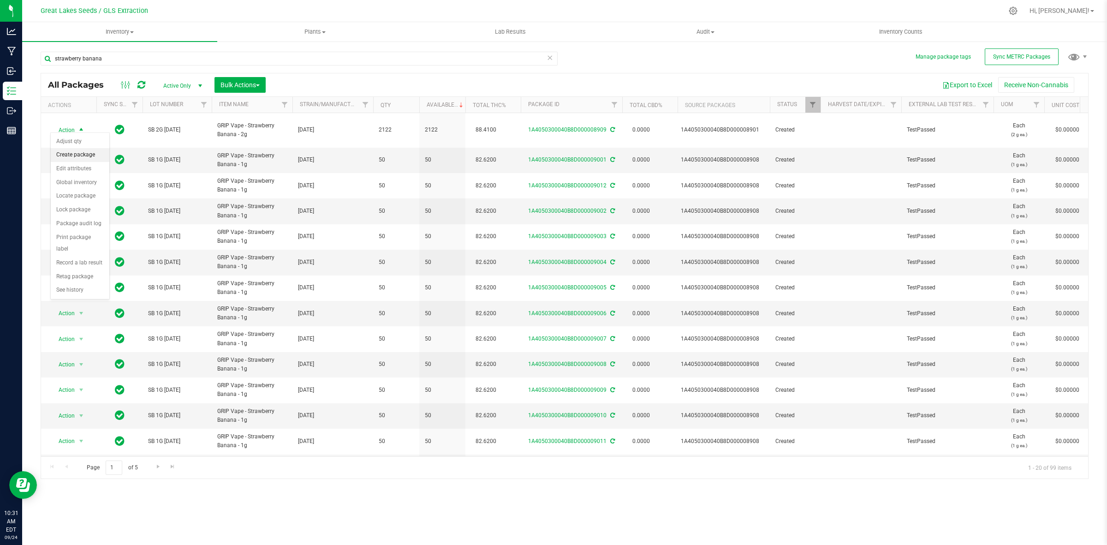
click at [68, 157] on li "Create package" at bounding box center [80, 155] width 59 height 14
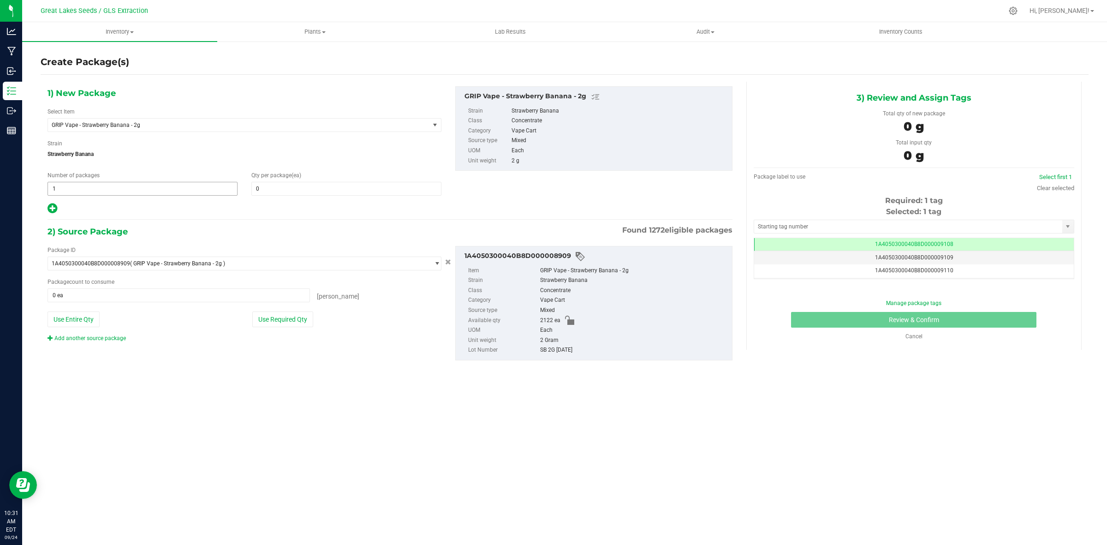
click at [95, 188] on span "1 1" at bounding box center [142, 189] width 190 height 14
click at [262, 189] on span at bounding box center [346, 189] width 190 height 14
type input "0"
drag, startPoint x: 197, startPoint y: 189, endPoint x: 49, endPoint y: 190, distance: 147.6
click at [49, 190] on span "1 1" at bounding box center [142, 189] width 190 height 14
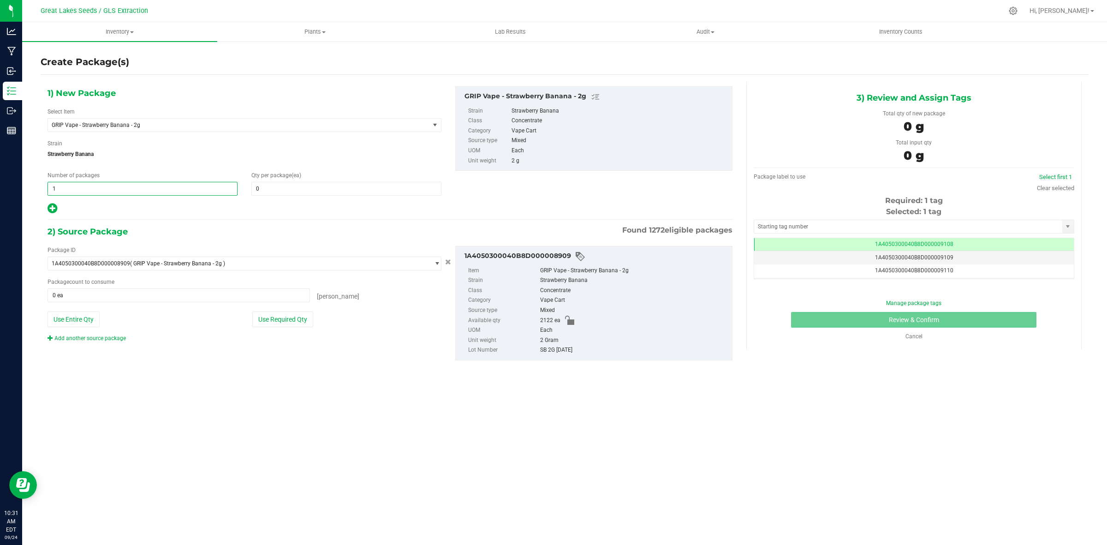
drag, startPoint x: 110, startPoint y: 187, endPoint x: 48, endPoint y: 187, distance: 61.3
click at [48, 187] on span "1 1" at bounding box center [142, 189] width 190 height 14
type input "41"
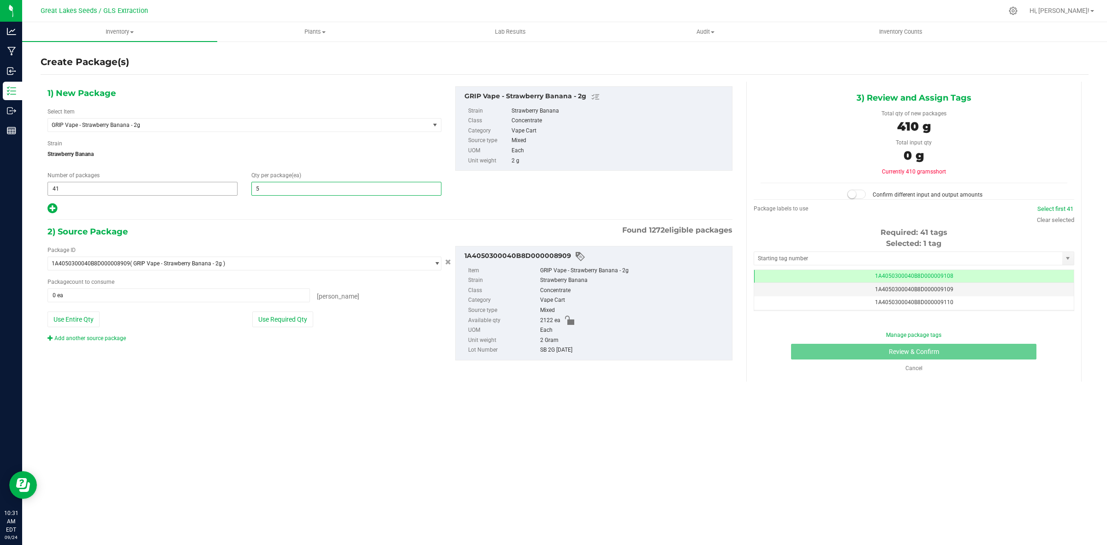
type input "50"
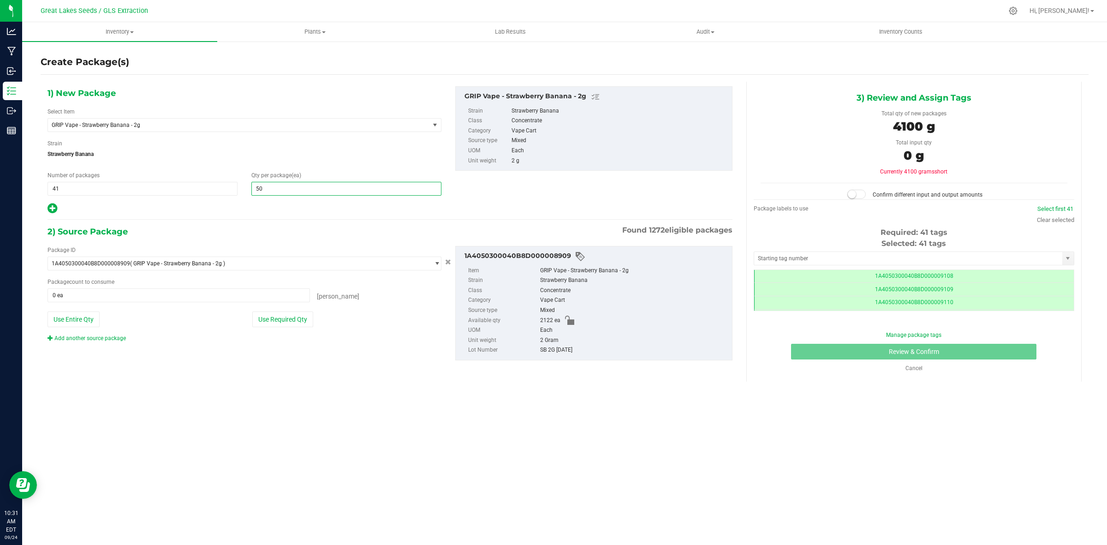
scroll to position [0, 0]
type input "50"
click at [268, 319] on button "Use Required Qty" at bounding box center [282, 319] width 61 height 16
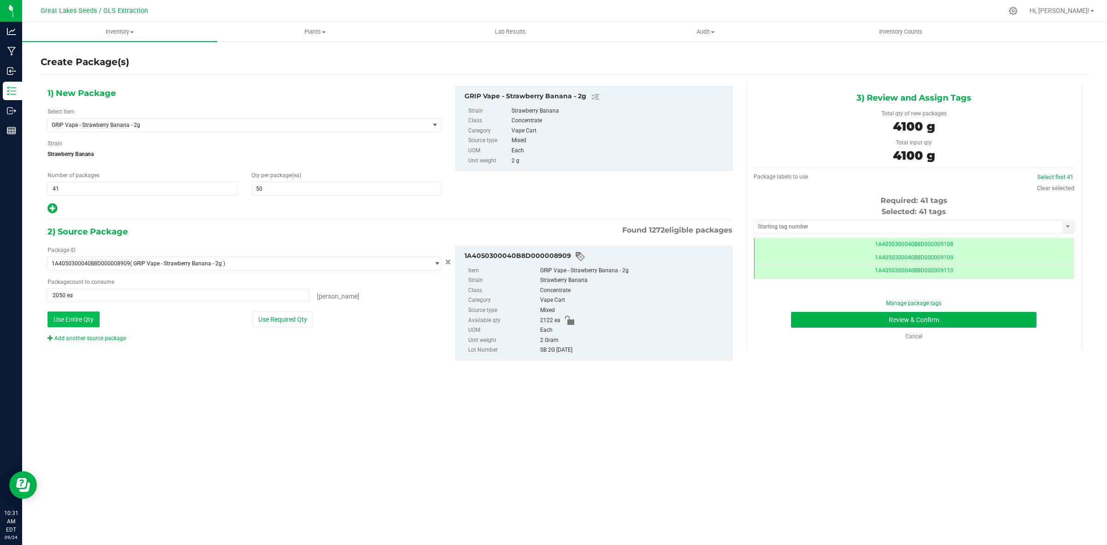
click at [97, 322] on button "Use Entire Qty" at bounding box center [73, 319] width 52 height 16
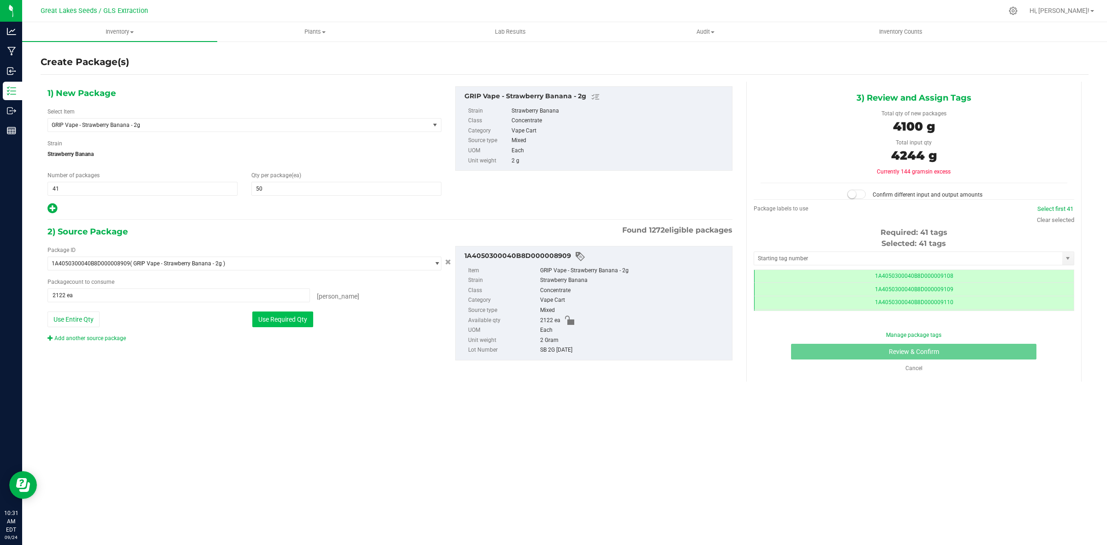
click at [285, 320] on button "Use Required Qty" at bounding box center [282, 319] width 61 height 16
type input "2050 ea"
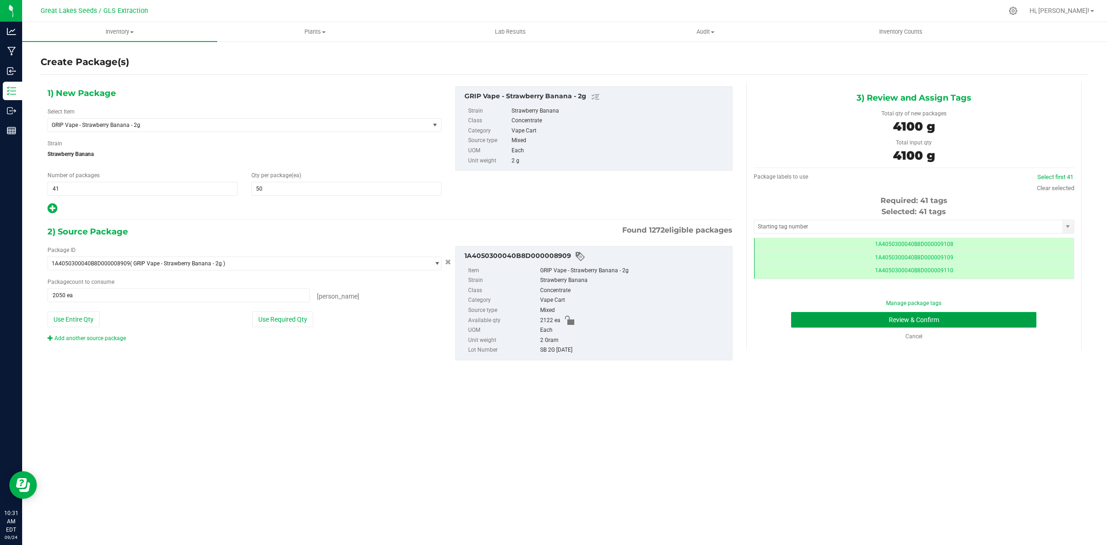
click at [924, 315] on button "Review & Confirm" at bounding box center [913, 320] width 245 height 16
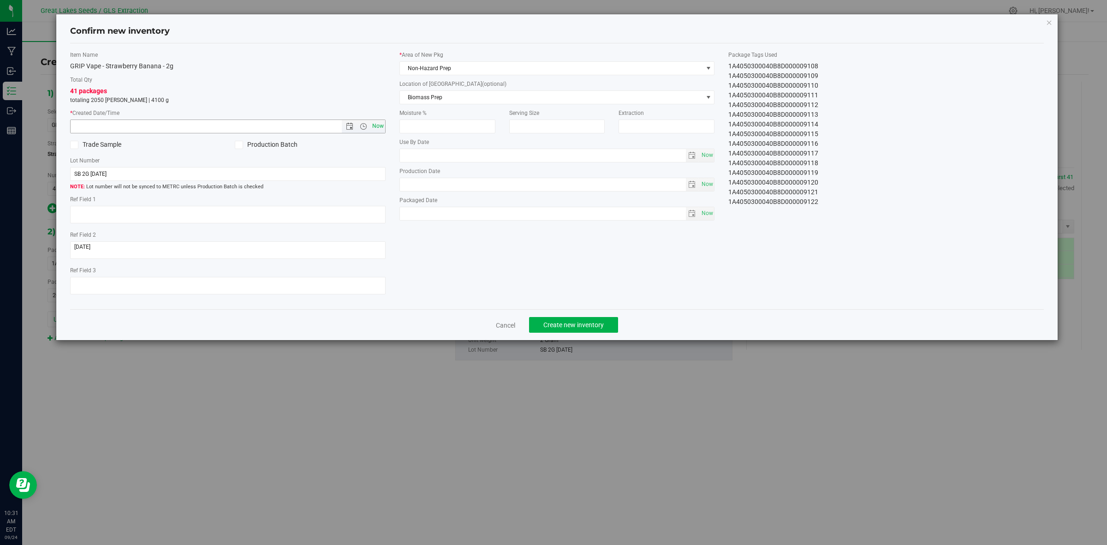
click at [377, 120] on span "Now" at bounding box center [378, 125] width 16 height 13
type input "[DATE] 10:31 AM"
click at [580, 324] on span "Create new inventory" at bounding box center [573, 324] width 60 height 7
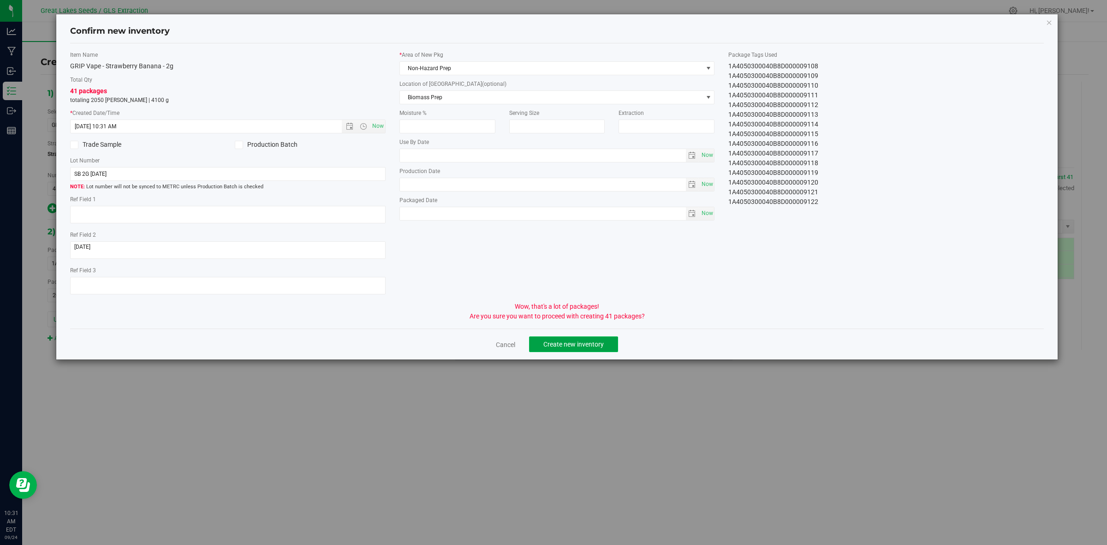
click at [585, 344] on span "Create new inventory" at bounding box center [573, 343] width 60 height 7
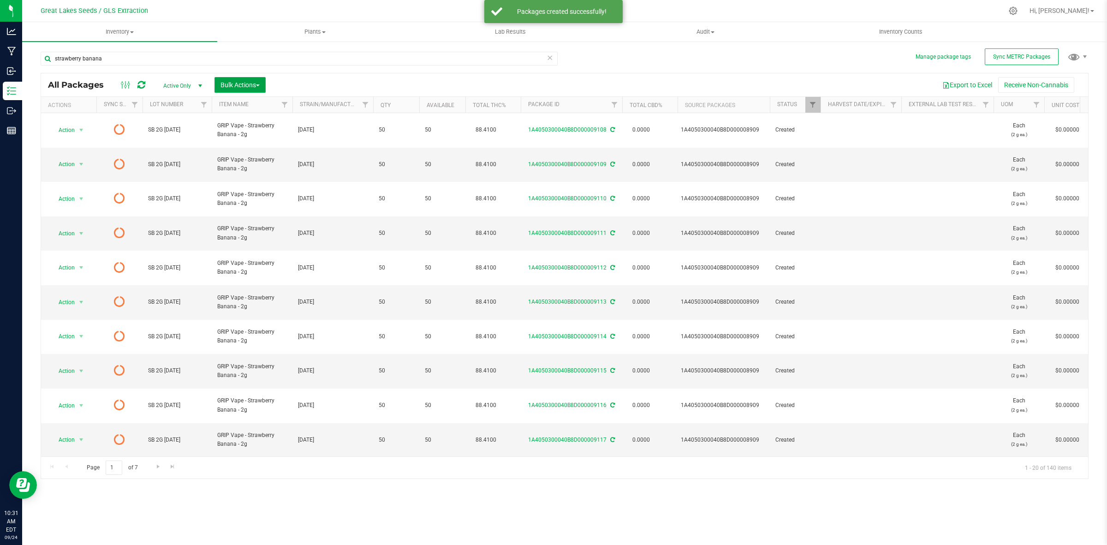
click at [238, 83] on span "Bulk Actions" at bounding box center [239, 84] width 39 height 7
click at [263, 190] on span "Print package labels" at bounding box center [247, 190] width 55 height 7
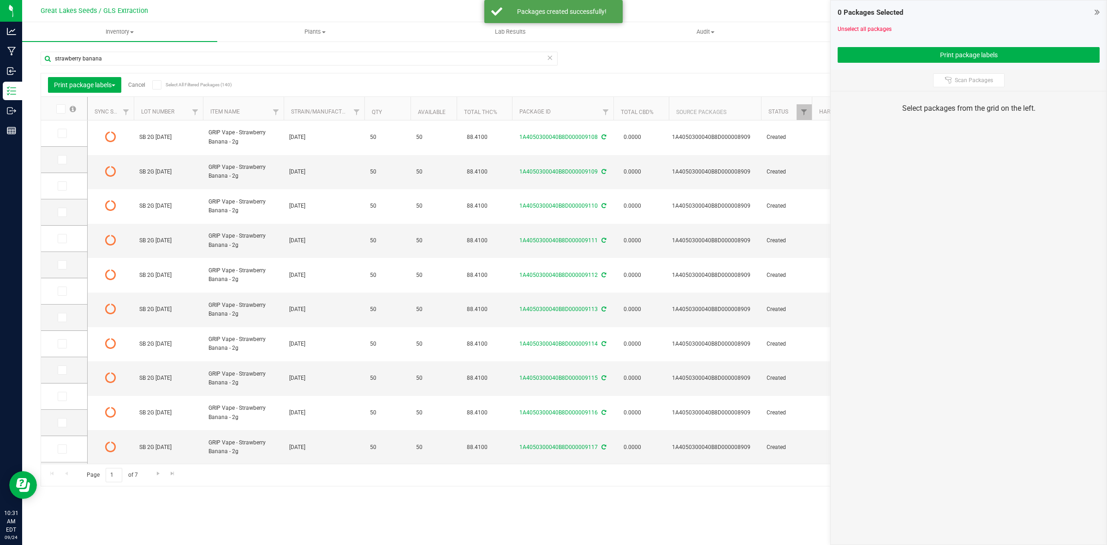
click at [62, 109] on icon at bounding box center [60, 109] width 6 height 0
click at [0, 0] on input "checkbox" at bounding box center [0, 0] width 0 height 0
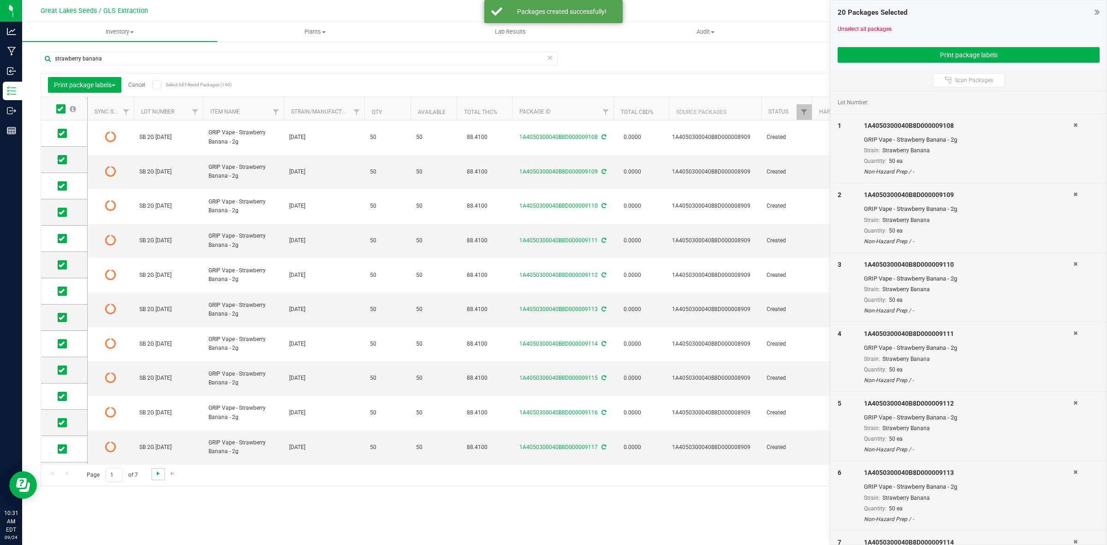
click at [156, 472] on span "Go to the next page" at bounding box center [157, 472] width 7 height 7
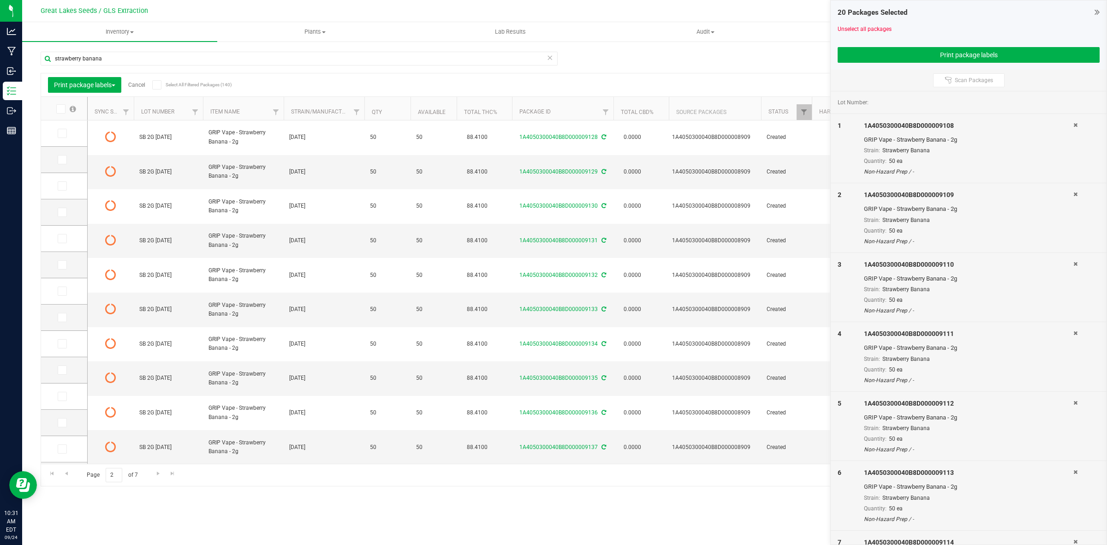
click at [62, 109] on icon at bounding box center [60, 109] width 6 height 0
click at [0, 0] on input "checkbox" at bounding box center [0, 0] width 0 height 0
click at [158, 473] on span "Go to the next page" at bounding box center [157, 472] width 7 height 7
click at [60, 133] on icon at bounding box center [62, 133] width 6 height 0
click at [0, 0] on input "checkbox" at bounding box center [0, 0] width 0 height 0
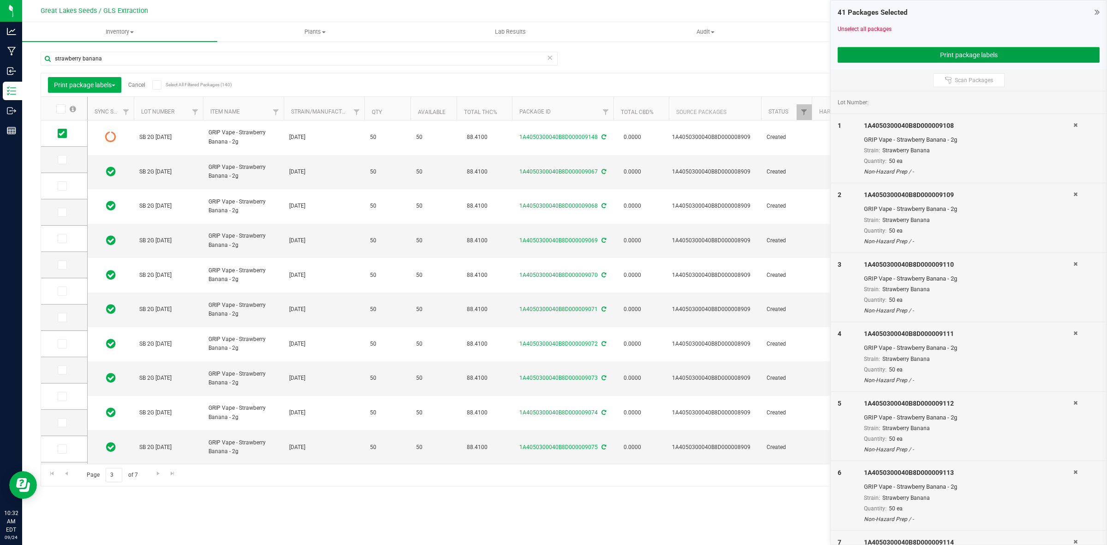
click at [943, 55] on button "Print package labels" at bounding box center [968, 55] width 262 height 16
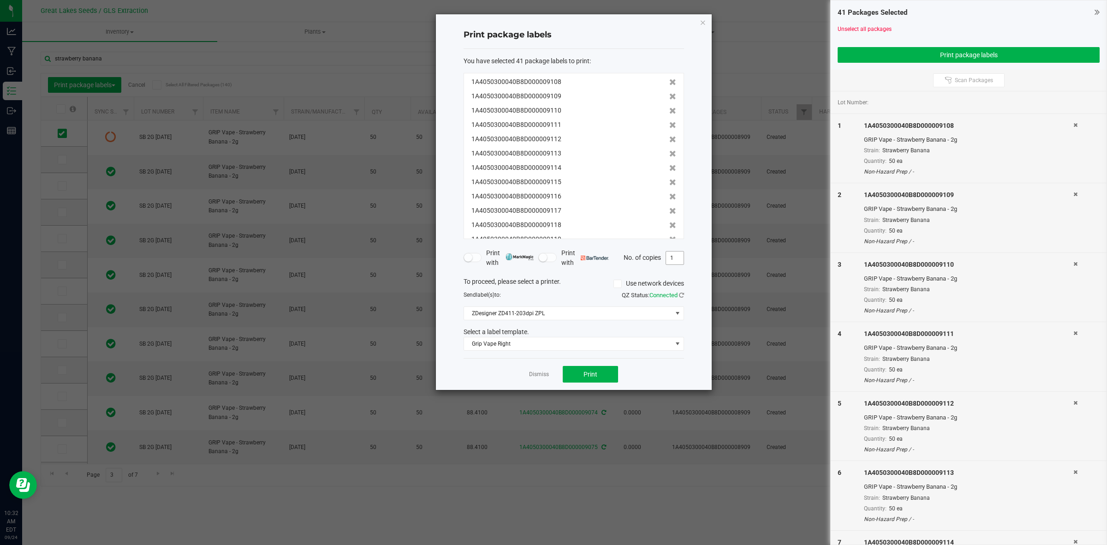
click at [673, 256] on input "1" at bounding box center [675, 257] width 18 height 13
type input "50"
click at [603, 368] on button "Print" at bounding box center [590, 374] width 55 height 17
click at [704, 26] on icon "button" at bounding box center [703, 22] width 6 height 11
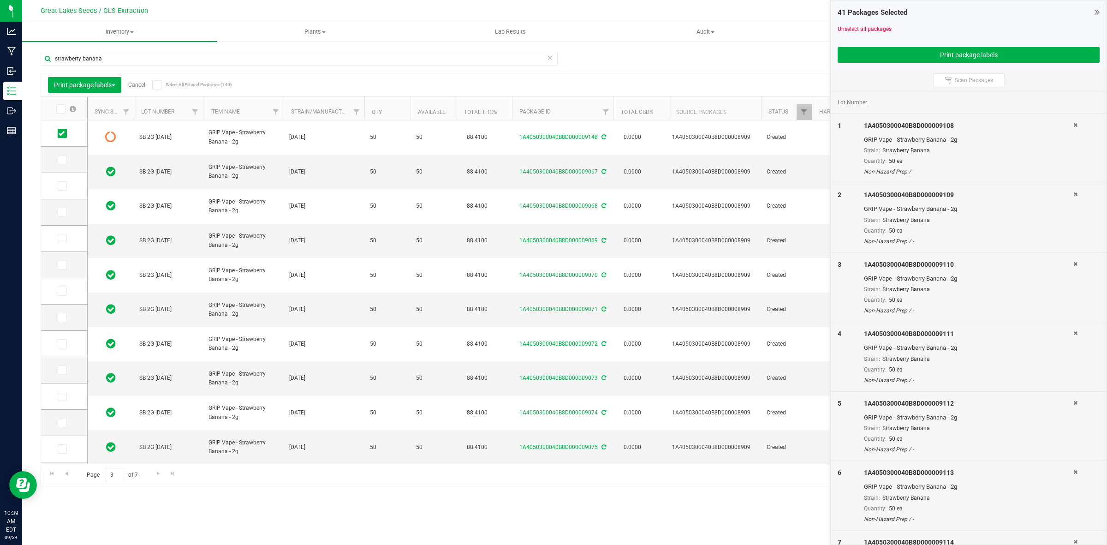
click at [131, 85] on link "Cancel" at bounding box center [136, 85] width 17 height 6
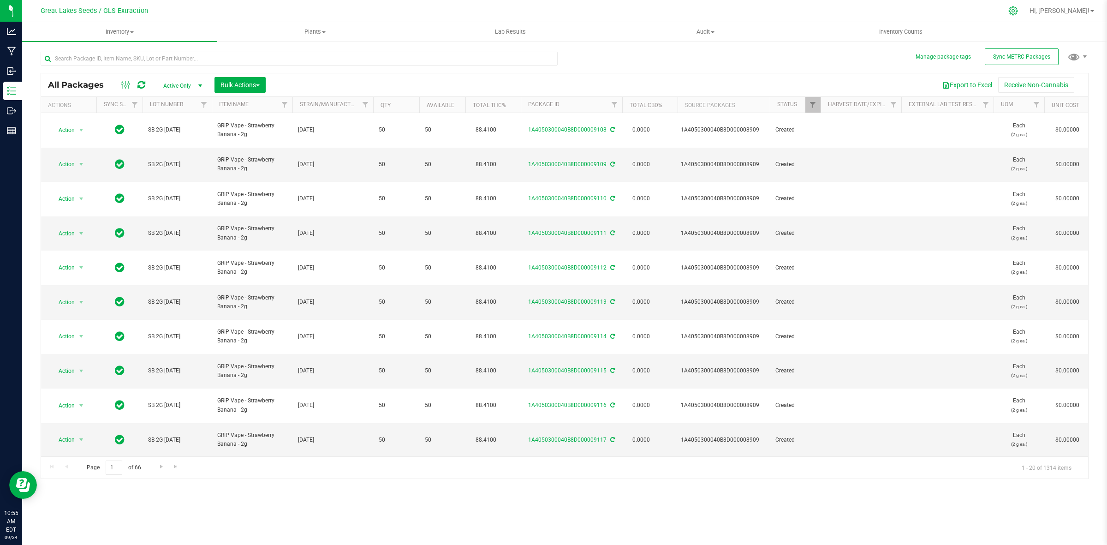
click at [1018, 10] on icon at bounding box center [1013, 11] width 10 height 10
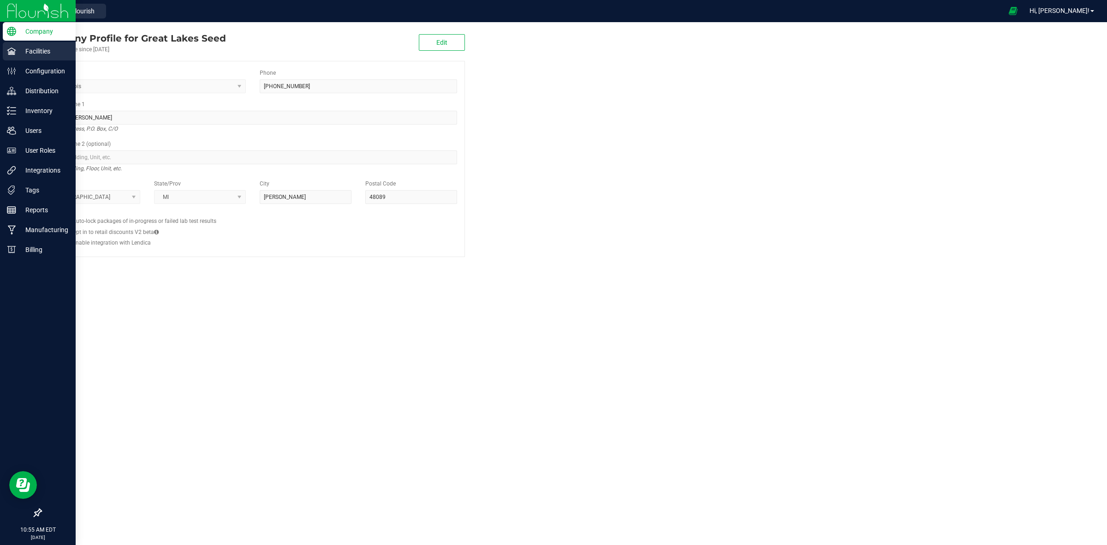
click at [27, 49] on p "Facilities" at bounding box center [43, 51] width 55 height 11
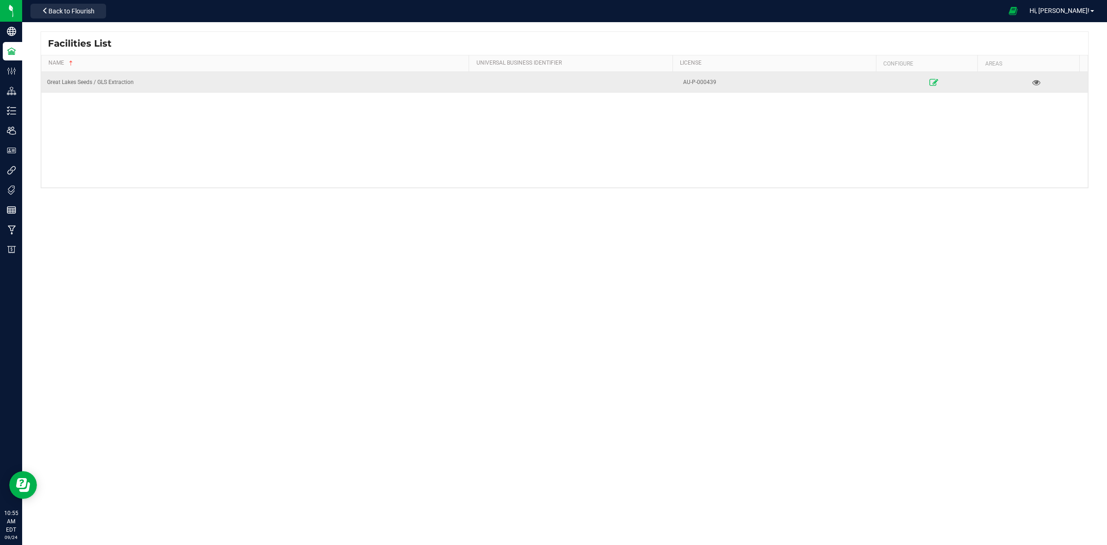
click at [934, 83] on link at bounding box center [933, 82] width 101 height 15
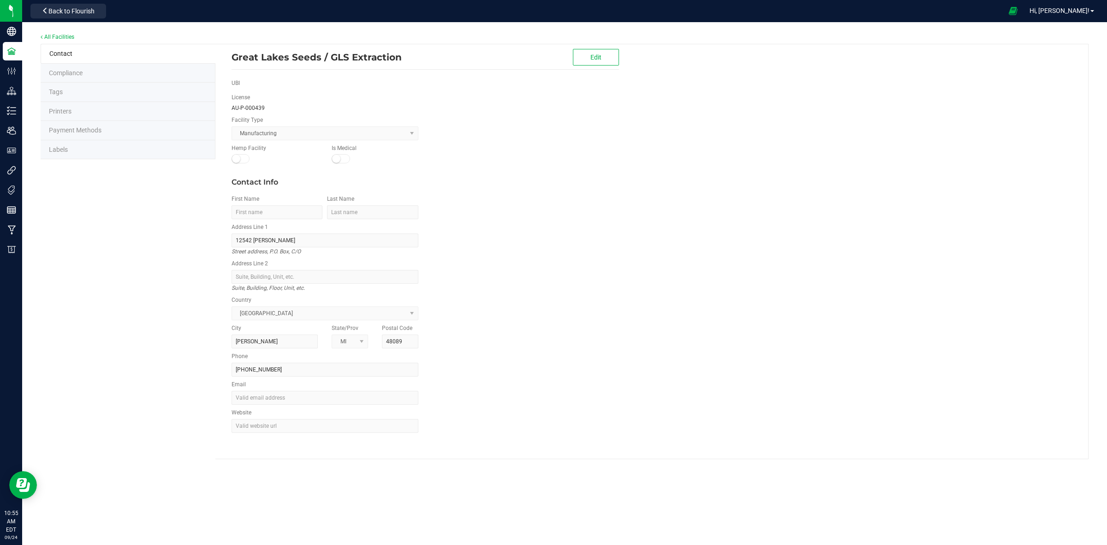
click at [75, 151] on li "Labels" at bounding box center [128, 149] width 175 height 19
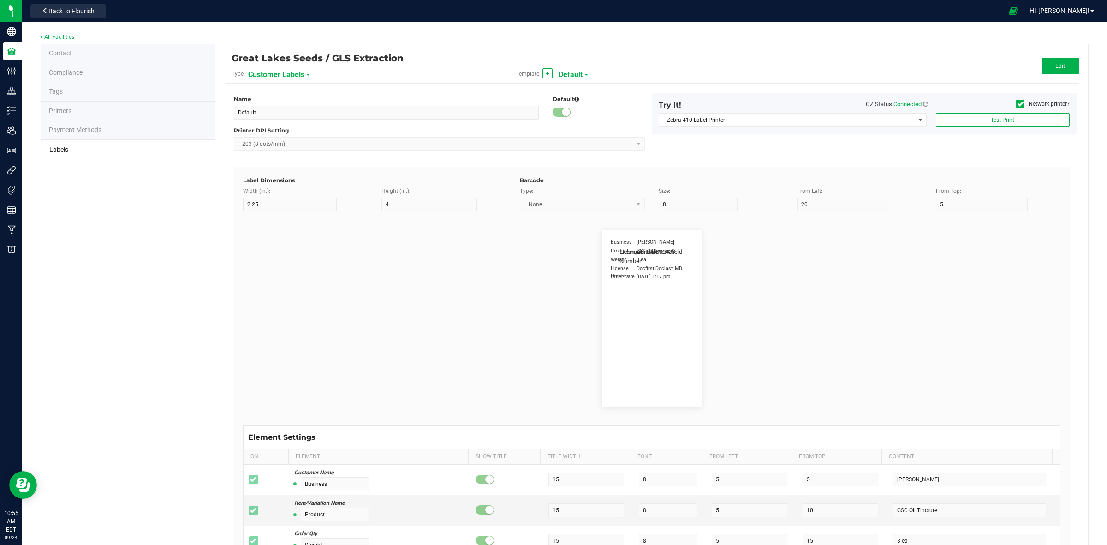
click at [275, 74] on span "Customer Labels" at bounding box center [276, 75] width 56 height 16
click at [288, 129] on span "Package Labels" at bounding box center [270, 128] width 39 height 6
type input "GRIP Big Box RIGHT"
type input "1.25"
type input "15"
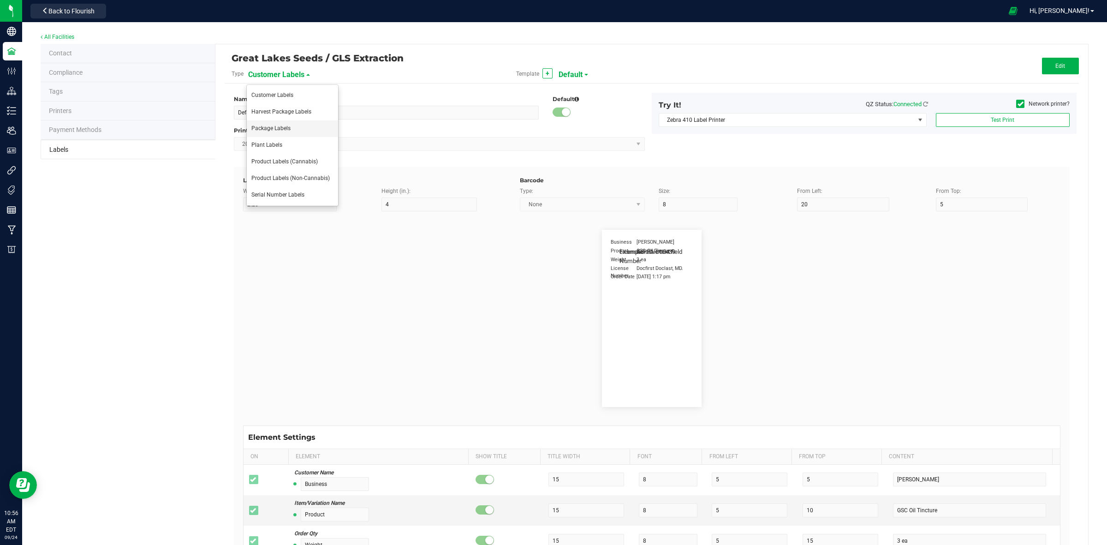
type input "10"
type input "30"
type input "METRC"
type input "14"
type input "11.5"
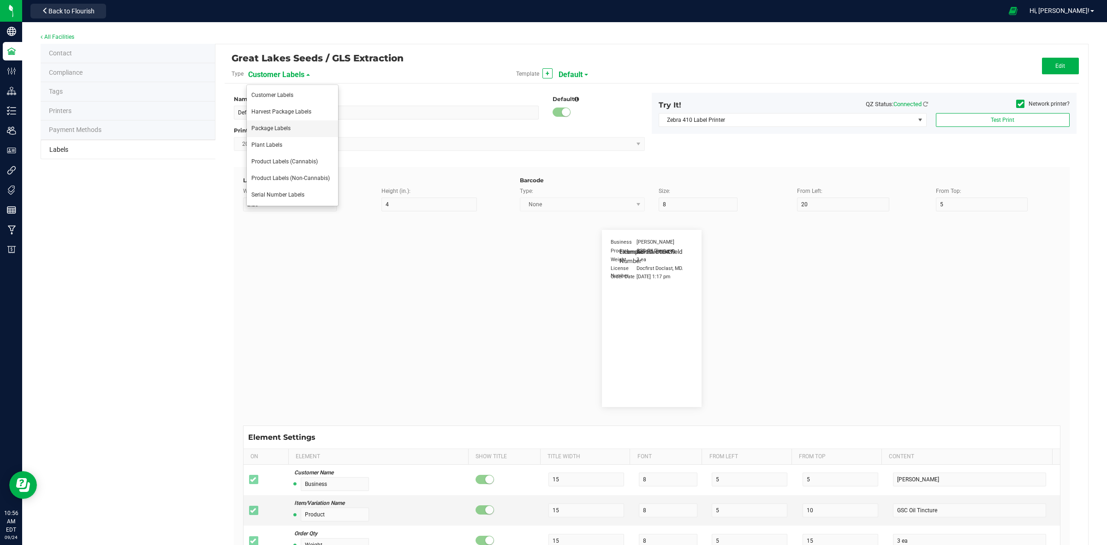
type input "CADMODS-20200420-096"
type input "Size"
type input "25"
type input "10"
type input "14"
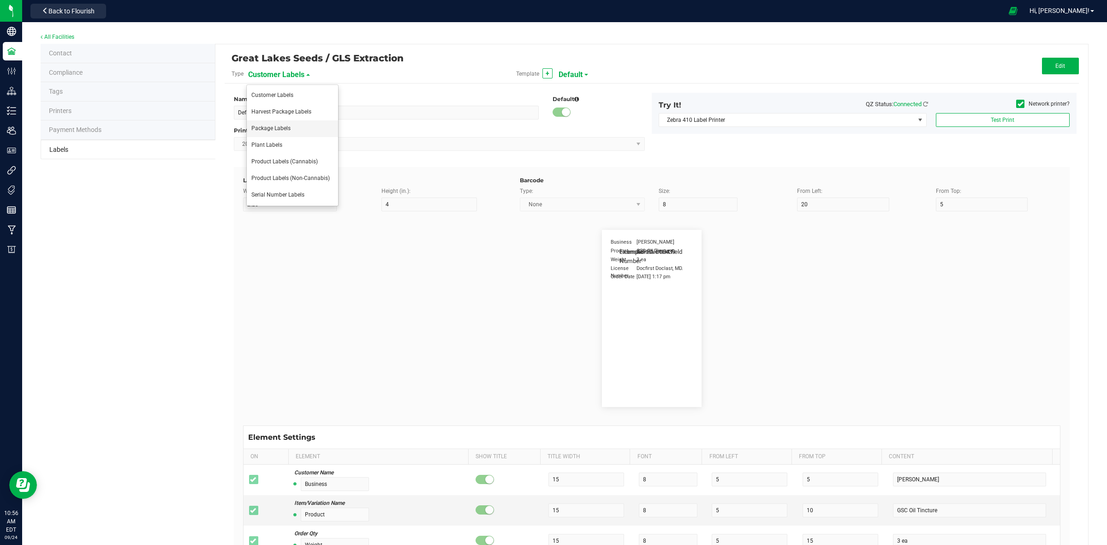
type input "50 each"
type input "GLS"
type input "8"
type input "12"
type input "10"
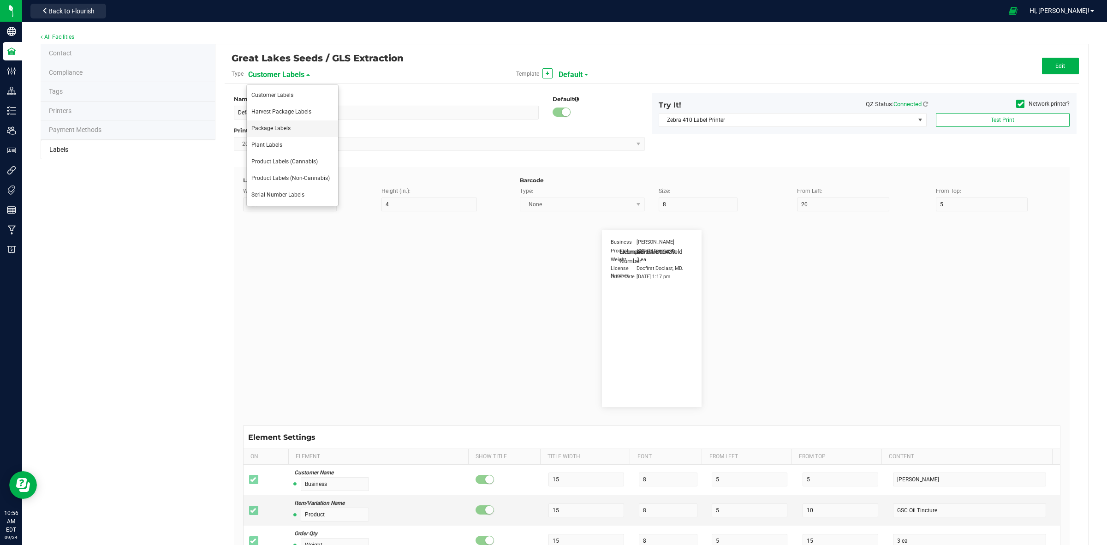
type input "AU-P-000439"
type input "SKU Name"
type input "25"
type input "18"
type input "Gelato Pen"
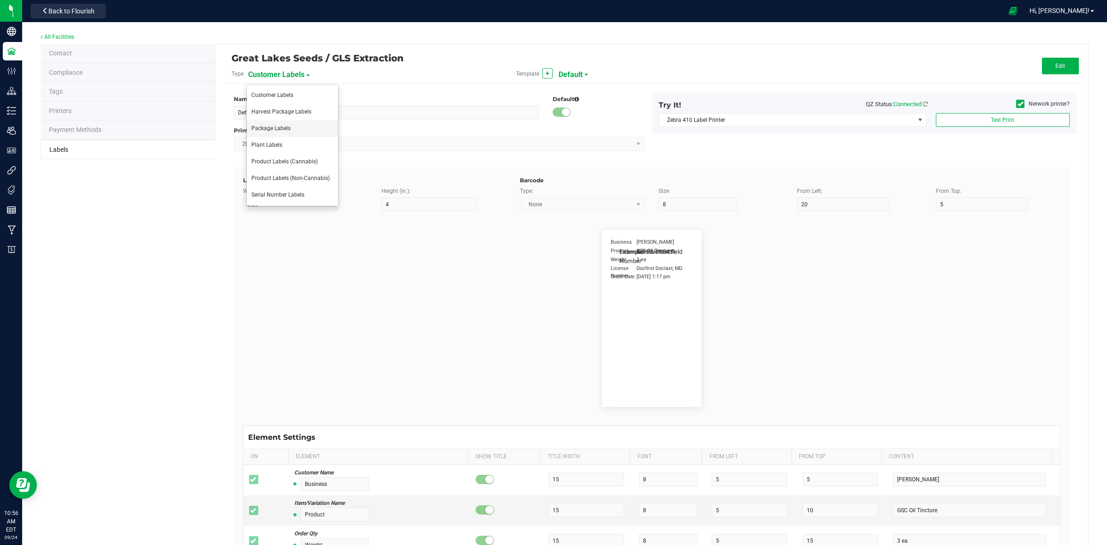
type input "Strain"
type input "25"
type input "10"
type input "15"
type input "Gelato"
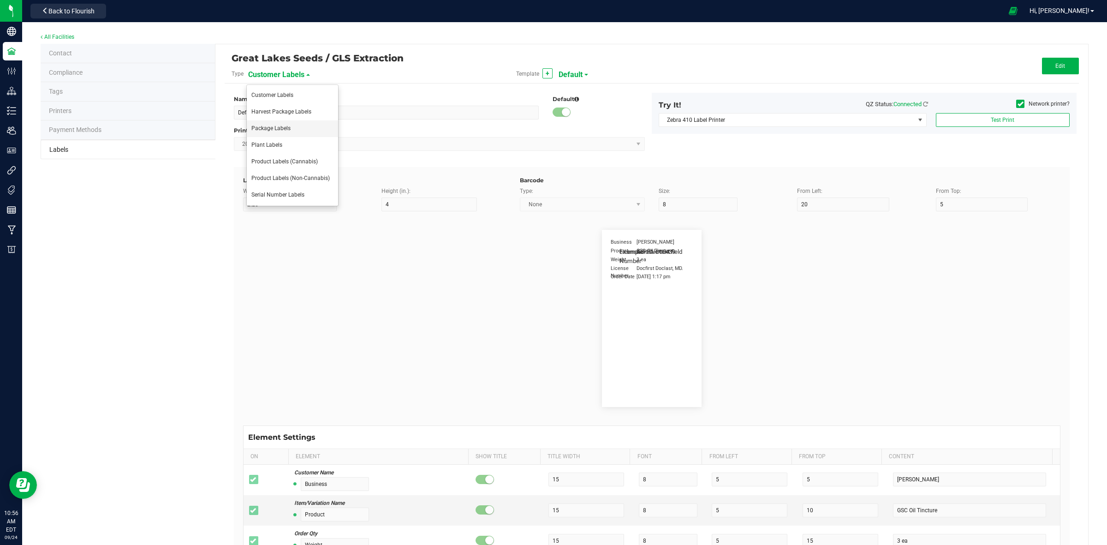
type input "Package Date"
type input "25"
type input "5"
type input "25"
type input "[DATE] 10:14pm"
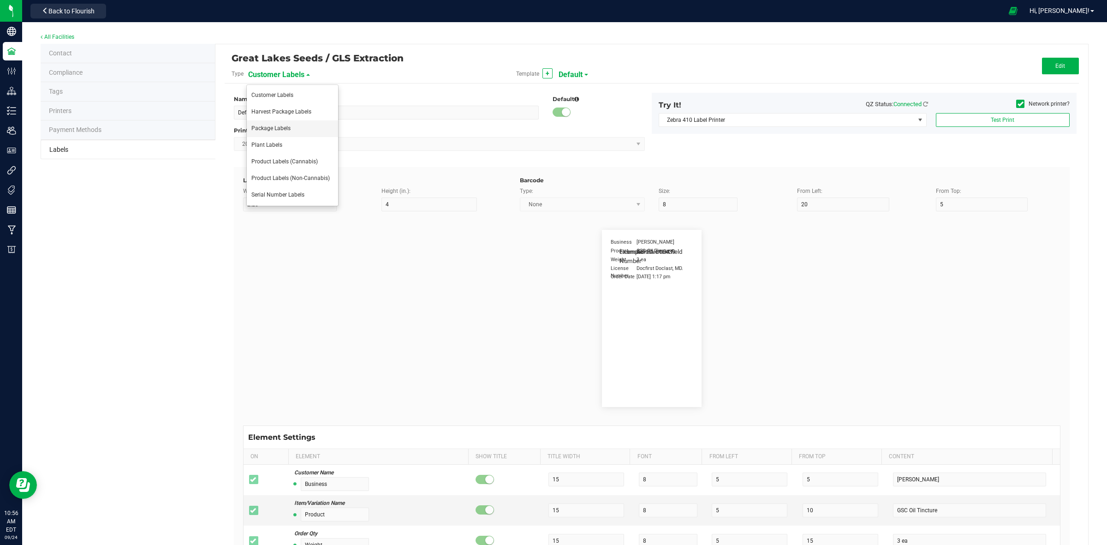
type input "Lot Number"
type input "25"
type input "5"
type input "30"
type input "LOT918234"
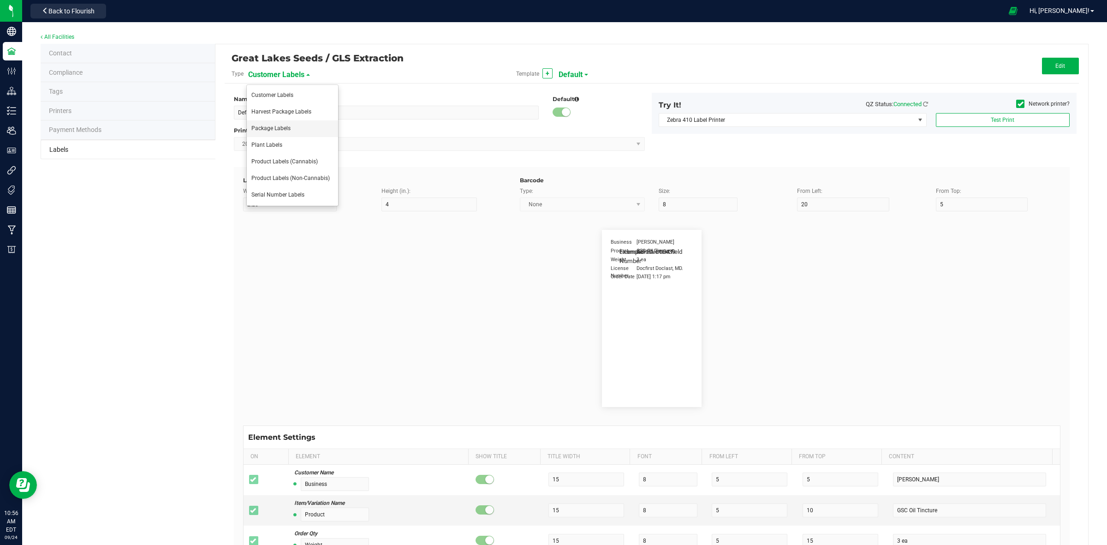
type input "SKU"
type input "25"
type input "10"
type input "30"
type input "42P017"
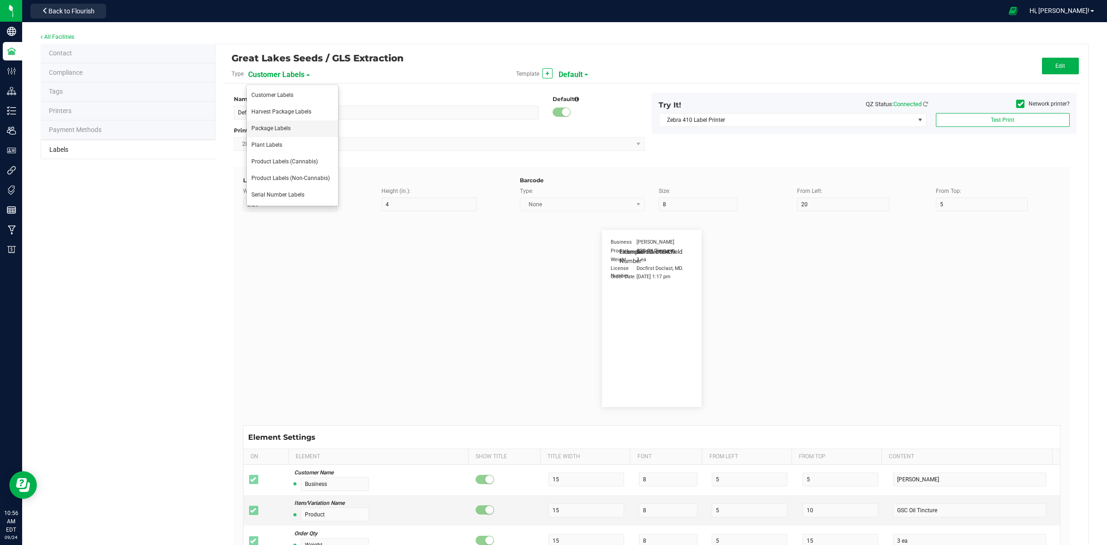
type input "Ref Field 1"
type input "25"
type input "10"
type input "35"
type input "Ref Field 1 Value"
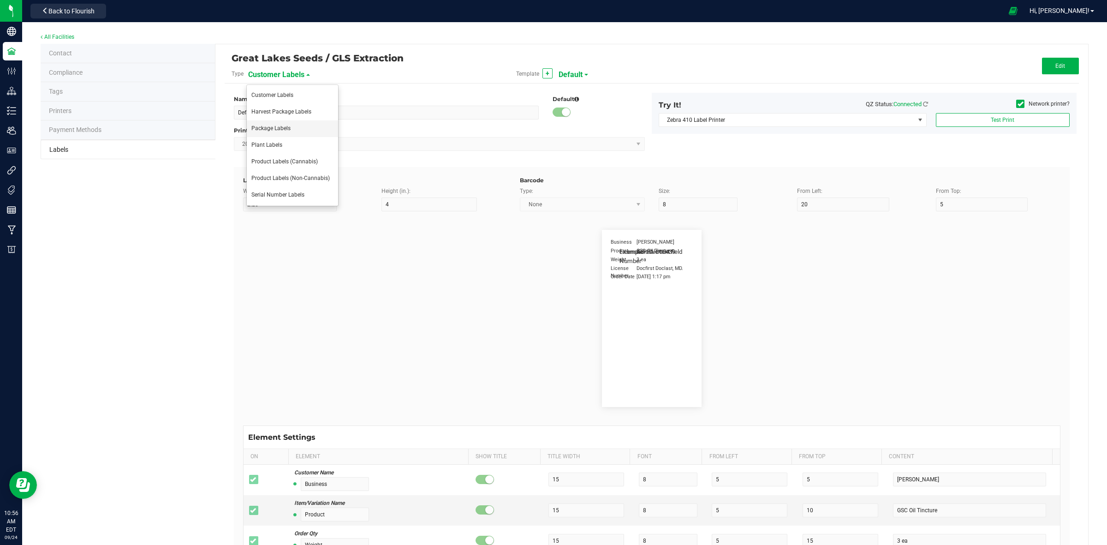
type input "Ref Field 2"
type input "25"
type input "10"
type input "35"
type input "Ref Field 2 Value"
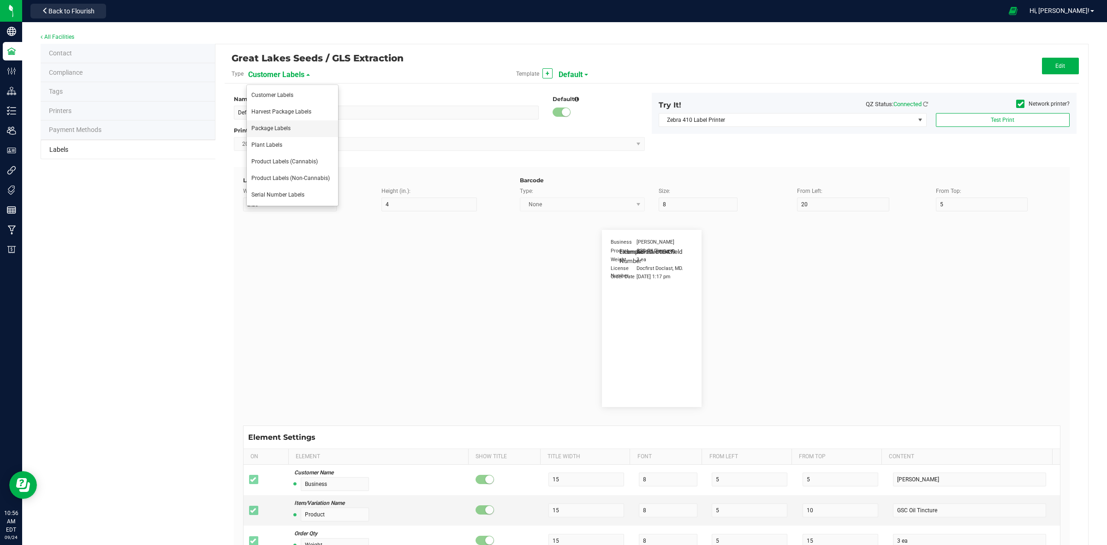
type input "Ref Field 3"
type input "25"
type input "10"
type input "35"
type input "Ref Field 3 Value"
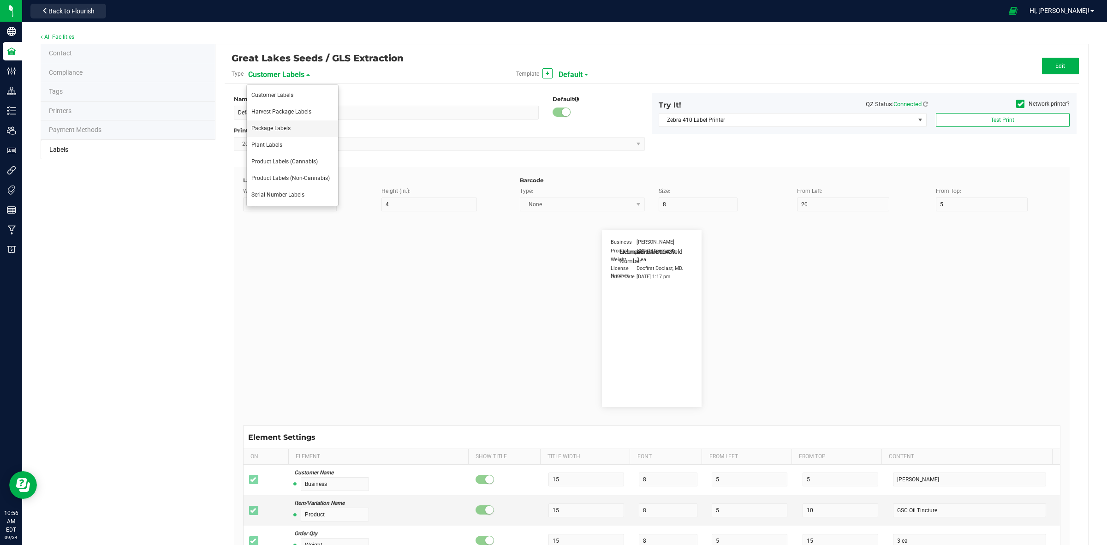
type input "Item Ref Field 1"
type input "25"
type input "10"
type input "35"
type input "Item Ref Field 1 Value"
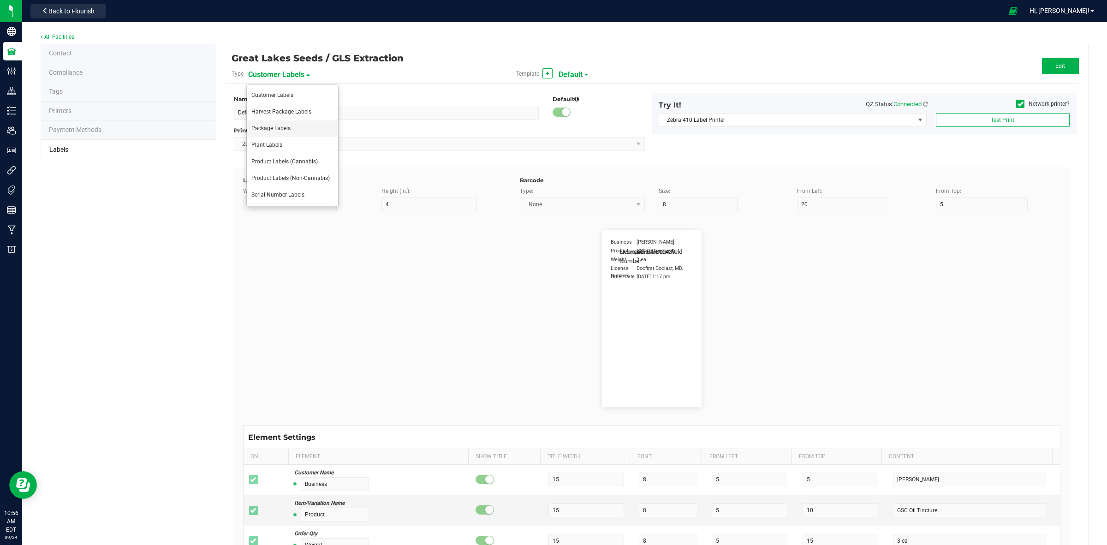
type input "Item Ref Field 2"
type input "25"
type input "10"
type input "35"
type input "Item Ref Field 2 Value"
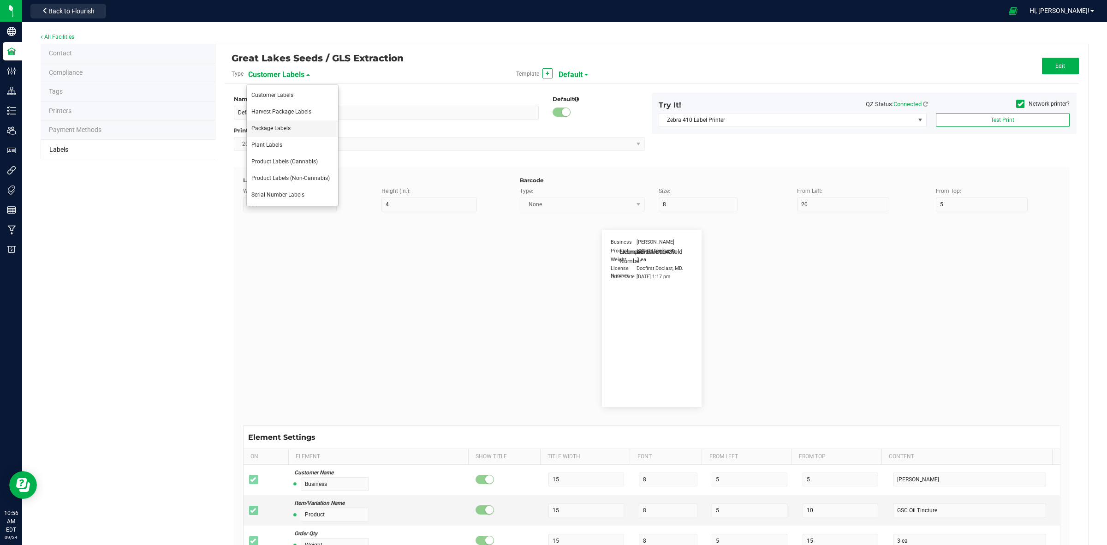
type input "Item Ref Field 3"
type input "25"
type input "10"
type input "35"
type input "Item Ref Field 3 Value"
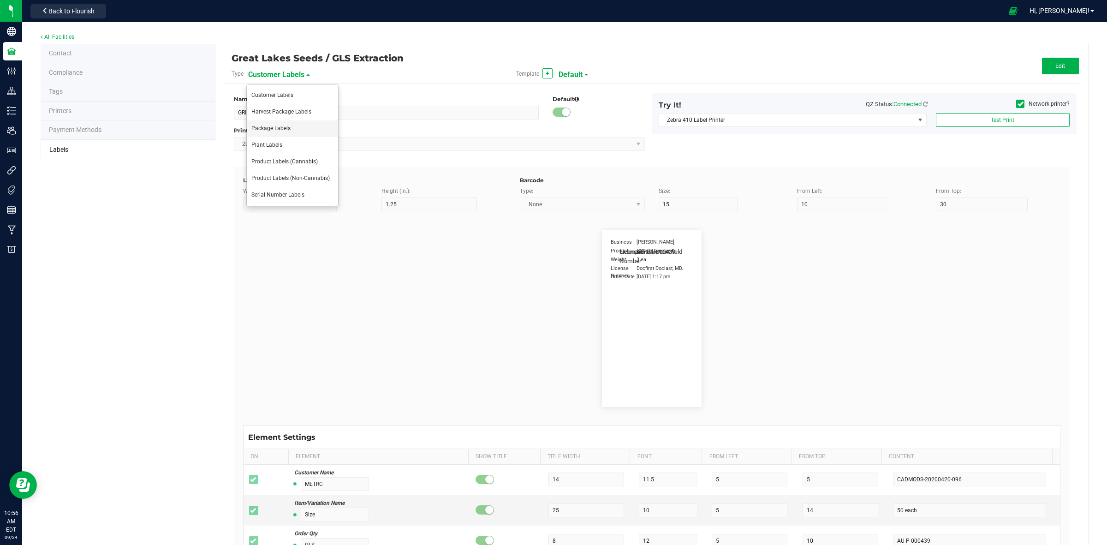
type input "Item Ref Field 4"
type input "25"
type input "10"
type input "35"
type input "Item Ref Field 4 Value"
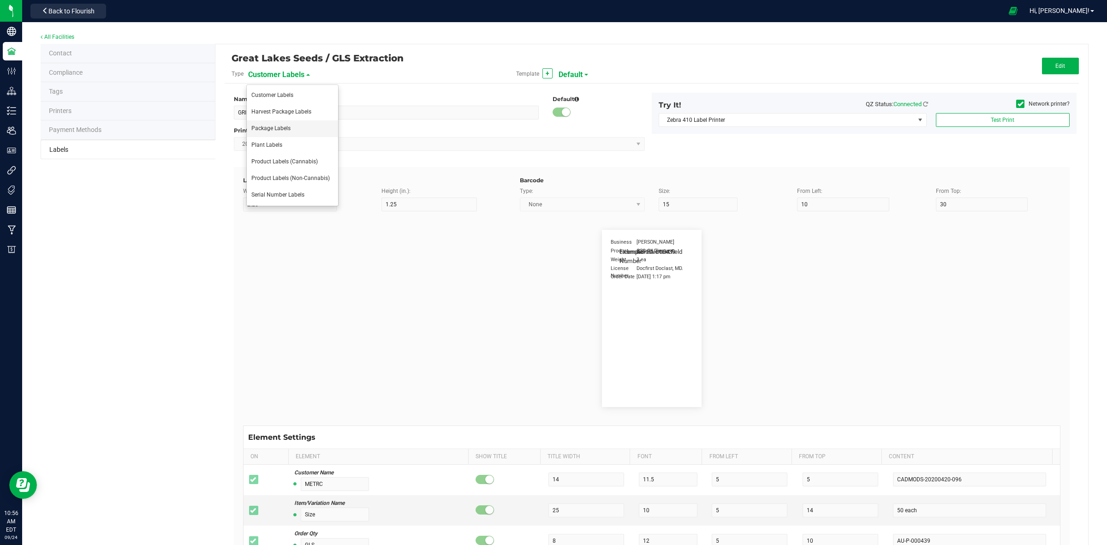
type input "Item Ref Field 5"
type input "25"
type input "10"
type input "35"
type input "Item Ref Field 5 Value"
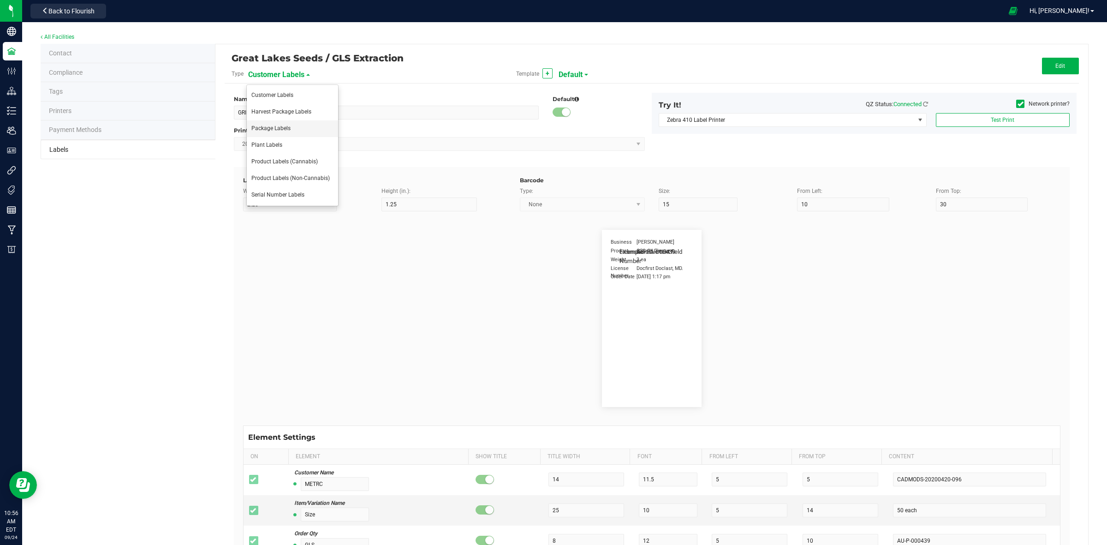
type input "NDC Number"
type input "25"
type input "10"
type input "35"
type input "[PHONE_NUMBER]"
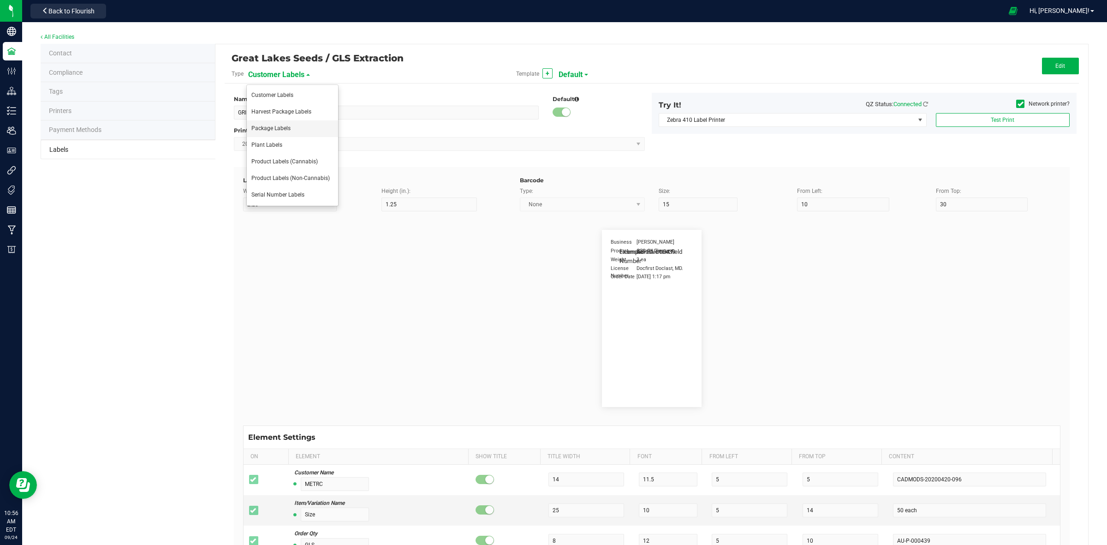
type input "Number of Servings"
type input "25"
type input "10"
type input "35"
type input "4 servings/item"
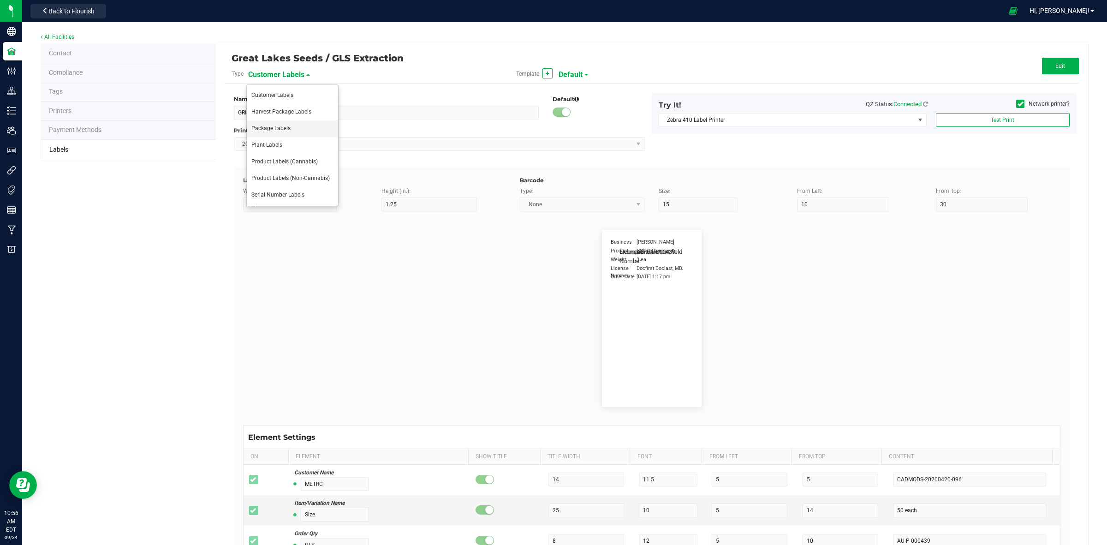
type input "Serving Size"
type input "25"
type input "10"
type input "35"
type input "1 cup"
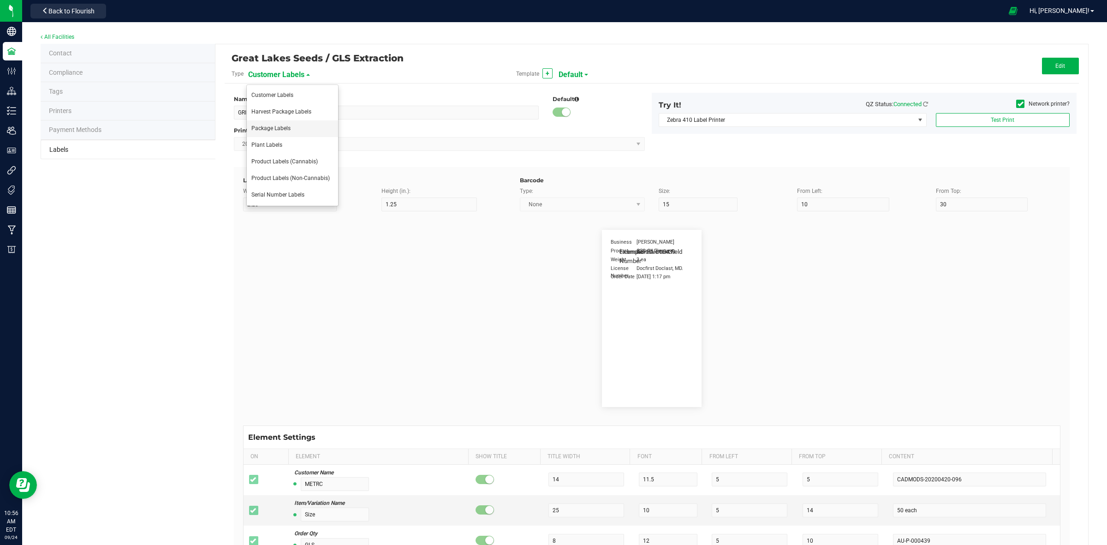
type input "Serving Size (Grams)"
type input "25"
type input "10"
type input "35"
type input "4 g"
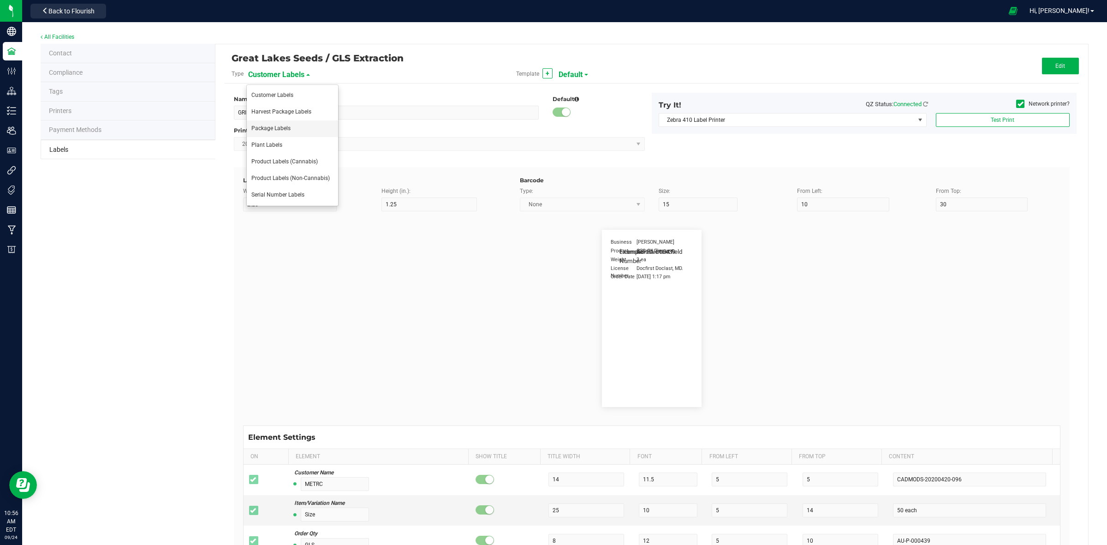
type input "Doses Per Unit"
type input "25"
type input "10"
type input "35"
type input "20"
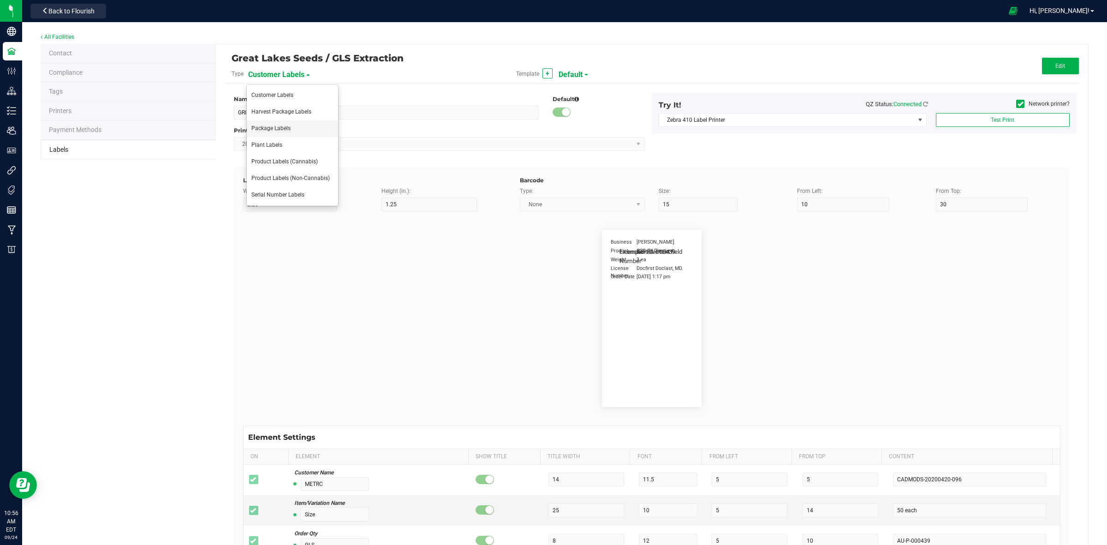
type input "Item Ingredients"
type input "25"
type input "10"
type input "35"
type input "Ingredient one, ingredient two"
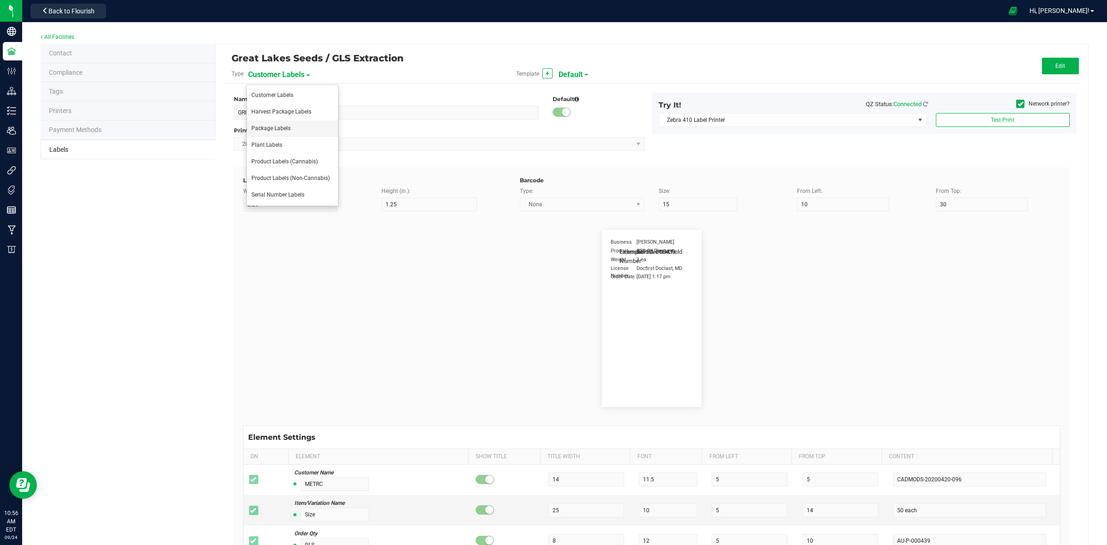
type input "METRC Item Ingredients"
type input "25"
type input "10"
type input "35"
type input "Ingredient one, ingredient two"
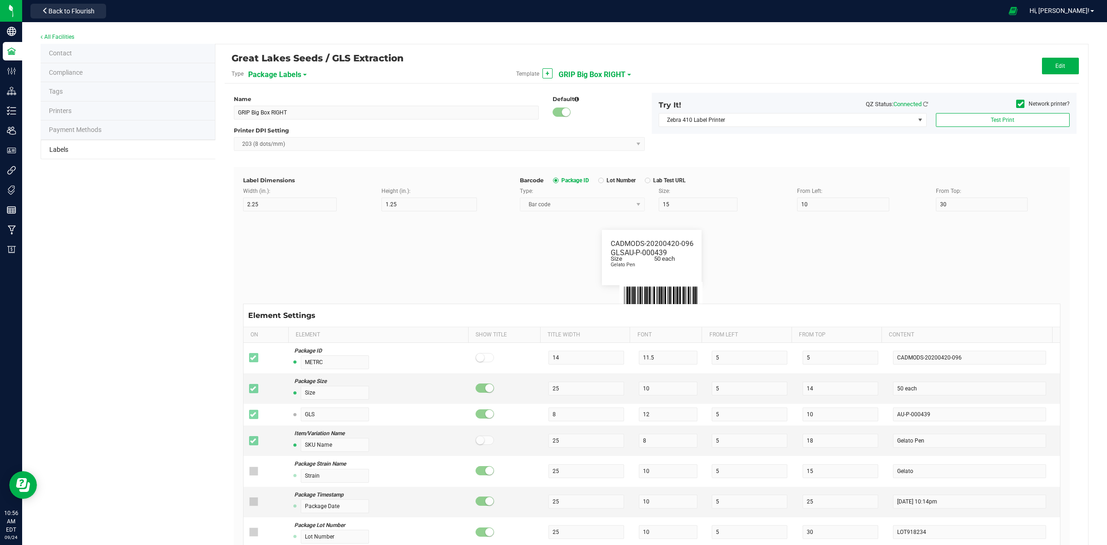
click at [614, 78] on span "GRIP Big Box RIGHT" at bounding box center [591, 75] width 67 height 16
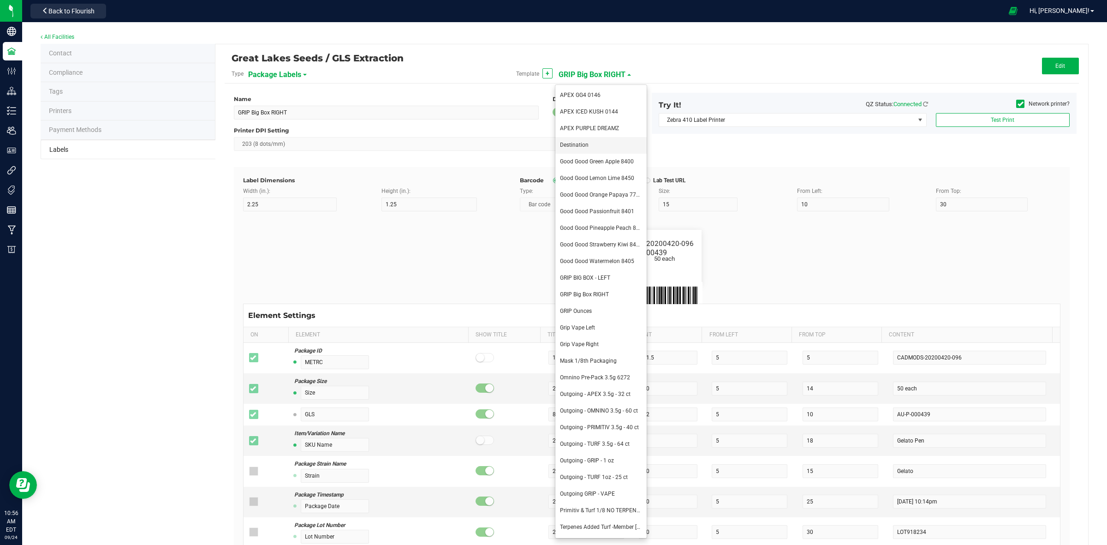
click at [588, 144] on li "Destination" at bounding box center [600, 145] width 91 height 17
type input "Destination"
type input "1.5"
type input "0.5"
type input "8"
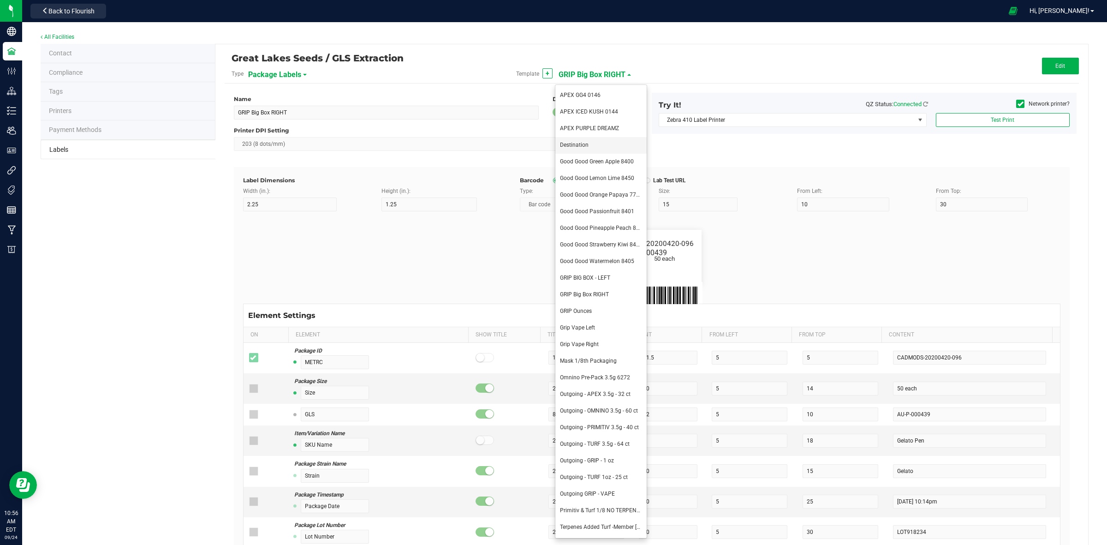
type input "36"
type input "43.5"
type input "Example"
type input "10"
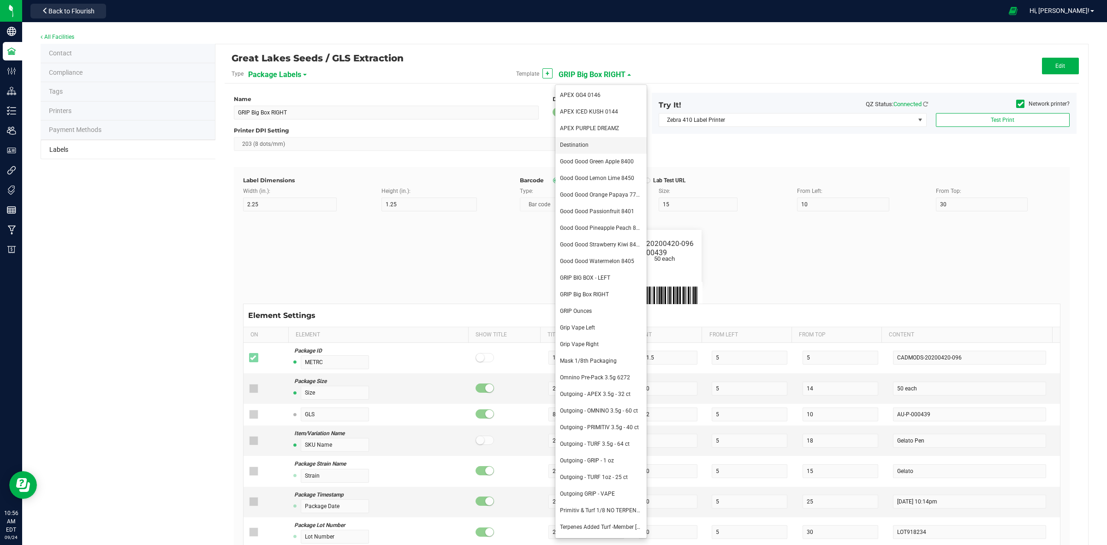
type input "14"
type input "8.5"
type input "Strawberry Banana"
type input "Package ID"
type input "5"
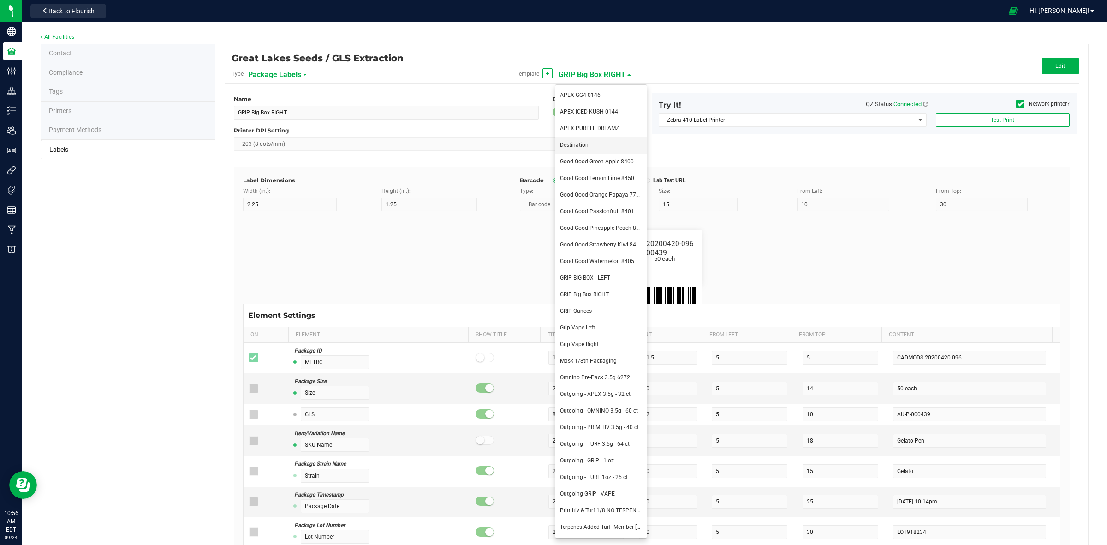
type input "CADMODS-20230420-096"
type input "SKU Name"
type input "25"
type input "10"
type input "Gelato Pen"
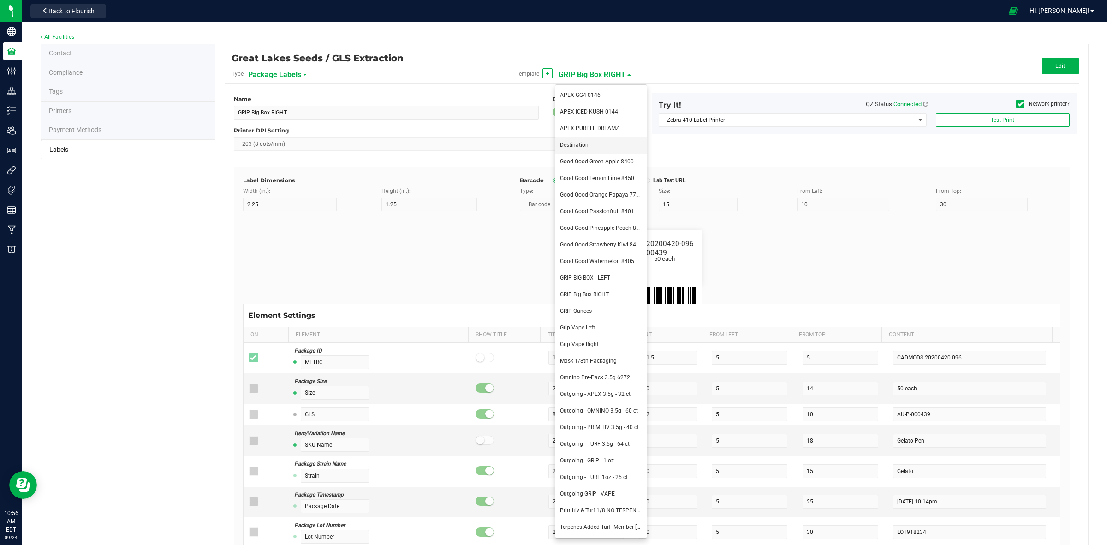
type input "Strain"
type input "10"
type input "15"
type input "Gelato"
type input "Size"
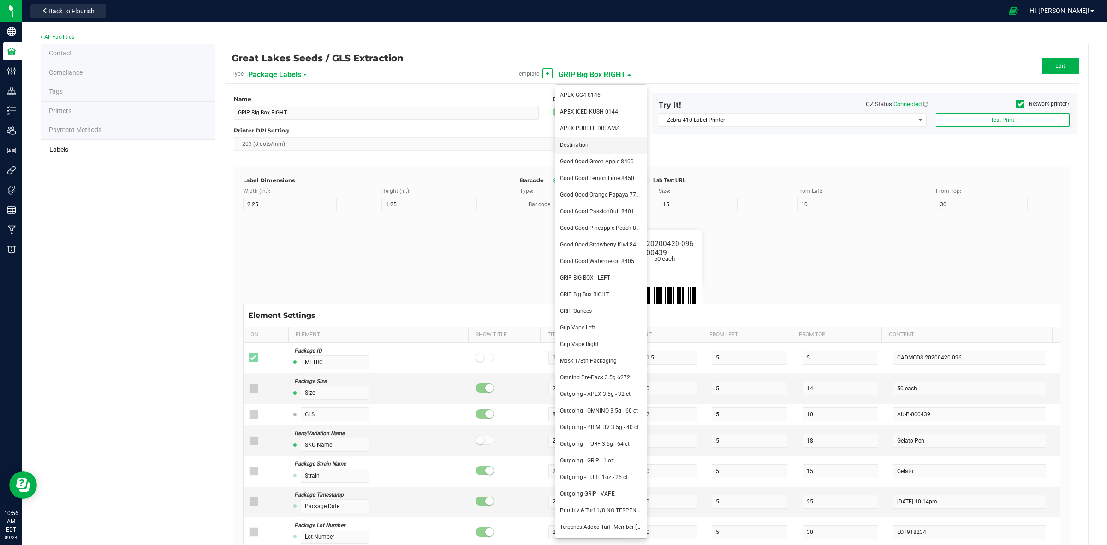
type input "20"
type input "44 ea"
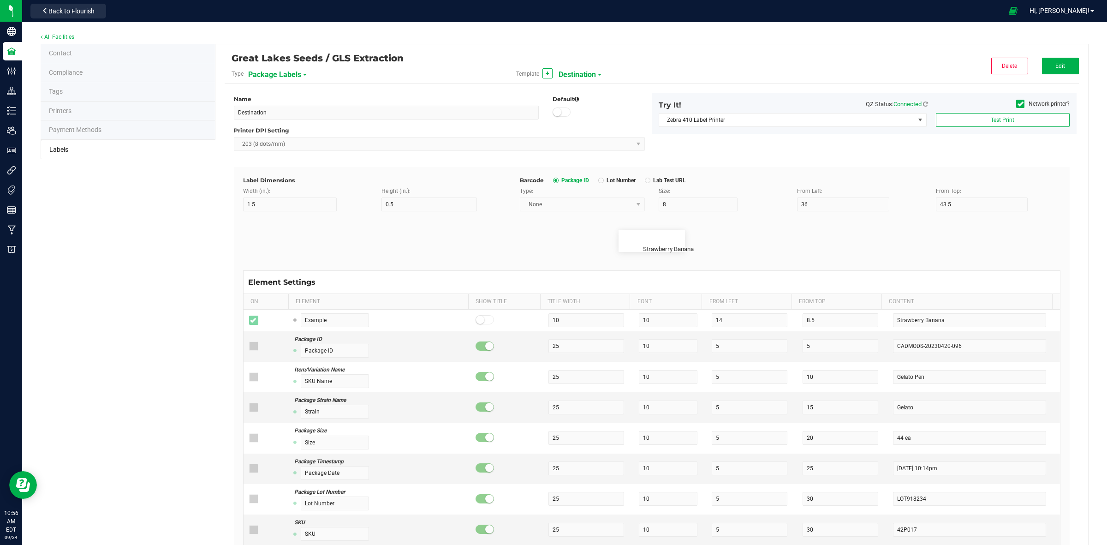
click at [1017, 104] on icon at bounding box center [1020, 104] width 6 height 0
click at [0, 0] on input "Network printer?" at bounding box center [0, 0] width 0 height 0
click at [1055, 65] on span "Edit" at bounding box center [1060, 66] width 10 height 6
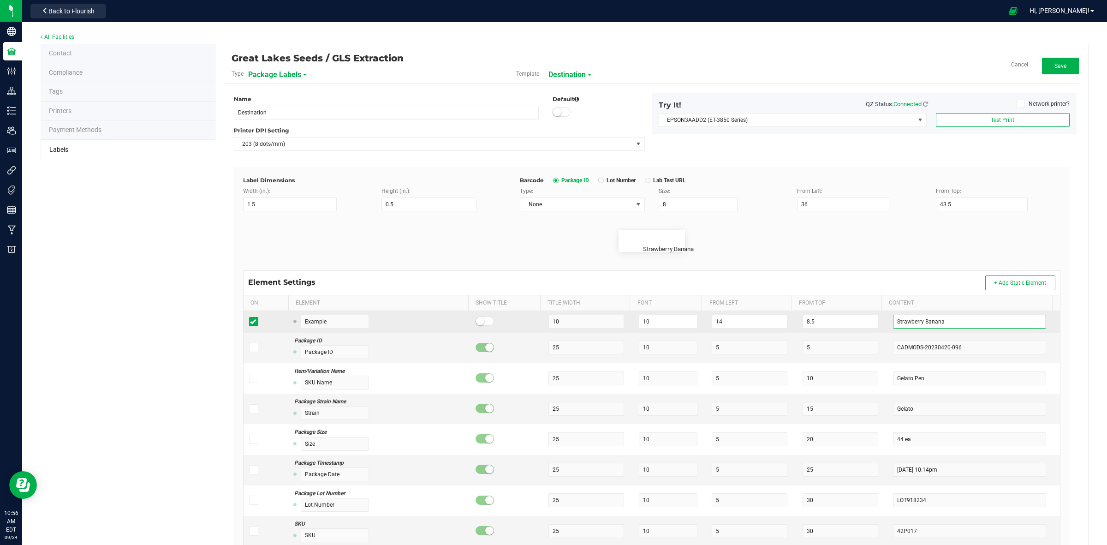
drag, startPoint x: 958, startPoint y: 326, endPoint x: 867, endPoint y: 330, distance: 90.9
click at [867, 330] on tr "Example 10 10 14 8.5 Strawberry Banana" at bounding box center [651, 322] width 816 height 22
type input "s"
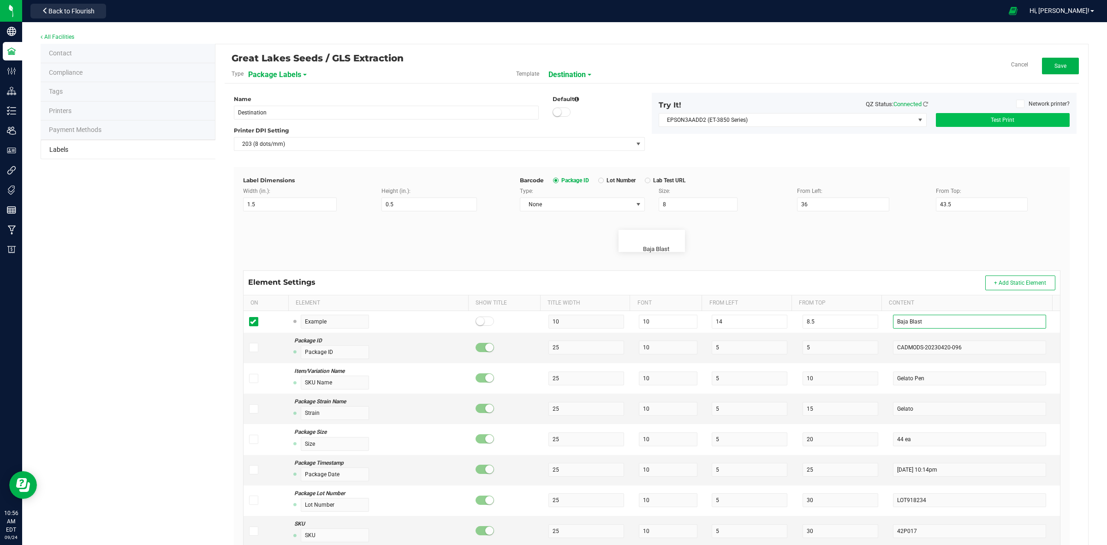
type input "Baja Blast"
click at [995, 123] on span "Test Print" at bounding box center [1002, 120] width 24 height 6
click at [916, 118] on span at bounding box center [919, 119] width 7 height 7
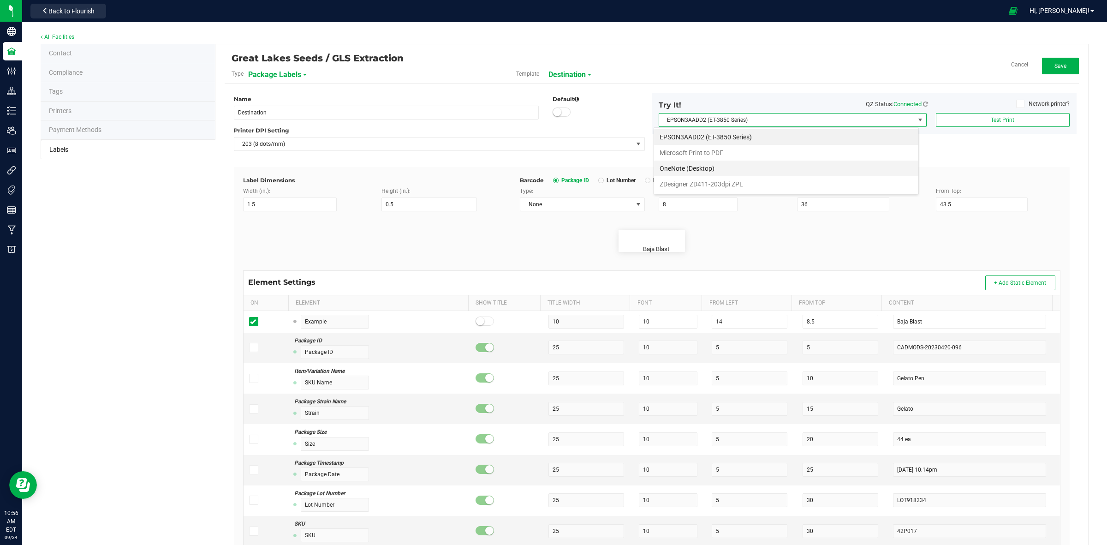
scroll to position [14, 266]
click at [824, 184] on ZPL "ZDesigner ZD411-203dpi ZPL" at bounding box center [786, 184] width 264 height 16
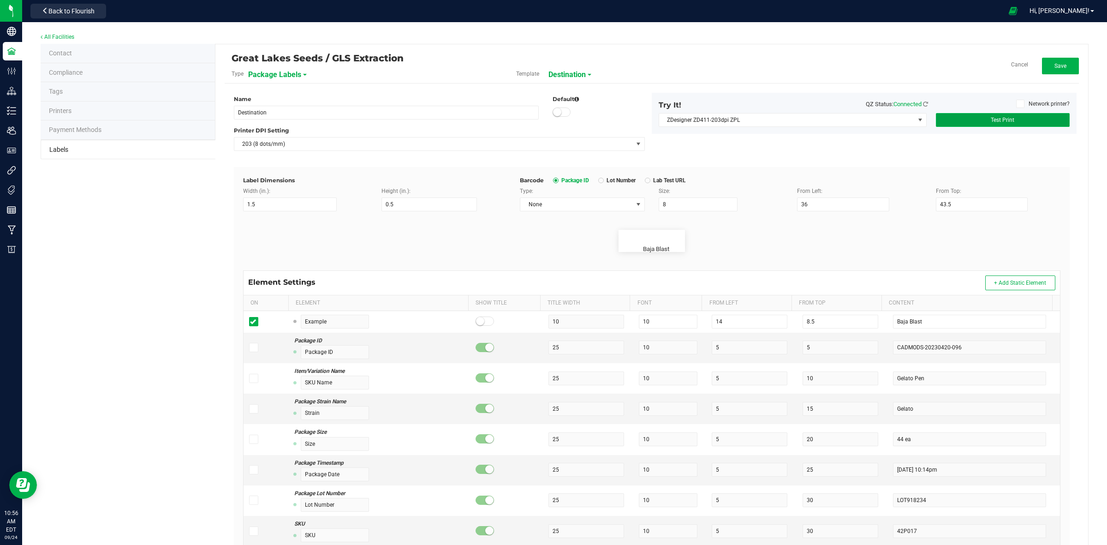
click at [974, 116] on button "Test Print" at bounding box center [1003, 120] width 134 height 14
click at [981, 116] on button "Test Print" at bounding box center [1003, 120] width 134 height 14
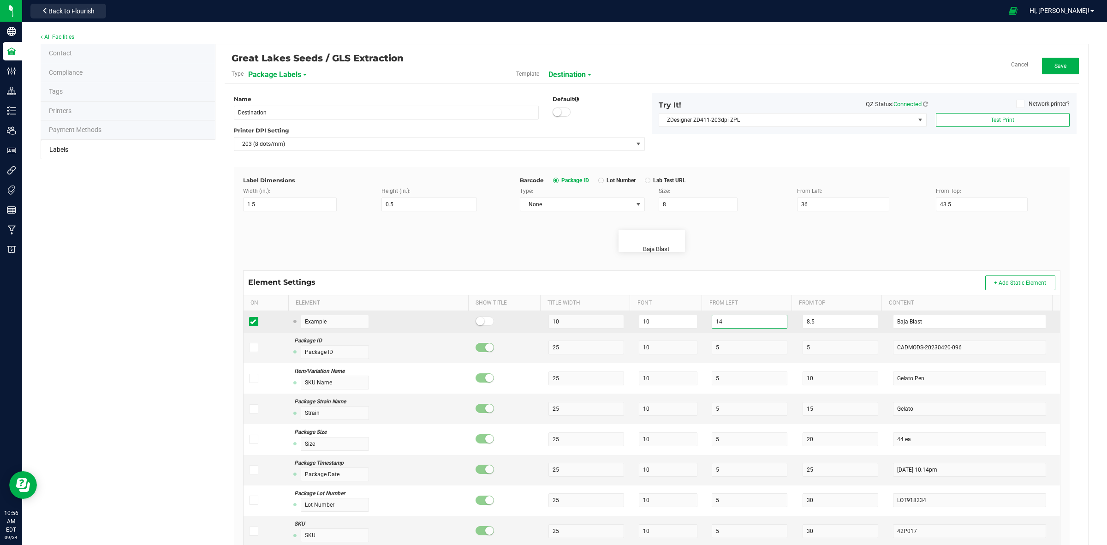
drag, startPoint x: 716, startPoint y: 321, endPoint x: 700, endPoint y: 322, distance: 16.6
click at [706, 322] on td "14" at bounding box center [751, 322] width 91 height 22
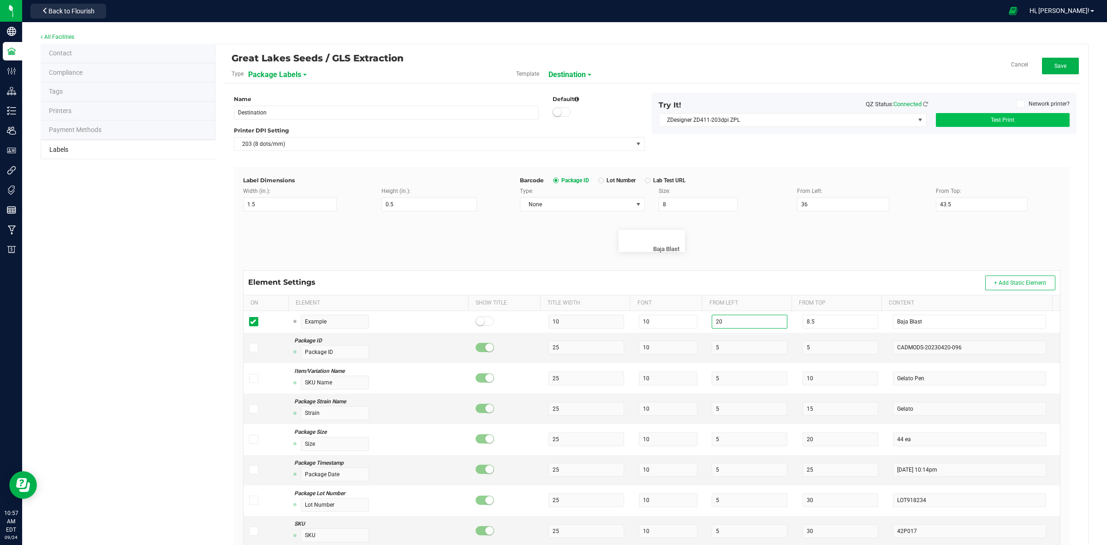
type input "20"
click at [990, 119] on span "Test Print" at bounding box center [1002, 120] width 24 height 6
click at [1050, 60] on button "Save" at bounding box center [1060, 66] width 37 height 17
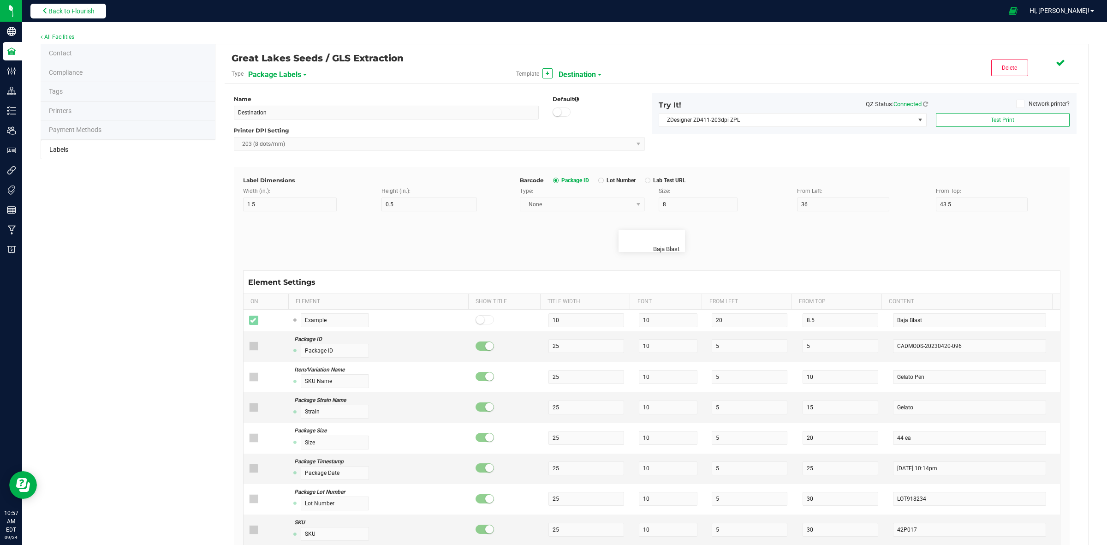
click at [51, 10] on span "Back to Flourish" at bounding box center [71, 10] width 46 height 7
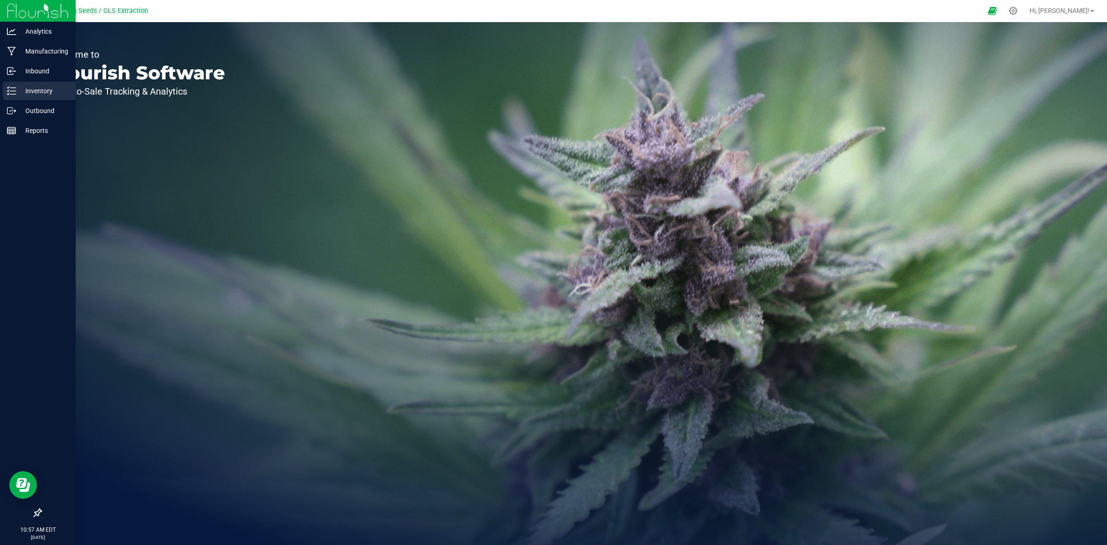
click at [37, 86] on p "Inventory" at bounding box center [43, 90] width 55 height 11
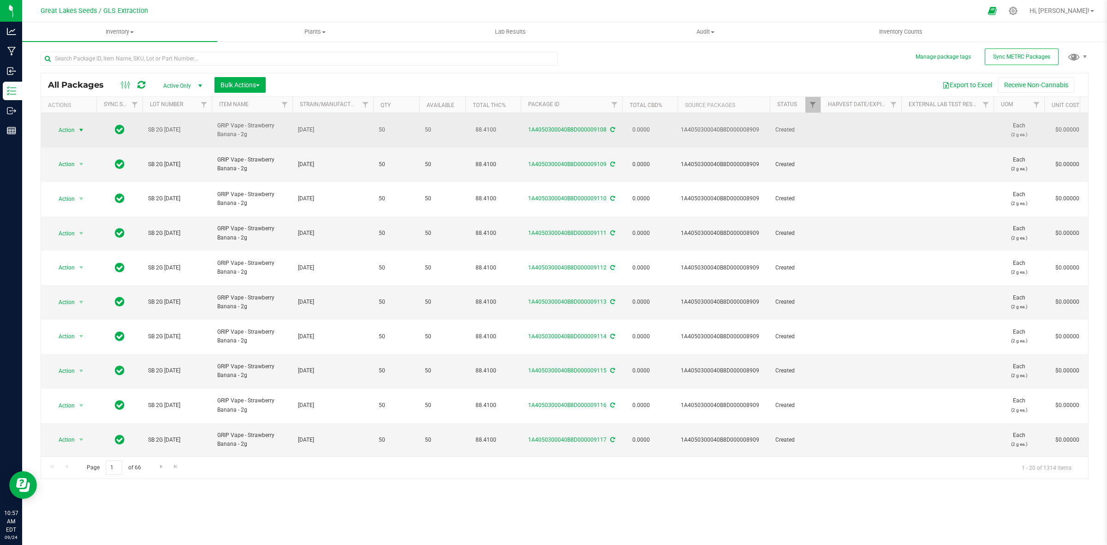
click at [77, 127] on span "select" at bounding box center [82, 130] width 12 height 13
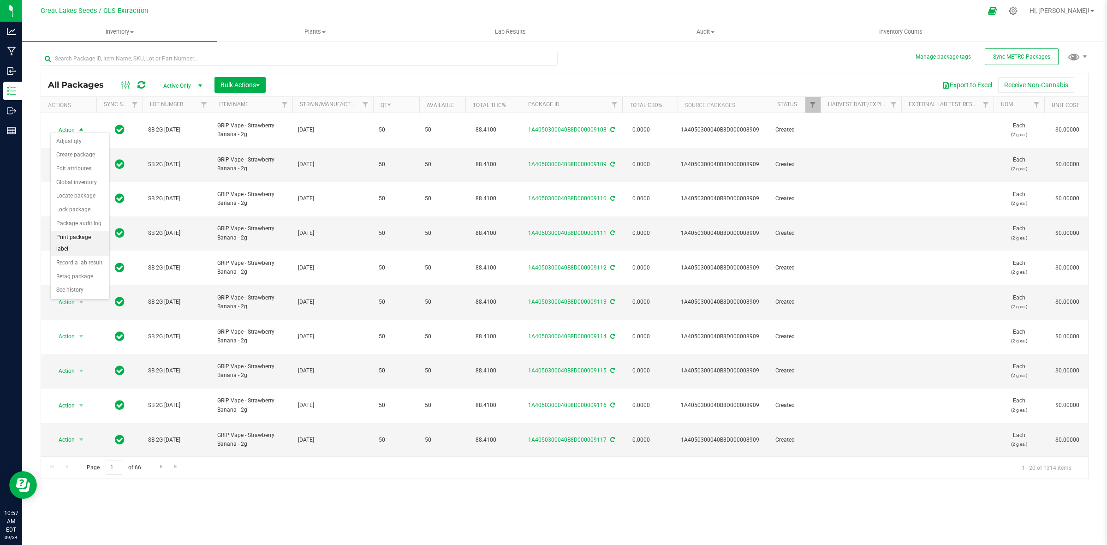
click at [77, 234] on li "Print package label" at bounding box center [80, 243] width 59 height 25
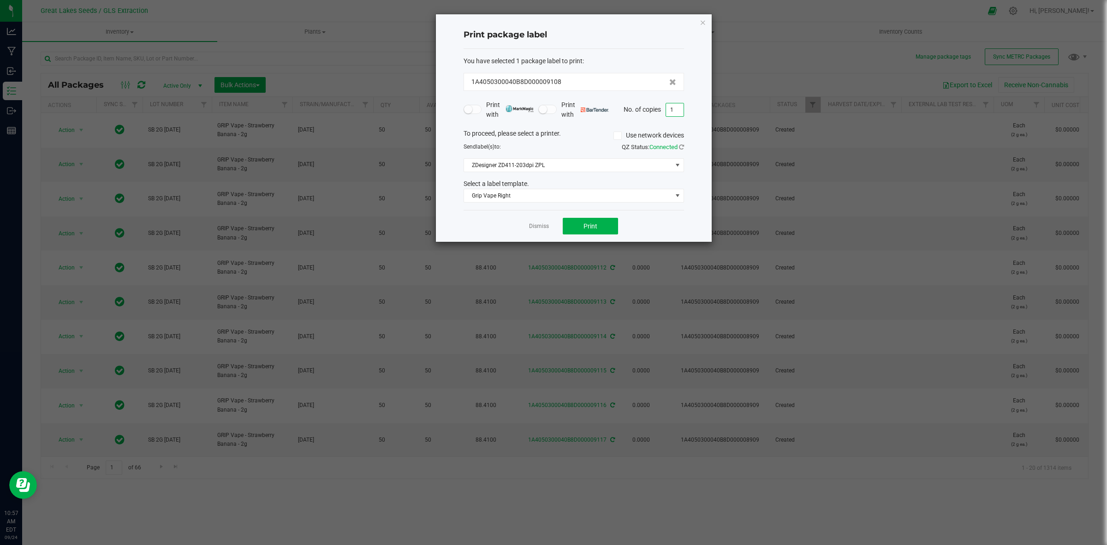
click at [674, 105] on input "1" at bounding box center [675, 109] width 18 height 13
type input "200"
click at [629, 196] on span "Grip Vape Right" at bounding box center [568, 195] width 208 height 13
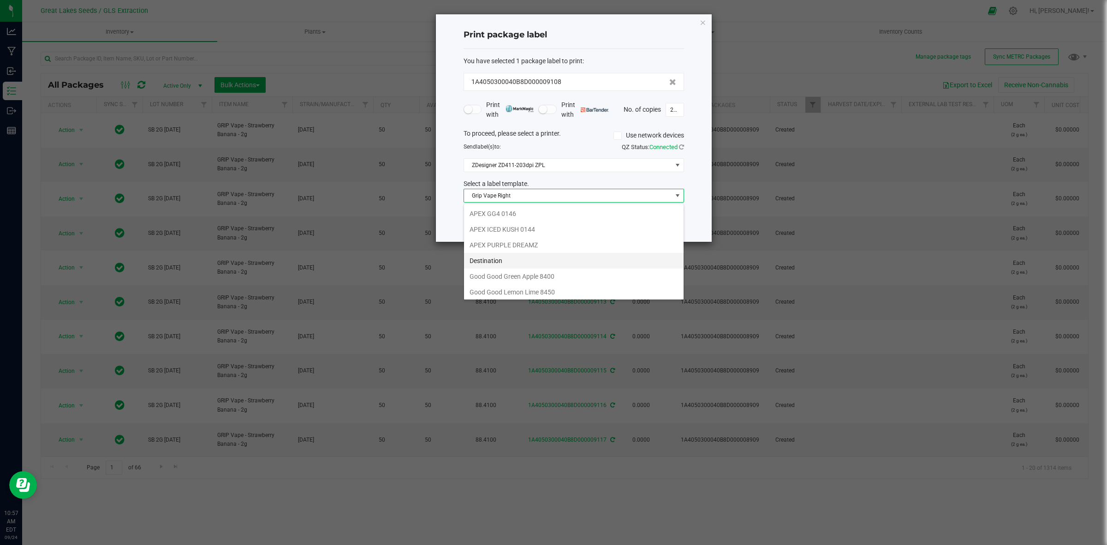
click at [529, 266] on li "Destination" at bounding box center [573, 261] width 219 height 16
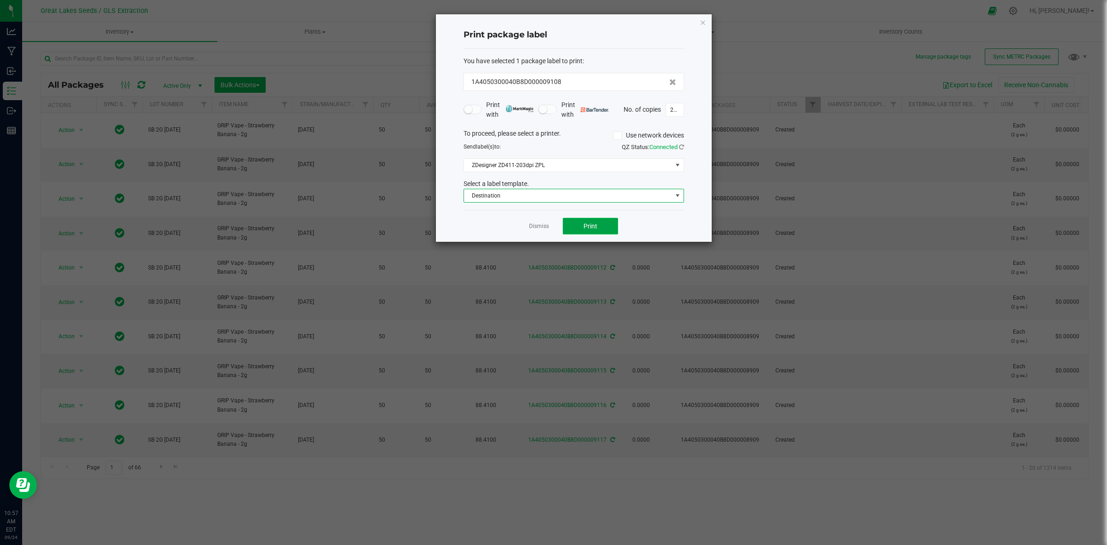
click at [601, 227] on button "Print" at bounding box center [590, 226] width 55 height 17
click at [540, 224] on link "Dismiss" at bounding box center [539, 226] width 20 height 8
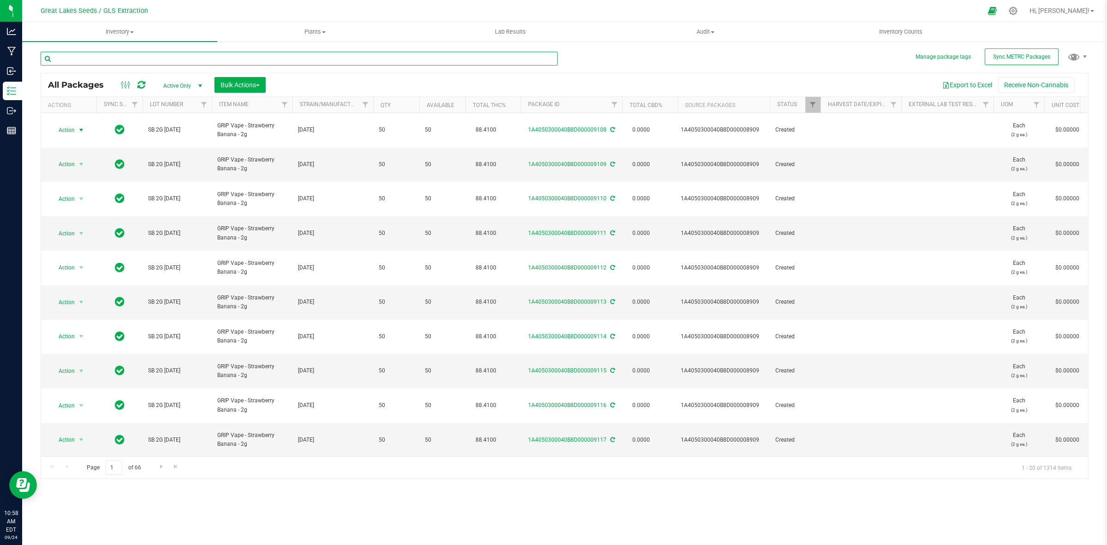
click at [422, 57] on input "text" at bounding box center [299, 59] width 517 height 14
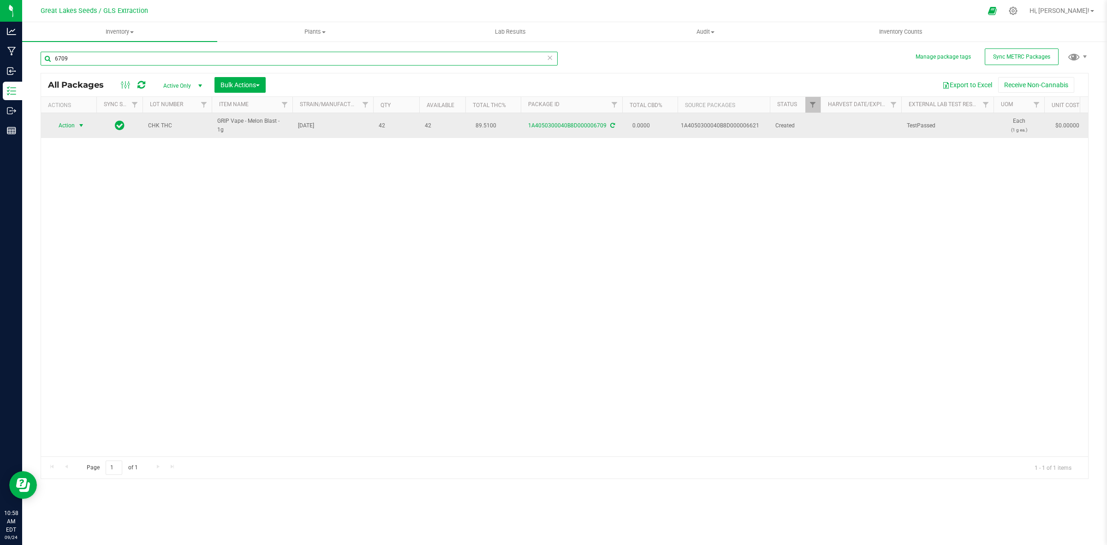
type input "6709"
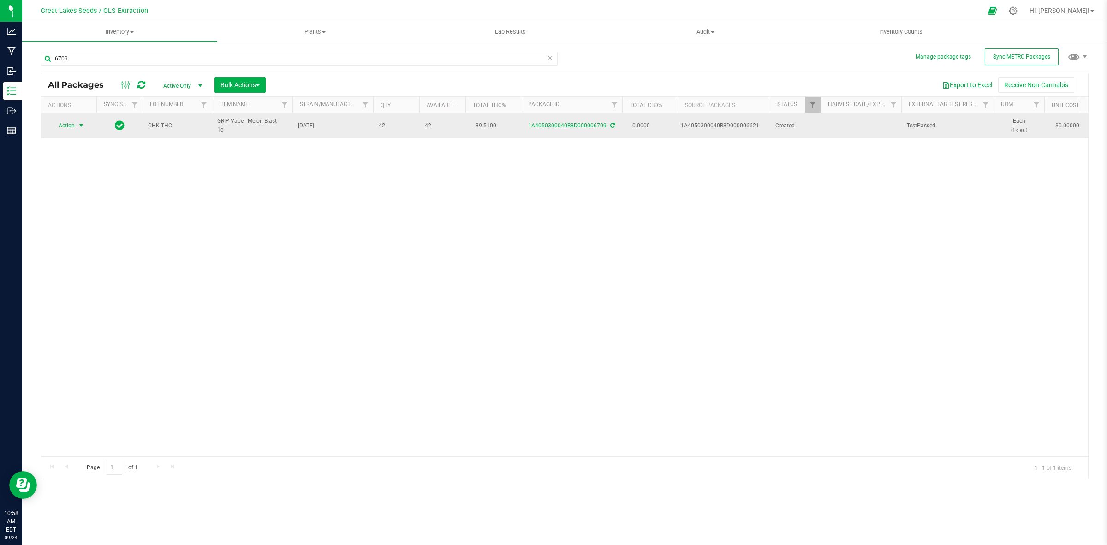
click at [87, 123] on span "select" at bounding box center [82, 125] width 12 height 13
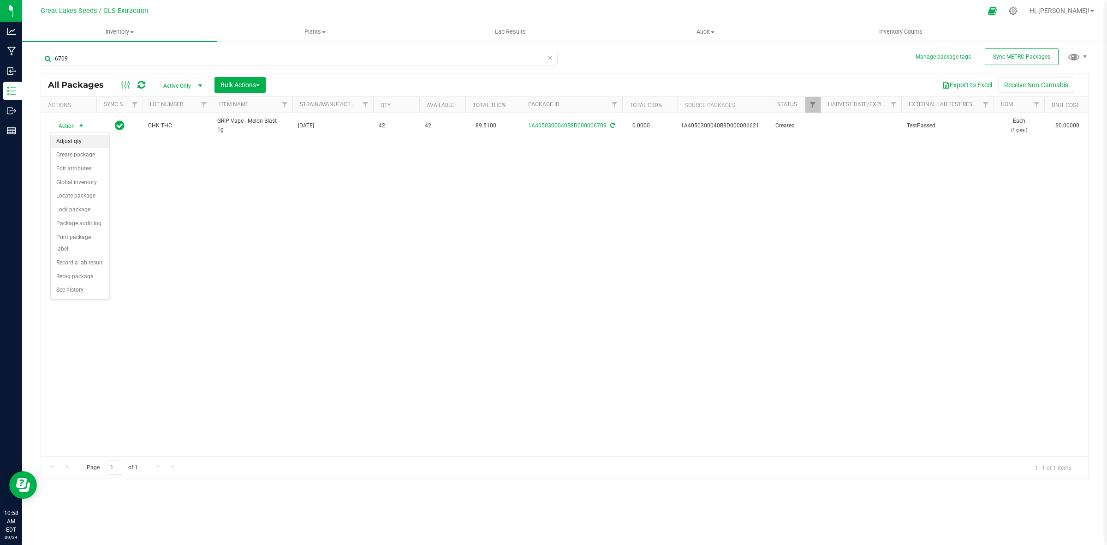
click at [75, 141] on li "Adjust qty" at bounding box center [80, 142] width 59 height 14
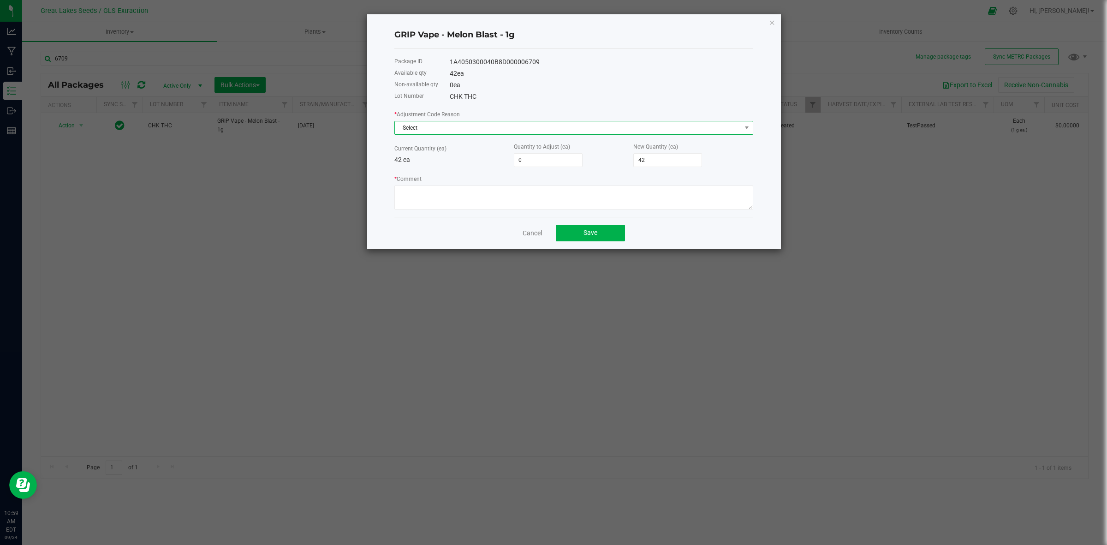
click at [449, 133] on span "Select" at bounding box center [568, 127] width 346 height 13
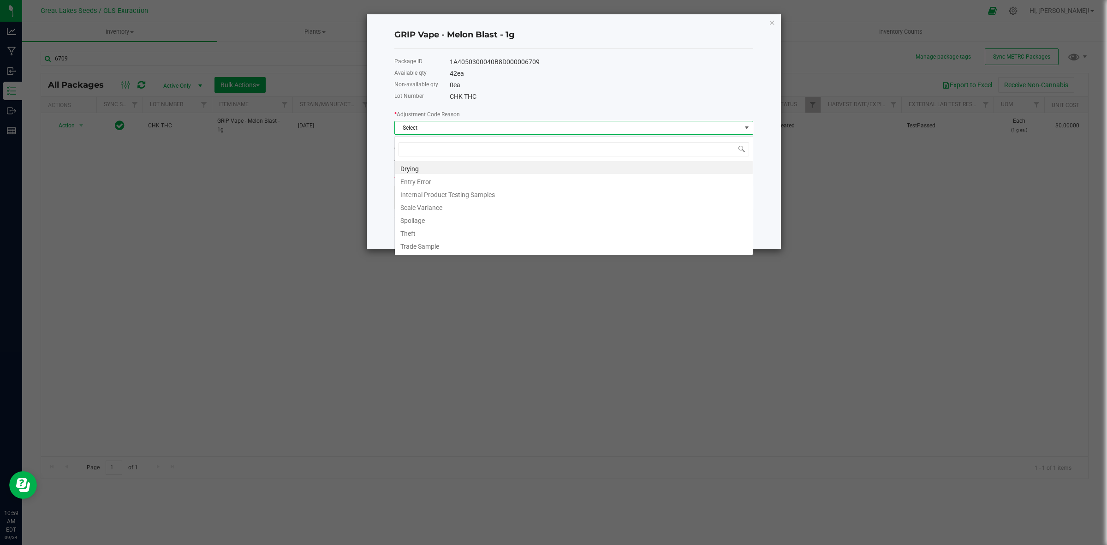
scroll to position [14, 358]
click at [437, 178] on li "Entry Error" at bounding box center [574, 180] width 358 height 13
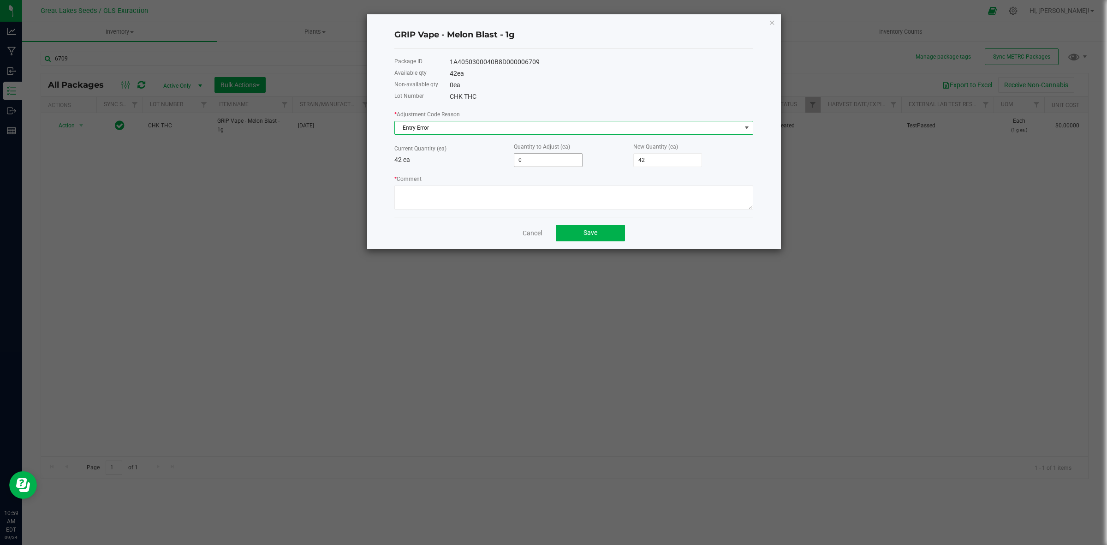
click at [538, 161] on input "0" at bounding box center [548, 160] width 68 height 13
type input "8"
type input "50"
type input "8"
click at [483, 198] on textarea "* Comment" at bounding box center [573, 197] width 359 height 24
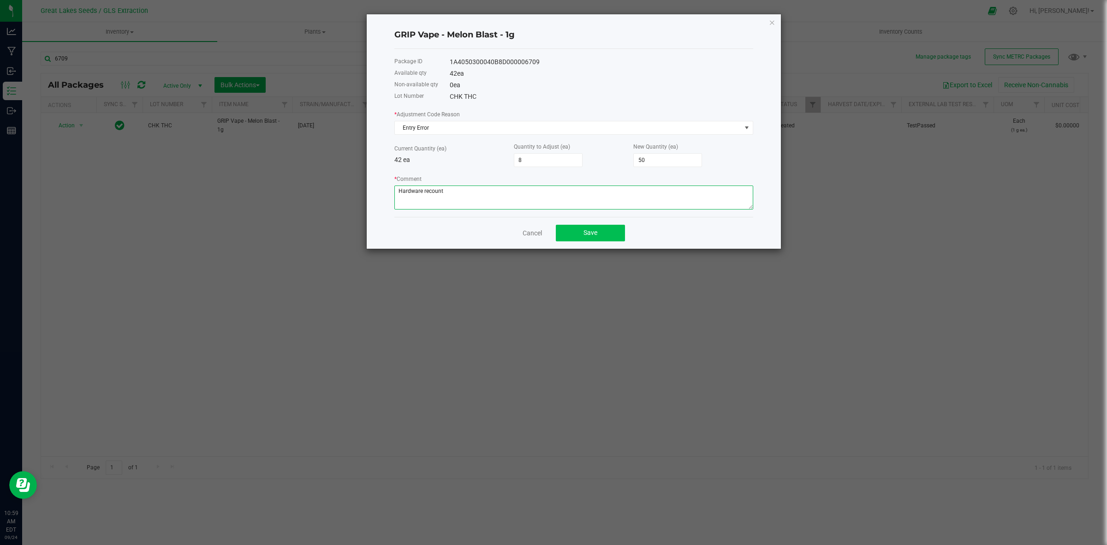
type textarea "Hardware recount"
click at [615, 233] on button "Save" at bounding box center [590, 233] width 69 height 17
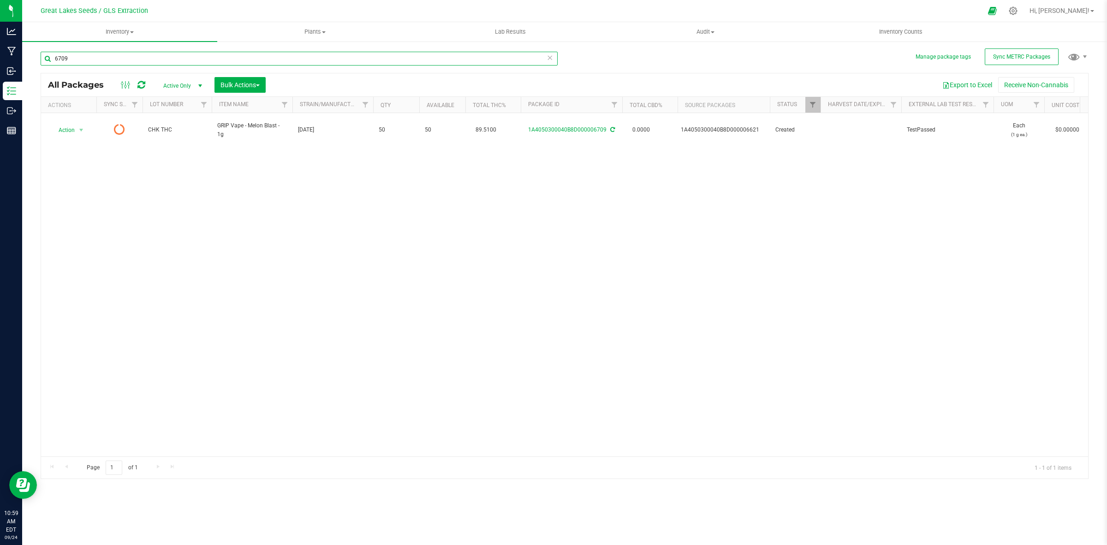
drag, startPoint x: 98, startPoint y: 60, endPoint x: 28, endPoint y: 55, distance: 70.2
click at [28, 55] on div "Manage package tags Sync METRC Packages 6709 All Packages Active Only Active On…" at bounding box center [564, 181] width 1085 height 281
type input "6712"
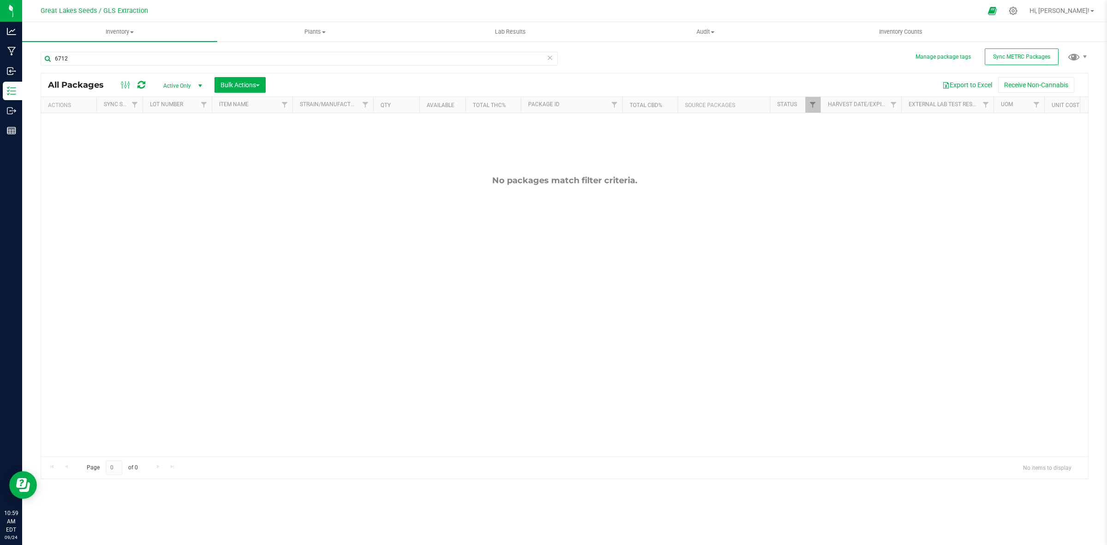
click at [190, 83] on span "Active Only" at bounding box center [180, 85] width 51 height 13
click at [181, 139] on li "All" at bounding box center [181, 143] width 50 height 14
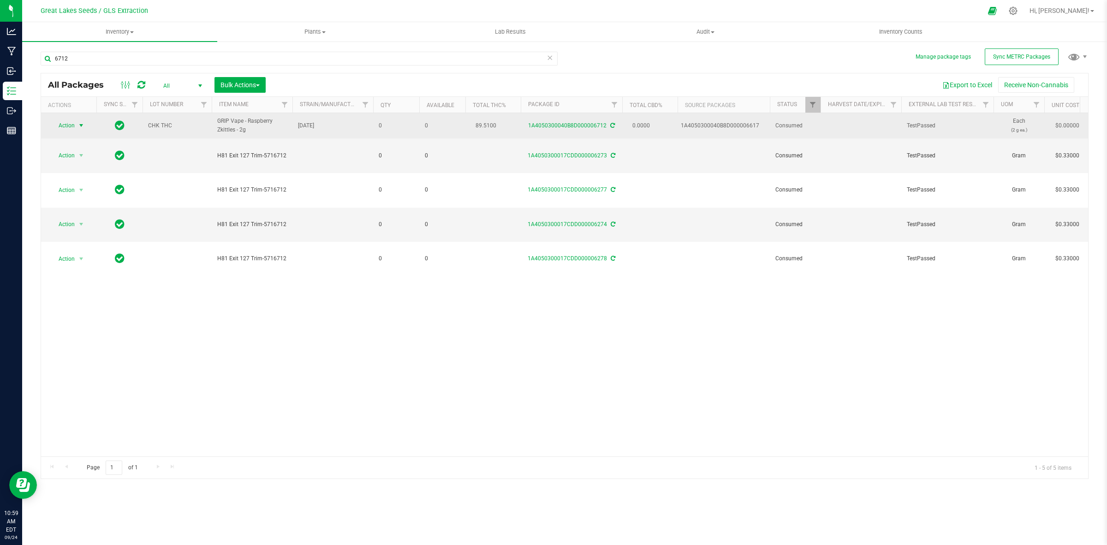
click at [72, 125] on span "Action" at bounding box center [62, 125] width 25 height 13
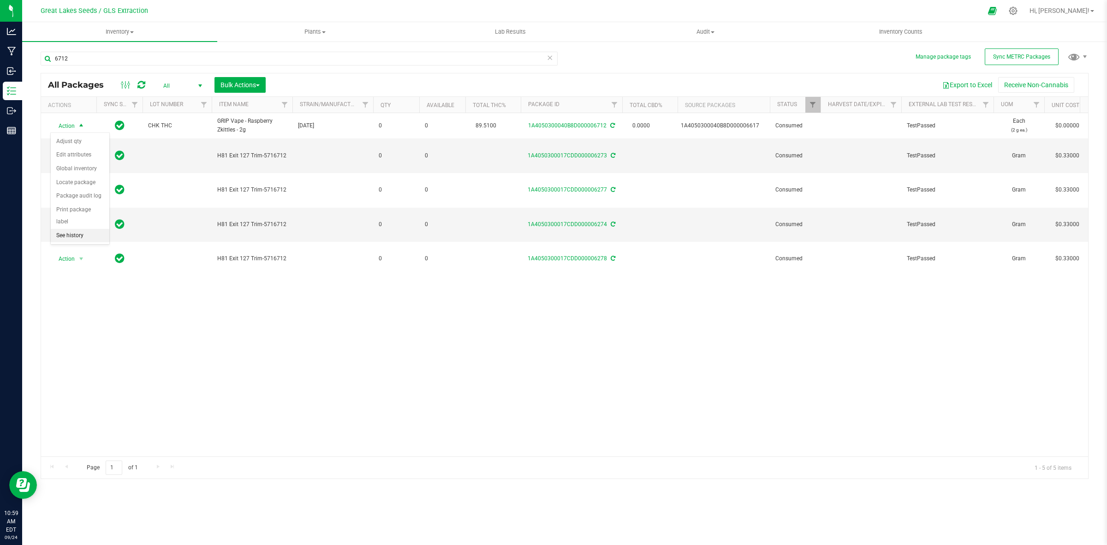
click at [90, 229] on li "See history" at bounding box center [80, 236] width 59 height 14
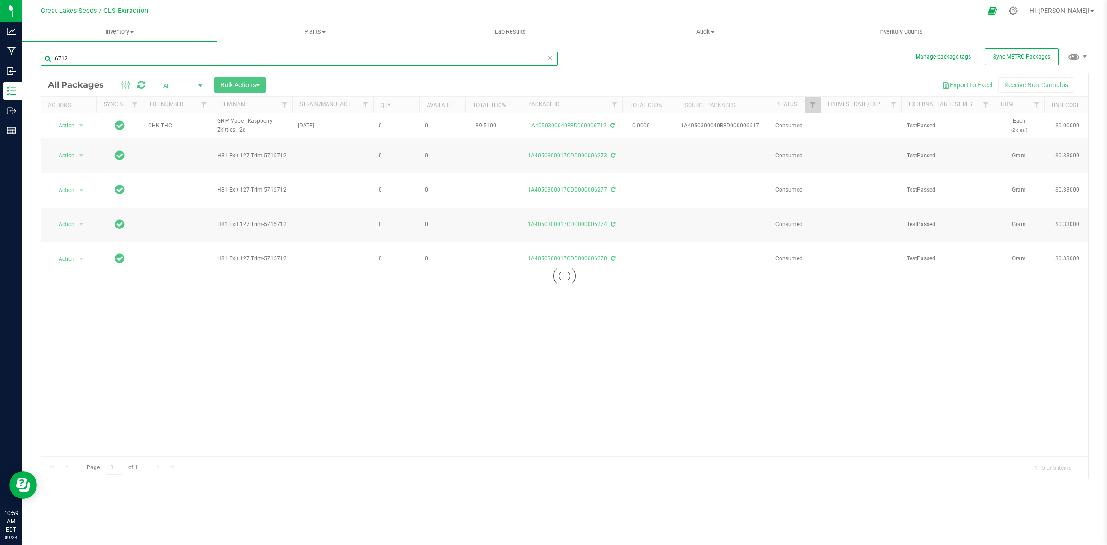
click at [136, 58] on input "6712" at bounding box center [299, 59] width 517 height 14
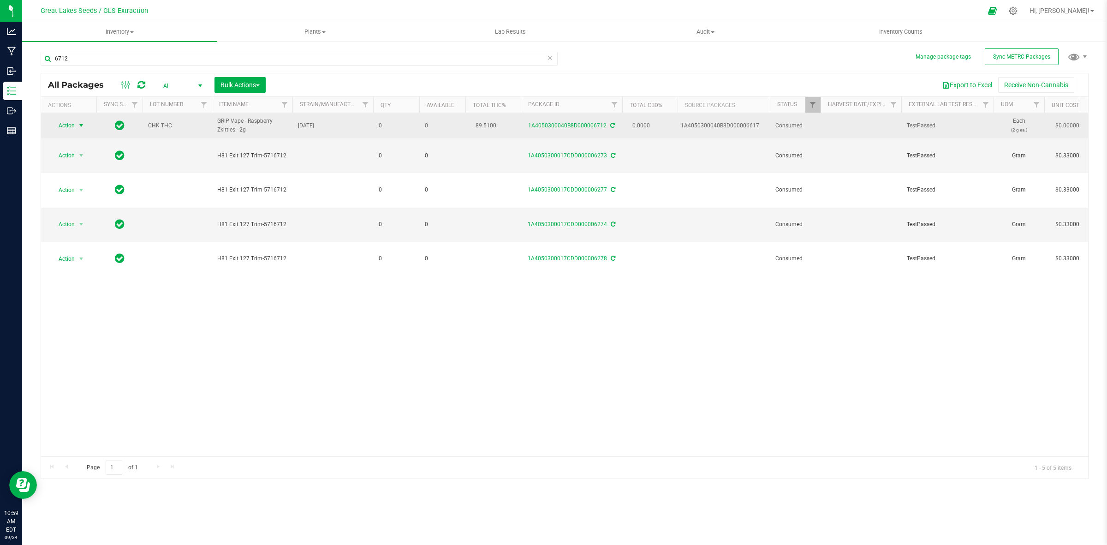
click at [79, 125] on span "select" at bounding box center [80, 125] width 7 height 7
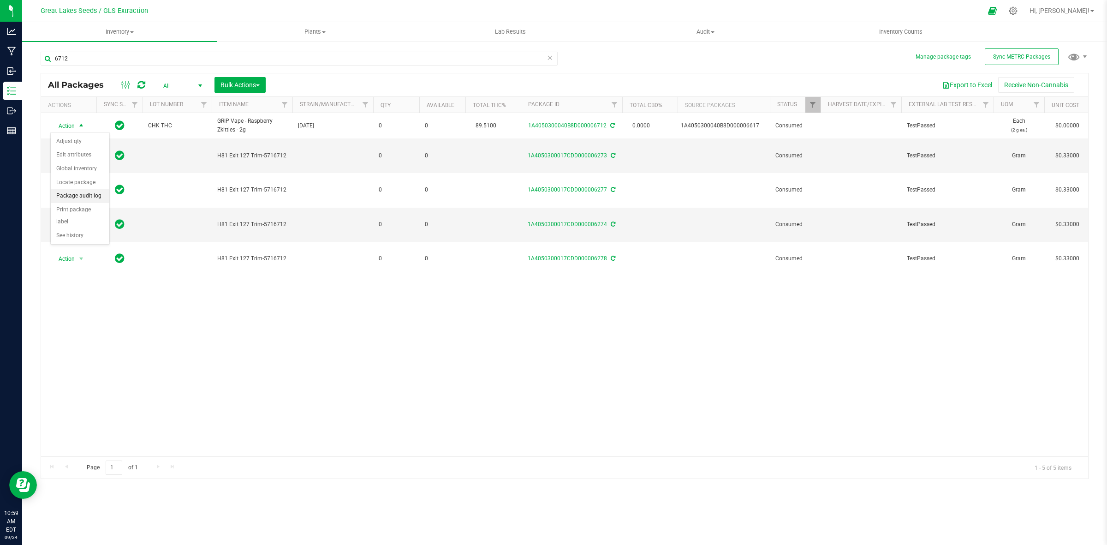
click at [86, 197] on li "Package audit log" at bounding box center [80, 196] width 59 height 14
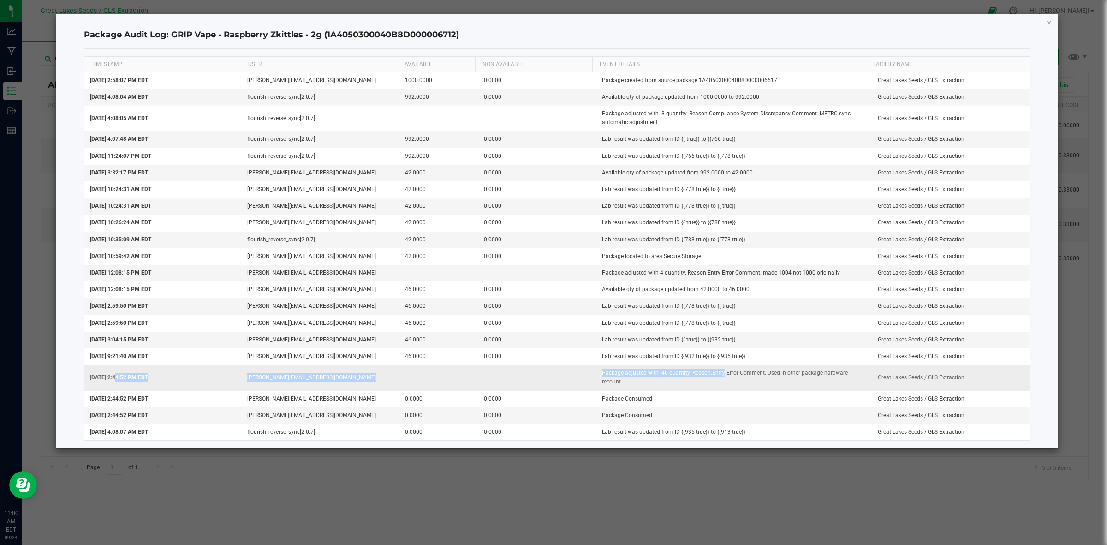
drag, startPoint x: 113, startPoint y: 376, endPoint x: 715, endPoint y: 369, distance: 601.8
click at [715, 369] on tr "[DATE] 2:44:52 PM EDT [PERSON_NAME][EMAIL_ADDRESS][DOMAIN_NAME] Package adjuste…" at bounding box center [556, 377] width 945 height 25
click at [658, 373] on td "Package adjusted with -46 quantity. Reason:Entry Error Comment: Used in other p…" at bounding box center [734, 377] width 276 height 25
drag, startPoint x: 621, startPoint y: 381, endPoint x: 136, endPoint y: 379, distance: 484.6
click at [136, 379] on tr "[DATE] 2:44:52 PM EDT [PERSON_NAME][EMAIL_ADDRESS][DOMAIN_NAME] Package adjuste…" at bounding box center [556, 377] width 945 height 25
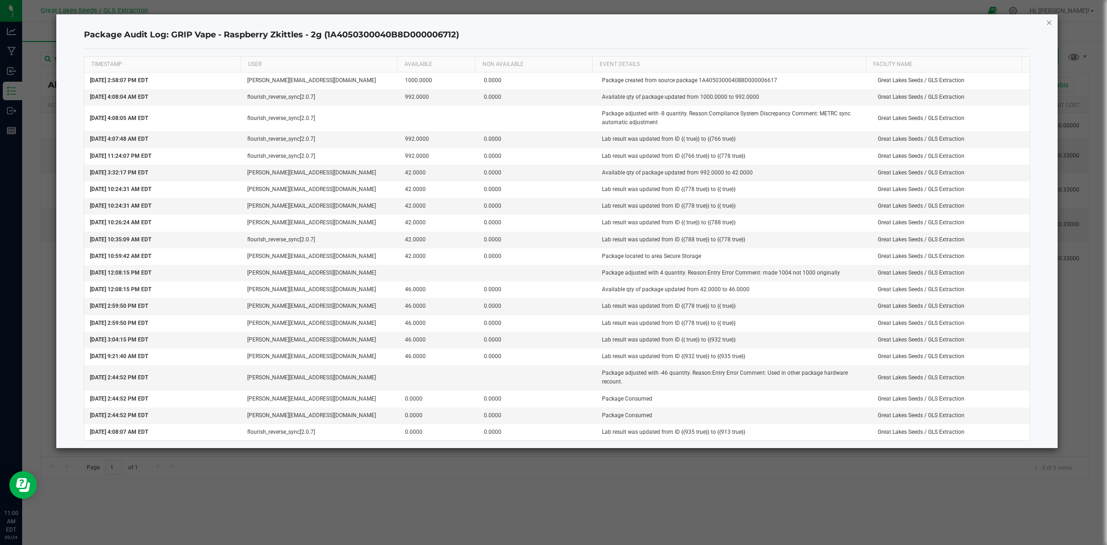
click at [1049, 22] on icon "button" at bounding box center [1049, 22] width 6 height 11
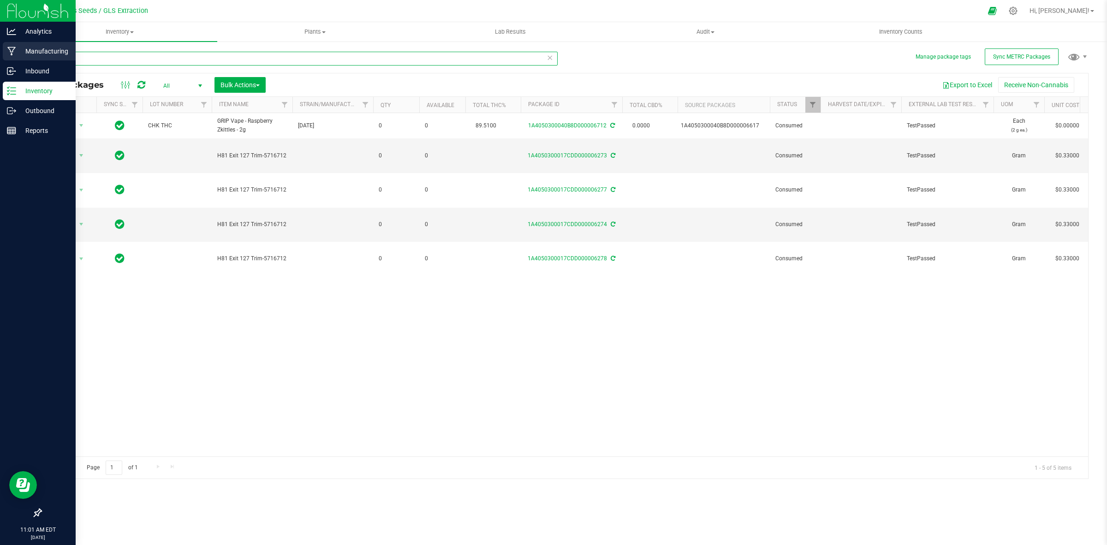
drag, startPoint x: 82, startPoint y: 56, endPoint x: 21, endPoint y: 60, distance: 61.0
click at [21, 60] on div "Analytics Manufacturing Inbound Inventory Outbound Reports 11:01 AM EDT [DATE] …" at bounding box center [553, 272] width 1107 height 545
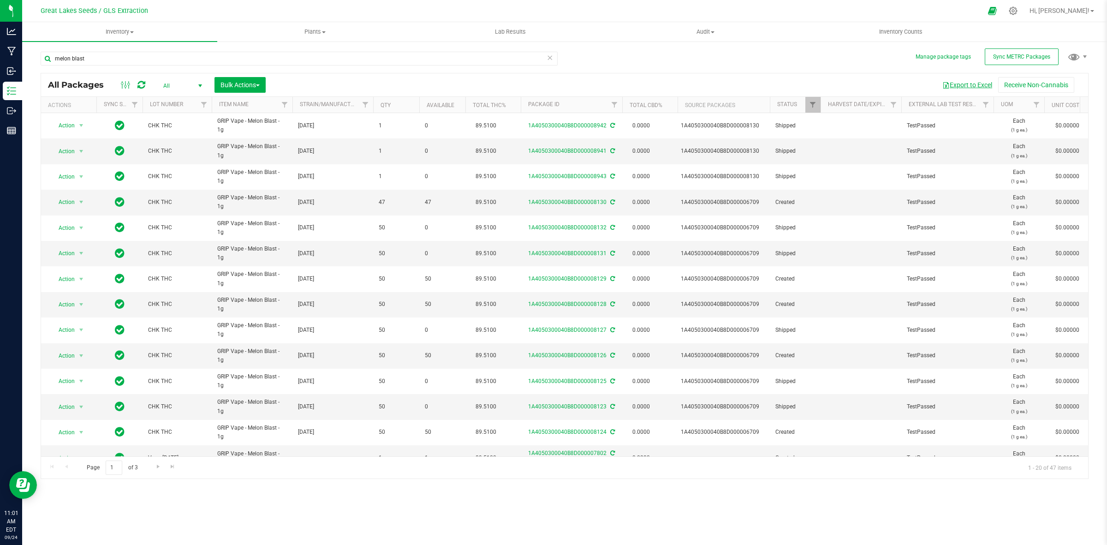
click at [974, 87] on button "Export to Excel" at bounding box center [967, 85] width 62 height 16
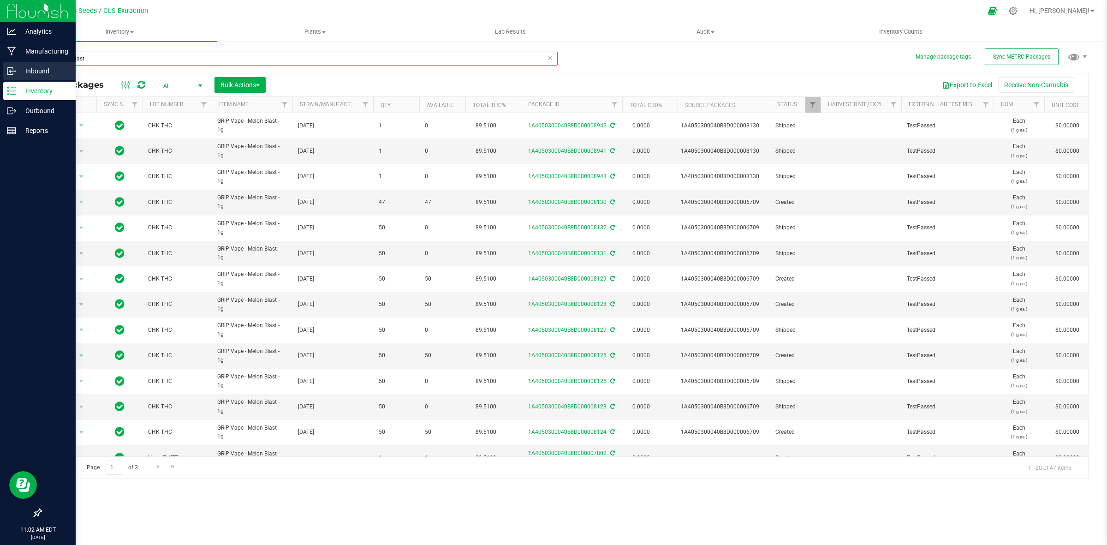
drag, startPoint x: 242, startPoint y: 58, endPoint x: 0, endPoint y: 65, distance: 242.2
click at [0, 65] on div "Analytics Manufacturing Inbound Inventory Outbound Reports 11:02 AM EDT [DATE] …" at bounding box center [553, 272] width 1107 height 545
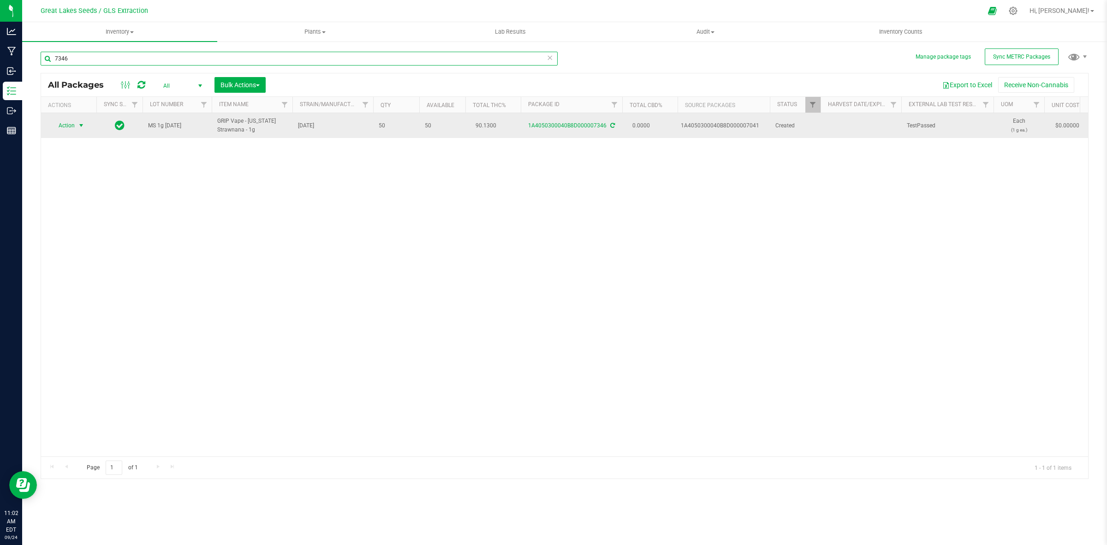
type input "7346"
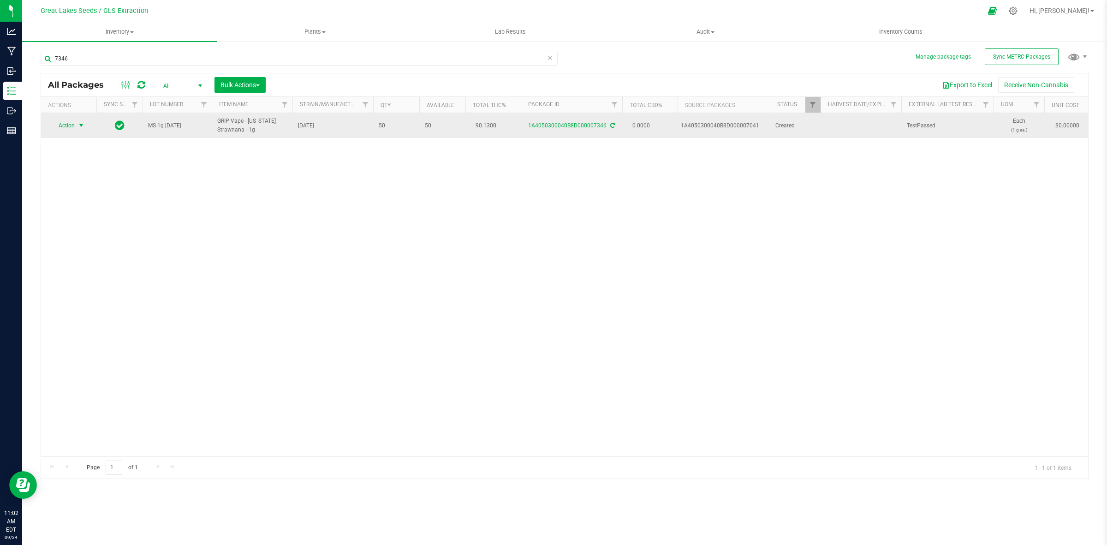
click at [79, 125] on span "select" at bounding box center [80, 125] width 7 height 7
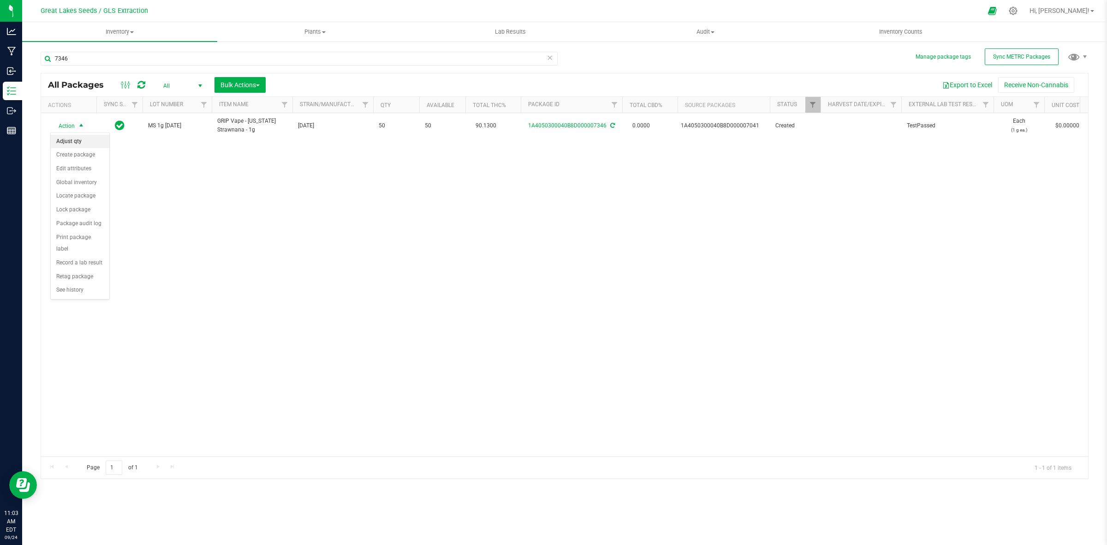
click at [79, 138] on li "Adjust qty" at bounding box center [80, 142] width 59 height 14
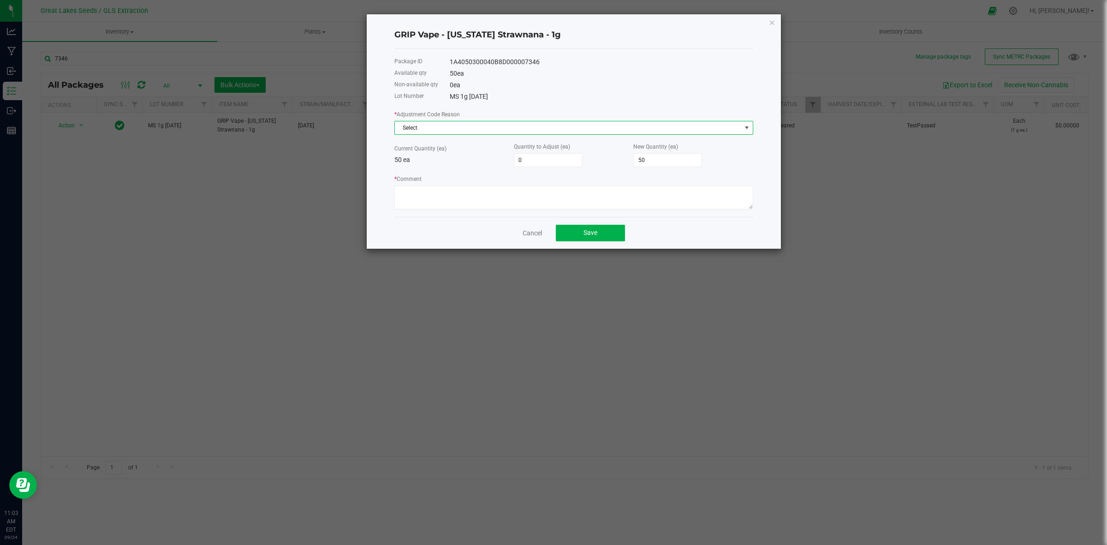
click at [423, 123] on span "Select" at bounding box center [568, 127] width 346 height 13
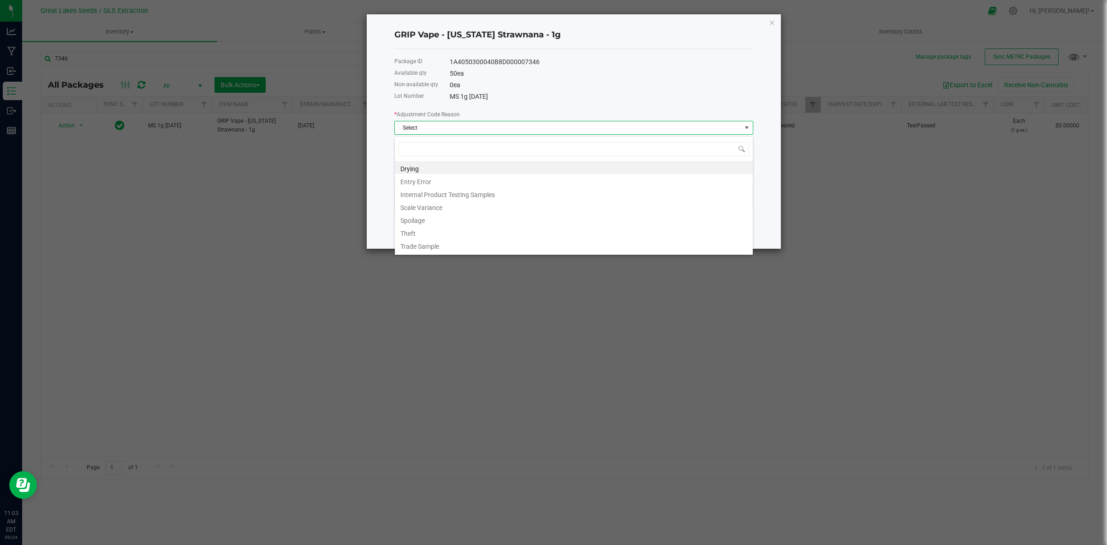
scroll to position [14, 358]
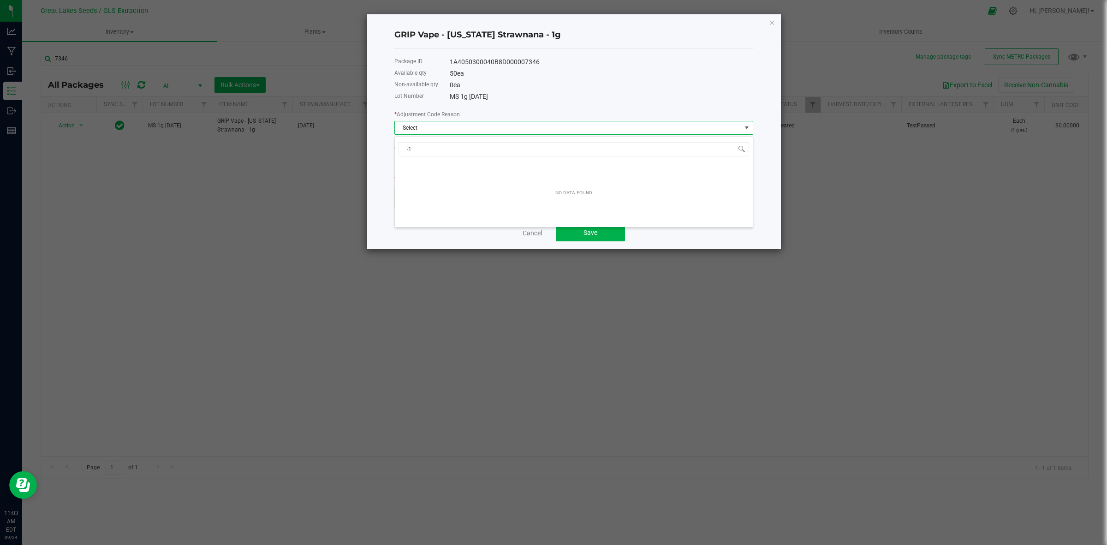
type input "-14"
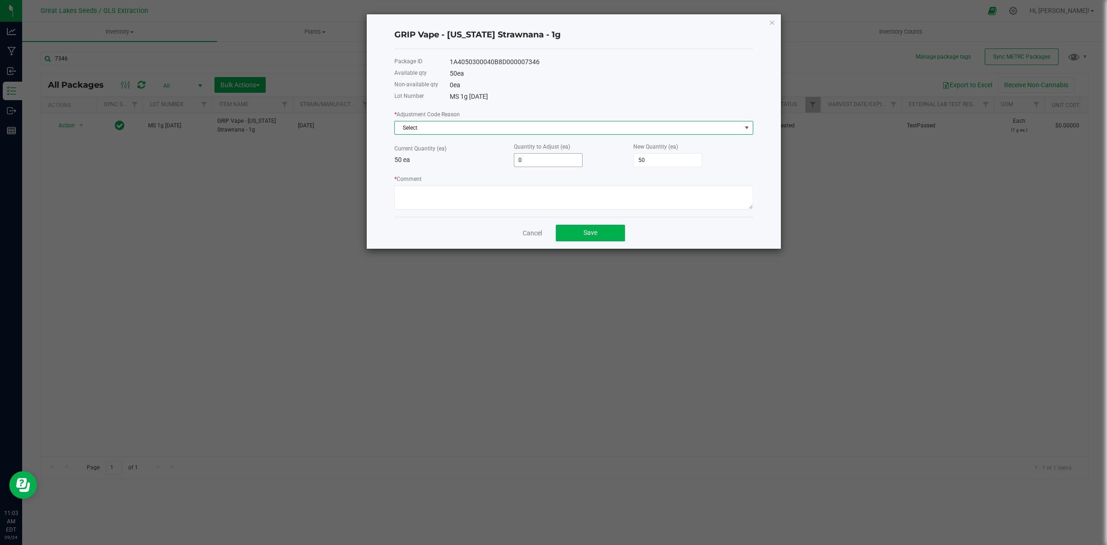
click at [533, 162] on input "0" at bounding box center [548, 160] width 68 height 13
click at [500, 130] on span "Select" at bounding box center [568, 127] width 346 height 13
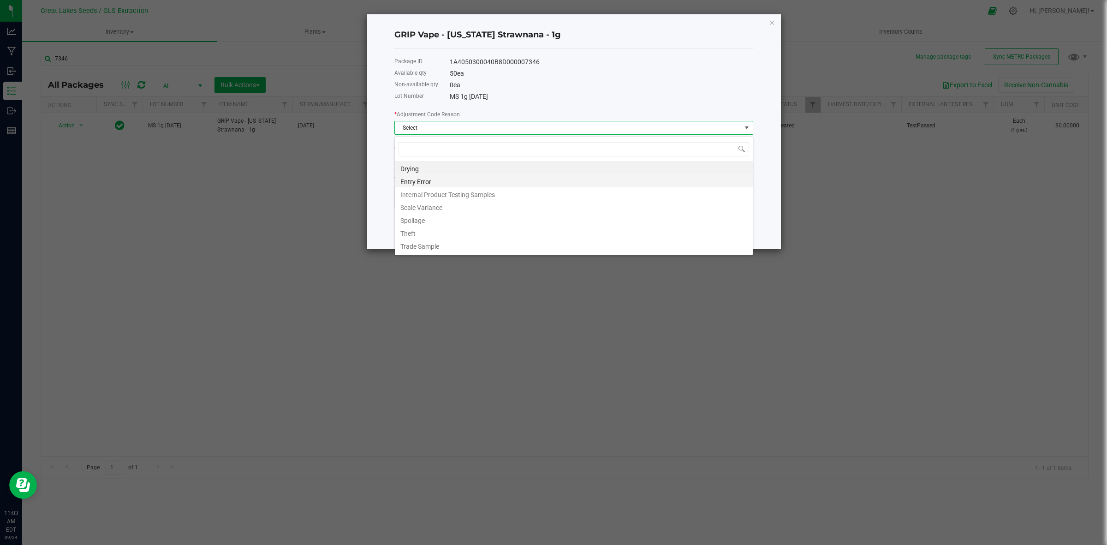
click at [471, 178] on li "Entry Error" at bounding box center [574, 180] width 358 height 13
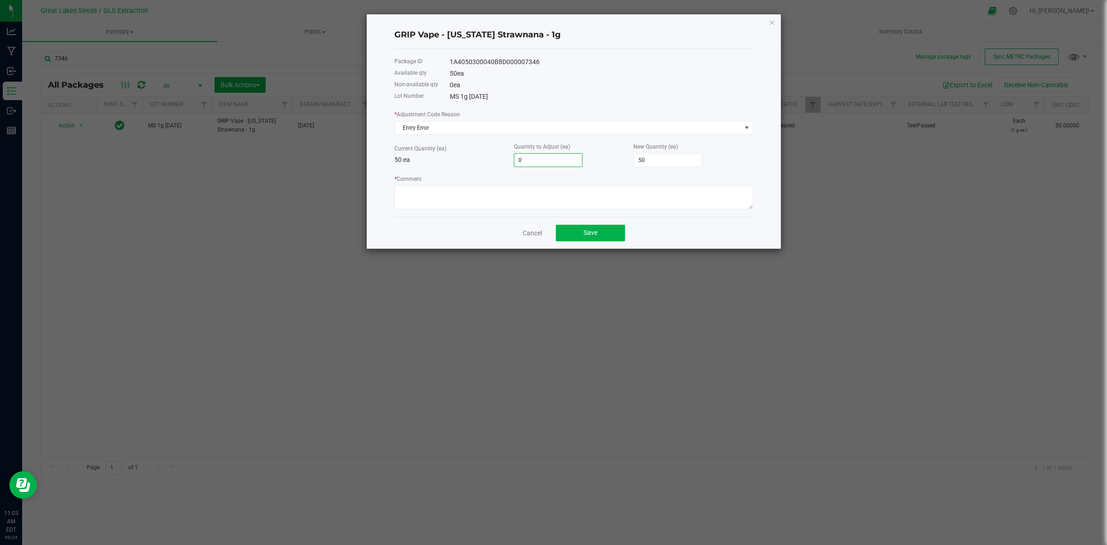
click at [551, 162] on input "0" at bounding box center [548, 160] width 68 height 13
type input "-1"
type input "49"
type input "-14"
type input "36"
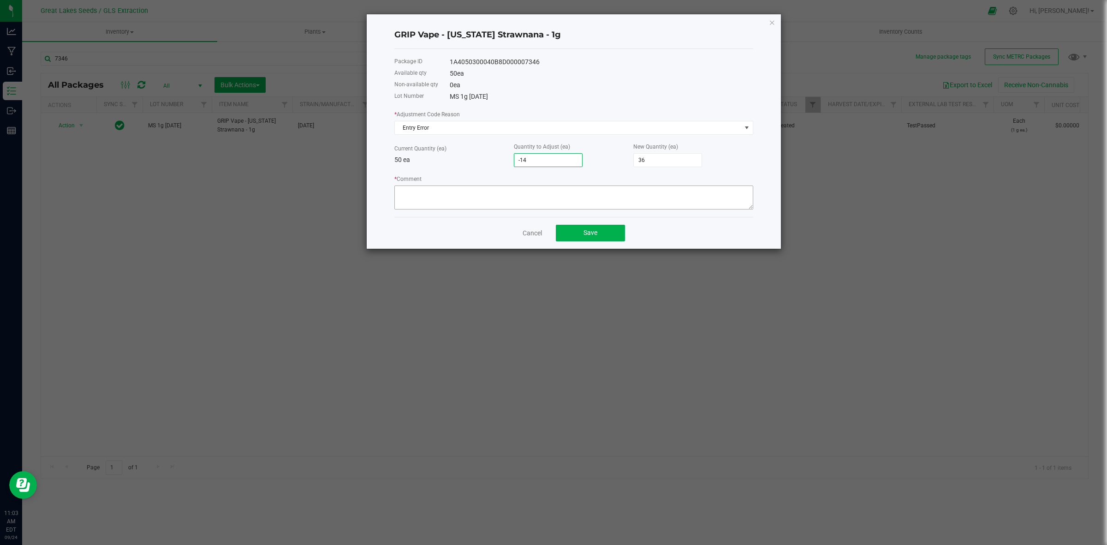
type input "-14"
click at [544, 188] on textarea "* Comment" at bounding box center [573, 197] width 359 height 24
type textarea "Hardware recount"
click at [589, 227] on button "Save" at bounding box center [590, 233] width 69 height 17
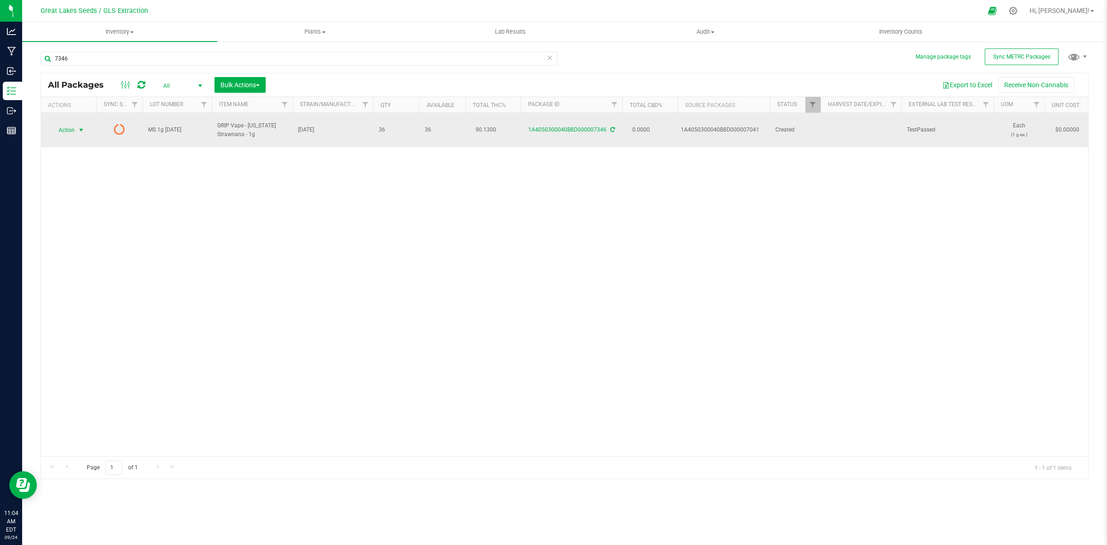
click at [78, 124] on span "select" at bounding box center [82, 130] width 12 height 13
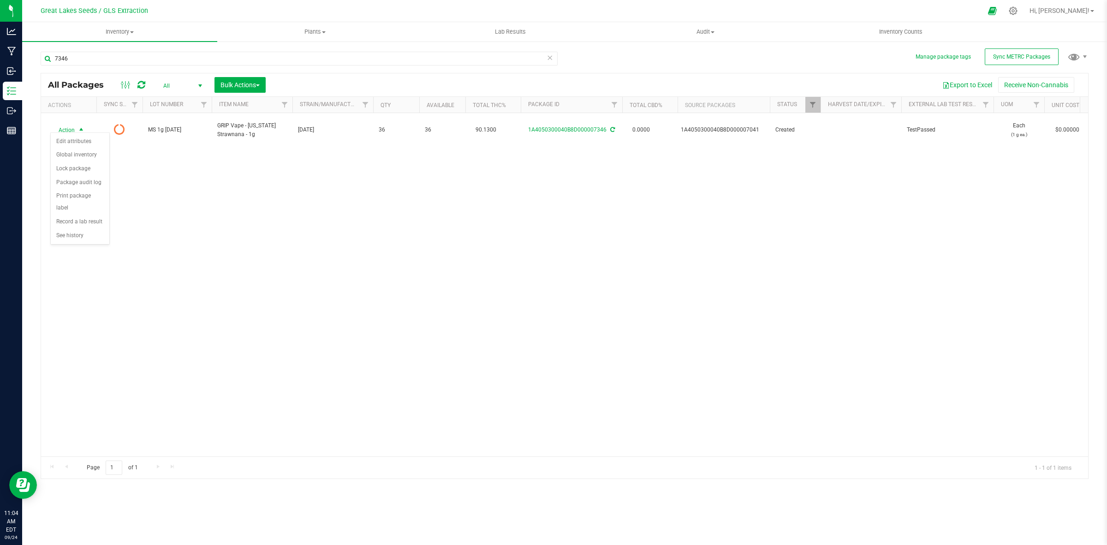
click at [141, 87] on icon at bounding box center [141, 84] width 8 height 9
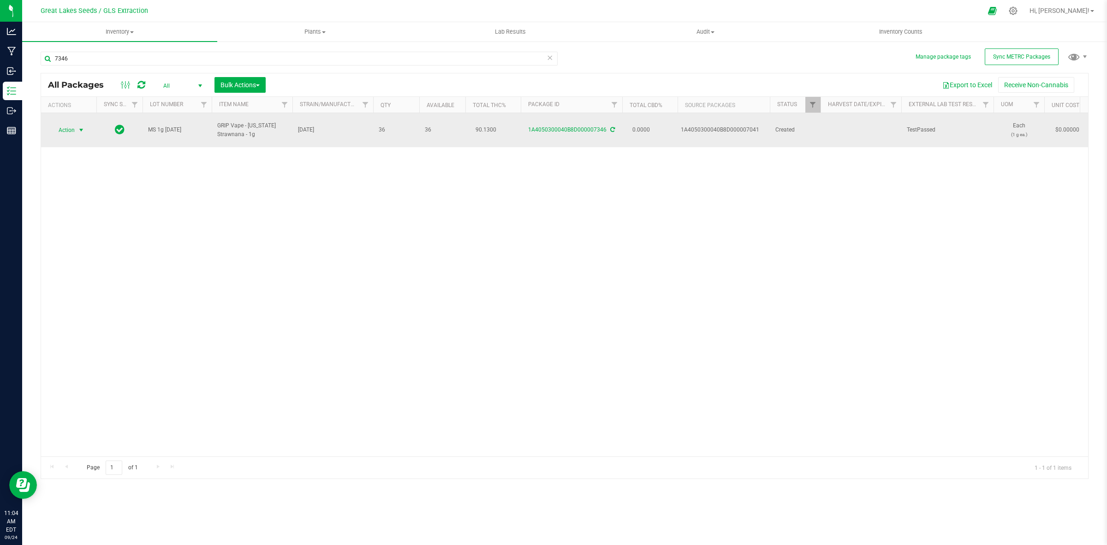
click at [79, 126] on span "select" at bounding box center [80, 129] width 7 height 7
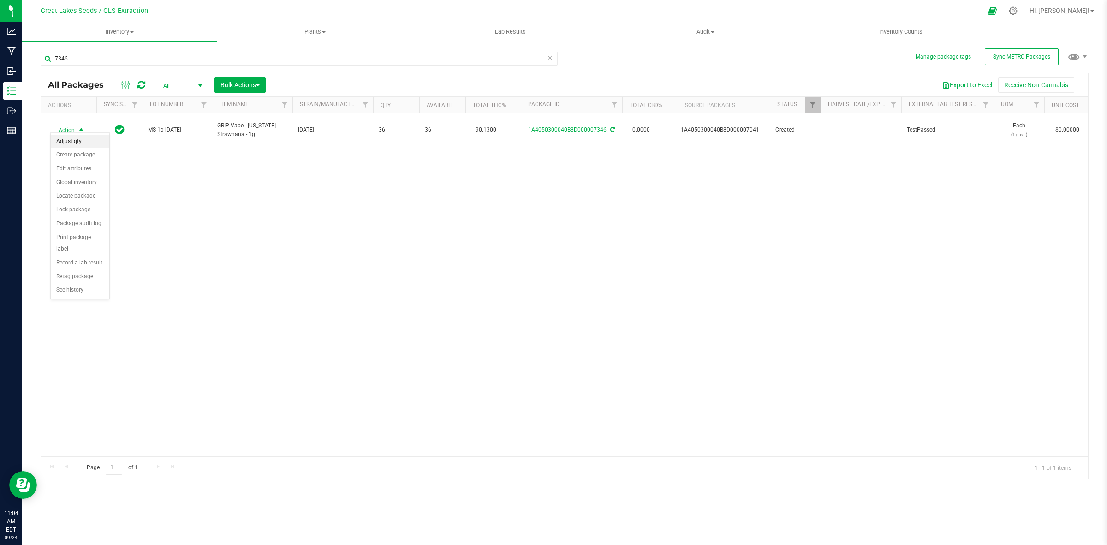
click at [79, 143] on li "Adjust qty" at bounding box center [80, 142] width 59 height 14
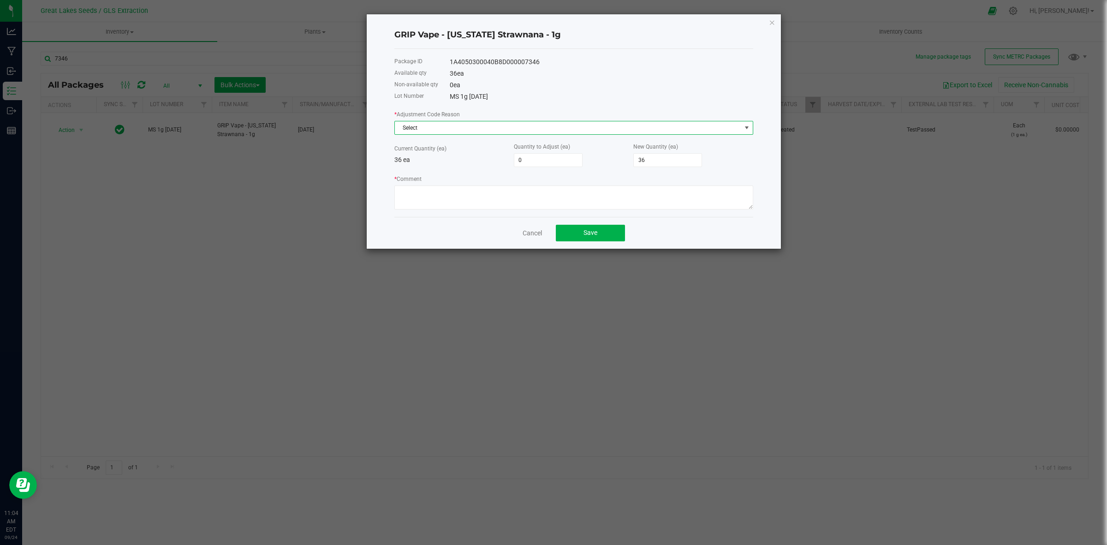
click at [503, 127] on span "Select" at bounding box center [568, 127] width 346 height 13
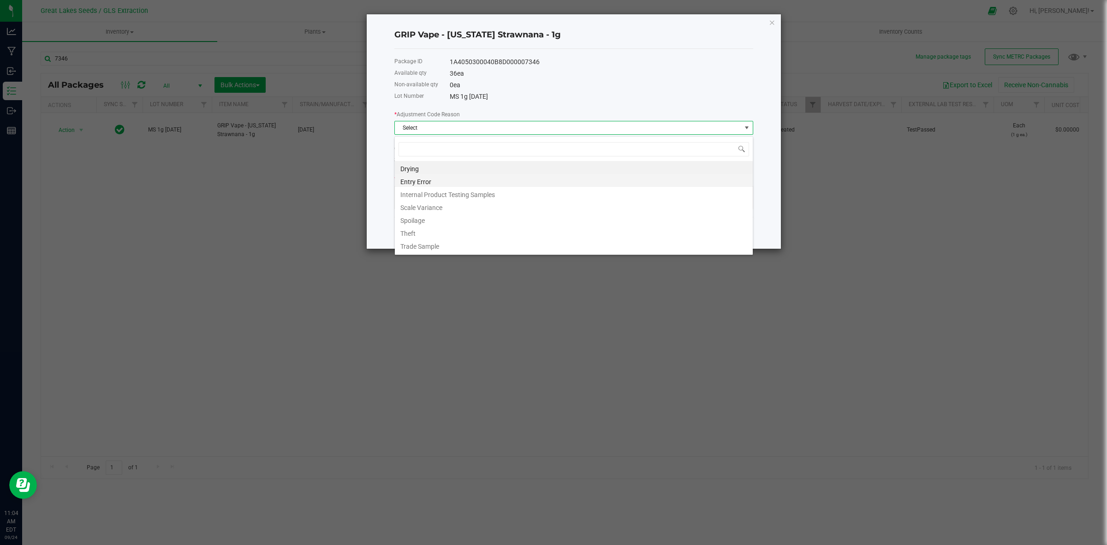
click at [463, 182] on li "Entry Error" at bounding box center [574, 180] width 358 height 13
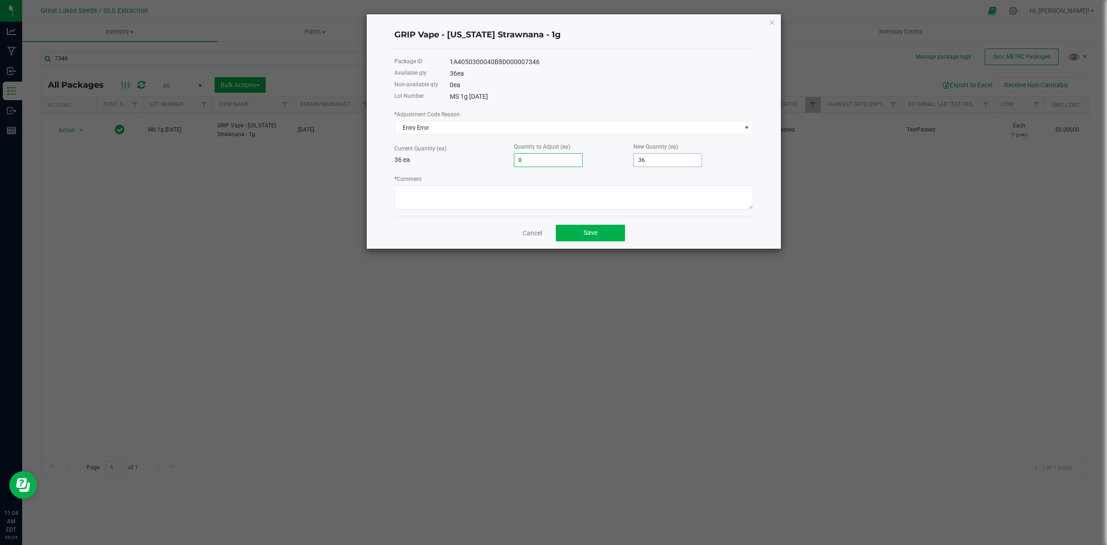
type input "1"
type input "37"
type input "14"
type input "50"
type input "14"
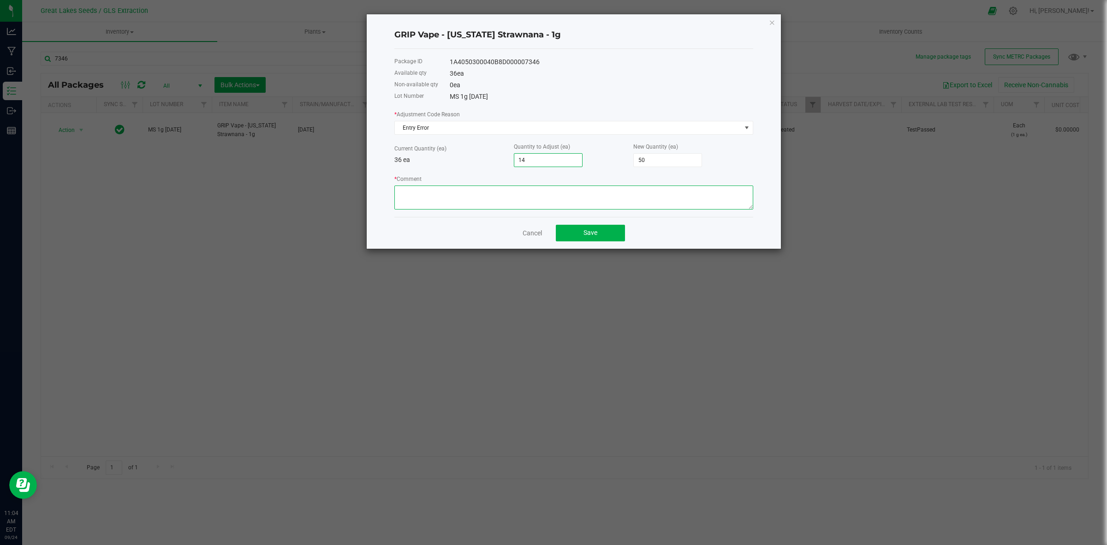
click at [678, 196] on textarea "* Comment" at bounding box center [573, 197] width 359 height 24
type textarea "Wrong case to change"
click at [612, 233] on button "Save" at bounding box center [590, 233] width 69 height 17
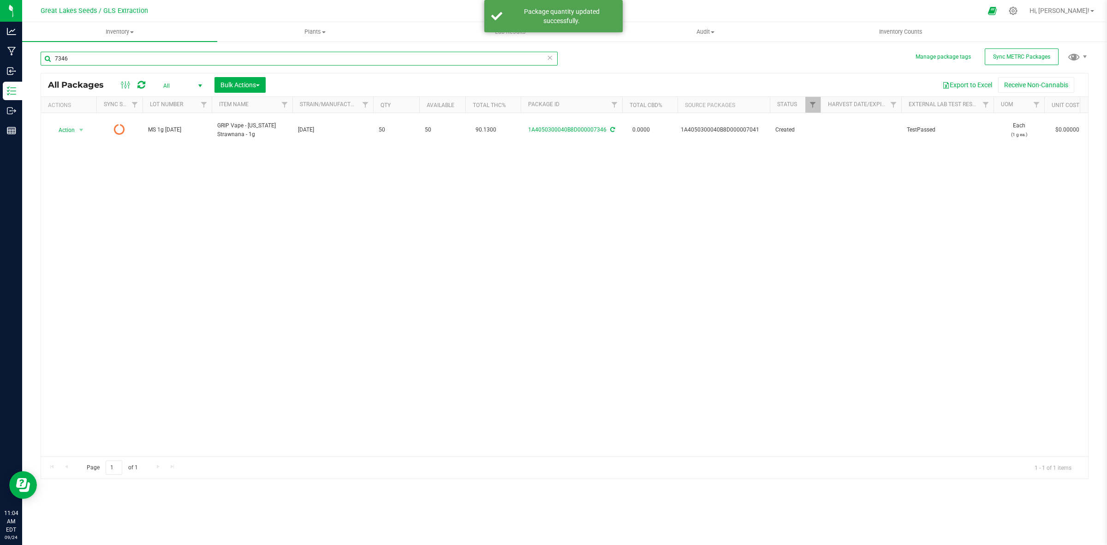
drag, startPoint x: 63, startPoint y: 65, endPoint x: 52, endPoint y: 65, distance: 11.1
click at [52, 65] on input "7346" at bounding box center [299, 59] width 517 height 14
type input "7371"
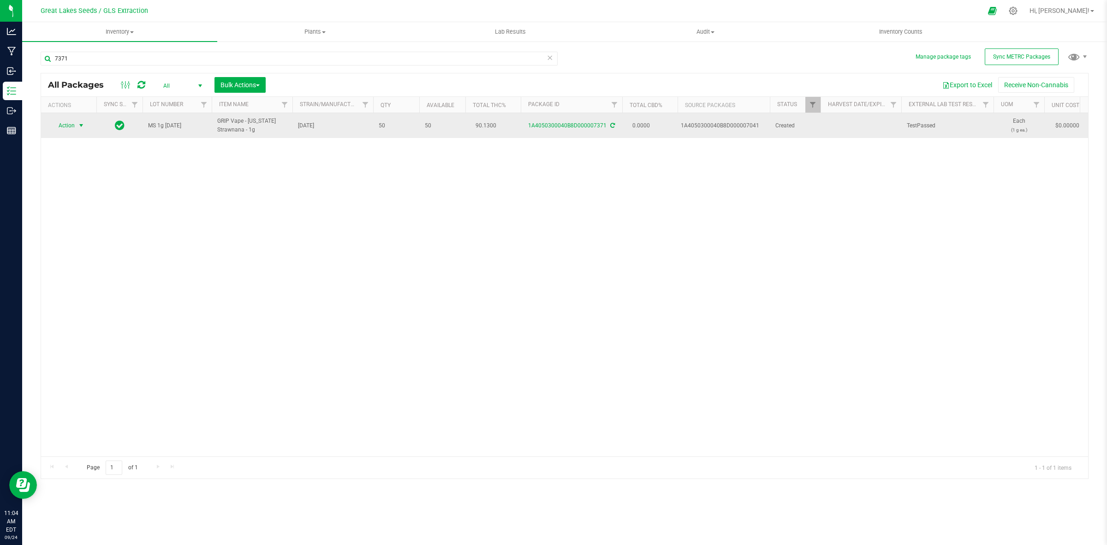
click at [83, 125] on span "select" at bounding box center [80, 125] width 7 height 7
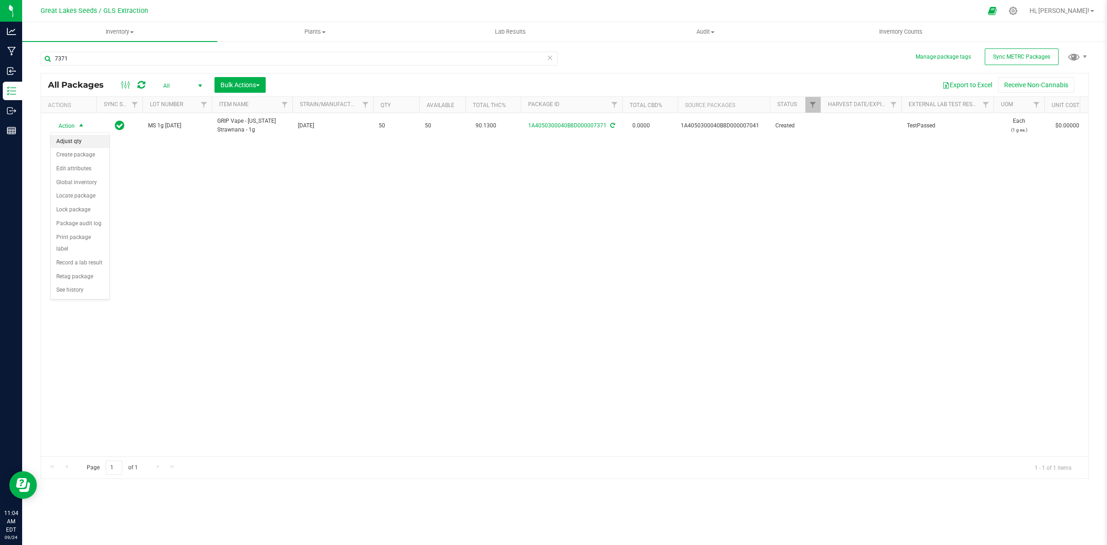
click at [77, 142] on li "Adjust qty" at bounding box center [80, 142] width 59 height 14
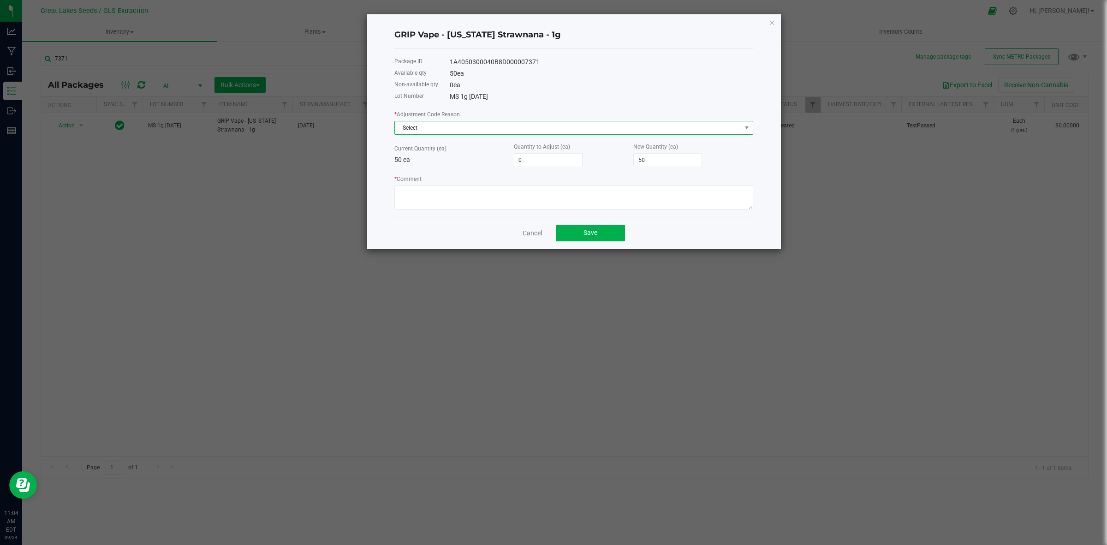
click at [474, 126] on span "Select" at bounding box center [568, 127] width 346 height 13
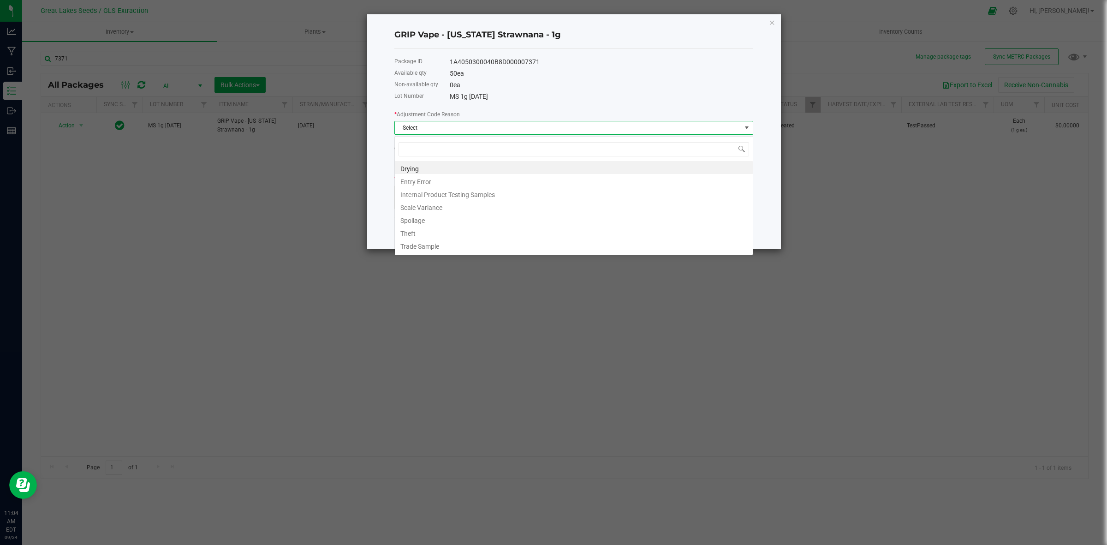
scroll to position [14, 358]
click at [447, 174] on li "Entry Error" at bounding box center [574, 180] width 358 height 13
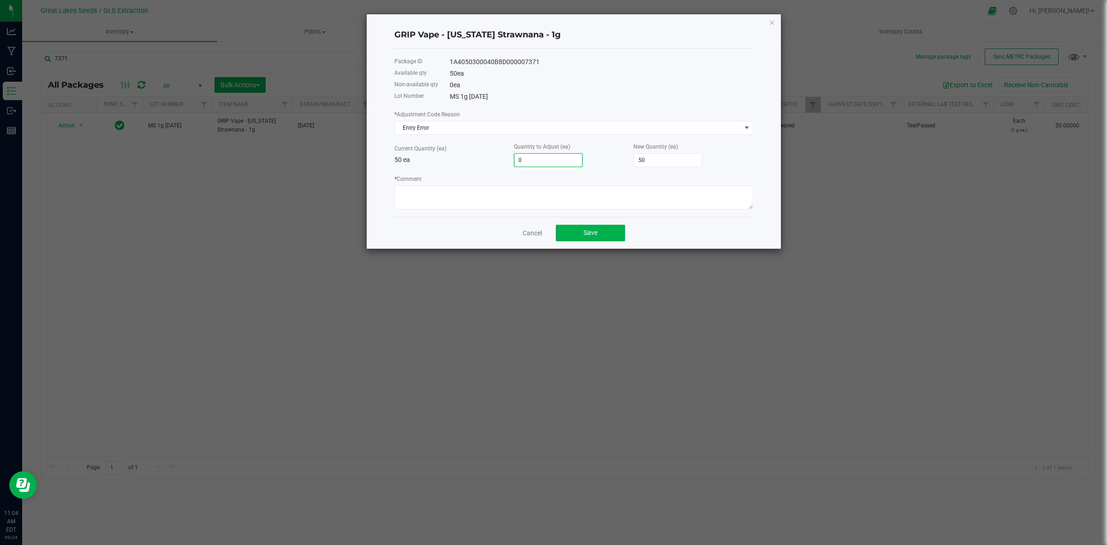
click at [542, 159] on input "0" at bounding box center [548, 160] width 68 height 13
drag, startPoint x: 531, startPoint y: 165, endPoint x: 515, endPoint y: 166, distance: 15.8
click at [515, 166] on input "0" at bounding box center [548, 160] width 68 height 13
type input "-3"
type input "47"
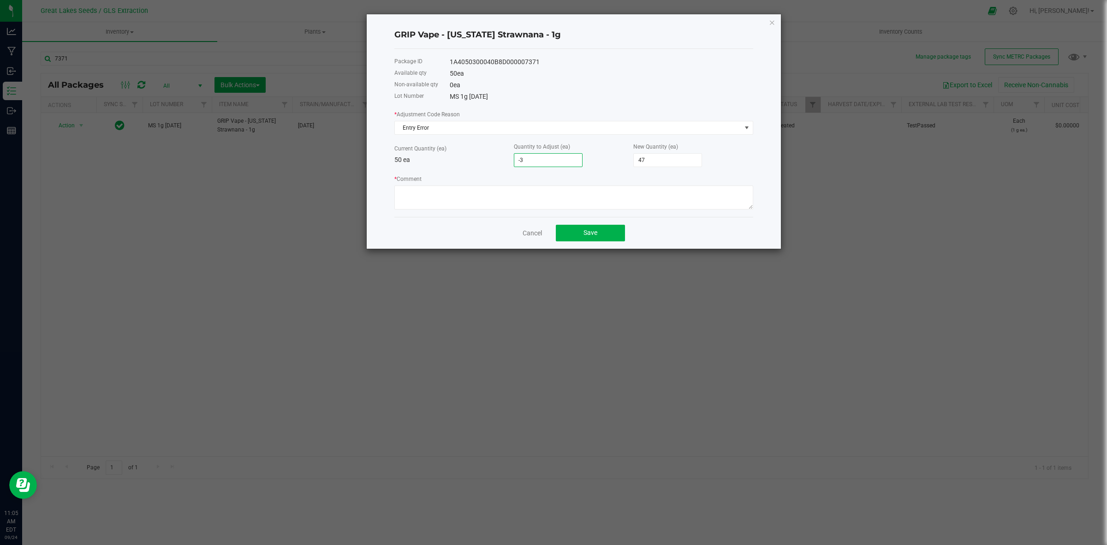
type input "-33"
type input "17"
type input "-33"
click at [492, 196] on textarea "* Comment" at bounding box center [573, 197] width 359 height 24
type textarea "HArdware recount"
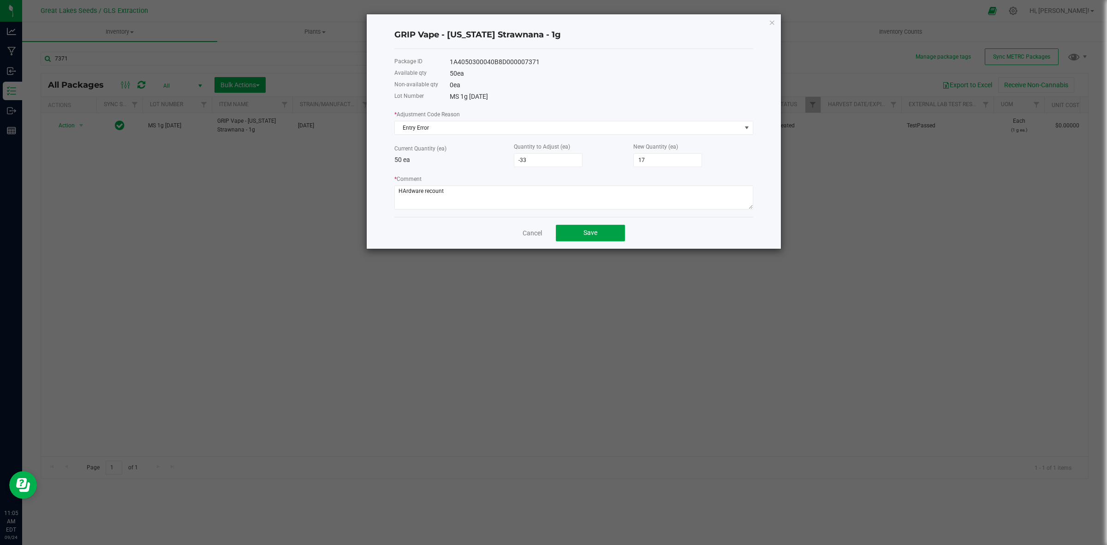
click at [596, 235] on span "Save" at bounding box center [590, 232] width 14 height 7
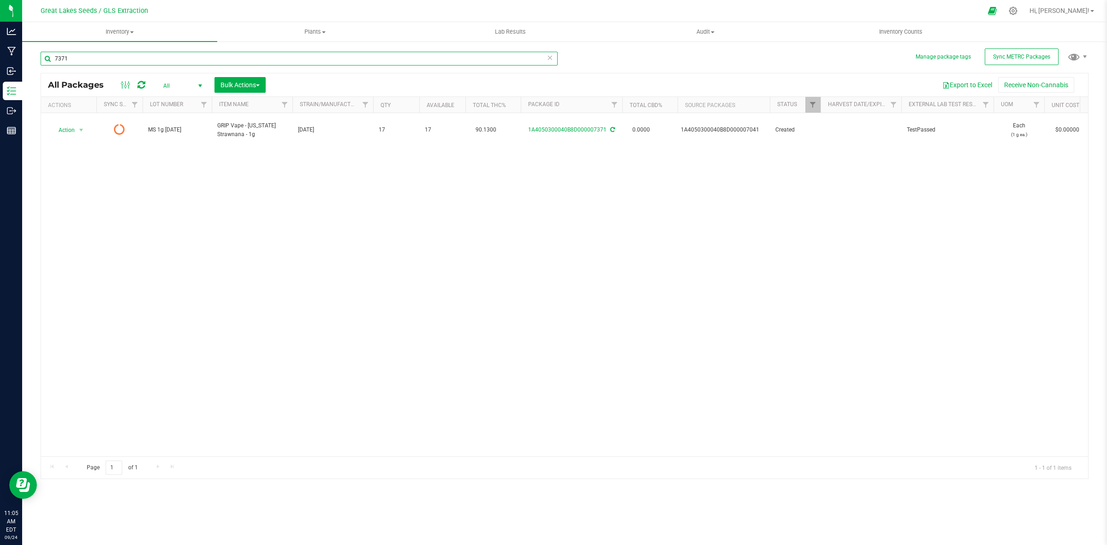
drag, startPoint x: 90, startPoint y: 52, endPoint x: 46, endPoint y: 53, distance: 43.8
click at [46, 53] on input "7371" at bounding box center [299, 59] width 517 height 14
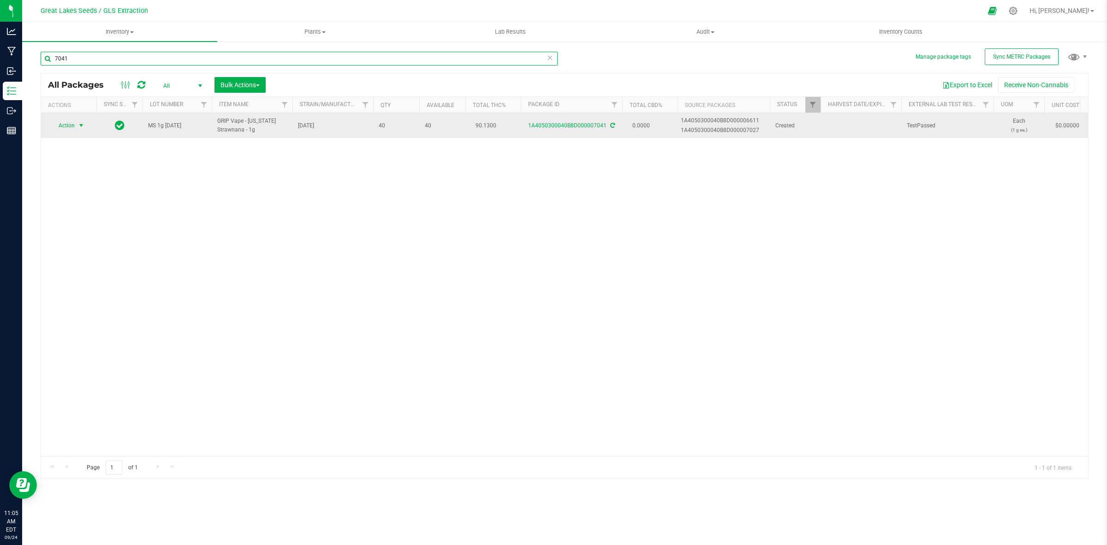
type input "7041"
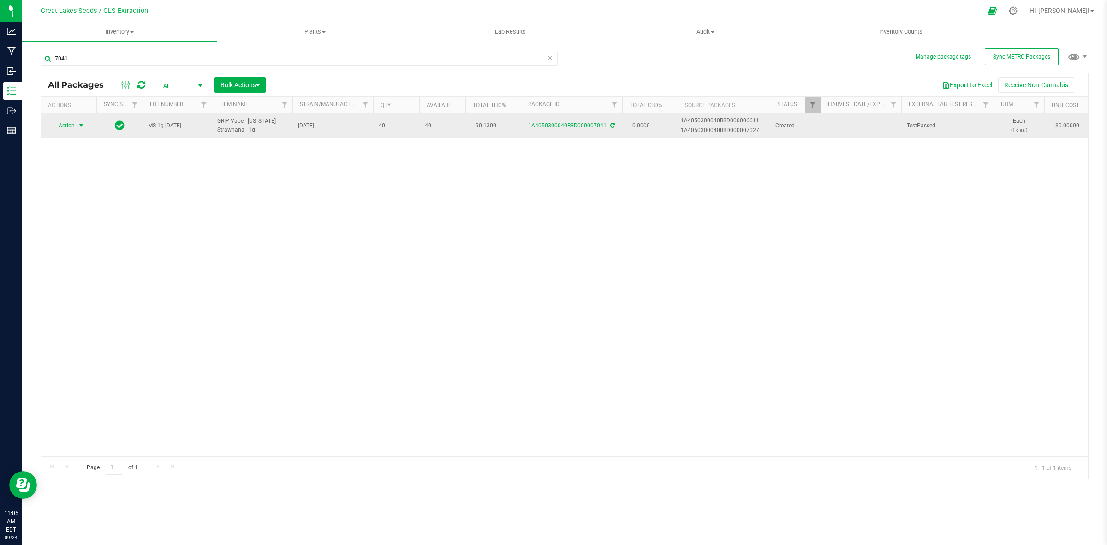
click at [72, 124] on span "Action" at bounding box center [62, 125] width 25 height 13
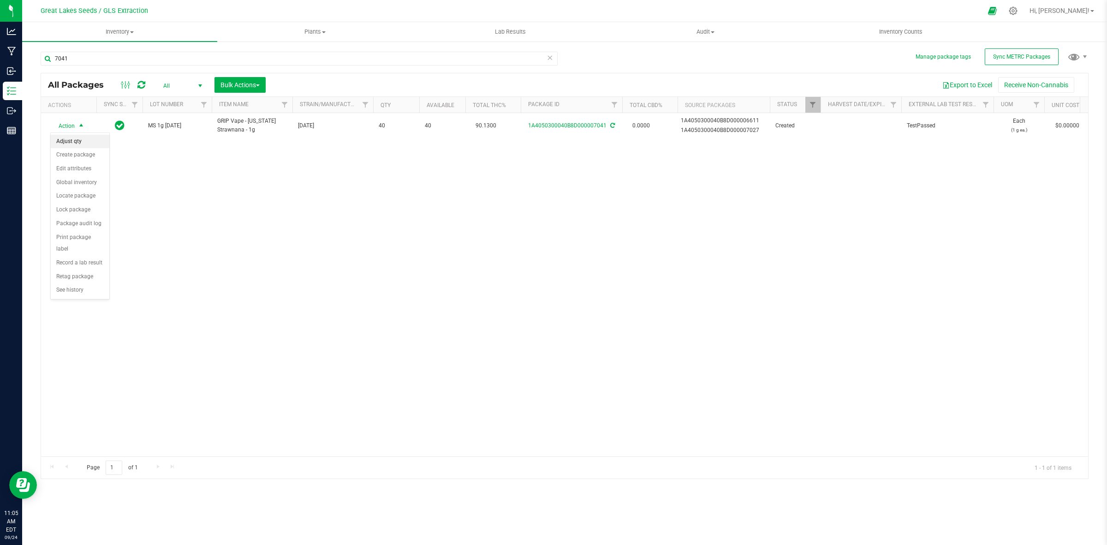
click at [75, 142] on li "Adjust qty" at bounding box center [80, 142] width 59 height 14
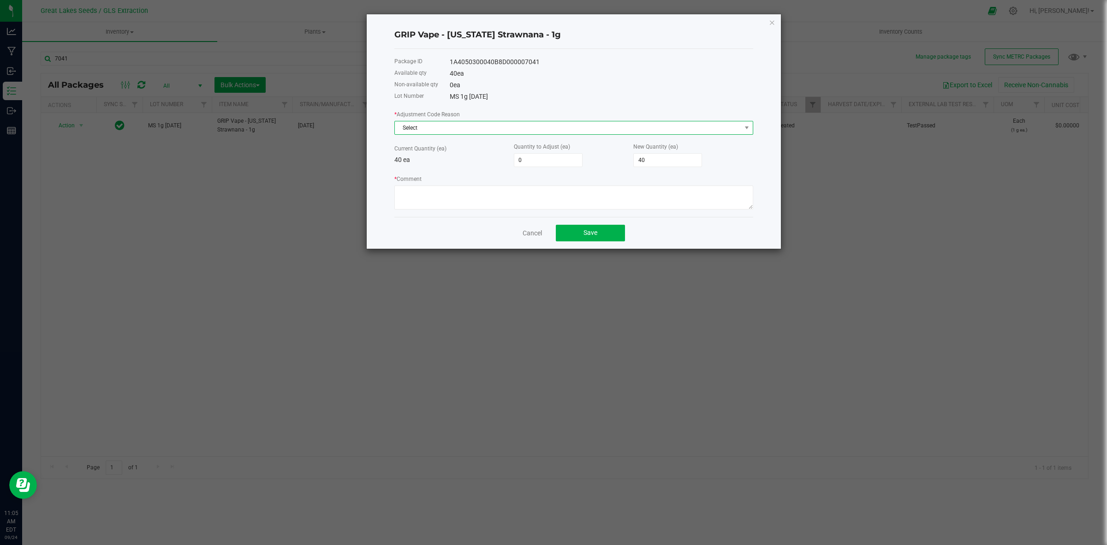
click at [510, 132] on span "Select" at bounding box center [568, 127] width 346 height 13
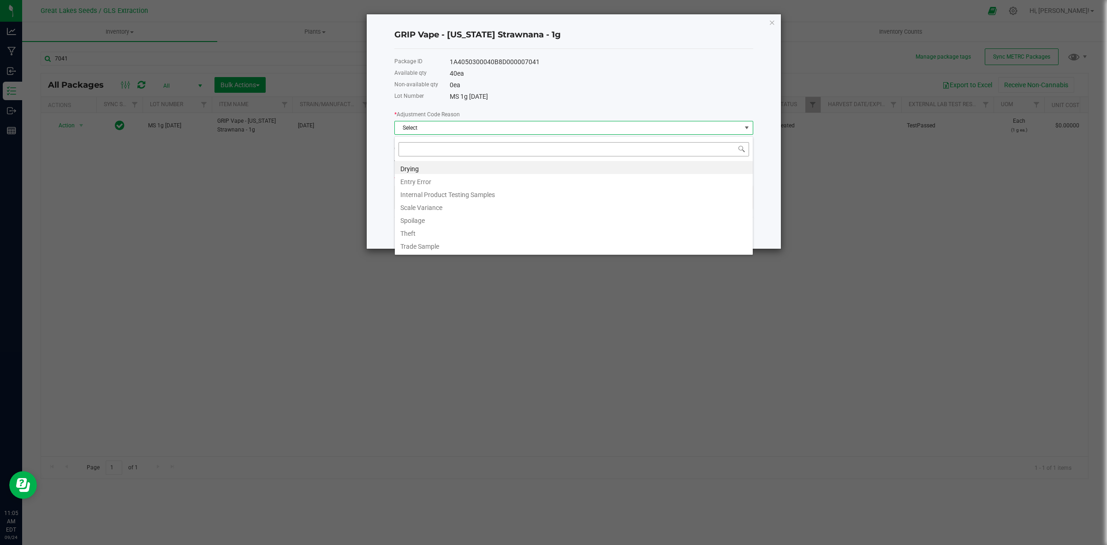
scroll to position [14, 358]
click at [468, 181] on li "Entry Error" at bounding box center [574, 180] width 358 height 13
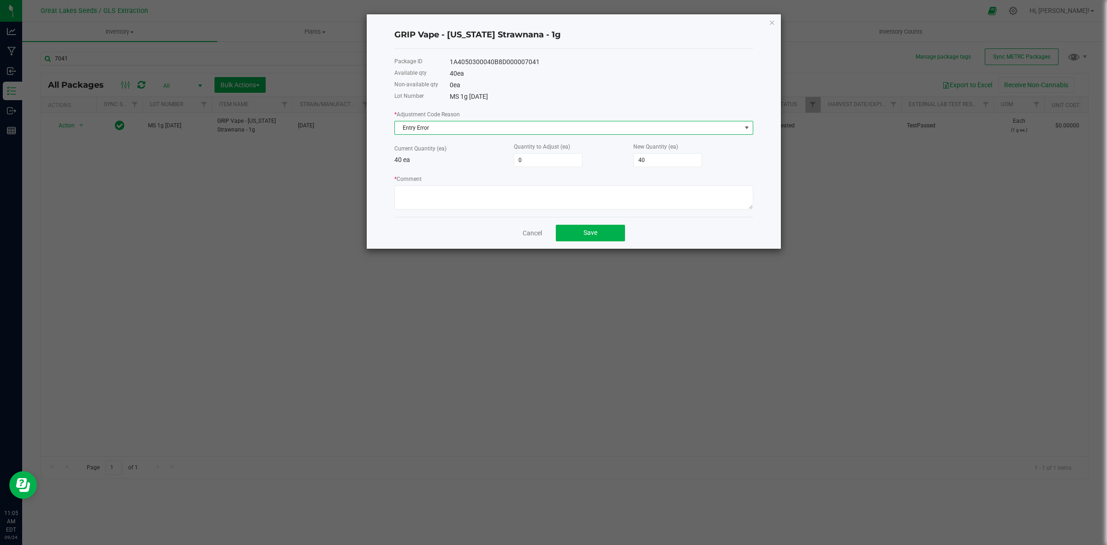
click at [497, 126] on span "Entry Error" at bounding box center [568, 127] width 346 height 13
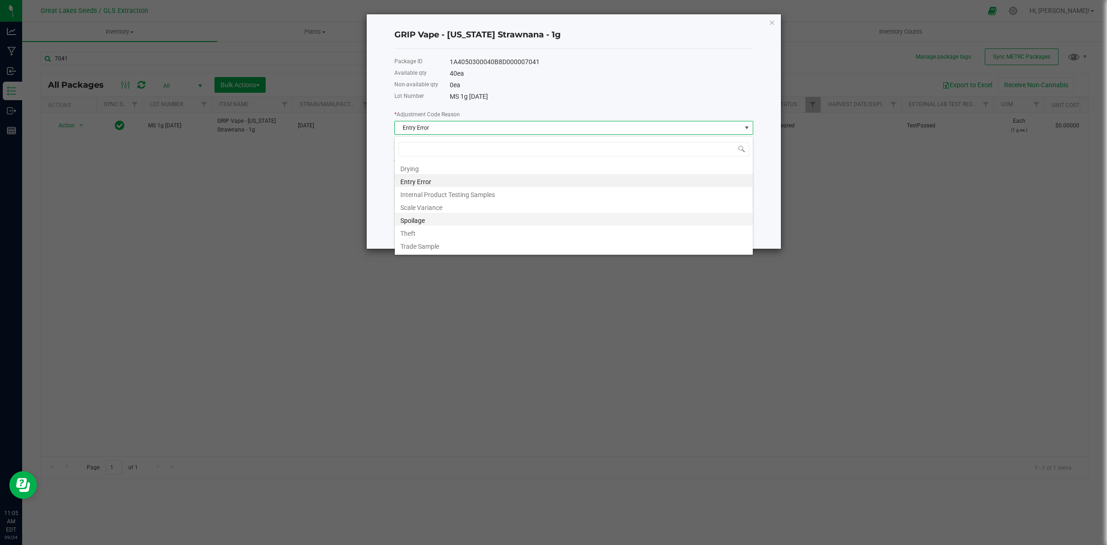
click at [448, 218] on li "Spoilage" at bounding box center [574, 219] width 358 height 13
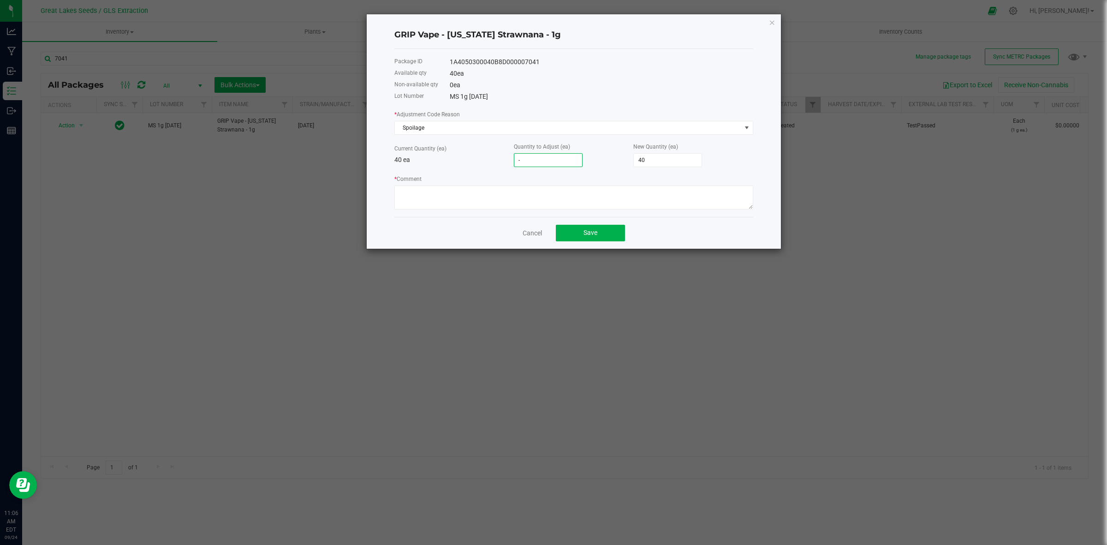
type input "-4"
type input "36"
type input "-40"
type input "0"
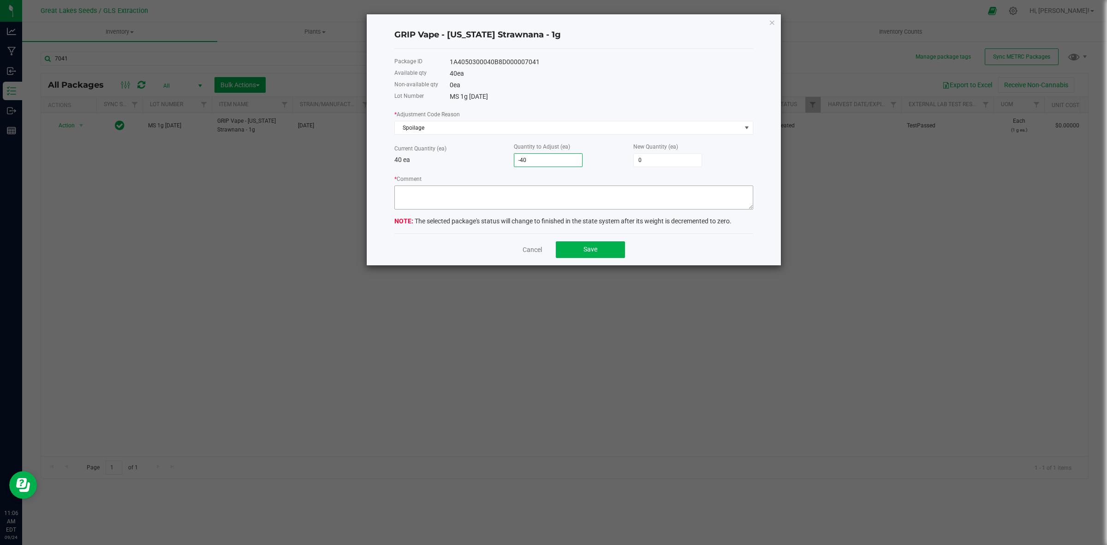
type input "-40"
click at [576, 197] on textarea "* Comment" at bounding box center [573, 197] width 359 height 24
type textarea "Hardware"
click at [612, 253] on button "Save" at bounding box center [590, 249] width 69 height 17
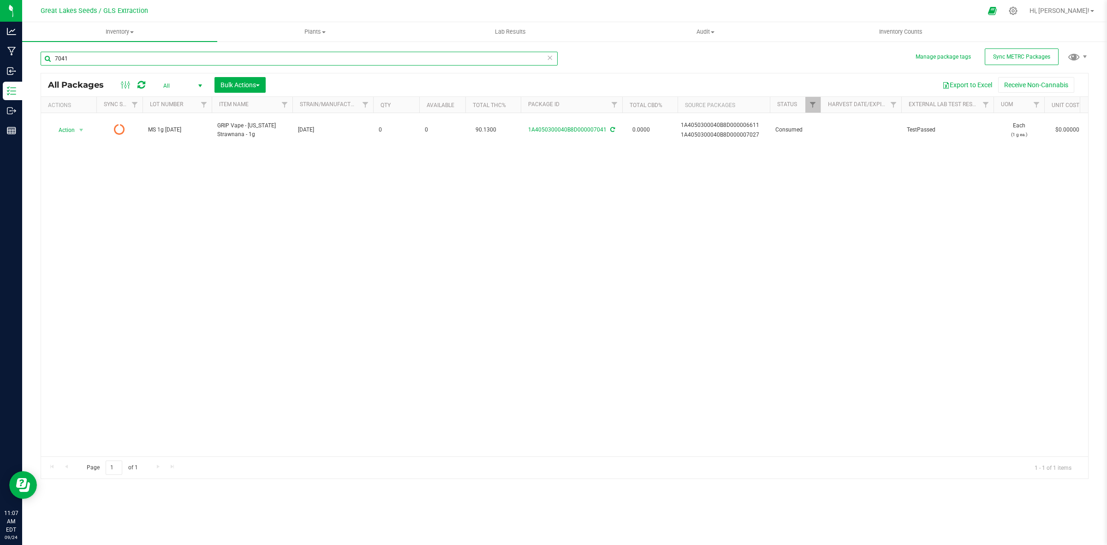
drag, startPoint x: 130, startPoint y: 60, endPoint x: 37, endPoint y: 61, distance: 92.7
click at [37, 61] on div "Manage package tags Sync METRC Packages 7041 All Packages All Active Only Lab S…" at bounding box center [564, 181] width 1085 height 281
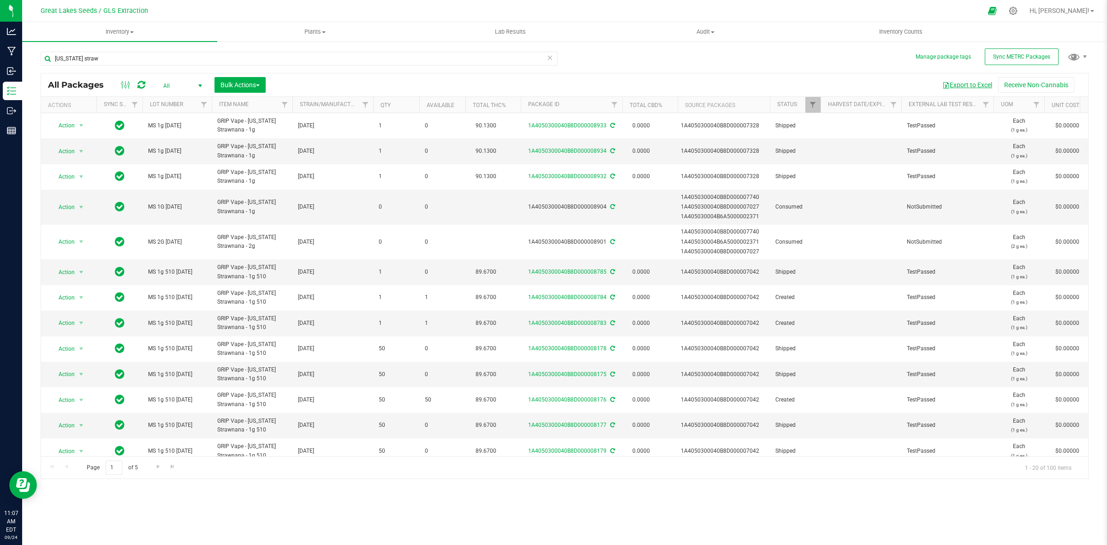
click at [978, 84] on button "Export to Excel" at bounding box center [967, 85] width 62 height 16
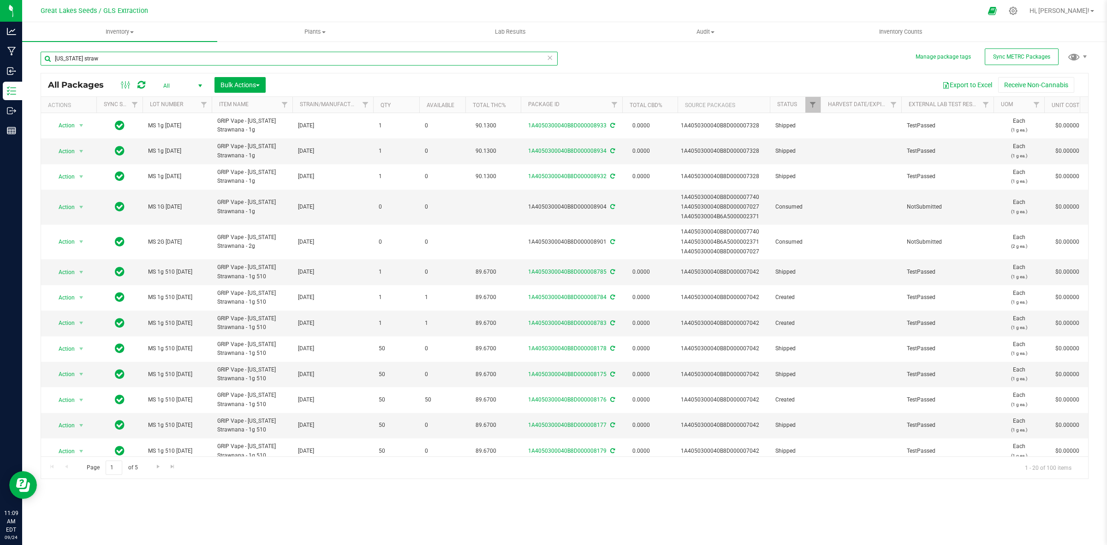
drag, startPoint x: 210, startPoint y: 58, endPoint x: 39, endPoint y: 65, distance: 171.2
click at [39, 65] on div "Manage package tags Sync METRC Packages [US_STATE] straw All Packages All Activ…" at bounding box center [564, 181] width 1085 height 281
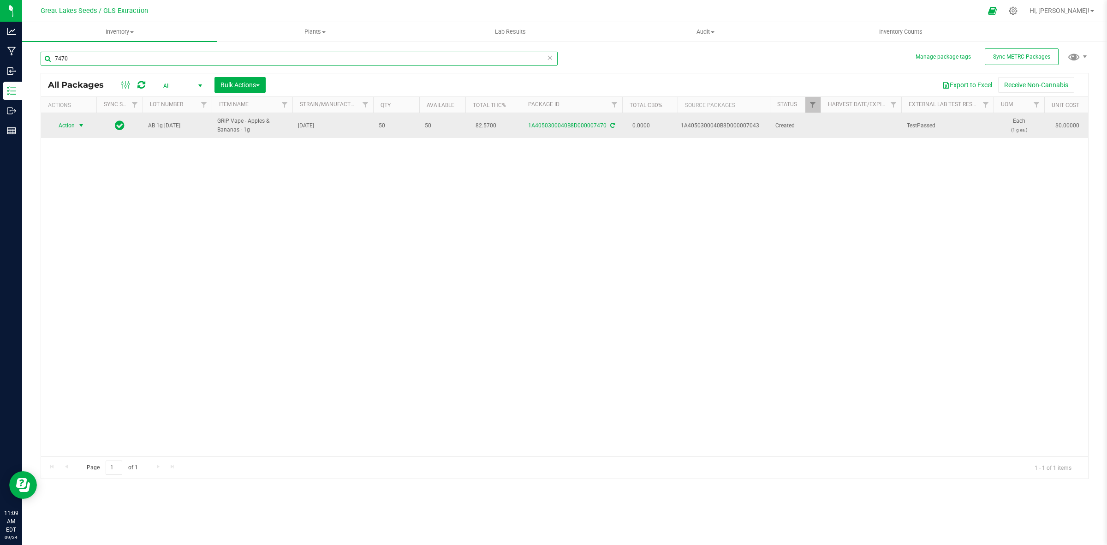
type input "7470"
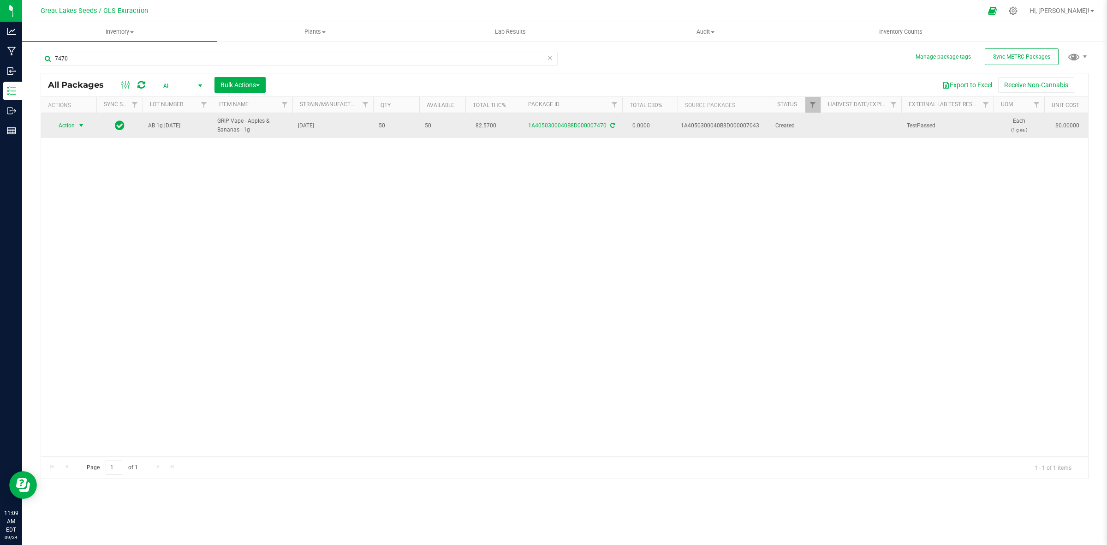
click at [63, 128] on span "Action" at bounding box center [62, 125] width 25 height 13
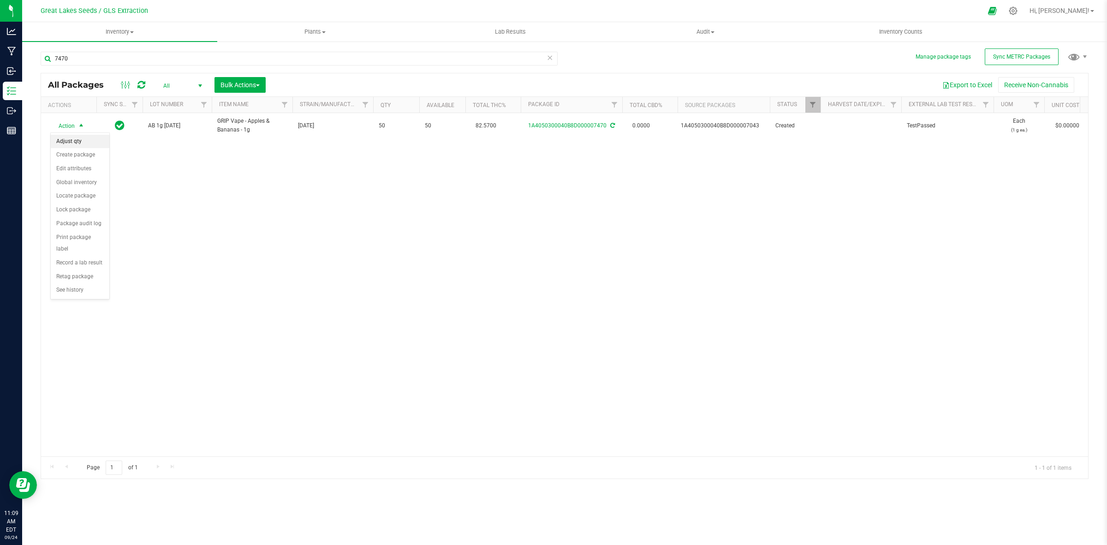
click at [65, 139] on li "Adjust qty" at bounding box center [80, 142] width 59 height 14
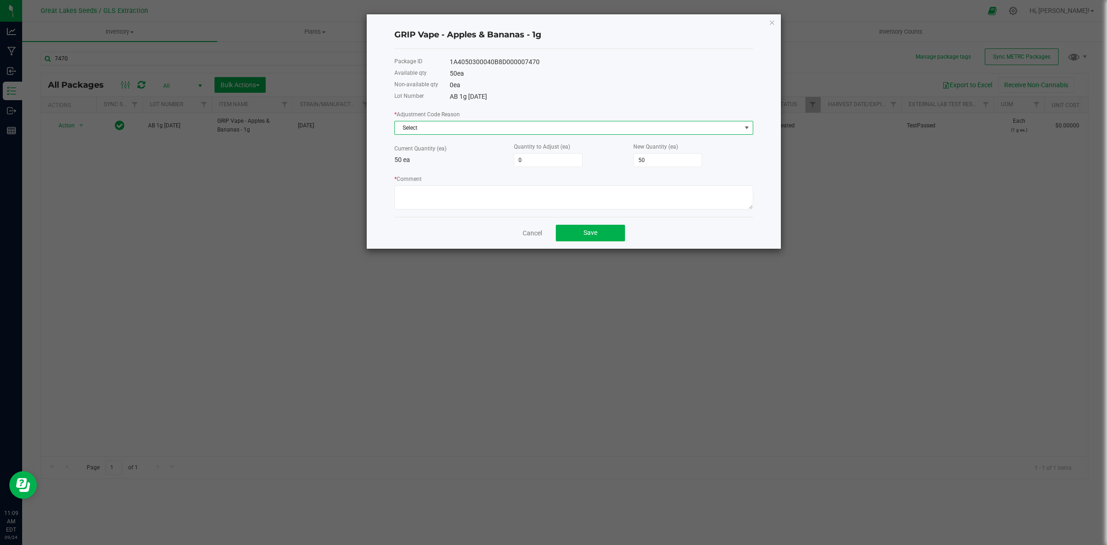
click at [415, 132] on span "Select" at bounding box center [568, 127] width 346 height 13
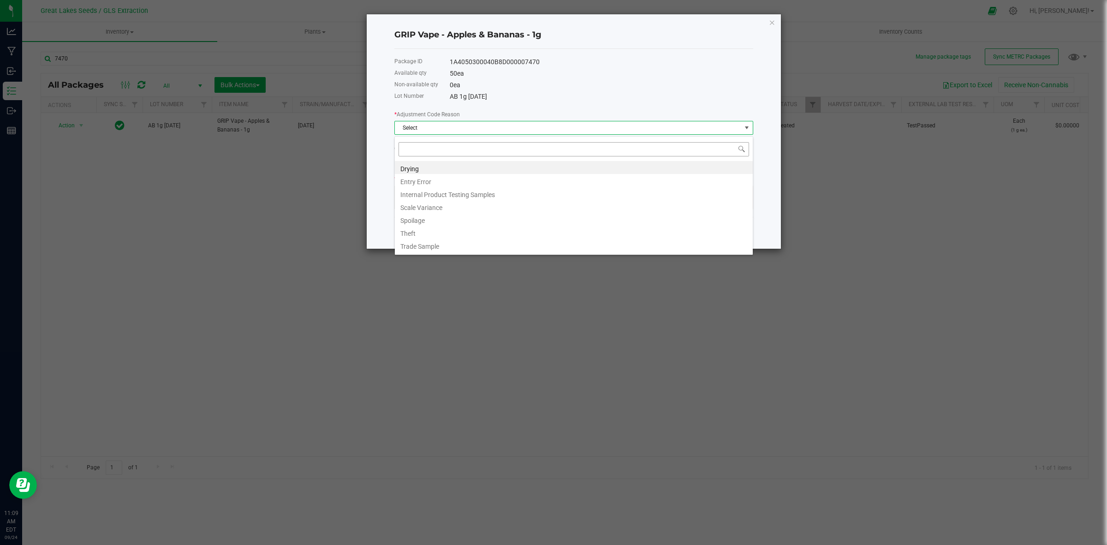
scroll to position [14, 358]
click at [428, 178] on li "Entry Error" at bounding box center [574, 180] width 358 height 13
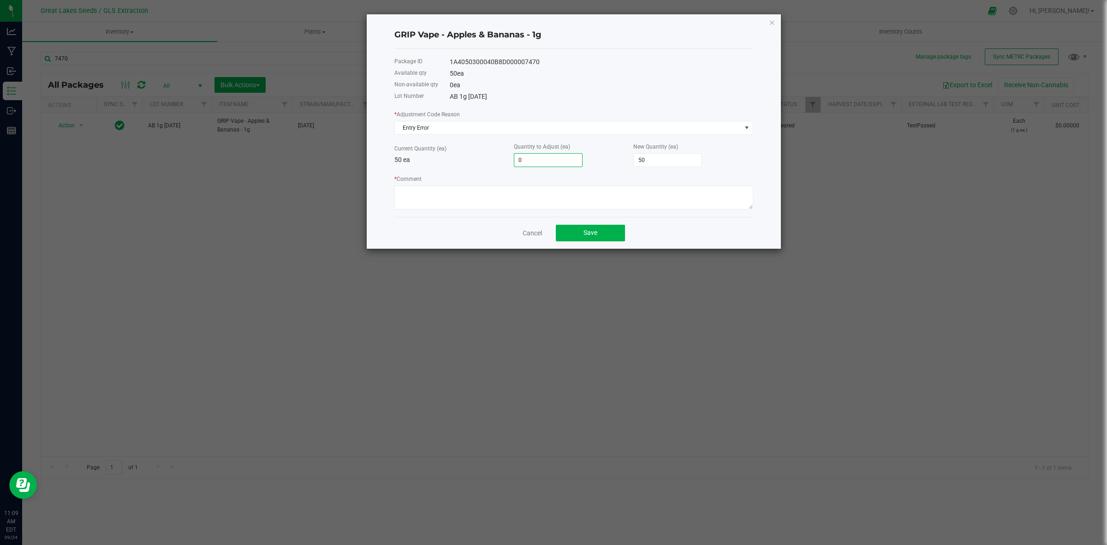
click at [536, 162] on input "0" at bounding box center [548, 160] width 68 height 13
type input "-3"
type input "47"
type input "-3"
type textarea "Hardware recount"
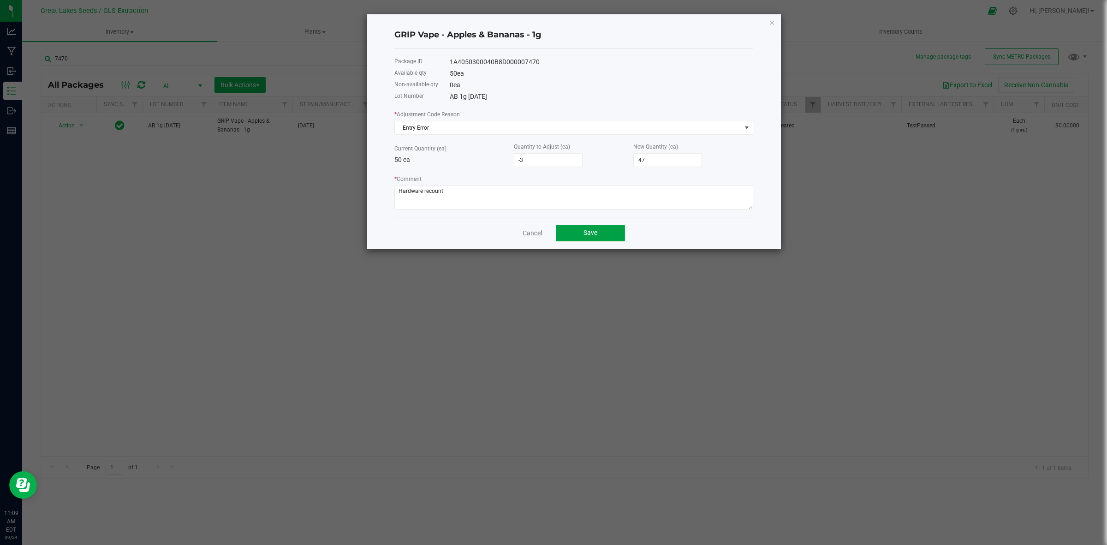
click at [595, 229] on button "Save" at bounding box center [590, 233] width 69 height 17
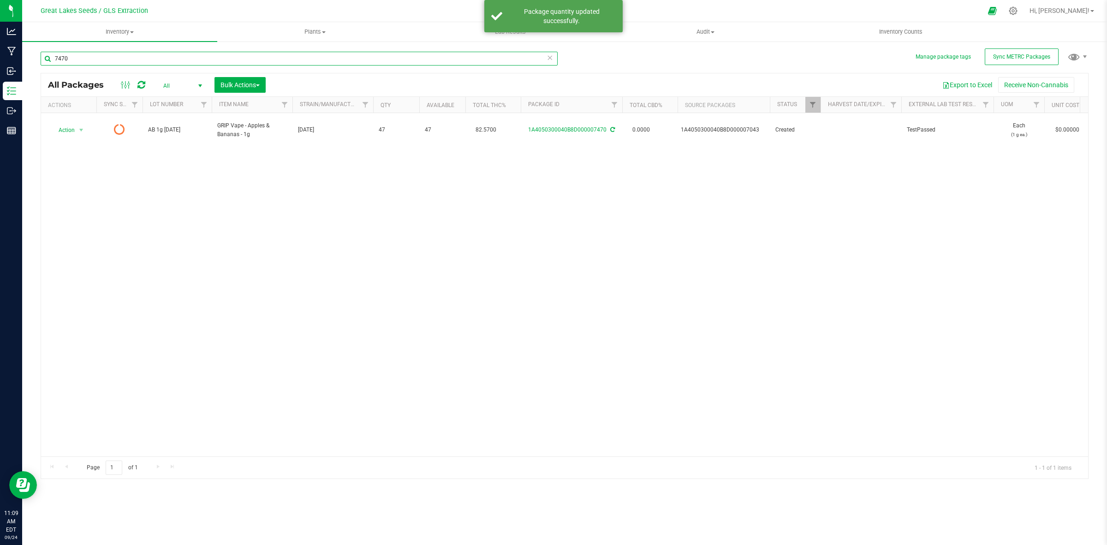
drag, startPoint x: 54, startPoint y: 58, endPoint x: 45, endPoint y: 57, distance: 8.9
click at [45, 57] on input "7470" at bounding box center [299, 59] width 517 height 14
click at [97, 58] on input "text" at bounding box center [299, 59] width 517 height 14
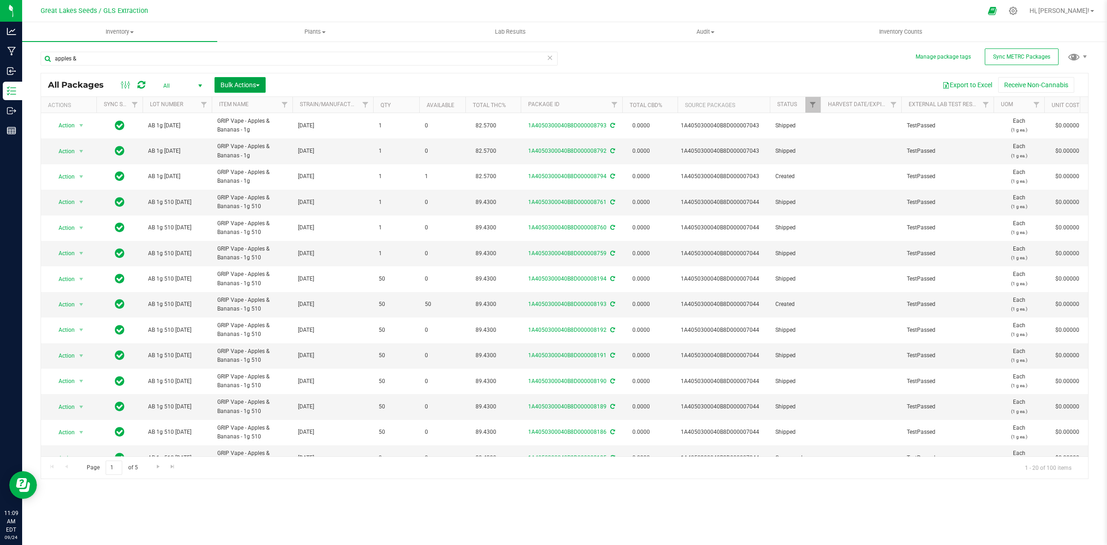
click at [254, 78] on button "Bulk Actions" at bounding box center [239, 85] width 51 height 16
click at [252, 85] on span "Bulk Actions" at bounding box center [239, 84] width 39 height 7
click at [974, 86] on button "Export to Excel" at bounding box center [967, 85] width 62 height 16
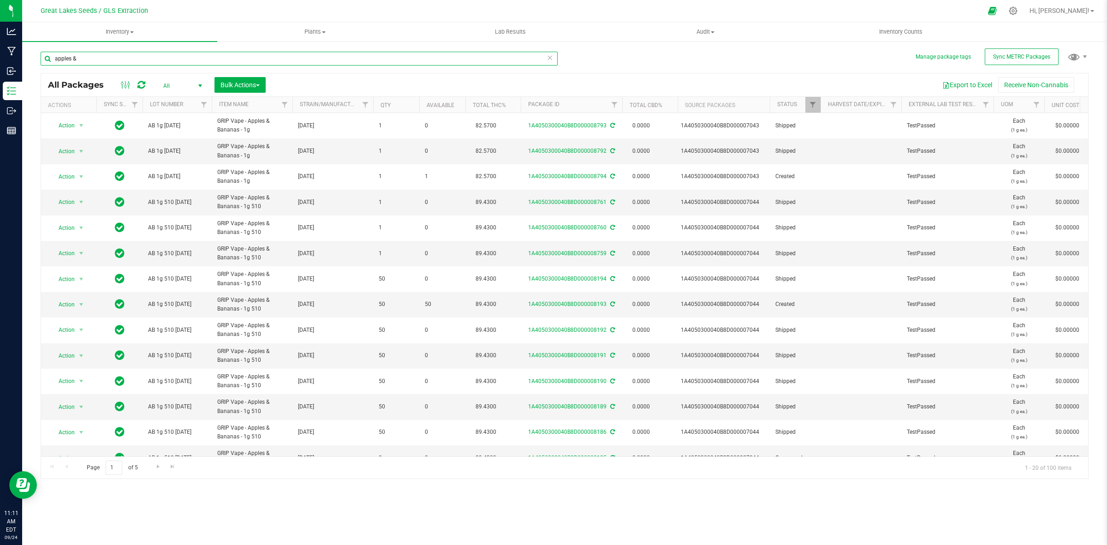
drag, startPoint x: 173, startPoint y: 58, endPoint x: 30, endPoint y: 63, distance: 143.0
click at [30, 63] on div "Manage package tags Sync METRC Packages apples & All Packages All Active Only L…" at bounding box center [564, 181] width 1085 height 281
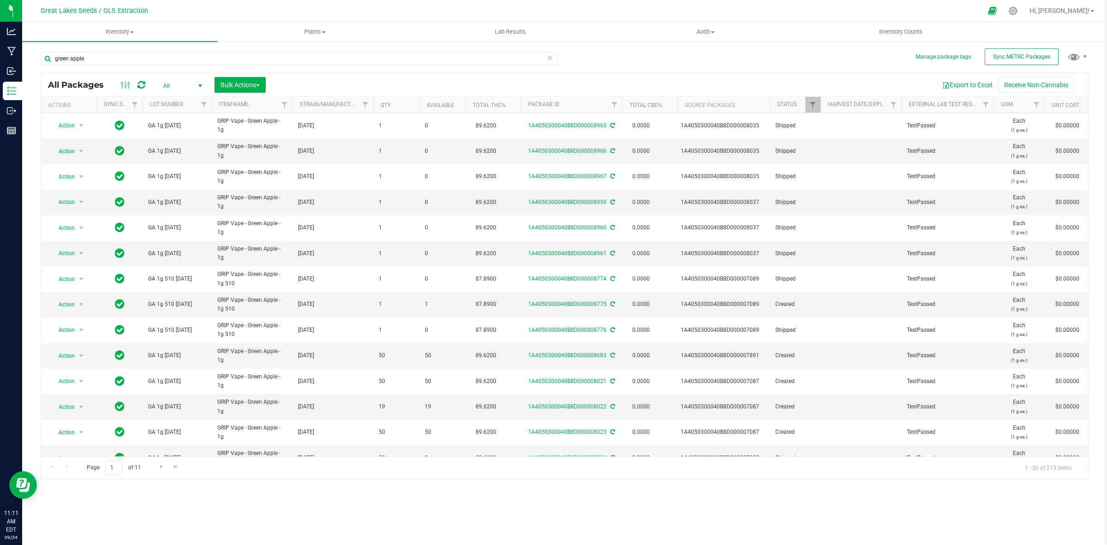
click at [985, 76] on div "All Packages All Active Only Lab Samples Locked All External Internal Bulk Acti…" at bounding box center [564, 84] width 1047 height 23
click at [974, 82] on button "Export to Excel" at bounding box center [967, 85] width 62 height 16
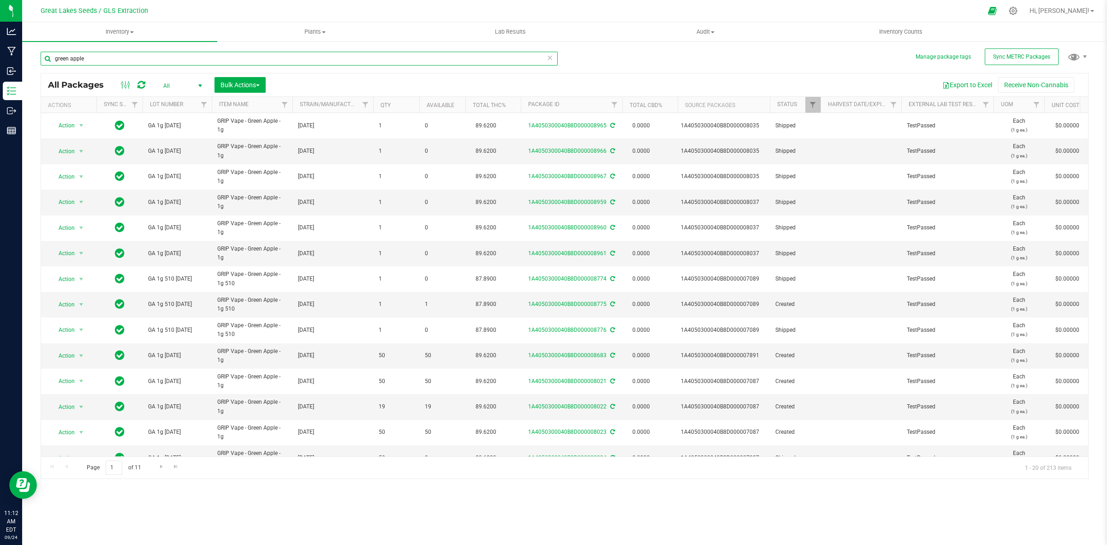
drag, startPoint x: 199, startPoint y: 63, endPoint x: 40, endPoint y: 52, distance: 159.0
click at [41, 52] on input "green apple" at bounding box center [299, 59] width 517 height 14
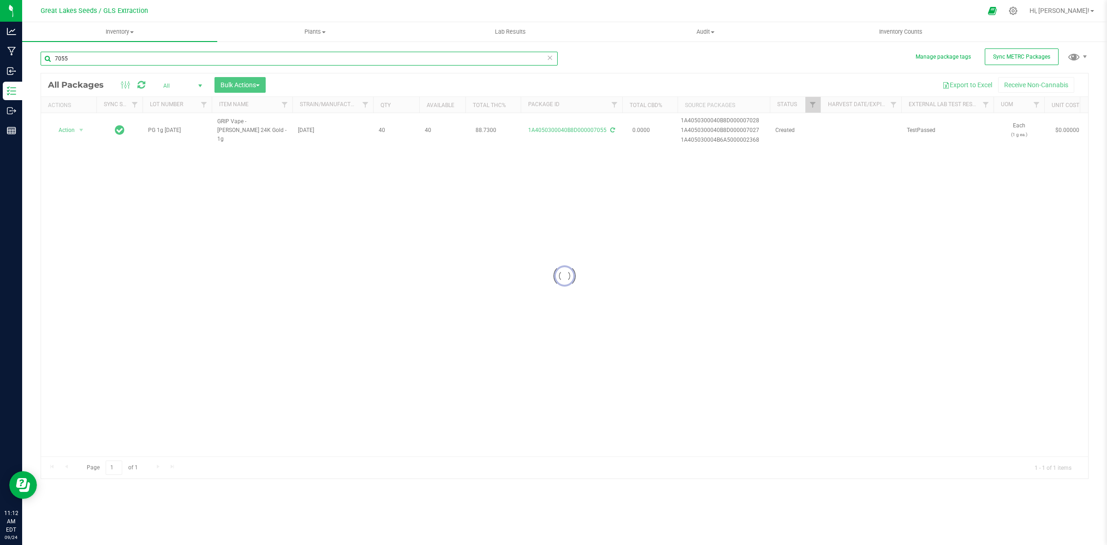
type input "7055"
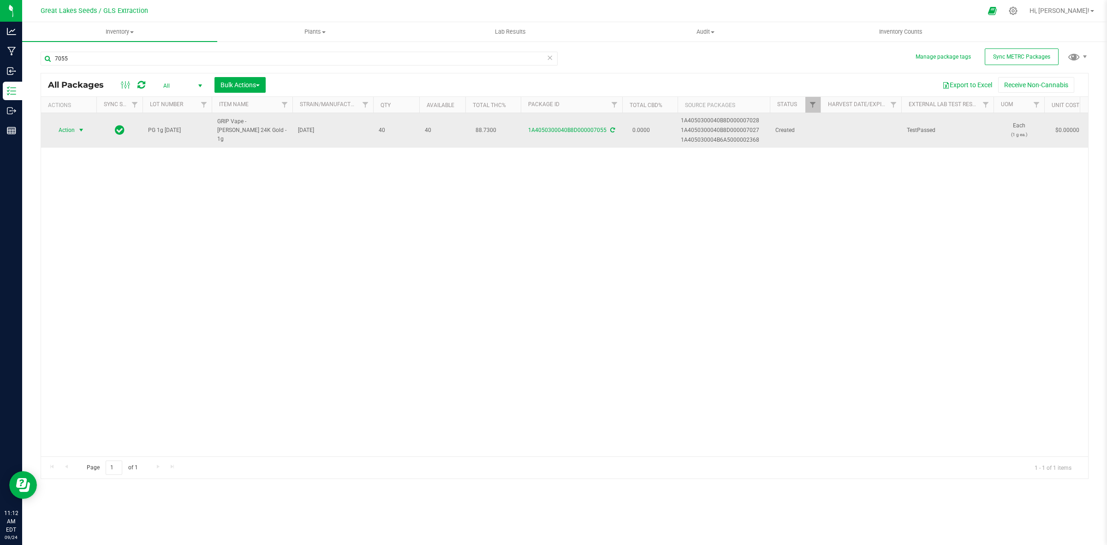
click at [81, 132] on span "select" at bounding box center [80, 129] width 7 height 7
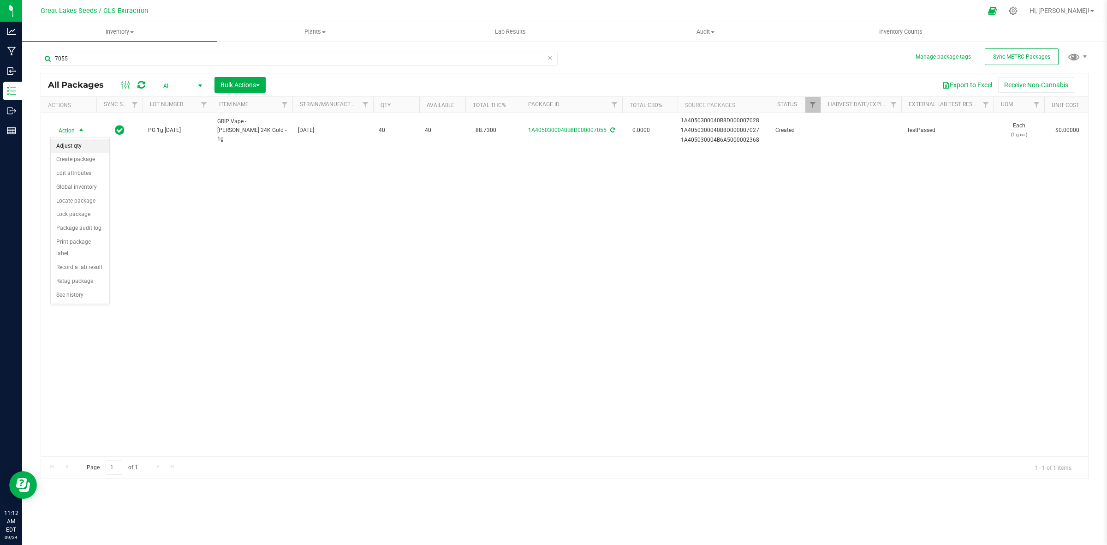
click at [84, 144] on li "Adjust qty" at bounding box center [80, 146] width 59 height 14
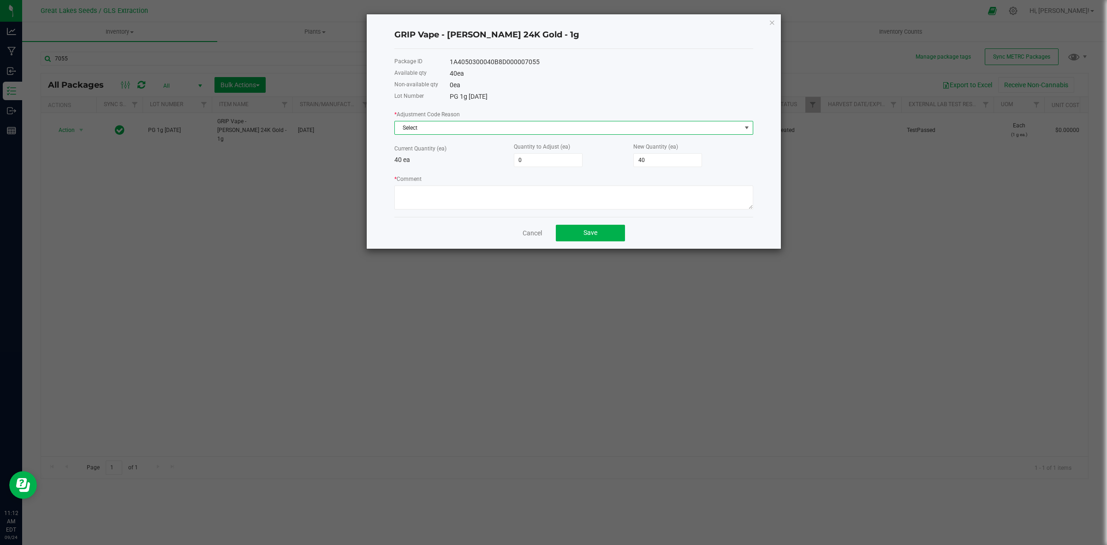
click at [433, 123] on span "Select" at bounding box center [568, 127] width 346 height 13
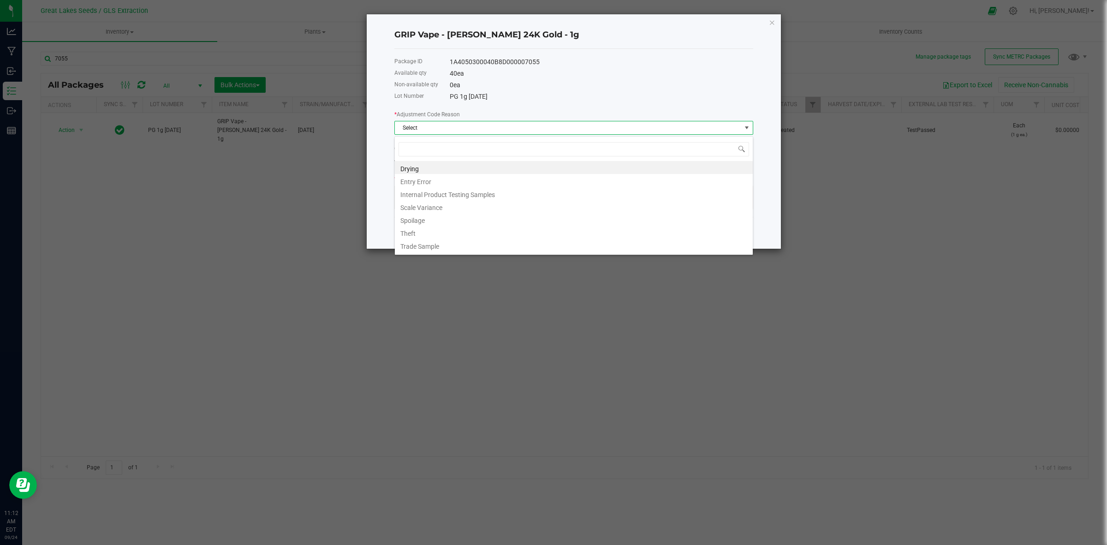
scroll to position [14, 358]
click at [429, 181] on li "Entry Error" at bounding box center [574, 180] width 358 height 13
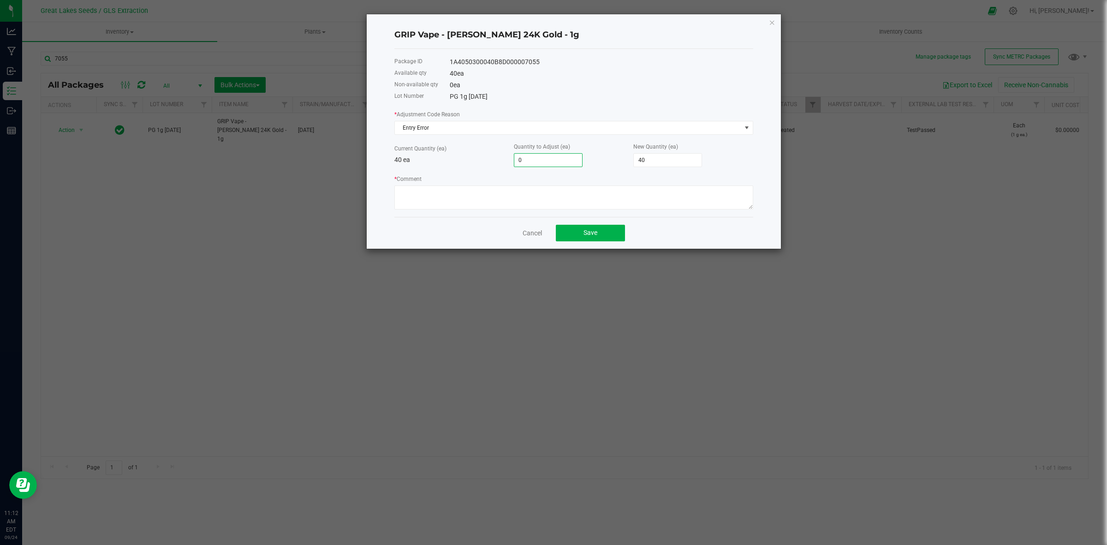
click at [532, 166] on input "0" at bounding box center [548, 160] width 68 height 13
type input "1"
click at [593, 233] on span "Save" at bounding box center [590, 232] width 14 height 7
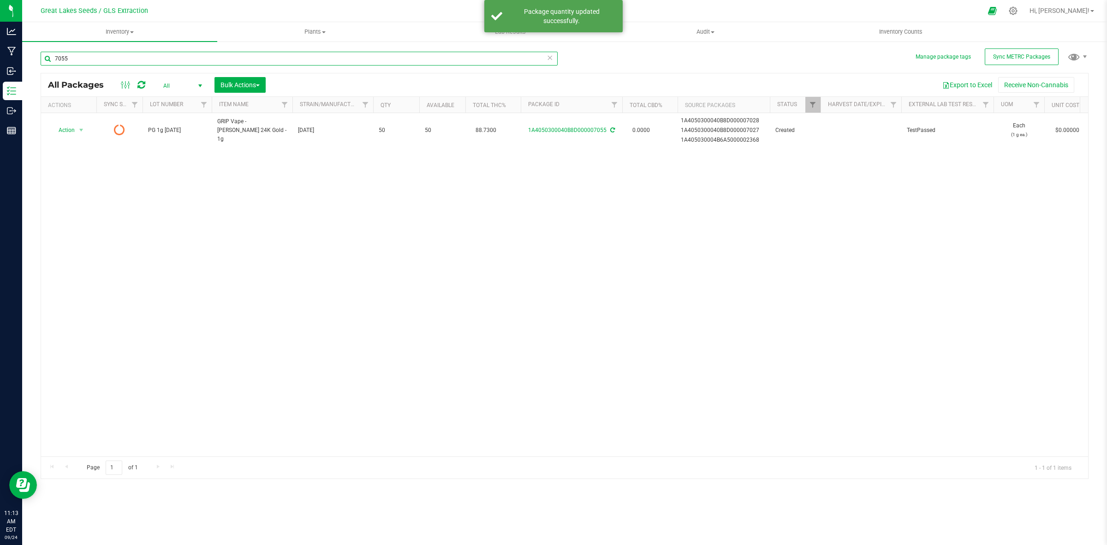
drag, startPoint x: 71, startPoint y: 63, endPoint x: 40, endPoint y: 65, distance: 31.0
click at [40, 65] on div "Manage package tags Sync METRC Packages 7055 All Packages All Active Only Lab S…" at bounding box center [564, 181] width 1085 height 281
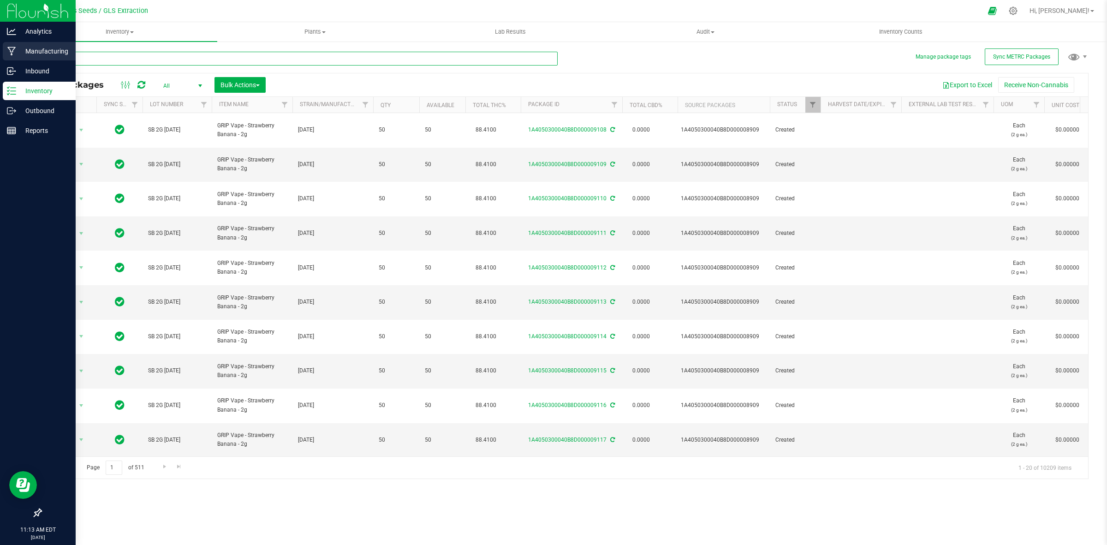
drag, startPoint x: 142, startPoint y: 57, endPoint x: 15, endPoint y: 56, distance: 126.8
click at [15, 56] on div "Analytics Manufacturing Inbound Inventory Outbound Reports 11:13 AM EDT [DATE] …" at bounding box center [553, 272] width 1107 height 545
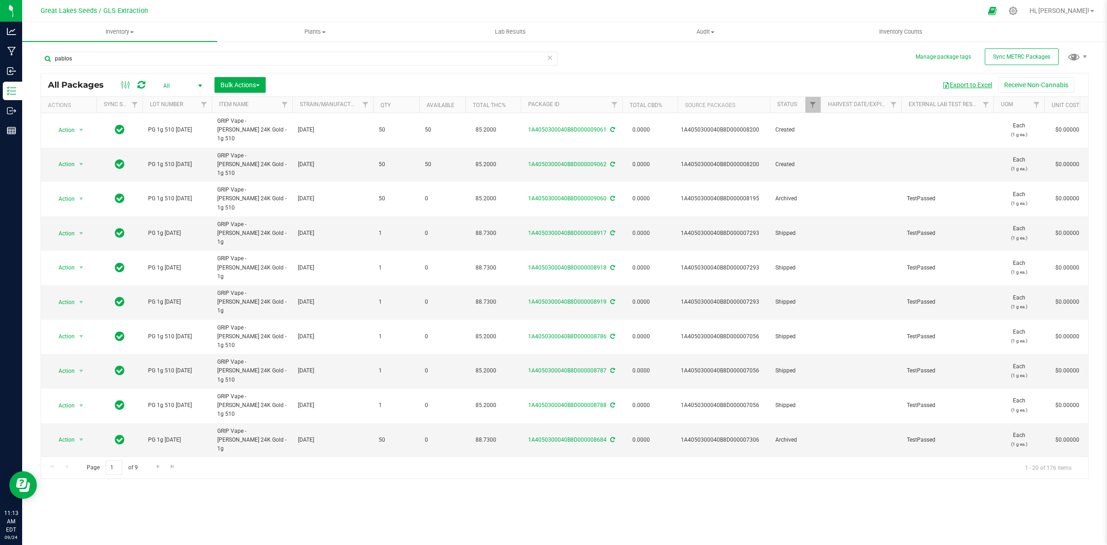
click at [946, 83] on span "button" at bounding box center [945, 85] width 7 height 7
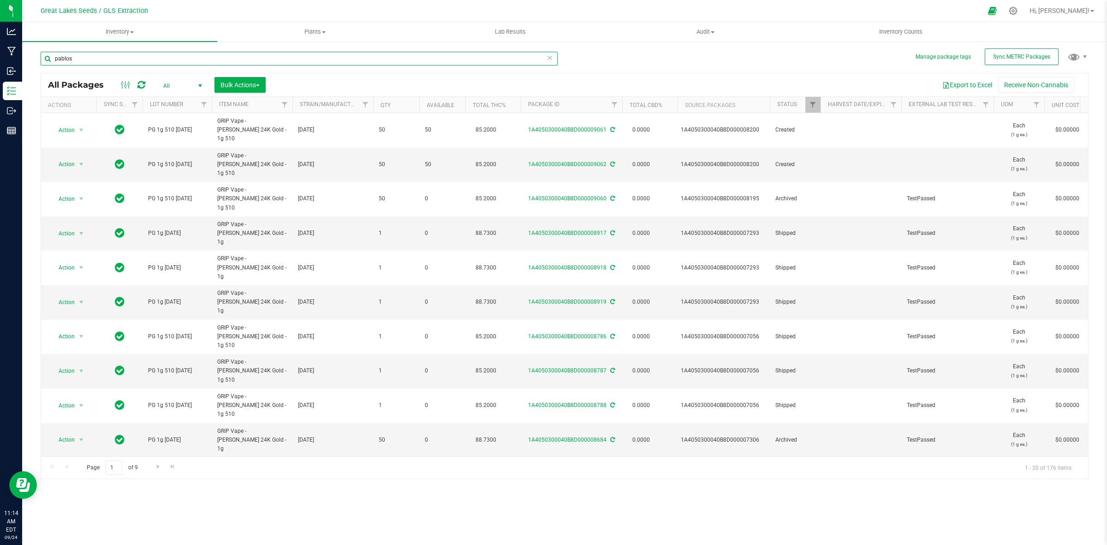
drag, startPoint x: 77, startPoint y: 55, endPoint x: 29, endPoint y: 52, distance: 47.6
click at [29, 58] on div "Manage package tags Sync METRC Packages pablos All Packages All Active Only Lab…" at bounding box center [564, 181] width 1085 height 281
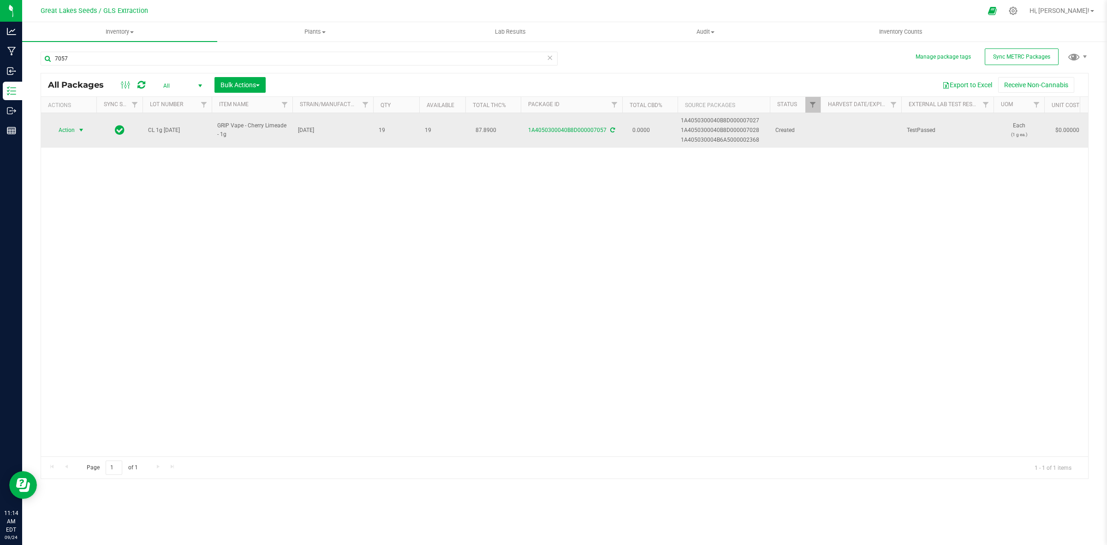
click at [81, 130] on span "select" at bounding box center [80, 129] width 7 height 7
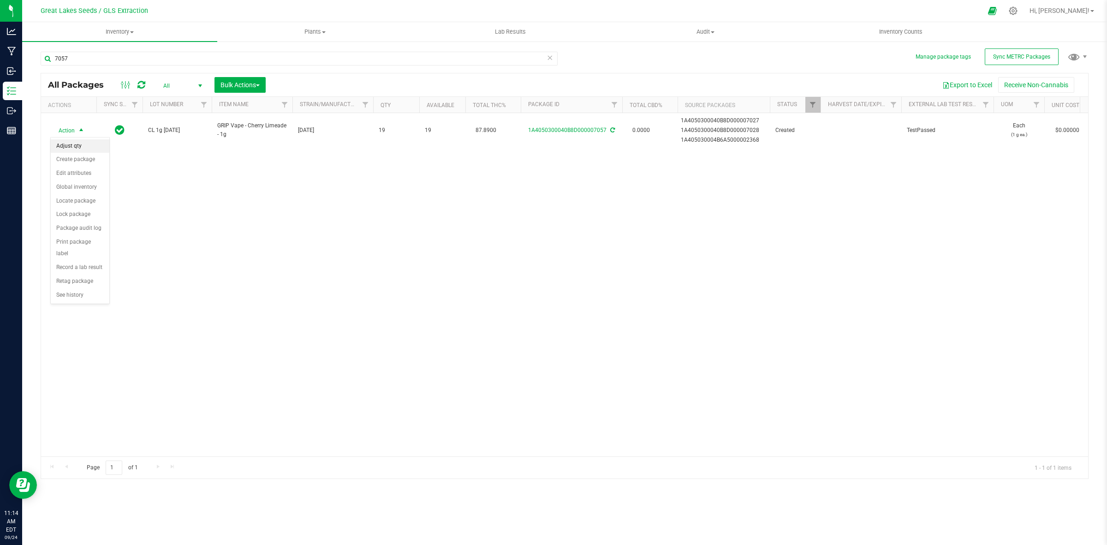
click at [82, 148] on li "Adjust qty" at bounding box center [80, 146] width 59 height 14
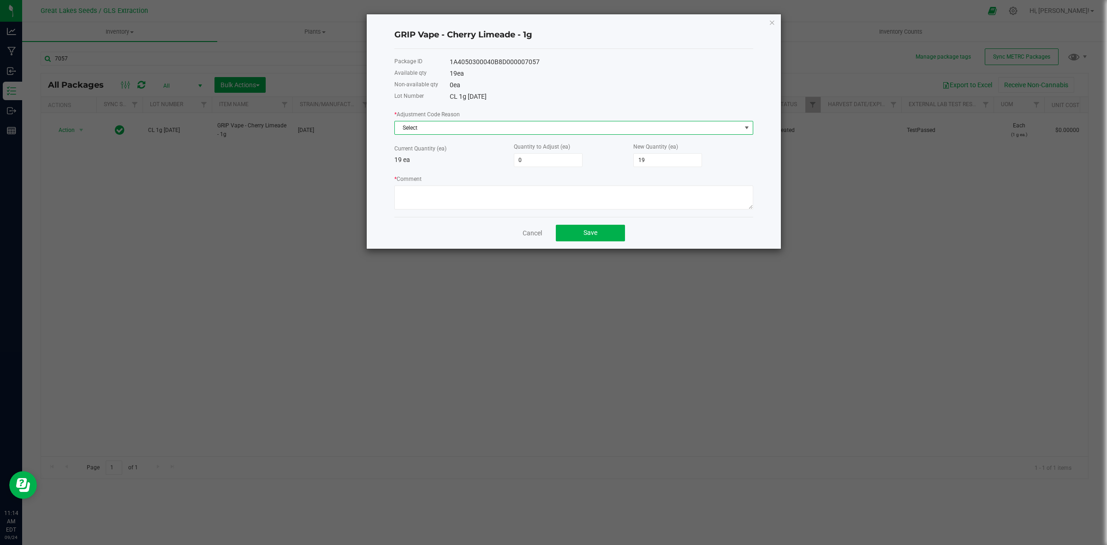
click at [457, 128] on span "Select" at bounding box center [568, 127] width 346 height 13
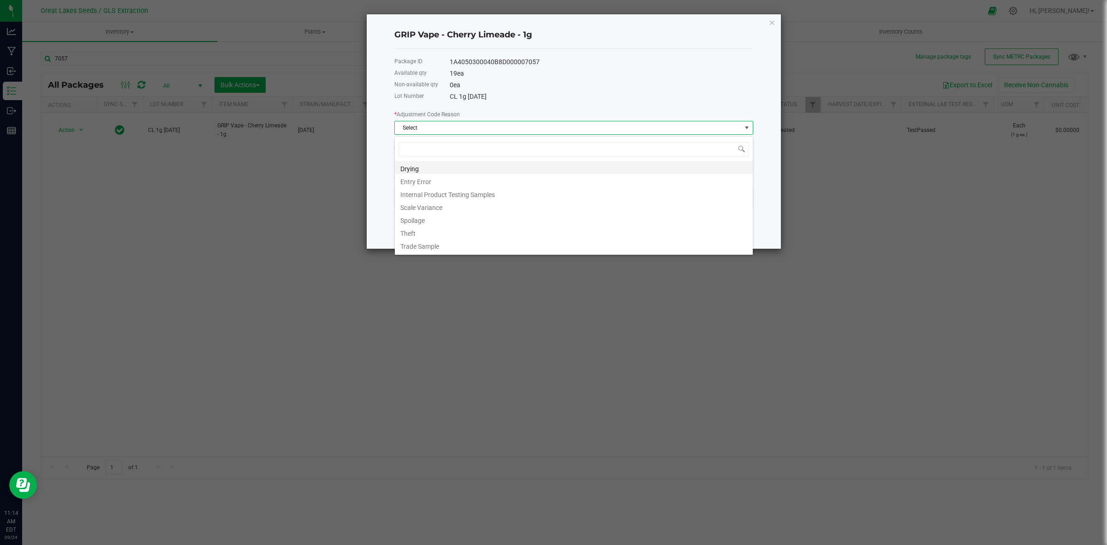
scroll to position [14, 358]
click at [445, 176] on li "Entry Error" at bounding box center [574, 180] width 358 height 13
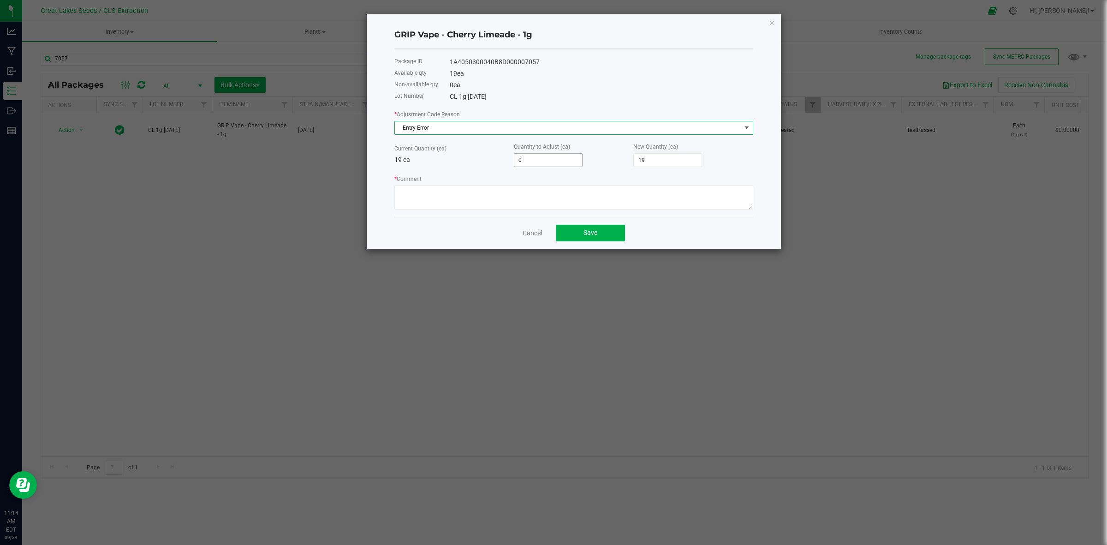
click at [536, 155] on input "0" at bounding box center [548, 160] width 68 height 13
click at [588, 239] on button "Save" at bounding box center [590, 233] width 69 height 17
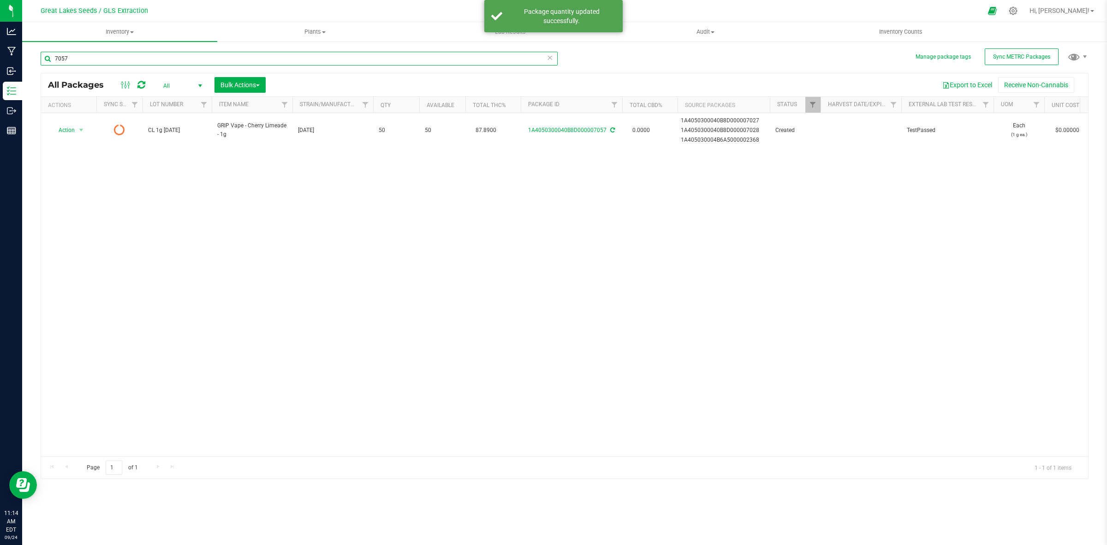
drag, startPoint x: 82, startPoint y: 59, endPoint x: 49, endPoint y: 60, distance: 32.3
click at [49, 60] on input "7057" at bounding box center [299, 59] width 517 height 14
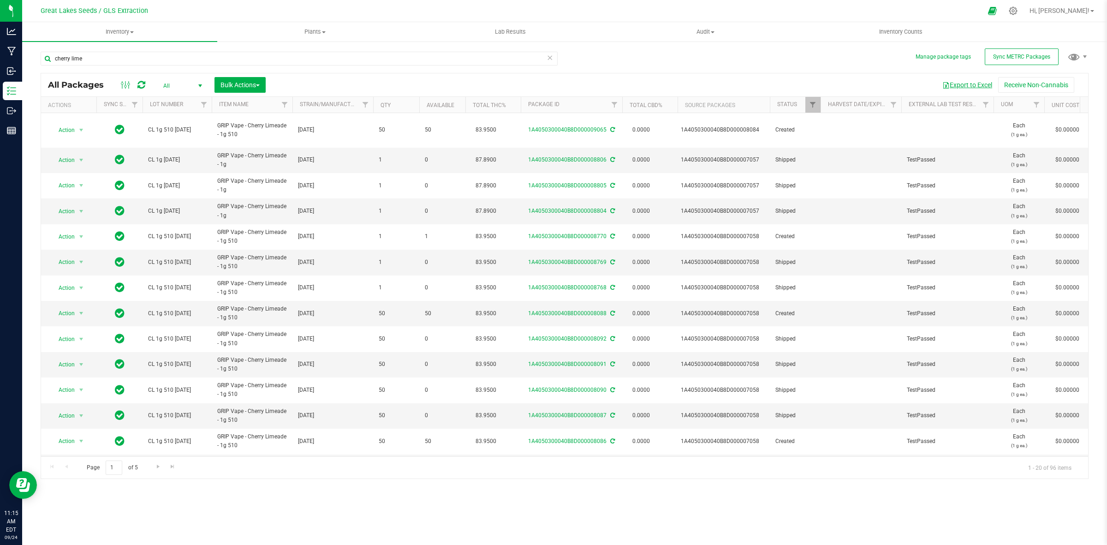
click at [961, 86] on button "Export to Excel" at bounding box center [967, 85] width 62 height 16
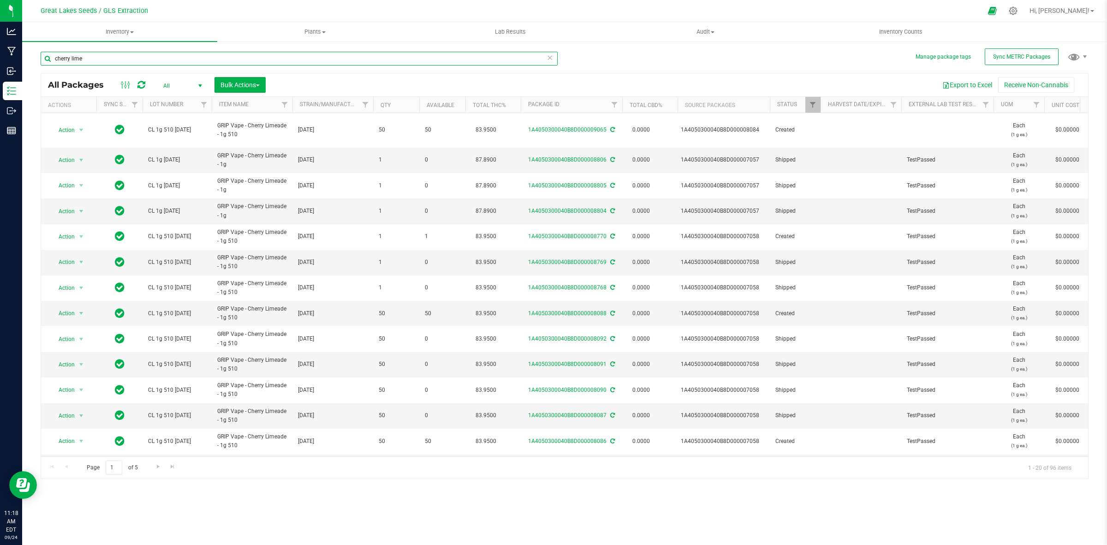
drag, startPoint x: 61, startPoint y: 57, endPoint x: 37, endPoint y: 52, distance: 24.1
click at [37, 52] on div "Manage package tags Sync METRC Packages cherry lime All Packages All Active Onl…" at bounding box center [564, 181] width 1085 height 281
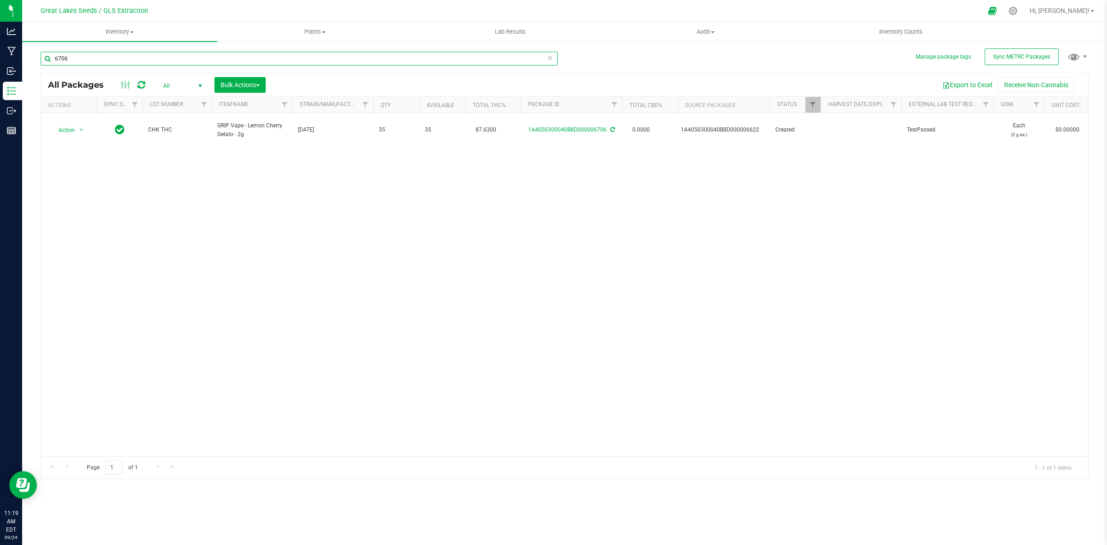
drag, startPoint x: 105, startPoint y: 64, endPoint x: 38, endPoint y: 64, distance: 67.3
click at [38, 64] on div "Manage package tags Sync METRC Packages 6706 All Packages All Active Only Lab S…" at bounding box center [564, 181] width 1085 height 281
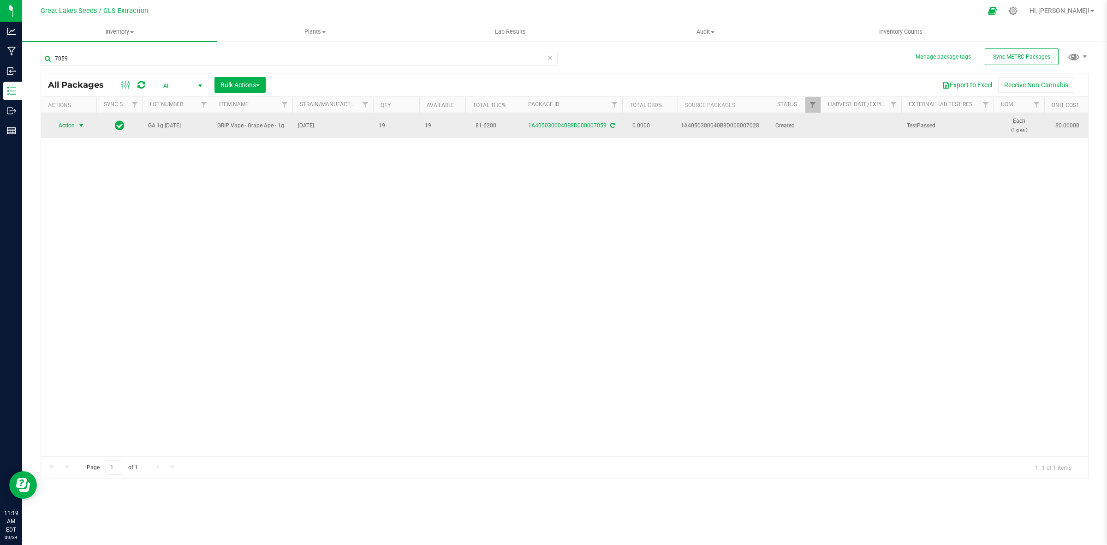
click at [75, 121] on span "Action" at bounding box center [62, 125] width 25 height 13
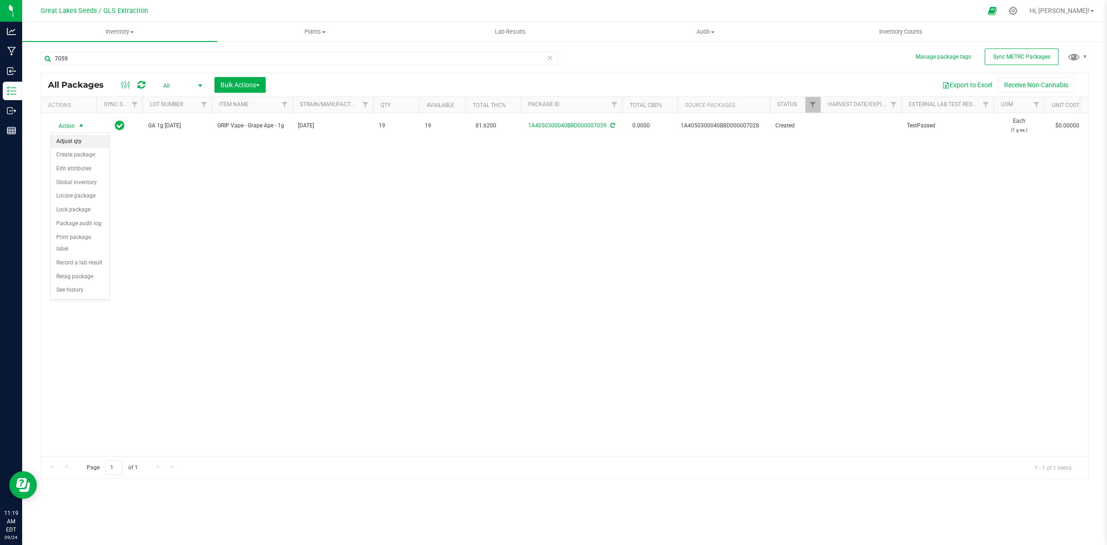
click at [80, 136] on li "Adjust qty" at bounding box center [80, 142] width 59 height 14
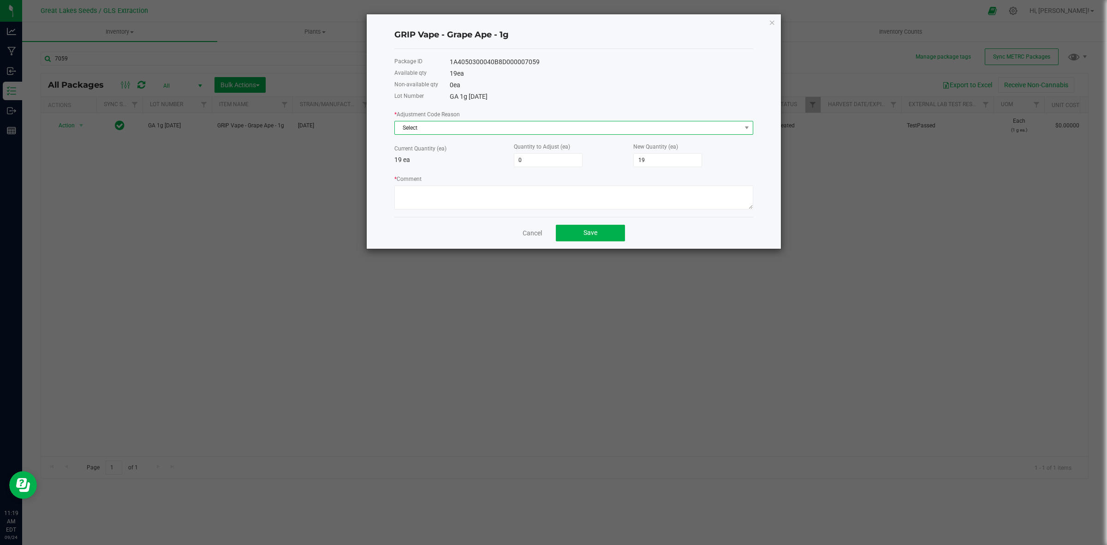
click at [467, 128] on span "Select" at bounding box center [568, 127] width 346 height 13
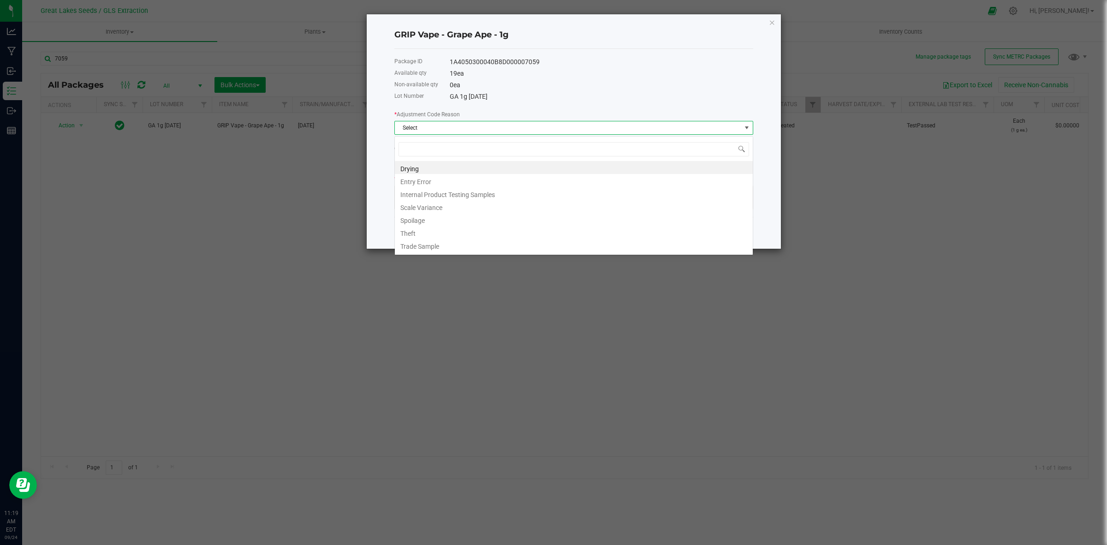
scroll to position [14, 358]
click at [450, 179] on li "Entry Error" at bounding box center [574, 180] width 358 height 13
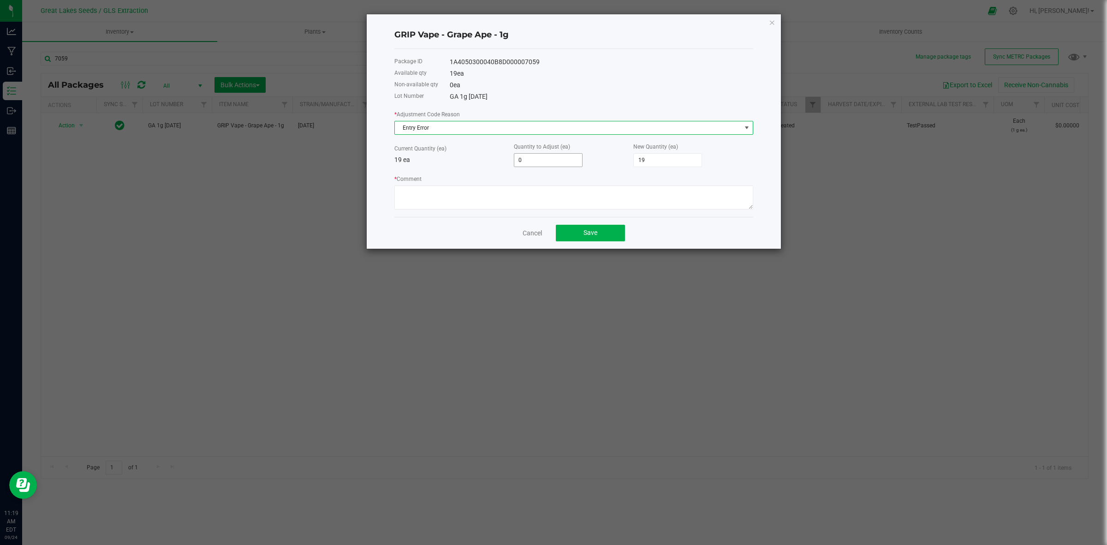
click at [529, 160] on input "0" at bounding box center [548, 160] width 68 height 13
click at [517, 204] on textarea "* Comment" at bounding box center [573, 197] width 359 height 24
click at [571, 231] on button "Save" at bounding box center [590, 233] width 69 height 17
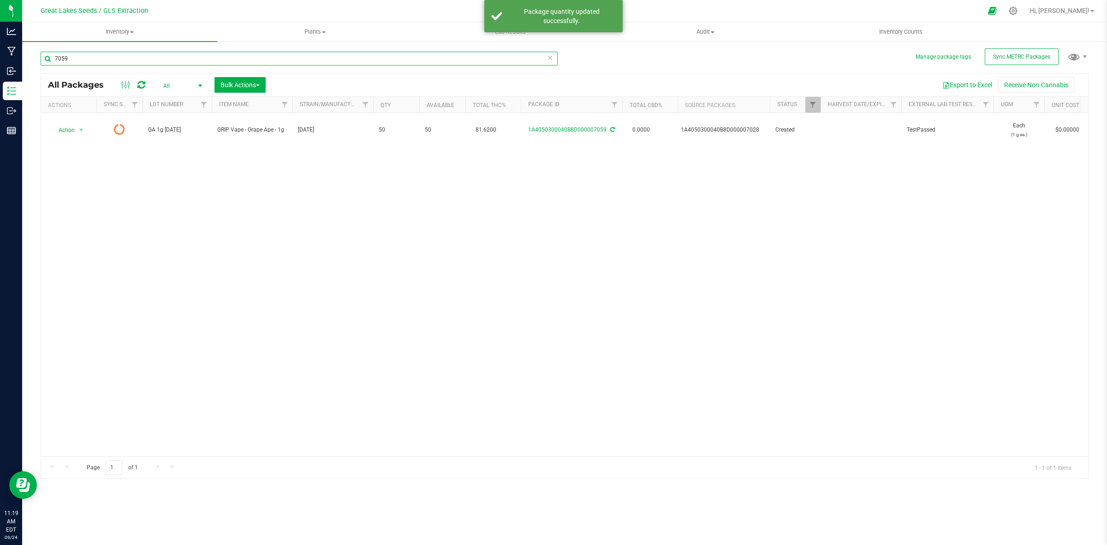
drag, startPoint x: 99, startPoint y: 62, endPoint x: 26, endPoint y: 58, distance: 73.5
click at [26, 58] on div "Manage package tags Sync METRC Packages 7059 All Packages All Active Only Lab S…" at bounding box center [564, 181] width 1085 height 281
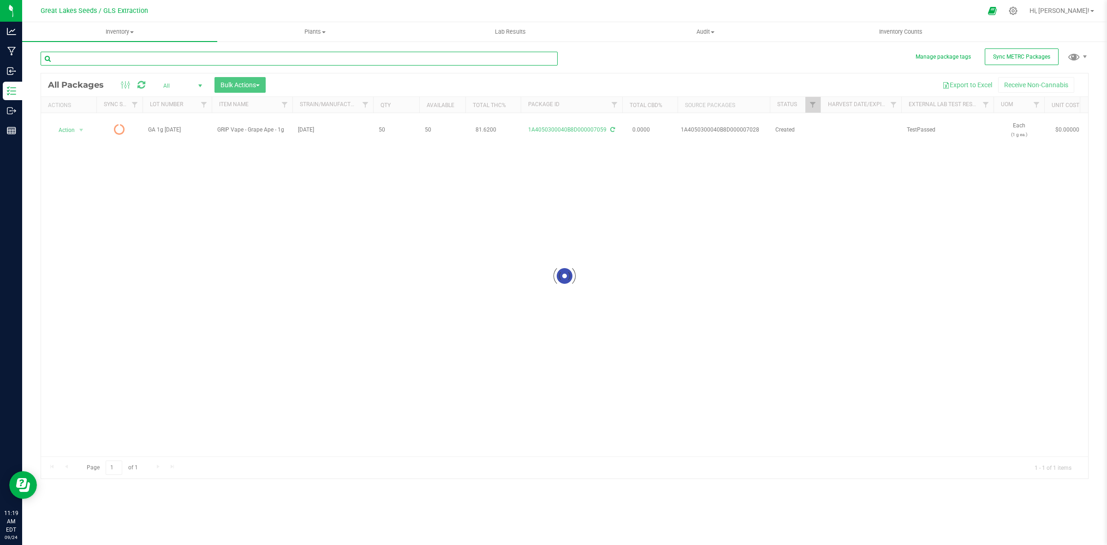
click at [102, 58] on div "Inventory All packages All inventory Waste log Create inventory Plants All plan…" at bounding box center [564, 283] width 1085 height 522
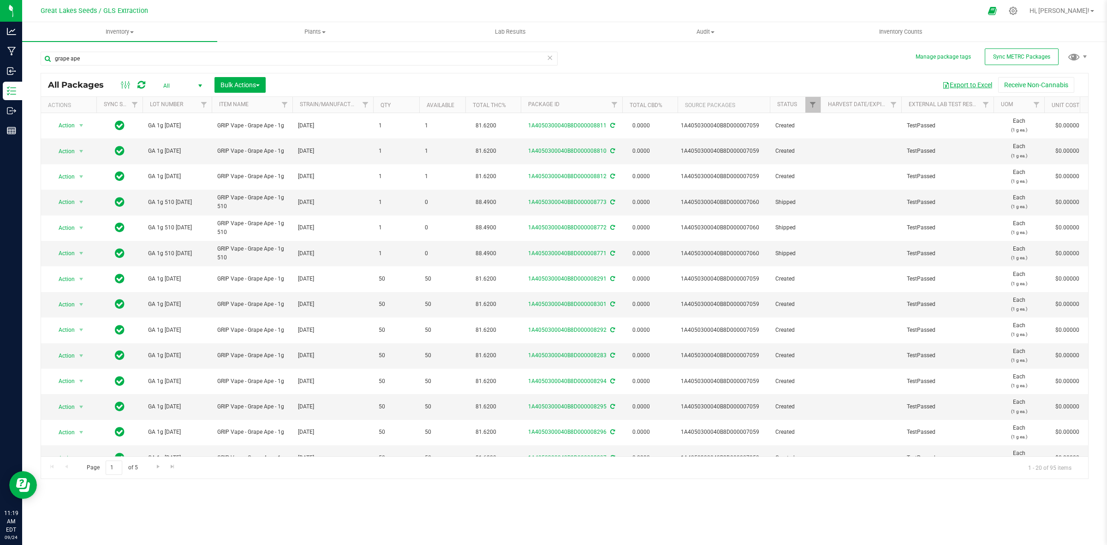
click at [966, 82] on button "Export to Excel" at bounding box center [967, 85] width 62 height 16
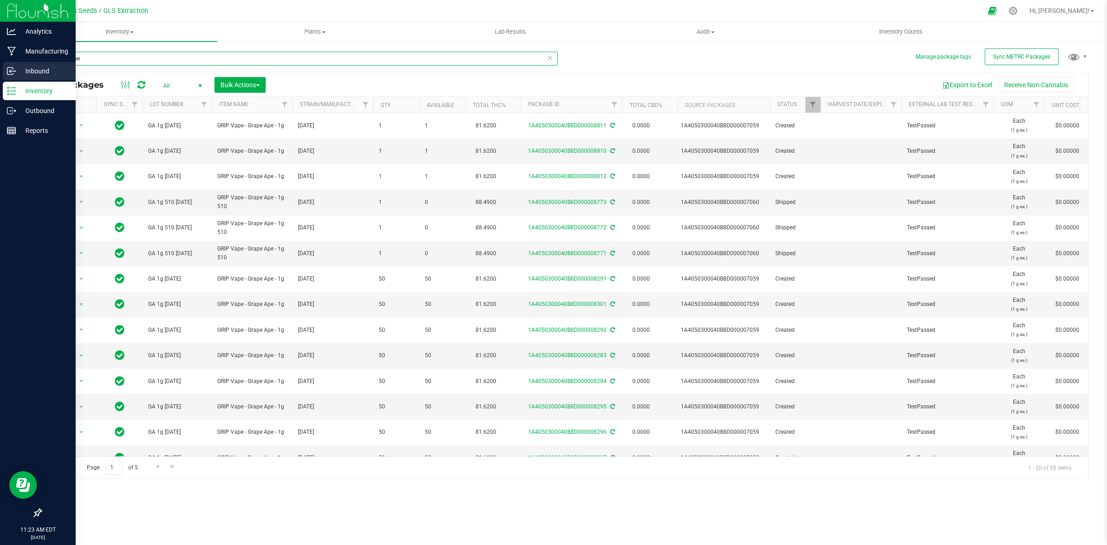
drag, startPoint x: 85, startPoint y: 57, endPoint x: 14, endPoint y: 65, distance: 71.6
click at [14, 65] on div "Analytics Manufacturing Inbound Inventory Outbound Reports 11:23 AM EDT [DATE] …" at bounding box center [553, 272] width 1107 height 545
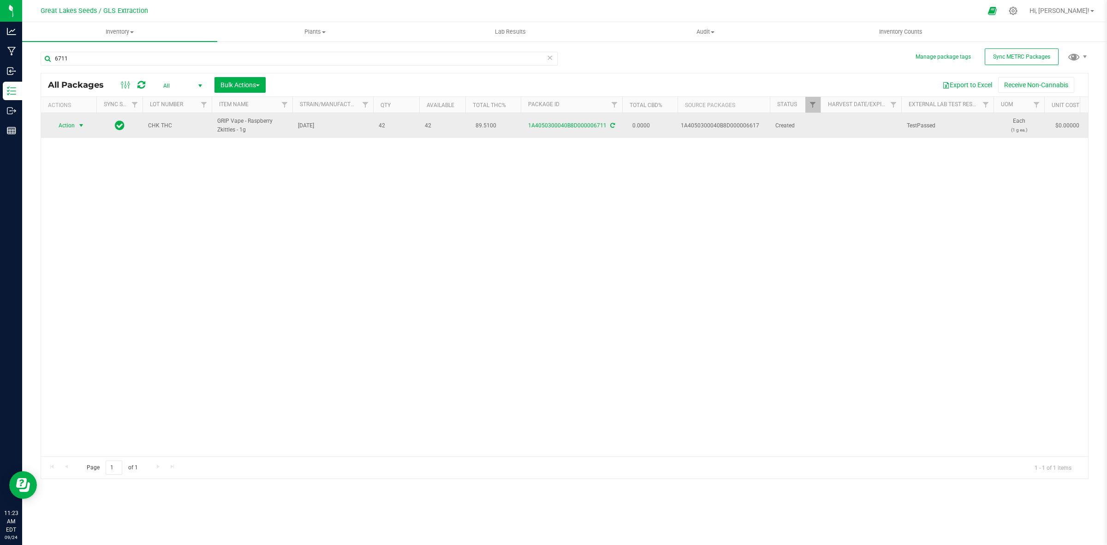
click at [79, 129] on span "select" at bounding box center [80, 125] width 7 height 7
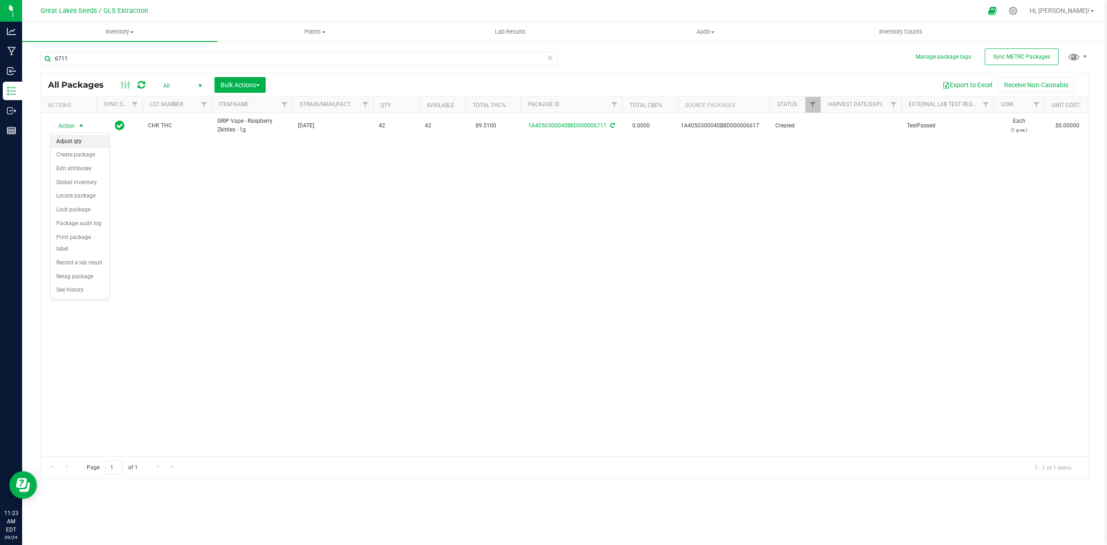
click at [77, 144] on li "Adjust qty" at bounding box center [80, 142] width 59 height 14
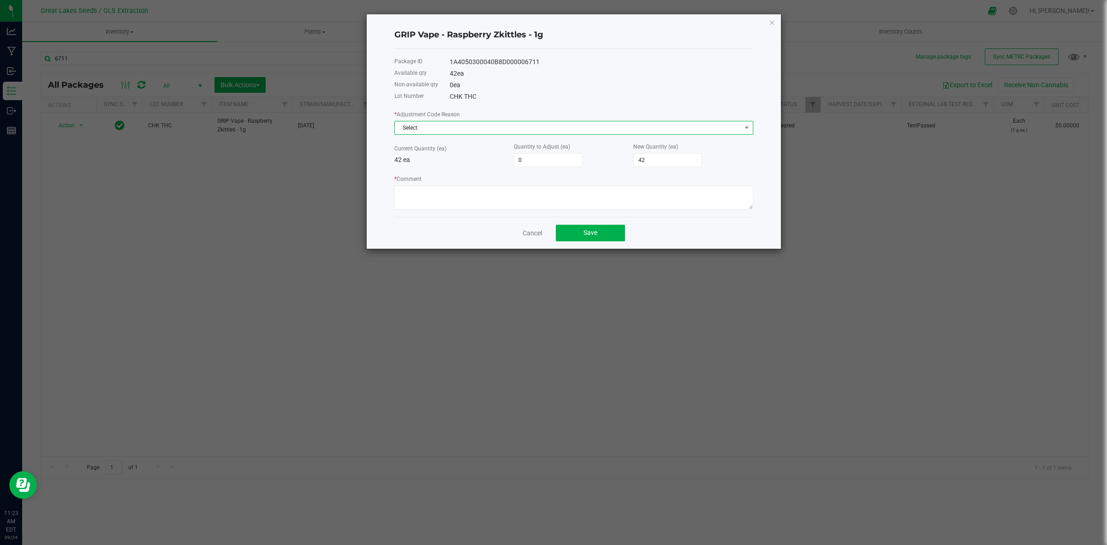
click at [460, 130] on span "Select" at bounding box center [568, 127] width 346 height 13
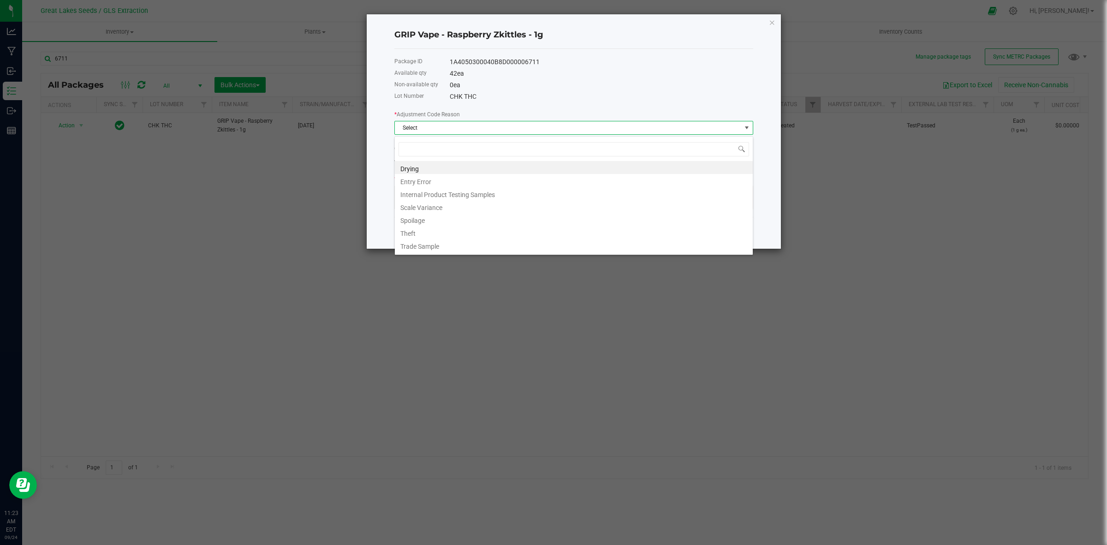
scroll to position [14, 358]
click at [452, 184] on li "Entry Error" at bounding box center [574, 180] width 358 height 13
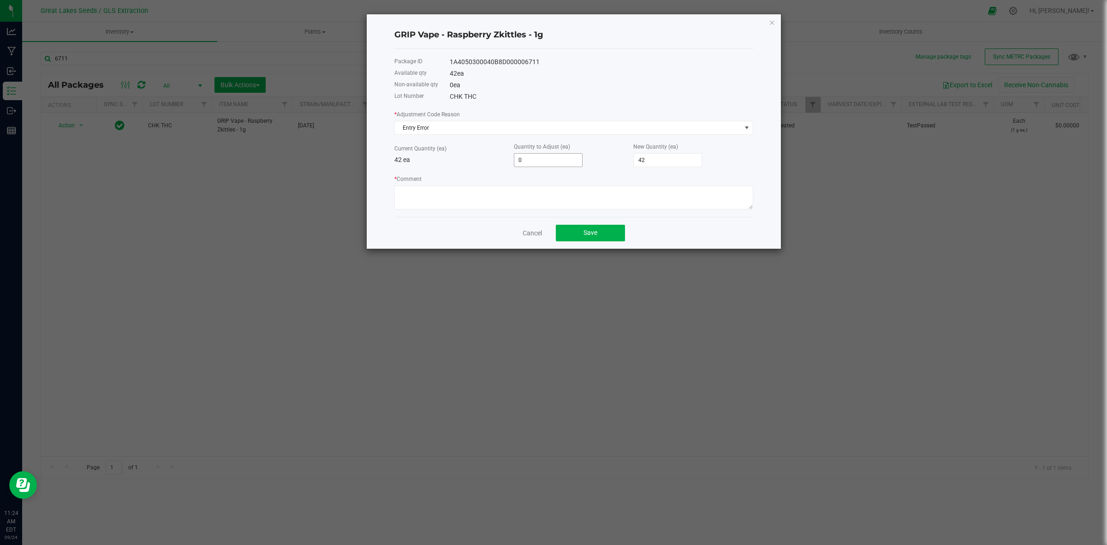
click at [533, 167] on span "0" at bounding box center [548, 160] width 69 height 14
click at [531, 162] on input "0" at bounding box center [548, 160] width 68 height 13
click at [534, 192] on textarea "* Comment" at bounding box center [573, 197] width 359 height 24
click at [591, 230] on button "Save" at bounding box center [590, 233] width 69 height 17
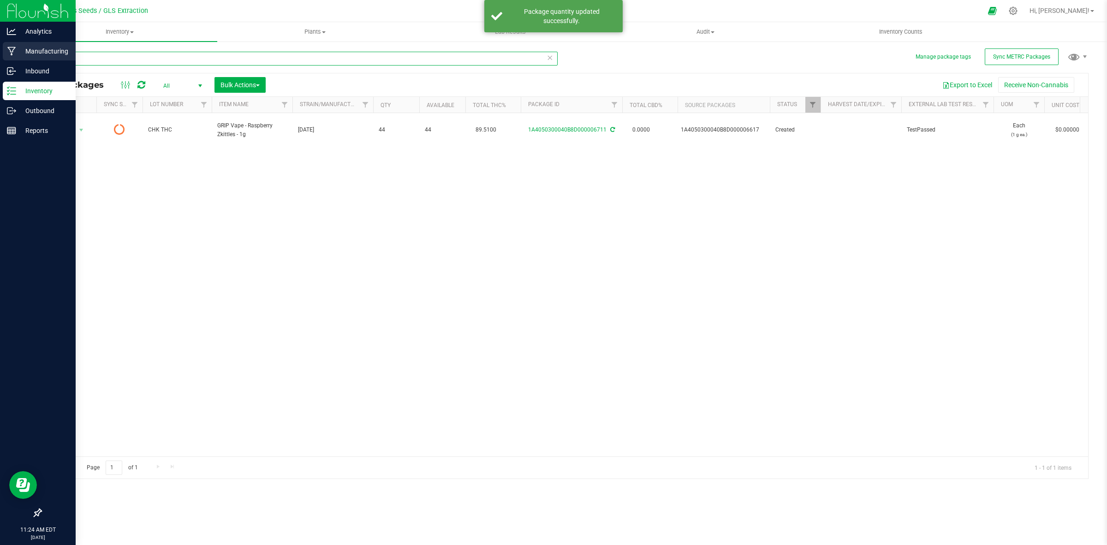
drag, startPoint x: 97, startPoint y: 58, endPoint x: 16, endPoint y: 58, distance: 80.7
click at [16, 58] on div "Analytics Manufacturing Inbound Inventory Outbound Reports 11:24 AM EDT [DATE] …" at bounding box center [553, 272] width 1107 height 545
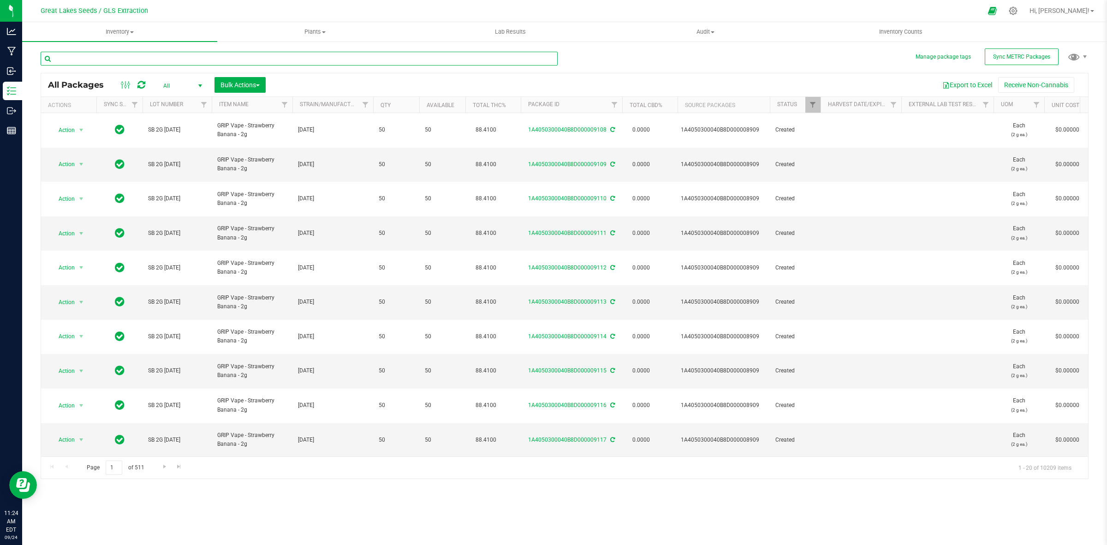
click at [118, 60] on input "text" at bounding box center [299, 59] width 517 height 14
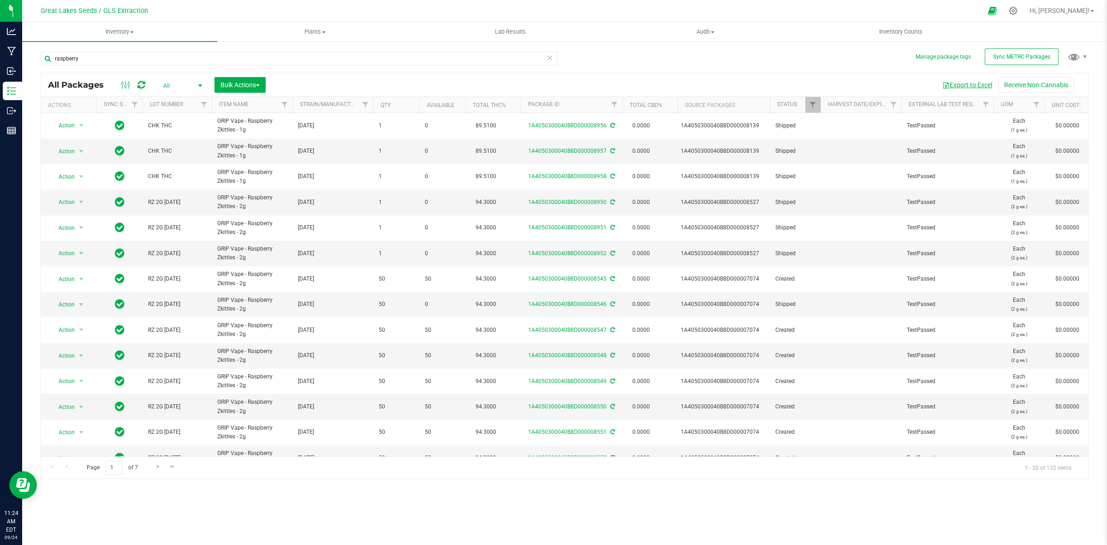
click at [963, 84] on button "Export to Excel" at bounding box center [967, 85] width 62 height 16
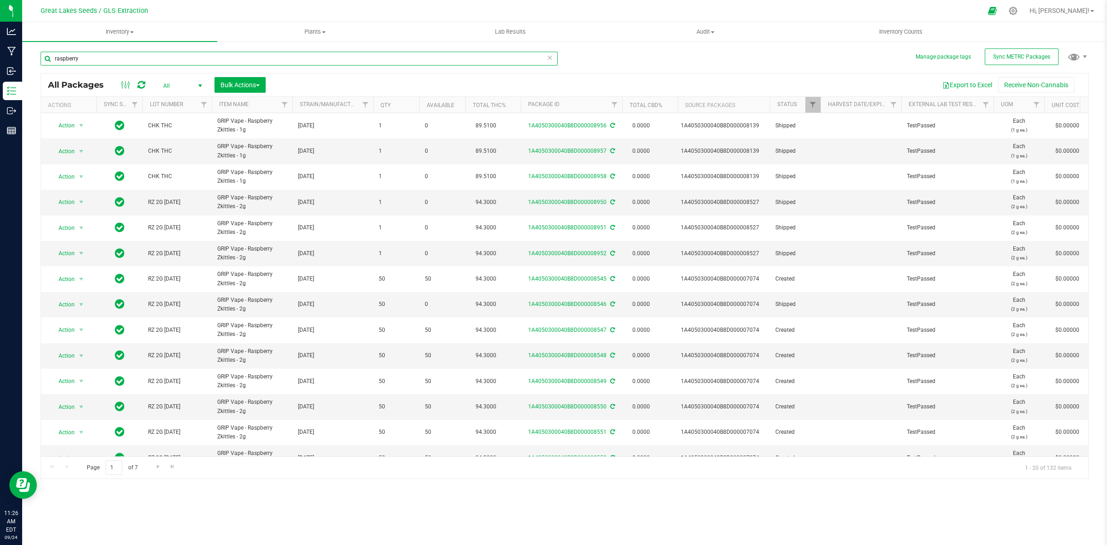
drag, startPoint x: 107, startPoint y: 53, endPoint x: 22, endPoint y: 58, distance: 84.9
click at [22, 58] on div "Manage package tags Sync METRC Packages raspberry All Packages All Active Only …" at bounding box center [564, 181] width 1085 height 281
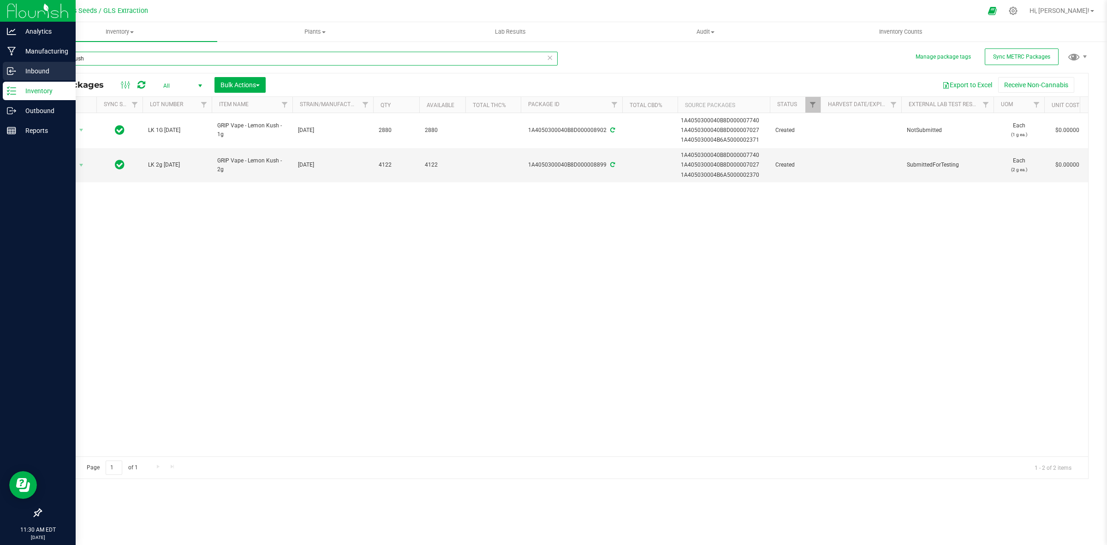
drag, startPoint x: 215, startPoint y: 61, endPoint x: 0, endPoint y: 64, distance: 215.4
click at [0, 64] on div "Analytics Manufacturing Inbound Inventory Outbound Reports 11:30 AM EDT [DATE] …" at bounding box center [553, 272] width 1107 height 545
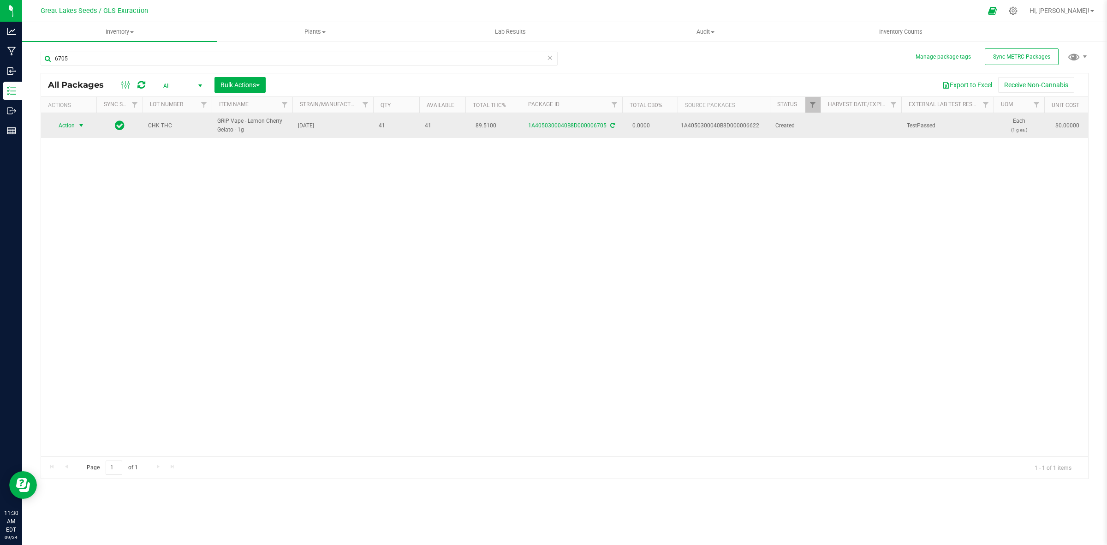
click at [81, 125] on span "select" at bounding box center [80, 125] width 7 height 7
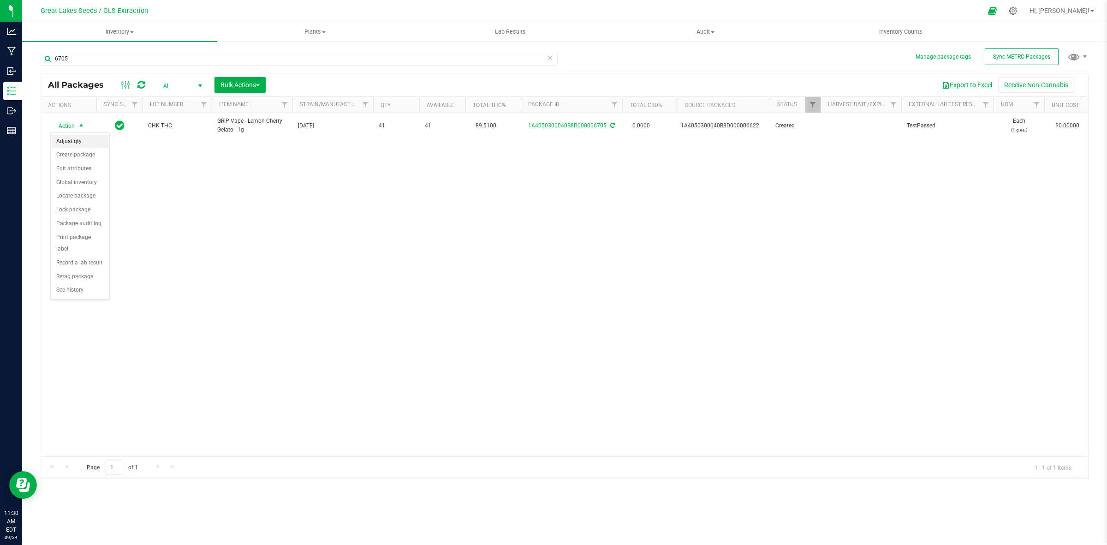
click at [75, 144] on li "Adjust qty" at bounding box center [80, 142] width 59 height 14
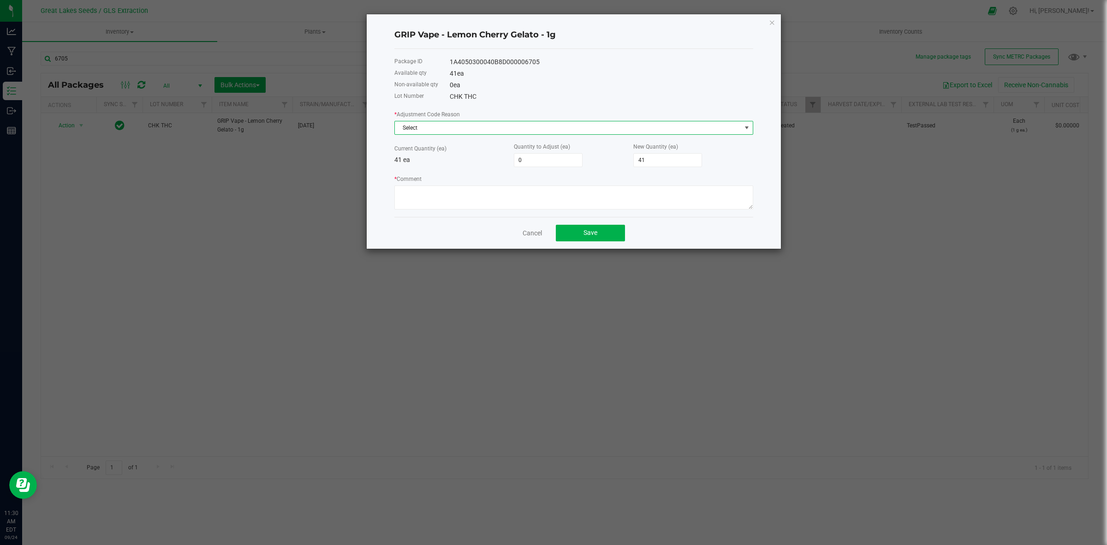
click at [451, 121] on span "Select" at bounding box center [573, 128] width 359 height 14
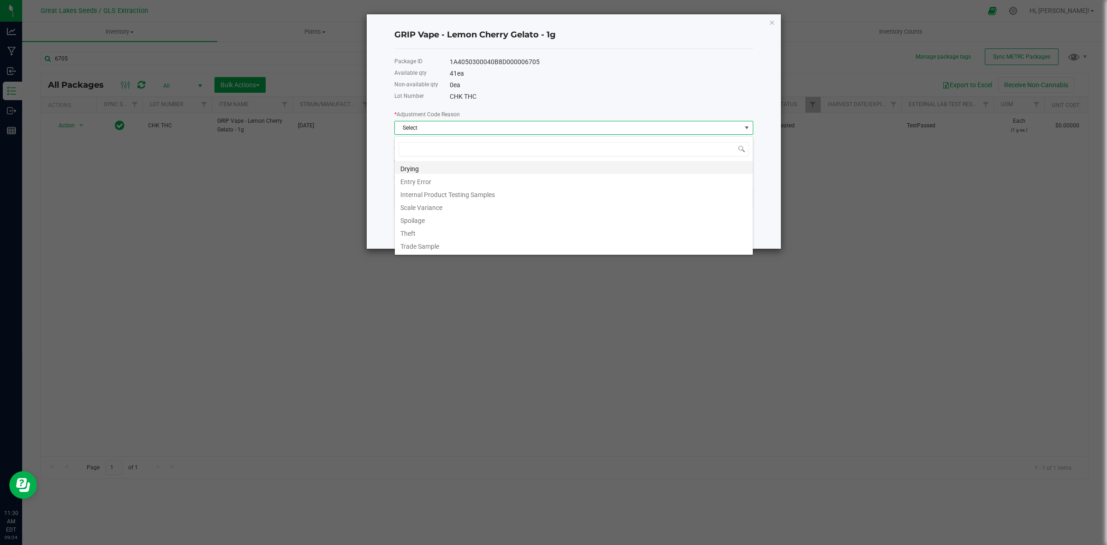
scroll to position [14, 358]
click at [430, 185] on li "Entry Error" at bounding box center [574, 180] width 358 height 13
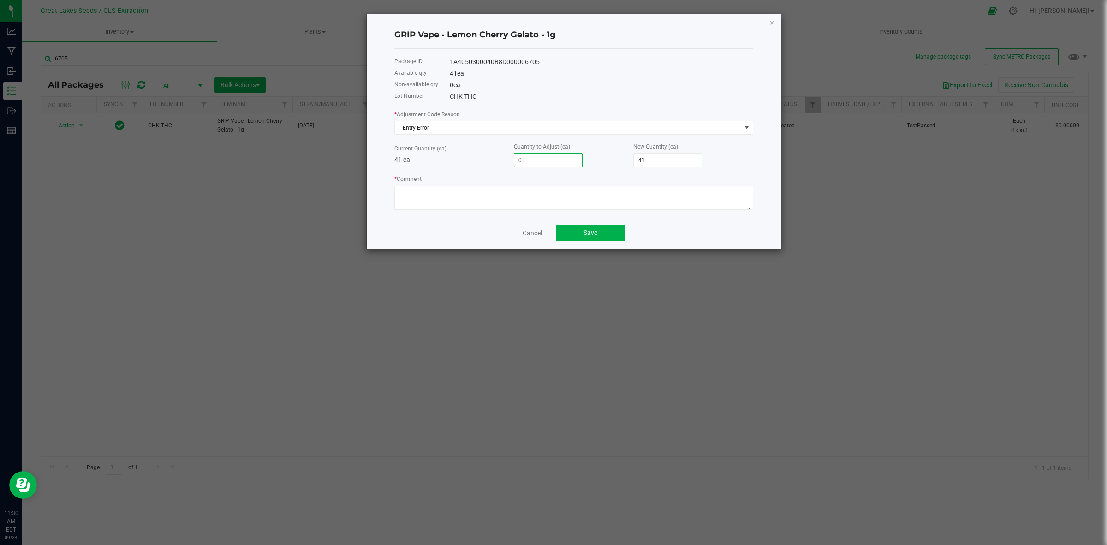
click at [537, 163] on input "0" at bounding box center [548, 160] width 68 height 13
click at [592, 241] on button "Save" at bounding box center [590, 233] width 69 height 17
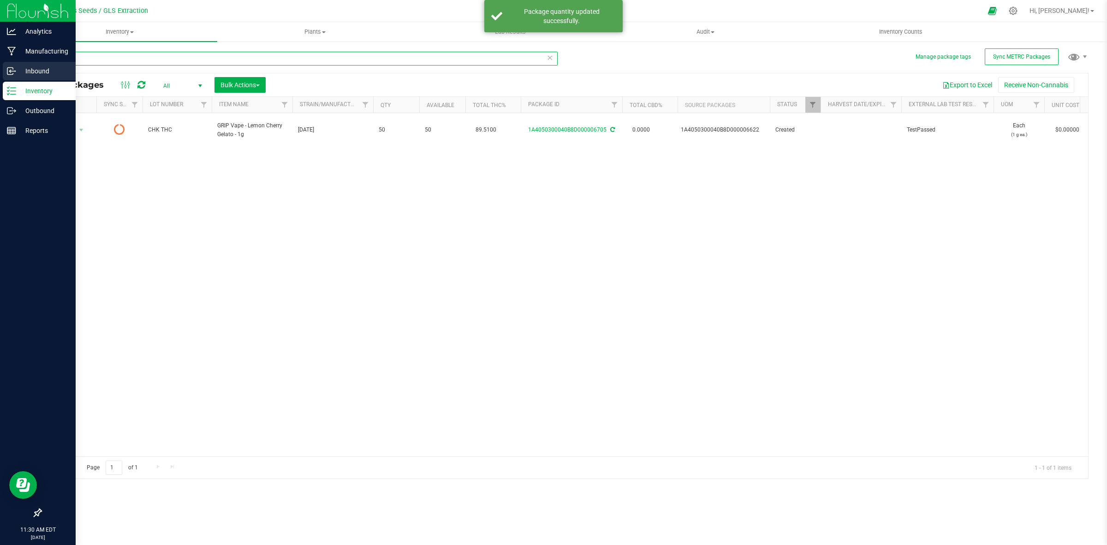
drag, startPoint x: 153, startPoint y: 61, endPoint x: 6, endPoint y: 62, distance: 146.6
click at [6, 62] on div "Analytics Manufacturing Inbound Inventory Outbound Reports 11:30 AM EDT [DATE] …" at bounding box center [553, 272] width 1107 height 545
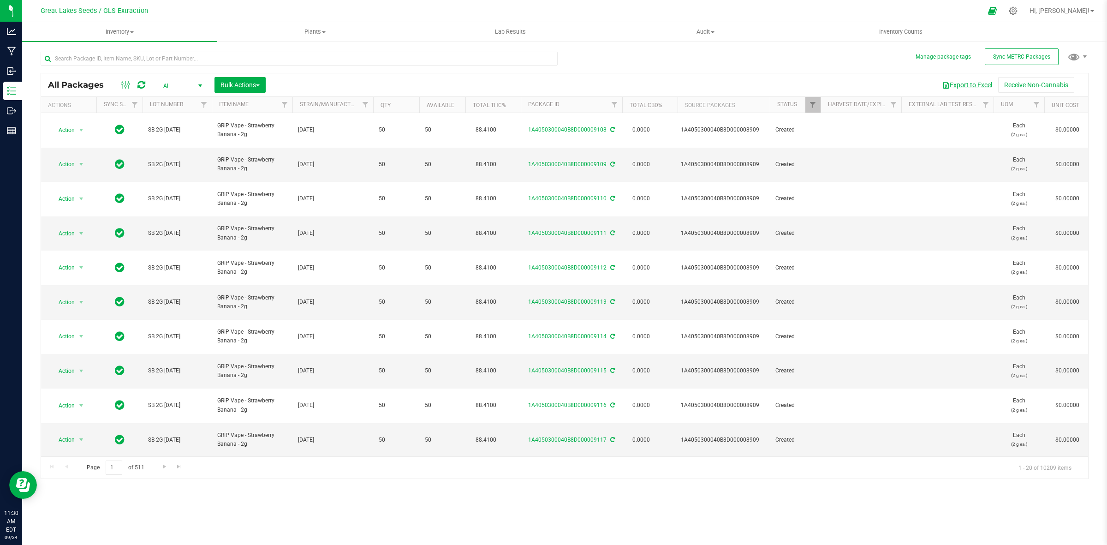
click at [965, 89] on button "Export to Excel" at bounding box center [967, 85] width 62 height 16
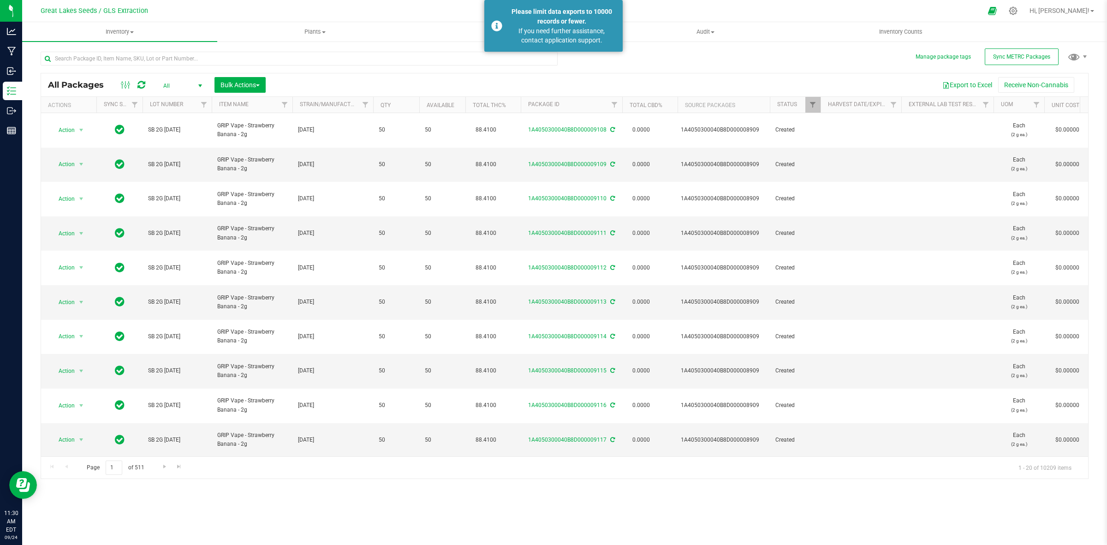
click at [341, 77] on div "Export to Excel Receive Non-Cannabis" at bounding box center [677, 85] width 808 height 16
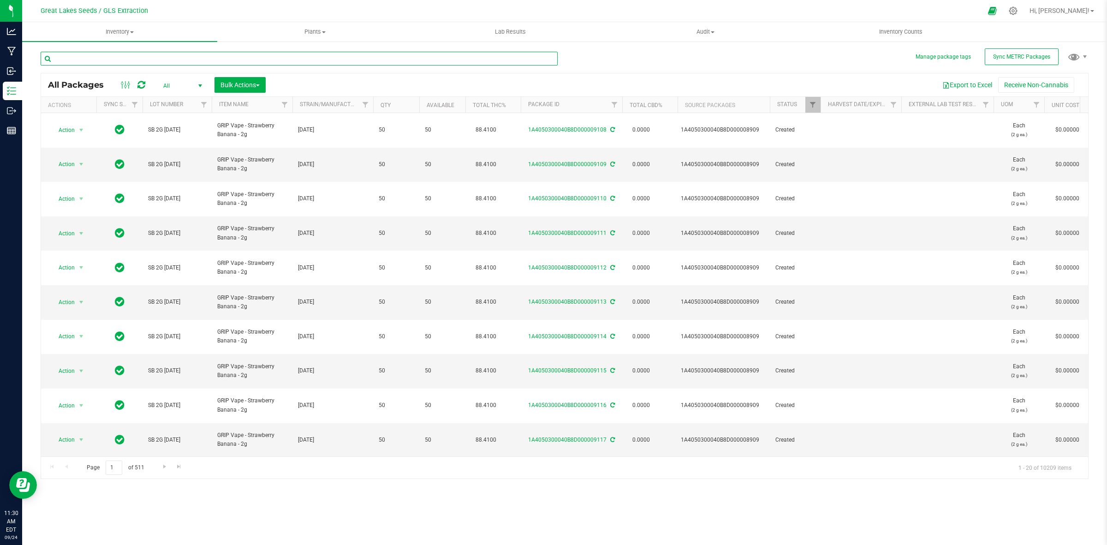
click at [218, 62] on input "text" at bounding box center [299, 59] width 517 height 14
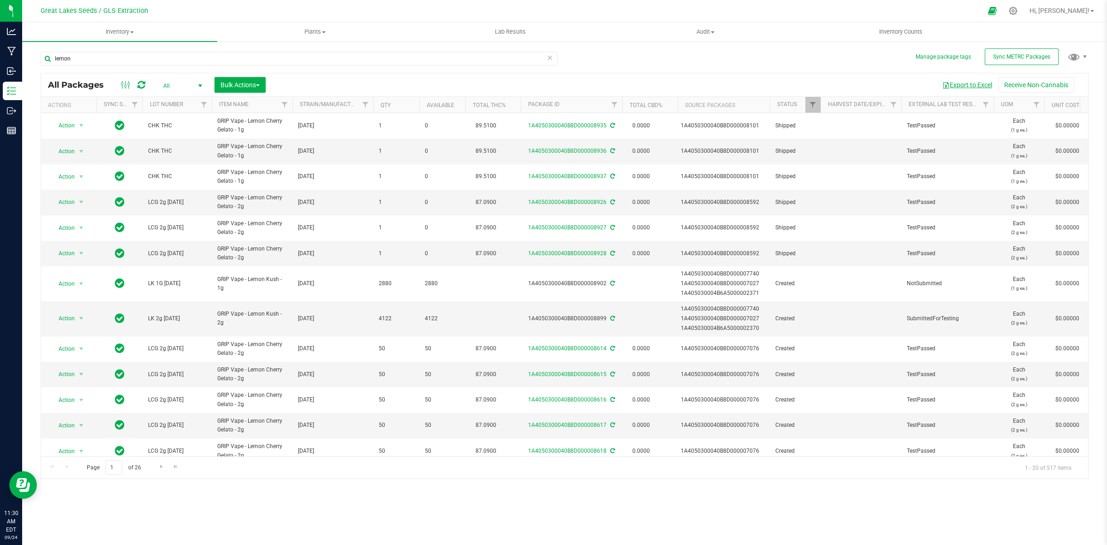
click at [958, 85] on button "Export to Excel" at bounding box center [967, 85] width 62 height 16
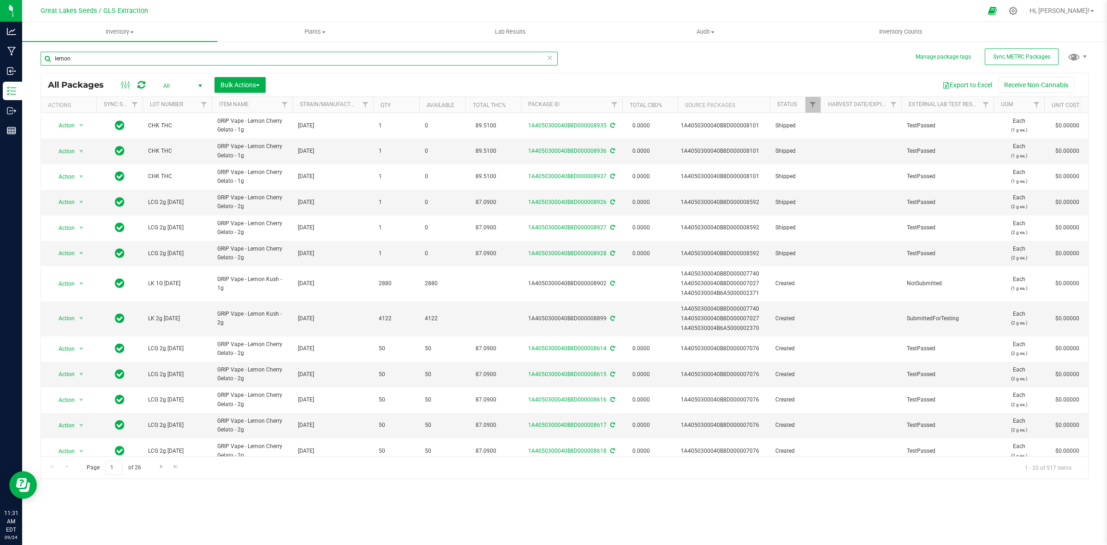
drag, startPoint x: 83, startPoint y: 52, endPoint x: 28, endPoint y: 65, distance: 57.3
click at [28, 65] on div "Manage package tags Sync METRC Packages lemon All Packages All Active Only Lab …" at bounding box center [564, 181] width 1085 height 281
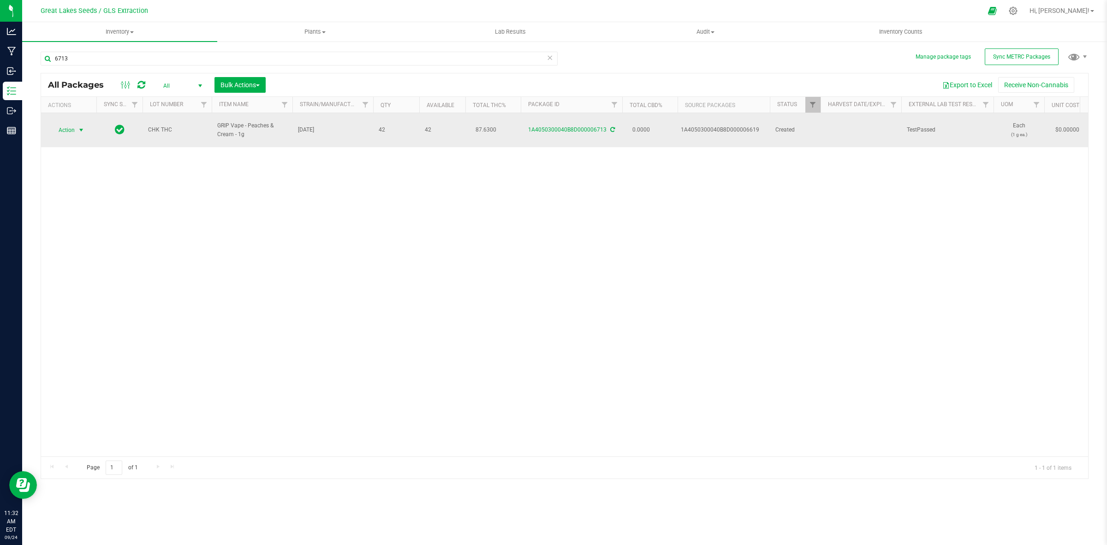
click at [59, 125] on span "Action" at bounding box center [62, 130] width 25 height 13
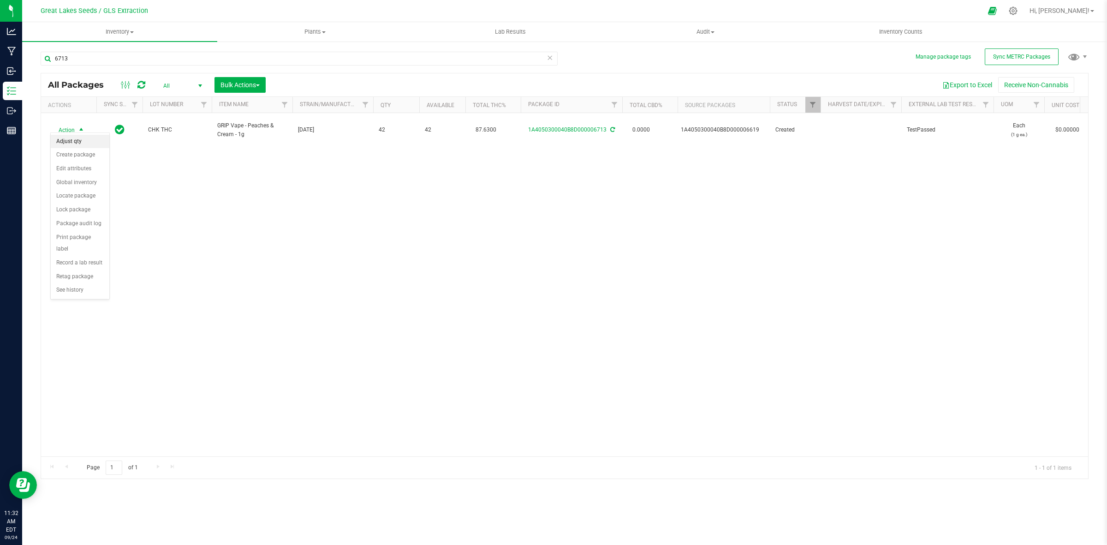
click at [69, 139] on li "Adjust qty" at bounding box center [80, 142] width 59 height 14
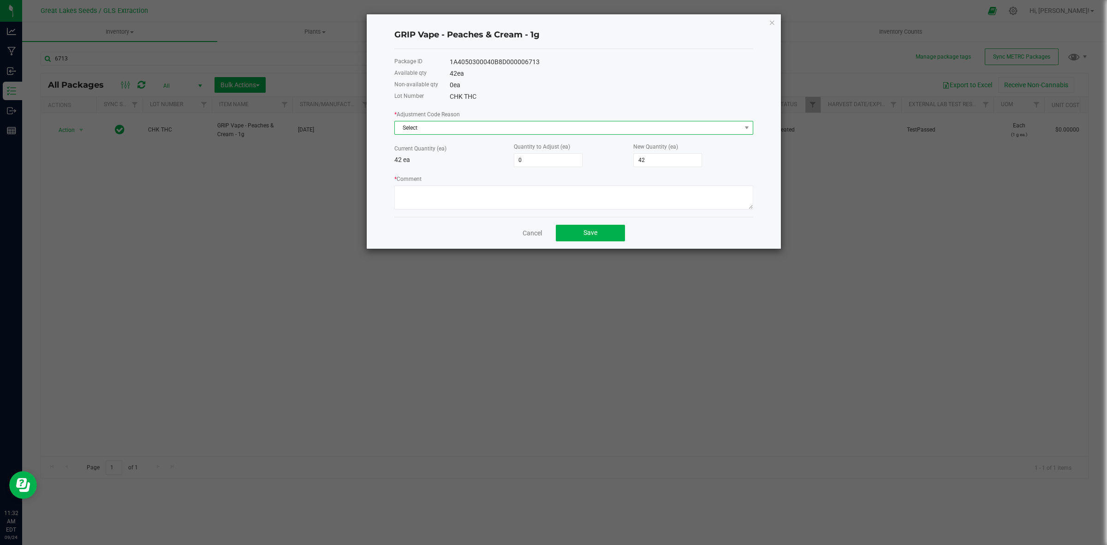
click at [486, 124] on span "Select" at bounding box center [568, 127] width 346 height 13
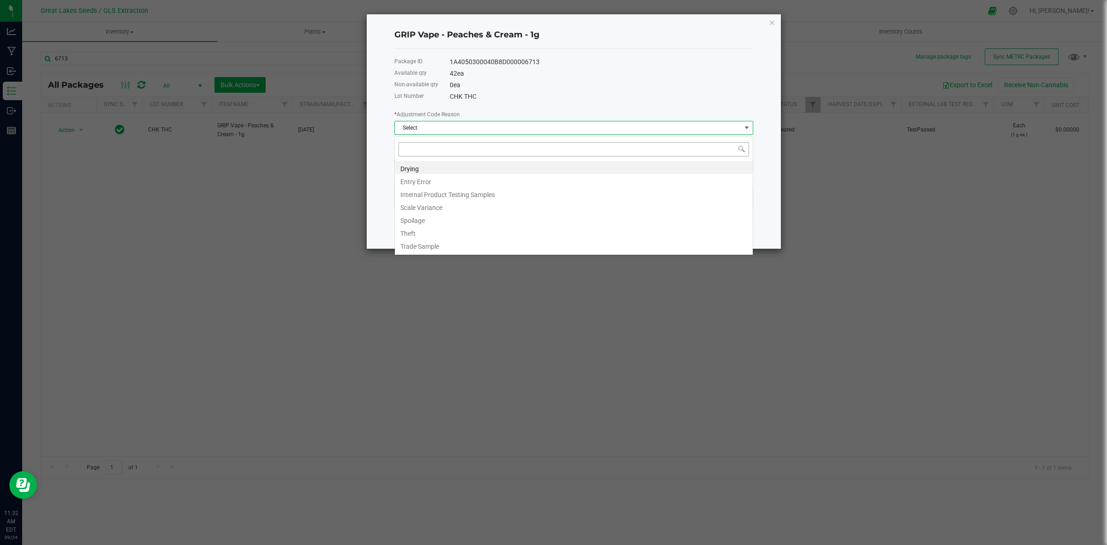
scroll to position [14, 358]
click at [445, 178] on li "Entry Error" at bounding box center [574, 180] width 358 height 13
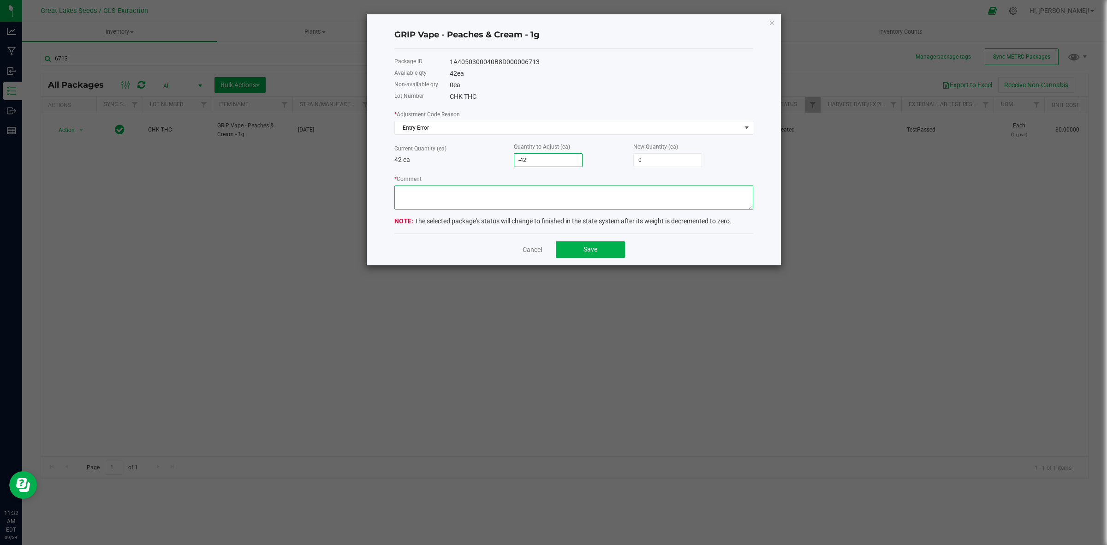
click at [533, 208] on textarea "* Comment" at bounding box center [573, 197] width 359 height 24
click at [573, 243] on div "Cancel Save" at bounding box center [573, 249] width 359 height 32
click at [572, 248] on button "Save" at bounding box center [590, 249] width 69 height 17
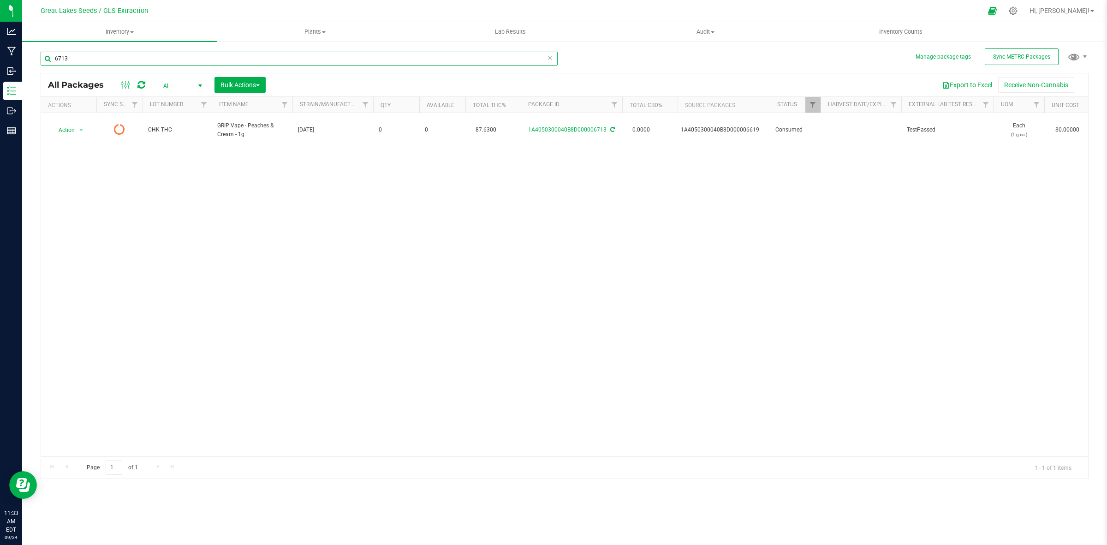
drag, startPoint x: 71, startPoint y: 60, endPoint x: 37, endPoint y: 51, distance: 35.3
click at [32, 58] on div "Manage package tags Sync METRC Packages 6713 All Packages All Active Only Lab S…" at bounding box center [564, 181] width 1085 height 281
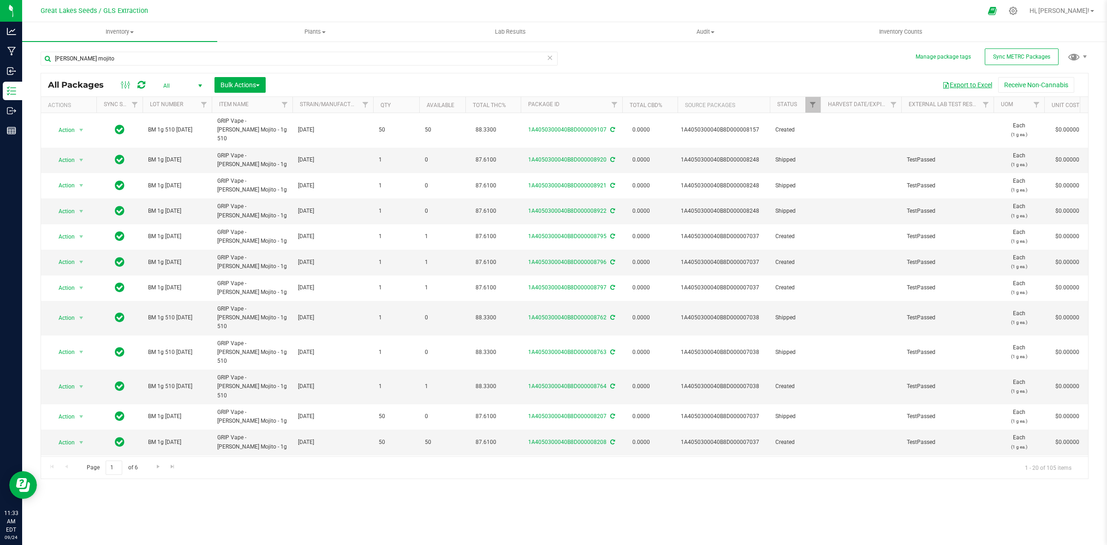
click at [977, 89] on button "Export to Excel" at bounding box center [967, 85] width 62 height 16
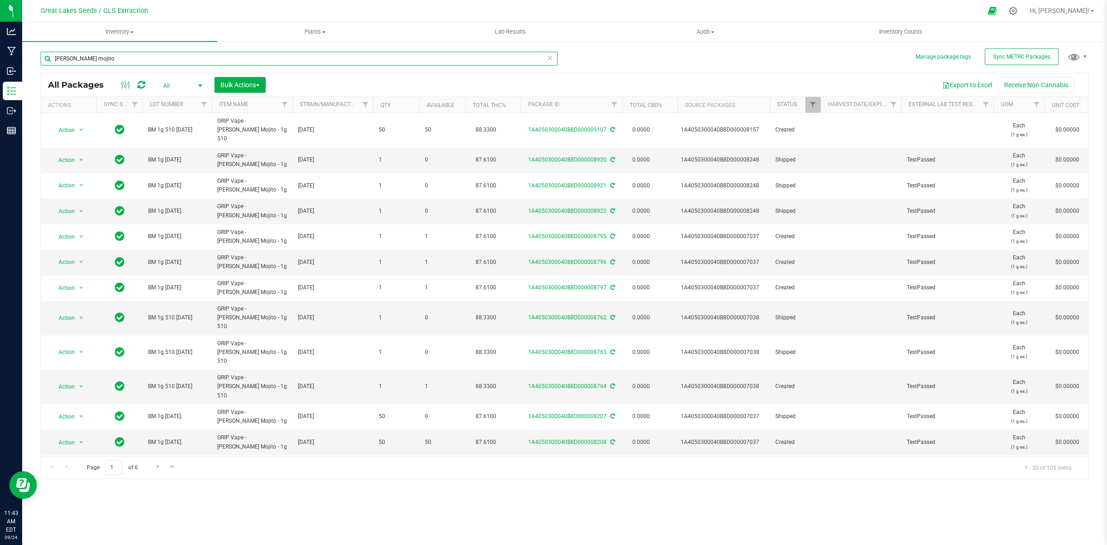
drag, startPoint x: 151, startPoint y: 61, endPoint x: 25, endPoint y: 56, distance: 126.0
click at [25, 56] on div "Manage package tags Sync METRC Packages [PERSON_NAME] mojito All Packages All A…" at bounding box center [564, 181] width 1085 height 281
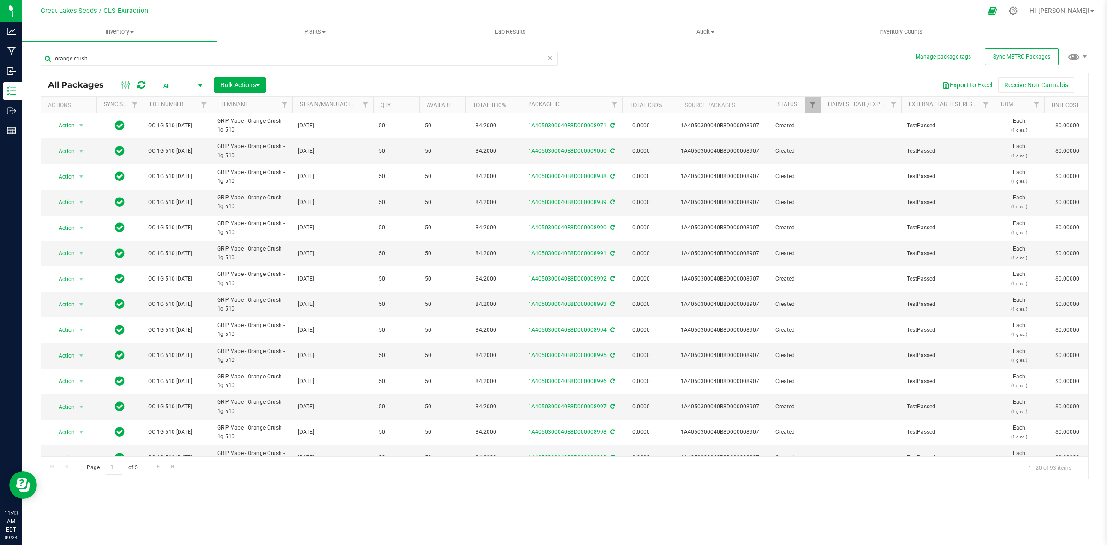
click at [968, 83] on button "Export to Excel" at bounding box center [967, 85] width 62 height 16
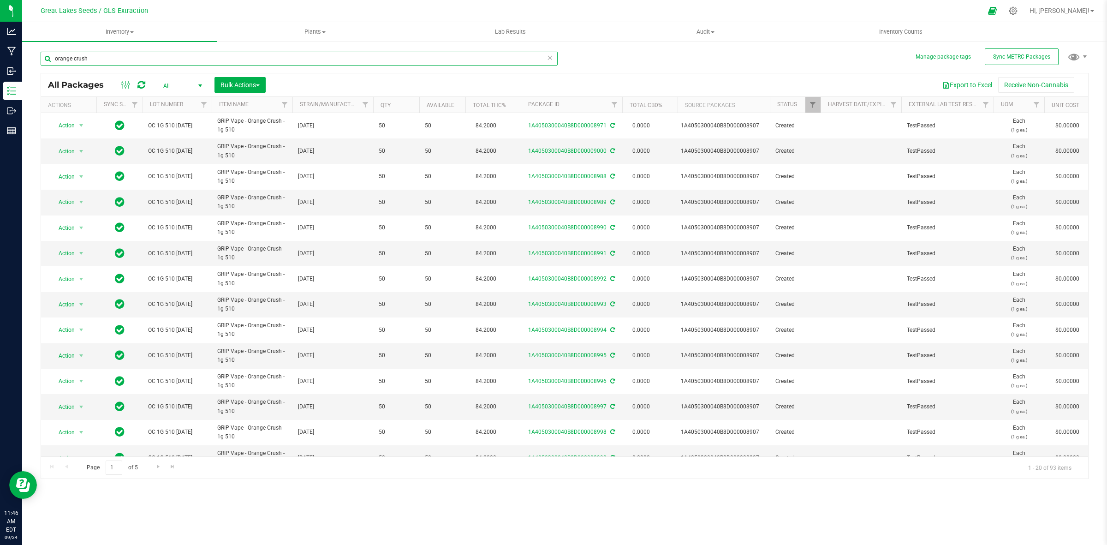
drag, startPoint x: 177, startPoint y: 60, endPoint x: 58, endPoint y: 54, distance: 118.7
click at [37, 67] on div "Manage package tags Sync METRC Packages orange crush All Packages All Active On…" at bounding box center [564, 181] width 1085 height 281
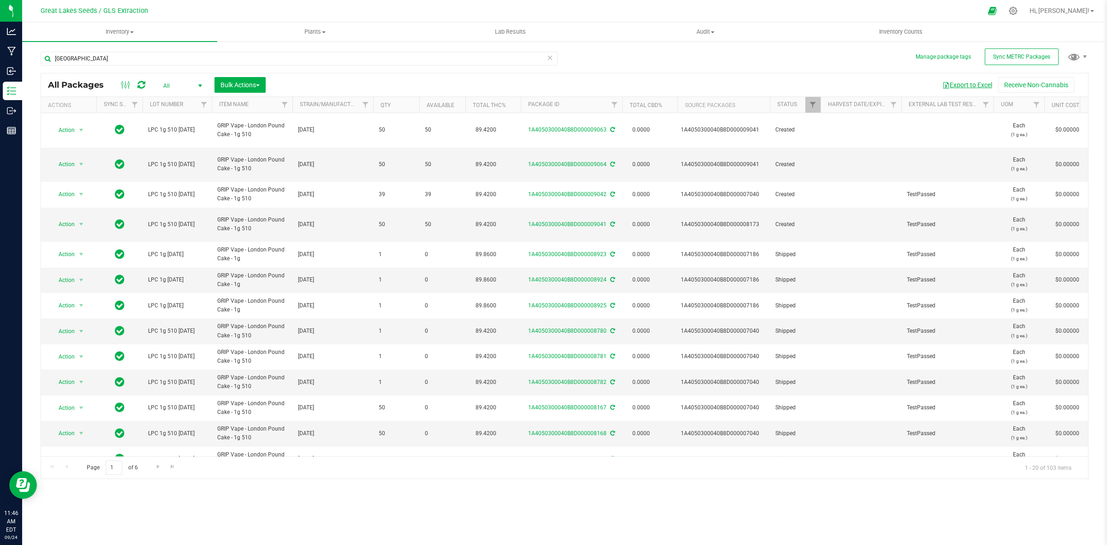
click at [963, 82] on button "Export to Excel" at bounding box center [967, 85] width 62 height 16
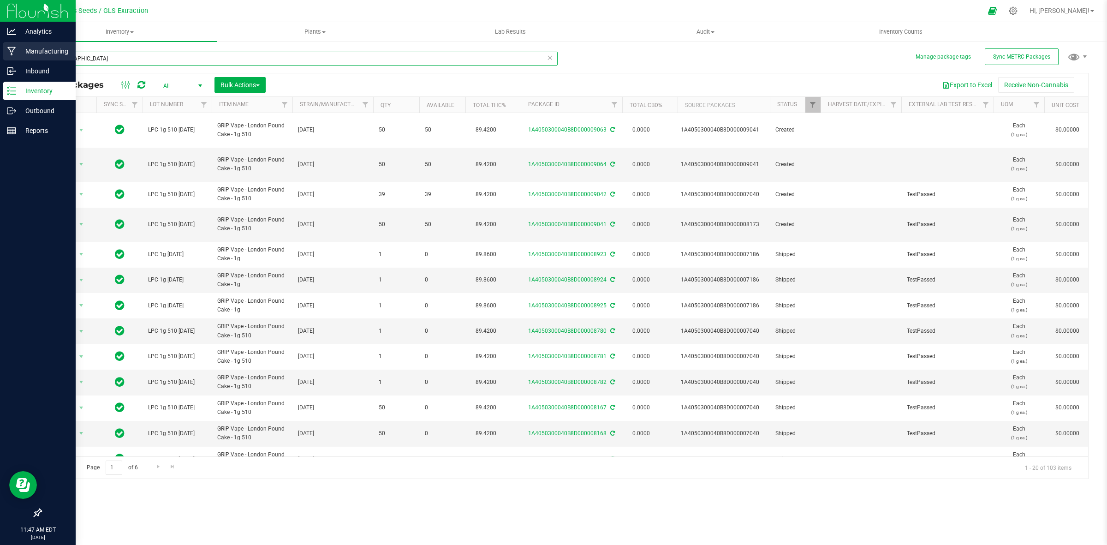
drag, startPoint x: 142, startPoint y: 51, endPoint x: 0, endPoint y: 49, distance: 142.0
click at [0, 57] on div "Analytics Manufacturing Inbound Inventory Outbound Reports 11:47 AM EDT [DATE] …" at bounding box center [553, 272] width 1107 height 545
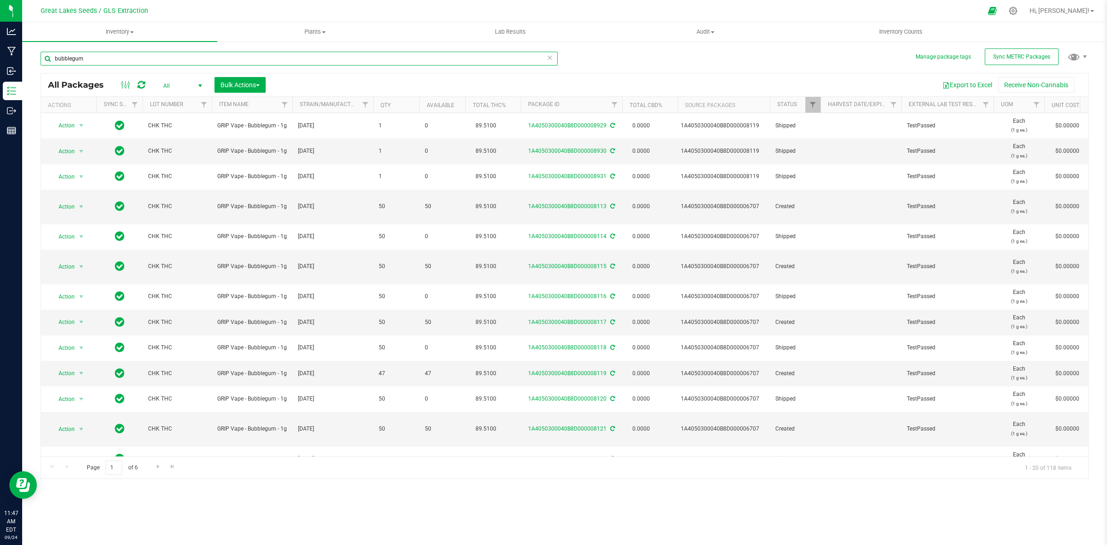
drag, startPoint x: 89, startPoint y: 60, endPoint x: 34, endPoint y: 58, distance: 54.9
click at [34, 58] on div "Manage package tags Sync METRC Packages bubblegum All Packages All Active Only …" at bounding box center [564, 181] width 1085 height 281
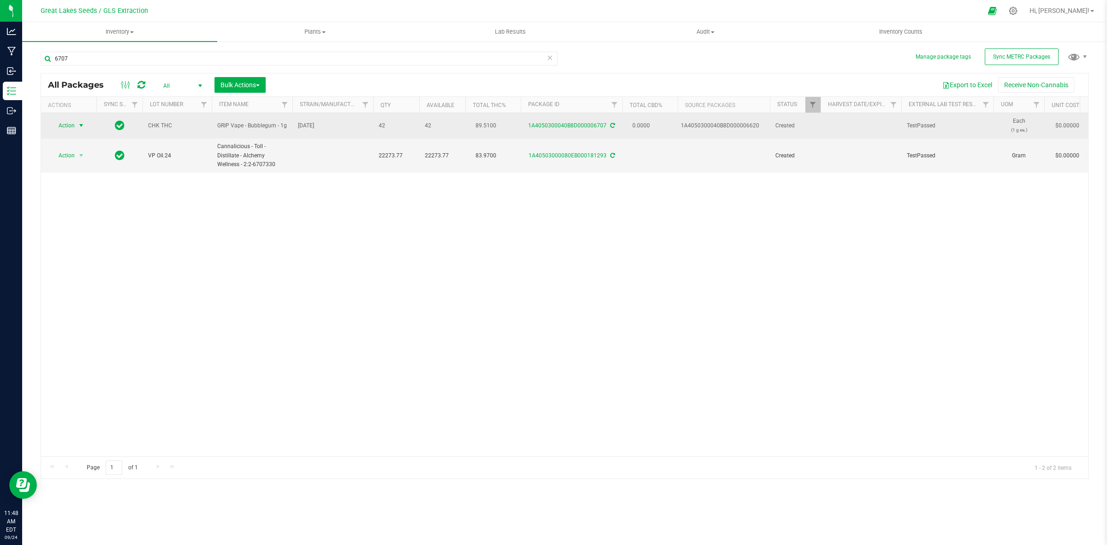
click at [81, 125] on span "select" at bounding box center [80, 125] width 7 height 7
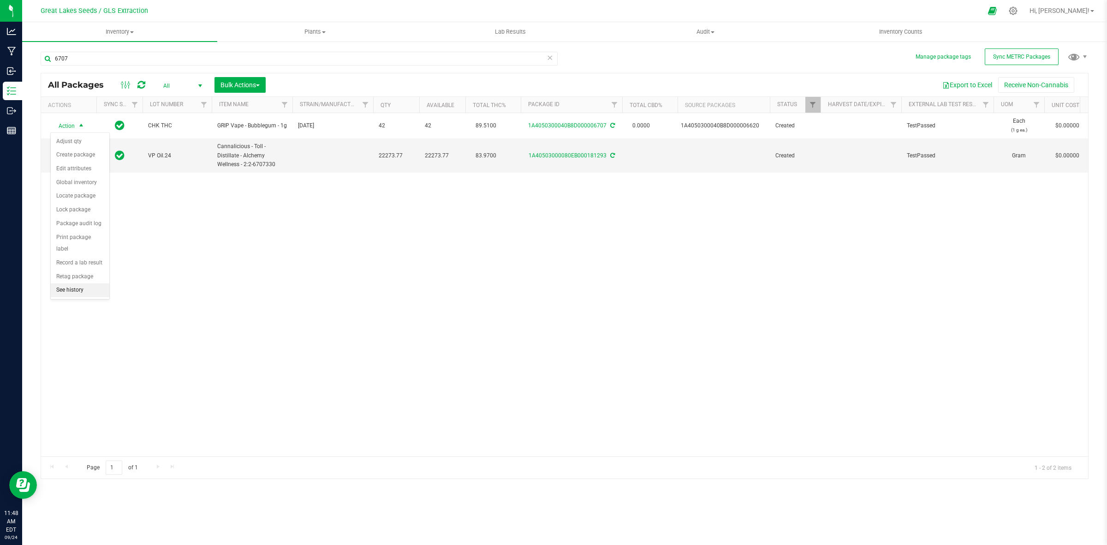
click at [82, 283] on li "See history" at bounding box center [80, 290] width 59 height 14
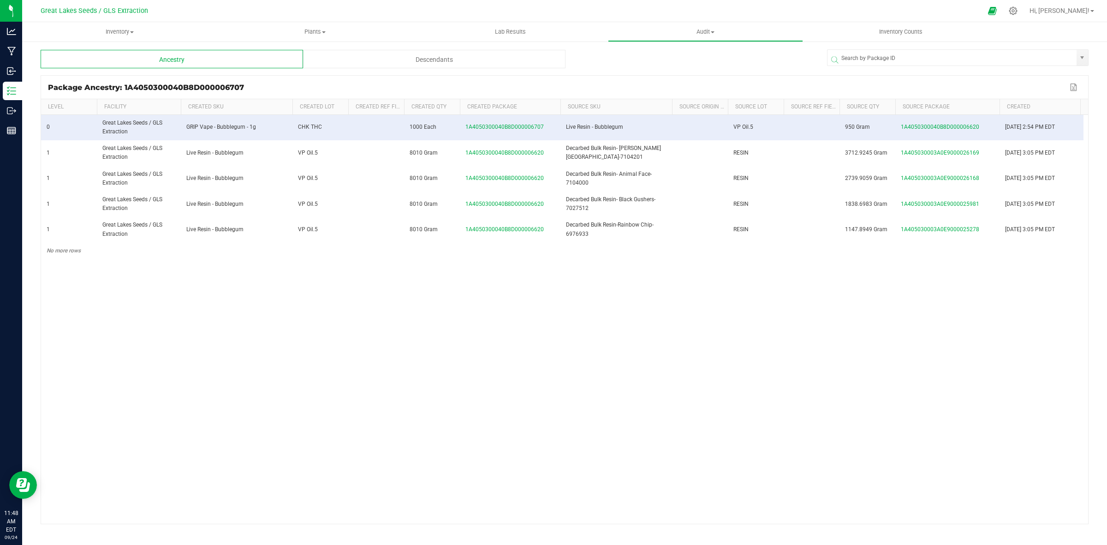
click at [997, 107] on span at bounding box center [997, 174] width 3 height 151
click at [433, 126] on span "1000 Each" at bounding box center [422, 127] width 27 height 6
drag, startPoint x: 436, startPoint y: 127, endPoint x: 409, endPoint y: 122, distance: 27.1
click at [409, 122] on td "1000 Each" at bounding box center [432, 127] width 56 height 25
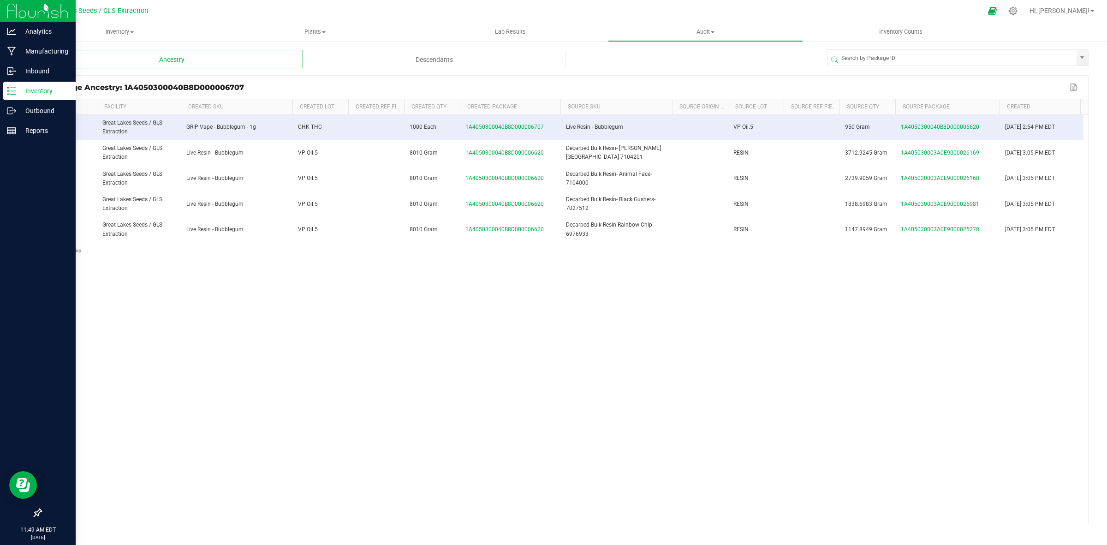
click at [23, 89] on p "Inventory" at bounding box center [43, 90] width 55 height 11
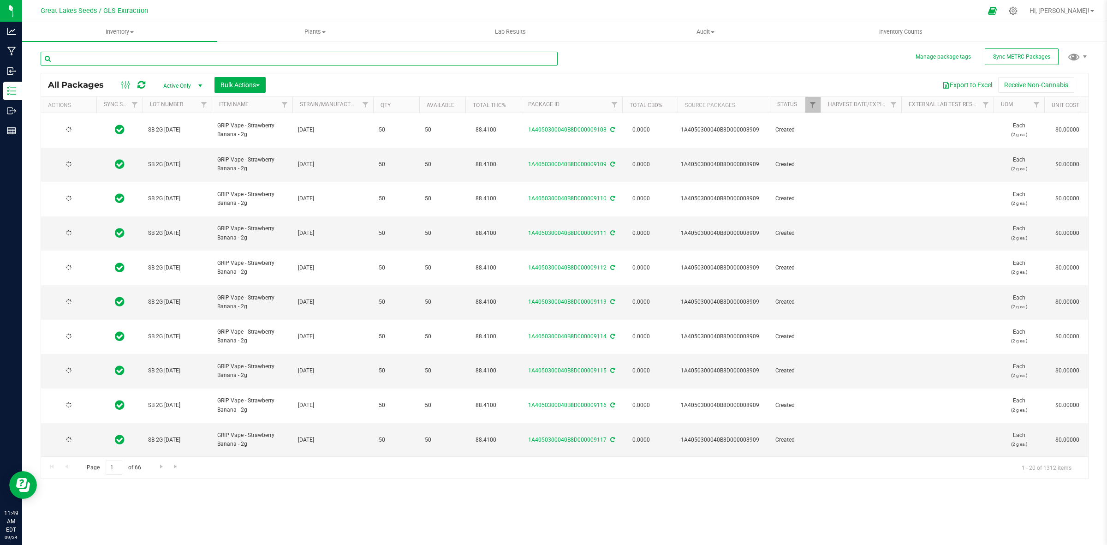
click at [133, 60] on input "text" at bounding box center [299, 59] width 517 height 14
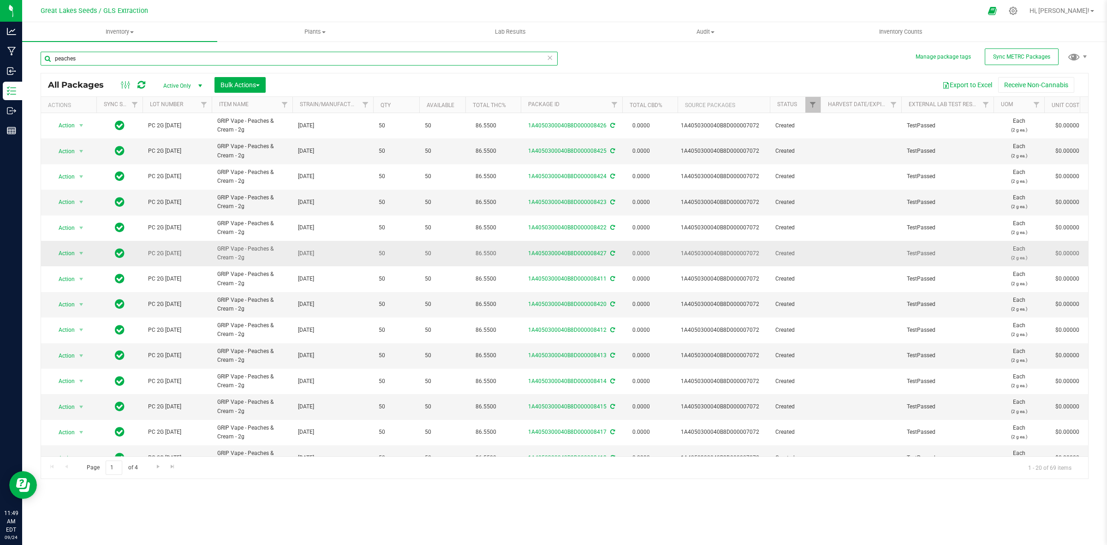
scroll to position [178, 0]
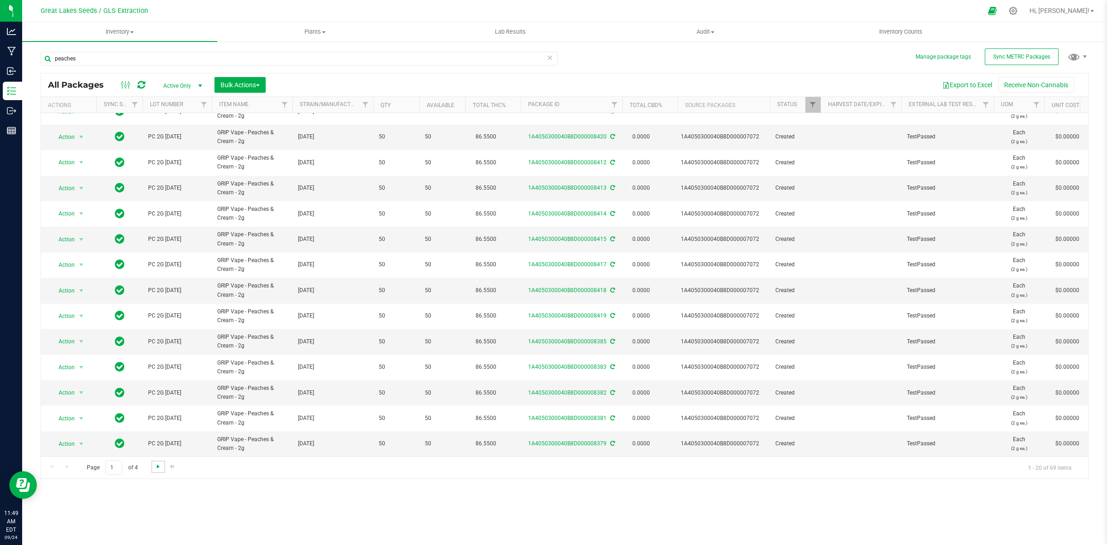
click at [154, 468] on span "Go to the next page" at bounding box center [157, 466] width 7 height 7
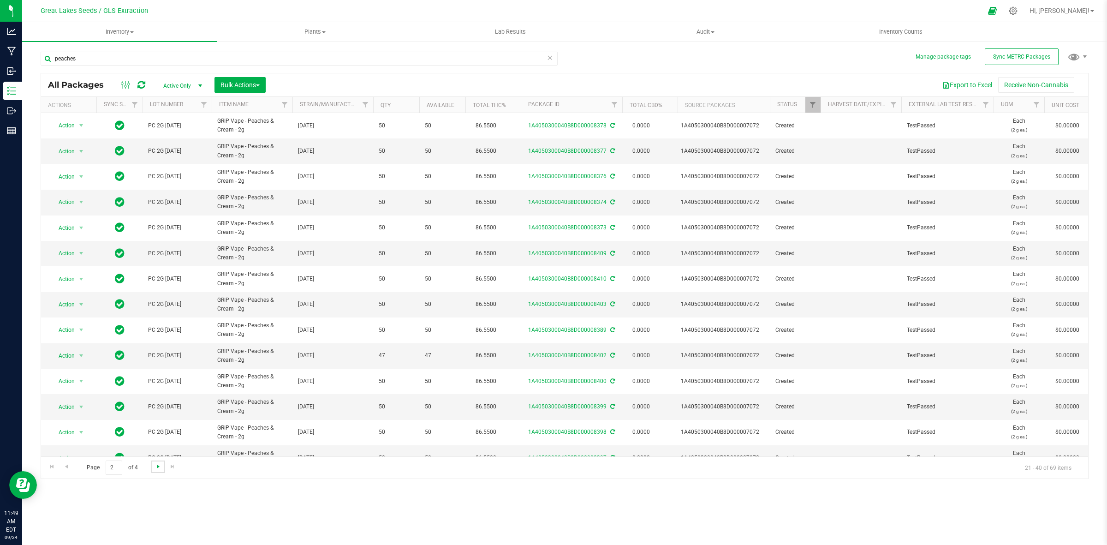
click at [154, 468] on span "Go to the next page" at bounding box center [157, 466] width 7 height 7
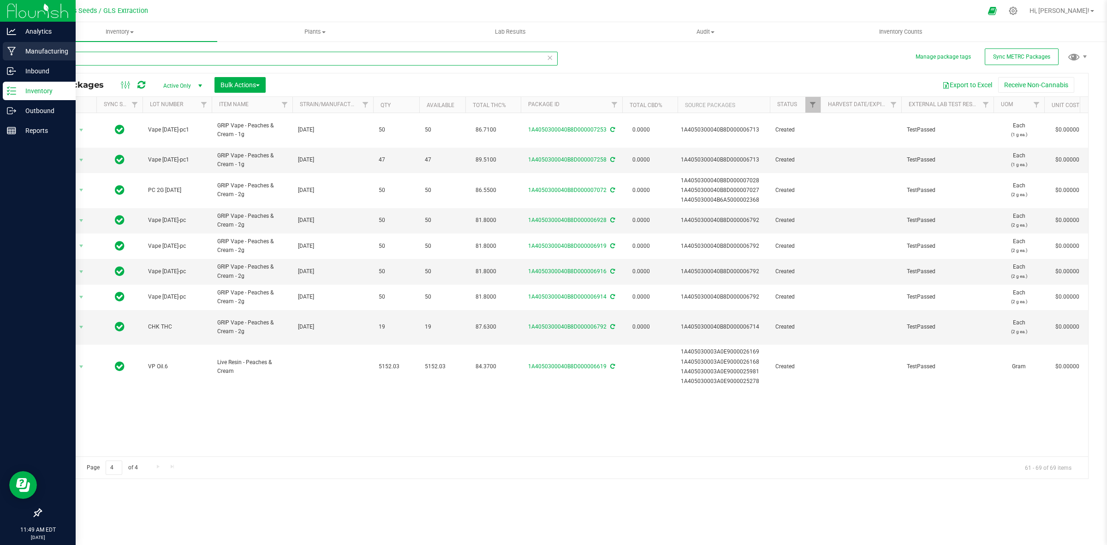
drag, startPoint x: 109, startPoint y: 56, endPoint x: 1, endPoint y: 54, distance: 107.9
click at [0, 54] on div "Analytics Manufacturing Inbound Inventory Outbound Reports 11:49 AM EDT [DATE] …" at bounding box center [553, 272] width 1107 height 545
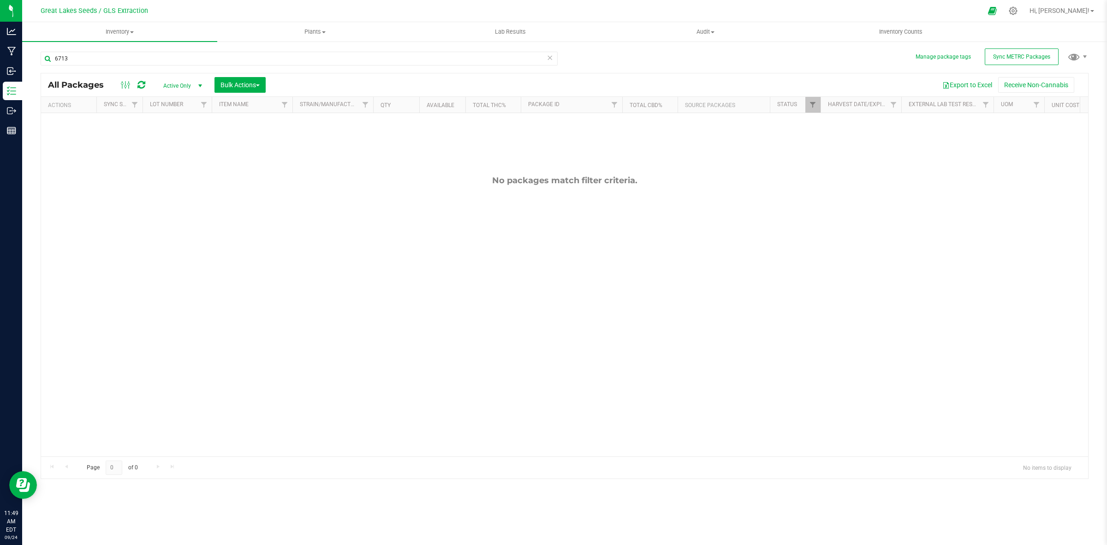
click at [176, 79] on span "Active Only" at bounding box center [180, 85] width 51 height 13
click at [174, 139] on li "All" at bounding box center [181, 143] width 50 height 14
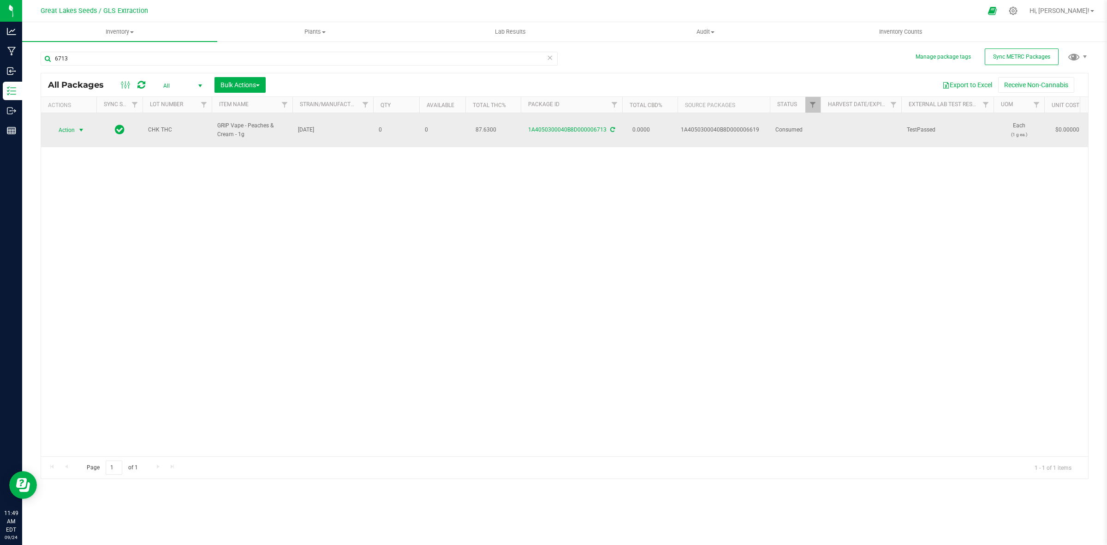
click at [81, 126] on span "select" at bounding box center [80, 129] width 7 height 7
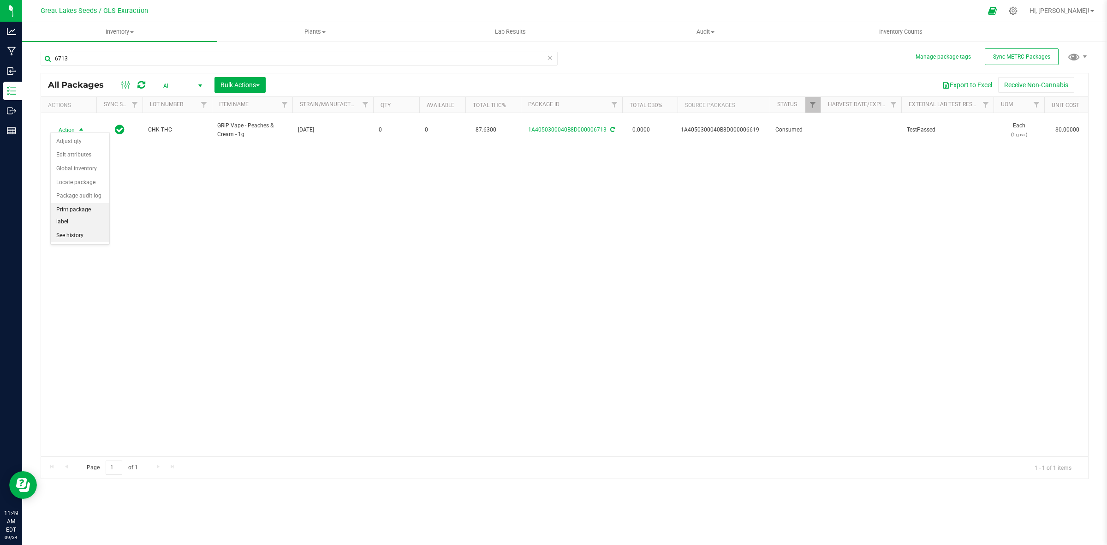
click at [97, 229] on li "See history" at bounding box center [80, 236] width 59 height 14
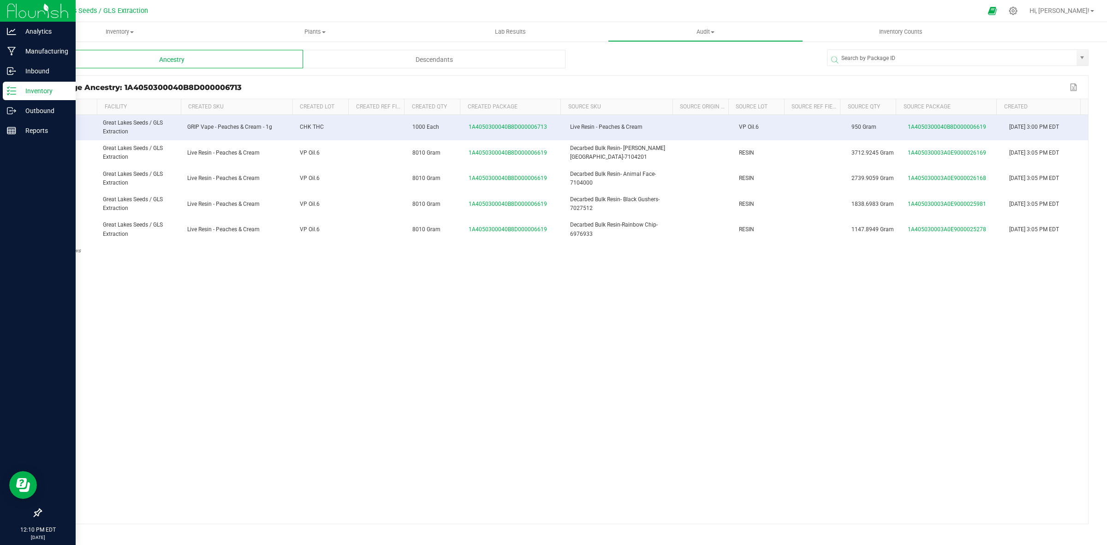
click at [47, 89] on p "Inventory" at bounding box center [43, 90] width 55 height 11
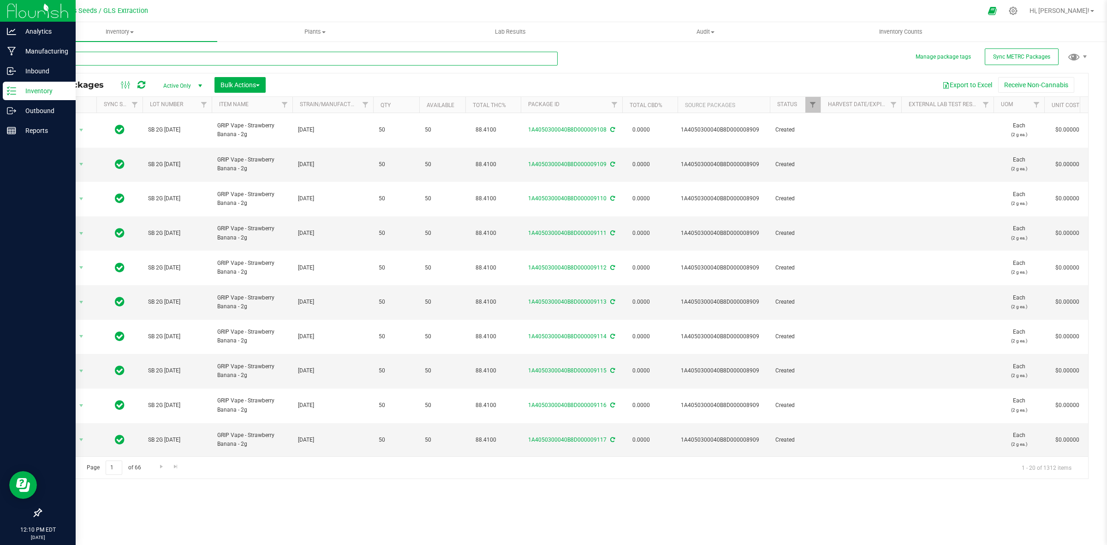
click at [101, 61] on input "text" at bounding box center [299, 59] width 517 height 14
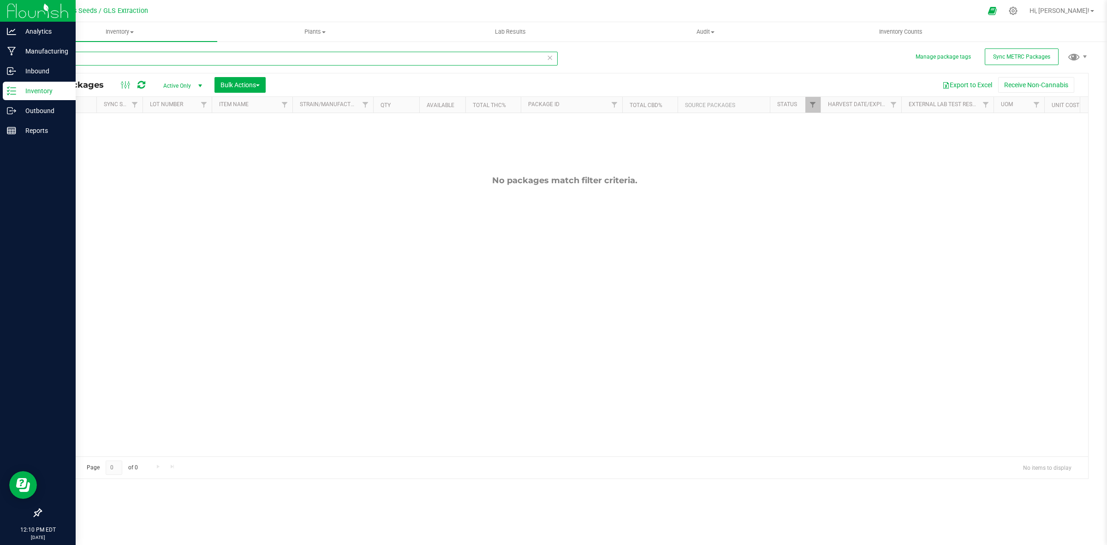
drag, startPoint x: 98, startPoint y: 63, endPoint x: 42, endPoint y: 59, distance: 55.9
click at [42, 59] on input "8946" at bounding box center [299, 59] width 517 height 14
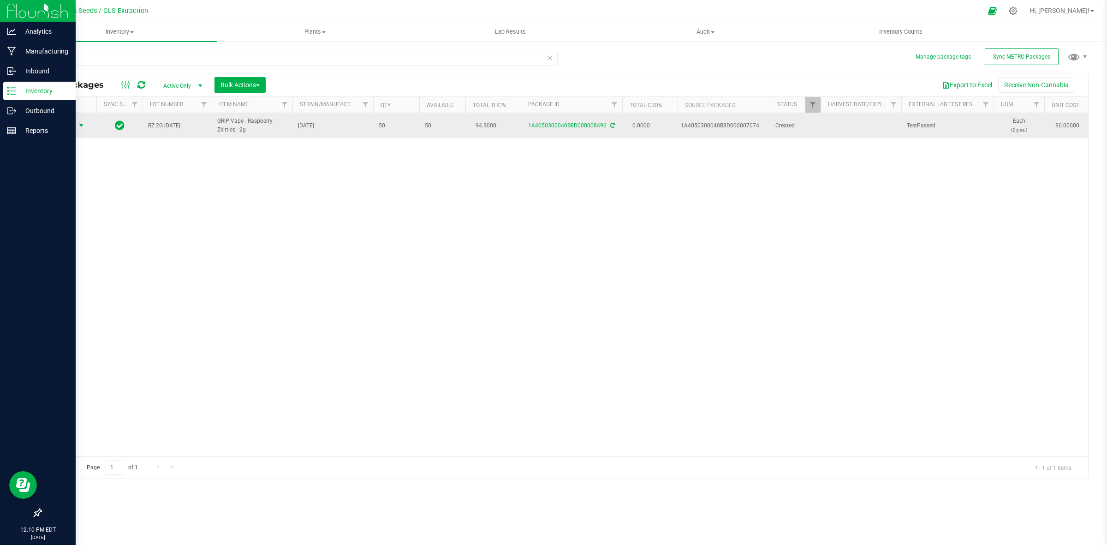
click at [76, 123] on span "select" at bounding box center [82, 125] width 12 height 13
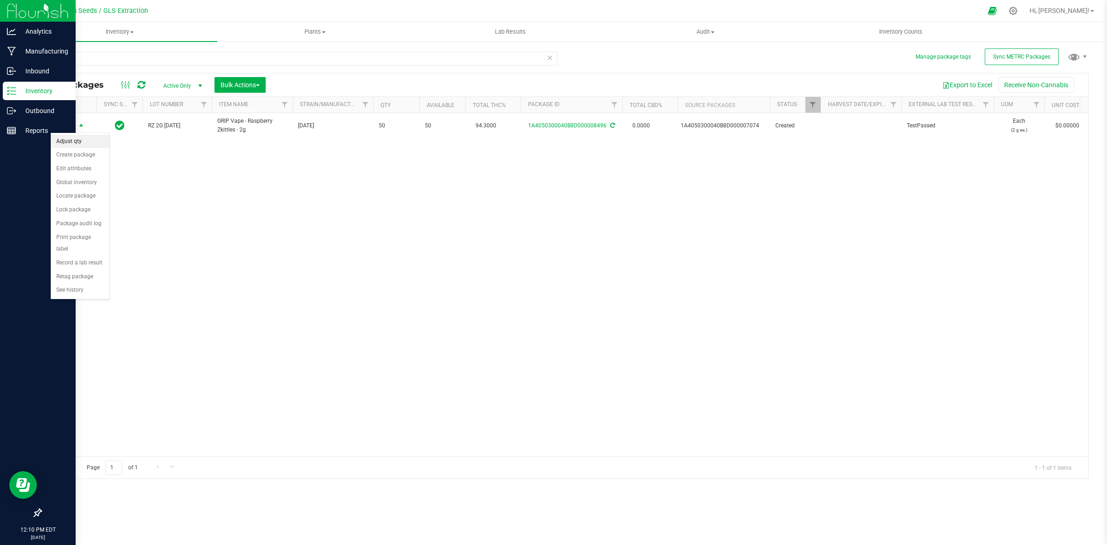
click at [79, 142] on li "Adjust qty" at bounding box center [80, 142] width 59 height 14
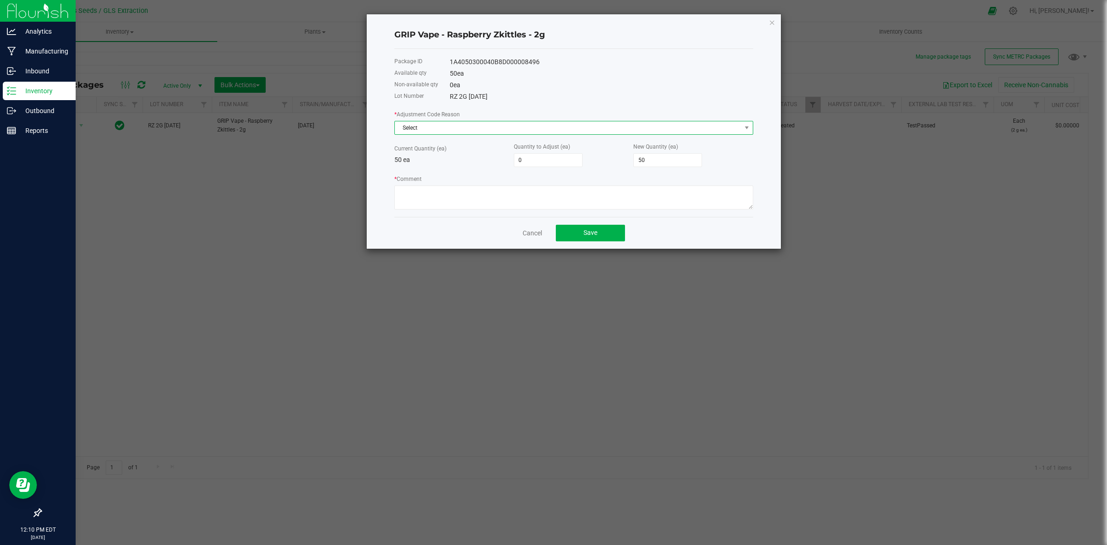
click at [469, 132] on span "Select" at bounding box center [568, 127] width 346 height 13
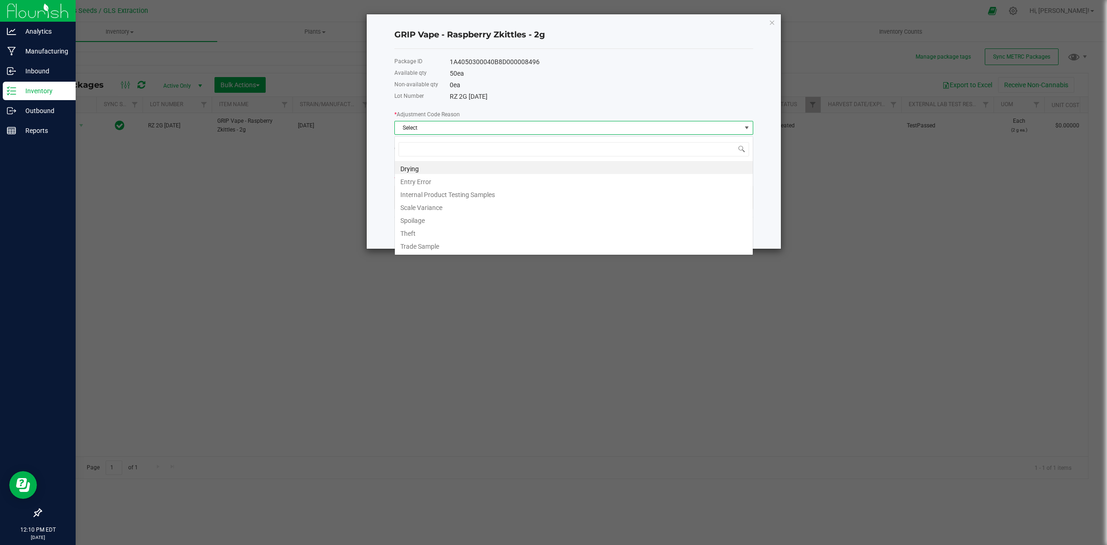
scroll to position [14, 358]
click at [459, 178] on li "Entry Error" at bounding box center [574, 180] width 358 height 13
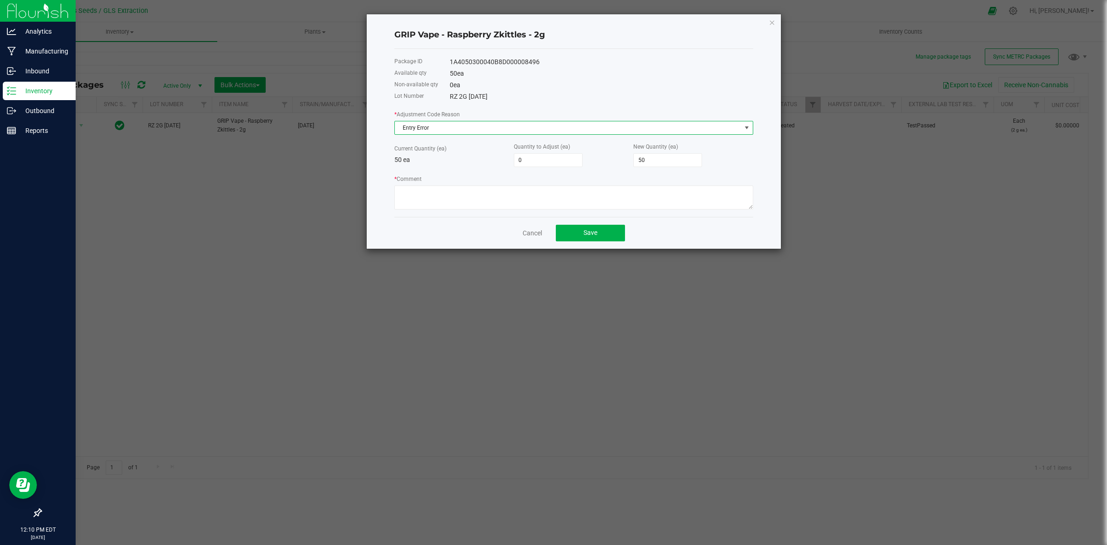
click at [521, 130] on span "Entry Error" at bounding box center [568, 127] width 346 height 13
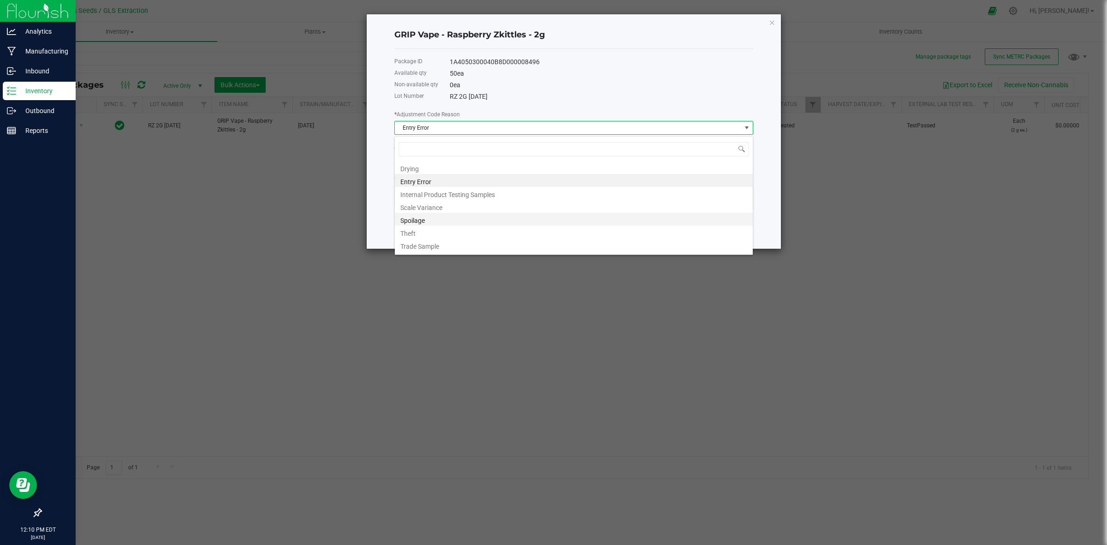
click at [460, 218] on li "Spoilage" at bounding box center [574, 219] width 358 height 13
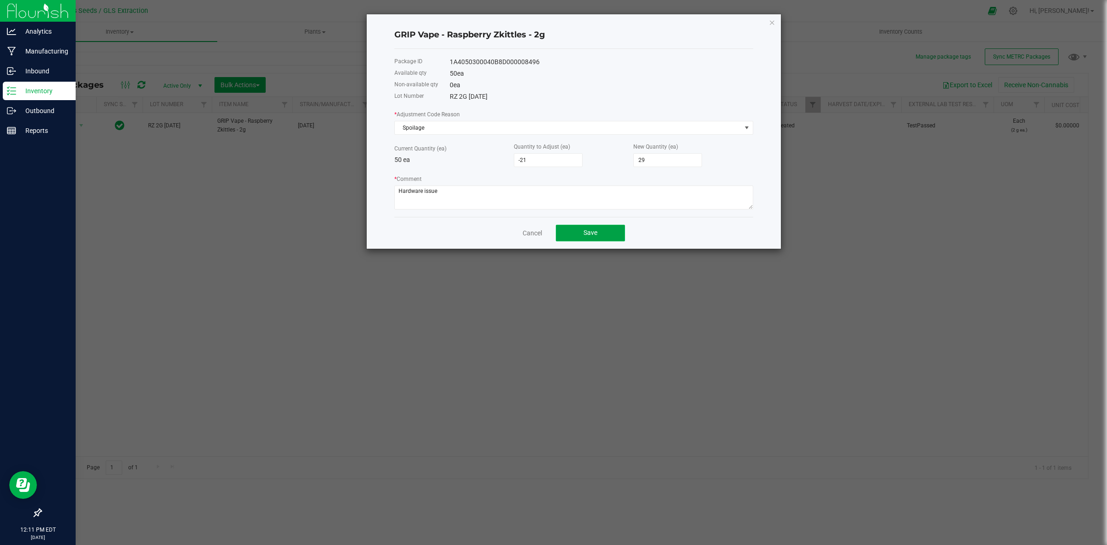
click at [617, 239] on button "Save" at bounding box center [590, 233] width 69 height 17
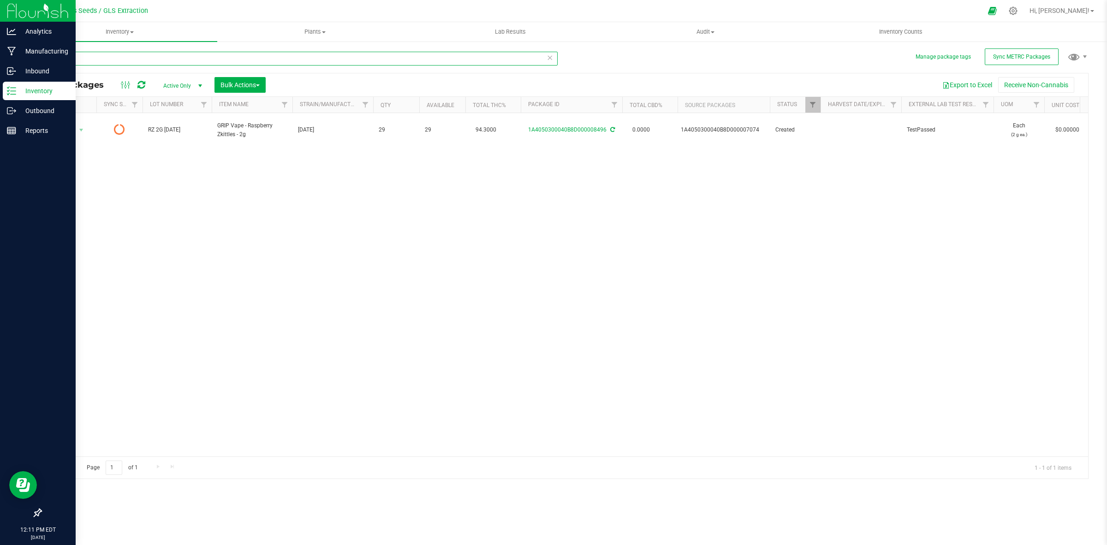
drag, startPoint x: 56, startPoint y: 61, endPoint x: 48, endPoint y: 61, distance: 7.4
click at [48, 61] on input "8496" at bounding box center [299, 59] width 517 height 14
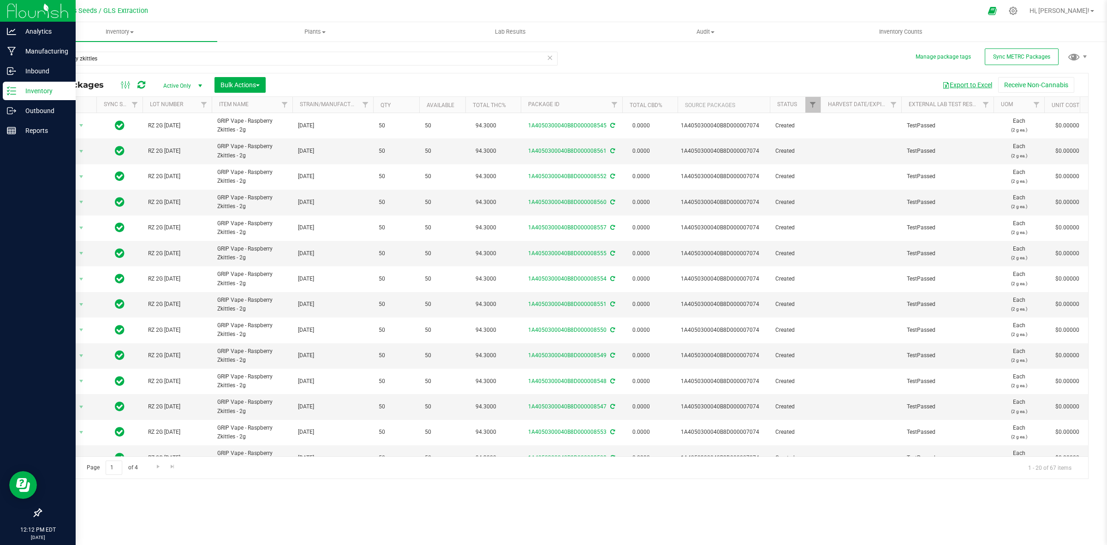
click at [958, 81] on button "Export to Excel" at bounding box center [967, 85] width 62 height 16
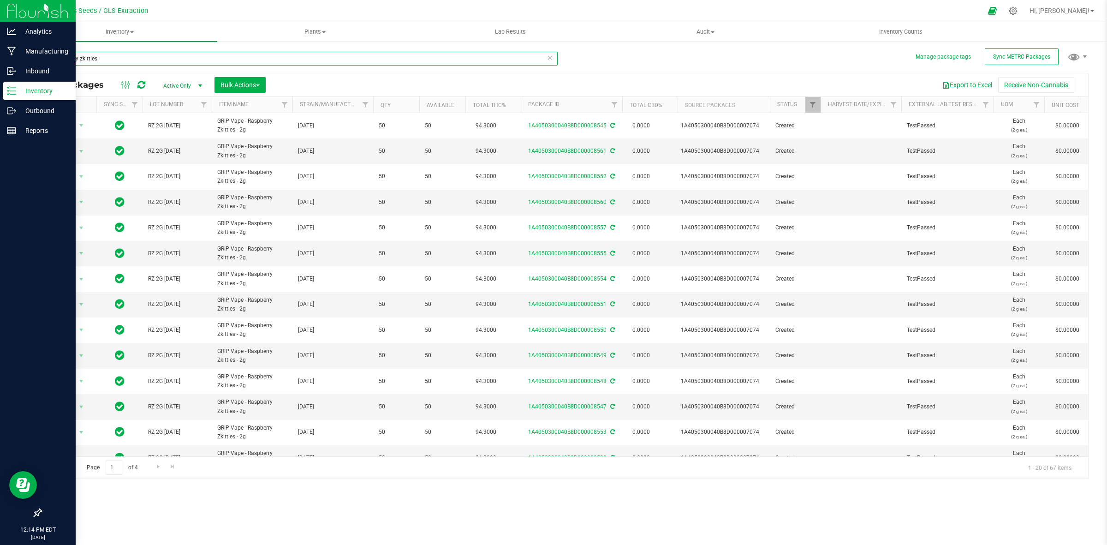
drag, startPoint x: 107, startPoint y: 59, endPoint x: 41, endPoint y: 63, distance: 66.5
click at [41, 63] on input "raspberry zkittles" at bounding box center [299, 59] width 517 height 14
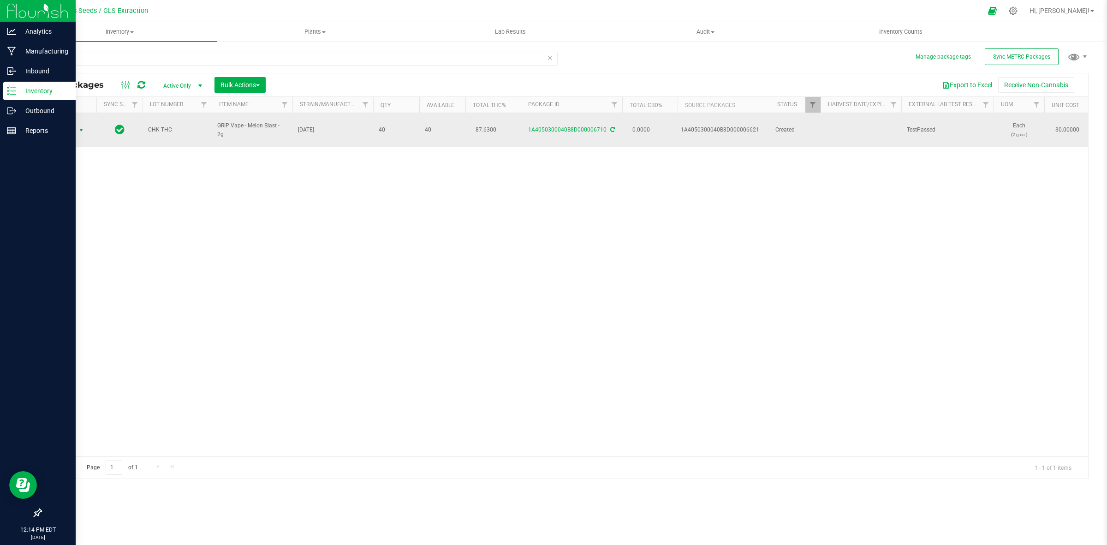
click at [71, 124] on span "Action" at bounding box center [62, 130] width 25 height 13
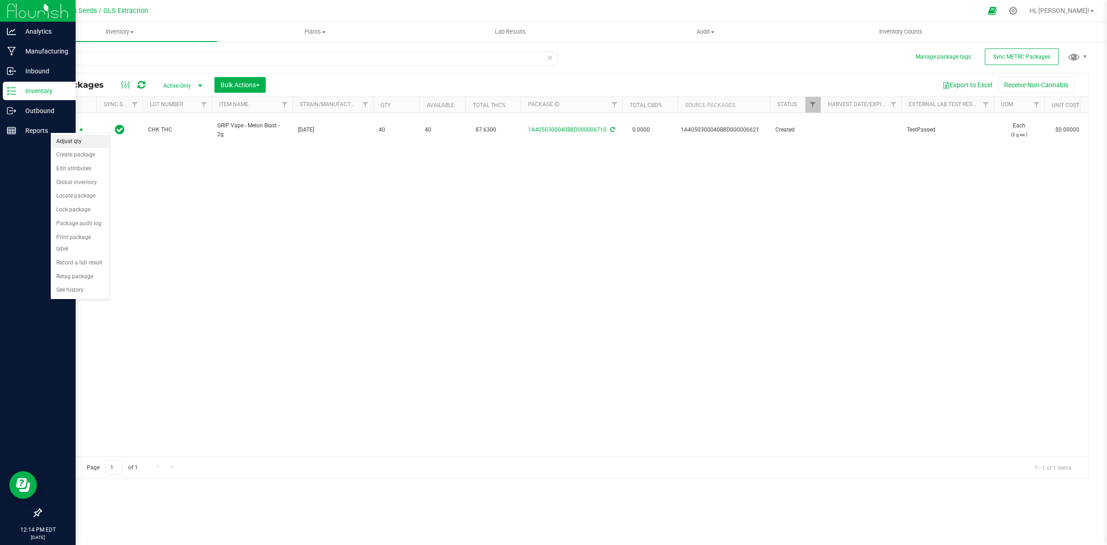
click at [79, 140] on li "Adjust qty" at bounding box center [80, 142] width 59 height 14
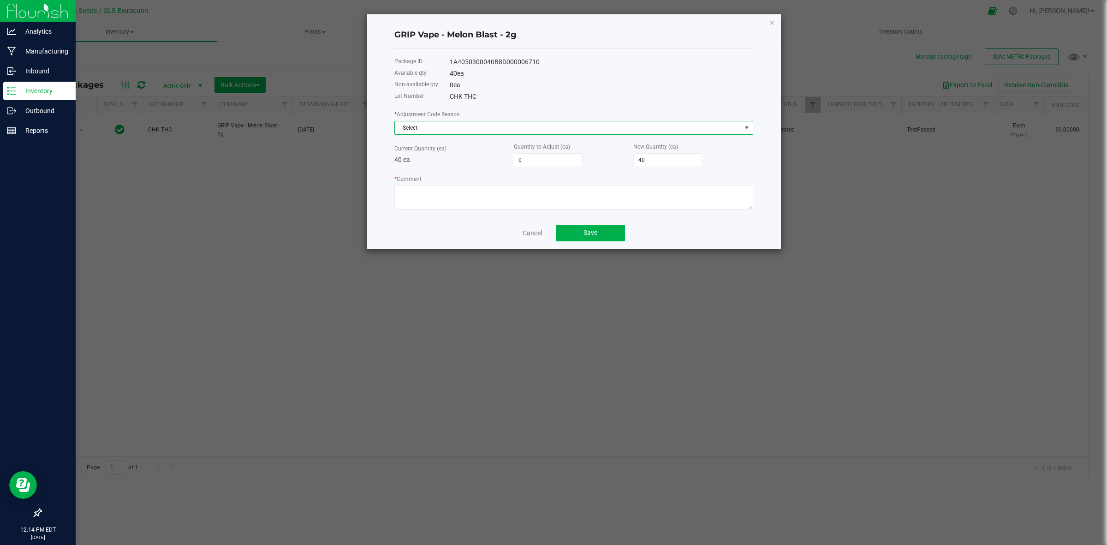
click at [480, 129] on span "Select" at bounding box center [568, 127] width 346 height 13
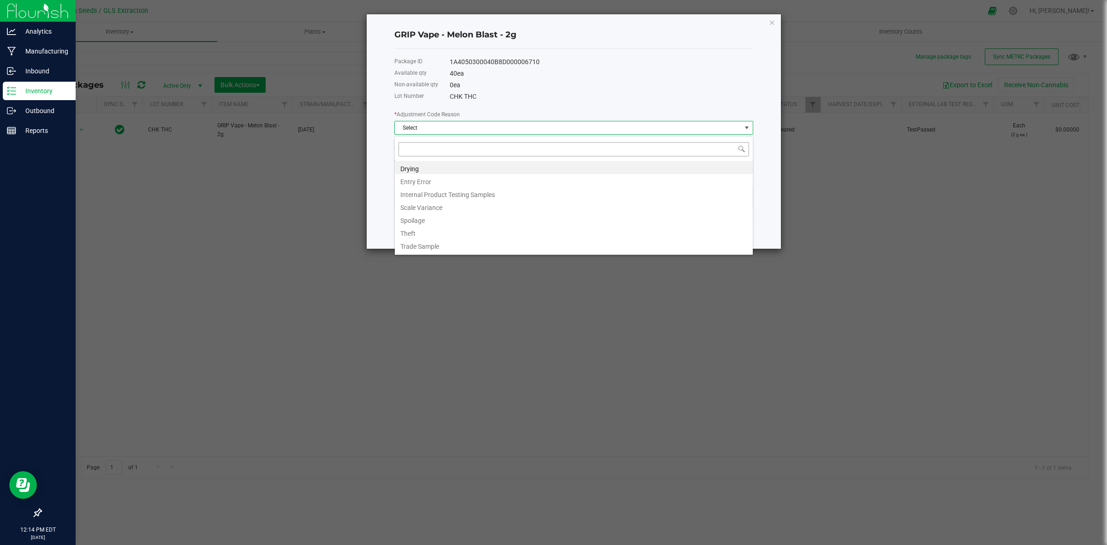
scroll to position [14, 358]
click at [452, 181] on li "Entry Error" at bounding box center [574, 180] width 358 height 13
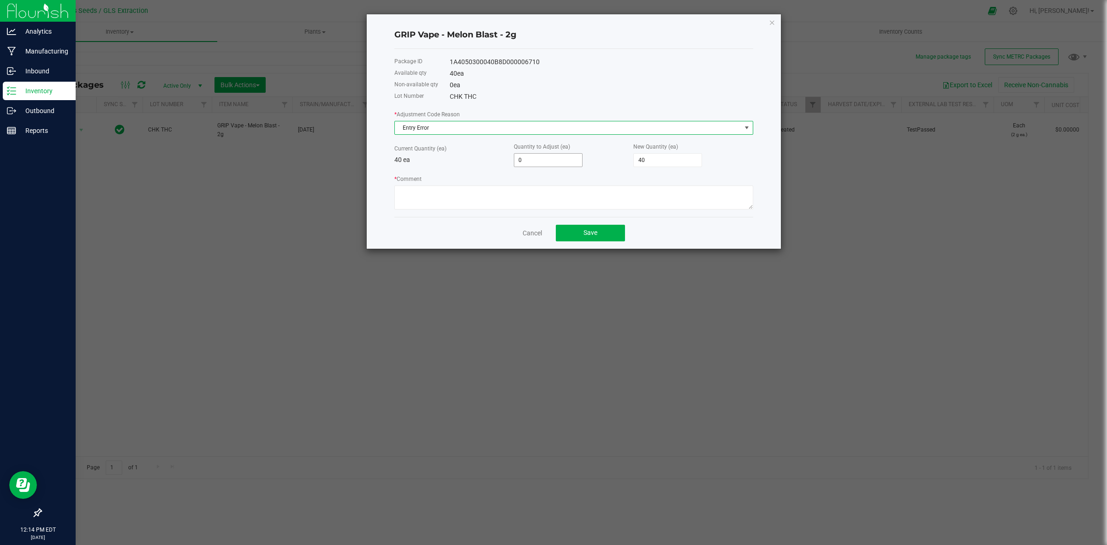
click at [557, 157] on input "0" at bounding box center [548, 160] width 68 height 13
click at [524, 190] on textarea "* Comment" at bounding box center [573, 197] width 359 height 24
click at [595, 236] on span "Save" at bounding box center [590, 232] width 14 height 7
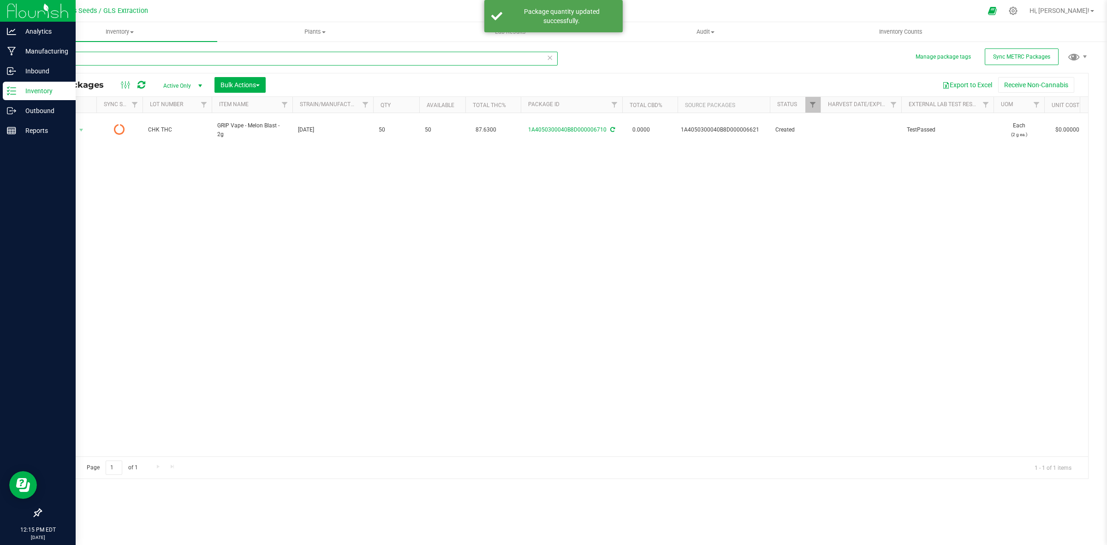
click at [34, 59] on div "Manage package tags Sync METRC Packages 6710 All Packages Active Only Active On…" at bounding box center [564, 181] width 1085 height 281
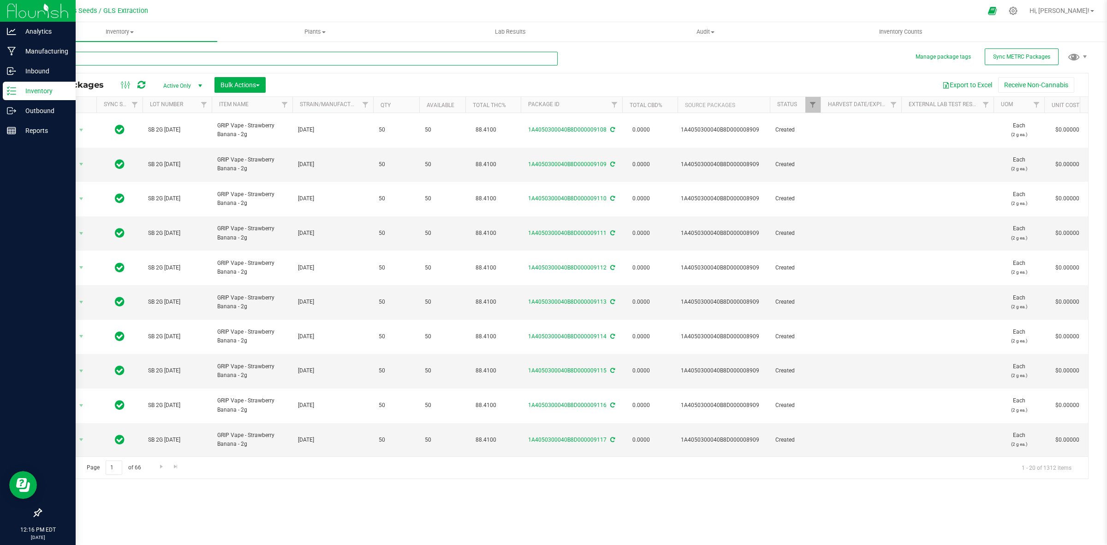
click at [85, 56] on input "text" at bounding box center [299, 59] width 517 height 14
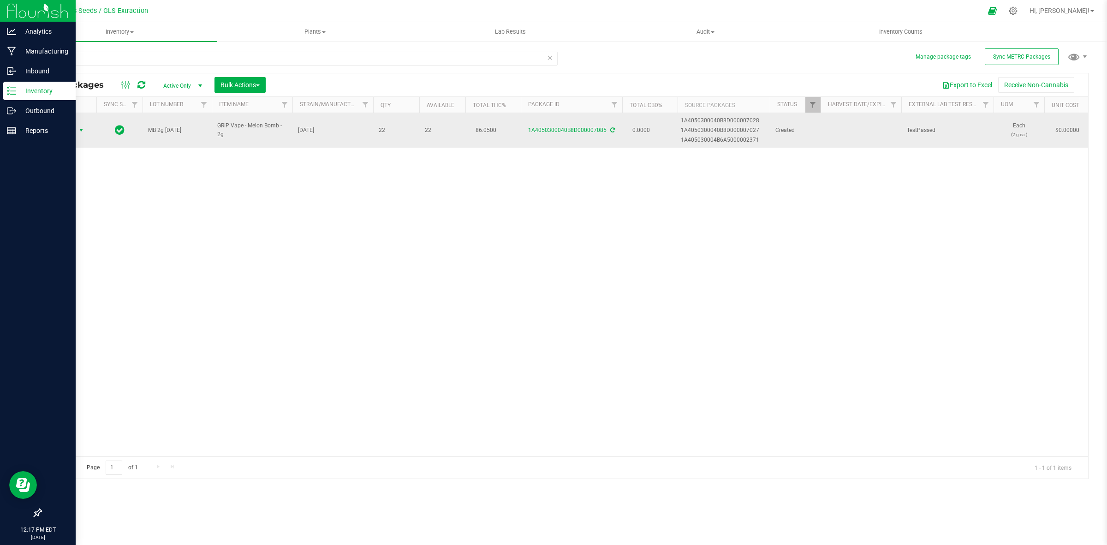
click at [78, 127] on span "select" at bounding box center [80, 129] width 7 height 7
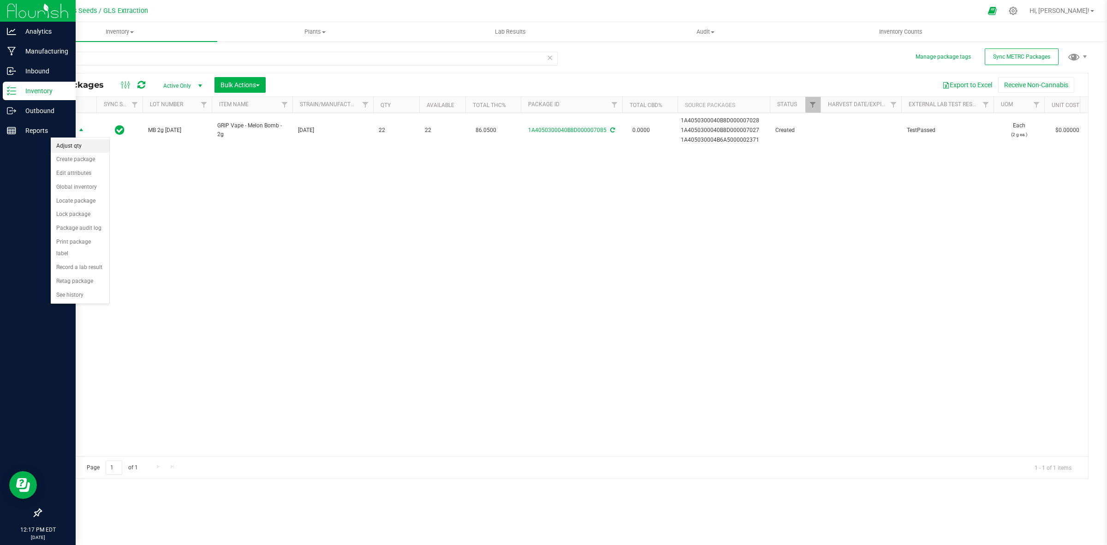
click at [82, 148] on li "Adjust qty" at bounding box center [80, 146] width 59 height 14
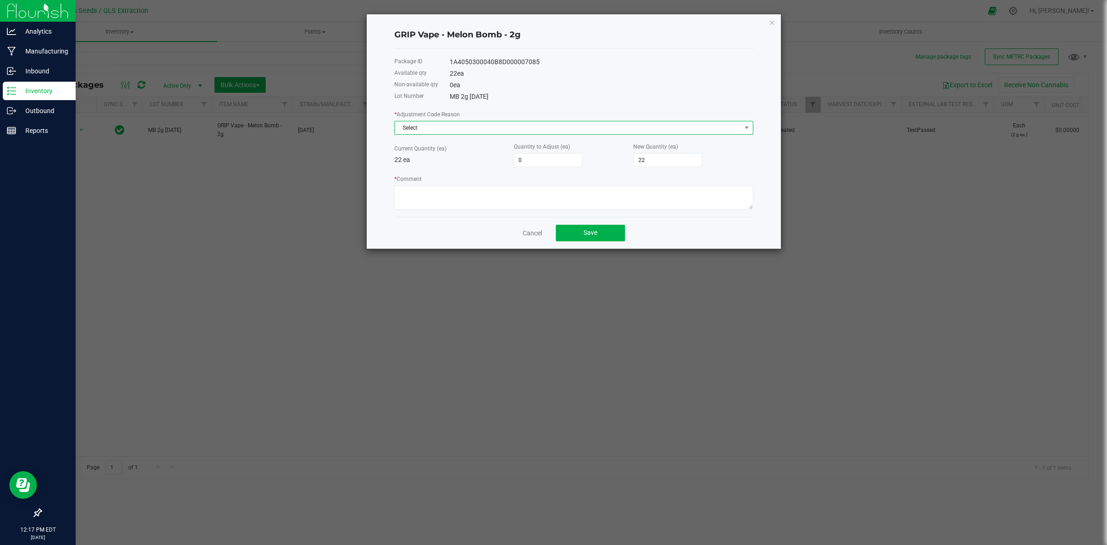
click at [565, 127] on span "Select" at bounding box center [568, 127] width 346 height 13
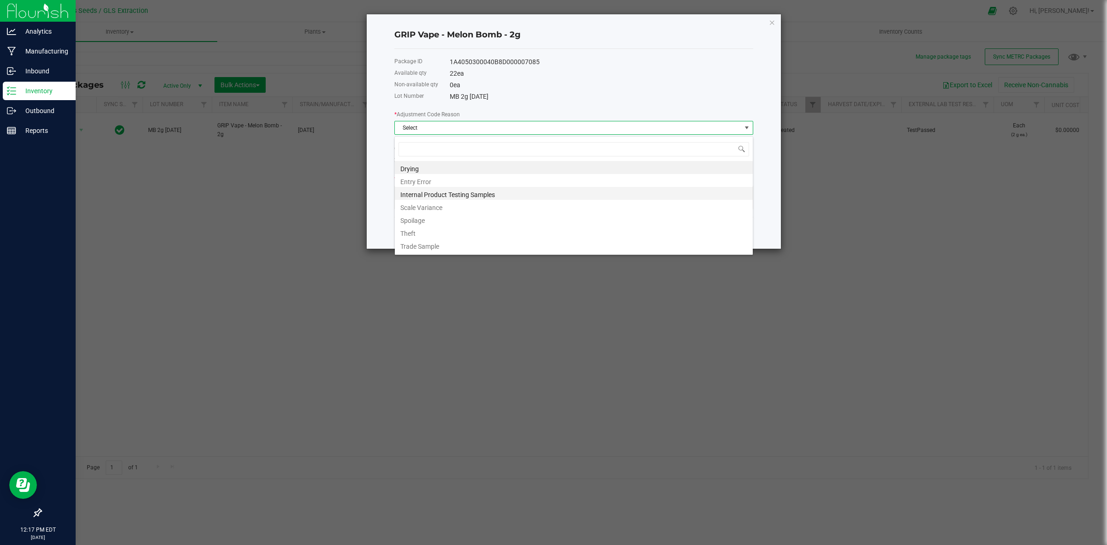
scroll to position [14, 358]
click at [481, 178] on li "Entry Error" at bounding box center [574, 180] width 358 height 13
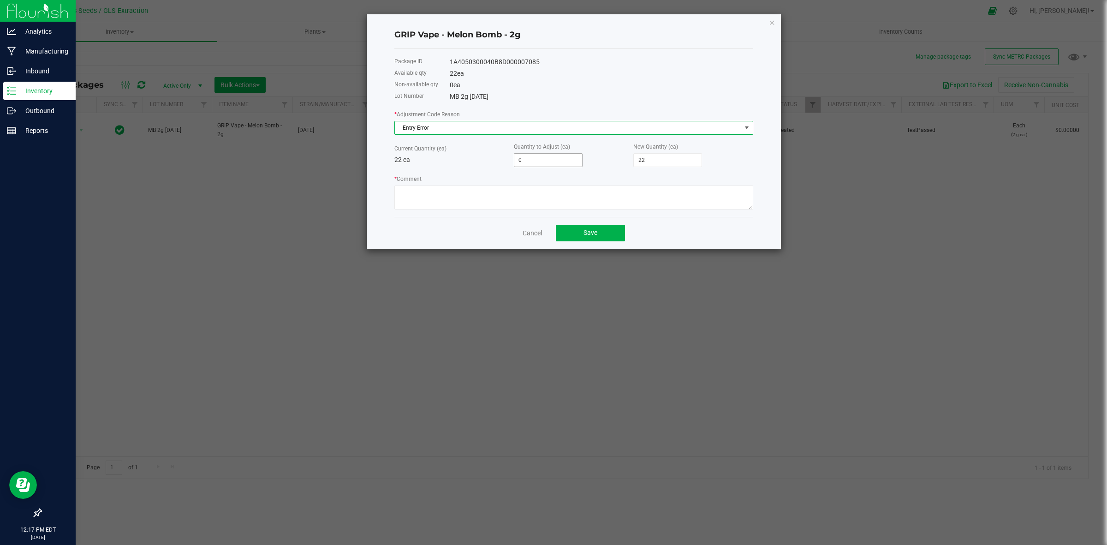
click at [530, 162] on input "0" at bounding box center [548, 160] width 68 height 13
click at [605, 238] on button "Save" at bounding box center [590, 233] width 69 height 17
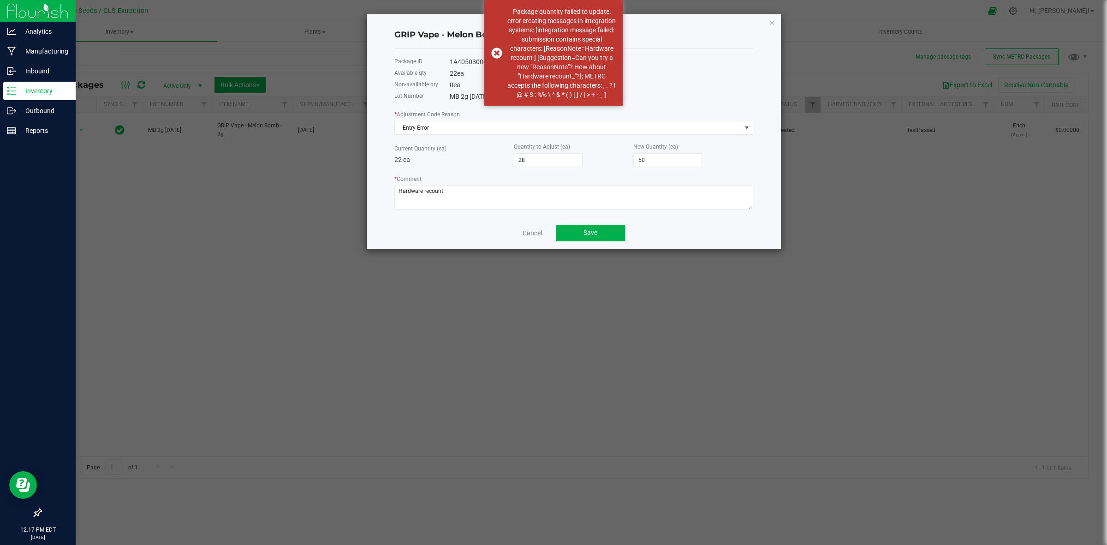
drag, startPoint x: 536, startPoint y: 232, endPoint x: 483, endPoint y: 213, distance: 55.7
click at [535, 232] on link "Cancel" at bounding box center [531, 232] width 19 height 9
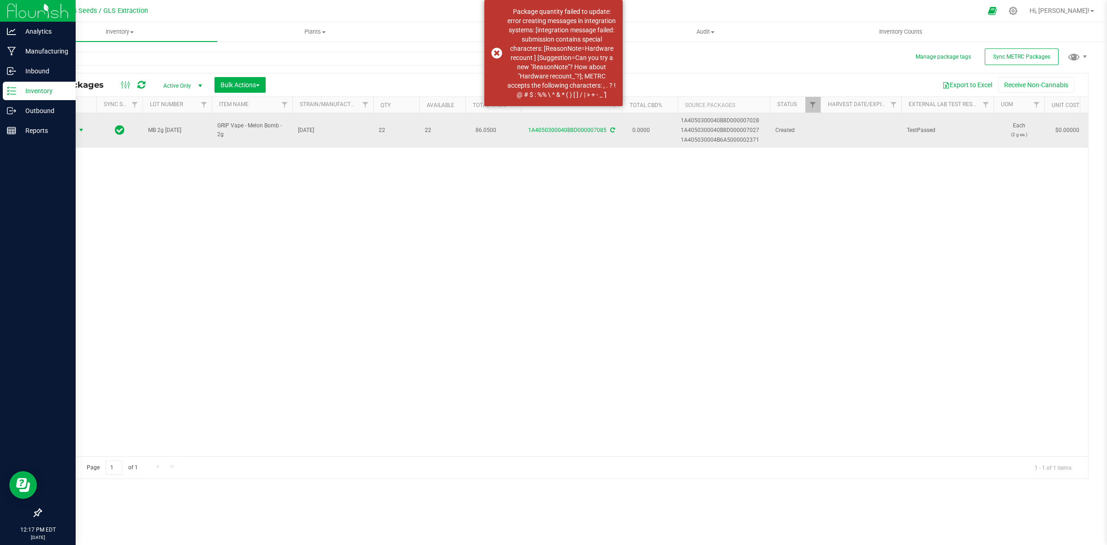
click at [76, 130] on span "select" at bounding box center [82, 130] width 12 height 13
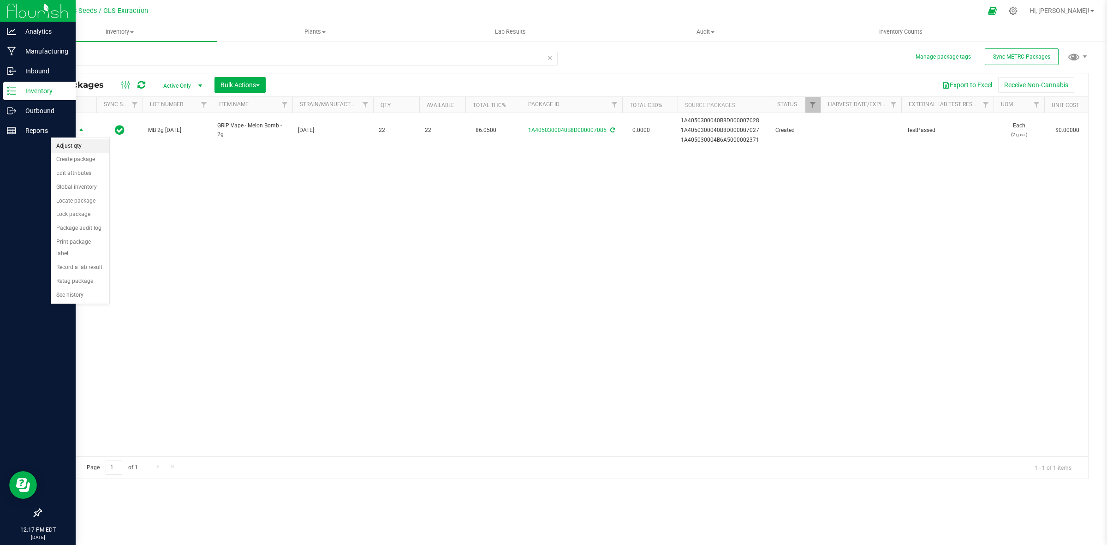
click at [81, 147] on li "Adjust qty" at bounding box center [80, 146] width 59 height 14
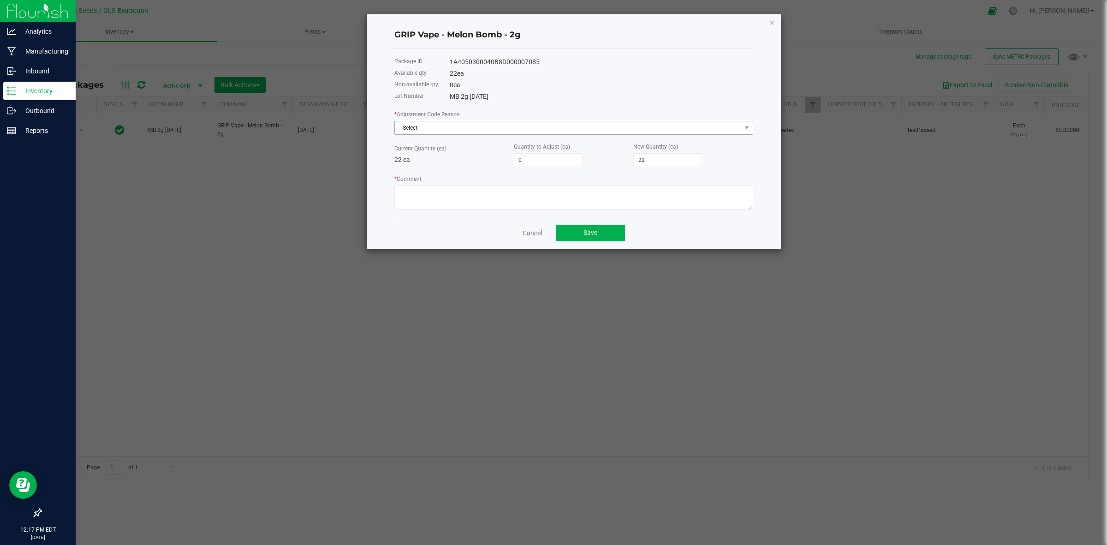
drag, startPoint x: 474, startPoint y: 138, endPoint x: 471, endPoint y: 131, distance: 7.4
click at [474, 137] on div "* Adjustment Code Reason Select Current Quantity (ea) 22 ea Quantity to Adjust …" at bounding box center [573, 159] width 359 height 100
click at [471, 131] on span "Select" at bounding box center [568, 127] width 346 height 13
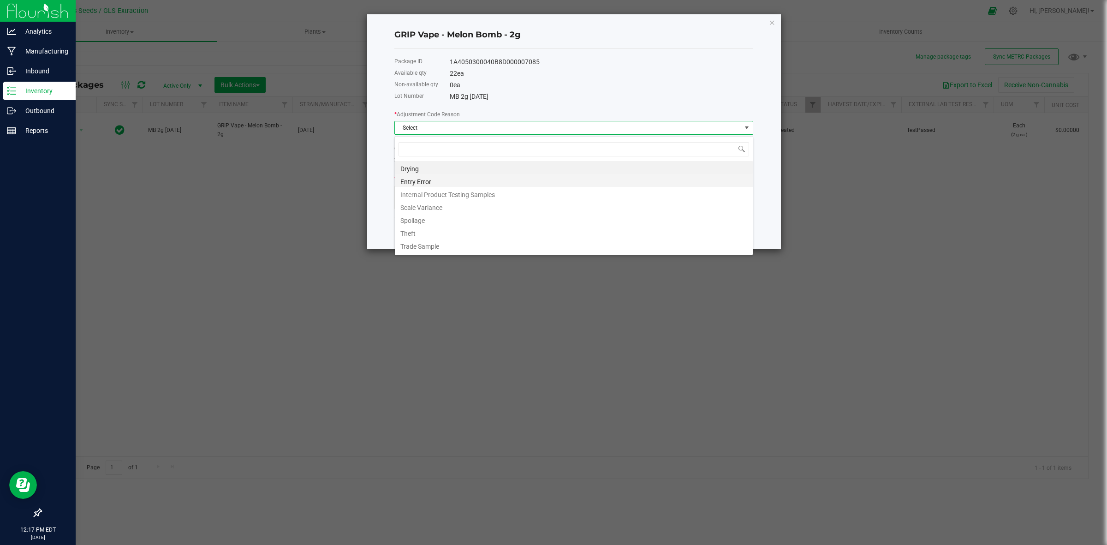
click at [459, 178] on li "Entry Error" at bounding box center [574, 180] width 358 height 13
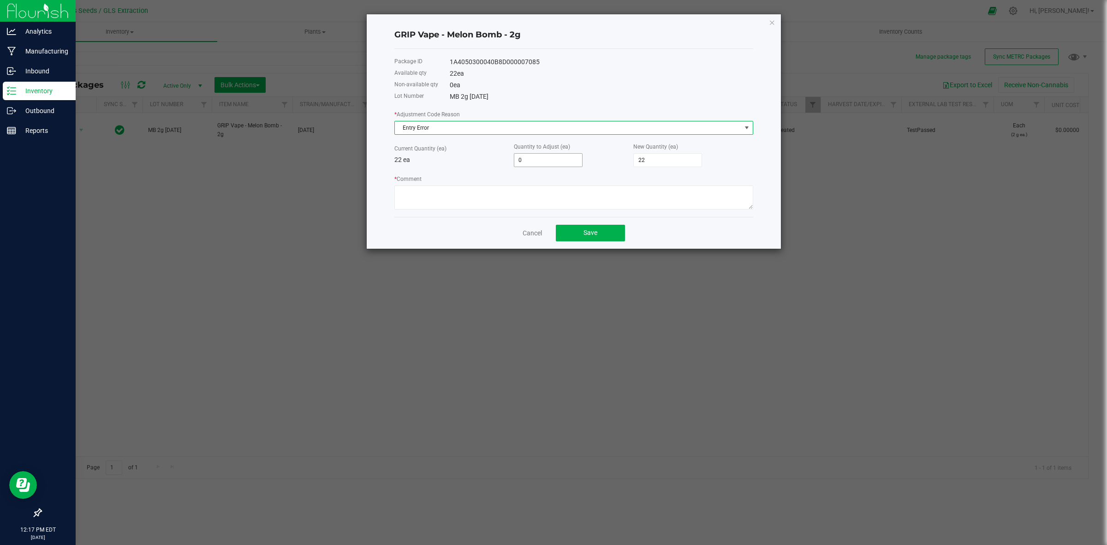
click at [538, 164] on input "0" at bounding box center [548, 160] width 68 height 13
click at [583, 234] on span "Save" at bounding box center [590, 232] width 14 height 7
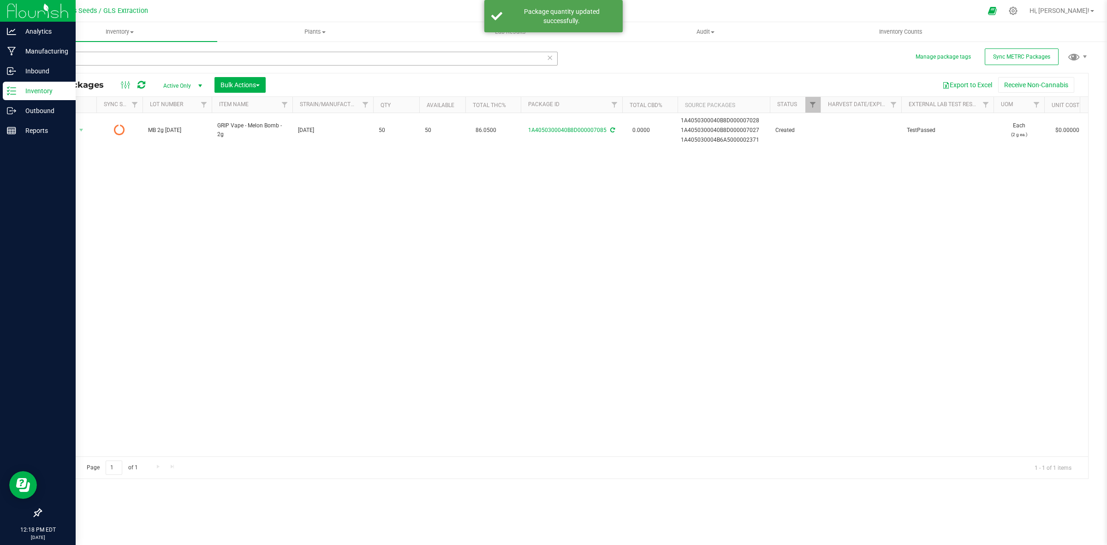
drag, startPoint x: 137, startPoint y: 51, endPoint x: 110, endPoint y: 53, distance: 27.3
click at [110, 53] on div "7085" at bounding box center [303, 58] width 524 height 30
drag, startPoint x: 64, startPoint y: 56, endPoint x: 37, endPoint y: 58, distance: 26.8
click at [37, 58] on div "Manage package tags Sync METRC Packages 7085 All Packages Active Only Active On…" at bounding box center [564, 181] width 1085 height 281
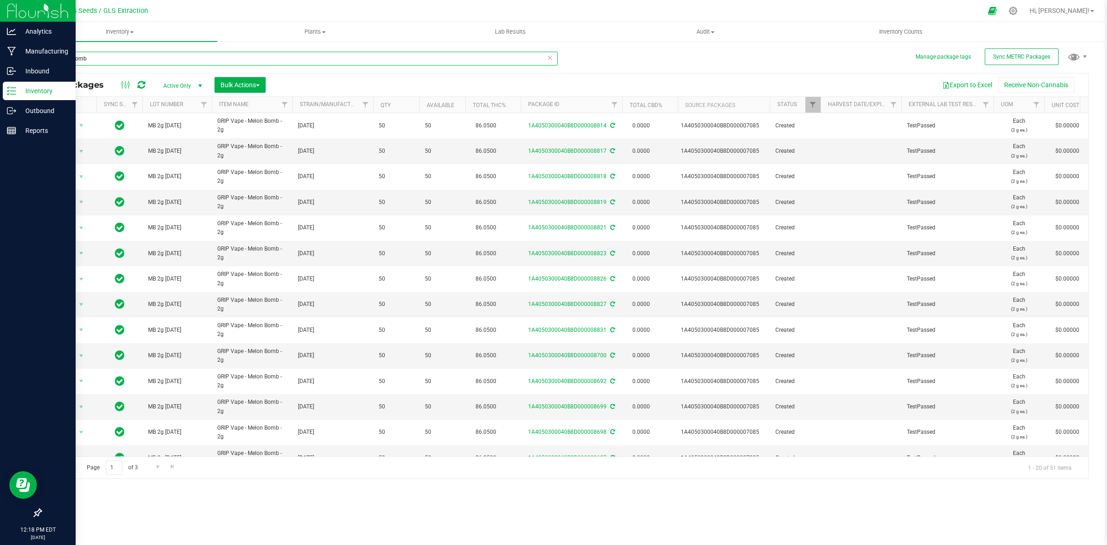
drag, startPoint x: 93, startPoint y: 58, endPoint x: 47, endPoint y: 54, distance: 45.8
click at [47, 54] on input "melon bomb" at bounding box center [299, 59] width 517 height 14
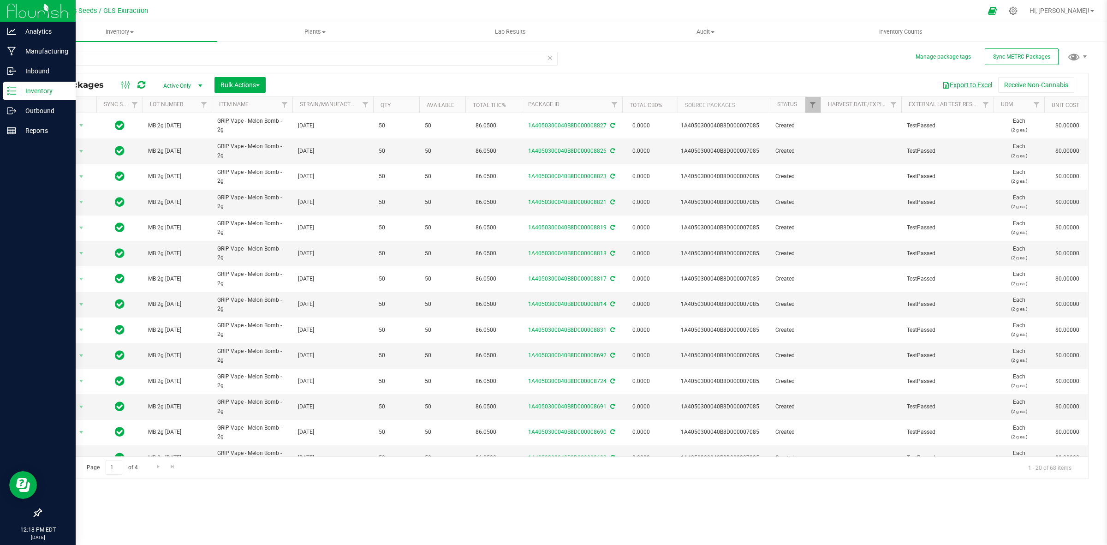
click at [973, 88] on button "Export to Excel" at bounding box center [967, 85] width 62 height 16
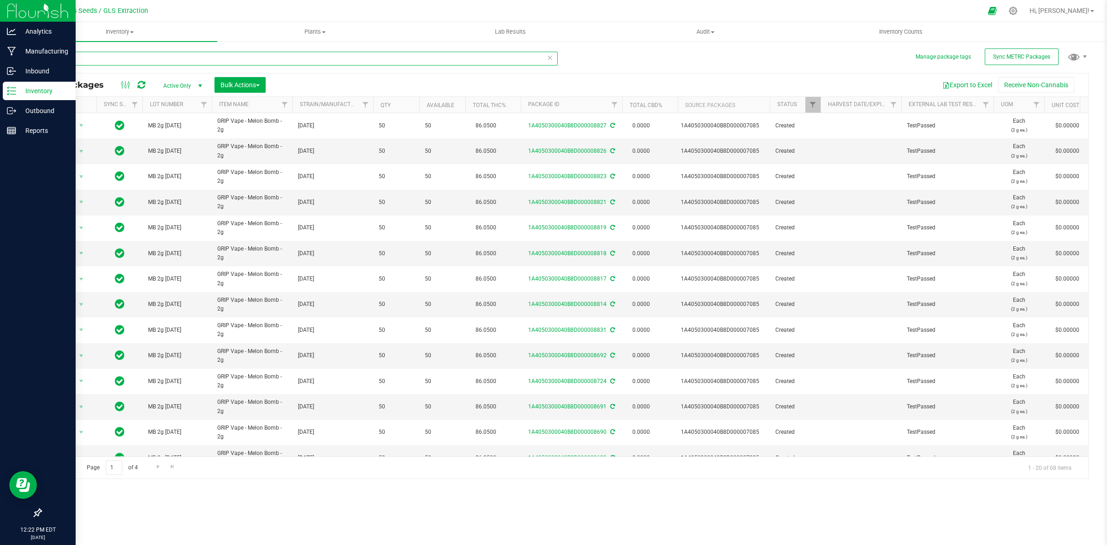
drag, startPoint x: 136, startPoint y: 56, endPoint x: 52, endPoint y: 54, distance: 84.9
click at [42, 56] on input "melon" at bounding box center [299, 59] width 517 height 14
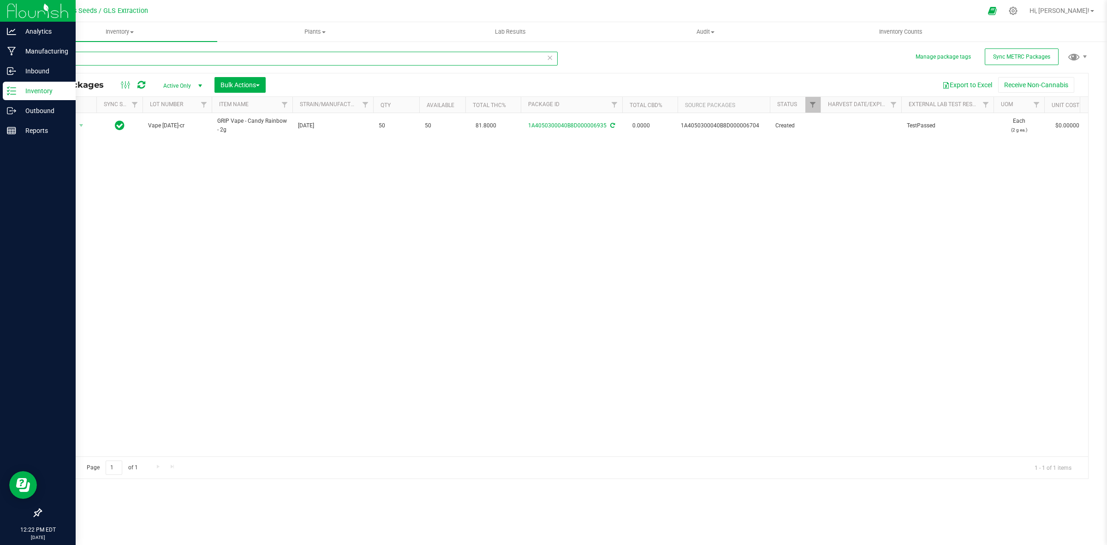
drag, startPoint x: 113, startPoint y: 59, endPoint x: 33, endPoint y: 52, distance: 81.0
click at [33, 52] on div "Manage package tags Sync METRC Packages 6935 All Packages Active Only Active On…" at bounding box center [564, 181] width 1085 height 281
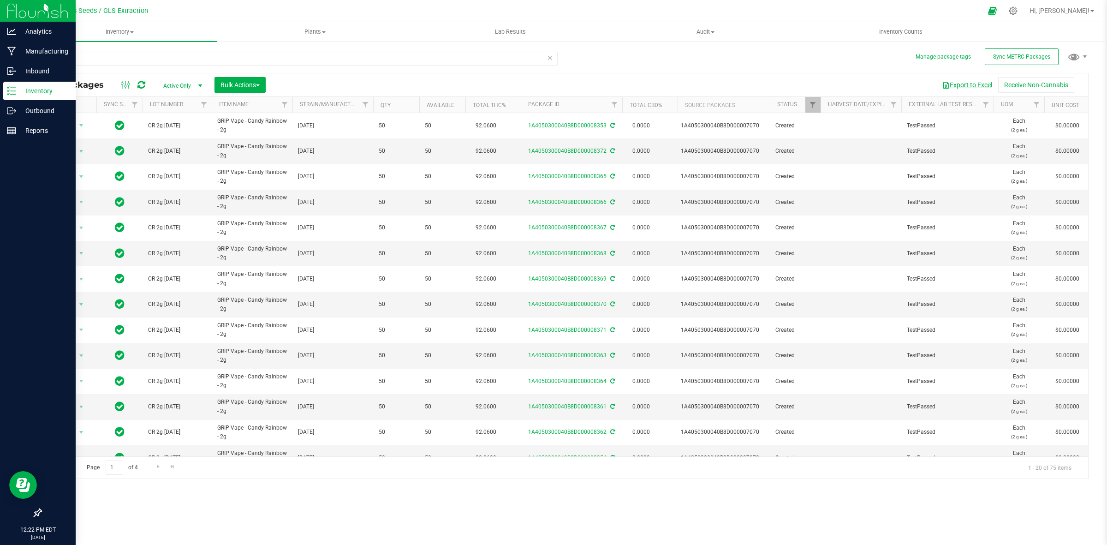
click at [976, 82] on button "Export to Excel" at bounding box center [967, 85] width 62 height 16
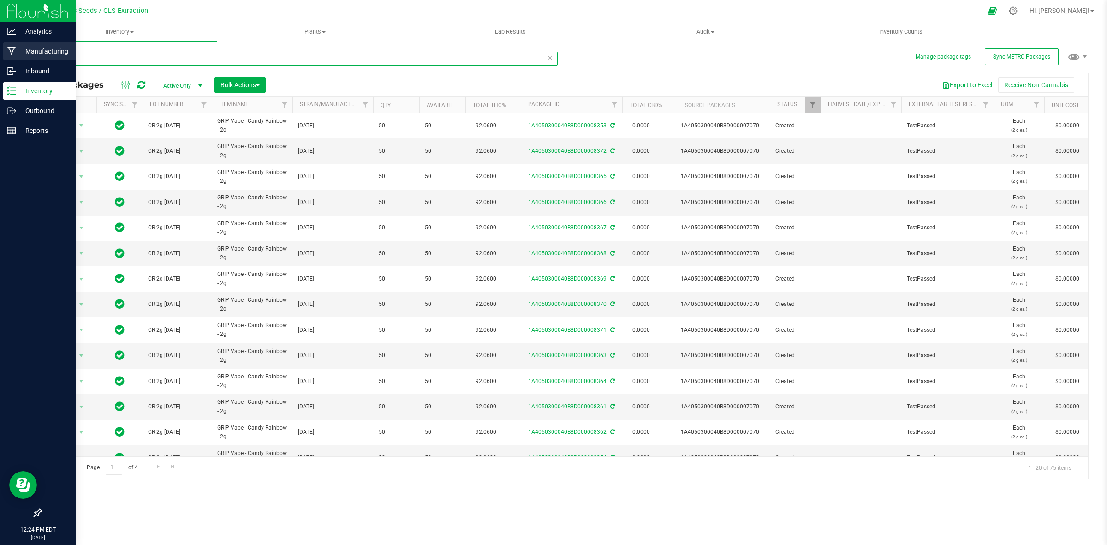
drag, startPoint x: 143, startPoint y: 64, endPoint x: 3, endPoint y: 55, distance: 140.0
click at [3, 55] on div "Analytics Manufacturing Inbound Inventory Outbound Reports 12:24 PM EDT [DATE] …" at bounding box center [553, 272] width 1107 height 545
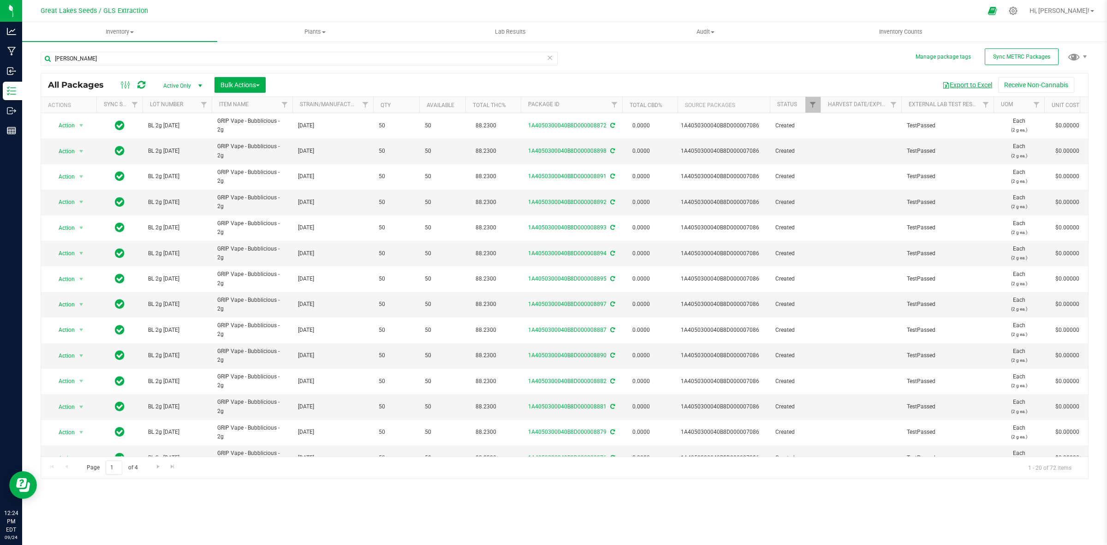
click at [963, 87] on button "Export to Excel" at bounding box center [967, 85] width 62 height 16
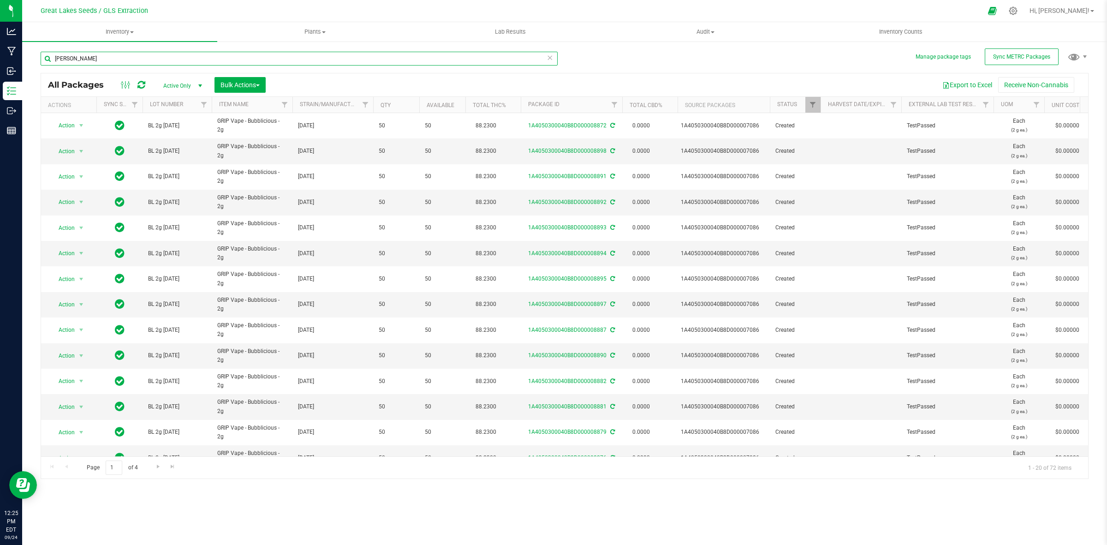
drag, startPoint x: 111, startPoint y: 58, endPoint x: 33, endPoint y: 58, distance: 77.5
click at [33, 58] on div "Manage package tags Sync METRC Packages [PERSON_NAME] All Packages Active Only …" at bounding box center [564, 181] width 1085 height 281
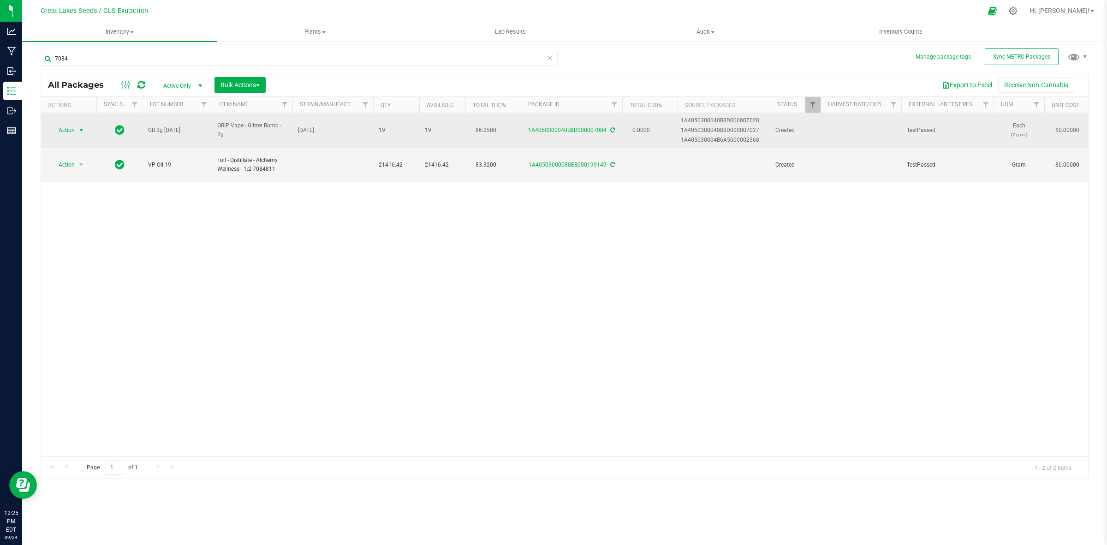
click at [80, 130] on span "select" at bounding box center [80, 129] width 7 height 7
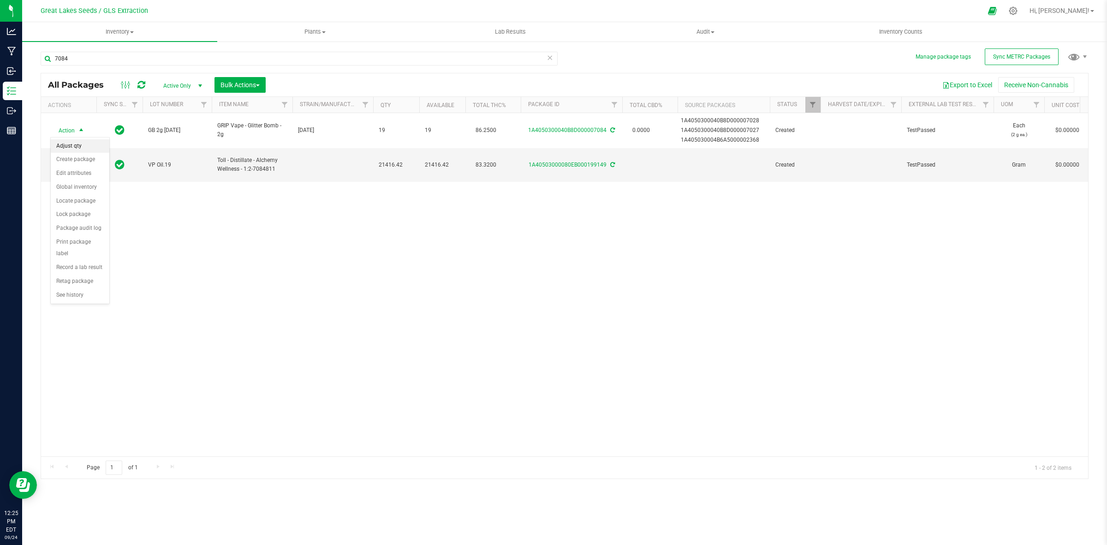
click at [75, 144] on li "Adjust qty" at bounding box center [80, 146] width 59 height 14
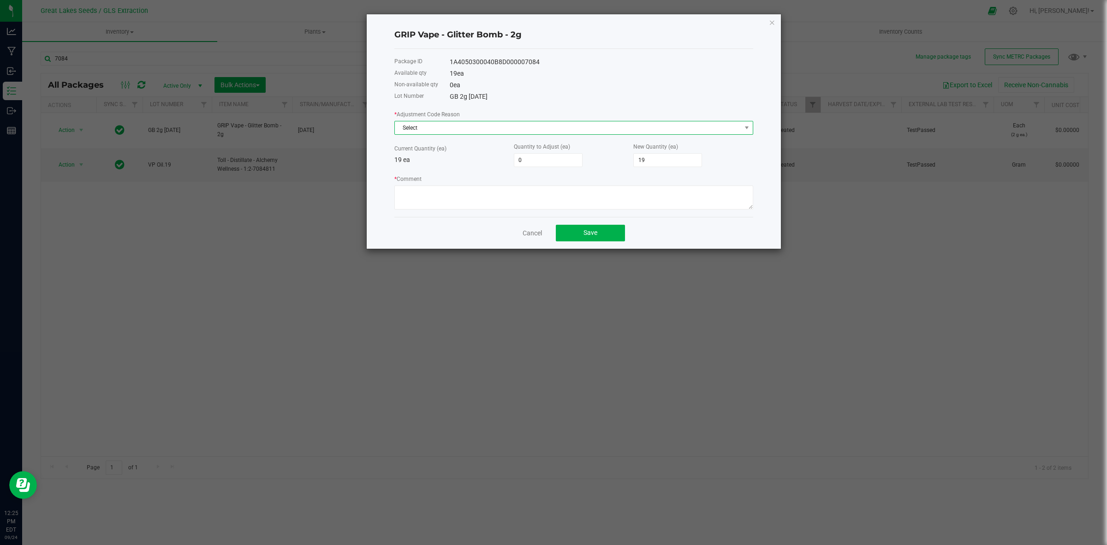
click at [451, 130] on span "Select" at bounding box center [568, 127] width 346 height 13
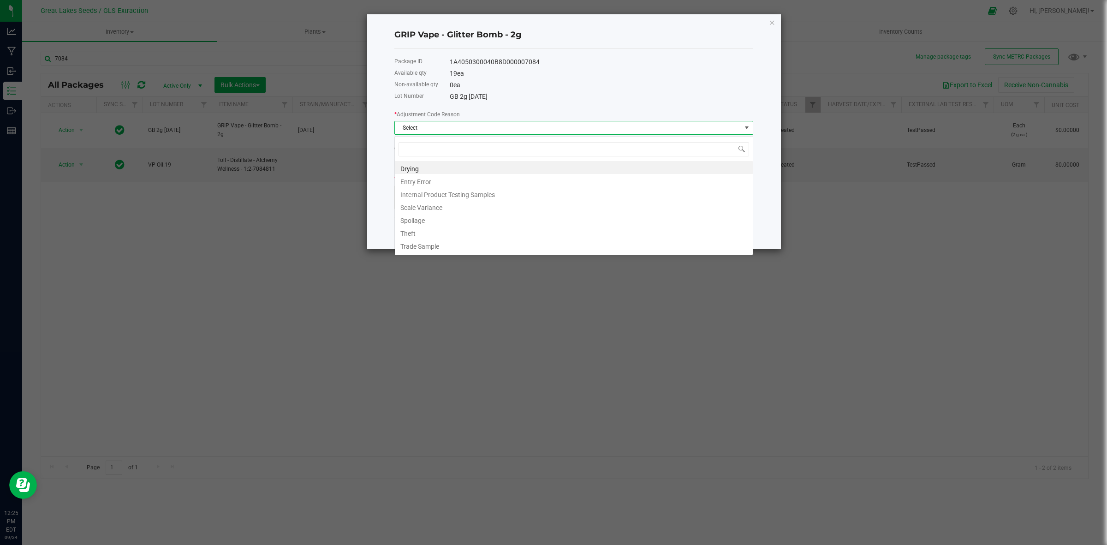
scroll to position [14, 358]
click at [436, 177] on li "Entry Error" at bounding box center [574, 180] width 358 height 13
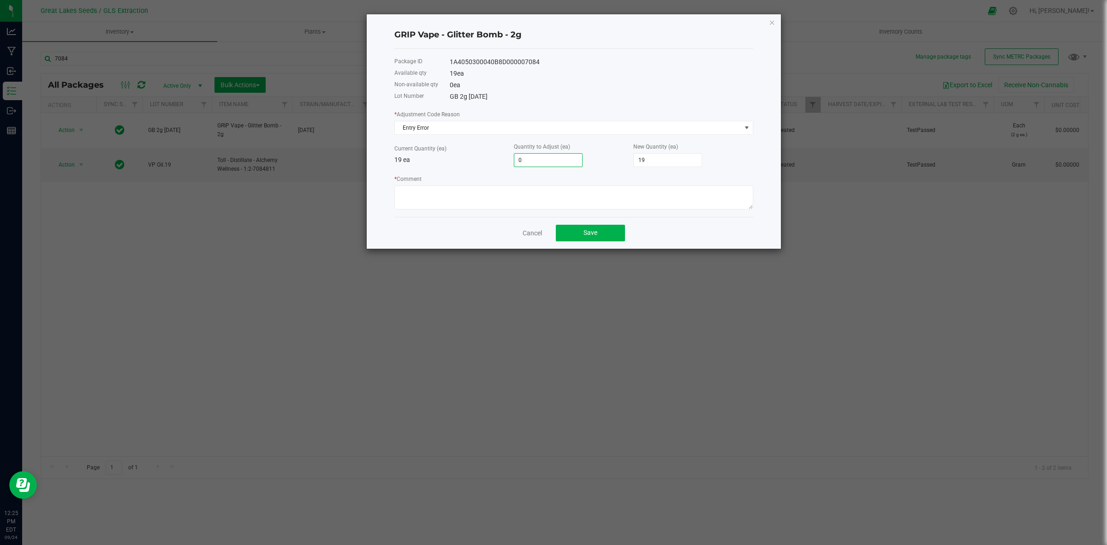
click at [519, 158] on input "0" at bounding box center [548, 160] width 68 height 13
click at [590, 228] on button "Save" at bounding box center [590, 233] width 69 height 17
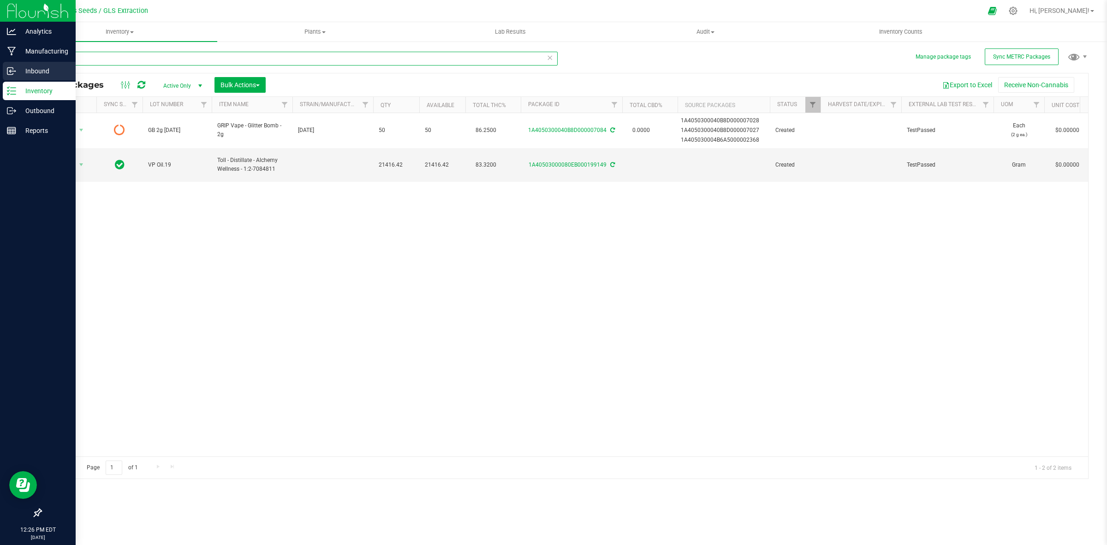
drag, startPoint x: 132, startPoint y: 59, endPoint x: 0, endPoint y: 61, distance: 131.9
click at [0, 61] on div "Analytics Manufacturing Inbound Inventory Outbound Reports 12:26 PM EDT [DATE] …" at bounding box center [553, 272] width 1107 height 545
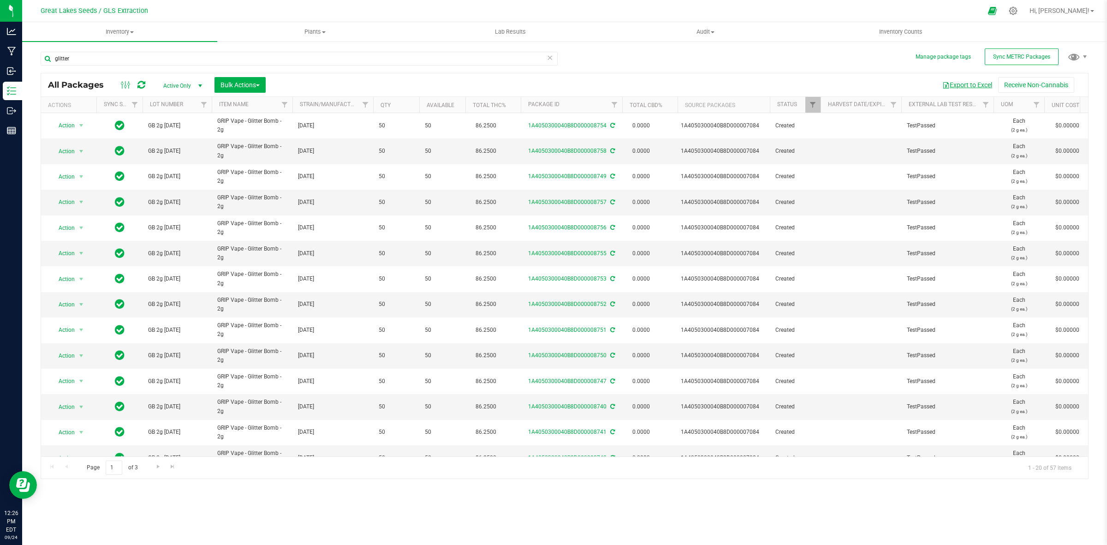
click at [969, 88] on button "Export to Excel" at bounding box center [967, 85] width 62 height 16
click at [1018, 11] on icon at bounding box center [1013, 11] width 10 height 10
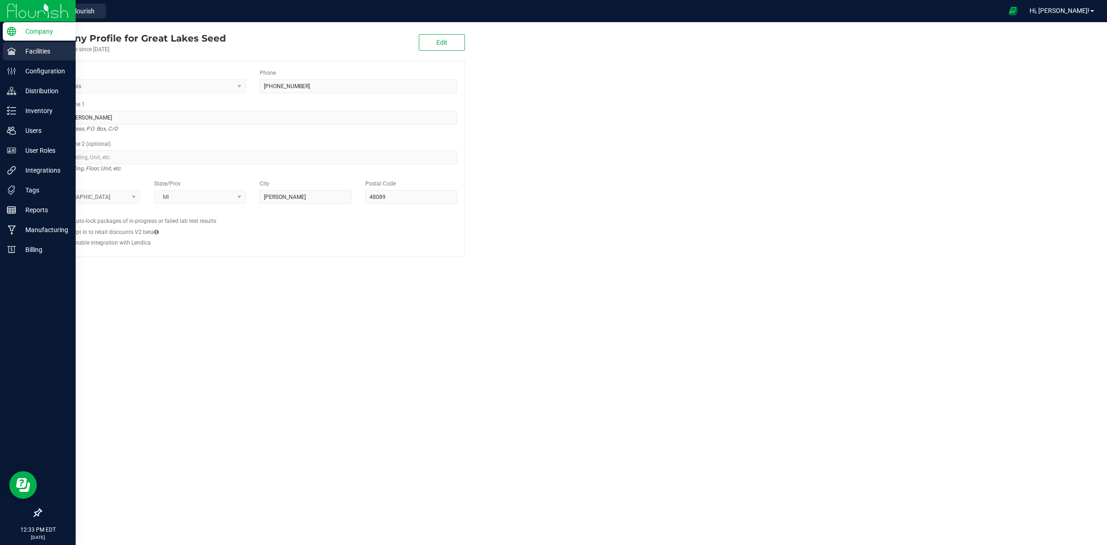
click at [22, 47] on p "Facilities" at bounding box center [43, 51] width 55 height 11
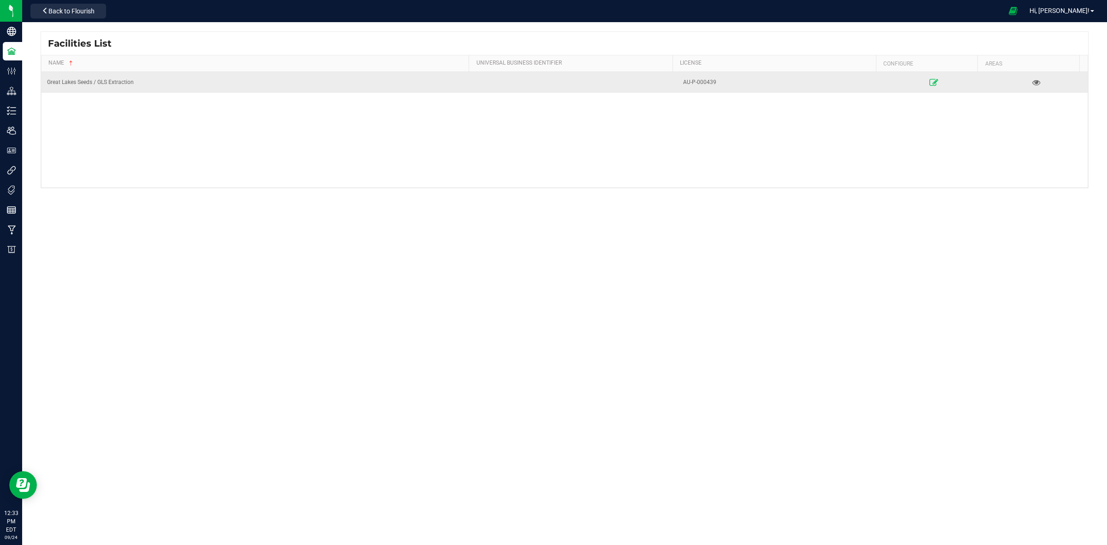
click at [929, 83] on icon at bounding box center [933, 82] width 9 height 6
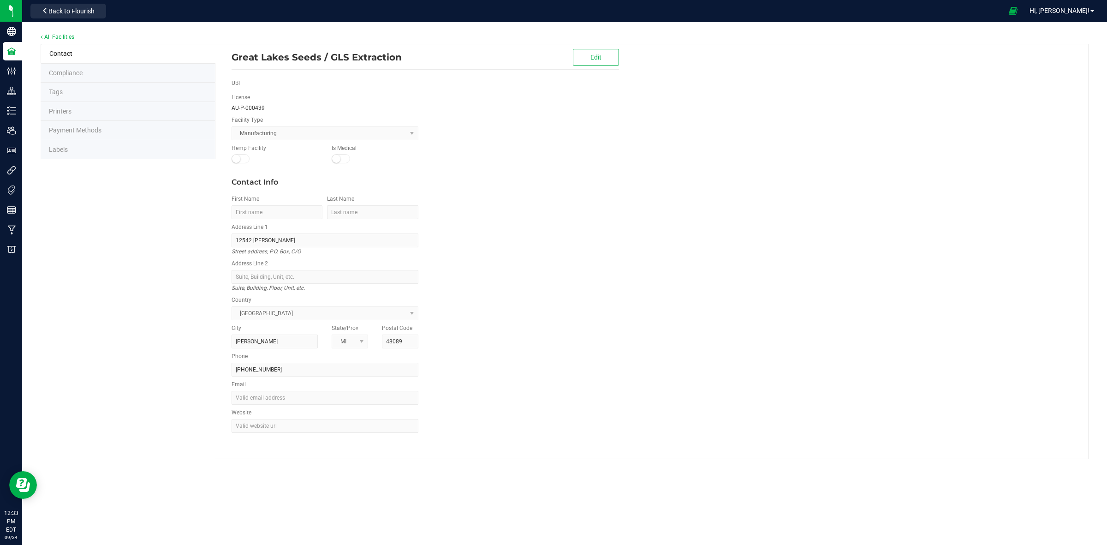
click at [59, 149] on span "Labels" at bounding box center [58, 149] width 19 height 7
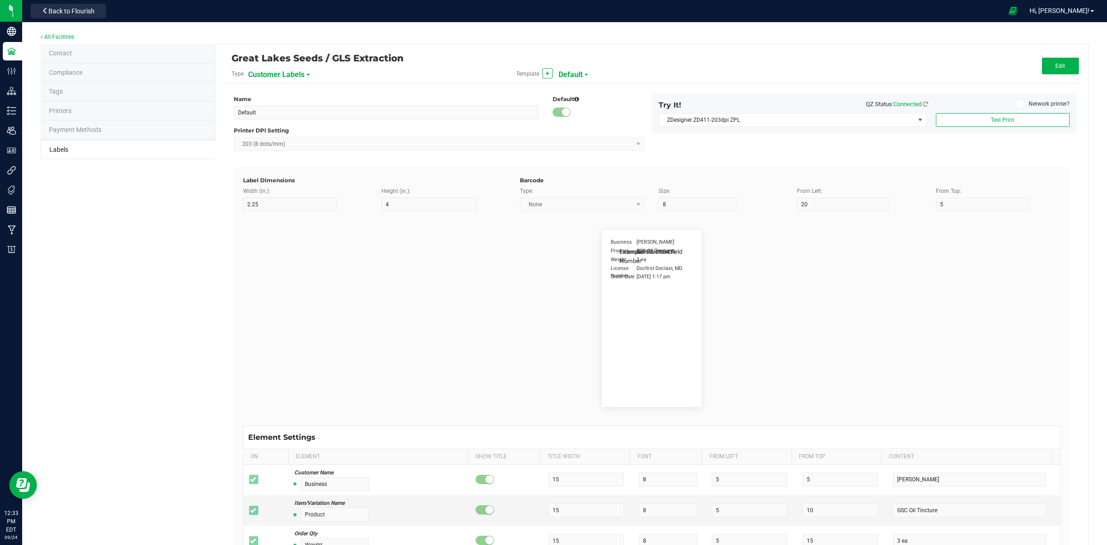
click at [288, 74] on span "Customer Labels" at bounding box center [276, 75] width 56 height 16
click at [270, 127] on span "Package Labels" at bounding box center [270, 128] width 39 height 6
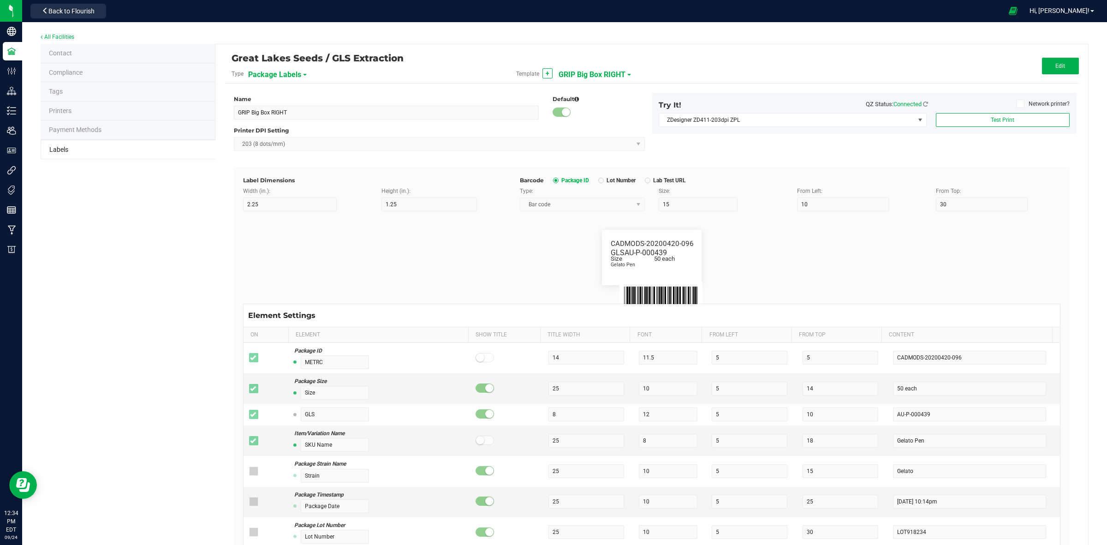
click at [618, 74] on span "GRIP Big Box RIGHT" at bounding box center [591, 75] width 67 height 16
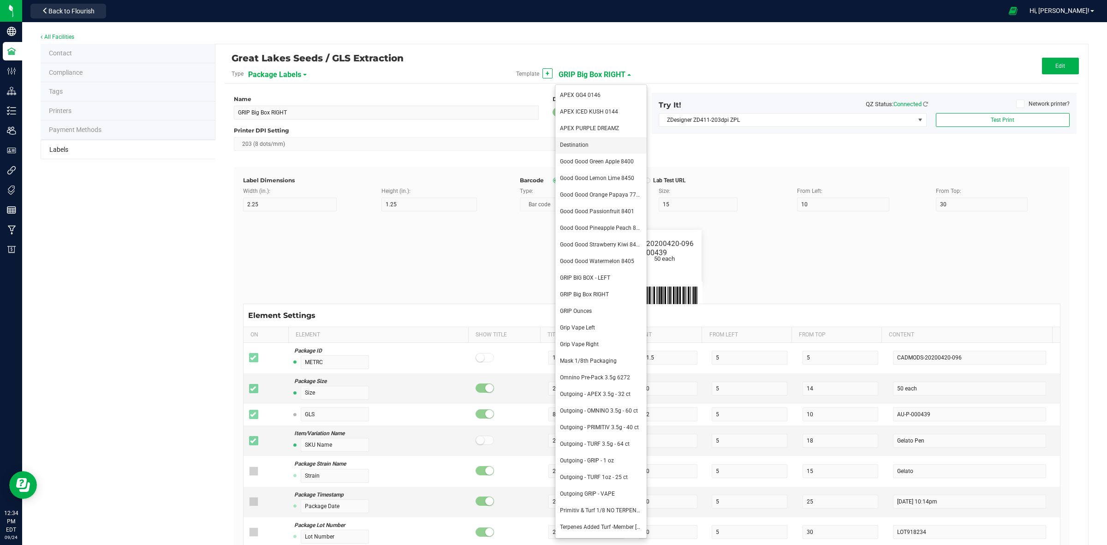
click at [581, 143] on span "Destination" at bounding box center [574, 145] width 29 height 6
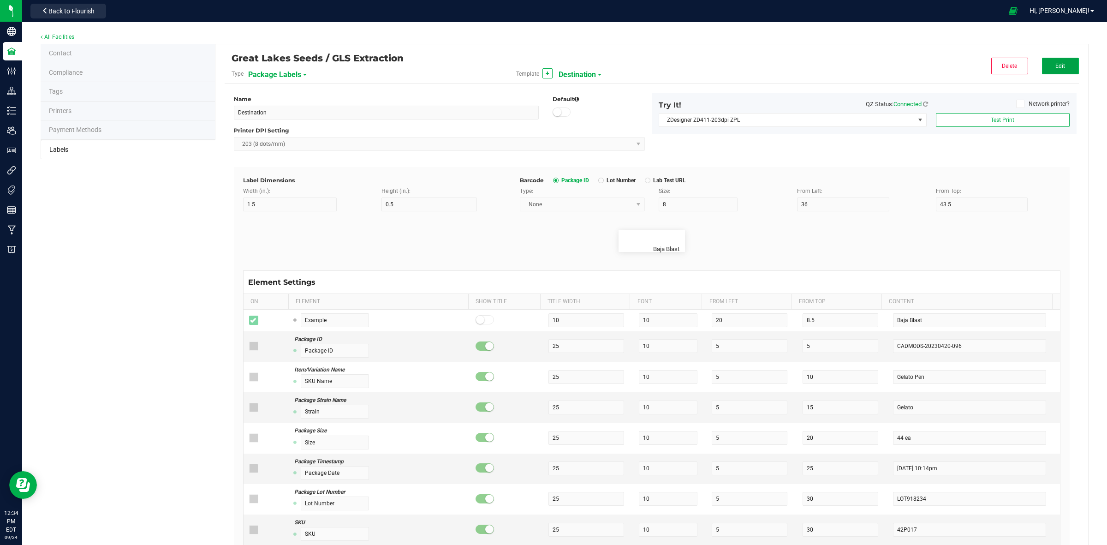
click at [1055, 65] on span "Edit" at bounding box center [1060, 66] width 10 height 6
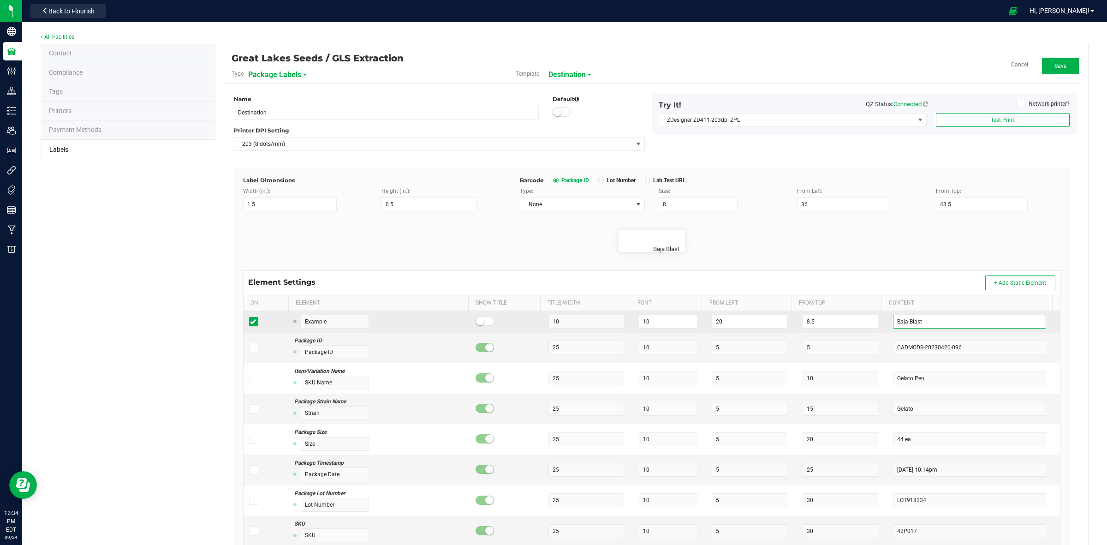
drag, startPoint x: 913, startPoint y: 316, endPoint x: 842, endPoint y: 331, distance: 72.2
click at [843, 331] on tr "Example 10 10 20 8.5 Baja Blast" at bounding box center [651, 322] width 816 height 22
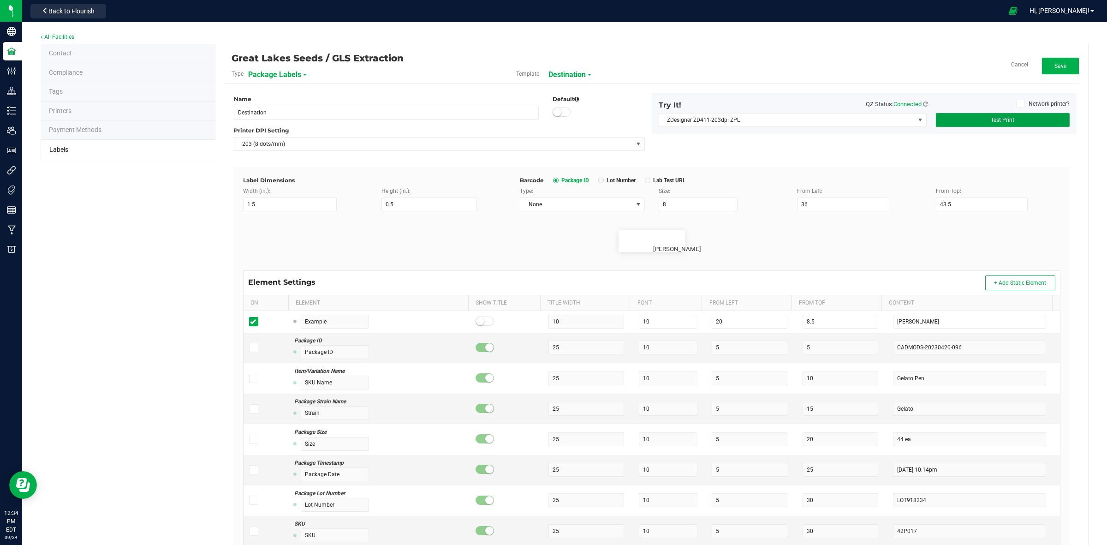
click at [962, 122] on button "Test Print" at bounding box center [1003, 120] width 134 height 14
click at [1047, 60] on button "Save" at bounding box center [1060, 66] width 37 height 17
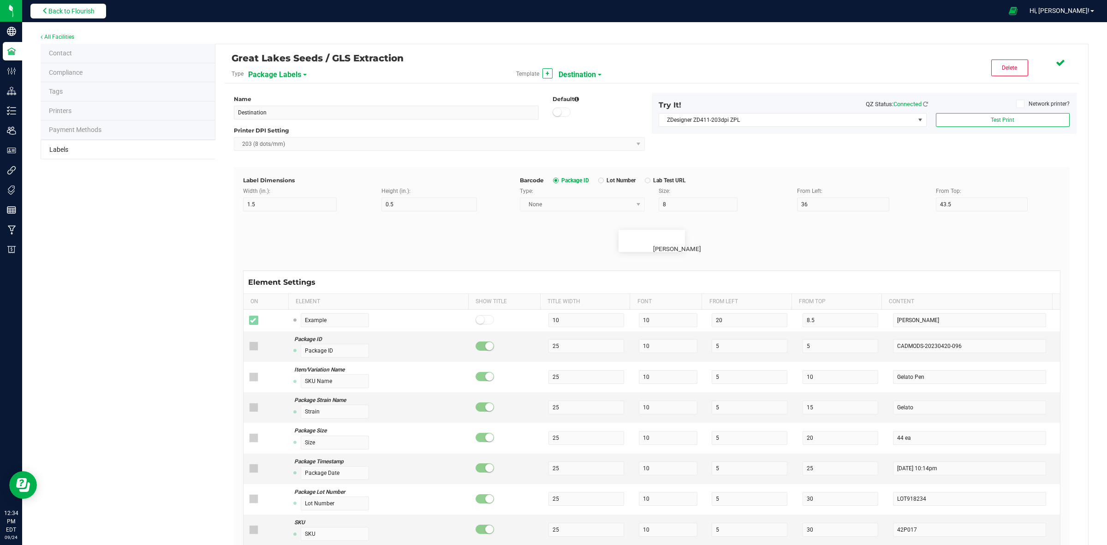
click at [80, 9] on span "Back to Flourish" at bounding box center [71, 10] width 46 height 7
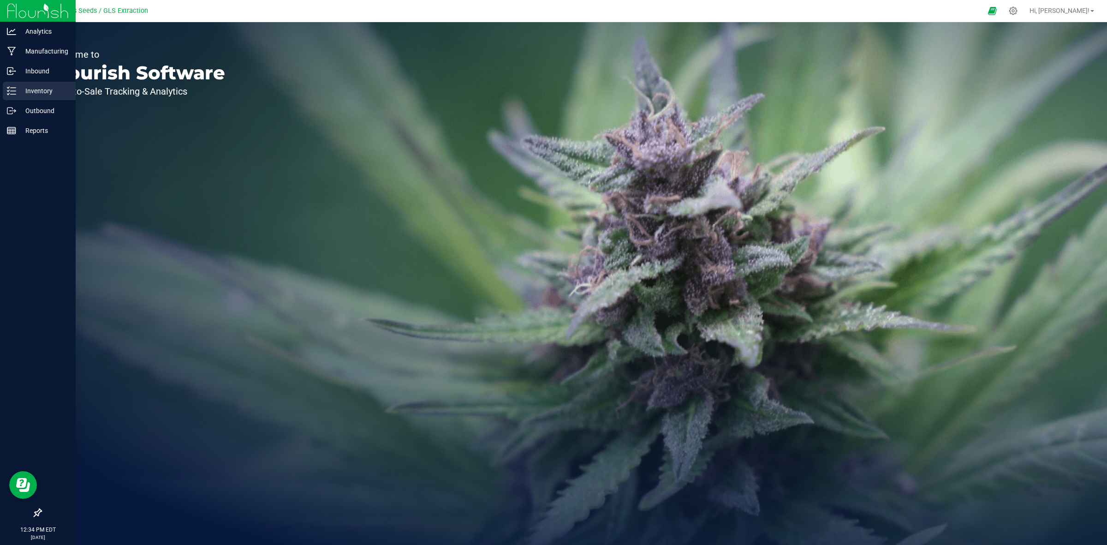
click at [25, 90] on p "Inventory" at bounding box center [43, 90] width 55 height 11
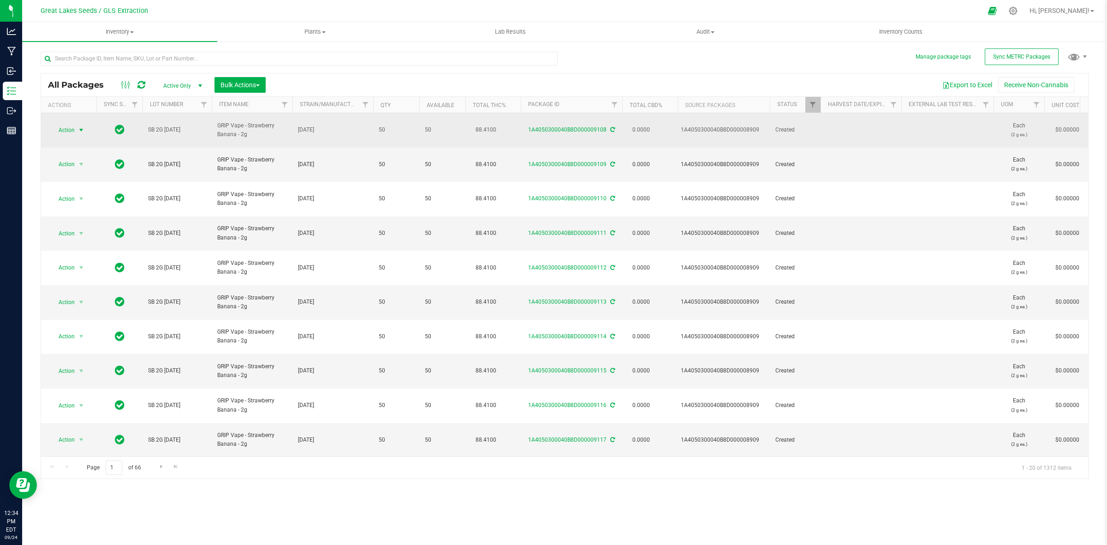
click at [83, 126] on span "select" at bounding box center [80, 129] width 7 height 7
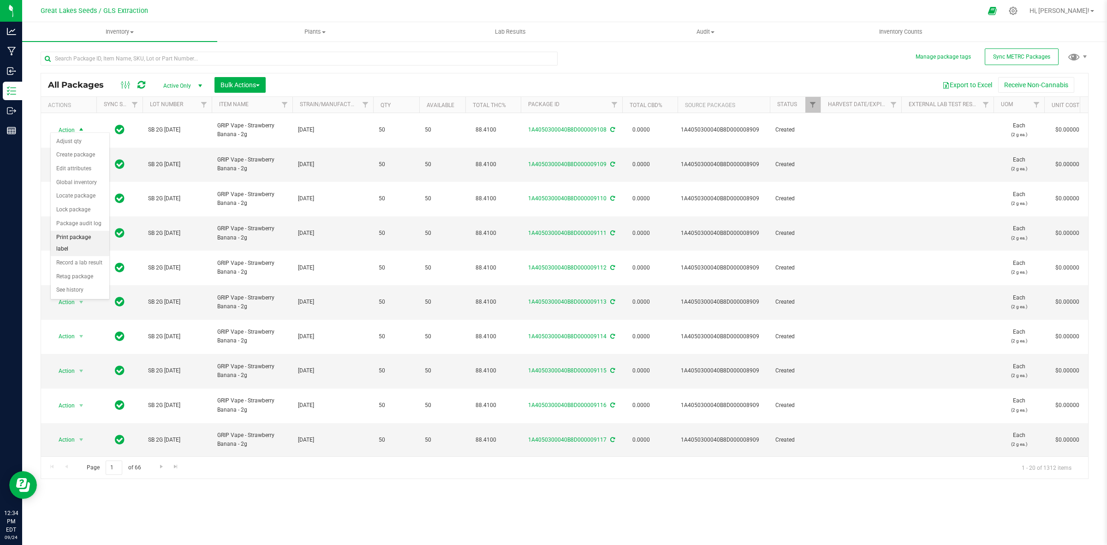
click at [77, 241] on li "Print package label" at bounding box center [80, 243] width 59 height 25
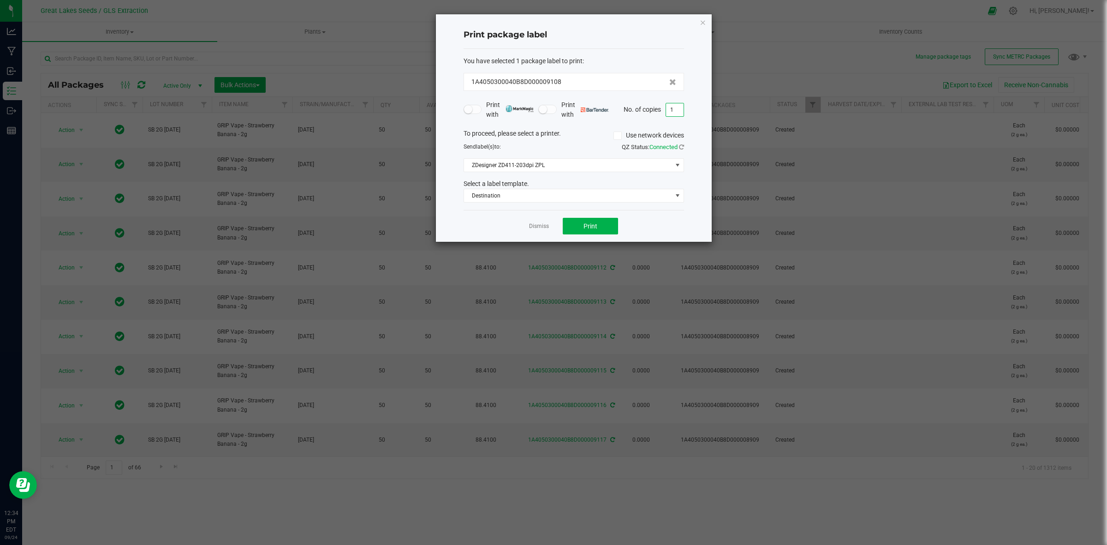
click at [676, 110] on input "1" at bounding box center [675, 109] width 18 height 13
click at [602, 229] on button "Print" at bounding box center [590, 226] width 55 height 17
drag, startPoint x: 540, startPoint y: 226, endPoint x: 534, endPoint y: 236, distance: 11.6
click at [536, 234] on div "Dismiss Print" at bounding box center [573, 226] width 220 height 32
click at [538, 226] on link "Dismiss" at bounding box center [539, 226] width 20 height 8
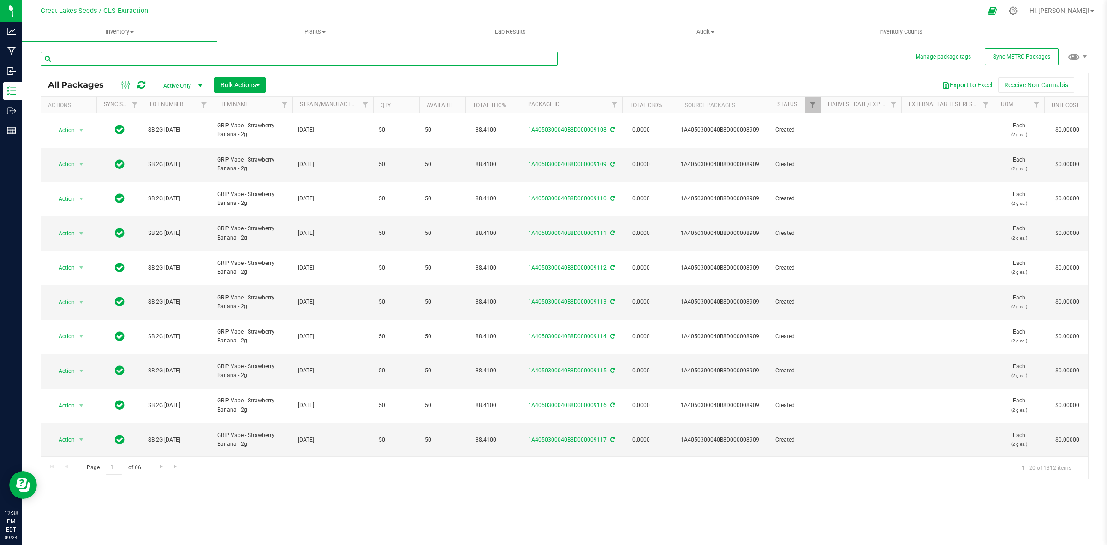
click at [244, 56] on input "text" at bounding box center [299, 59] width 517 height 14
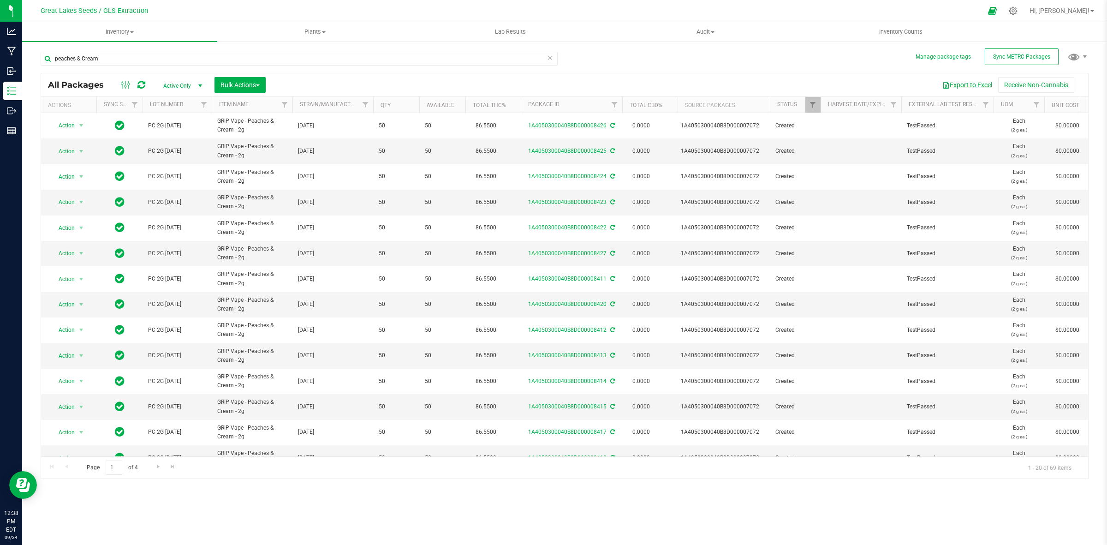
click at [965, 83] on button "Export to Excel" at bounding box center [967, 85] width 62 height 16
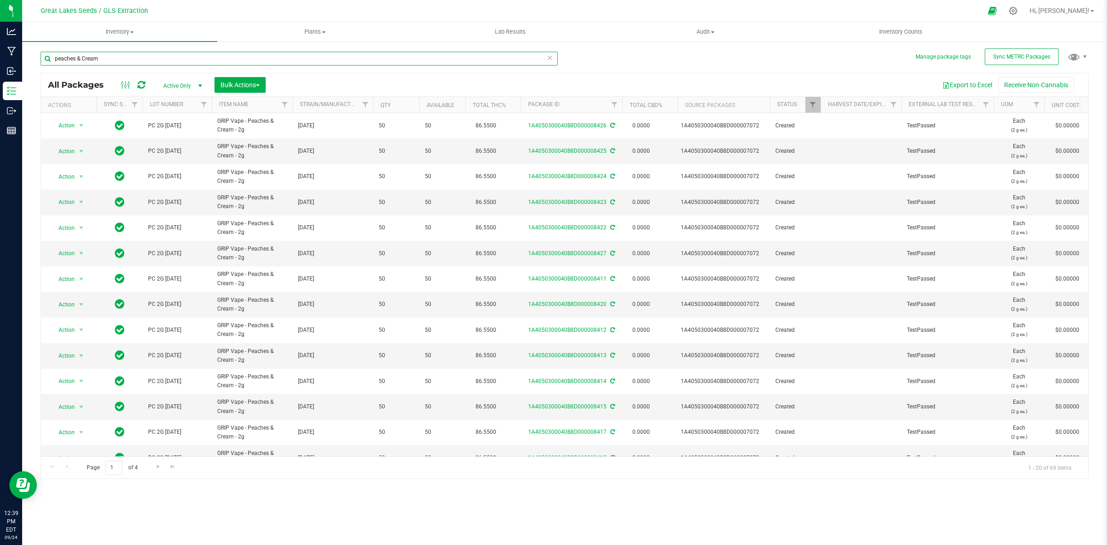
drag, startPoint x: 98, startPoint y: 63, endPoint x: 33, endPoint y: 56, distance: 64.9
click at [34, 57] on div "Manage package tags Sync METRC Packages peaches & Cream All Packages Active Onl…" at bounding box center [564, 181] width 1085 height 281
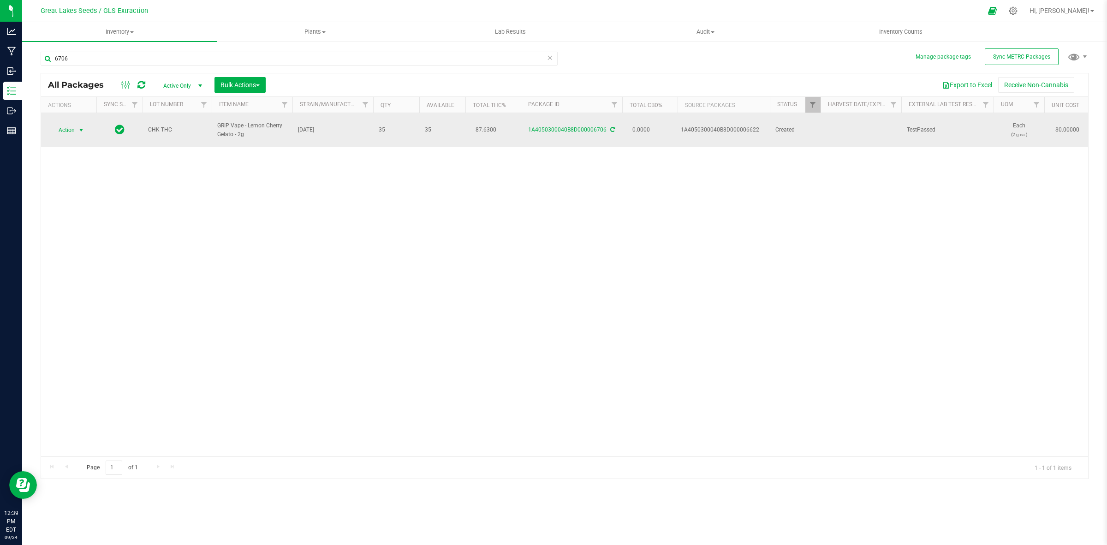
click at [79, 126] on span "select" at bounding box center [80, 129] width 7 height 7
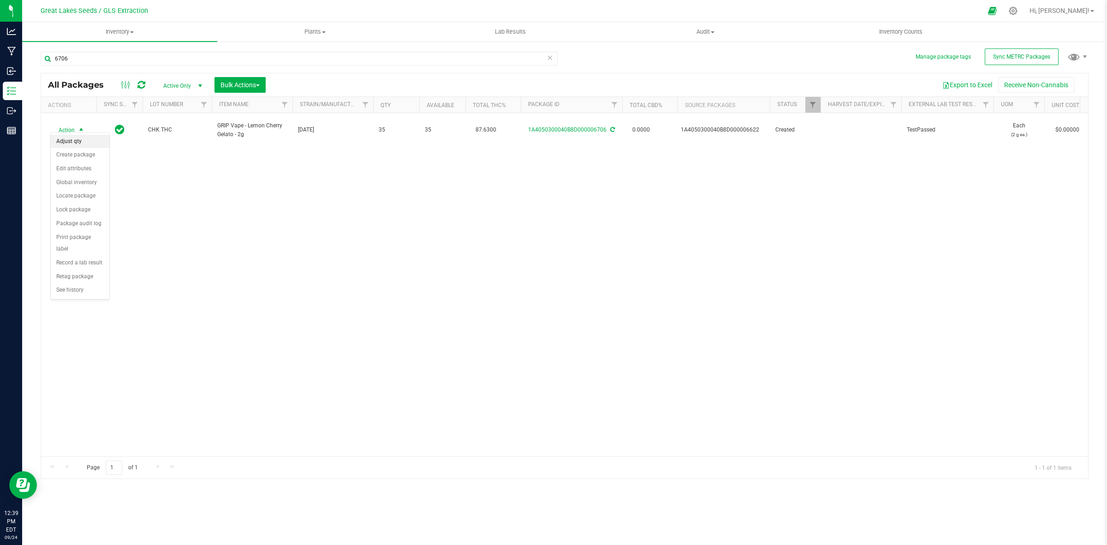
click at [79, 139] on li "Adjust qty" at bounding box center [80, 142] width 59 height 14
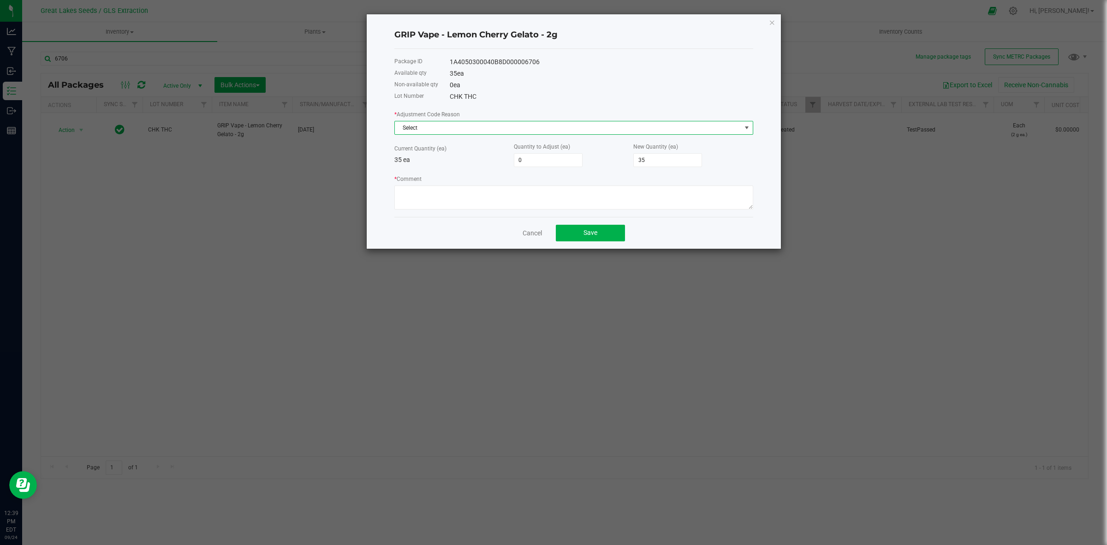
click at [501, 130] on span "Select" at bounding box center [568, 127] width 346 height 13
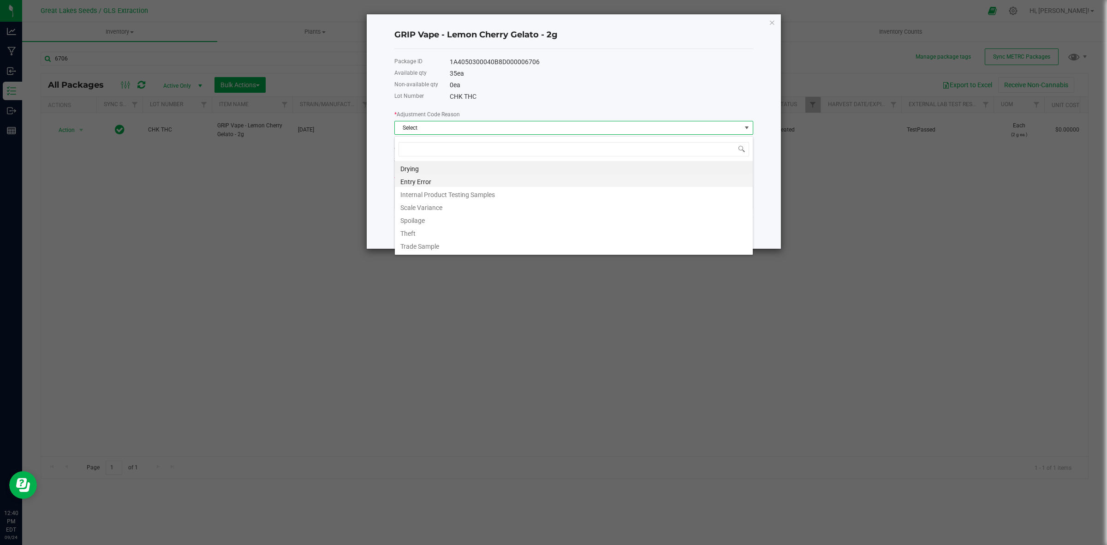
scroll to position [14, 358]
click at [473, 186] on li "Entry Error" at bounding box center [574, 180] width 358 height 13
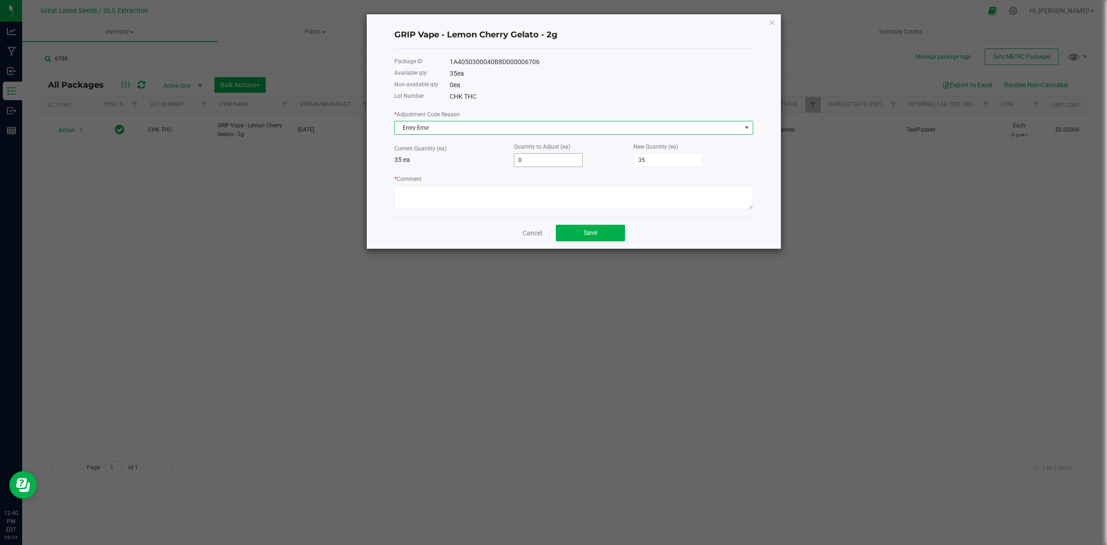
click at [546, 167] on span "0" at bounding box center [548, 160] width 69 height 14
click at [544, 163] on input "0" at bounding box center [548, 160] width 68 height 13
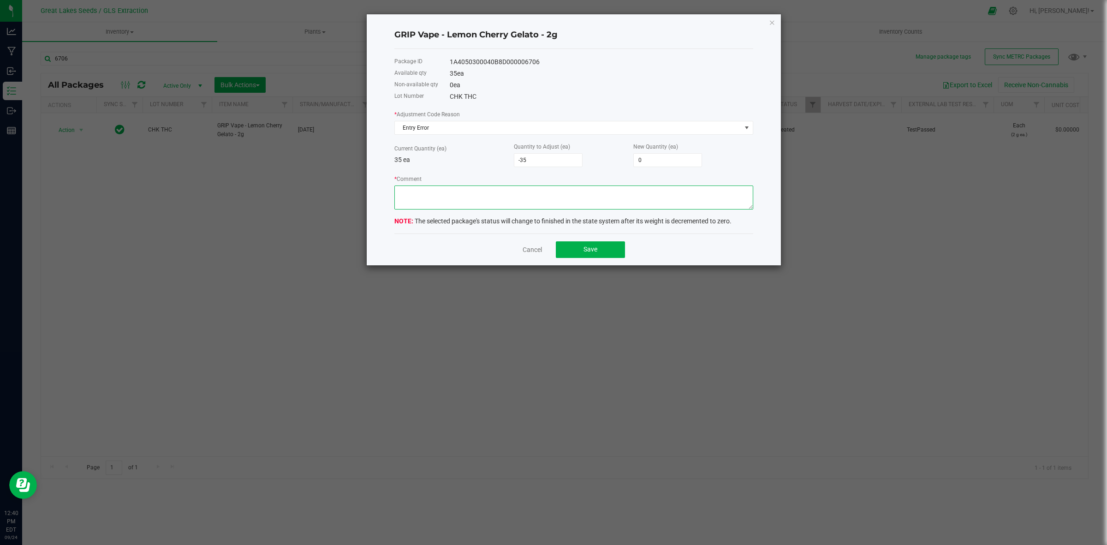
click at [514, 203] on textarea "* Comment" at bounding box center [573, 197] width 359 height 24
click at [439, 134] on span "Entry Error" at bounding box center [568, 127] width 346 height 13
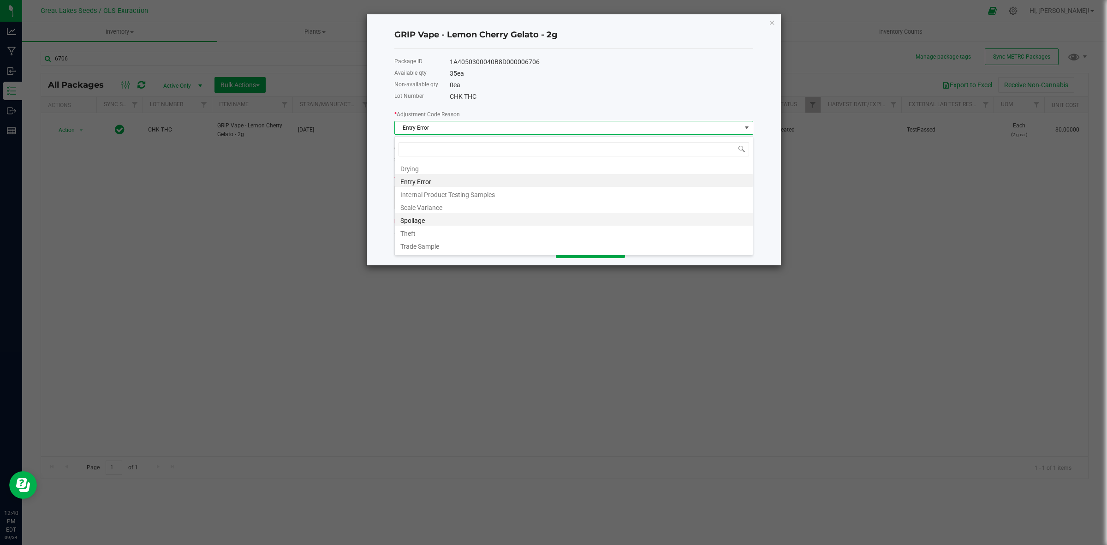
click at [440, 219] on li "Spoilage" at bounding box center [574, 219] width 358 height 13
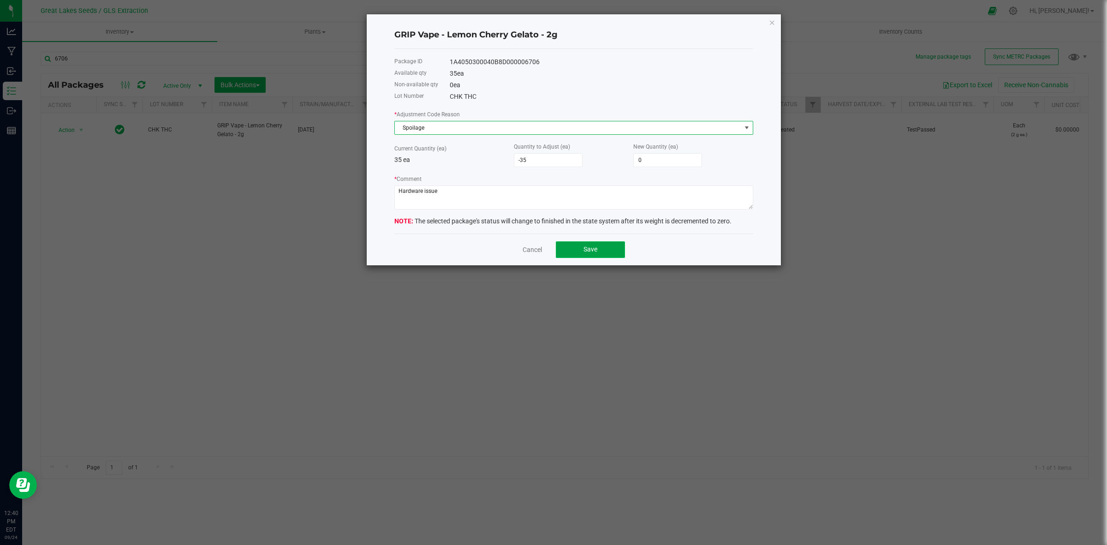
click at [610, 252] on button "Save" at bounding box center [590, 249] width 69 height 17
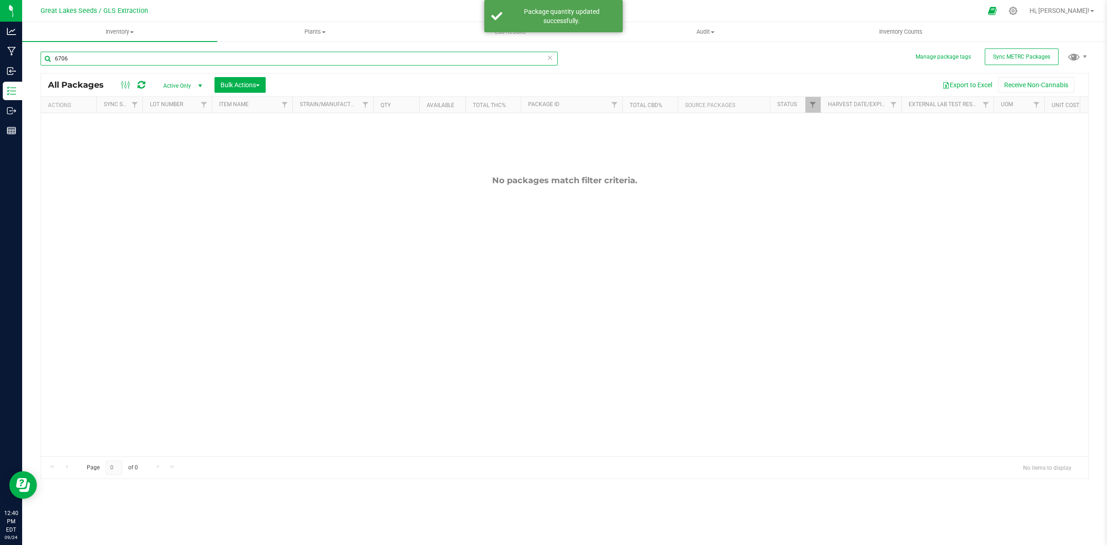
drag, startPoint x: 84, startPoint y: 56, endPoint x: 34, endPoint y: 56, distance: 50.3
click at [34, 56] on div "Manage package tags Sync METRC Packages 6706 All Packages Active Only Active On…" at bounding box center [564, 181] width 1085 height 281
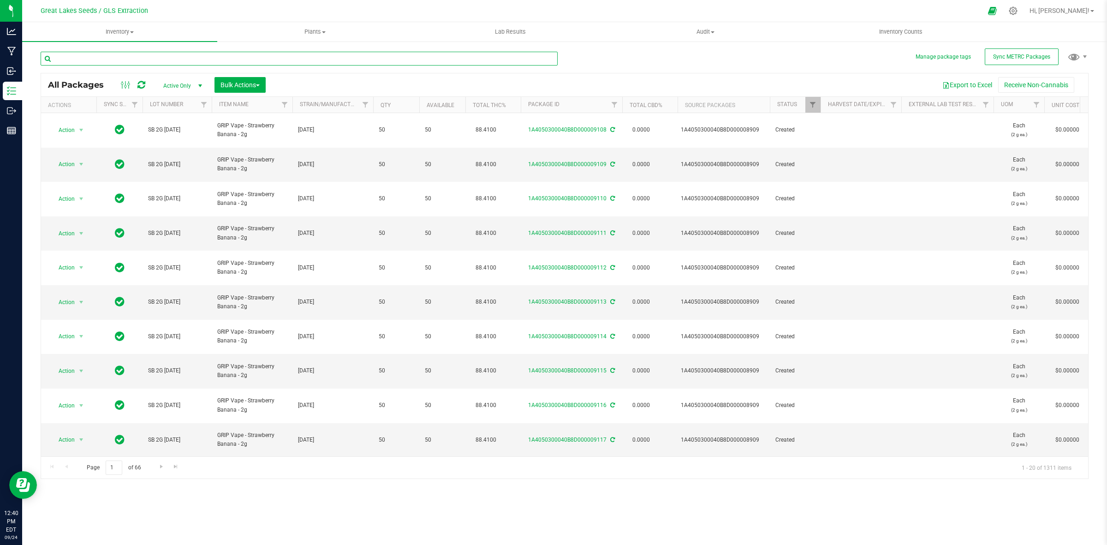
click at [247, 63] on input "text" at bounding box center [299, 59] width 517 height 14
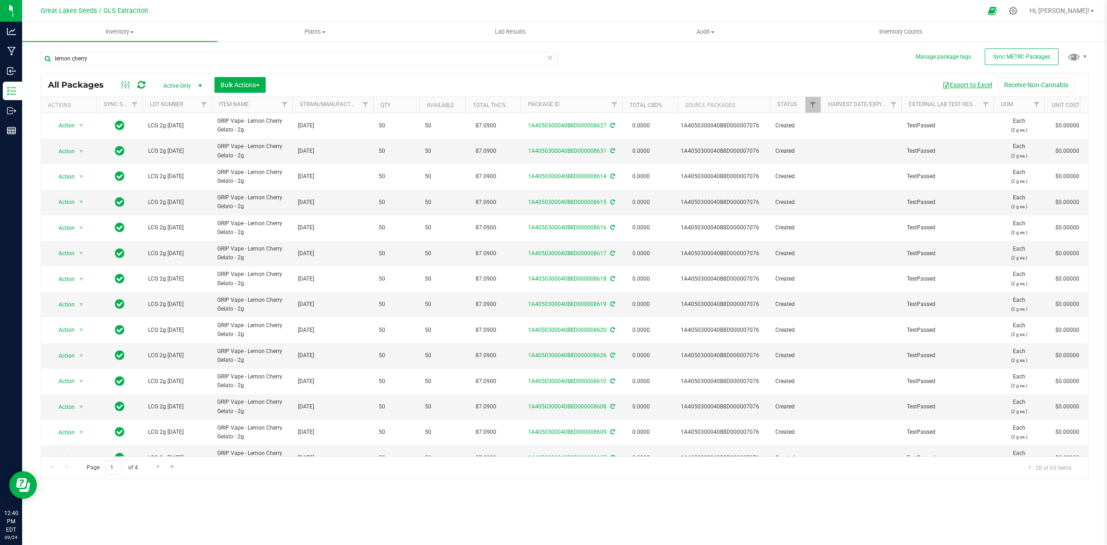
click at [956, 85] on button "Export to Excel" at bounding box center [967, 85] width 62 height 16
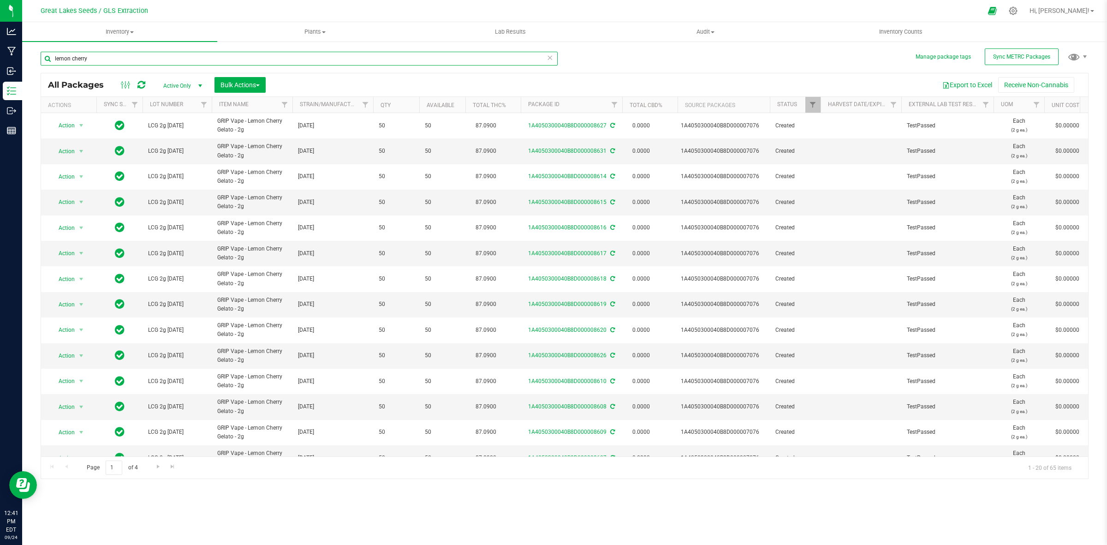
drag, startPoint x: 224, startPoint y: 63, endPoint x: 30, endPoint y: 75, distance: 193.6
click at [33, 71] on div "Manage package tags Sync METRC Packages lemon cherry All Packages Active Only A…" at bounding box center [564, 181] width 1085 height 281
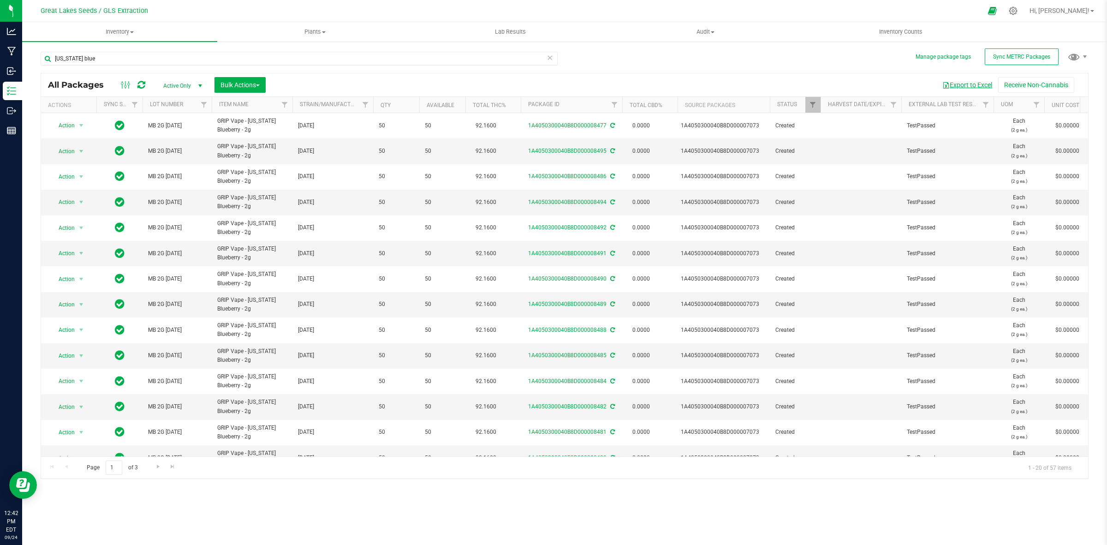
click at [967, 86] on button "Export to Excel" at bounding box center [967, 85] width 62 height 16
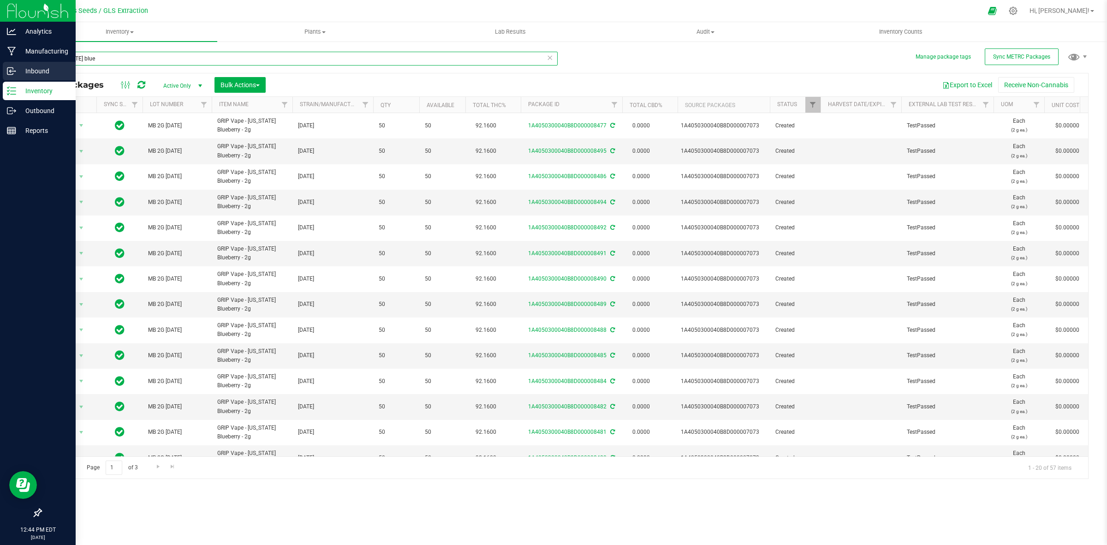
drag, startPoint x: 44, startPoint y: 62, endPoint x: 18, endPoint y: 63, distance: 26.7
click at [18, 63] on div "Analytics Manufacturing Inbound Inventory Outbound Reports 12:44 PM EDT [DATE] …" at bounding box center [553, 272] width 1107 height 545
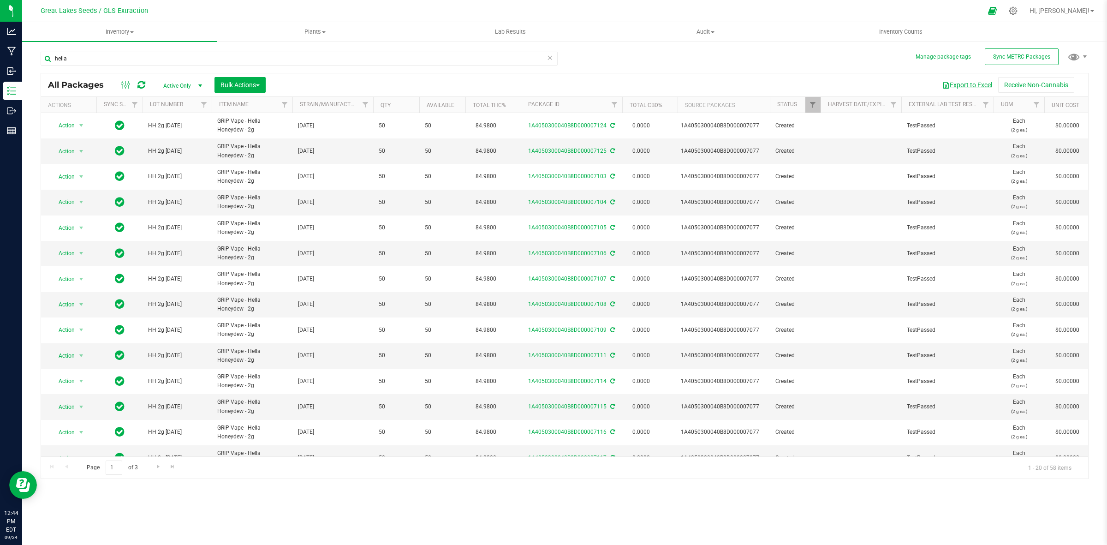
click at [976, 79] on button "Export to Excel" at bounding box center [967, 85] width 62 height 16
click at [982, 86] on button "Export to Excel" at bounding box center [967, 85] width 62 height 16
